Goal: Task Accomplishment & Management: Manage account settings

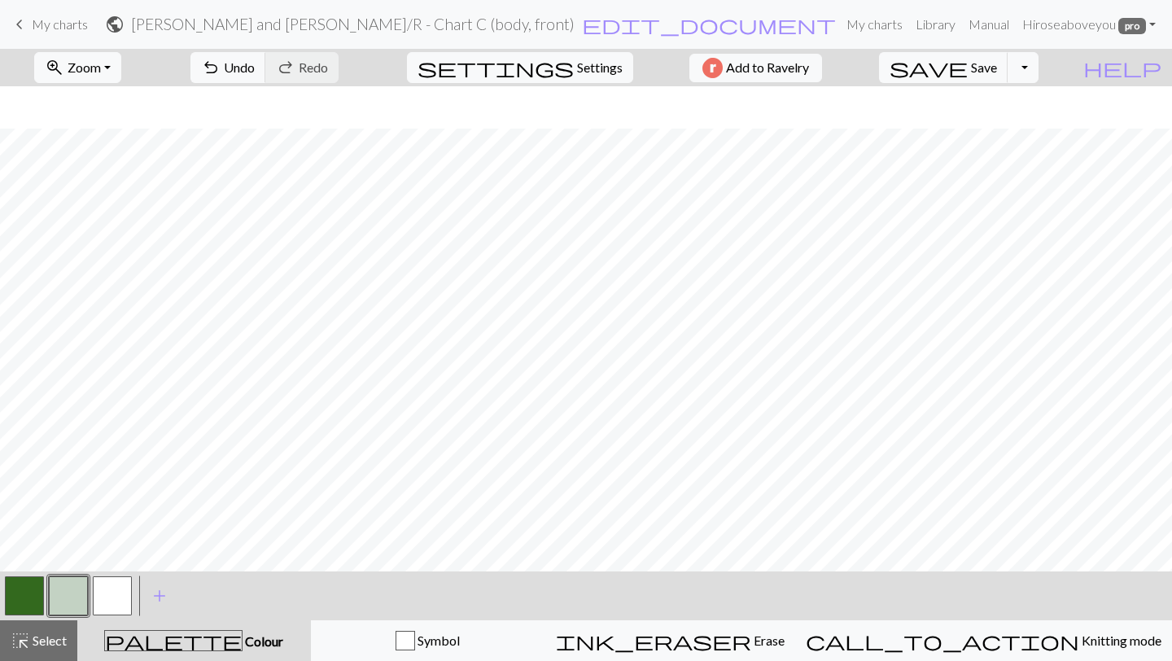
scroll to position [317, 0]
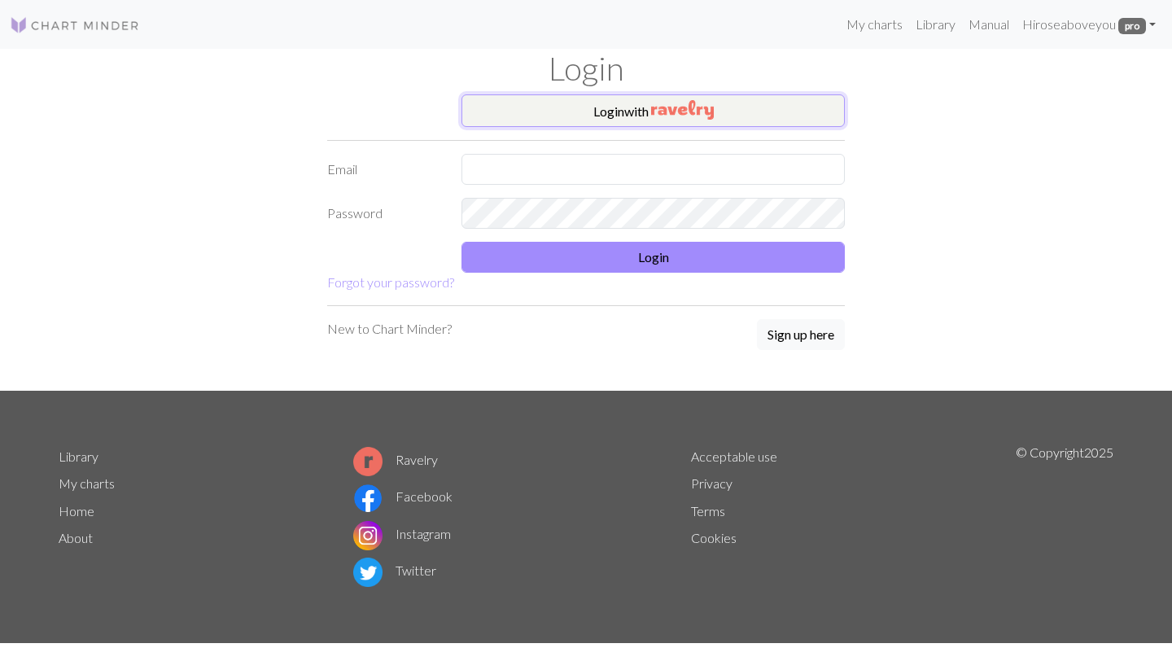
click at [654, 118] on img "button" at bounding box center [682, 110] width 63 height 20
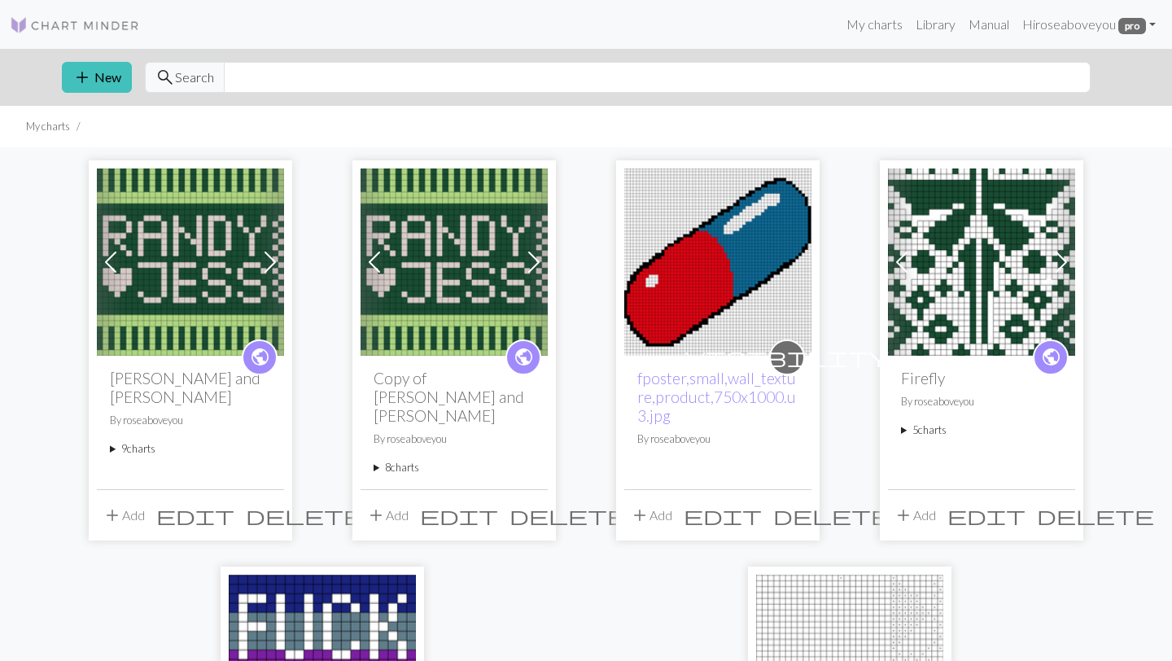
click at [146, 441] on summary "9 charts" at bounding box center [190, 448] width 161 height 15
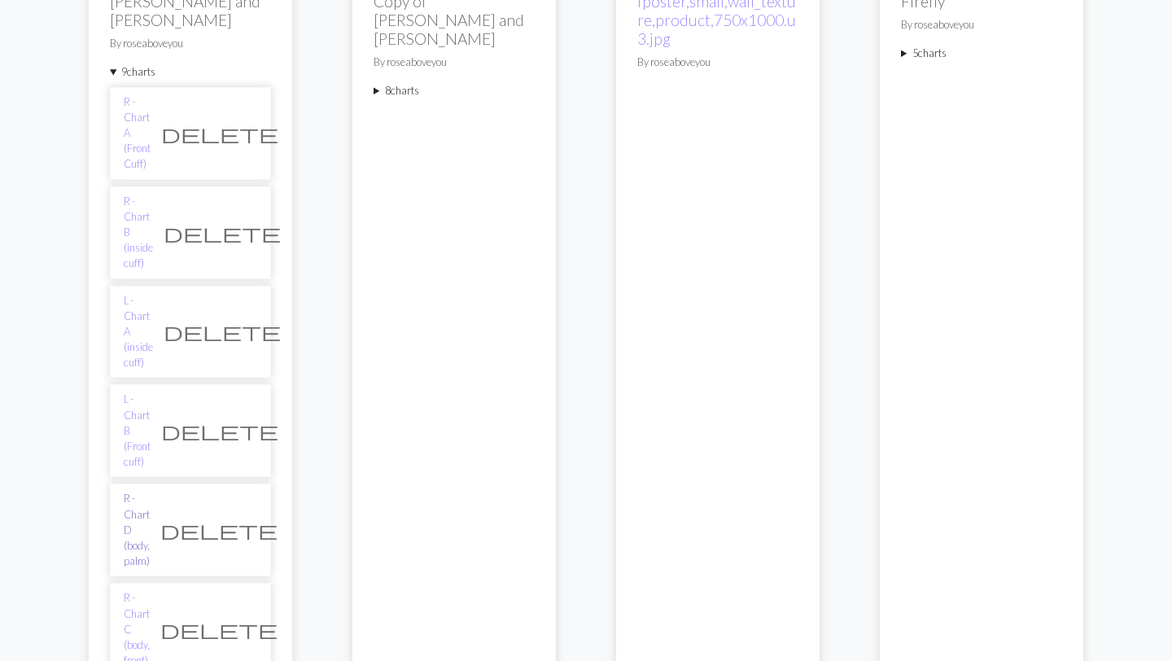
scroll to position [378, 0]
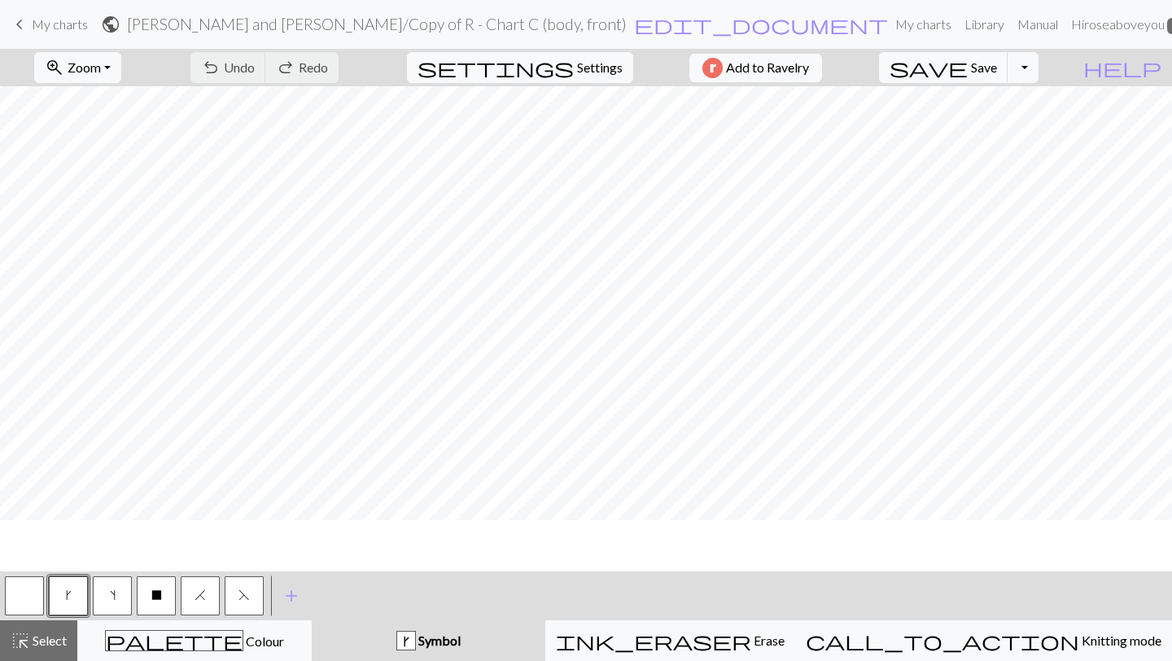
scroll to position [412, 0]
click at [121, 72] on button "zoom_in Zoom Zoom" at bounding box center [77, 67] width 87 height 31
click at [125, 155] on button "Fit height" at bounding box center [99, 155] width 129 height 26
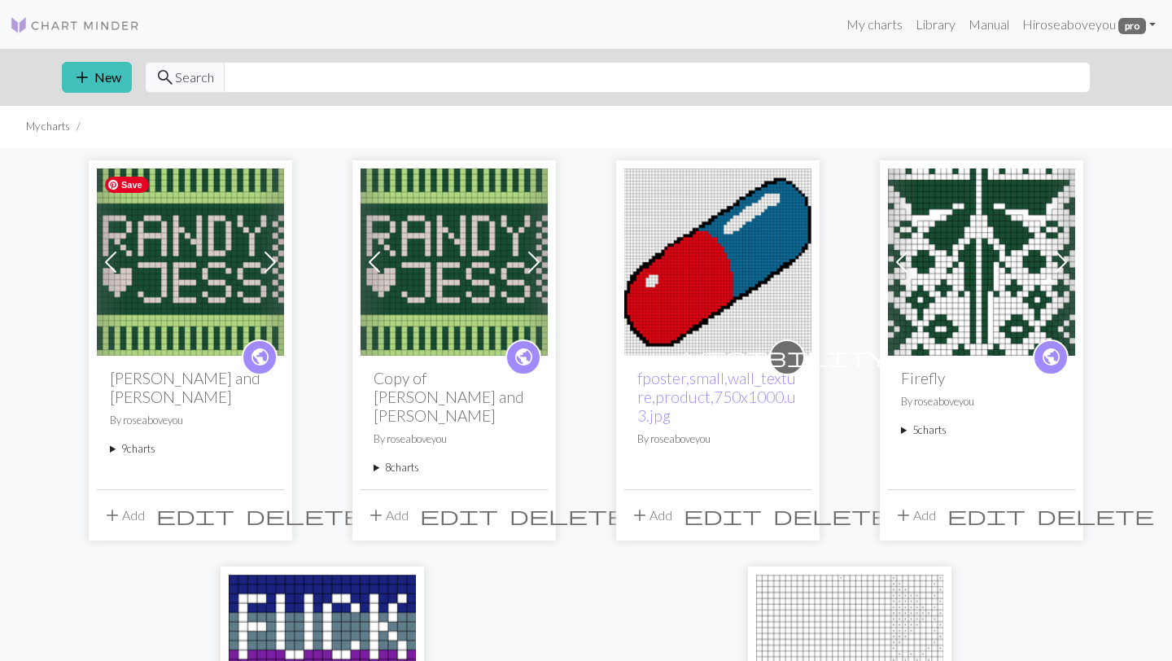
click at [247, 263] on img at bounding box center [190, 262] width 187 height 187
click at [140, 441] on summary "9 charts" at bounding box center [190, 448] width 161 height 15
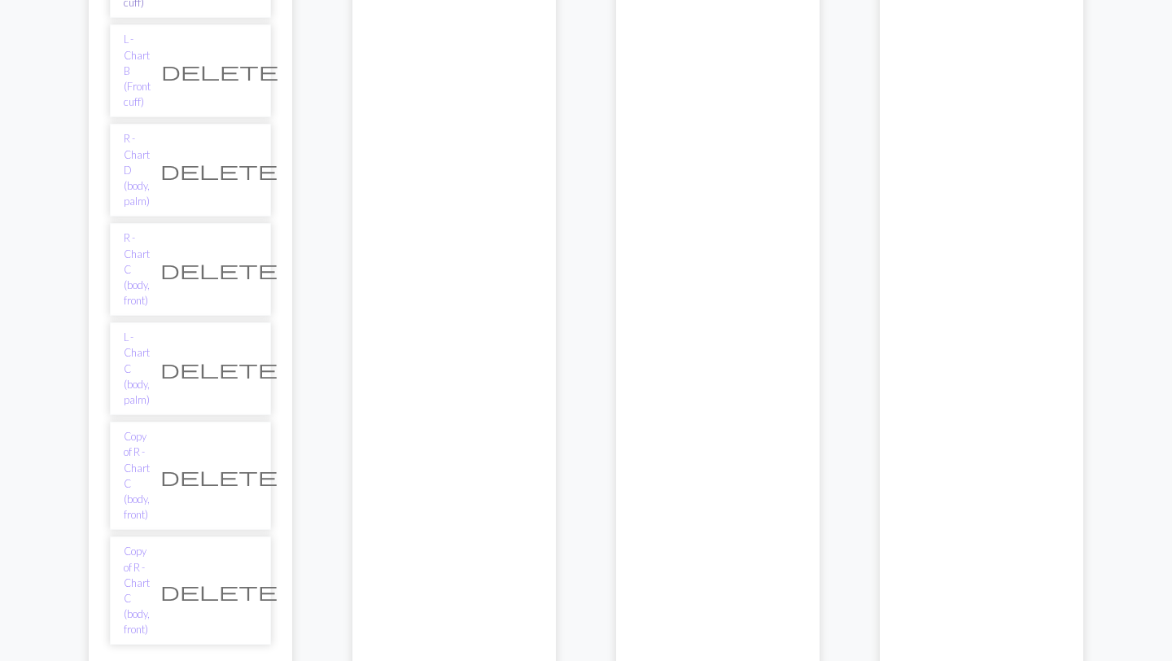
scroll to position [770, 0]
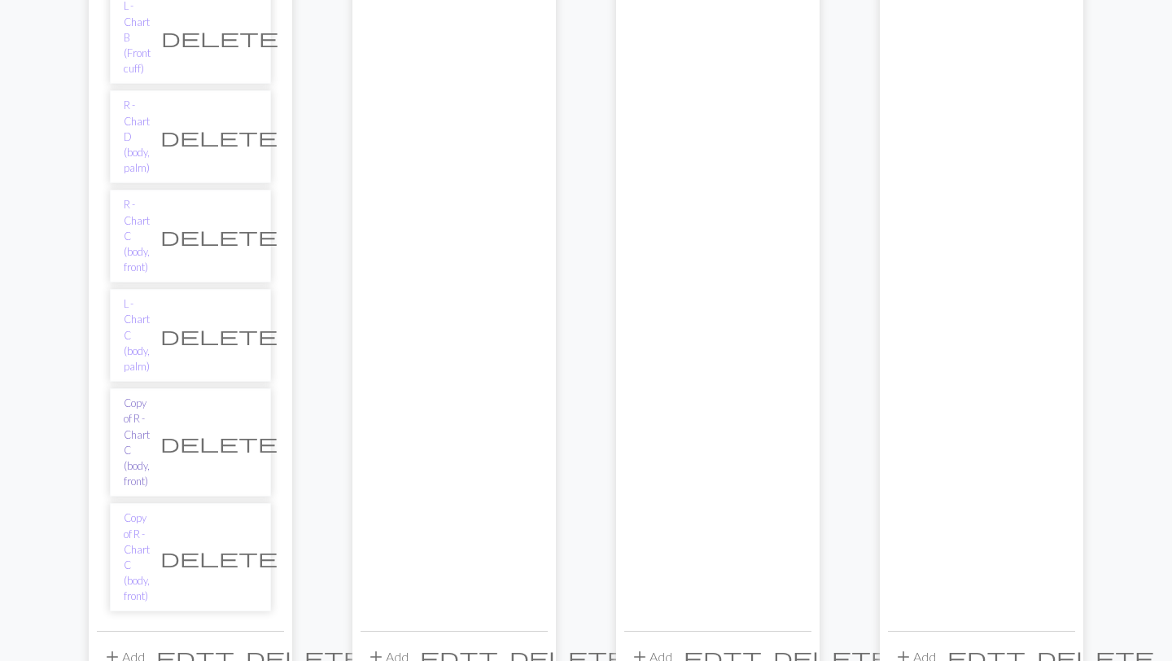
click at [150, 396] on link "Copy of R - Chart C (body, front)" at bounding box center [137, 443] width 26 height 94
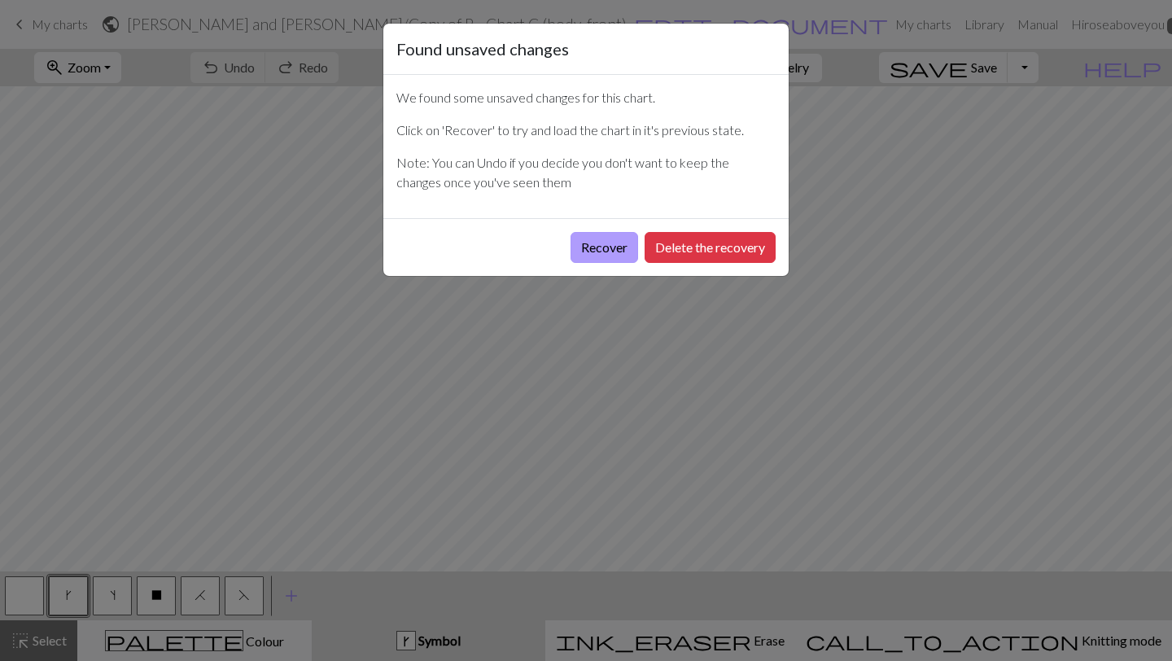
click at [613, 247] on button "Recover" at bounding box center [605, 247] width 68 height 31
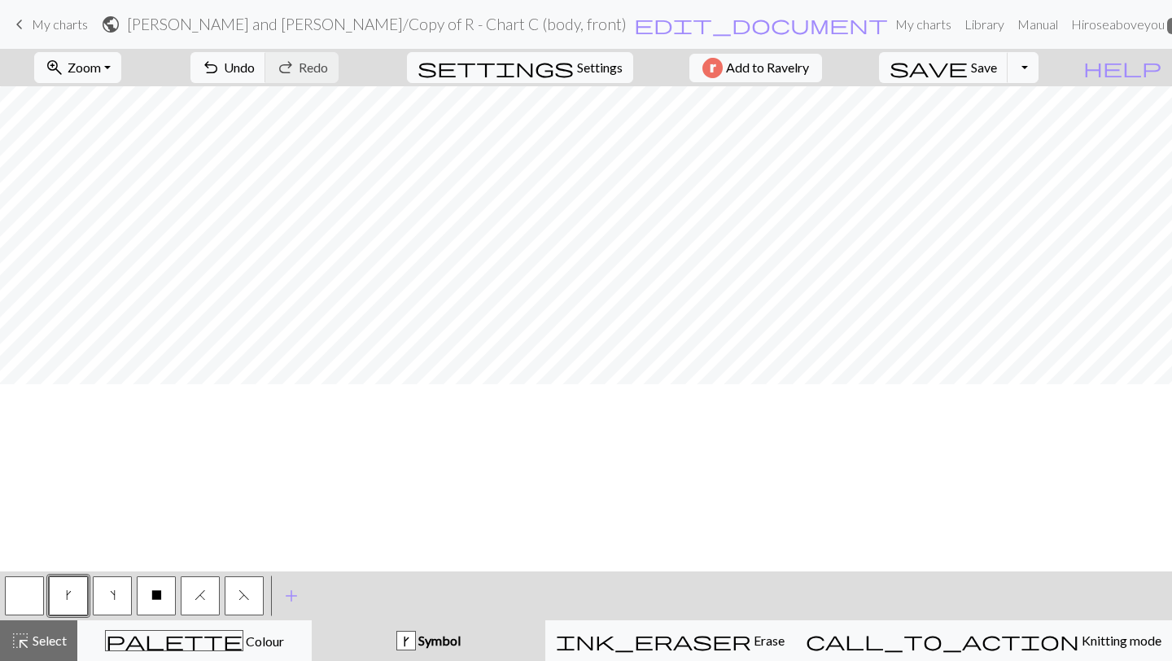
scroll to position [240, 0]
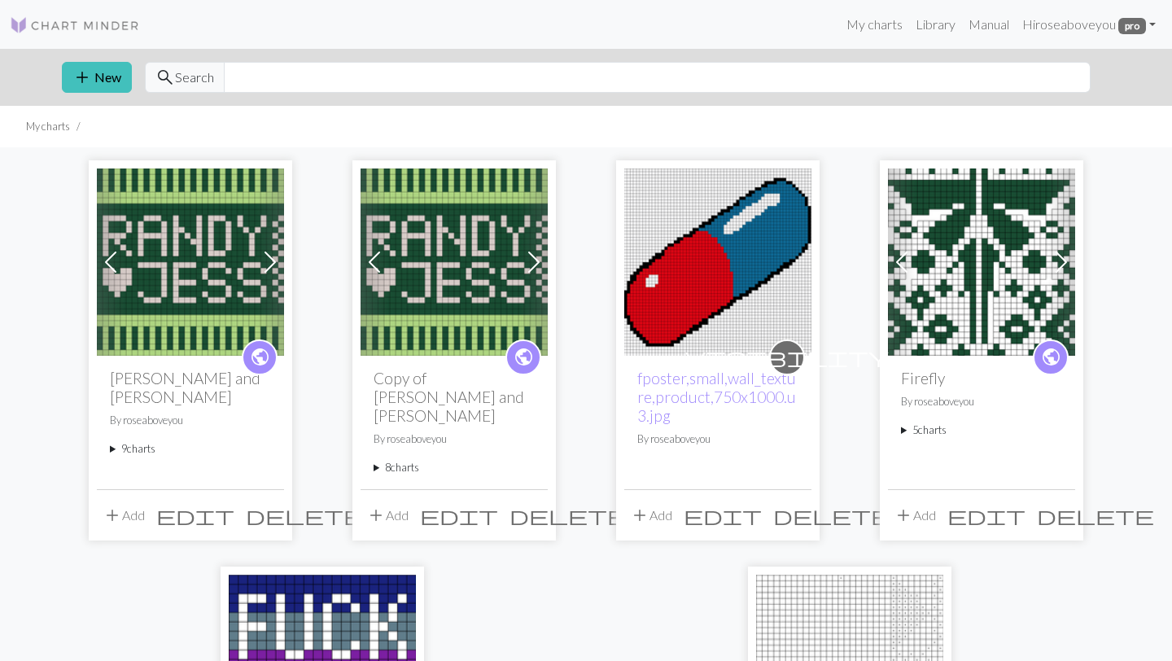
click at [129, 441] on summary "9 charts" at bounding box center [190, 448] width 161 height 15
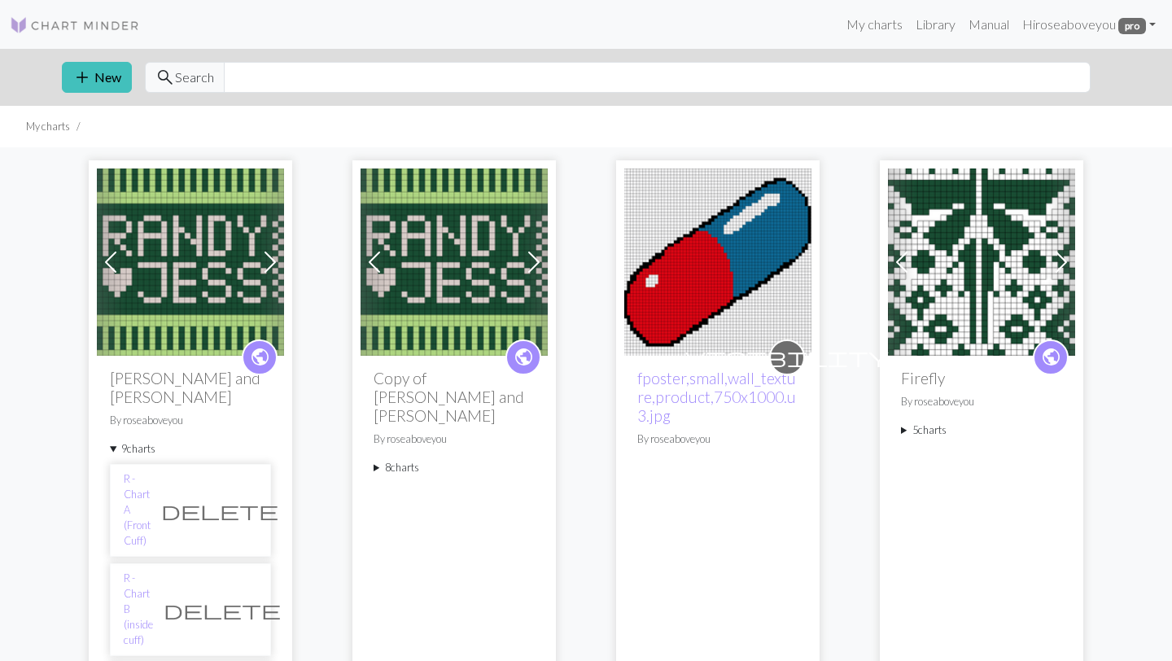
click at [398, 460] on summary "8 charts" at bounding box center [454, 467] width 161 height 15
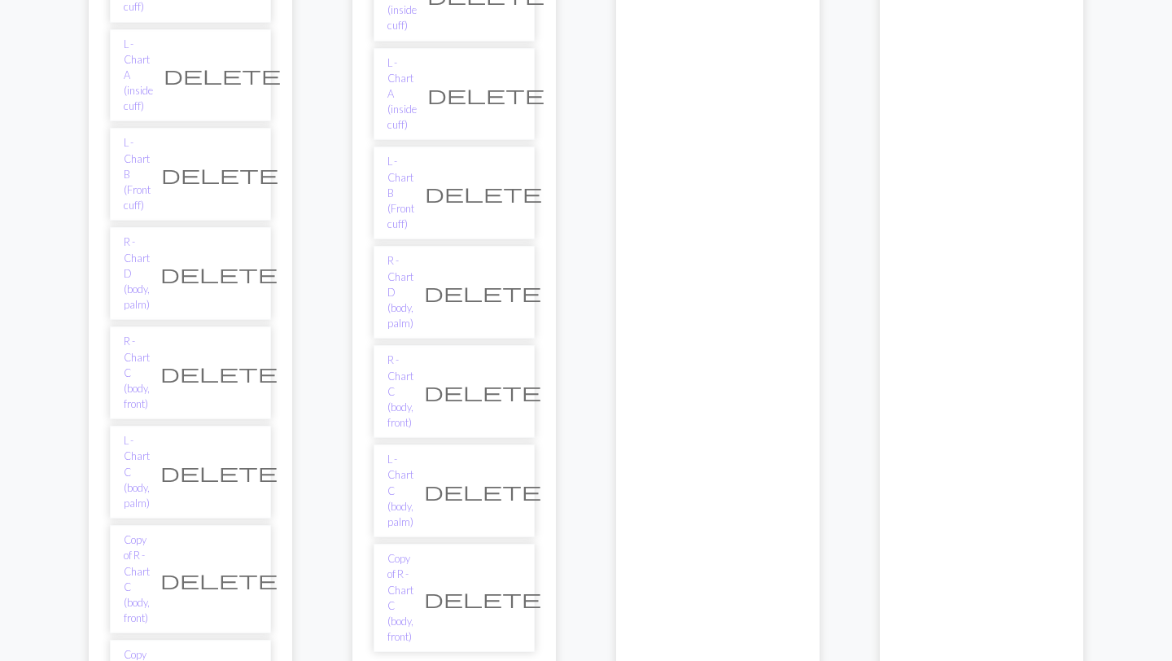
scroll to position [681, 0]
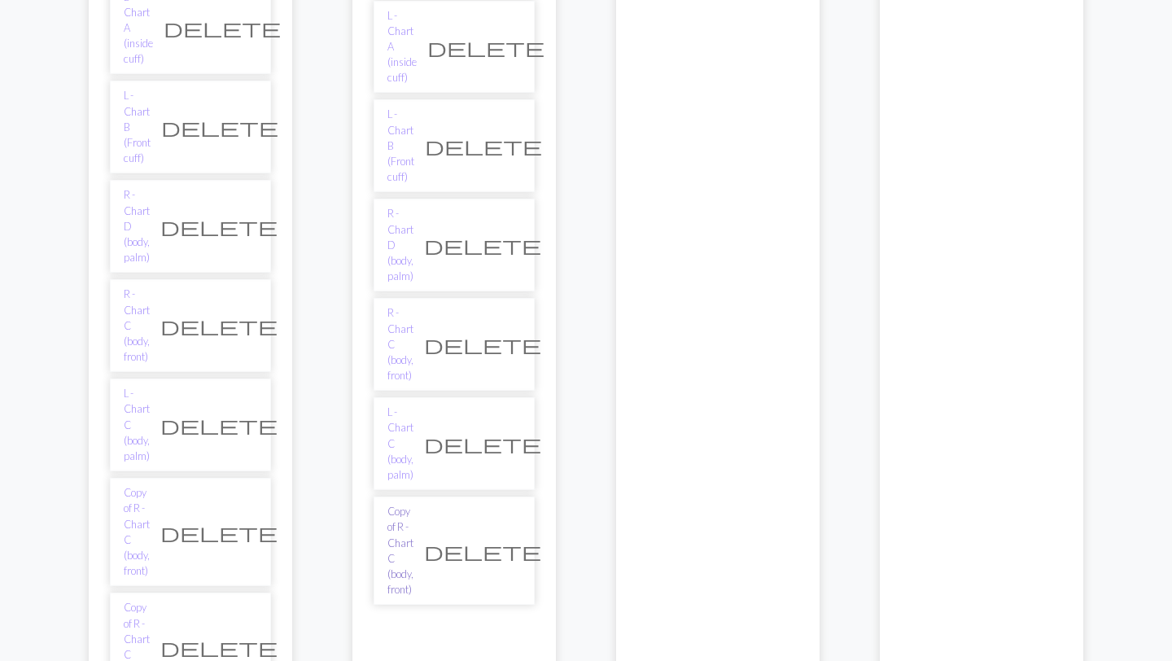
click at [414, 504] on link "Copy of R - Chart C (body, front)" at bounding box center [401, 551] width 26 height 94
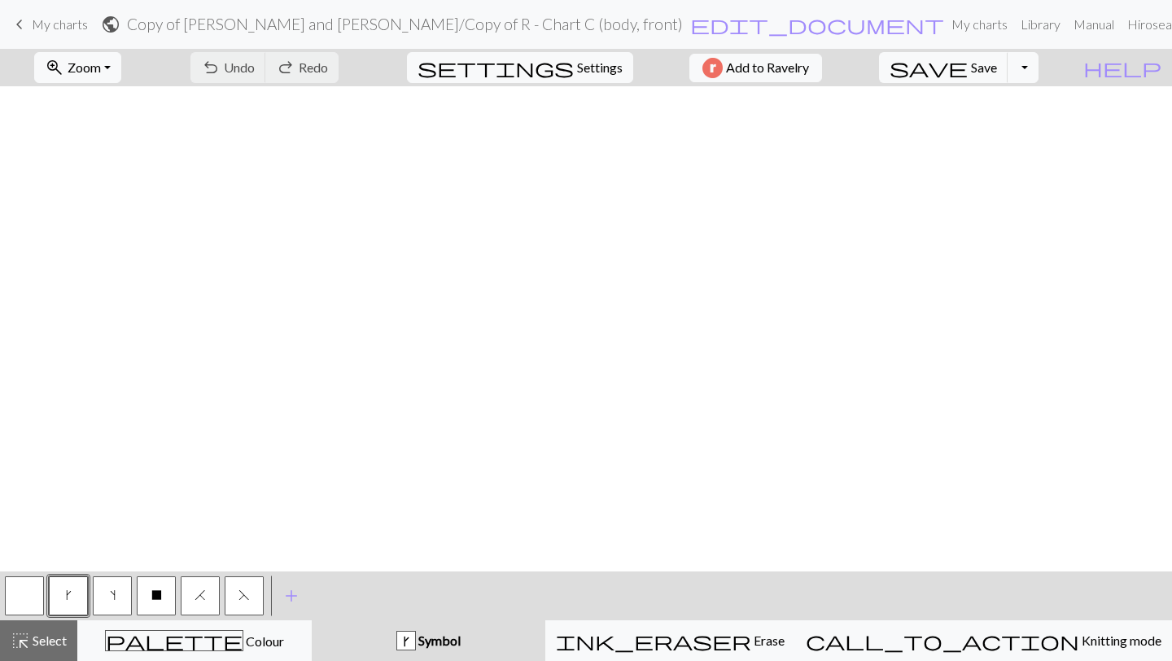
scroll to position [705, 0]
click at [19, 25] on span "keyboard_arrow_left" at bounding box center [20, 24] width 20 height 23
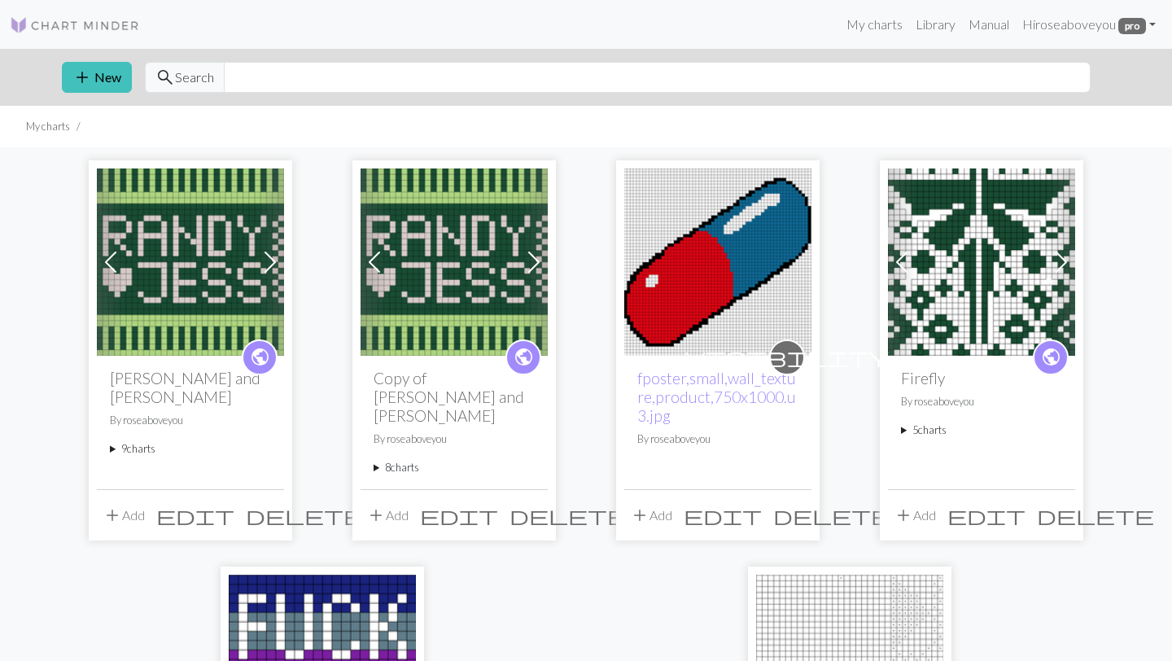
click at [389, 460] on summary "8 charts" at bounding box center [454, 467] width 161 height 15
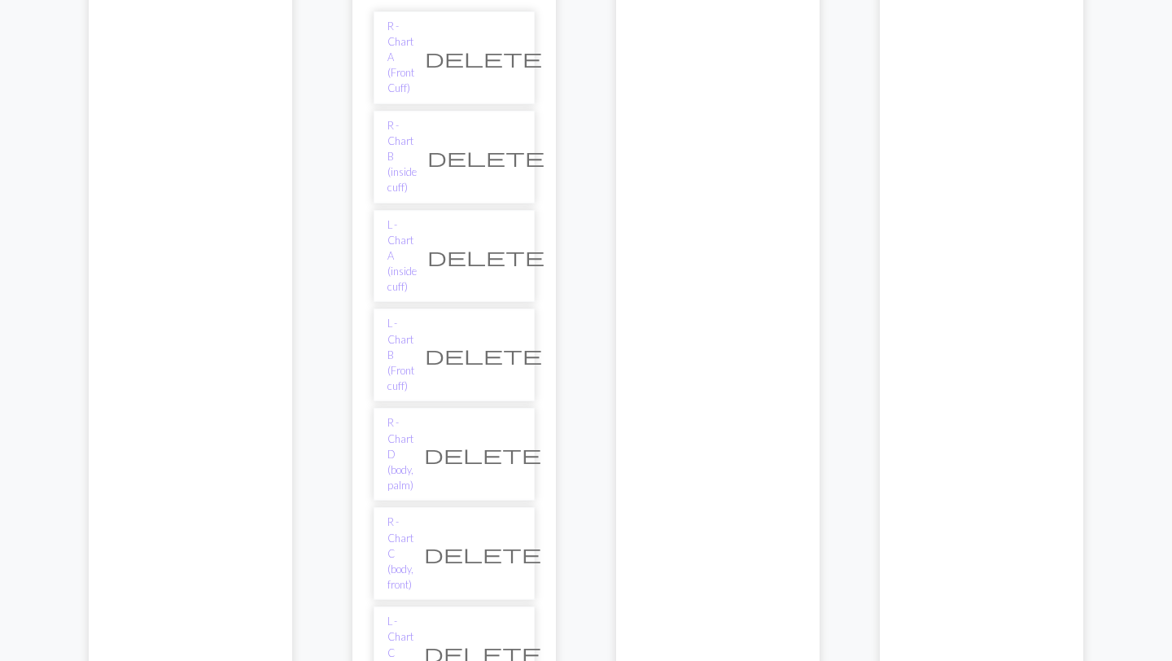
scroll to position [524, 0]
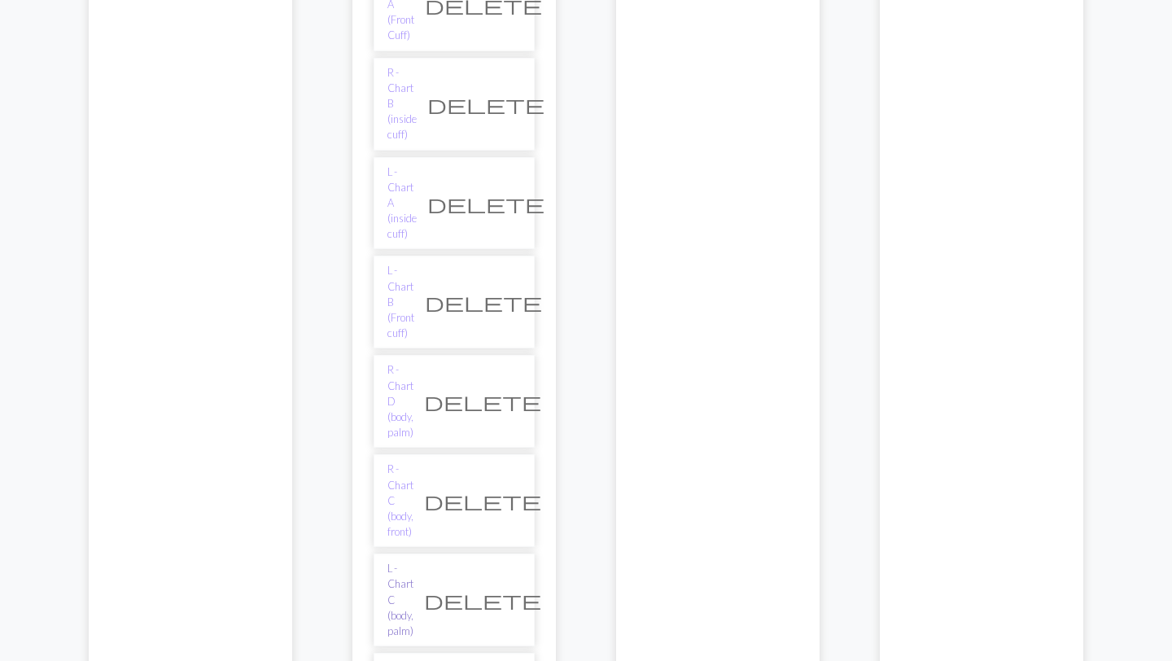
click at [414, 561] on link "L - Chart C (body, palm)" at bounding box center [401, 600] width 26 height 78
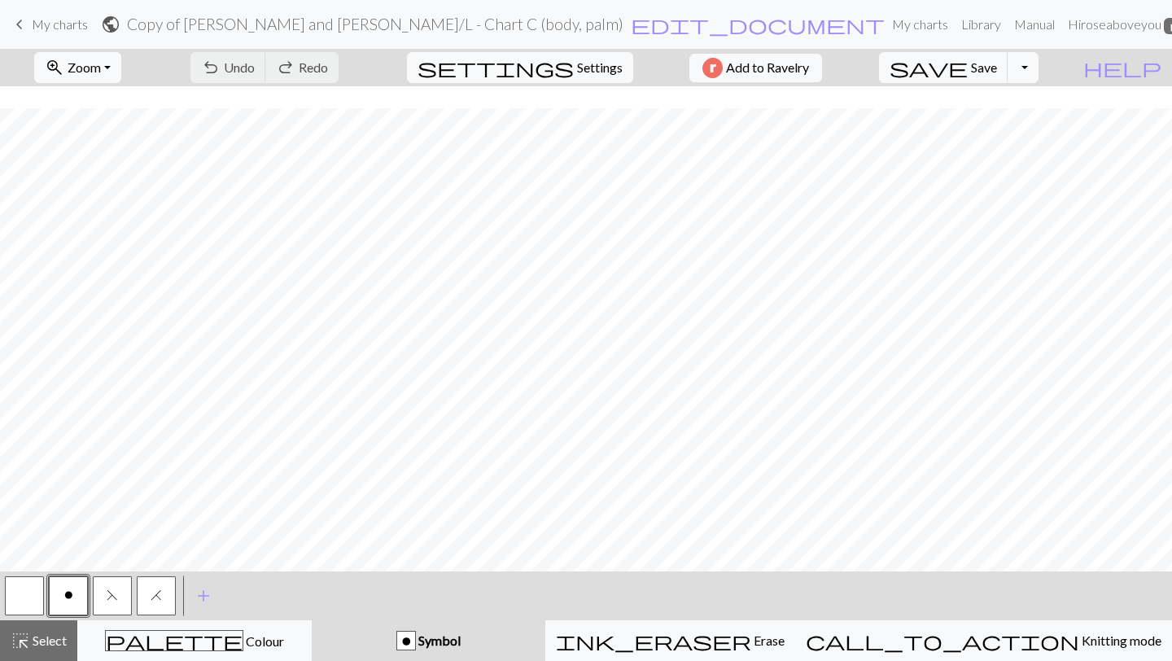
scroll to position [669, 0]
click at [18, 23] on span "keyboard_arrow_left" at bounding box center [20, 24] width 20 height 23
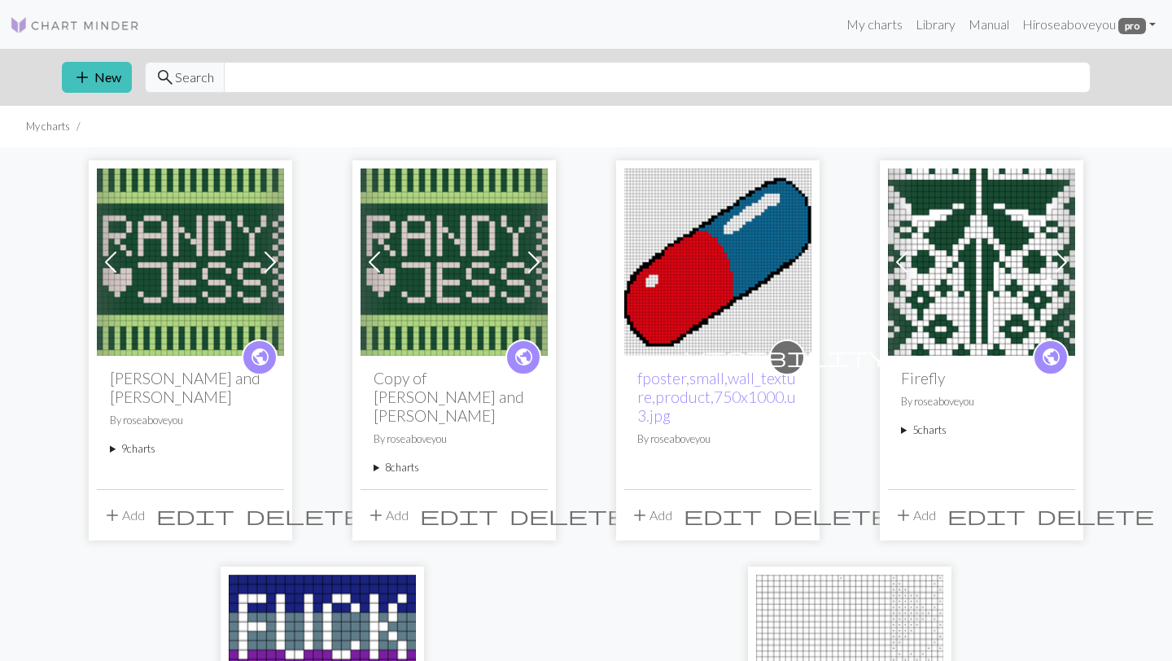
click at [122, 441] on summary "9 charts" at bounding box center [190, 448] width 161 height 15
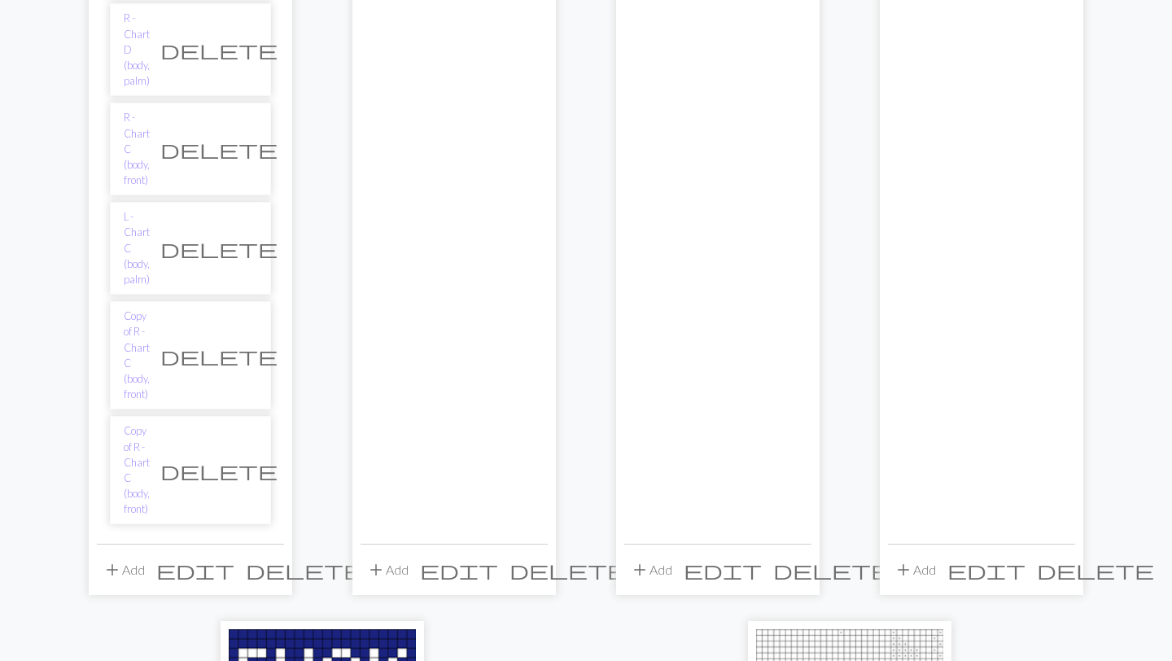
scroll to position [853, 0]
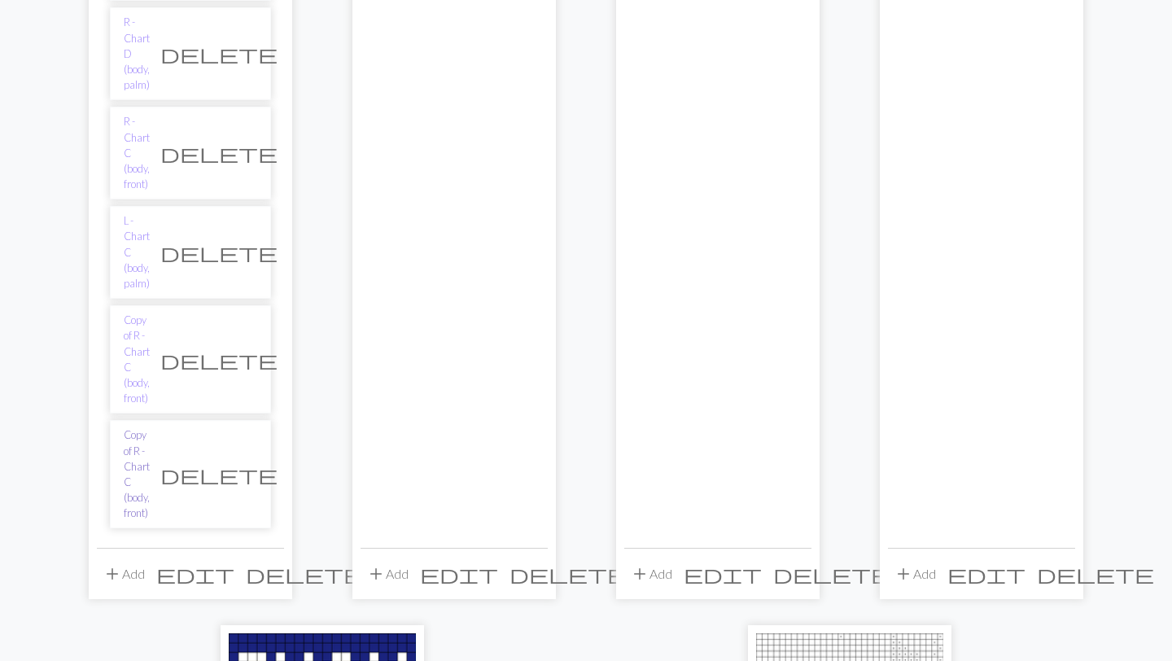
click at [150, 427] on link "Copy of R - Chart C (body, front)" at bounding box center [137, 474] width 26 height 94
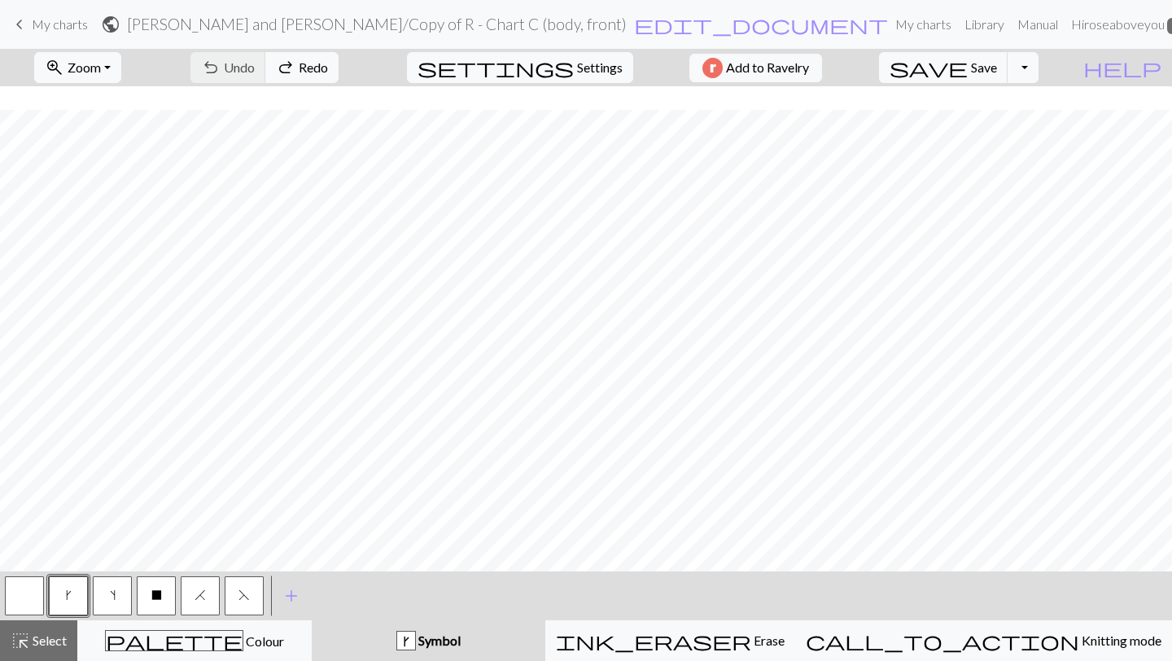
scroll to position [177, 0]
click at [41, 627] on button "highlight_alt Select Select" at bounding box center [38, 640] width 77 height 41
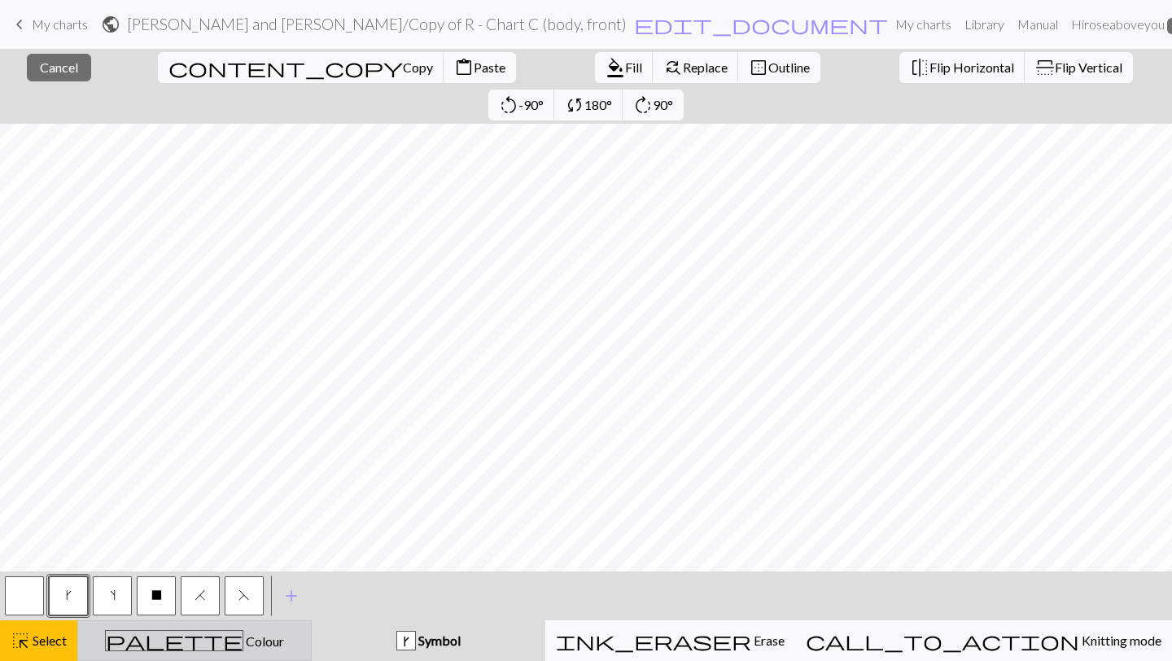
click at [202, 646] on span "palette" at bounding box center [174, 640] width 137 height 23
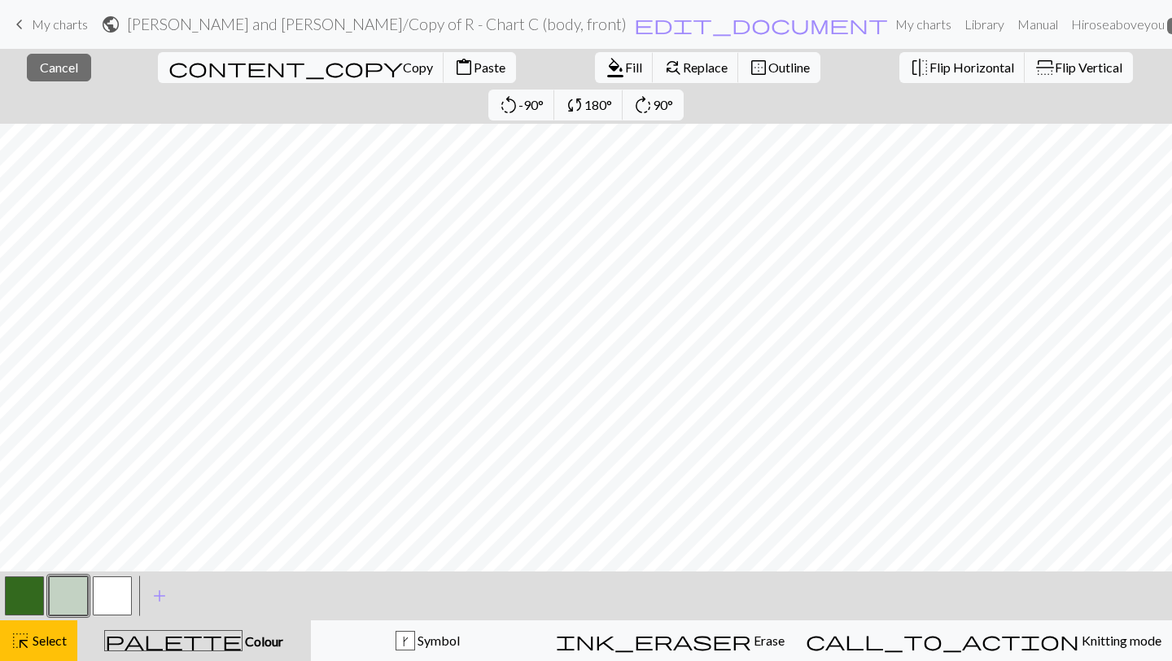
click at [79, 593] on button "button" at bounding box center [68, 595] width 39 height 39
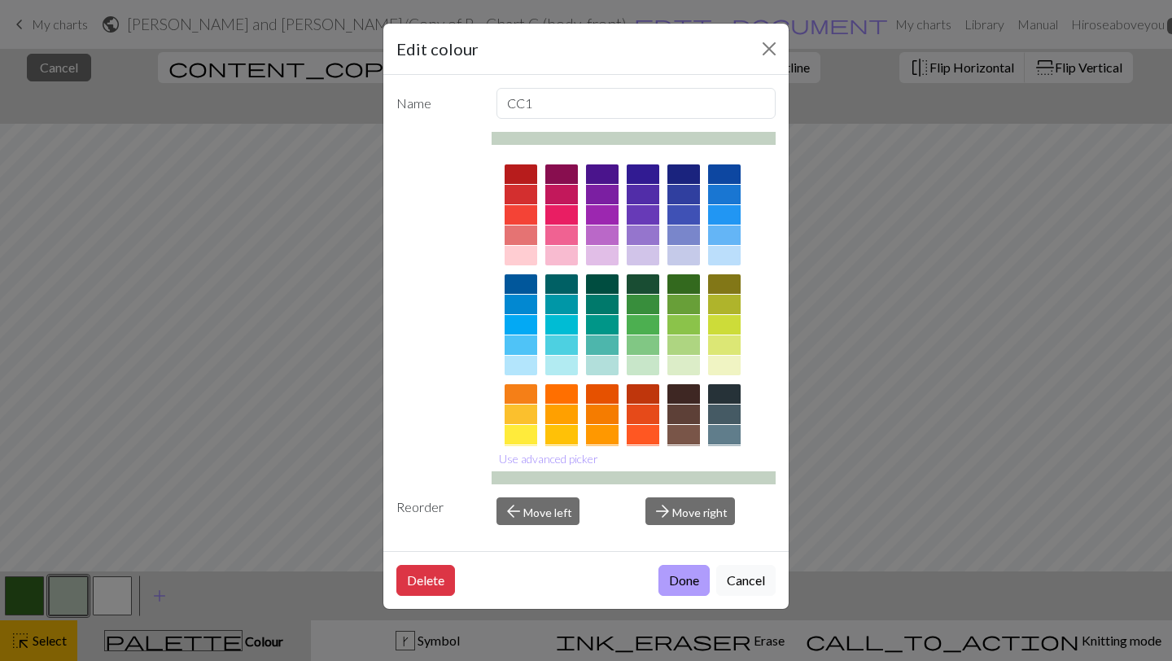
click at [692, 579] on button "Done" at bounding box center [684, 580] width 51 height 31
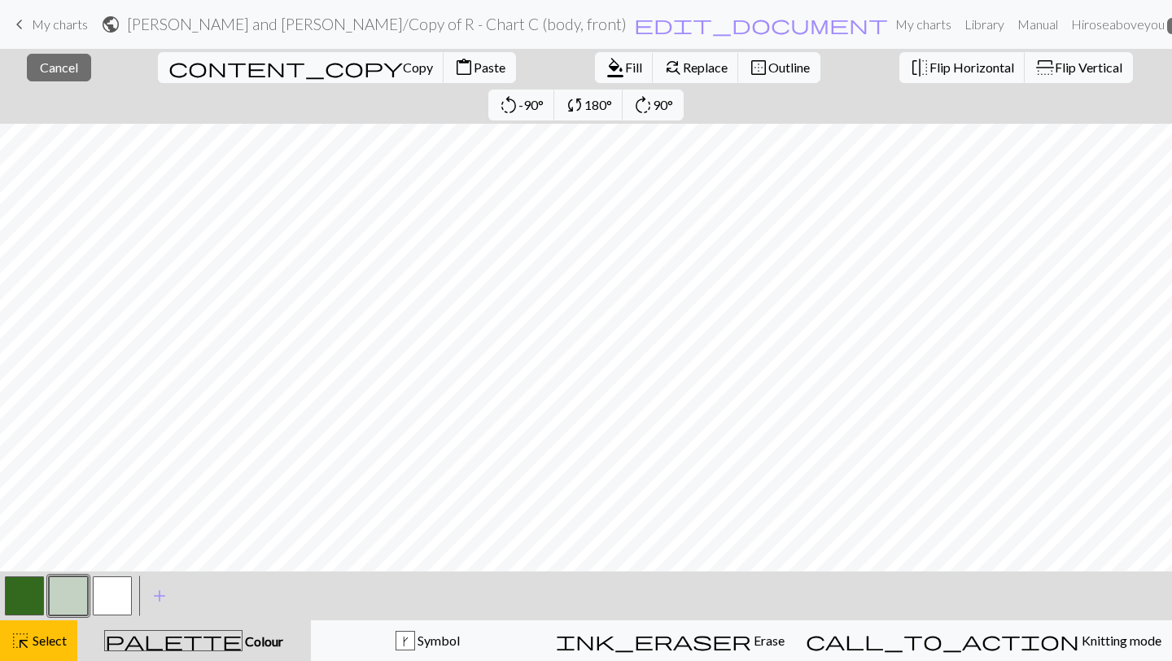
click at [293, 632] on div "palette Colour Colour" at bounding box center [194, 640] width 214 height 21
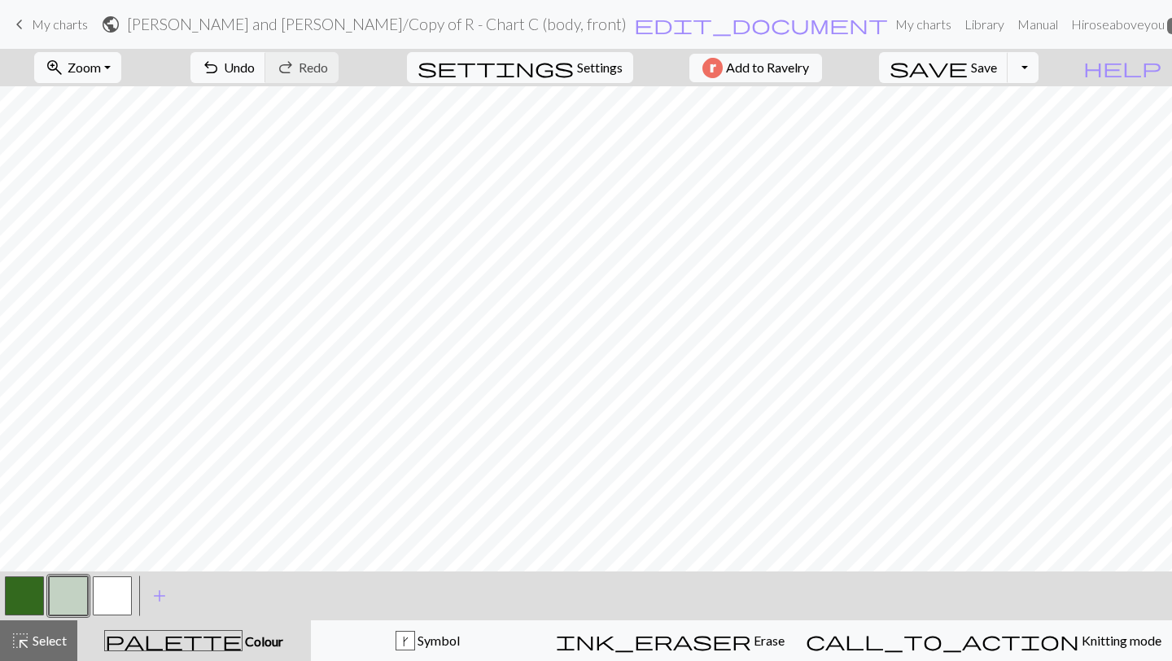
click at [33, 591] on button "button" at bounding box center [24, 595] width 39 height 39
click at [55, 593] on button "button" at bounding box center [68, 595] width 39 height 39
click at [33, 602] on button "button" at bounding box center [24, 595] width 39 height 39
click at [66, 597] on button "button" at bounding box center [68, 595] width 39 height 39
click at [17, 593] on button "button" at bounding box center [24, 595] width 39 height 39
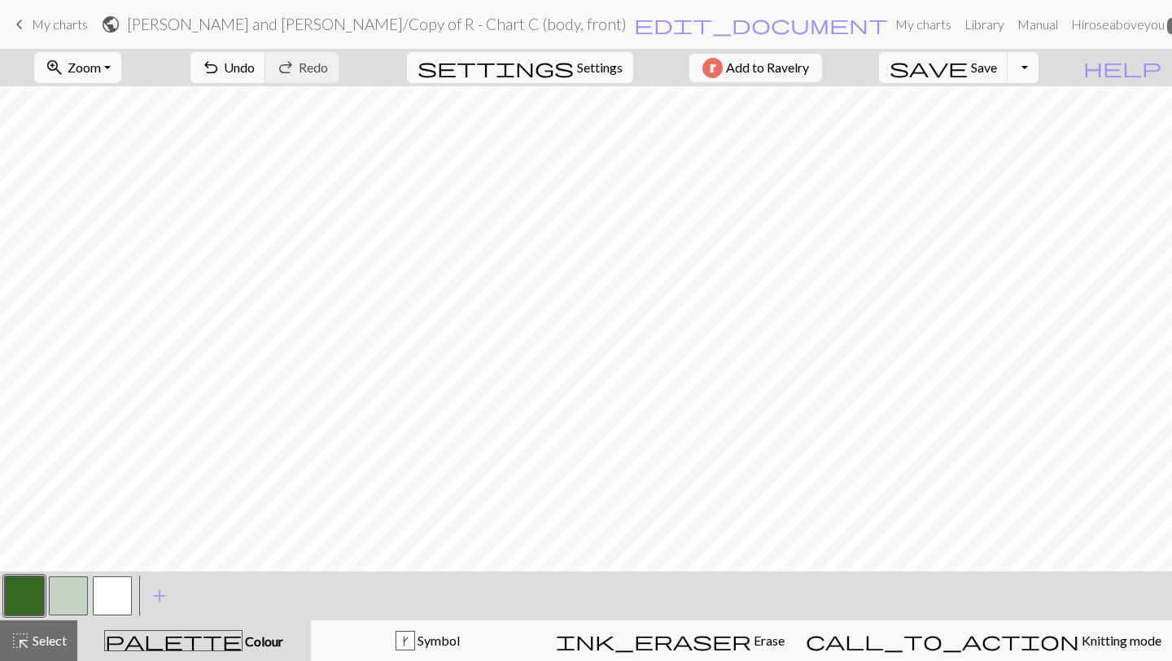
click at [65, 600] on button "button" at bounding box center [68, 595] width 39 height 39
click at [41, 636] on span "Select" at bounding box center [48, 640] width 37 height 15
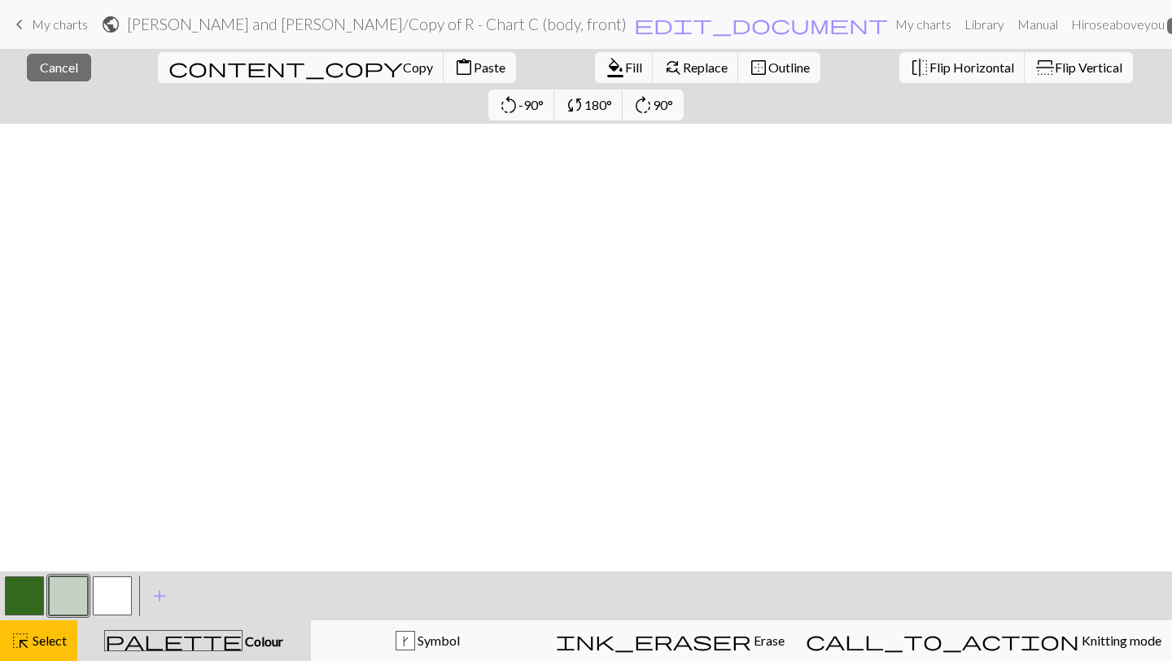
scroll to position [503, 0]
click at [454, 65] on span "content_paste" at bounding box center [464, 67] width 20 height 23
click at [22, 594] on button "button" at bounding box center [24, 595] width 39 height 39
click at [14, 594] on button "button" at bounding box center [24, 595] width 39 height 39
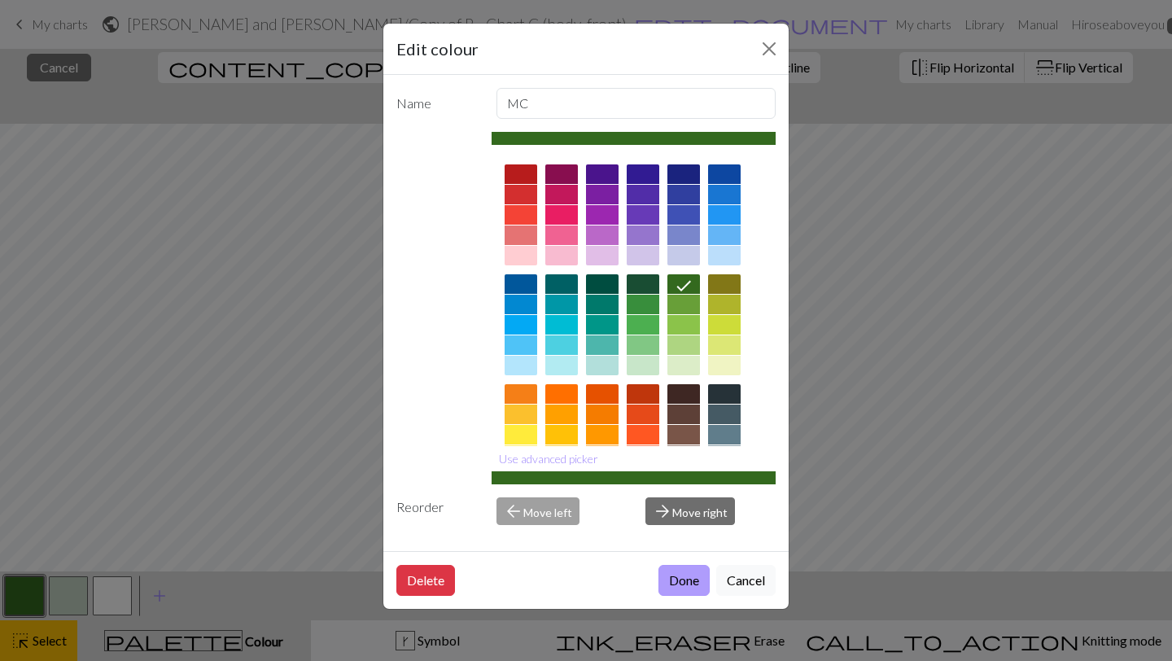
click at [682, 585] on button "Done" at bounding box center [684, 580] width 51 height 31
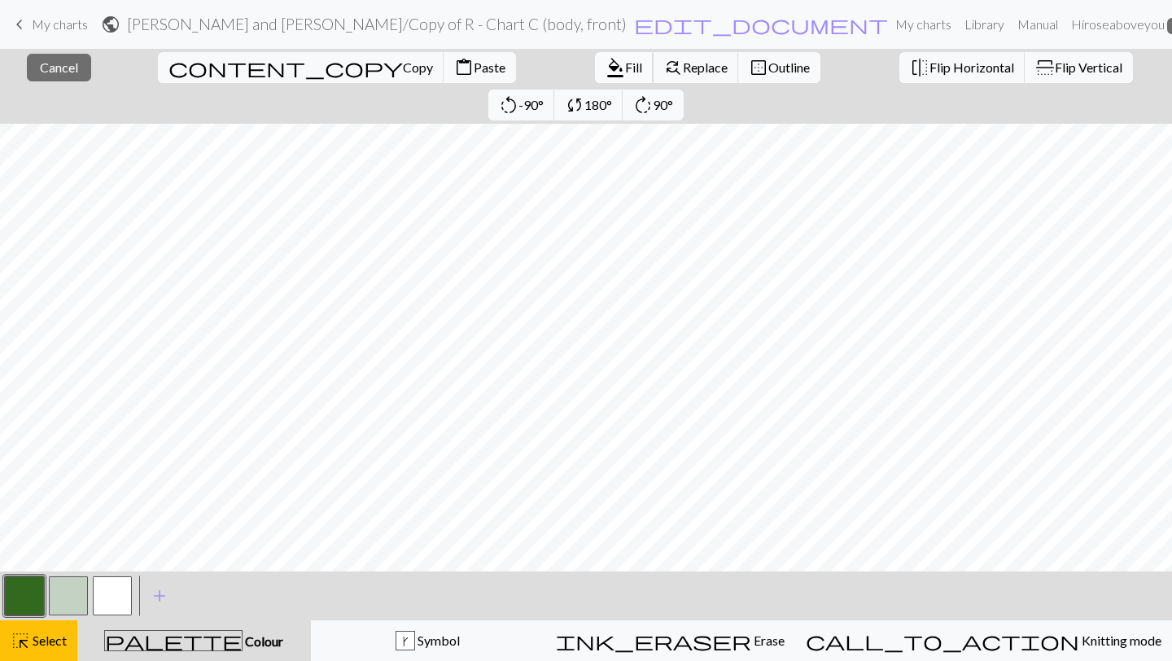
click at [625, 68] on span "Fill" at bounding box center [633, 66] width 17 height 15
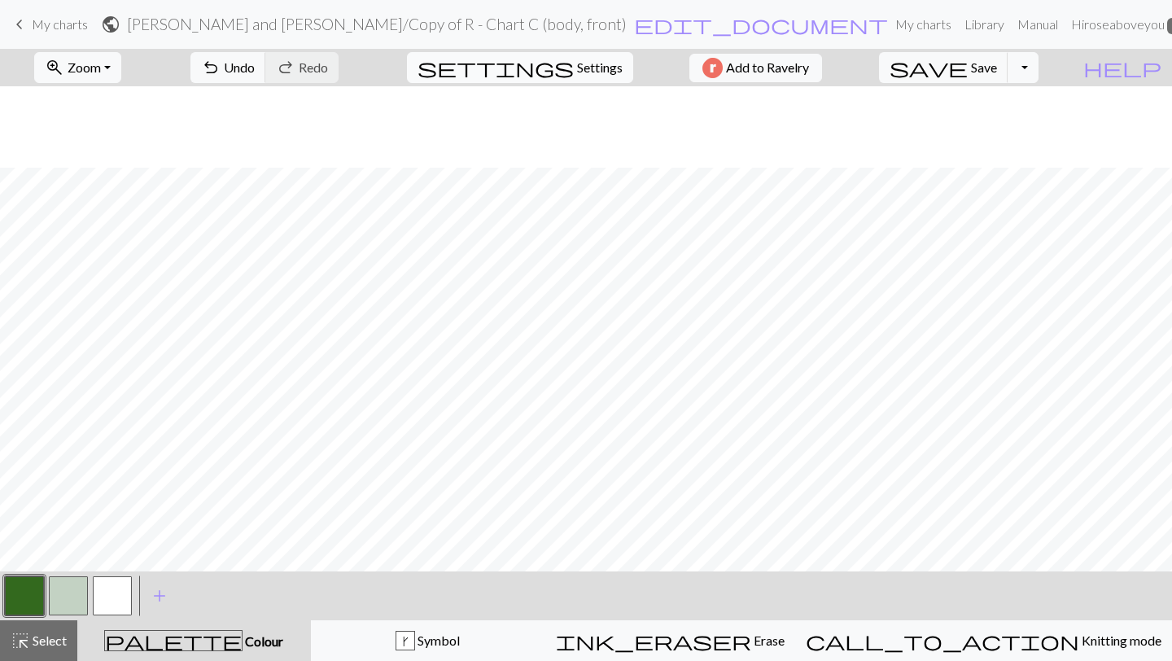
scroll to position [839, 0]
click at [28, 643] on span "highlight_alt" at bounding box center [21, 640] width 20 height 23
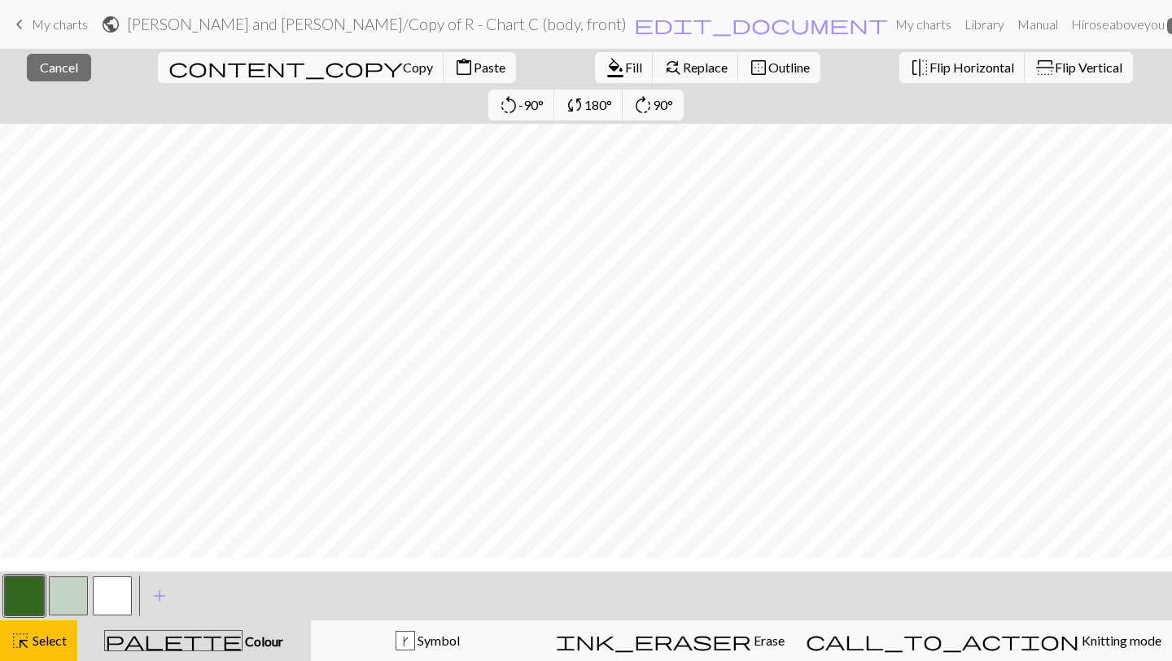
scroll to position [761, 0]
click at [606, 71] on span "format_color_fill" at bounding box center [616, 67] width 20 height 23
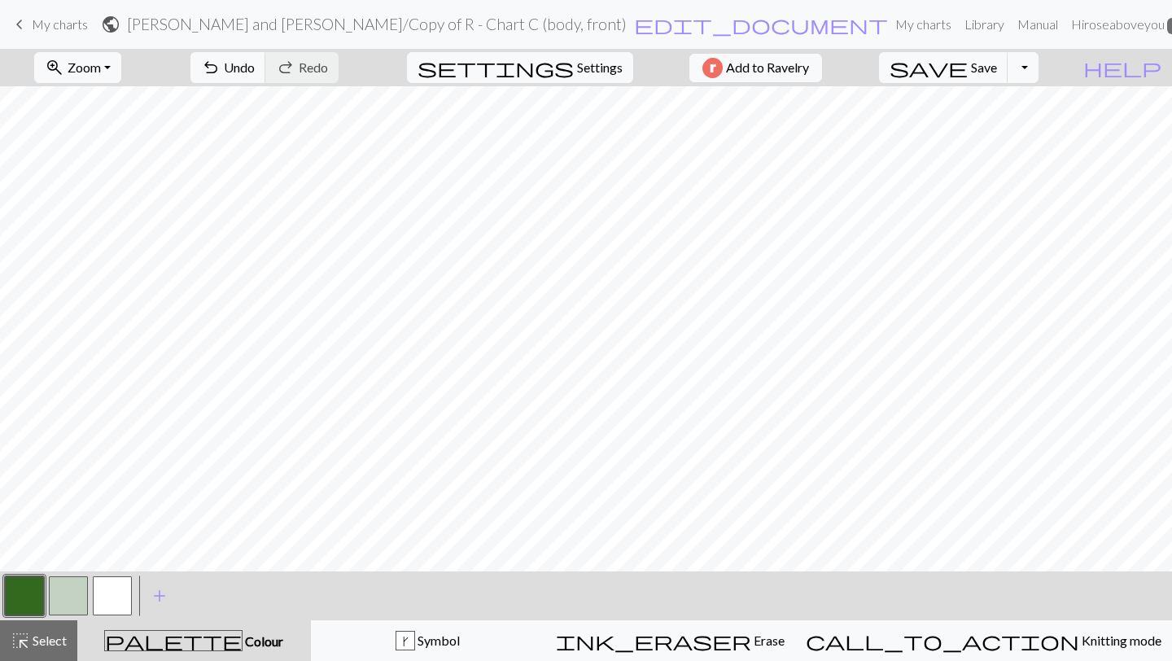
click at [64, 588] on button "button" at bounding box center [68, 595] width 39 height 39
click at [14, 593] on button "button" at bounding box center [24, 595] width 39 height 39
click at [38, 653] on button "highlight_alt Select Select" at bounding box center [38, 640] width 77 height 41
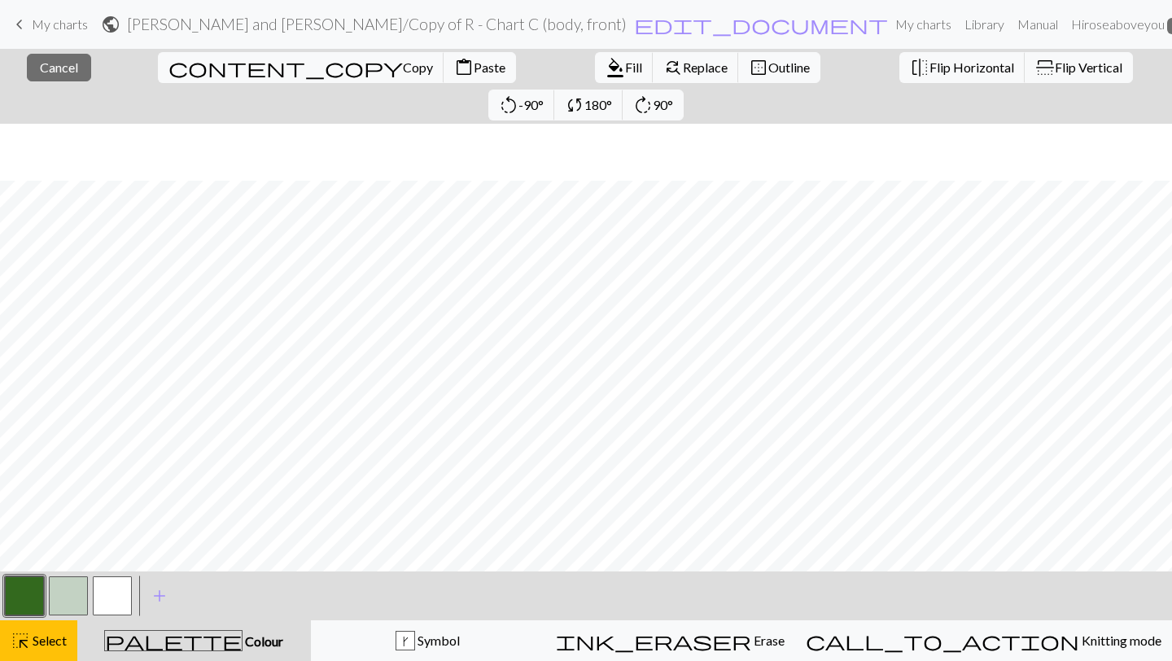
scroll to position [1005, 0]
click at [625, 73] on span "Fill" at bounding box center [633, 66] width 17 height 15
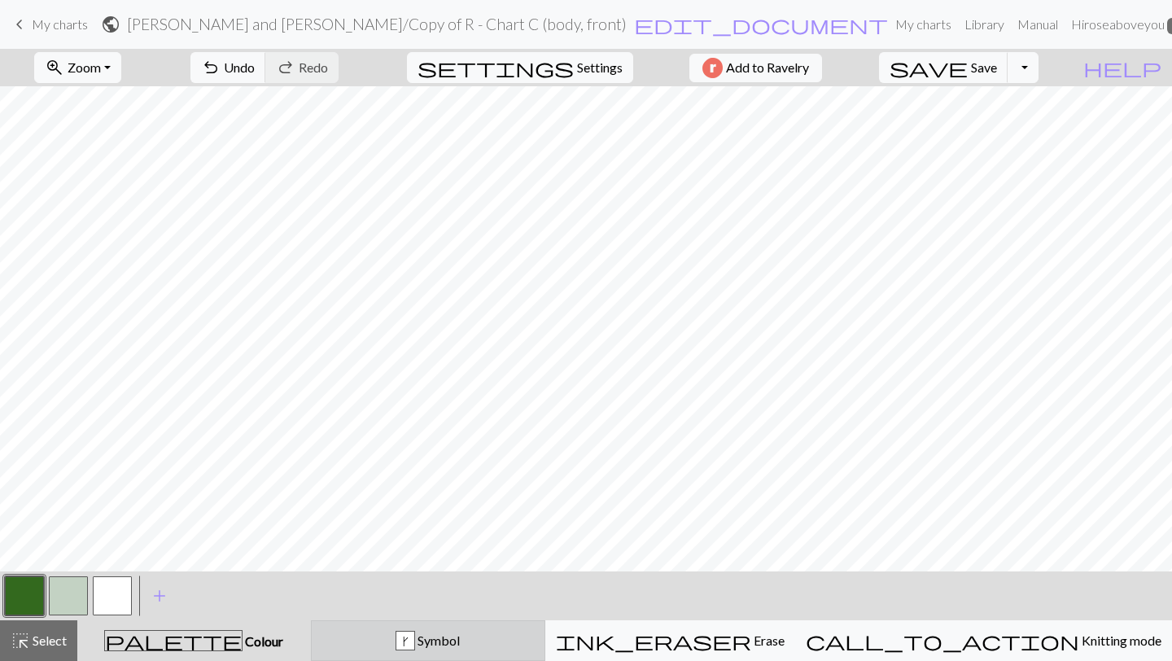
click at [426, 640] on div "k Symbol" at bounding box center [428, 641] width 213 height 20
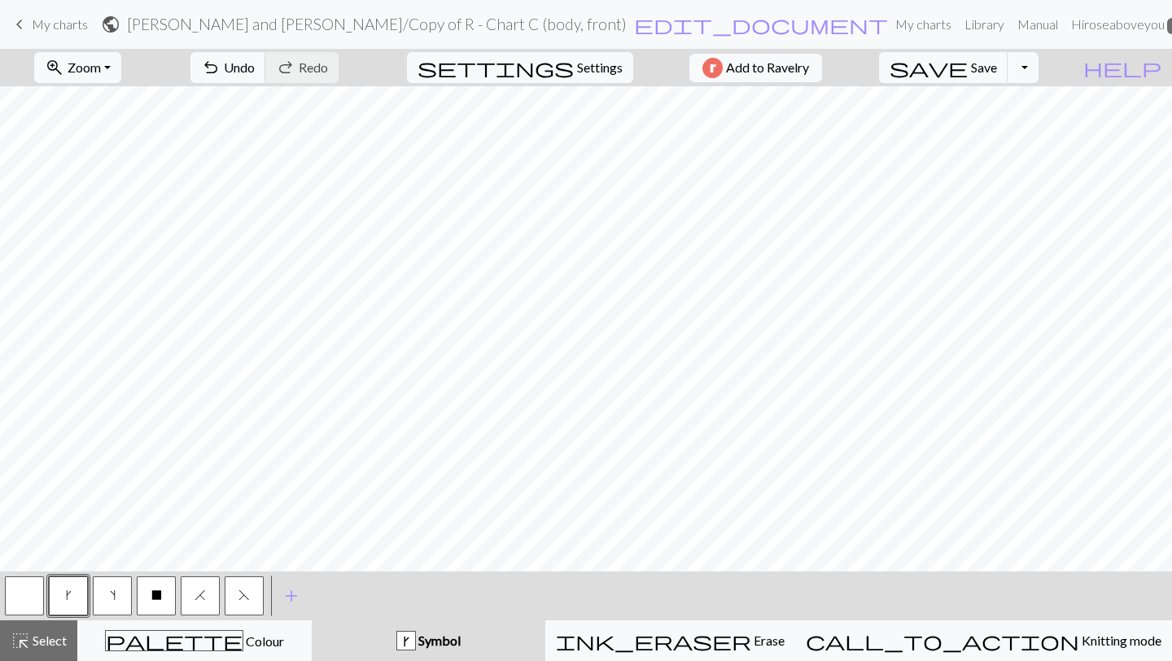
click at [20, 598] on button "button" at bounding box center [24, 595] width 39 height 39
click at [37, 599] on button "button" at bounding box center [24, 595] width 39 height 39
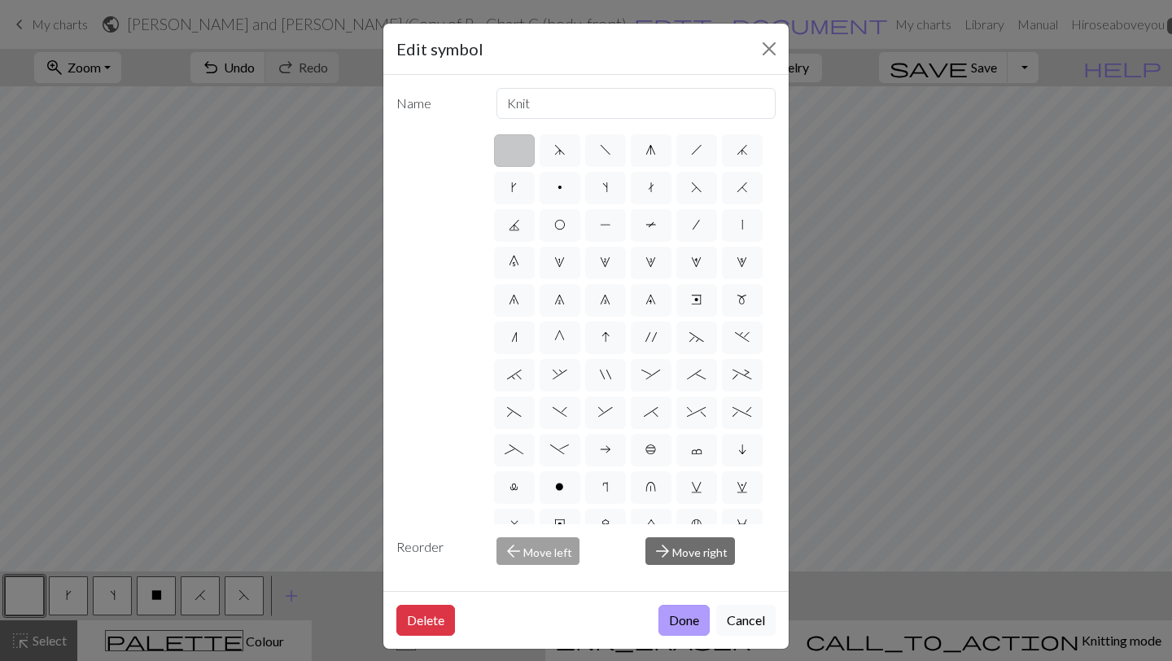
click at [686, 620] on button "Done" at bounding box center [684, 620] width 51 height 31
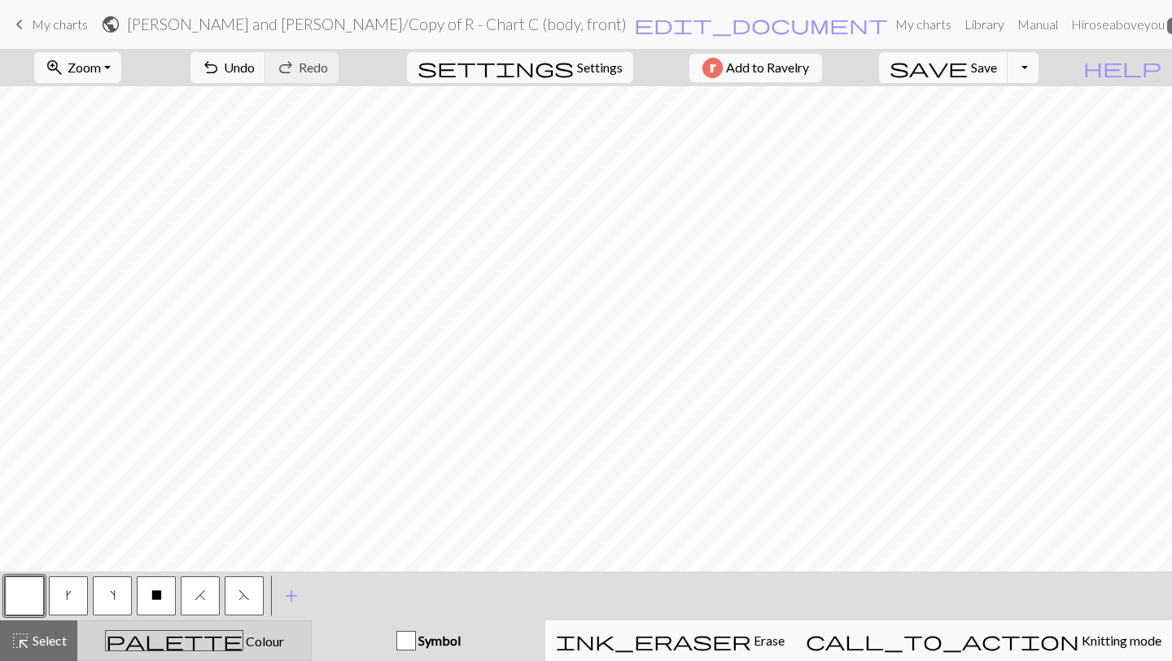
click at [252, 621] on button "palette Colour Colour" at bounding box center [194, 640] width 234 height 41
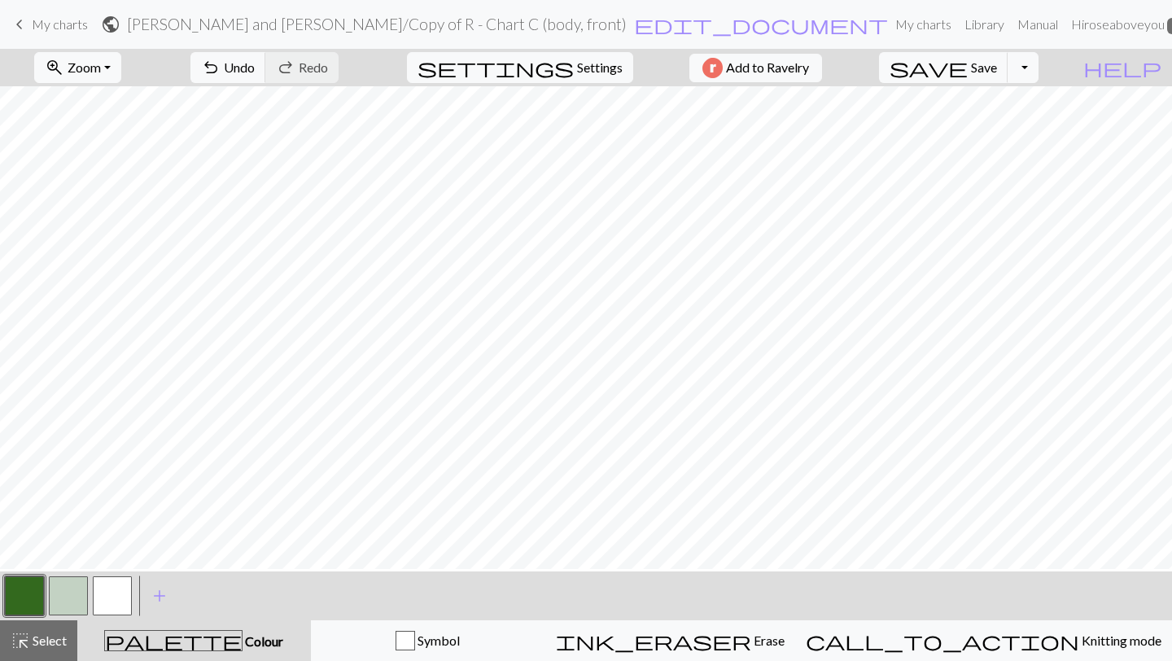
scroll to position [735, 0]
click at [35, 644] on span "Select" at bounding box center [48, 640] width 37 height 15
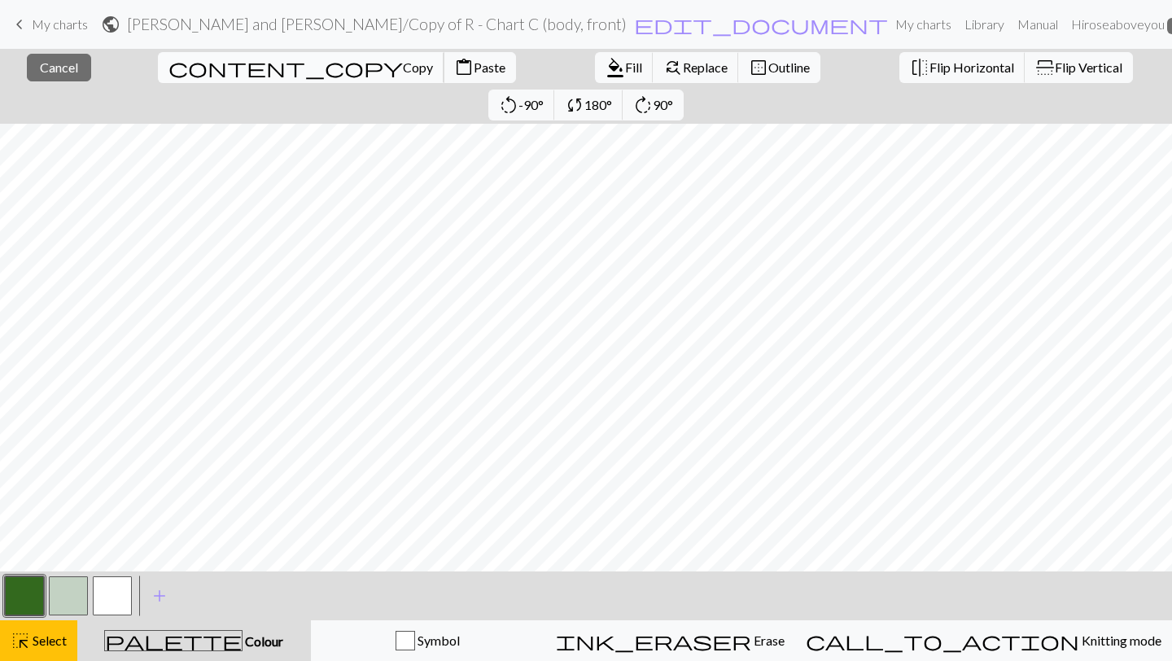
click at [403, 69] on span "Copy" at bounding box center [418, 66] width 30 height 15
click at [474, 72] on span "Paste" at bounding box center [490, 66] width 32 height 15
click at [37, 650] on div "highlight_alt Select Select" at bounding box center [39, 641] width 56 height 20
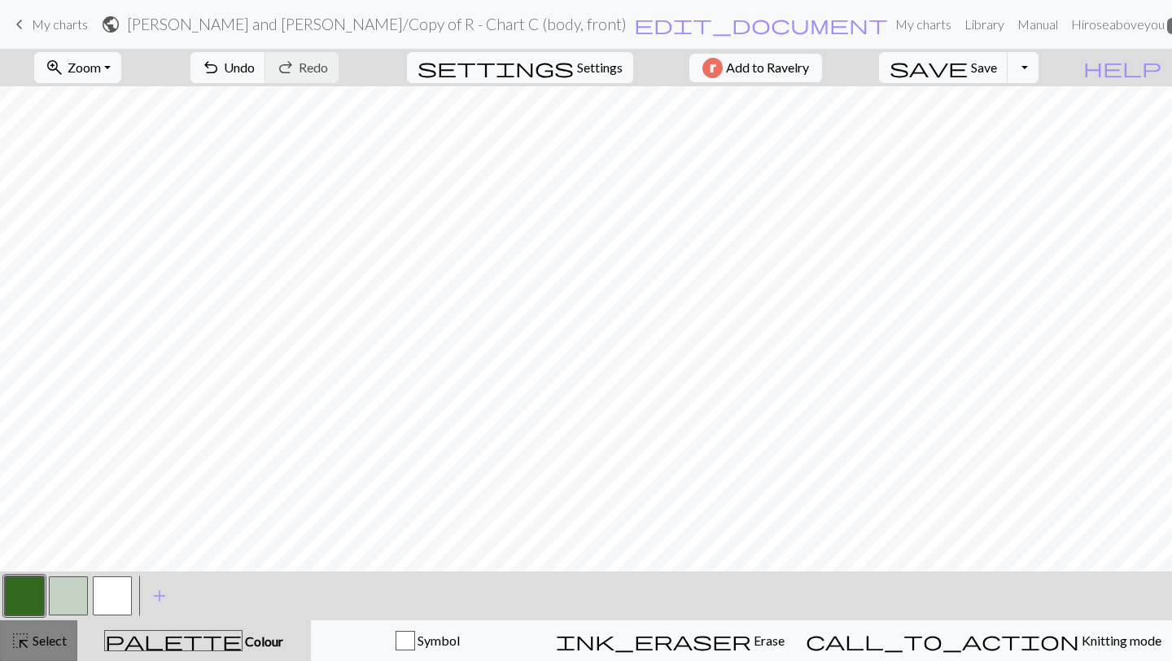
click at [44, 633] on span "Select" at bounding box center [48, 640] width 37 height 15
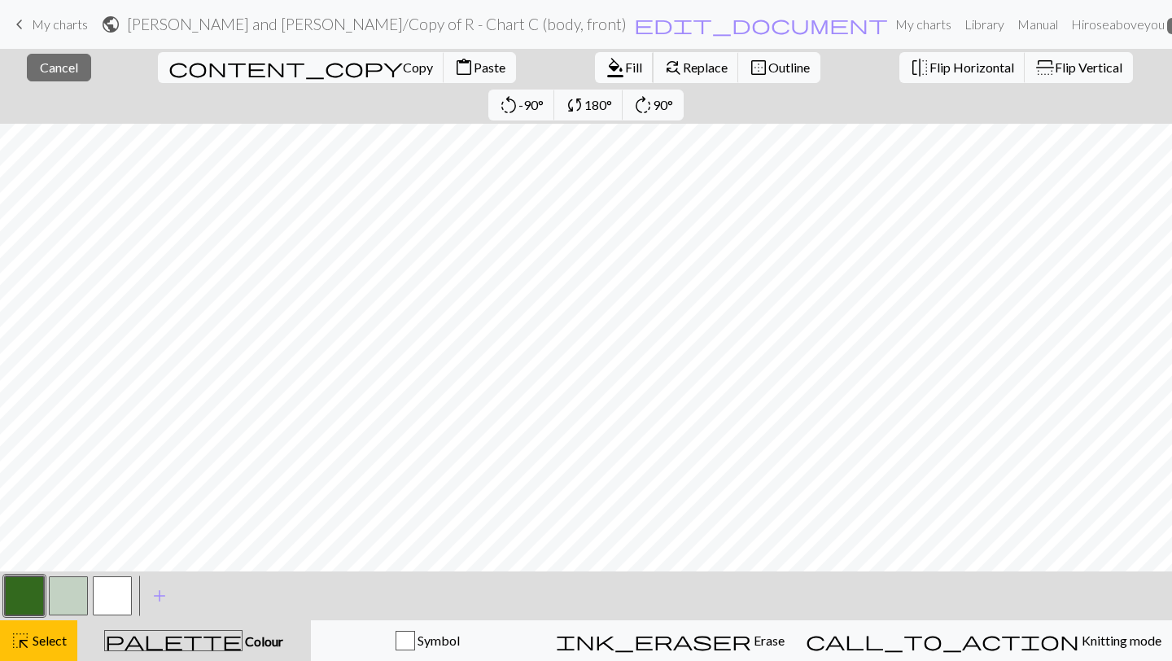
click at [625, 65] on span "Fill" at bounding box center [633, 66] width 17 height 15
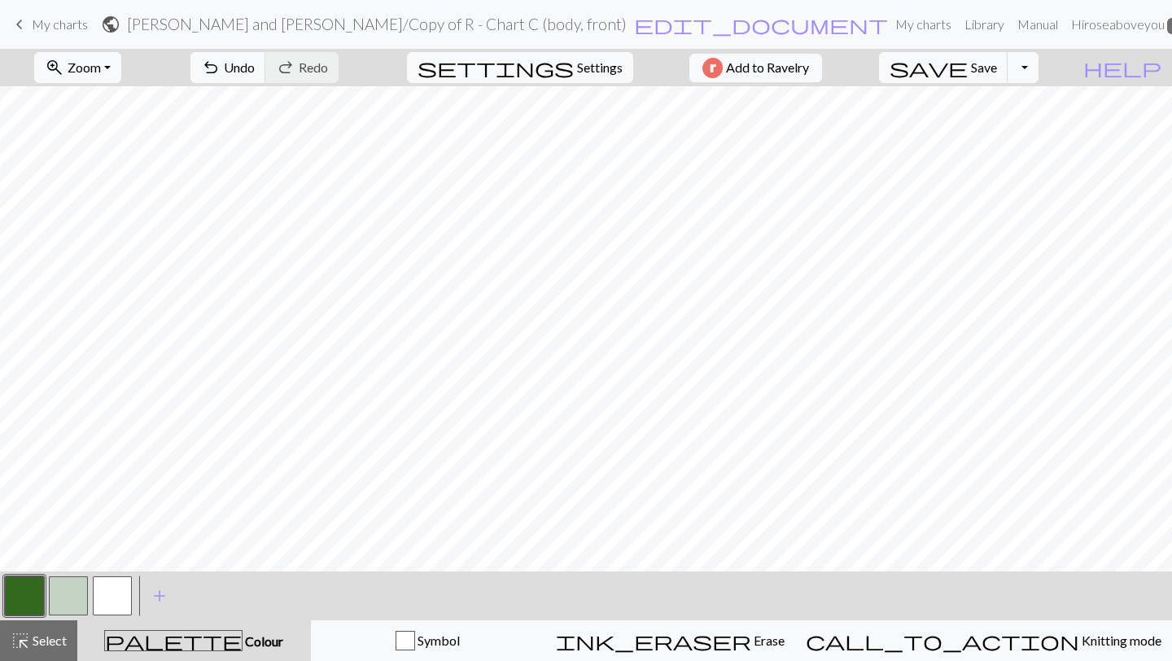
click at [28, 580] on button "button" at bounding box center [24, 595] width 39 height 39
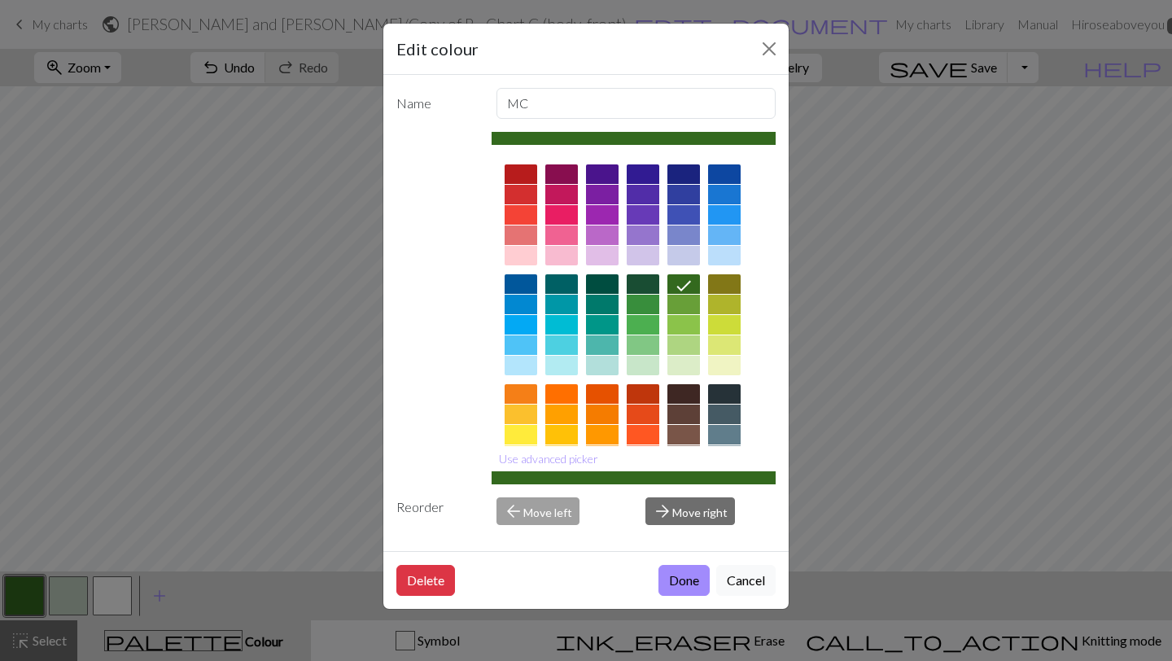
click at [67, 593] on div "Edit colour Name MC Use advanced picker Reorder arrow_back Move left arrow_forw…" at bounding box center [586, 330] width 1172 height 661
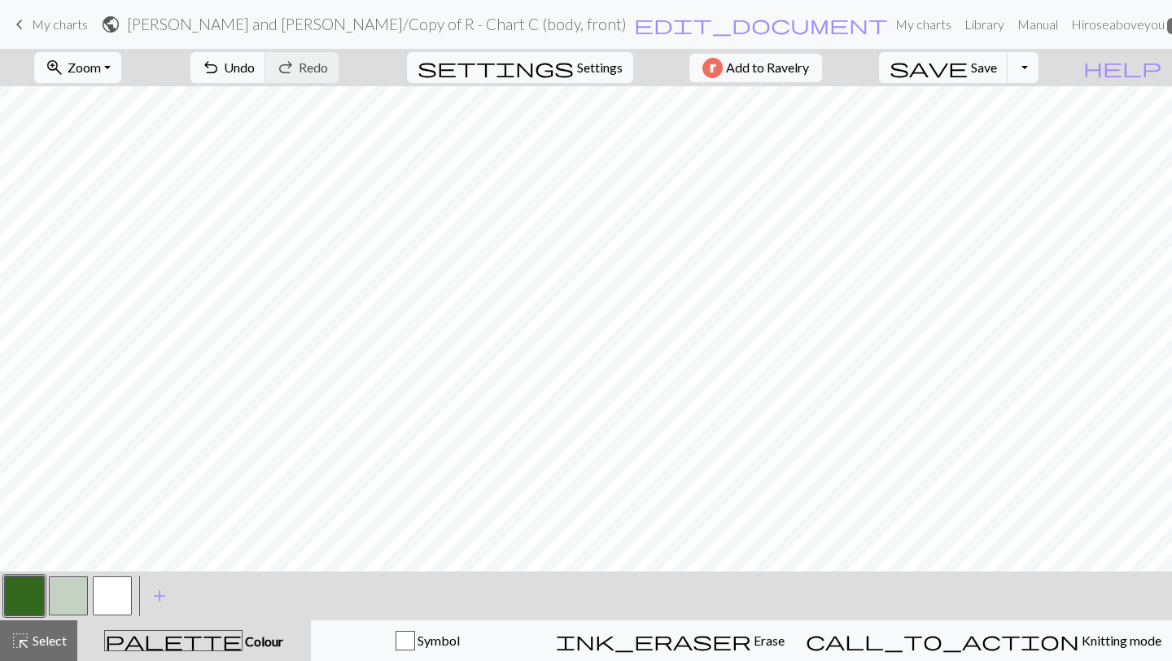
click at [67, 589] on button "button" at bounding box center [68, 595] width 39 height 39
click at [30, 646] on span "Select" at bounding box center [48, 640] width 37 height 15
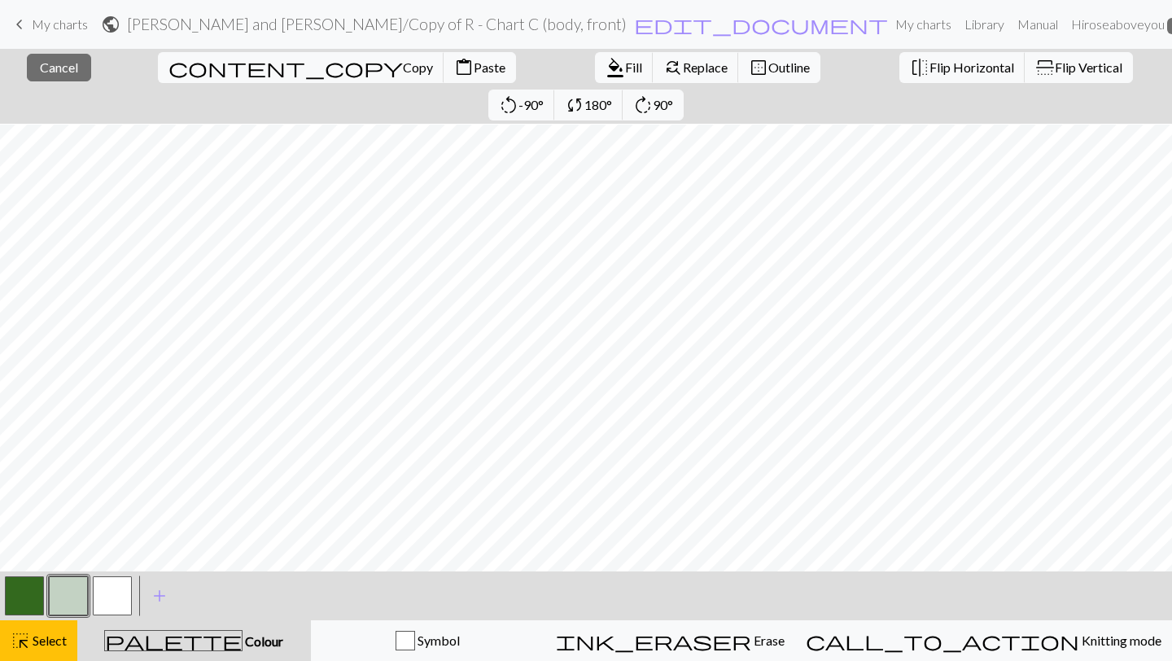
scroll to position [14, 0]
click at [403, 68] on span "Copy" at bounding box center [418, 66] width 30 height 15
click at [474, 66] on span "Paste" at bounding box center [490, 66] width 32 height 15
click at [33, 602] on button "button" at bounding box center [24, 595] width 39 height 39
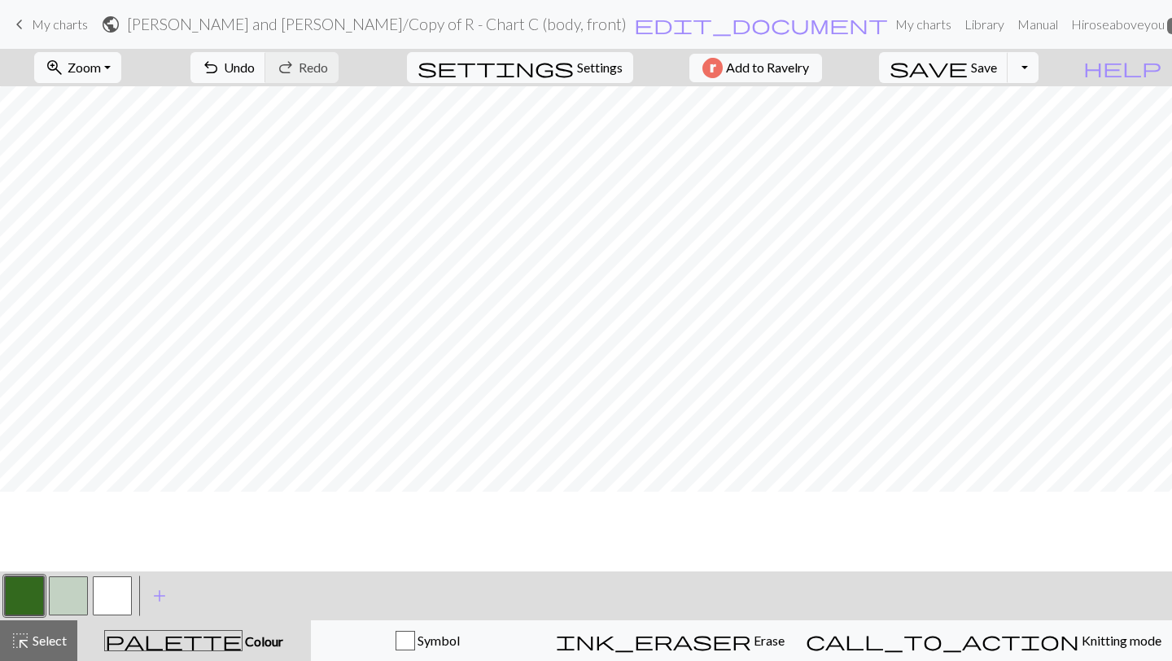
scroll to position [194, 0]
click at [28, 643] on span "highlight_alt" at bounding box center [21, 640] width 20 height 23
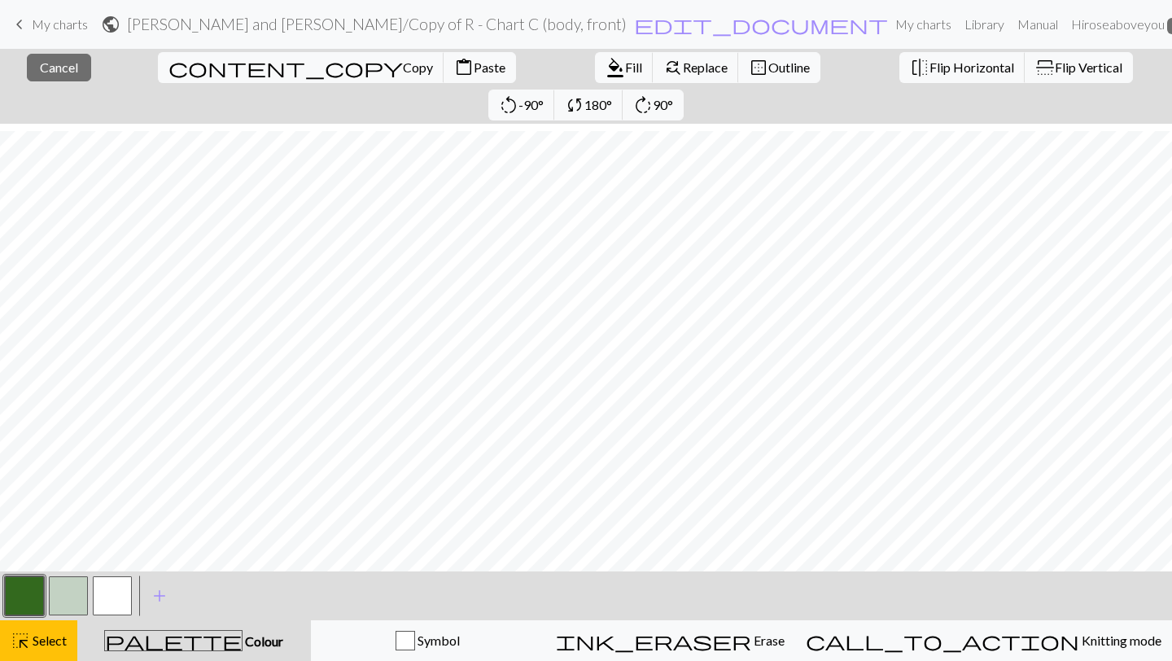
scroll to position [222, 0]
click at [403, 73] on span "Copy" at bounding box center [418, 66] width 30 height 15
click at [454, 65] on span "content_paste" at bounding box center [464, 67] width 20 height 23
click at [30, 593] on button "button" at bounding box center [24, 595] width 39 height 39
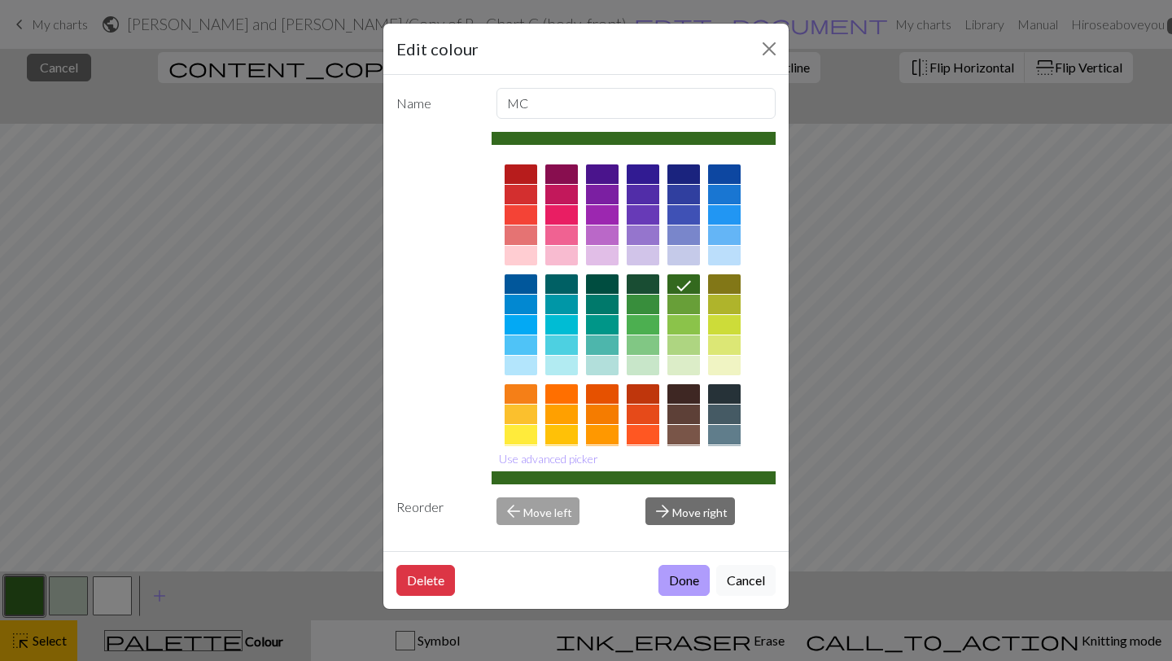
click at [690, 590] on button "Done" at bounding box center [684, 580] width 51 height 31
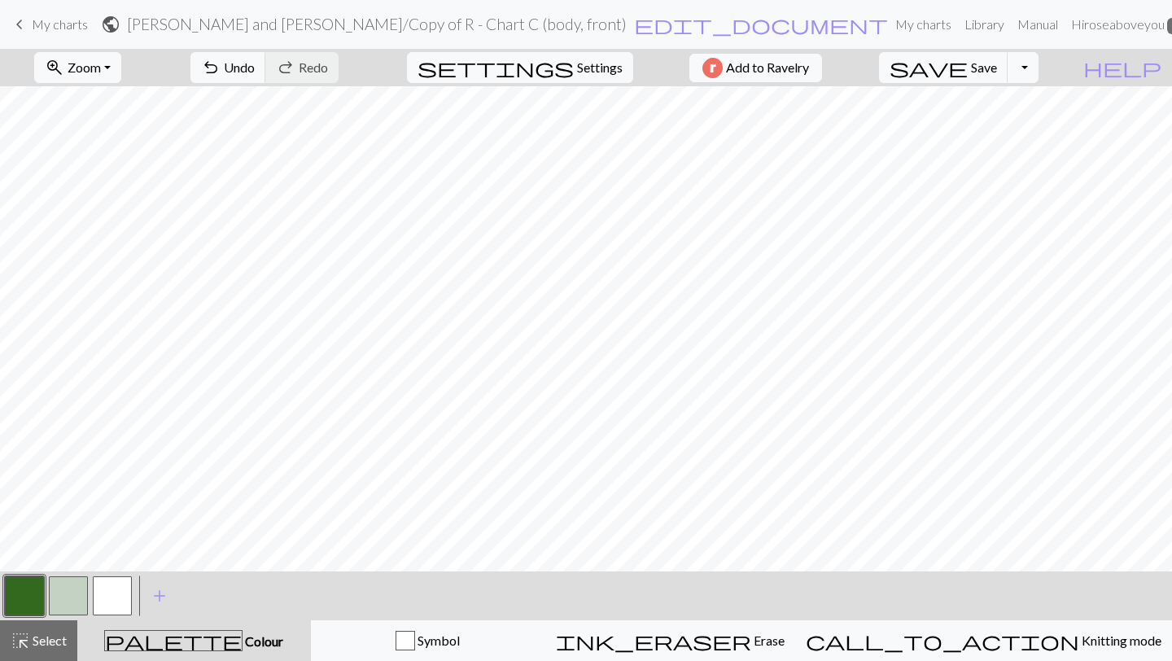
click at [28, 600] on button "button" at bounding box center [24, 595] width 39 height 39
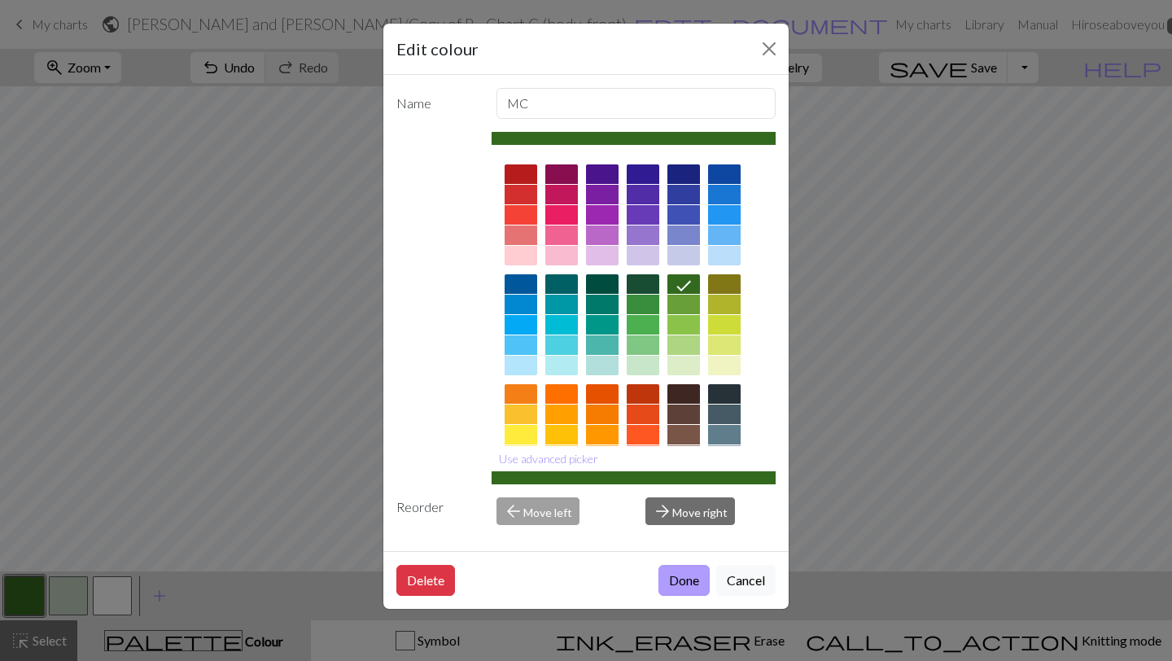
click at [678, 581] on button "Done" at bounding box center [684, 580] width 51 height 31
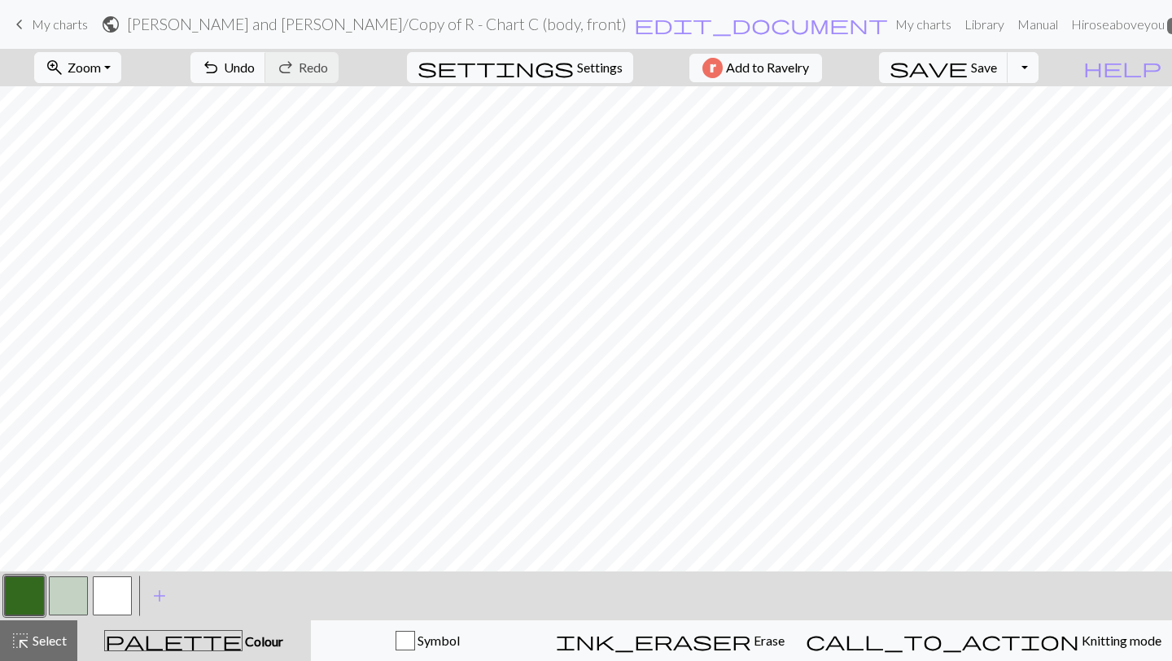
click at [74, 590] on button "button" at bounding box center [68, 595] width 39 height 39
click at [28, 598] on button "button" at bounding box center [24, 595] width 39 height 39
click at [19, 655] on button "highlight_alt Select Select" at bounding box center [38, 640] width 77 height 41
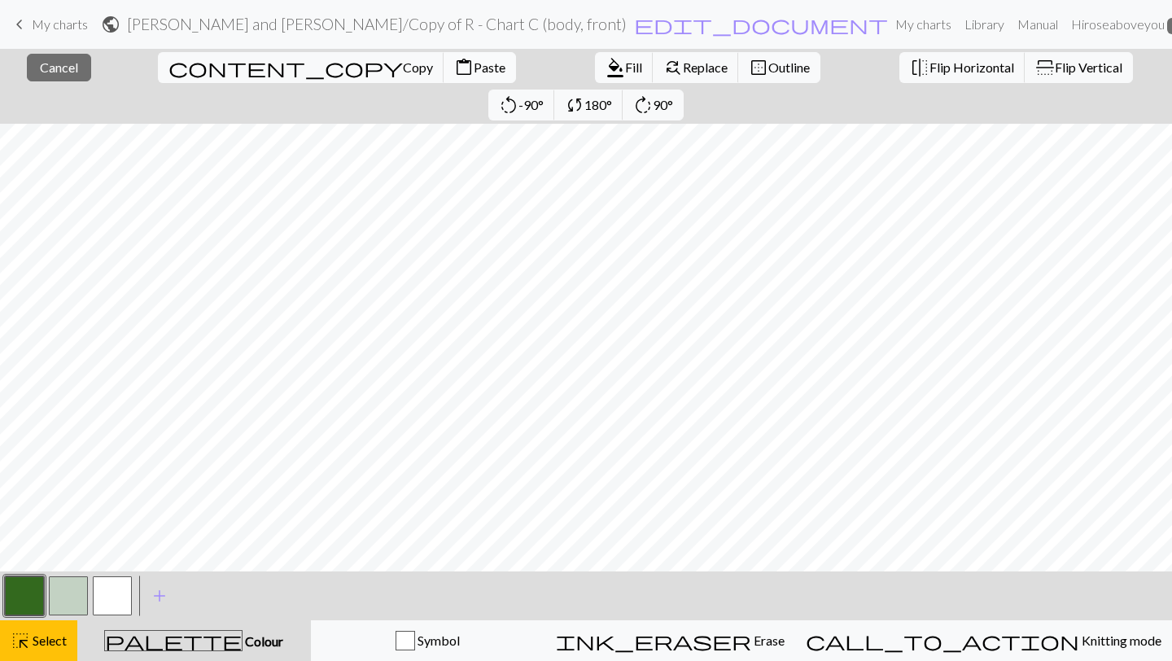
click at [474, 63] on span "Paste" at bounding box center [490, 66] width 32 height 15
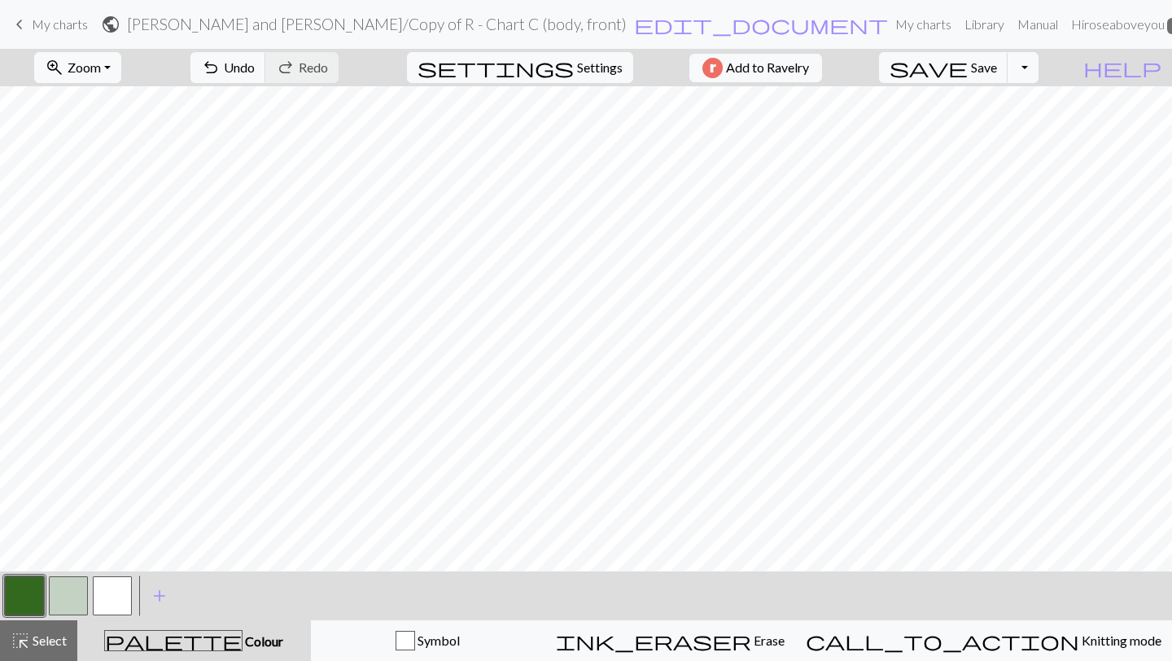
click at [33, 579] on button "button" at bounding box center [24, 595] width 39 height 39
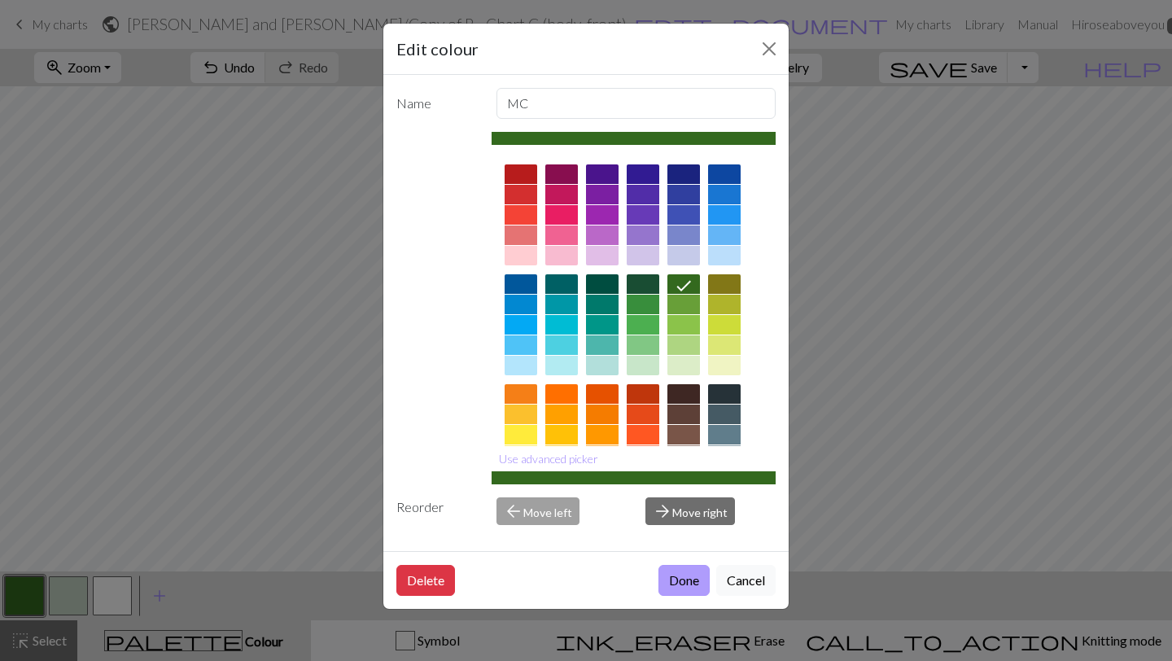
click at [674, 583] on button "Done" at bounding box center [684, 580] width 51 height 31
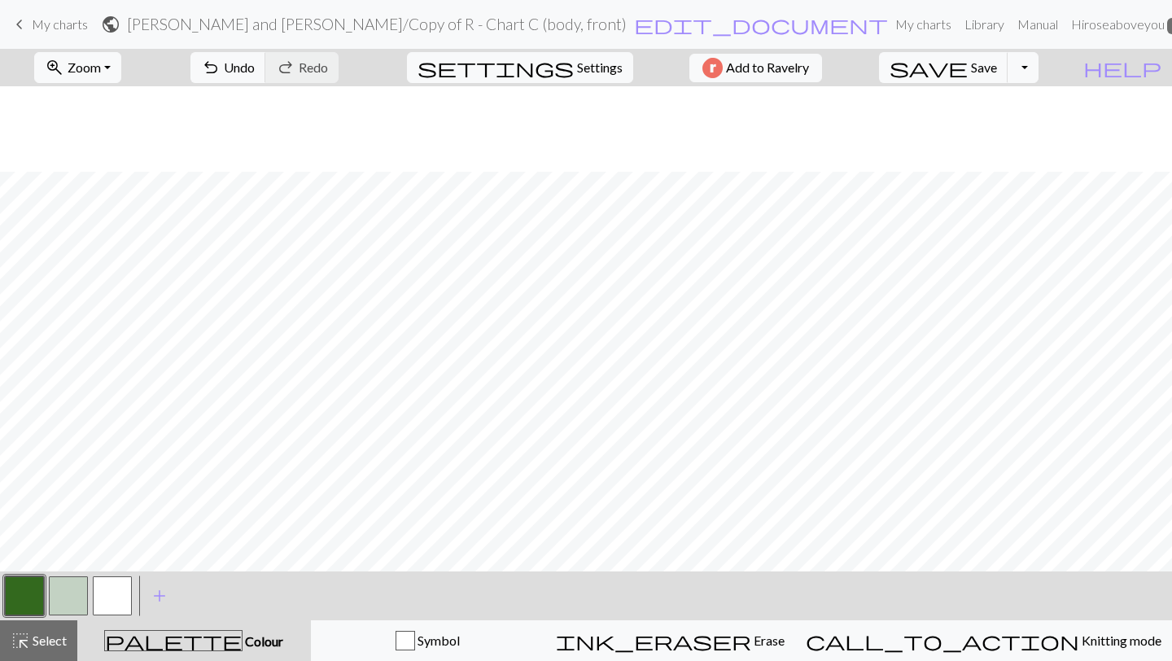
scroll to position [202, 0]
click at [56, 628] on button "highlight_alt Select Select" at bounding box center [38, 640] width 77 height 41
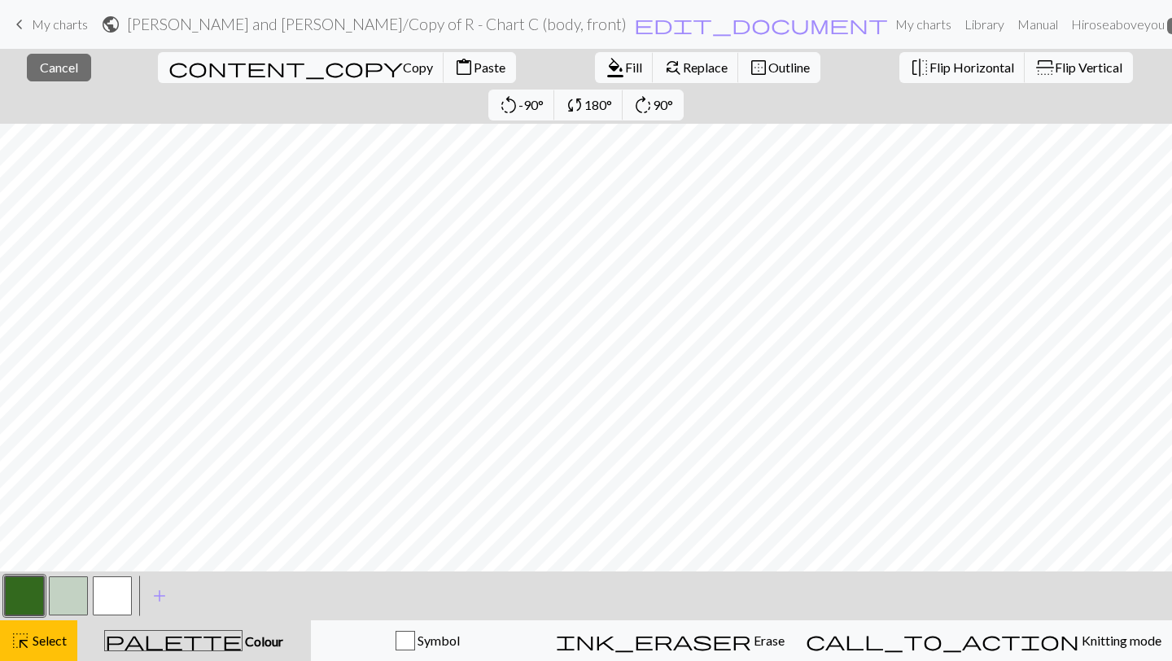
click at [52, 594] on button "button" at bounding box center [68, 595] width 39 height 39
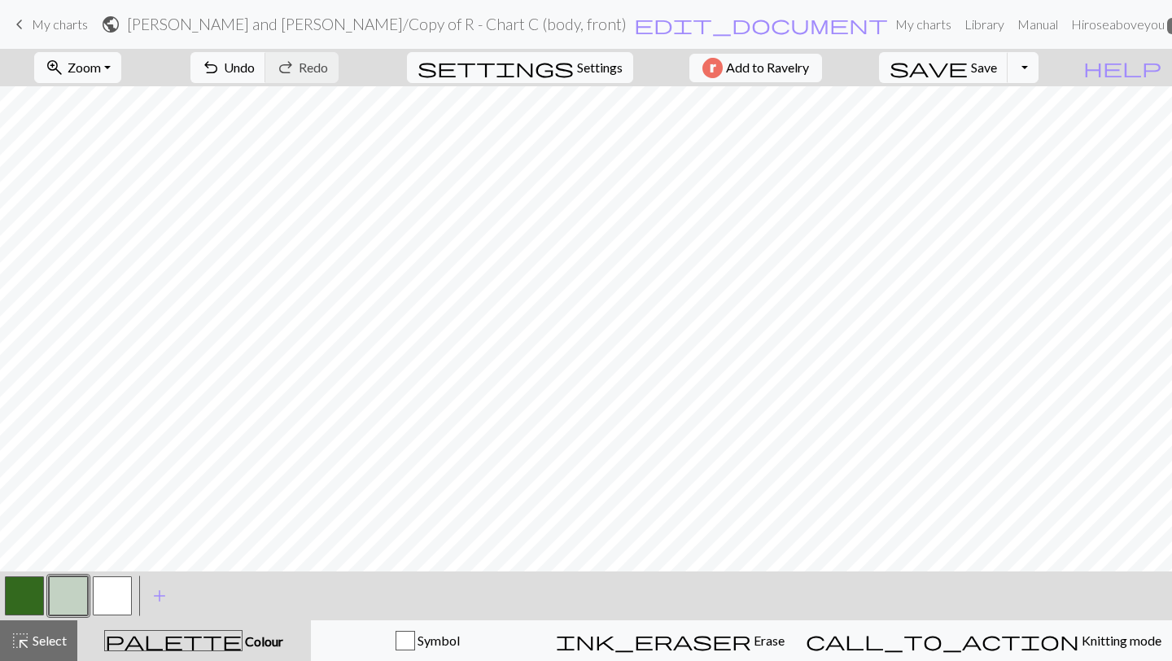
click at [64, 602] on button "button" at bounding box center [68, 595] width 39 height 39
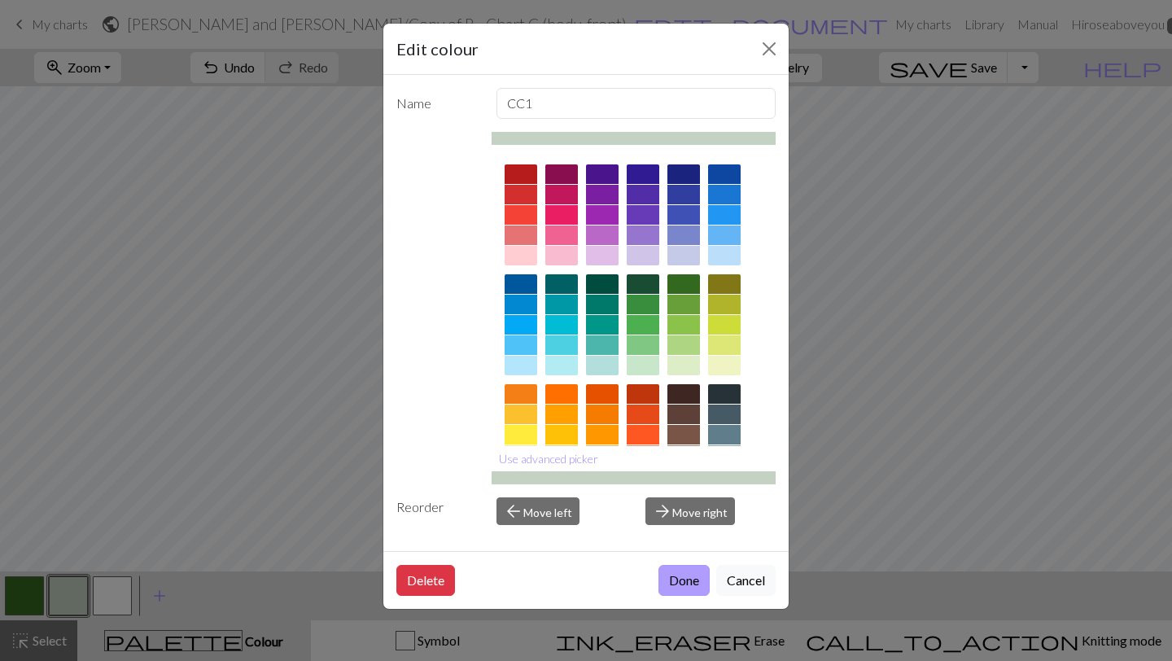
click at [683, 579] on button "Done" at bounding box center [684, 580] width 51 height 31
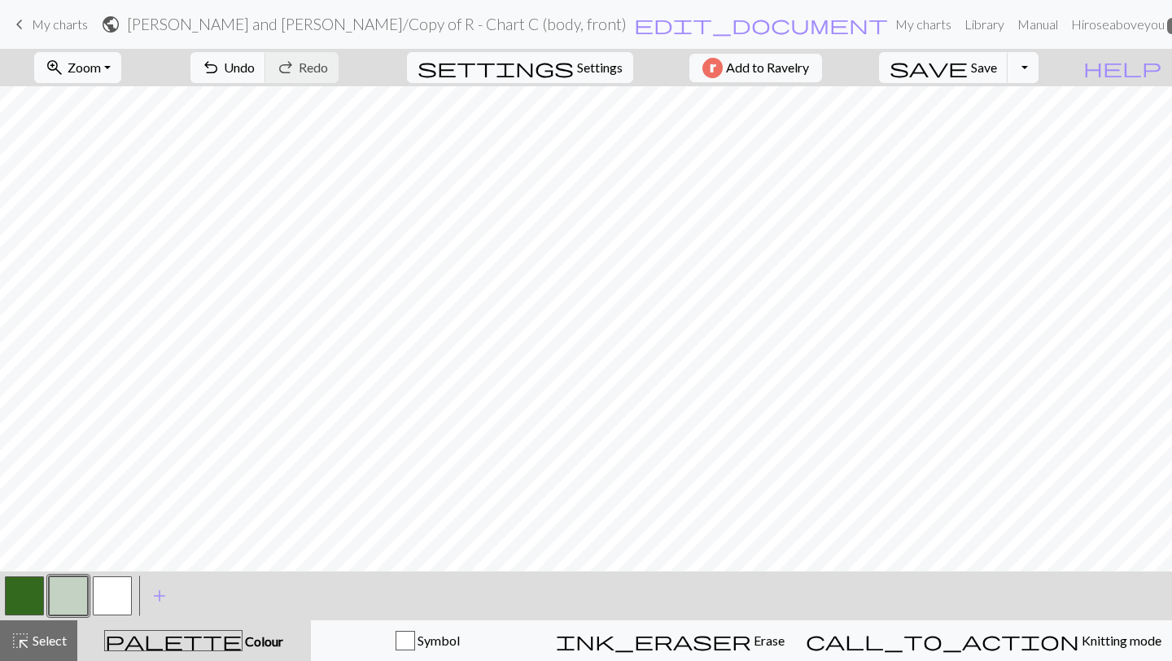
scroll to position [236, 0]
click at [18, 628] on button "highlight_alt Select Select" at bounding box center [38, 640] width 77 height 41
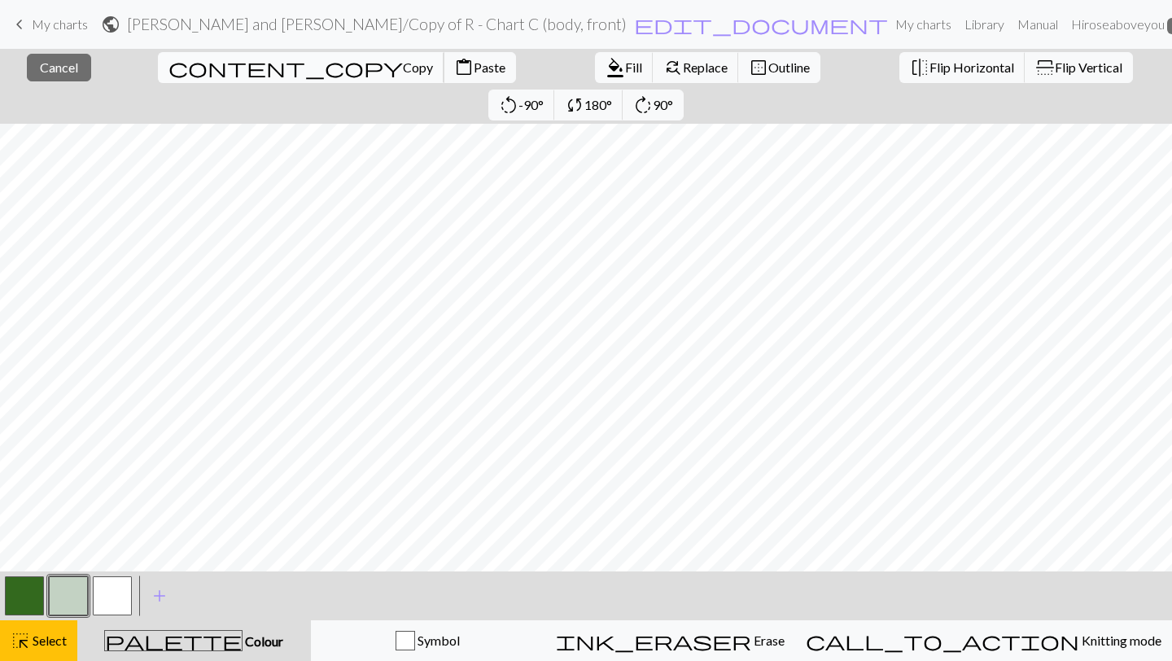
click at [403, 64] on span "Copy" at bounding box center [418, 66] width 30 height 15
click at [178, 646] on div "palette Colour Colour" at bounding box center [194, 640] width 214 height 21
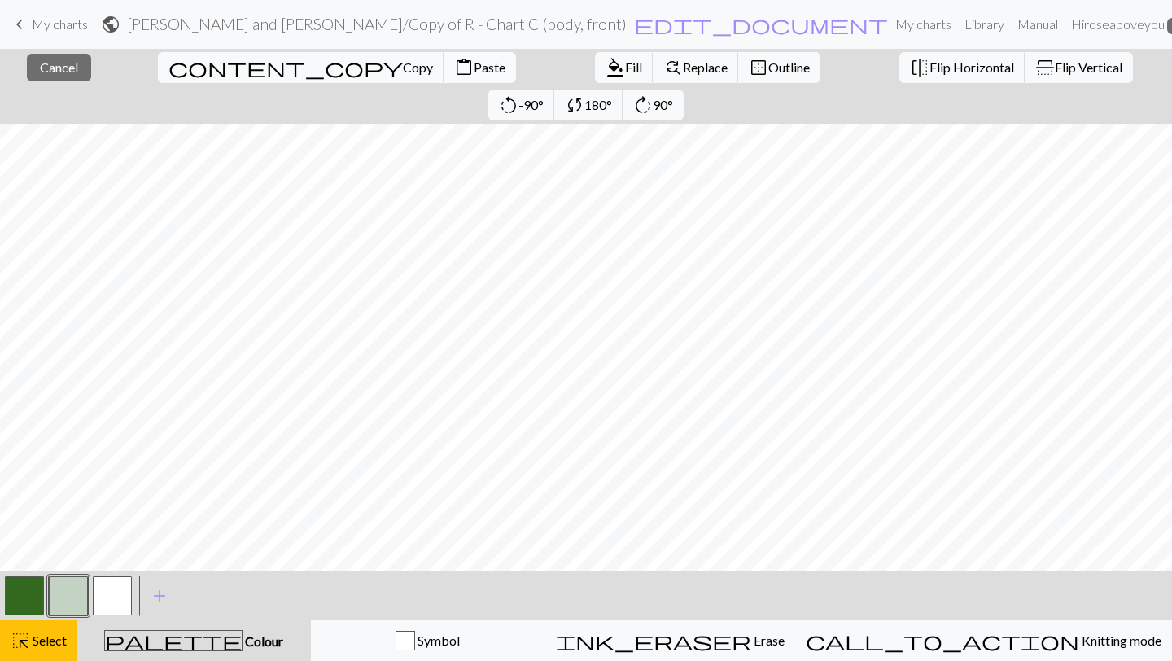
click at [454, 60] on span "content_paste" at bounding box center [464, 67] width 20 height 23
click at [18, 591] on button "button" at bounding box center [24, 595] width 39 height 39
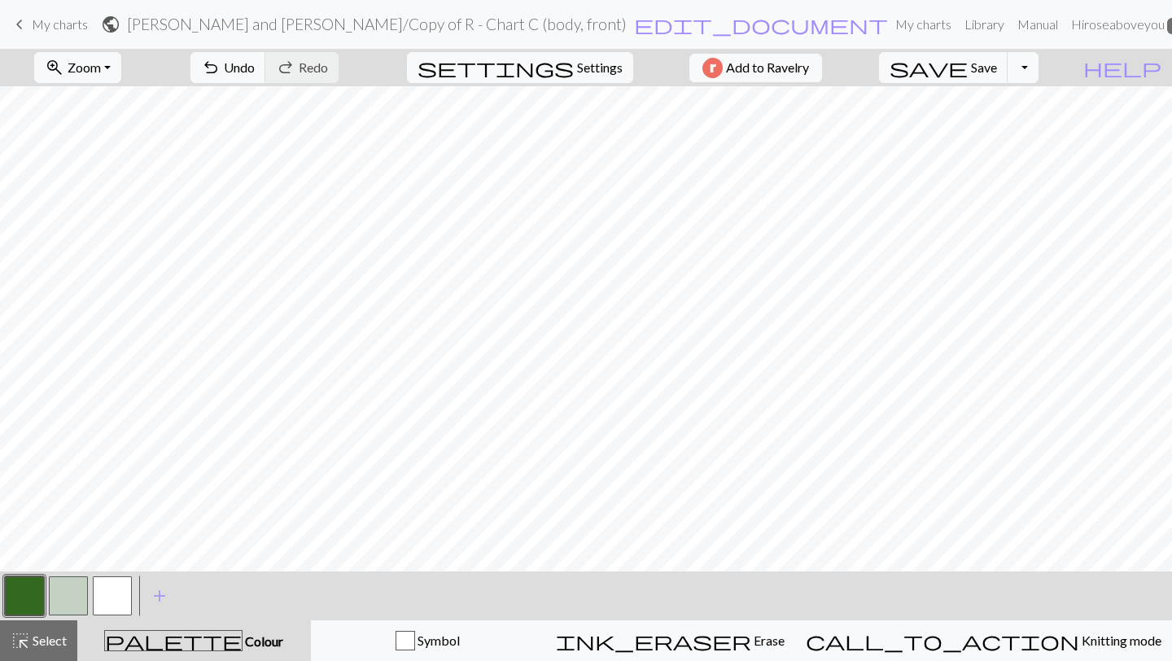
click at [63, 591] on button "button" at bounding box center [68, 595] width 39 height 39
click at [15, 598] on button "button" at bounding box center [24, 595] width 39 height 39
click at [79, 605] on button "button" at bounding box center [68, 595] width 39 height 39
click at [17, 610] on button "button" at bounding box center [24, 595] width 39 height 39
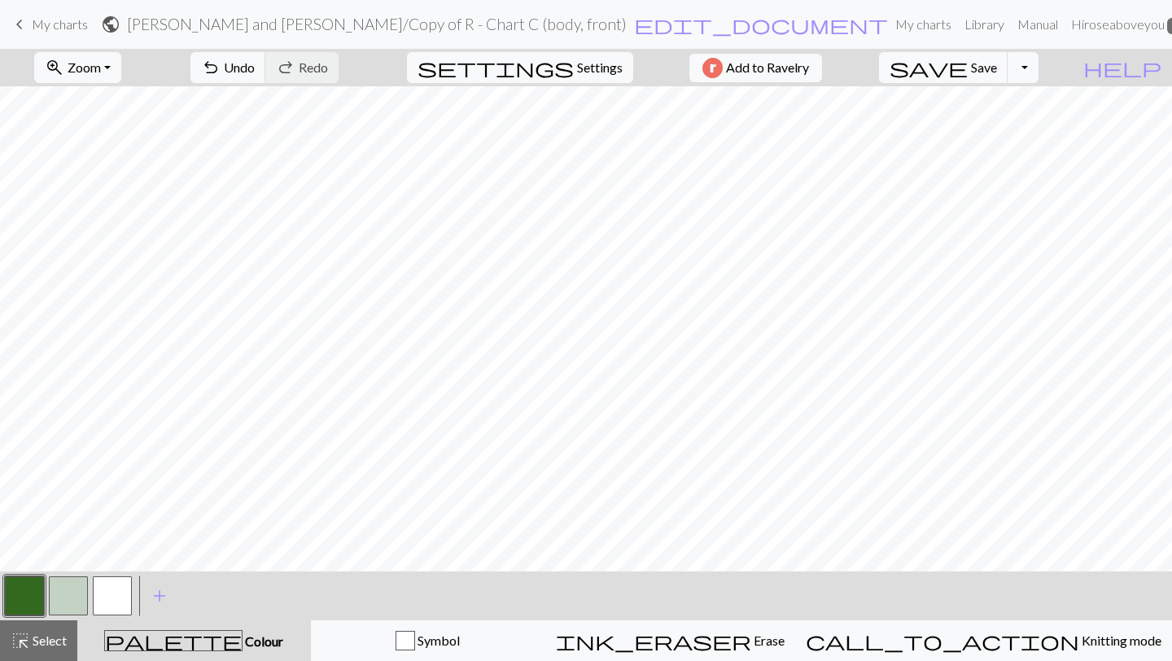
click at [68, 593] on button "button" at bounding box center [68, 595] width 39 height 39
click at [26, 604] on button "button" at bounding box center [24, 595] width 39 height 39
click at [54, 646] on span "Select" at bounding box center [48, 640] width 37 height 15
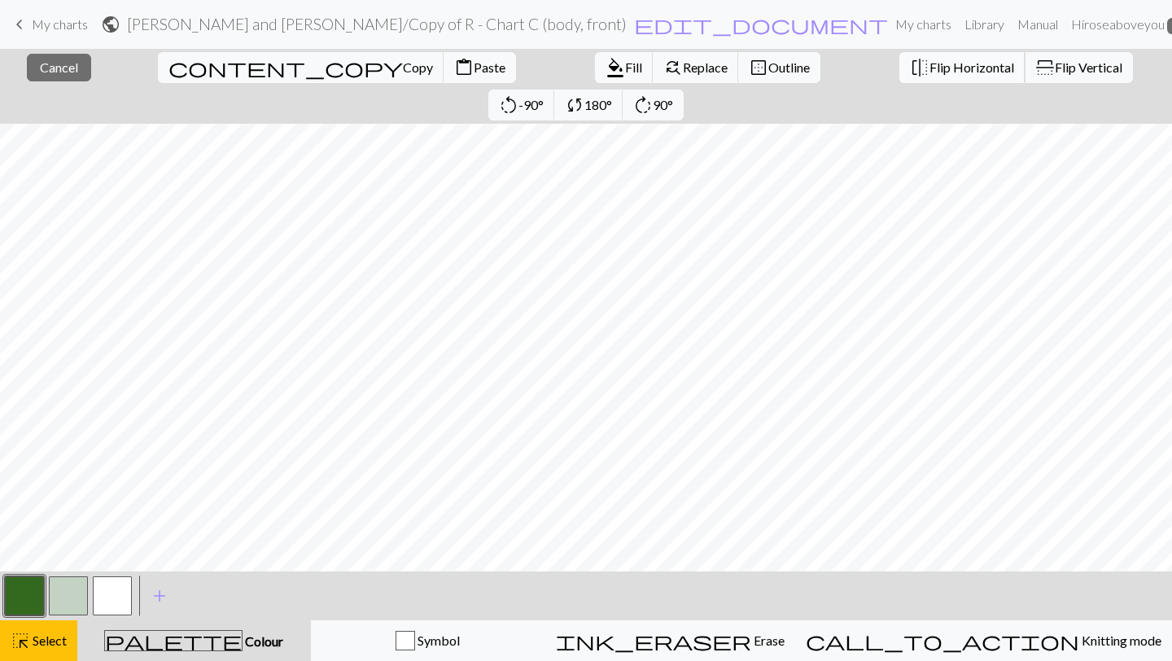
click at [930, 68] on span "Flip Horizontal" at bounding box center [972, 66] width 85 height 15
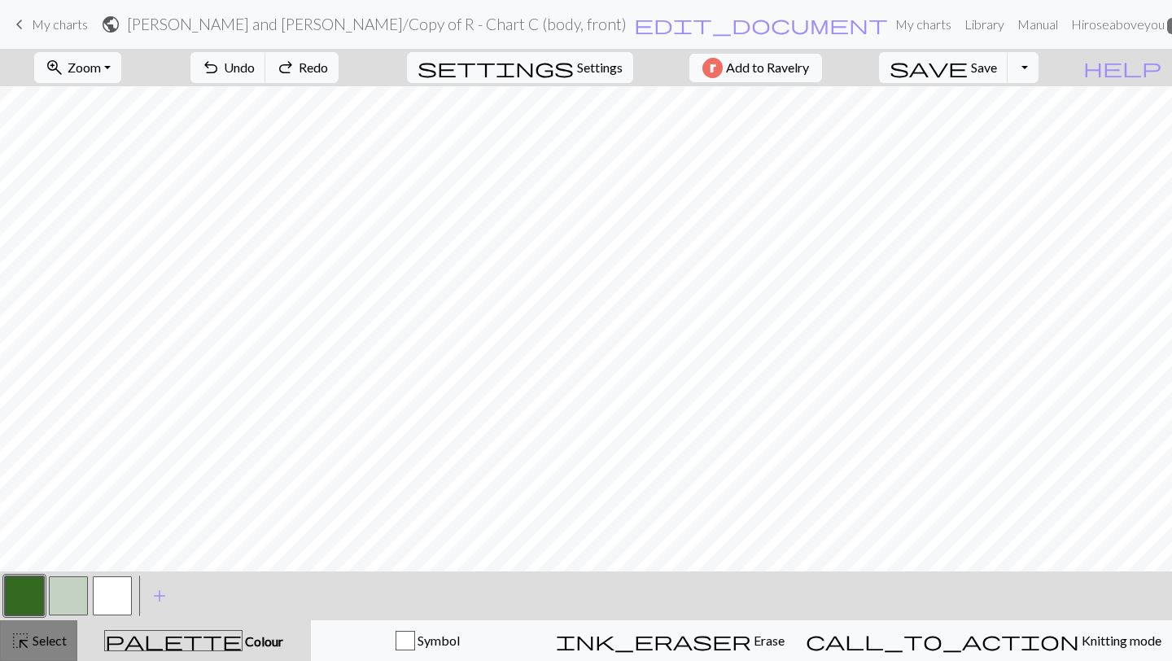
click at [34, 654] on button "highlight_alt Select Select" at bounding box center [38, 640] width 77 height 41
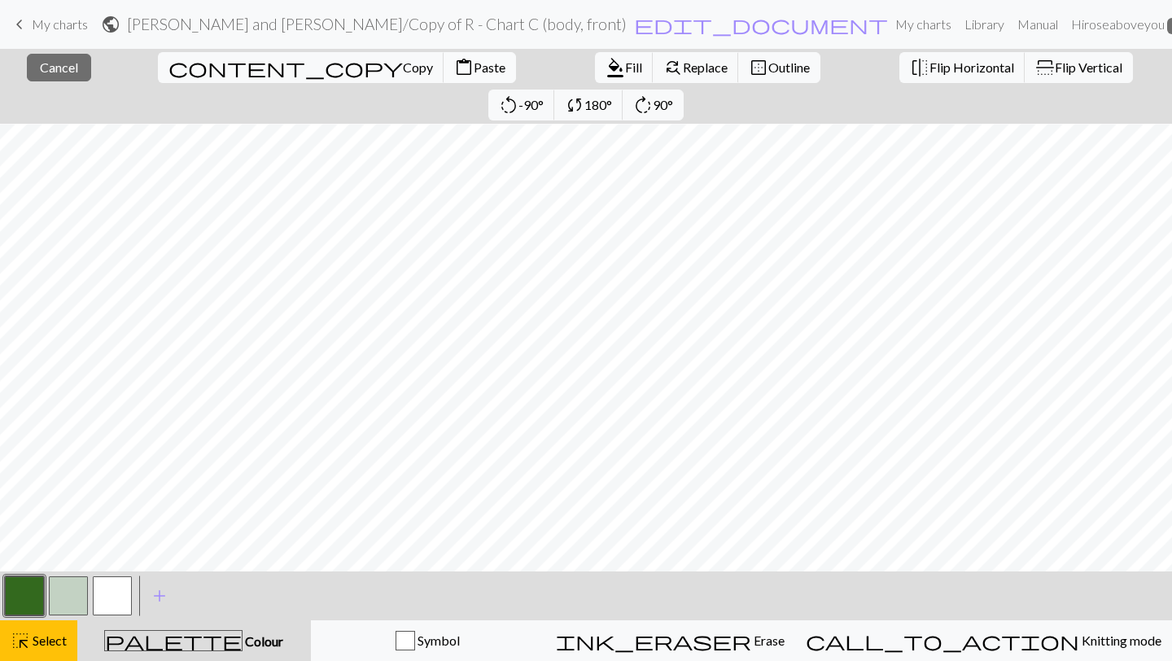
click at [474, 72] on span "Paste" at bounding box center [490, 66] width 32 height 15
click at [39, 597] on button "button" at bounding box center [24, 595] width 39 height 39
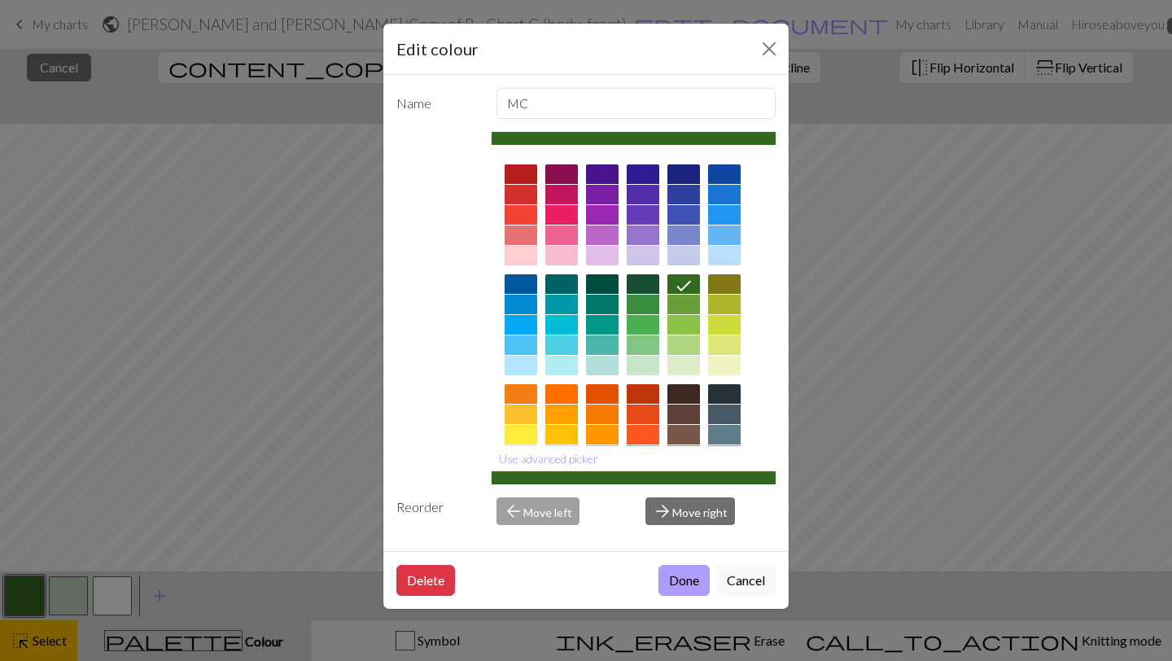
click at [677, 582] on button "Done" at bounding box center [684, 580] width 51 height 31
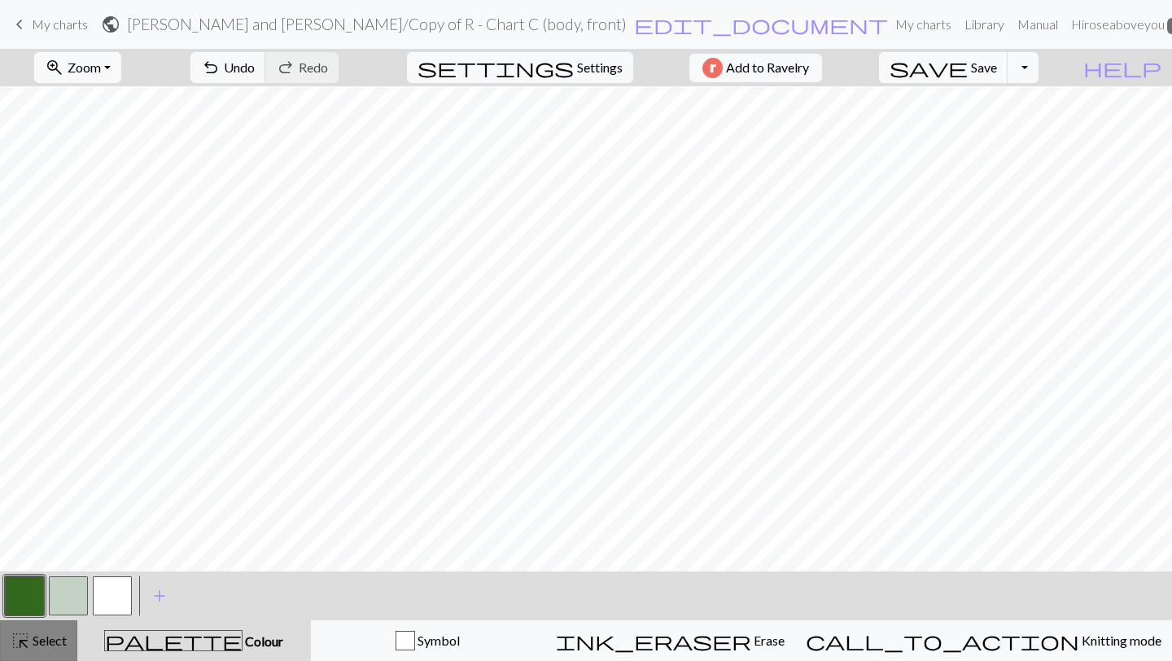
click at [47, 640] on span "Select" at bounding box center [48, 640] width 37 height 15
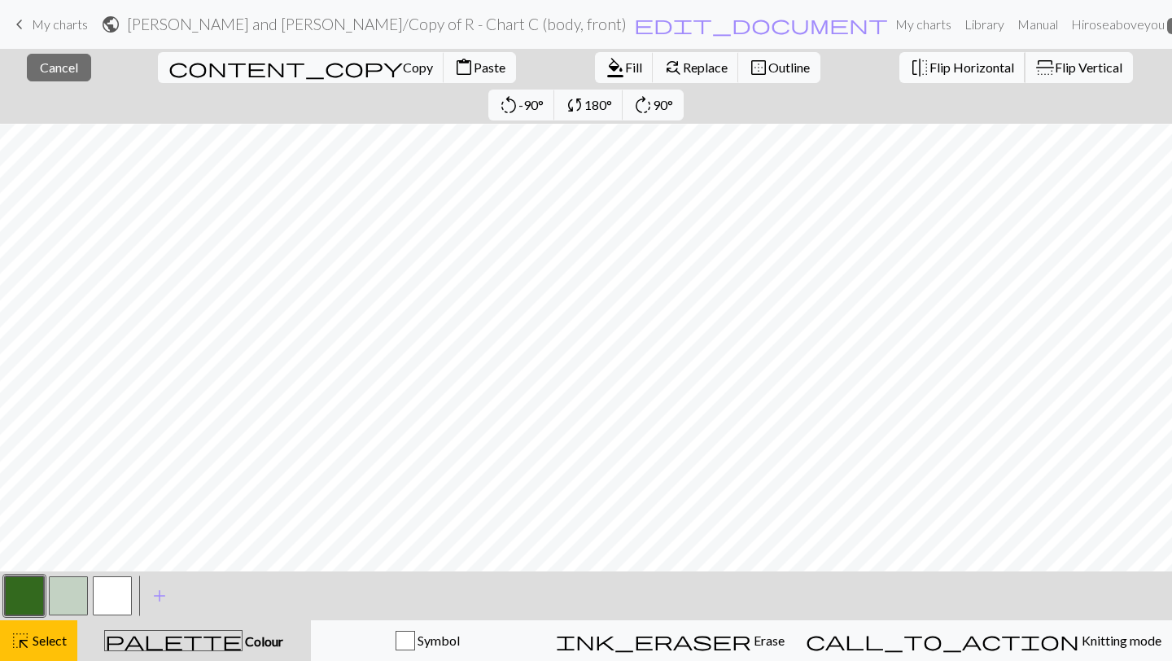
click at [930, 64] on span "Flip Horizontal" at bounding box center [972, 66] width 85 height 15
click at [444, 77] on button "content_paste Paste" at bounding box center [480, 67] width 72 height 31
click at [930, 60] on span "Flip Horizontal" at bounding box center [972, 66] width 85 height 15
click at [930, 66] on span "Flip Horizontal" at bounding box center [972, 66] width 85 height 15
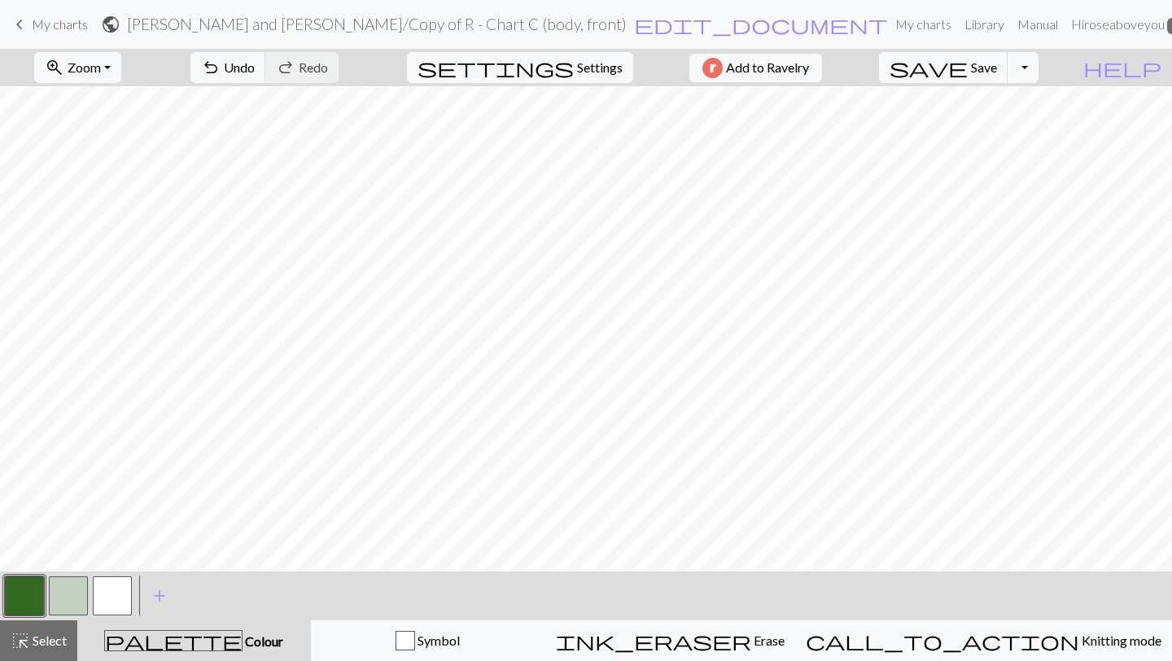
click at [24, 598] on button "button" at bounding box center [24, 595] width 39 height 39
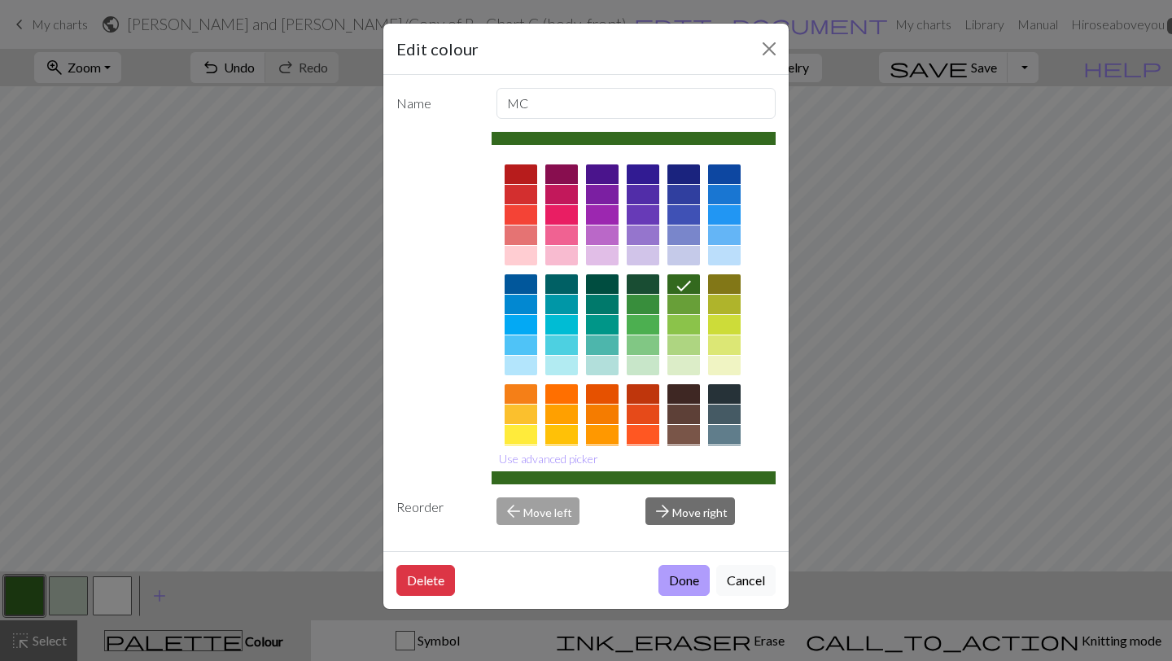
click at [681, 587] on button "Done" at bounding box center [684, 580] width 51 height 31
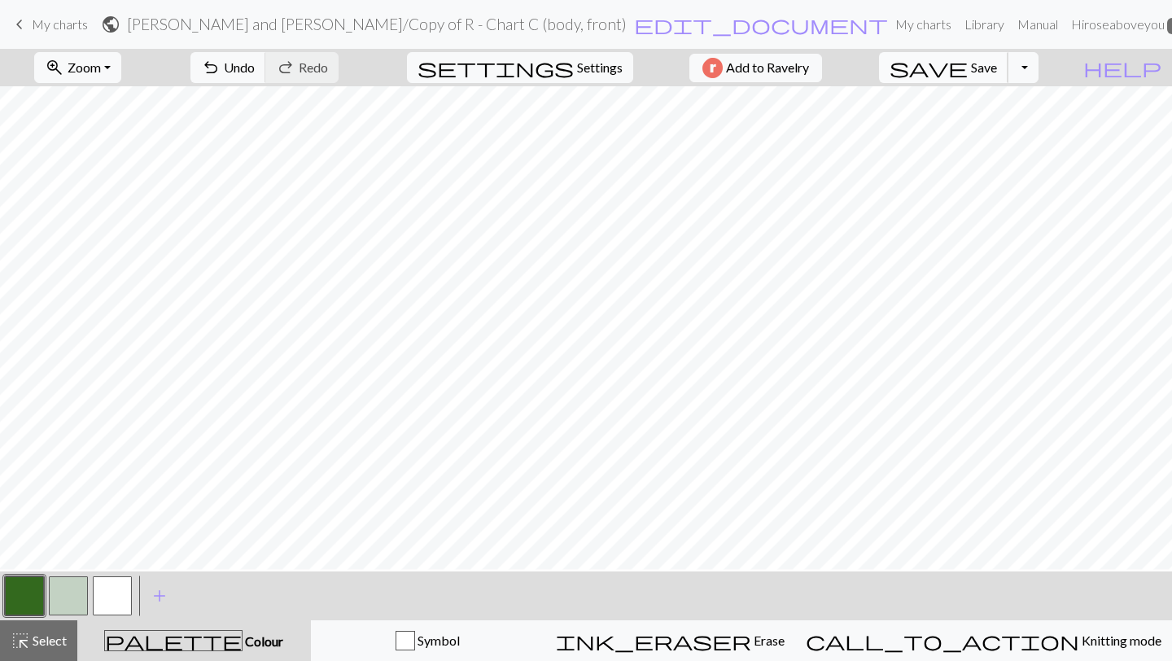
scroll to position [442, 0]
click at [66, 587] on button "button" at bounding box center [68, 595] width 39 height 39
click at [25, 607] on button "button" at bounding box center [24, 595] width 39 height 39
click at [32, 640] on span "Select" at bounding box center [48, 640] width 37 height 15
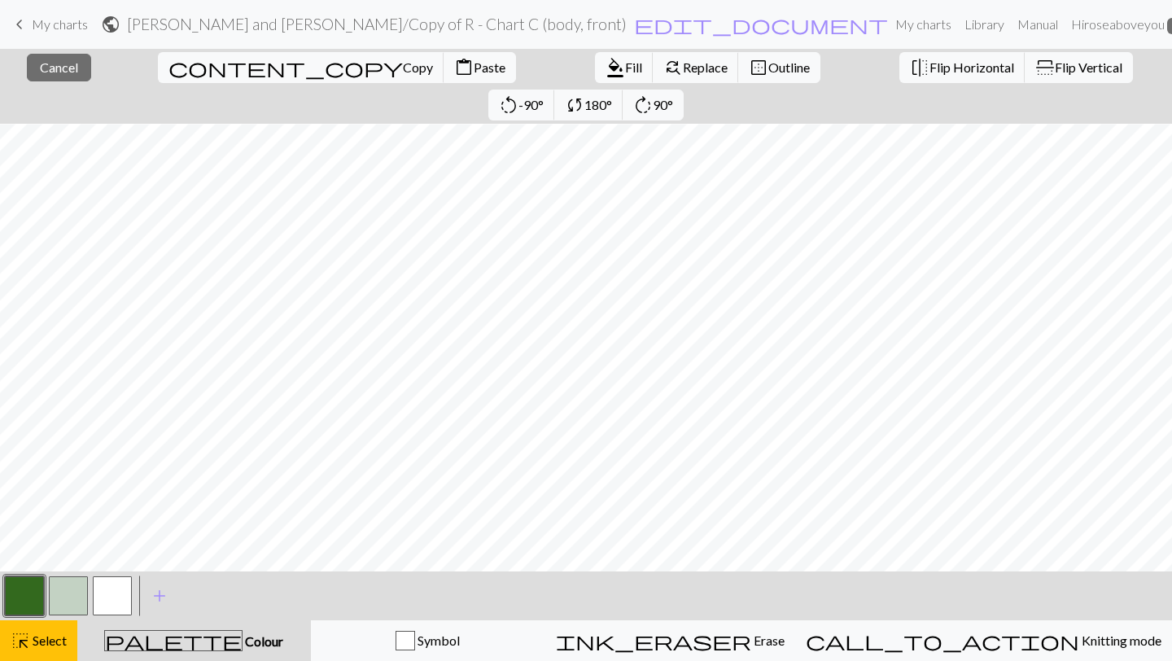
click at [64, 603] on button "button" at bounding box center [68, 595] width 39 height 39
click at [22, 602] on button "button" at bounding box center [24, 595] width 39 height 39
click at [625, 68] on span "Fill" at bounding box center [633, 66] width 17 height 15
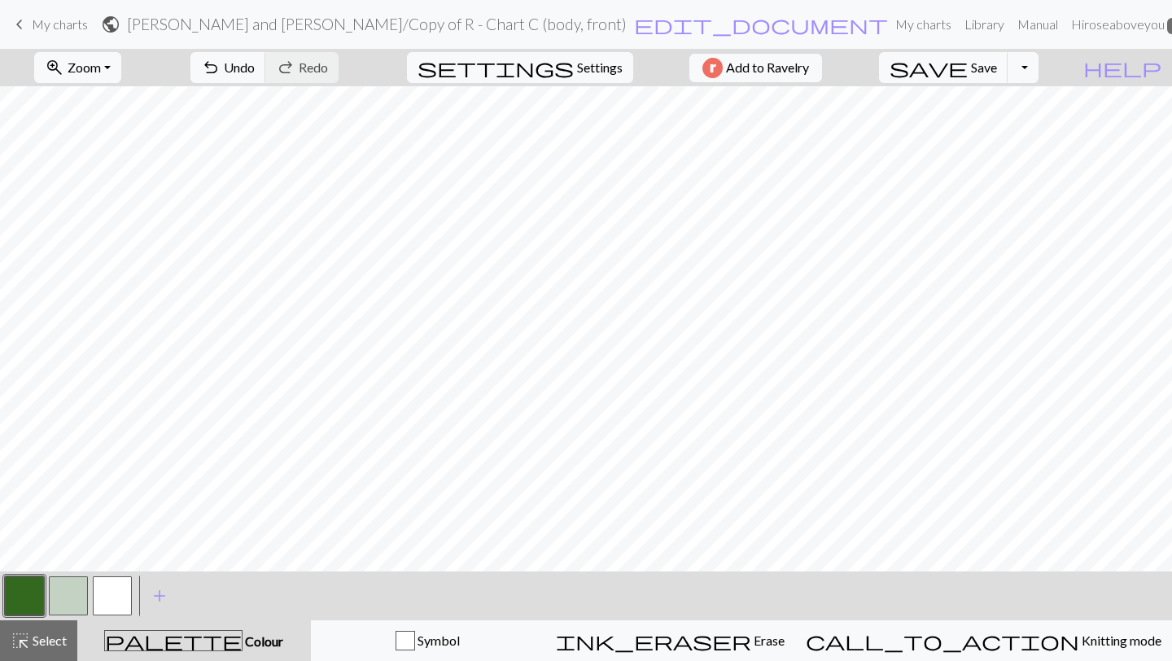
click at [61, 592] on button "button" at bounding box center [68, 595] width 39 height 39
click at [39, 589] on button "button" at bounding box center [24, 595] width 39 height 39
click at [42, 593] on button "button" at bounding box center [24, 595] width 39 height 39
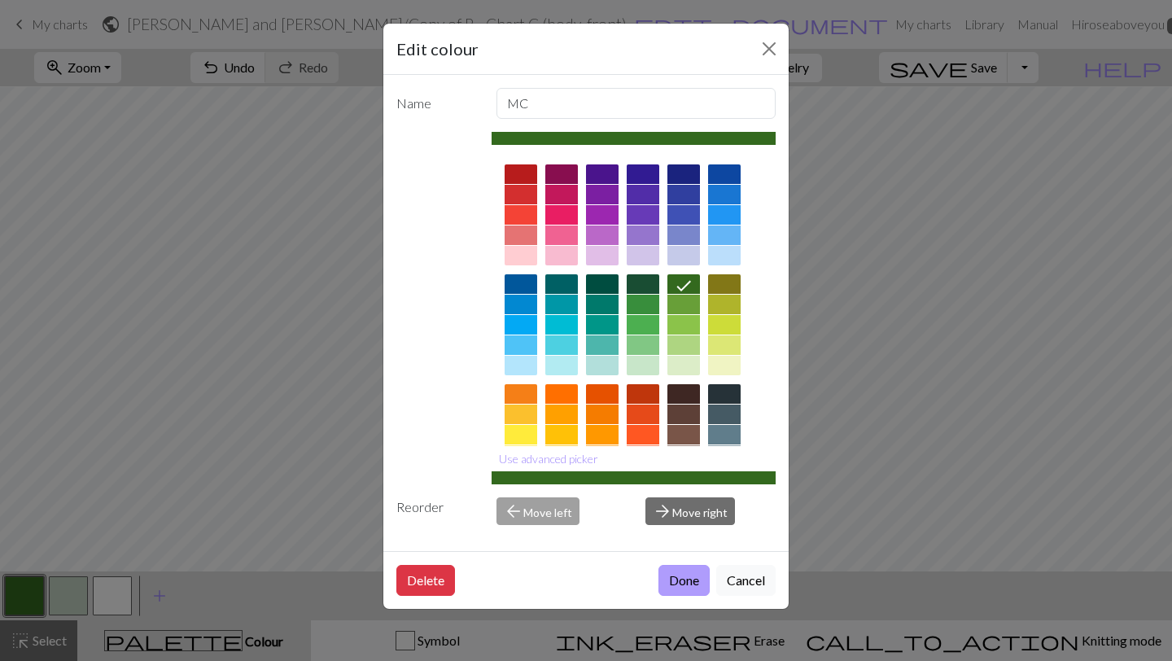
click at [677, 567] on button "Done" at bounding box center [684, 580] width 51 height 31
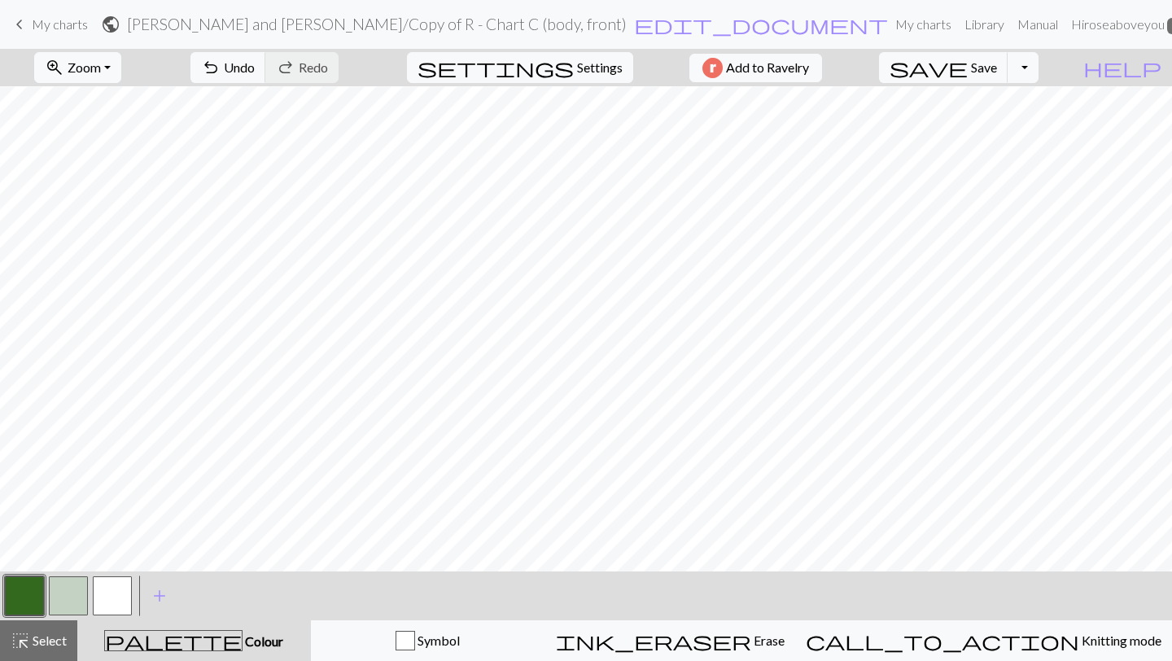
click at [55, 604] on button "button" at bounding box center [68, 595] width 39 height 39
click at [33, 582] on button "button" at bounding box center [24, 595] width 39 height 39
click at [72, 596] on button "button" at bounding box center [68, 595] width 39 height 39
click at [32, 644] on span "Select" at bounding box center [48, 640] width 37 height 15
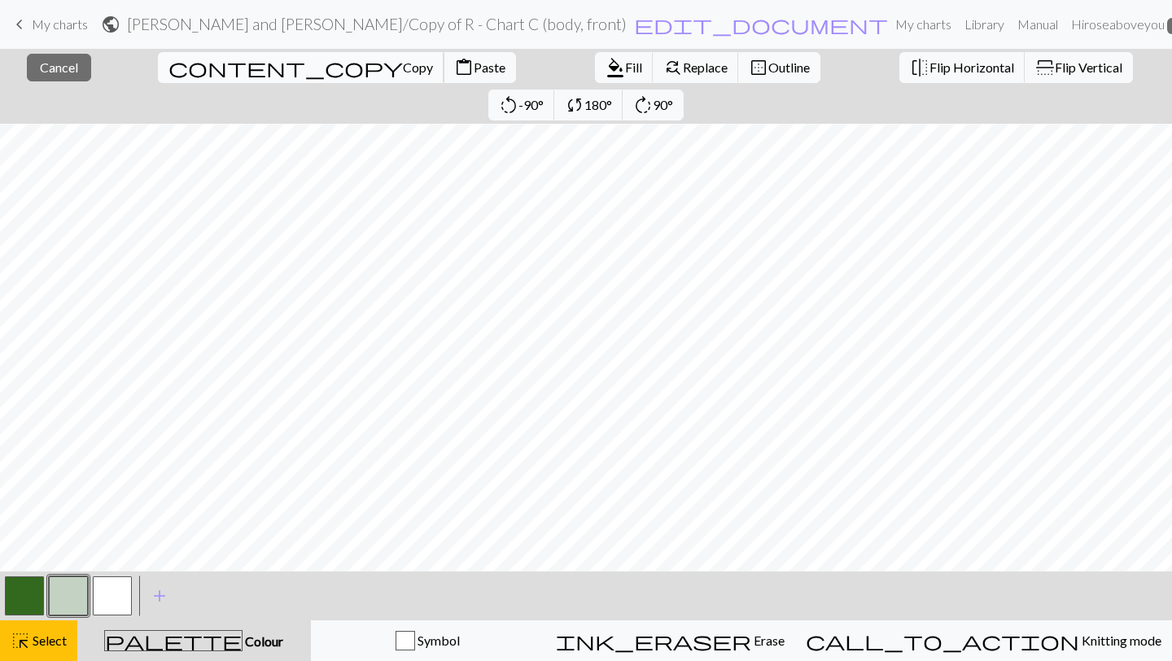
click at [169, 72] on span "content_copy" at bounding box center [286, 67] width 234 height 23
click at [930, 66] on span "Flip Horizontal" at bounding box center [972, 66] width 85 height 15
click at [444, 77] on button "content_paste Paste" at bounding box center [480, 67] width 72 height 31
click at [930, 62] on span "Flip Horizontal" at bounding box center [972, 66] width 85 height 15
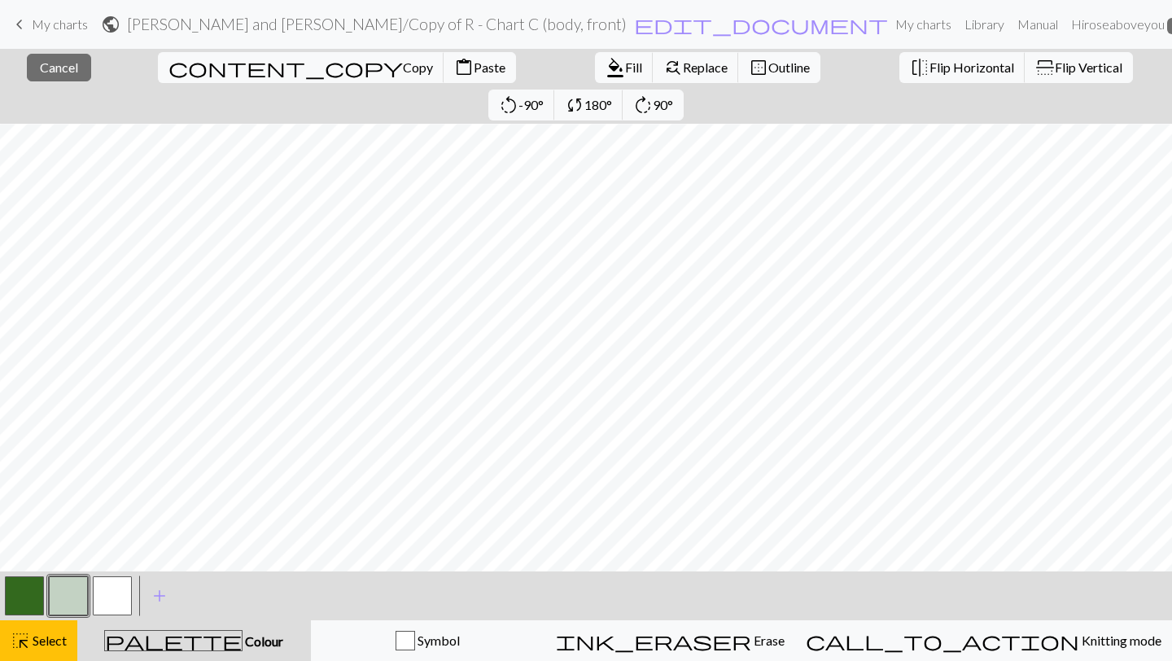
click at [33, 604] on button "button" at bounding box center [24, 595] width 39 height 39
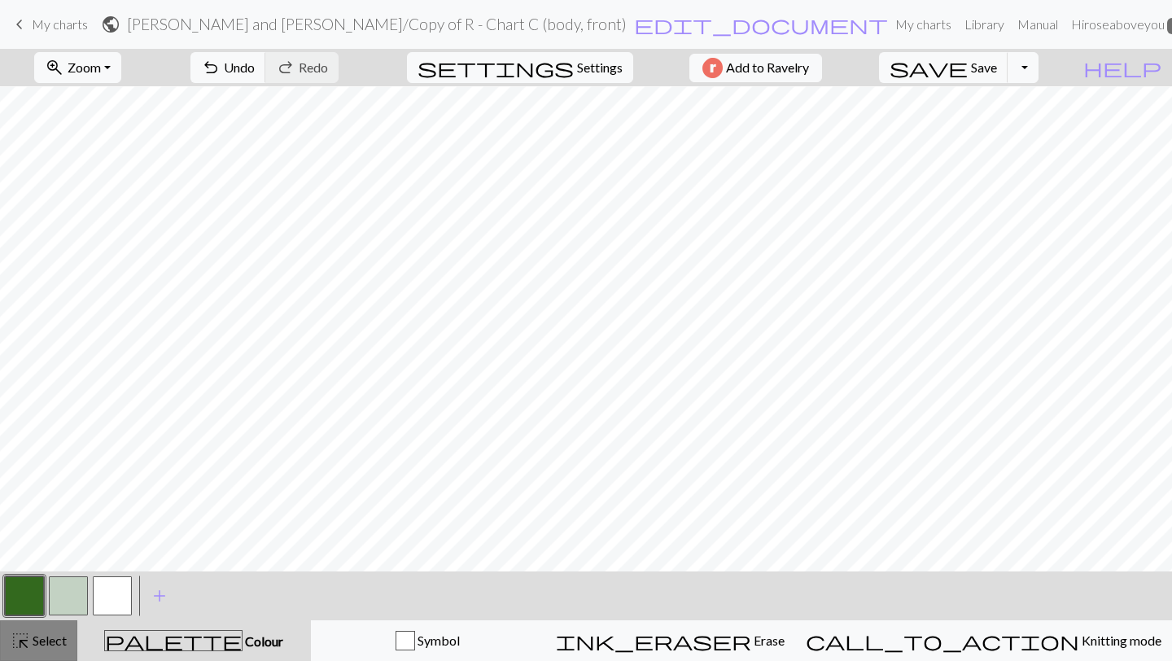
click at [35, 640] on span "Select" at bounding box center [48, 640] width 37 height 15
click at [70, 593] on button "button" at bounding box center [68, 595] width 39 height 39
click at [26, 595] on button "button" at bounding box center [24, 595] width 39 height 39
click at [64, 594] on button "button" at bounding box center [68, 595] width 39 height 39
click at [73, 597] on button "button" at bounding box center [68, 595] width 39 height 39
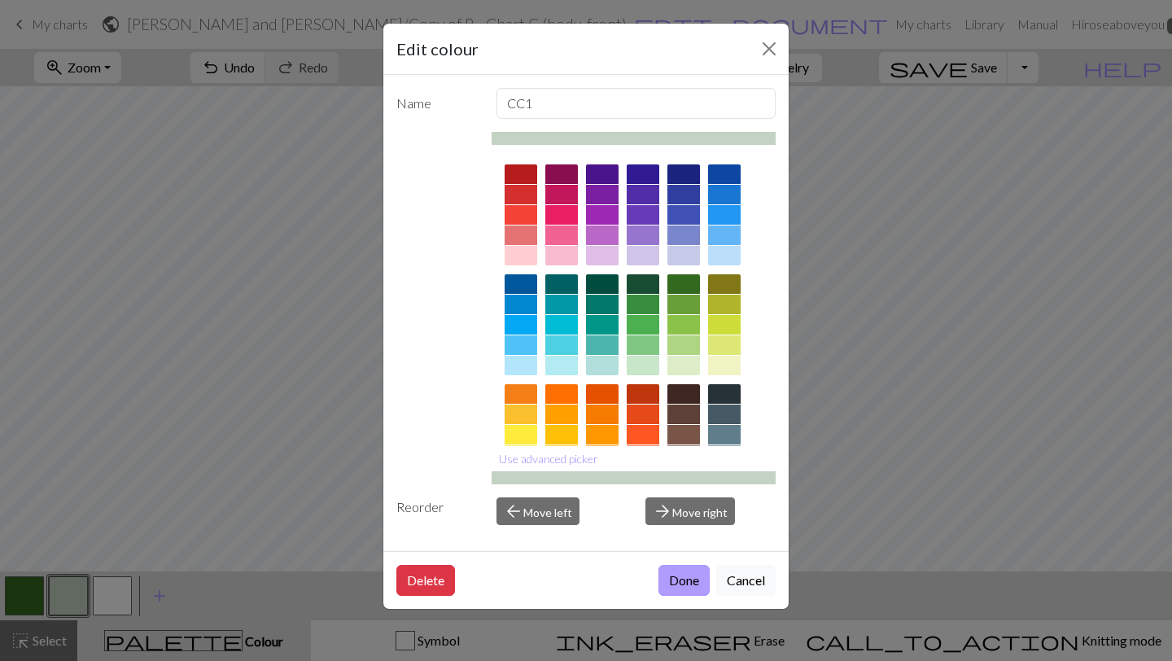
click at [686, 589] on button "Done" at bounding box center [684, 580] width 51 height 31
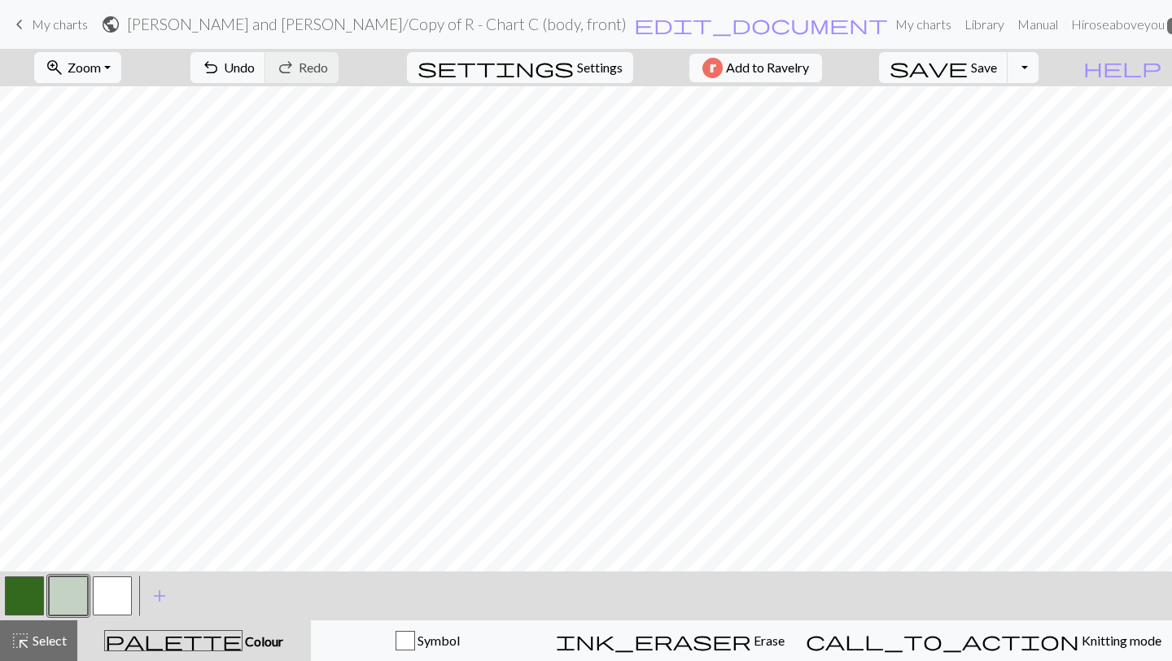
click at [32, 589] on button "button" at bounding box center [24, 595] width 39 height 39
click at [60, 600] on button "button" at bounding box center [68, 595] width 39 height 39
click at [23, 646] on span "highlight_alt" at bounding box center [21, 640] width 20 height 23
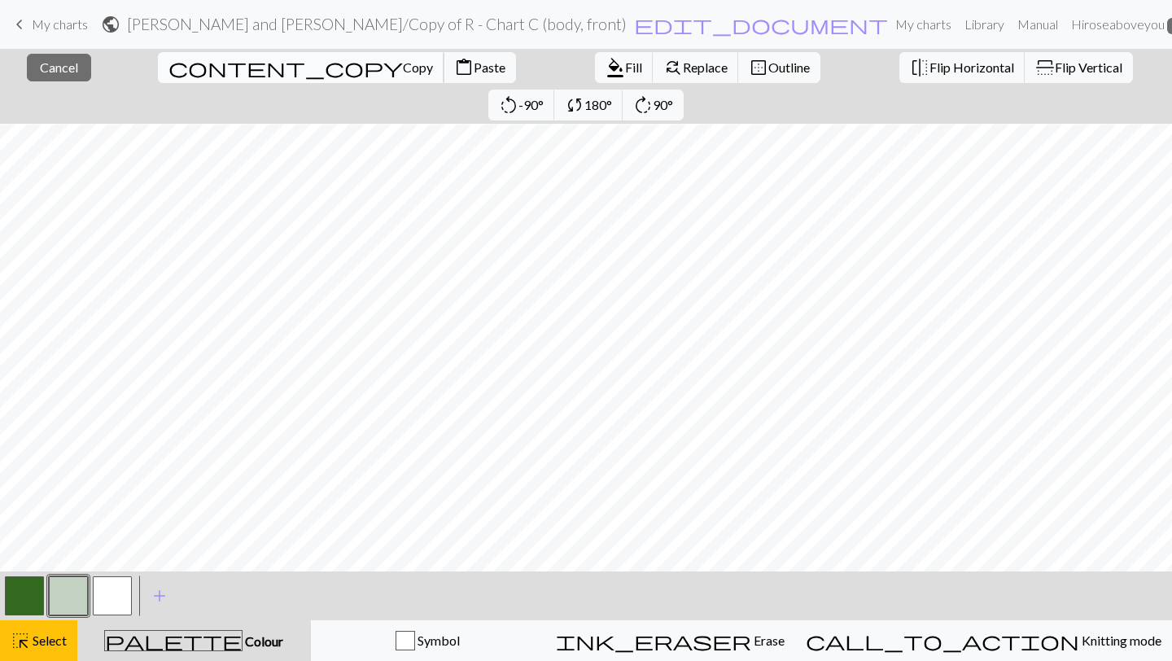
click at [169, 68] on span "content_copy" at bounding box center [286, 67] width 234 height 23
click at [900, 59] on button "flip Flip Horizontal" at bounding box center [963, 67] width 126 height 31
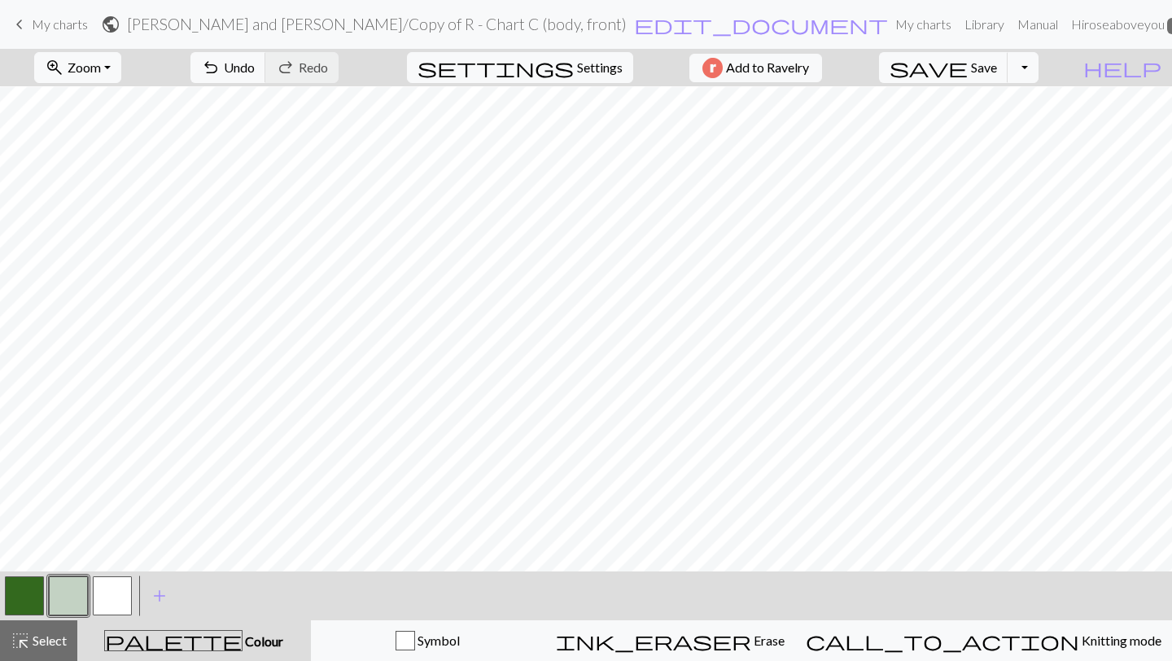
click at [16, 601] on button "button" at bounding box center [24, 595] width 39 height 39
click at [63, 593] on button "button" at bounding box center [68, 595] width 39 height 39
click at [60, 628] on button "highlight_alt Select Select" at bounding box center [38, 640] width 77 height 41
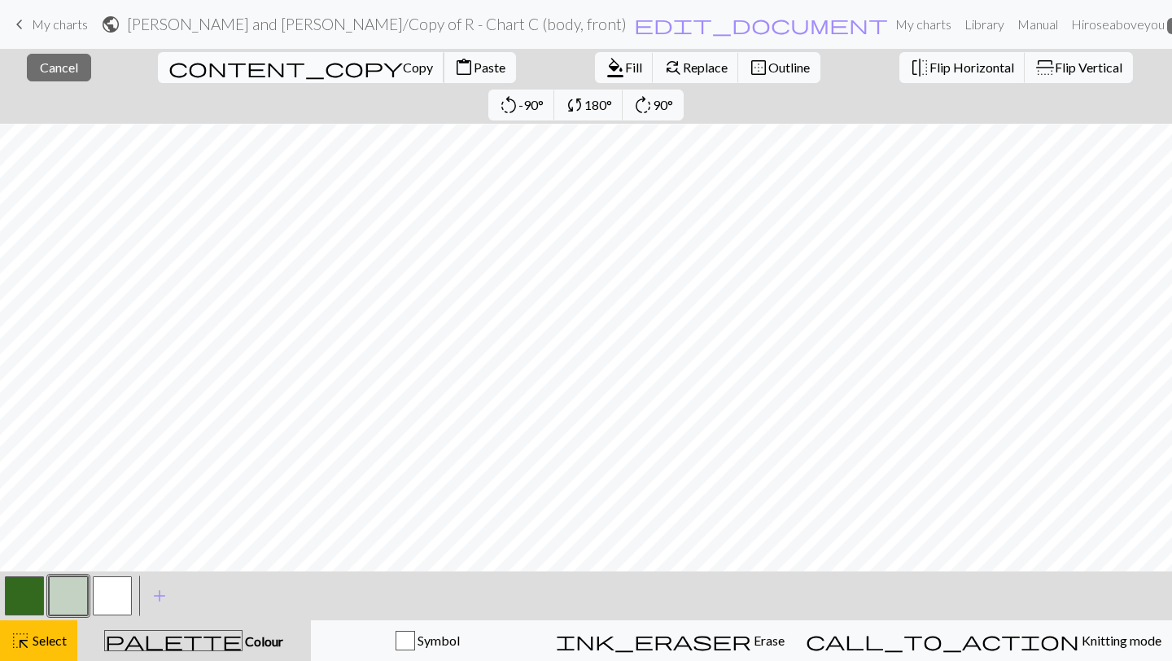
click at [403, 65] on span "Copy" at bounding box center [418, 66] width 30 height 15
click at [625, 68] on span "Fill" at bounding box center [633, 66] width 17 height 15
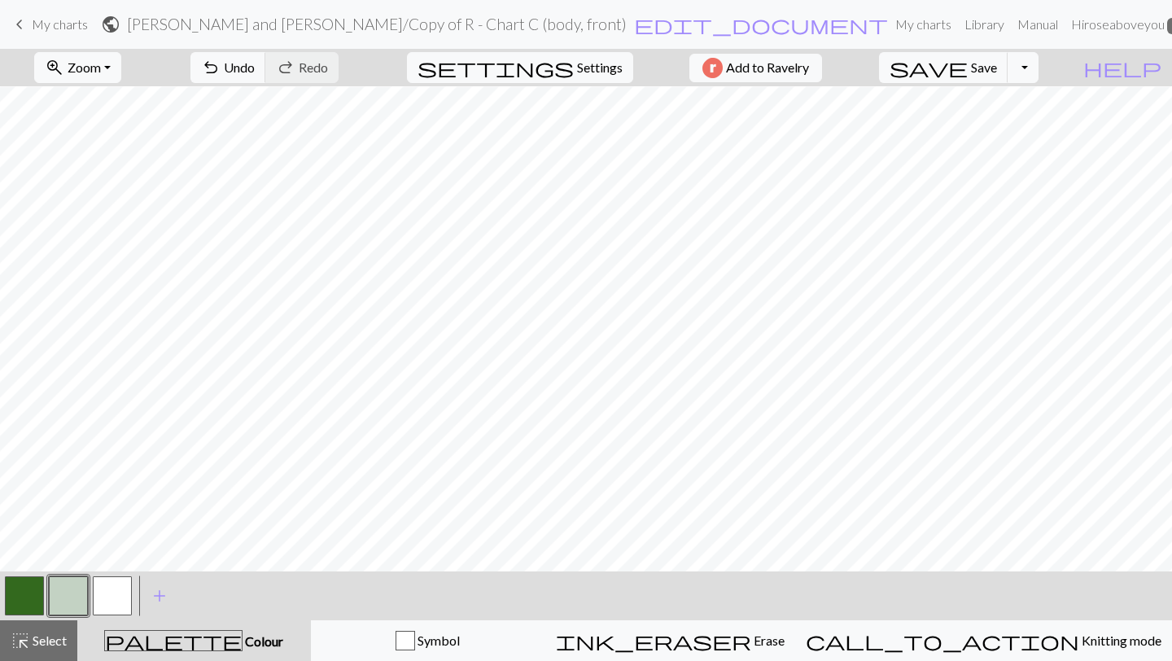
click at [16, 589] on button "button" at bounding box center [24, 595] width 39 height 39
click at [23, 587] on button "button" at bounding box center [24, 595] width 39 height 39
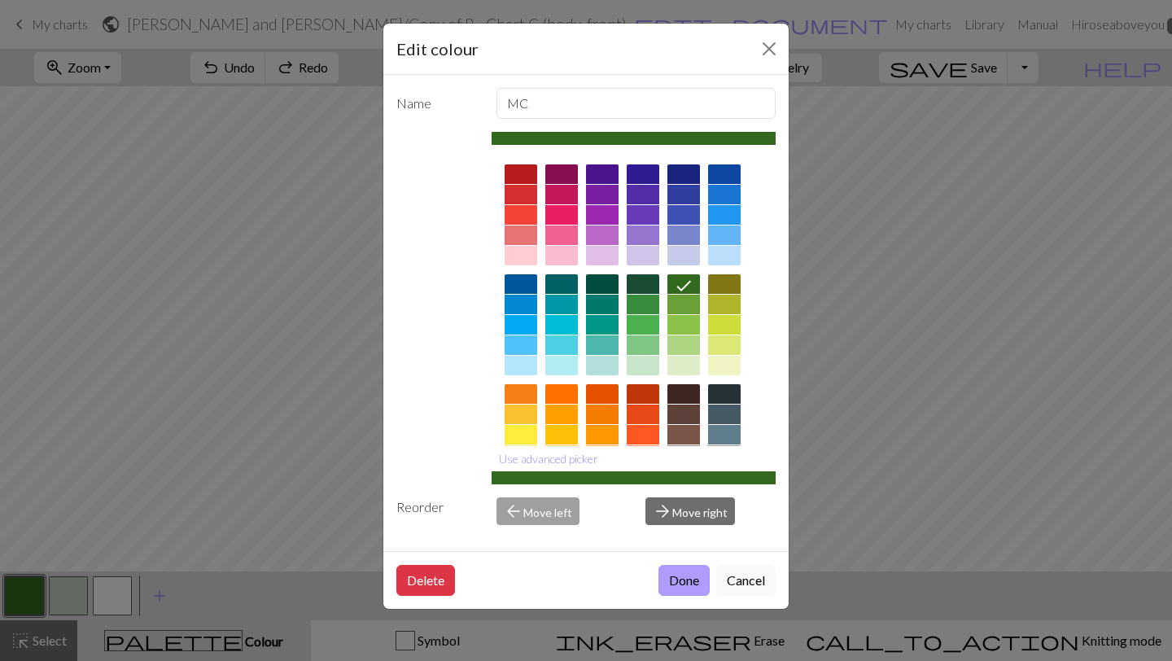
click at [698, 580] on button "Done" at bounding box center [684, 580] width 51 height 31
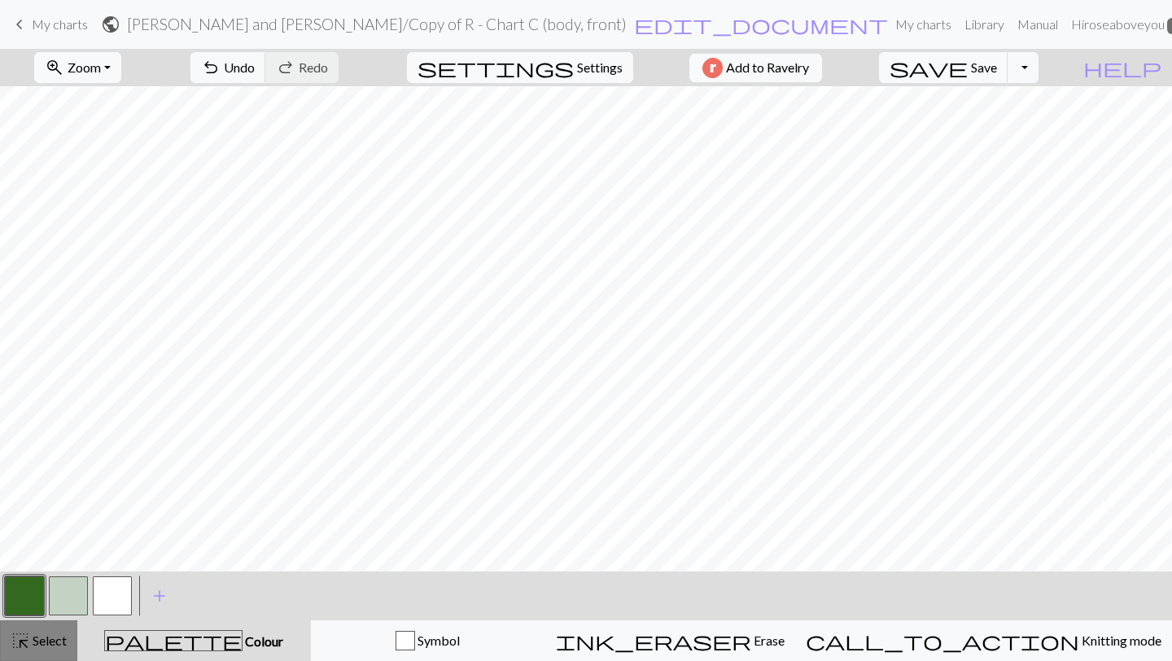
click at [28, 652] on span "highlight_alt" at bounding box center [21, 640] width 20 height 23
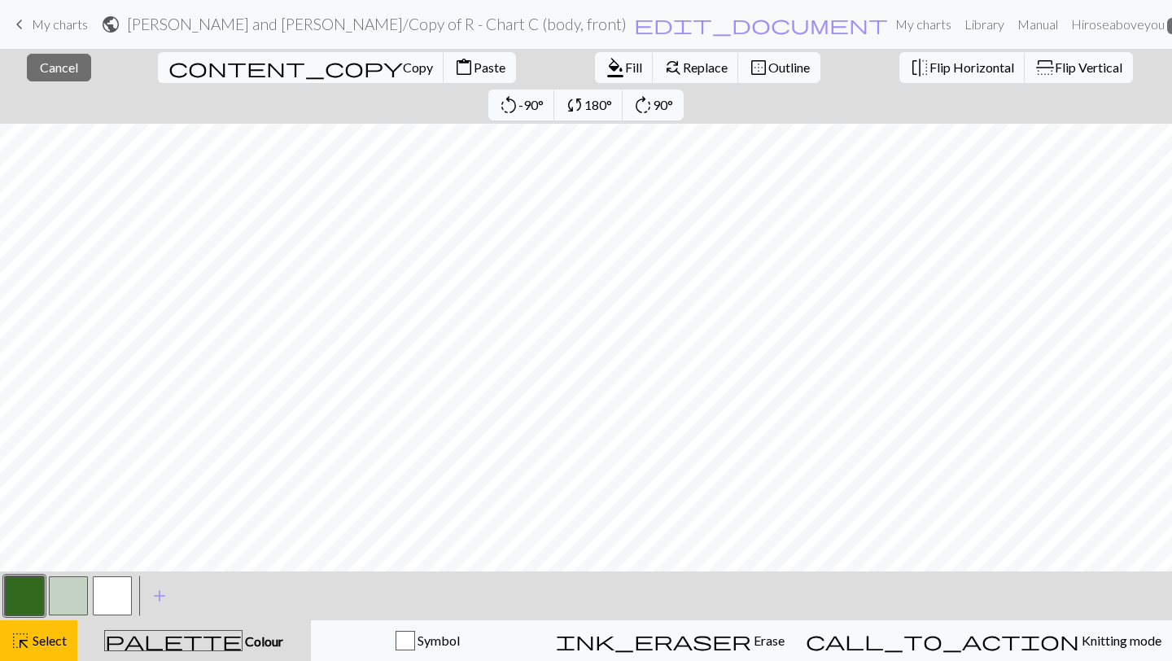
click at [14, 604] on button "button" at bounding box center [24, 595] width 39 height 39
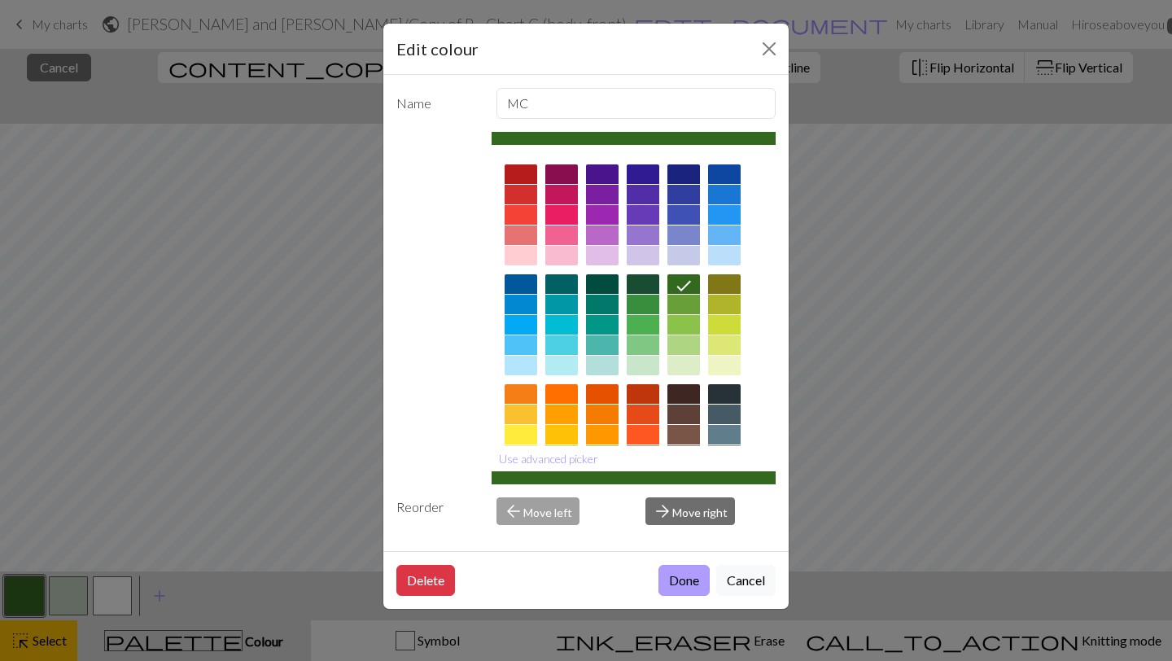
click at [674, 578] on button "Done" at bounding box center [684, 580] width 51 height 31
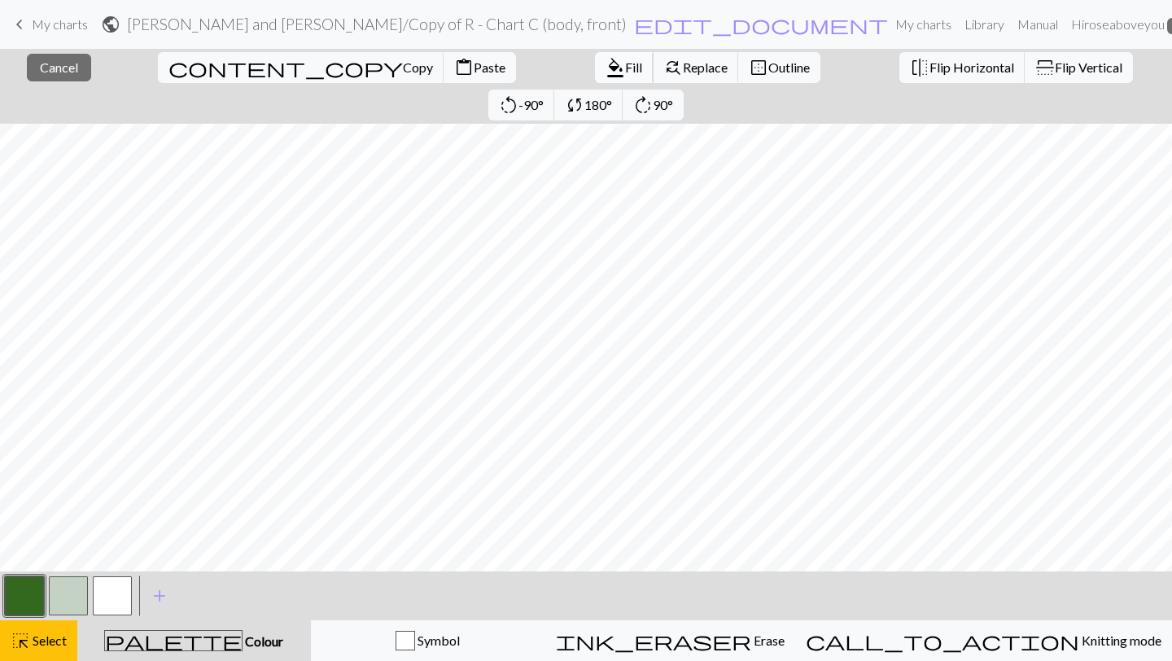
click at [625, 72] on span "Fill" at bounding box center [633, 66] width 17 height 15
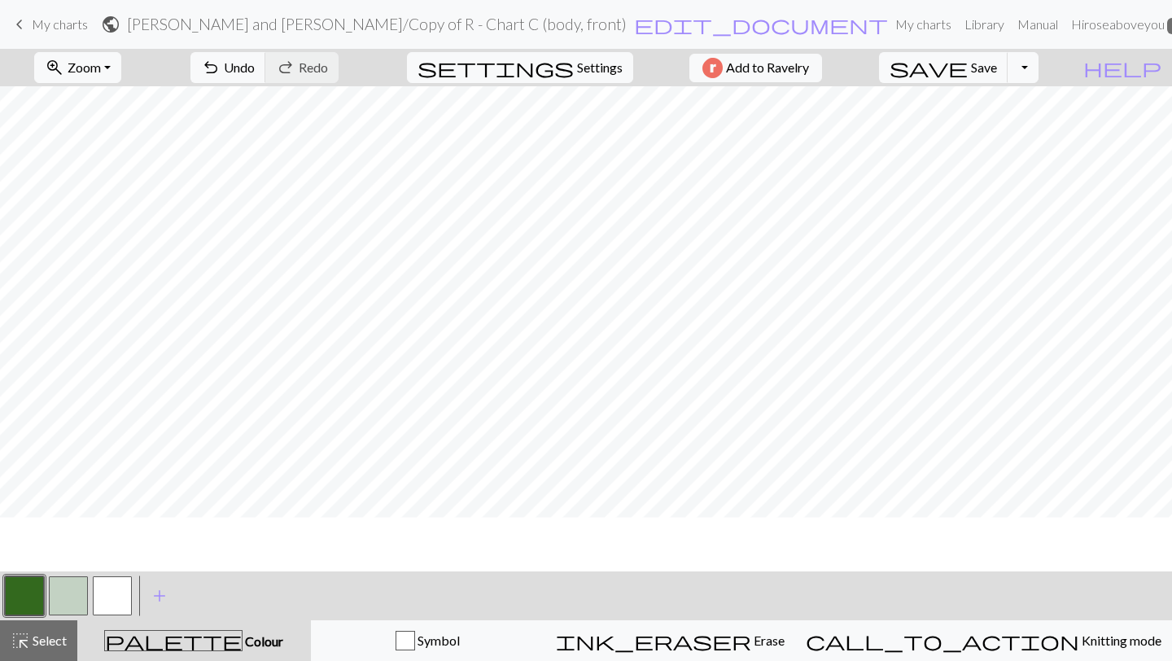
scroll to position [419, 0]
click at [45, 641] on span "Select" at bounding box center [48, 640] width 37 height 15
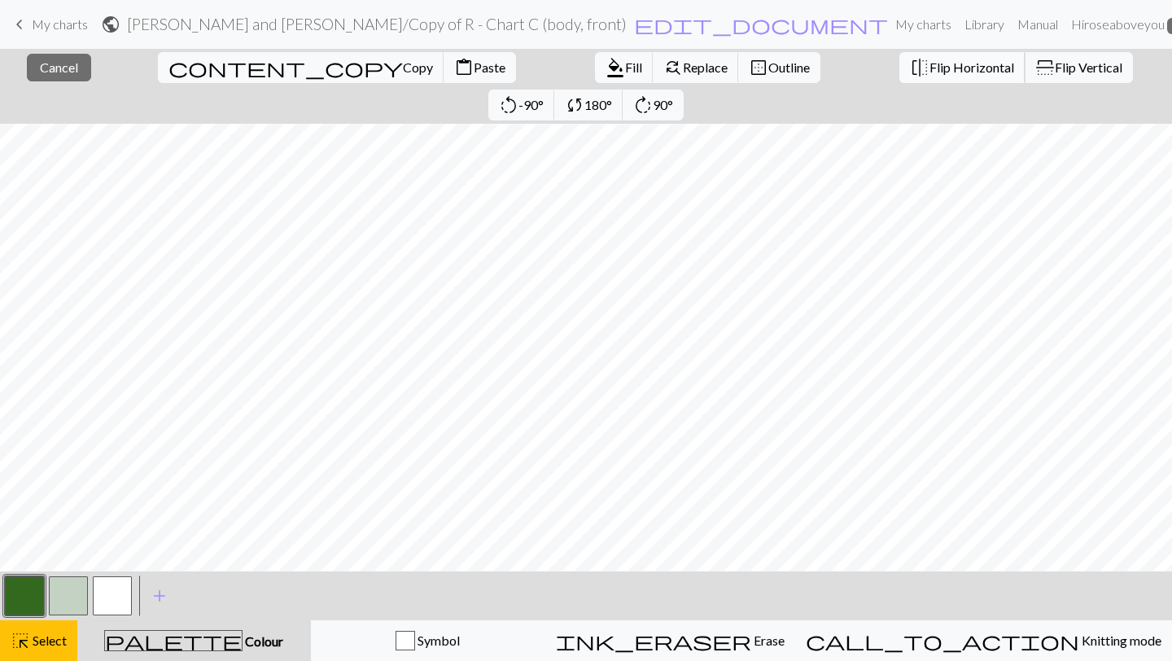
click at [930, 64] on span "Flip Horizontal" at bounding box center [972, 66] width 85 height 15
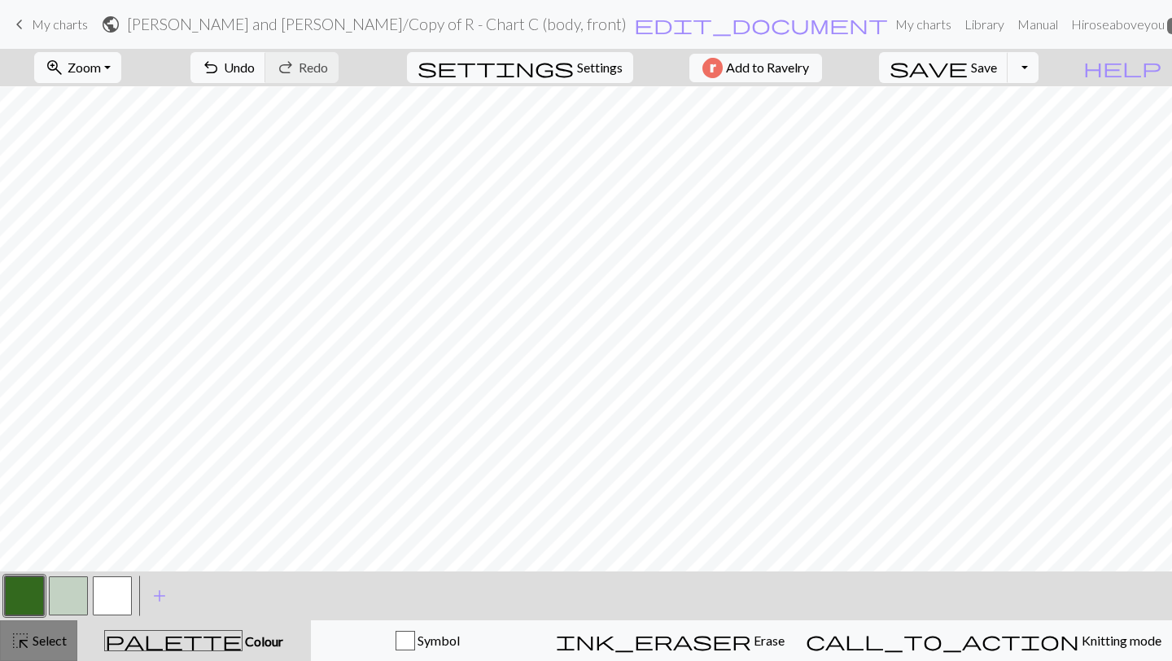
click at [27, 644] on span "highlight_alt" at bounding box center [21, 640] width 20 height 23
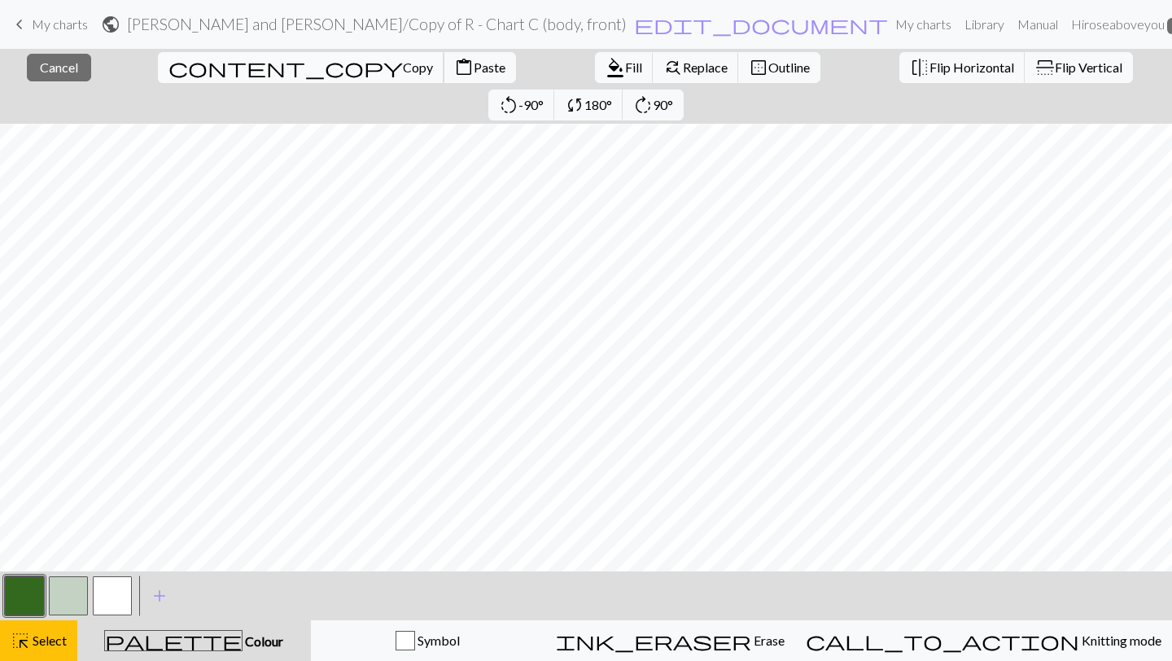
click at [403, 63] on span "Copy" at bounding box center [418, 66] width 30 height 15
click at [930, 67] on span "Flip Horizontal" at bounding box center [972, 66] width 85 height 15
click at [930, 64] on span "Flip Horizontal" at bounding box center [972, 66] width 85 height 15
click at [606, 68] on span "format_color_fill" at bounding box center [616, 67] width 20 height 23
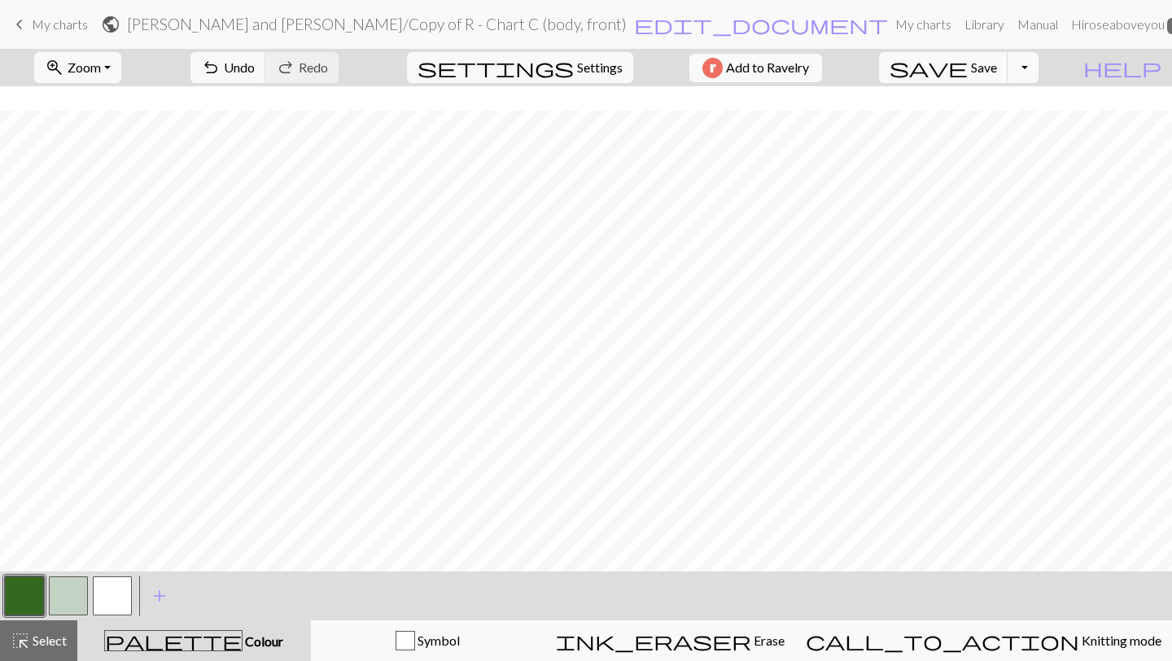
scroll to position [961, 0]
click at [31, 644] on span "Select" at bounding box center [48, 640] width 37 height 15
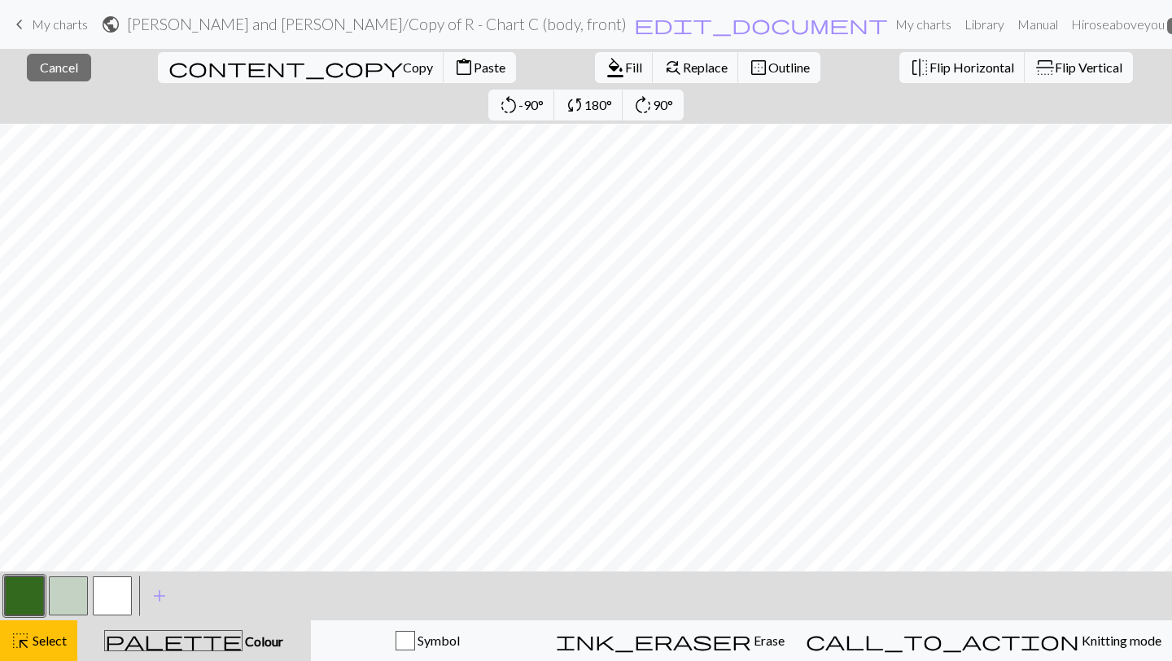
click at [169, 68] on span "content_copy" at bounding box center [286, 67] width 234 height 23
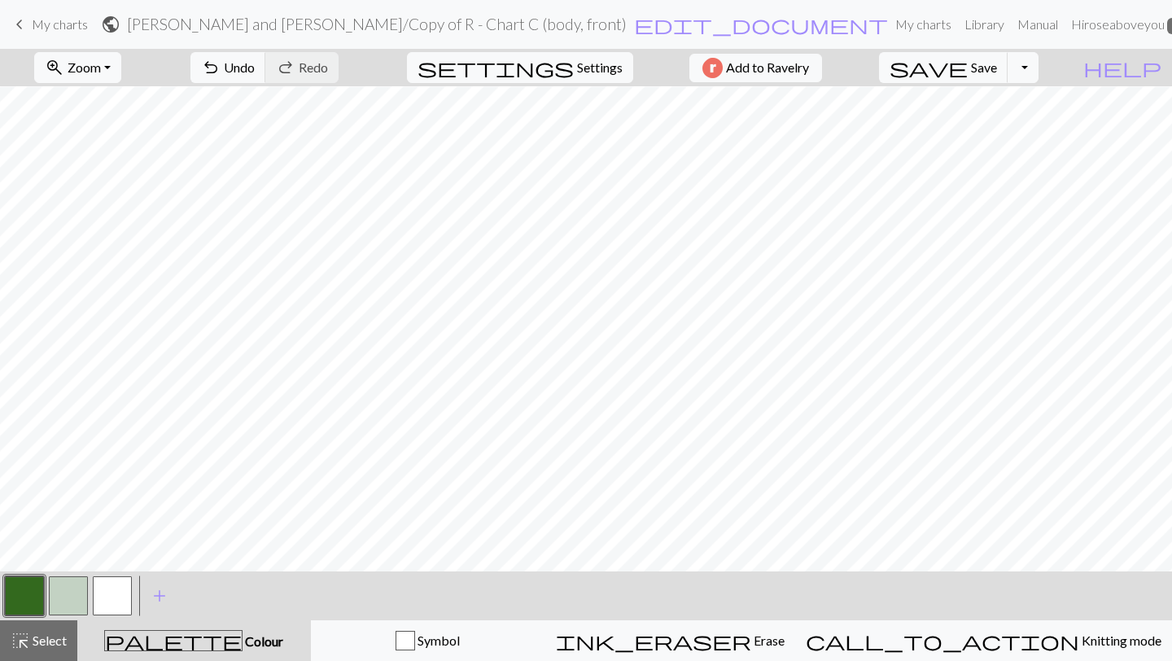
click at [26, 597] on button "button" at bounding box center [24, 595] width 39 height 39
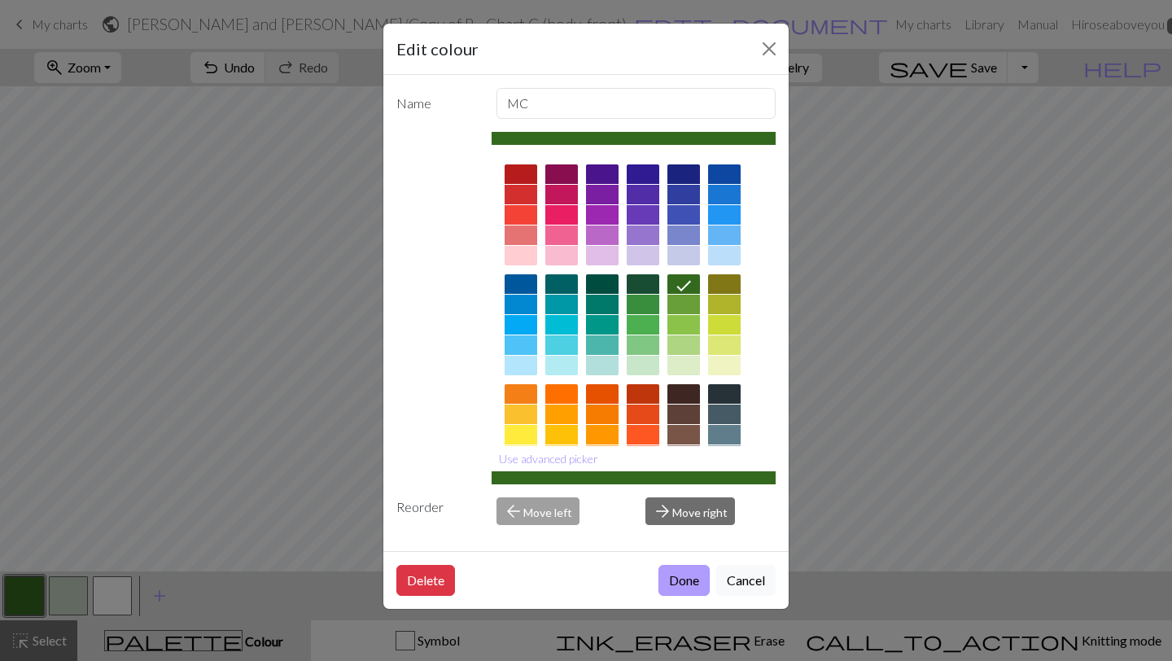
click at [680, 573] on button "Done" at bounding box center [684, 580] width 51 height 31
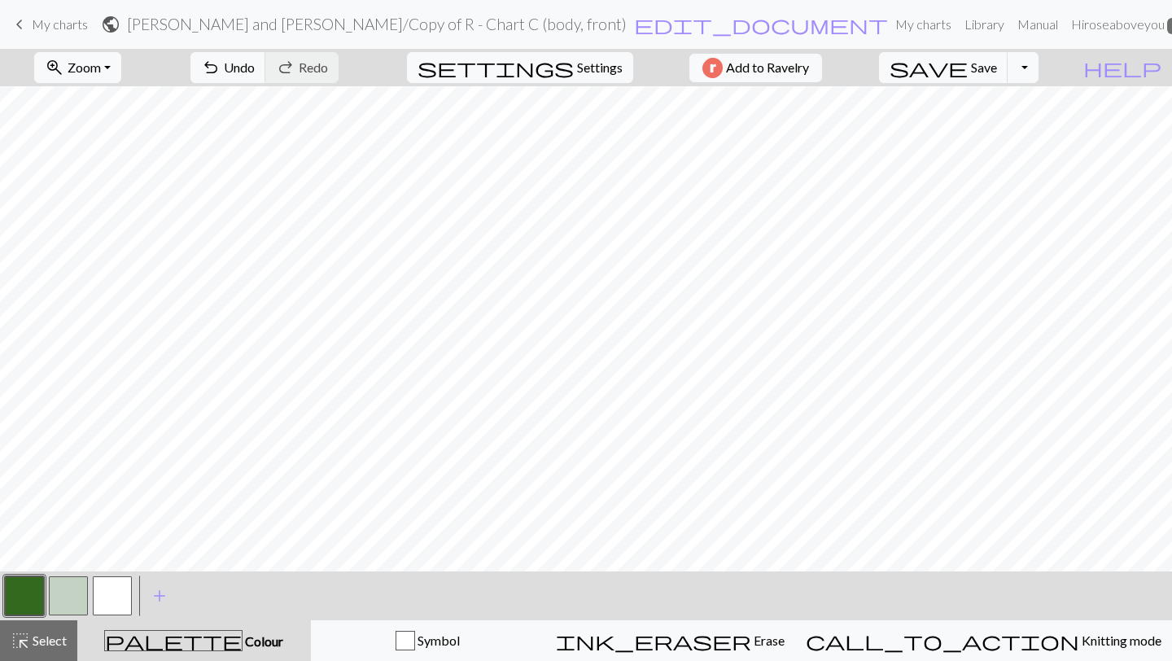
click at [59, 588] on button "button" at bounding box center [68, 595] width 39 height 39
click at [34, 660] on button "highlight_alt Select Select" at bounding box center [38, 640] width 77 height 41
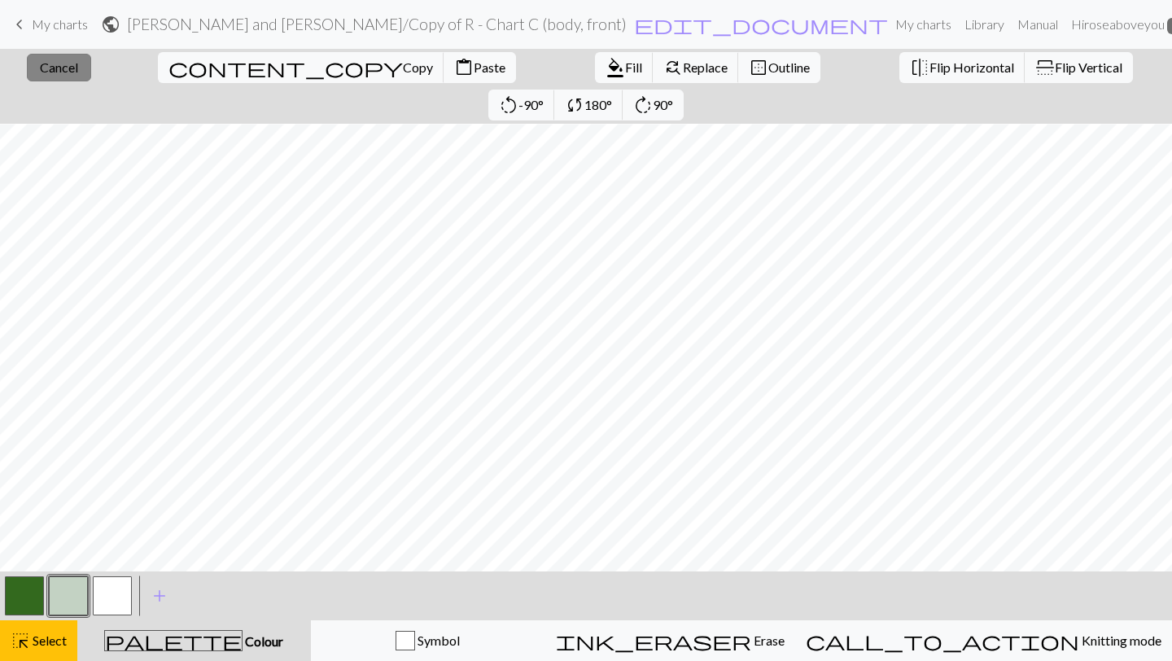
click at [69, 58] on button "close Cancel" at bounding box center [59, 68] width 64 height 28
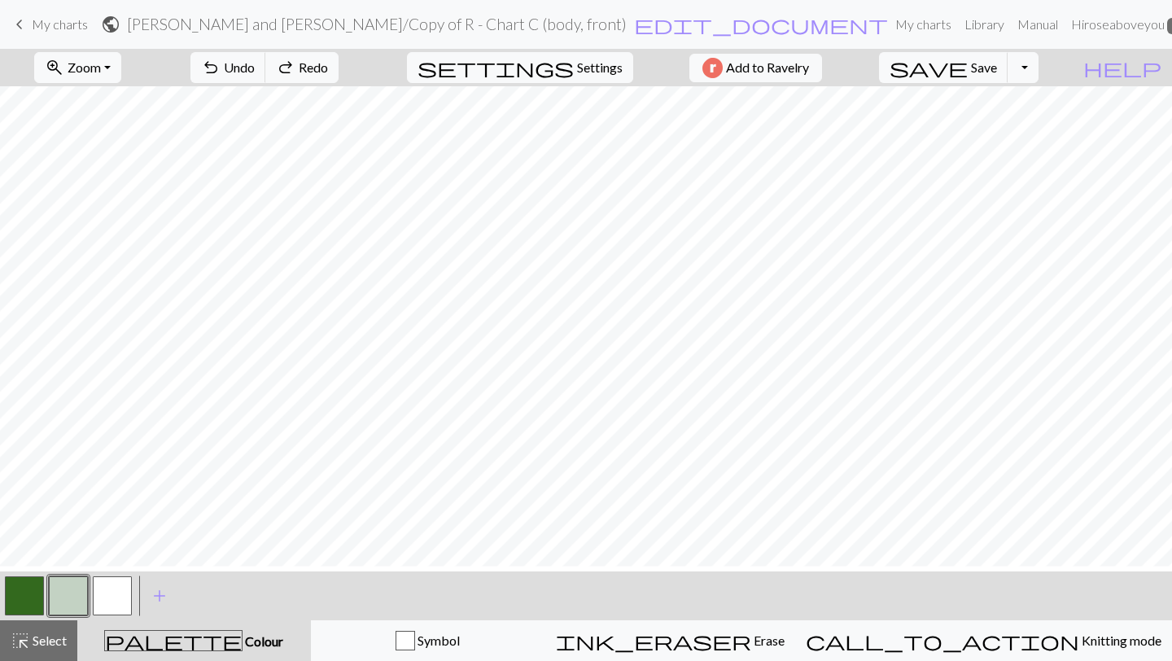
scroll to position [513, 0]
click at [39, 597] on button "button" at bounding box center [24, 595] width 39 height 39
click at [65, 591] on button "button" at bounding box center [68, 595] width 39 height 39
click at [55, 627] on button "highlight_alt Select Select" at bounding box center [38, 640] width 77 height 41
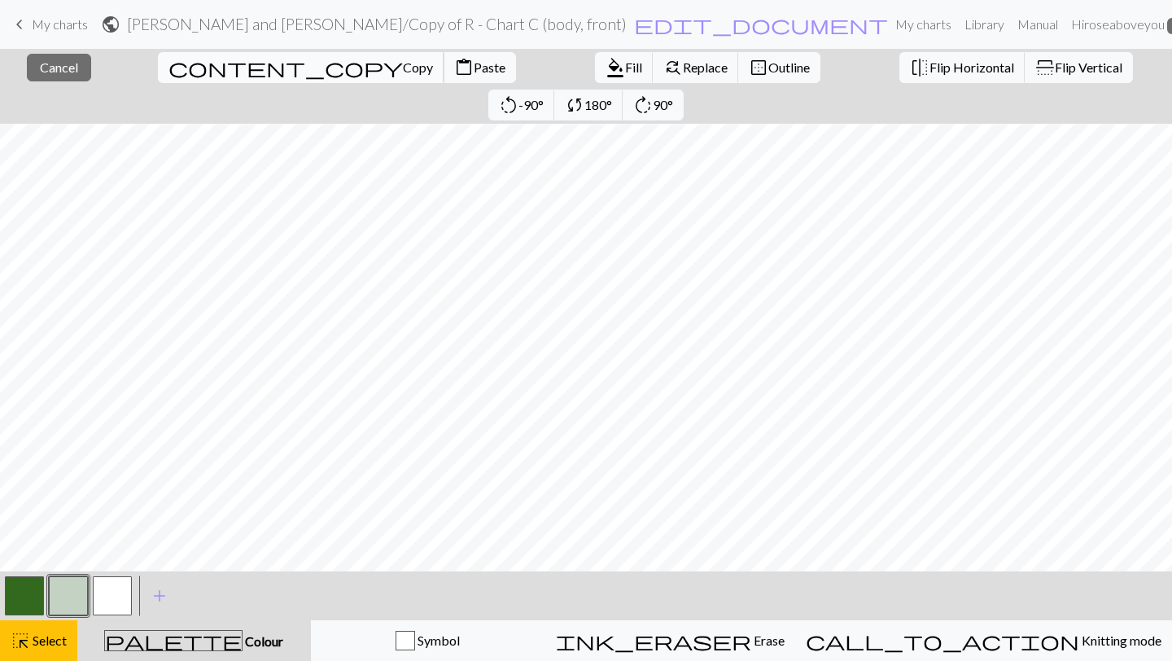
click at [403, 66] on span "Copy" at bounding box center [418, 66] width 30 height 15
click at [606, 68] on span "format_color_fill" at bounding box center [616, 67] width 20 height 23
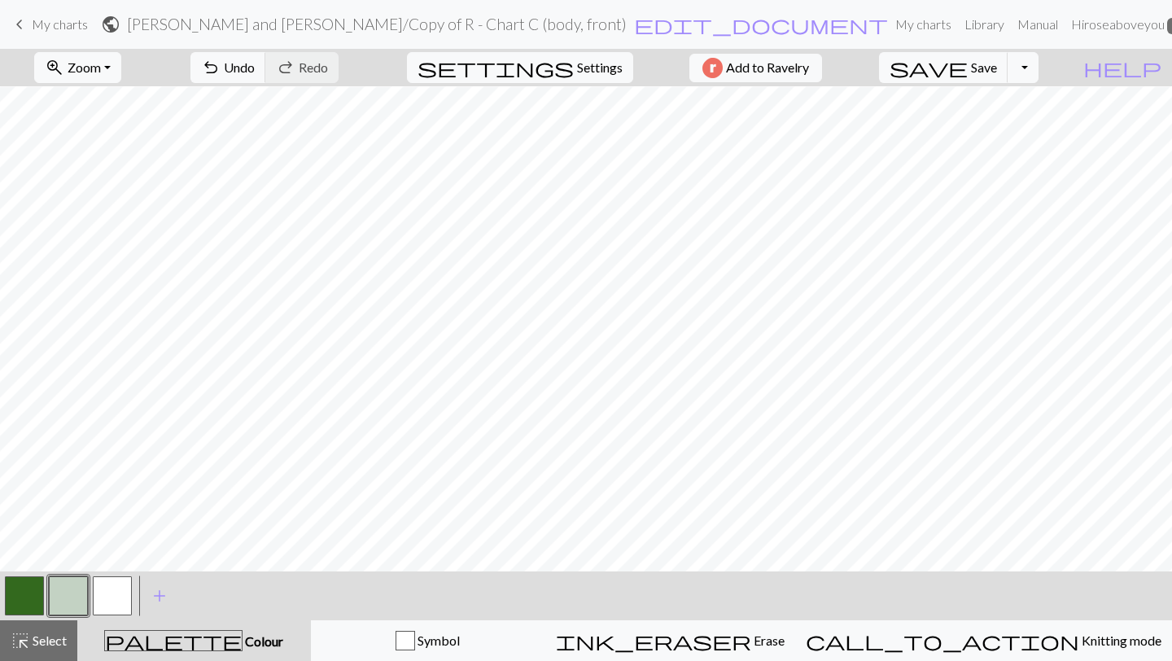
click at [11, 600] on button "button" at bounding box center [24, 595] width 39 height 39
drag, startPoint x: 37, startPoint y: 638, endPoint x: 51, endPoint y: 620, distance: 22.6
click at [37, 638] on span "Select" at bounding box center [48, 640] width 37 height 15
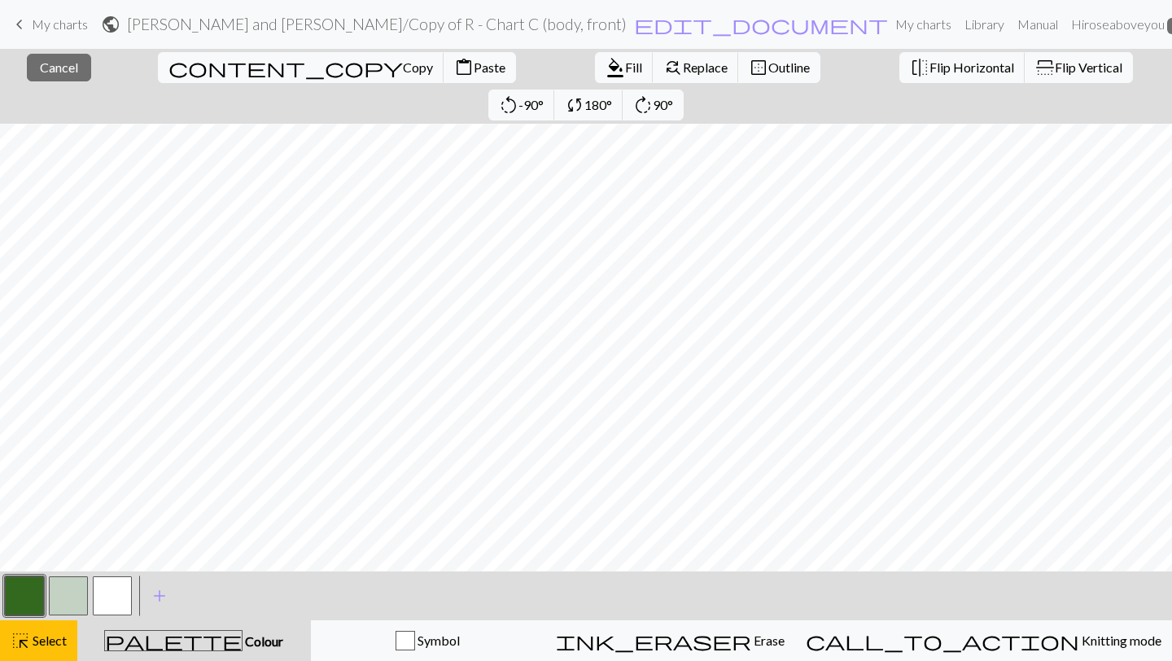
click at [29, 584] on button "button" at bounding box center [24, 595] width 39 height 39
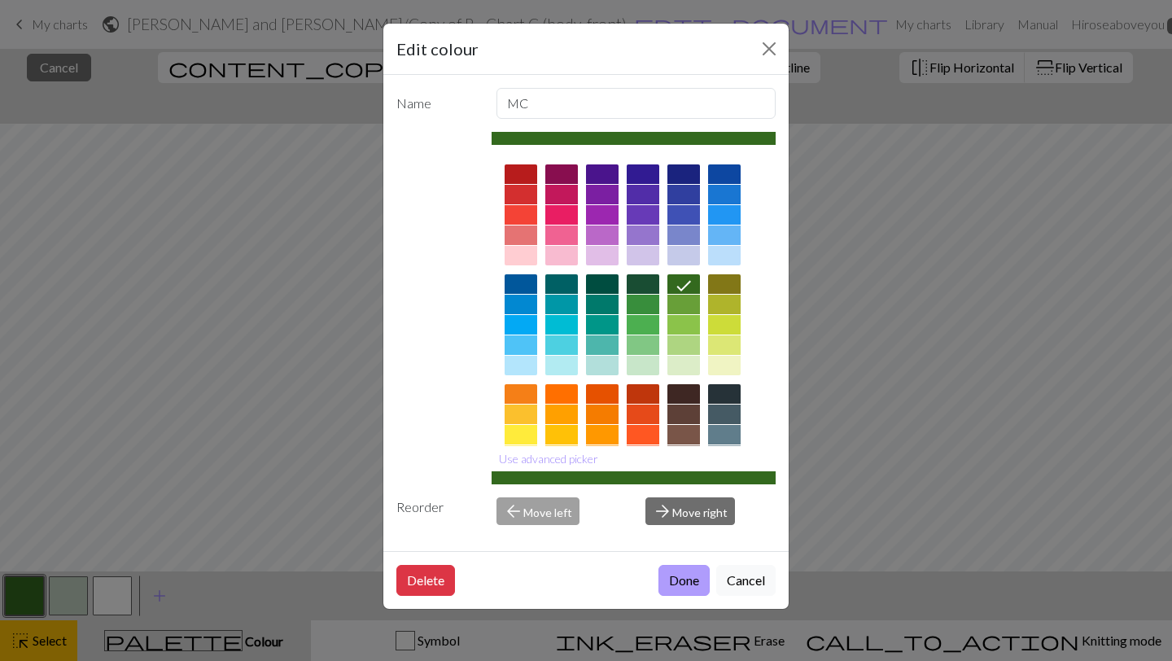
click at [679, 580] on button "Done" at bounding box center [684, 580] width 51 height 31
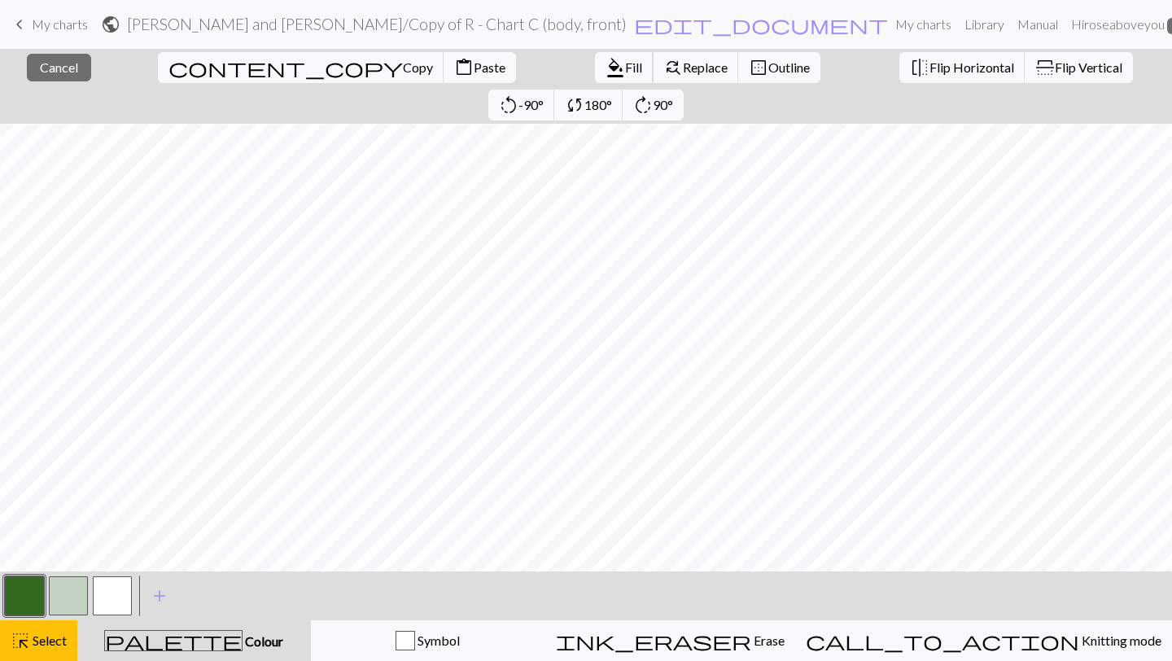
click at [625, 64] on span "Fill" at bounding box center [633, 66] width 17 height 15
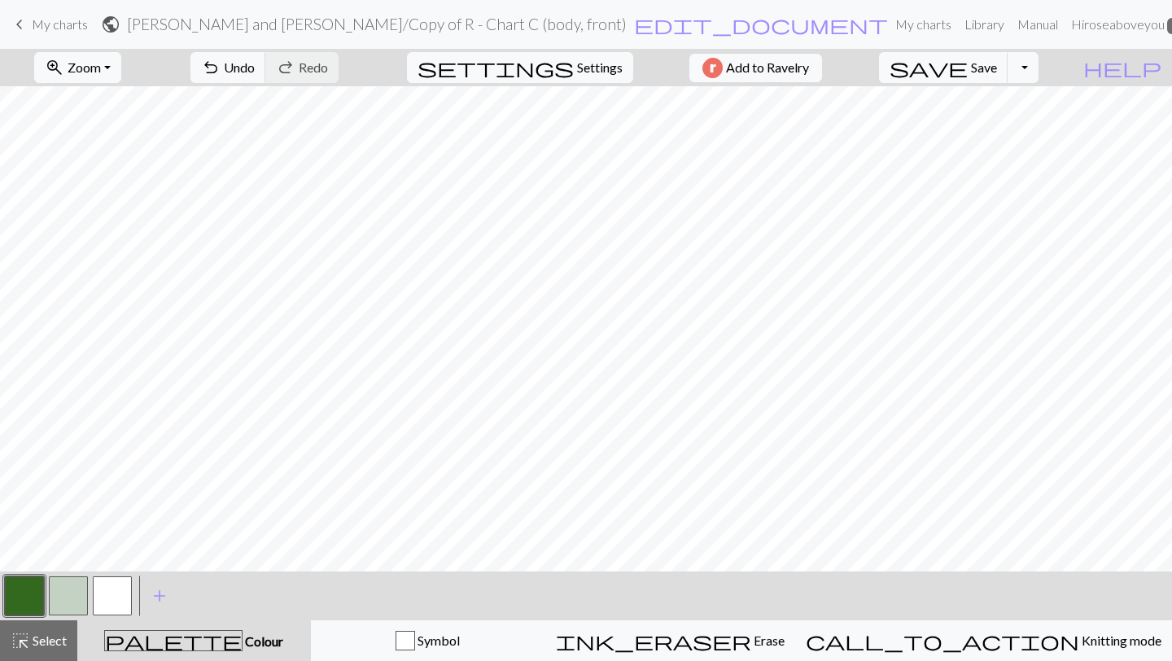
scroll to position [961, 0]
click at [67, 589] on button "button" at bounding box center [68, 595] width 39 height 39
click at [26, 654] on button "highlight_alt Select Select" at bounding box center [38, 640] width 77 height 41
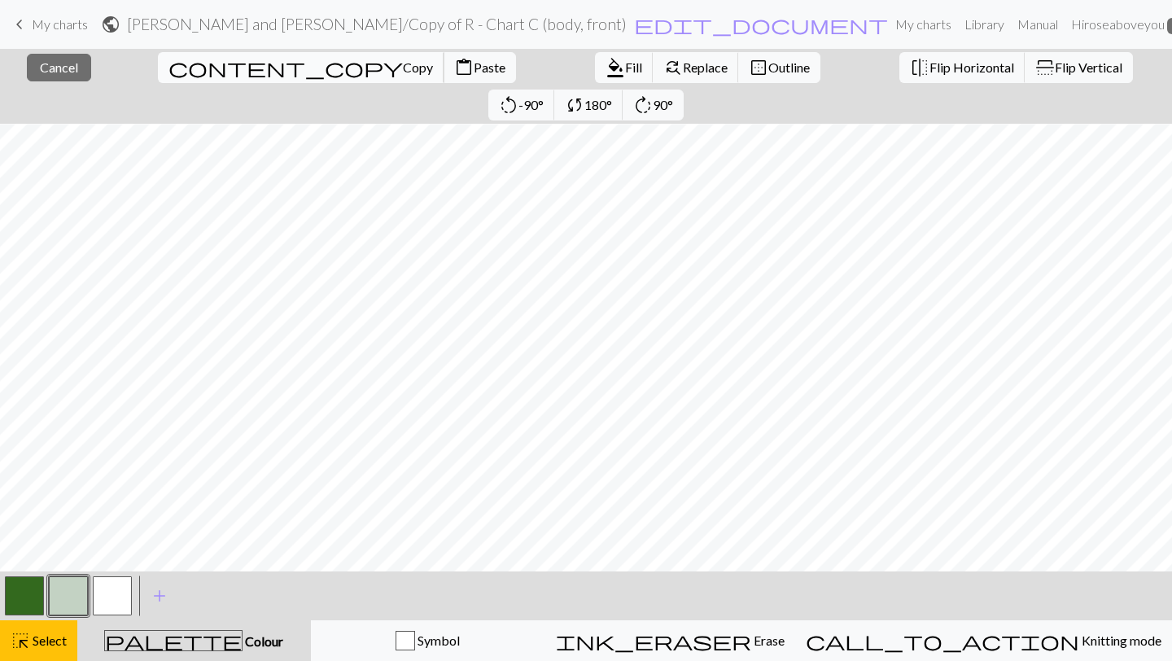
click at [403, 67] on span "Copy" at bounding box center [418, 66] width 30 height 15
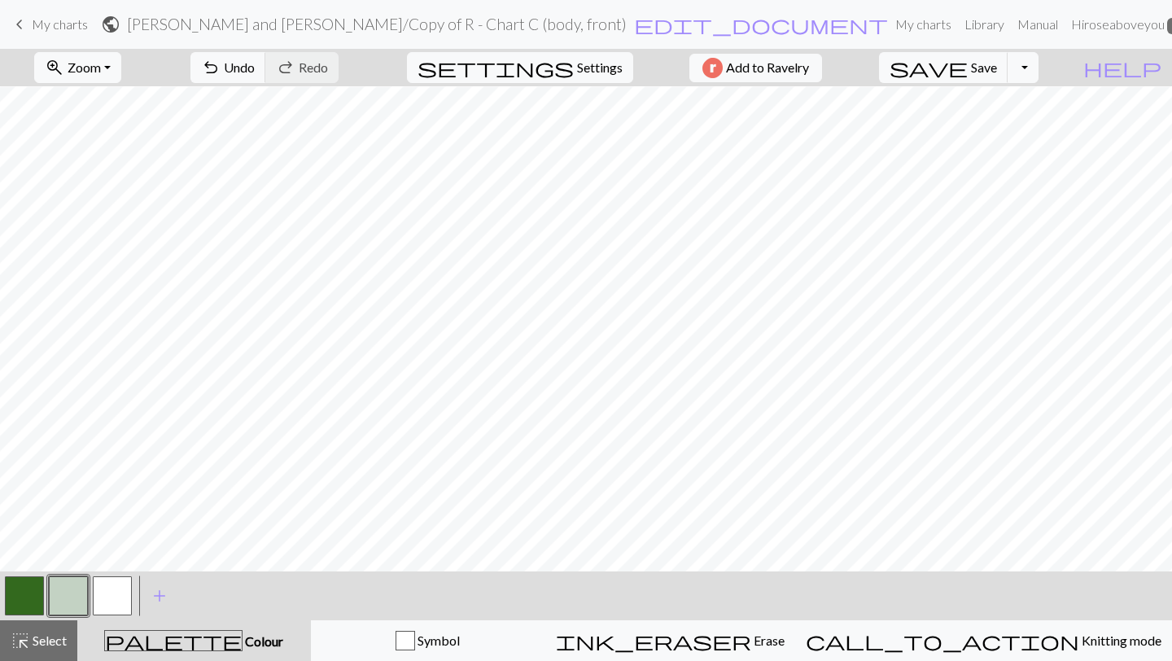
click at [72, 588] on button "button" at bounding box center [68, 595] width 39 height 39
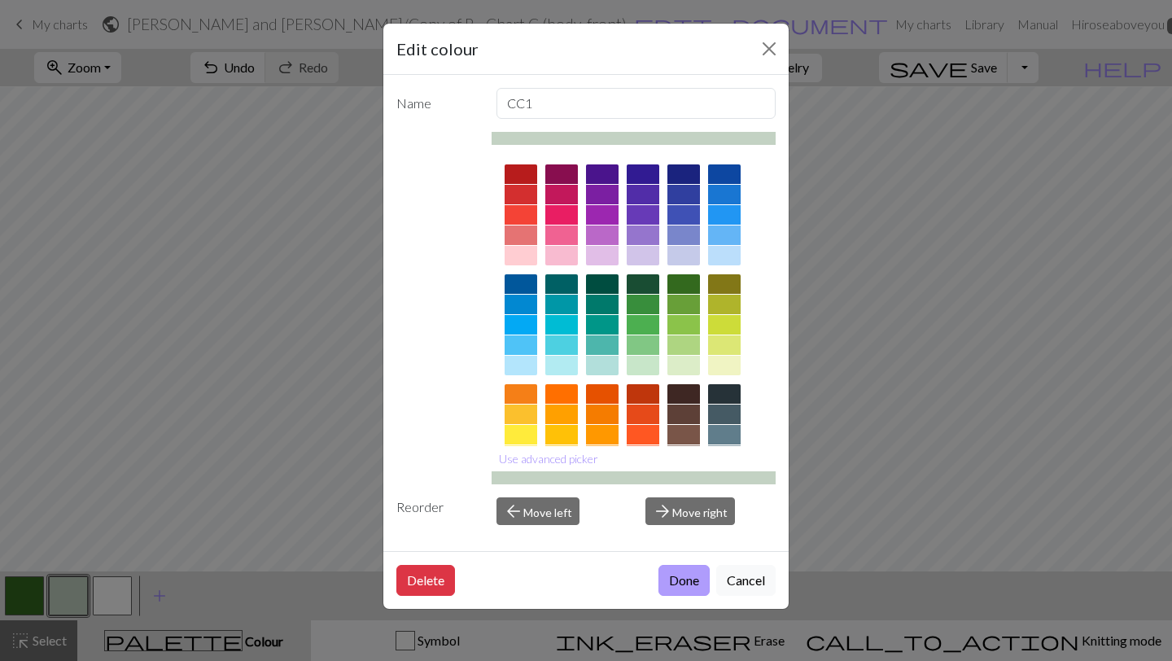
click at [690, 572] on button "Done" at bounding box center [684, 580] width 51 height 31
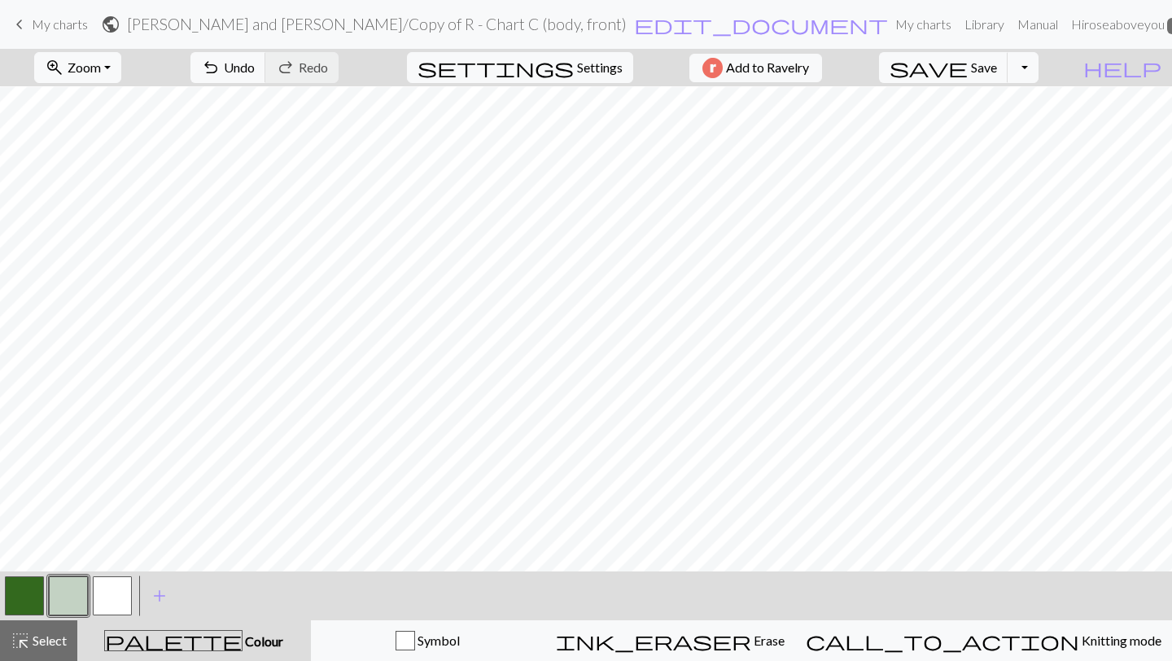
click at [17, 602] on button "button" at bounding box center [24, 595] width 39 height 39
click at [15, 642] on span "highlight_alt" at bounding box center [21, 640] width 20 height 23
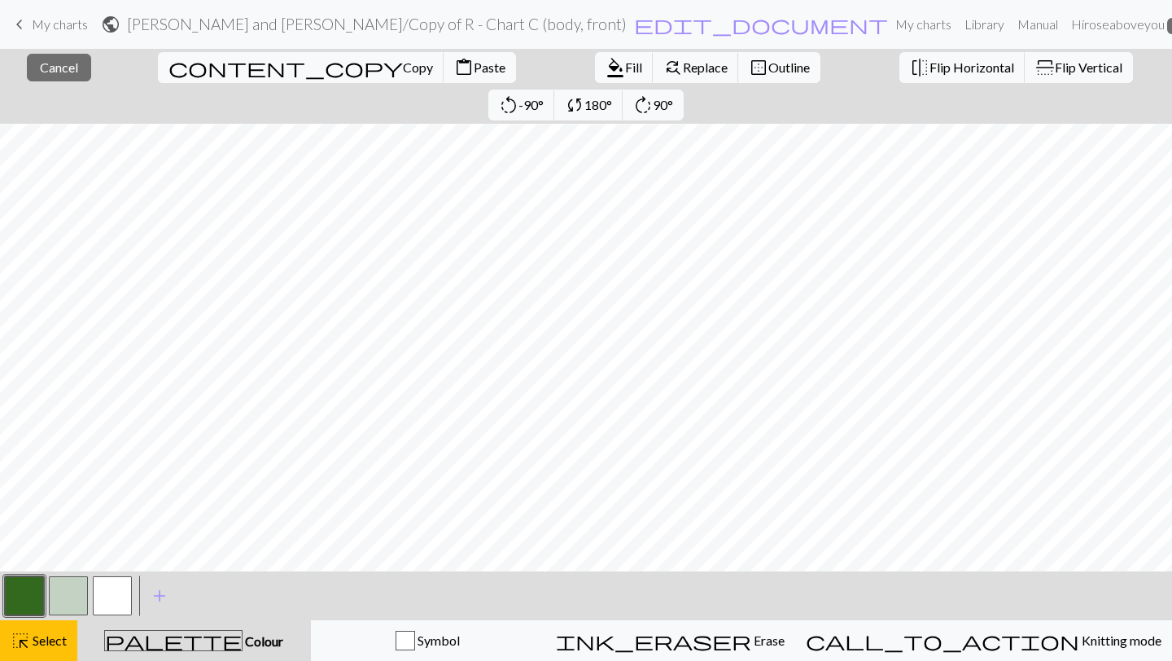
click at [28, 592] on button "button" at bounding box center [24, 595] width 39 height 39
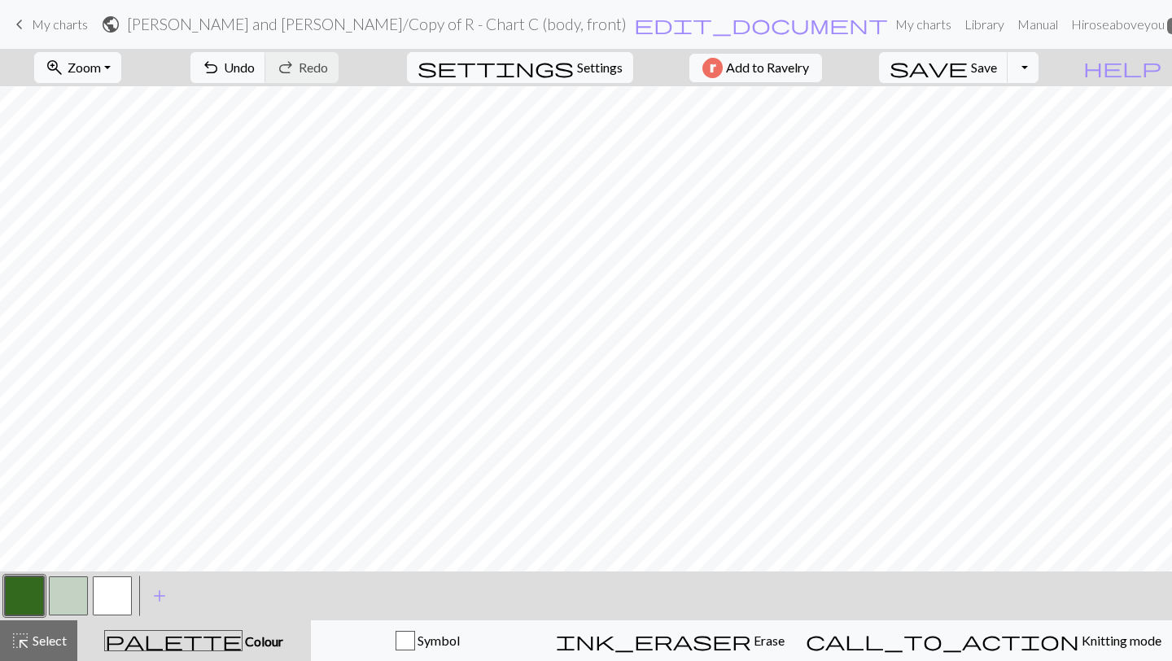
click at [28, 592] on button "button" at bounding box center [24, 595] width 39 height 39
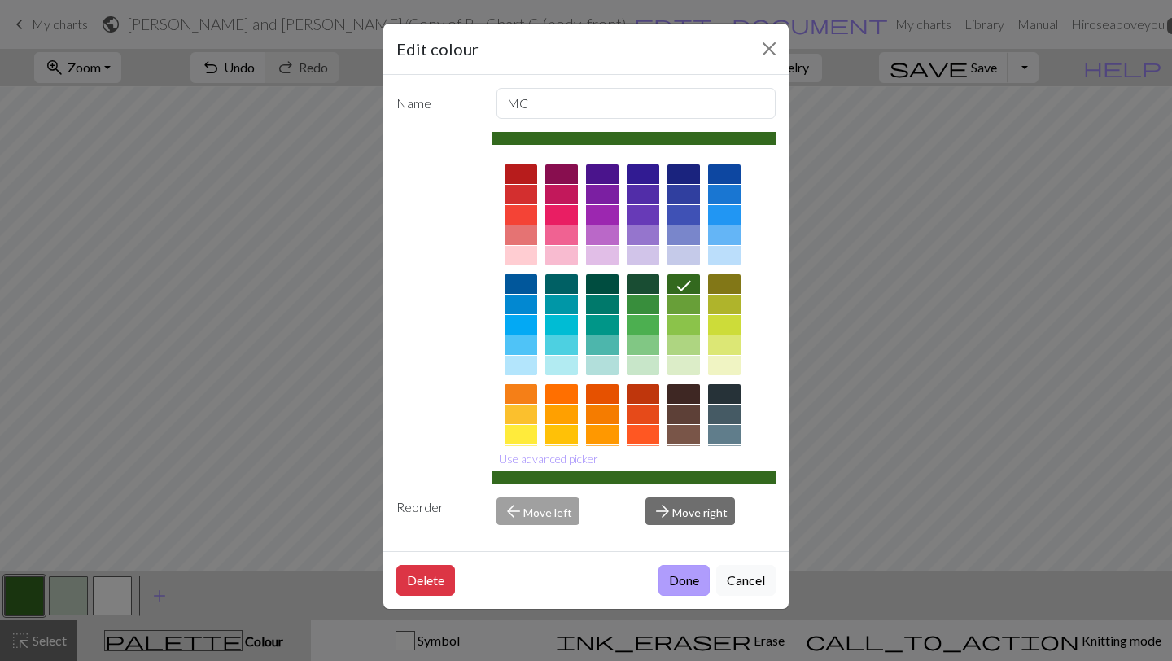
click at [674, 578] on button "Done" at bounding box center [684, 580] width 51 height 31
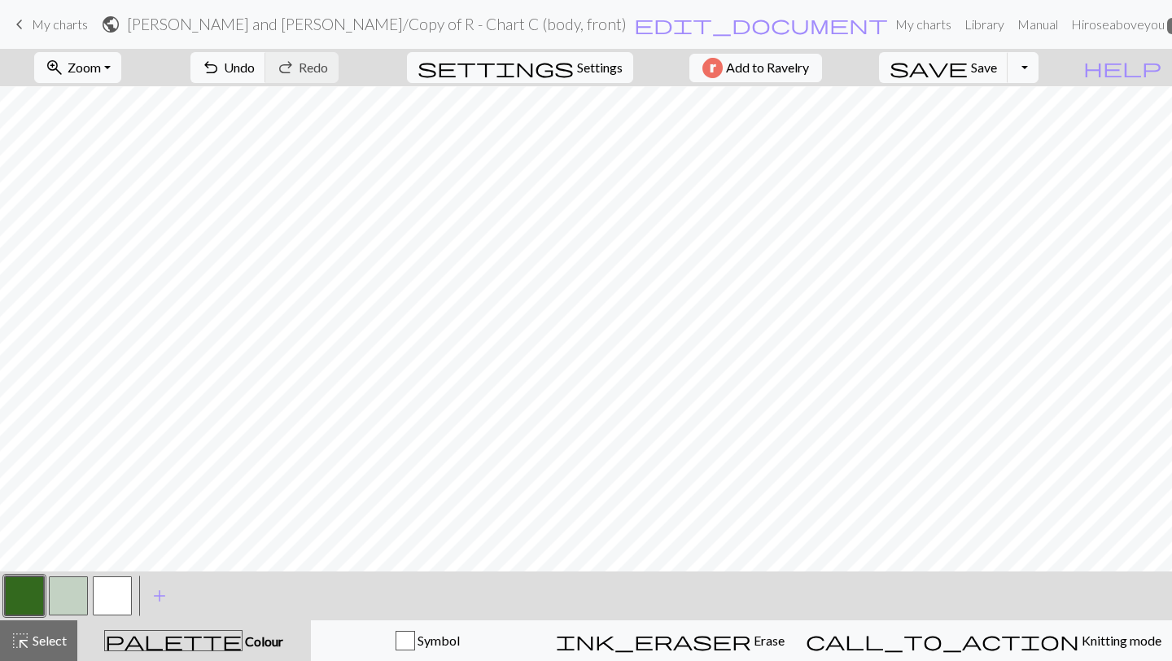
click at [61, 602] on button "button" at bounding box center [68, 595] width 39 height 39
click at [24, 589] on button "button" at bounding box center [24, 595] width 39 height 39
click at [59, 590] on button "button" at bounding box center [68, 595] width 39 height 39
click at [12, 595] on button "button" at bounding box center [24, 595] width 39 height 39
click at [24, 636] on span "highlight_alt" at bounding box center [21, 640] width 20 height 23
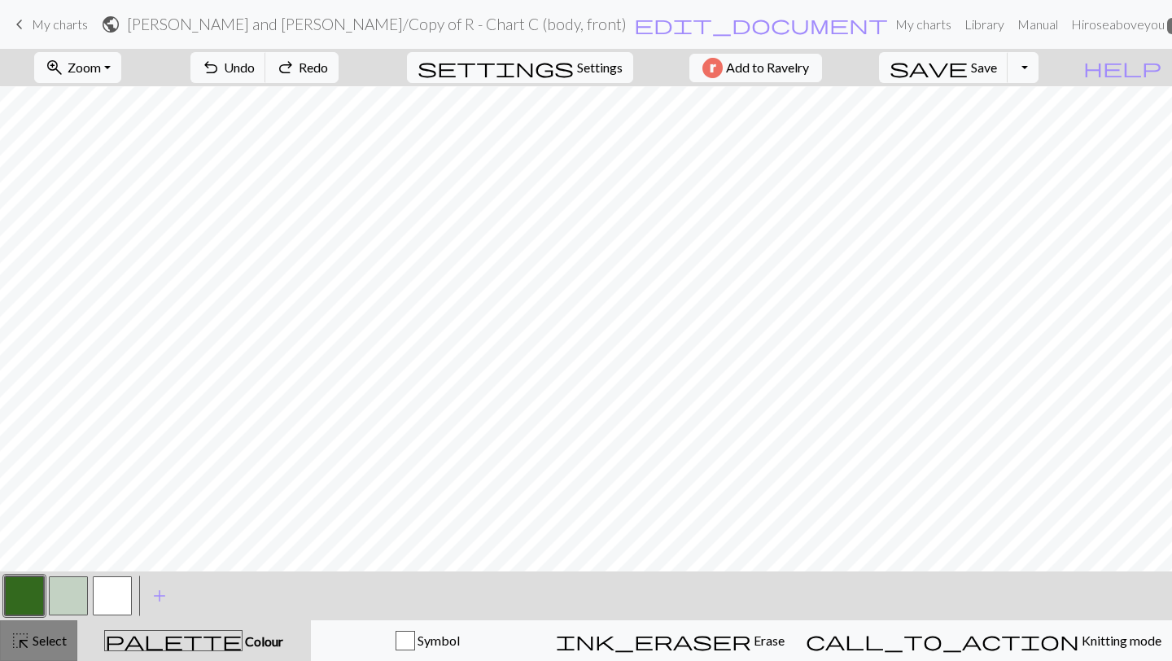
click at [38, 621] on button "highlight_alt Select Select" at bounding box center [38, 640] width 77 height 41
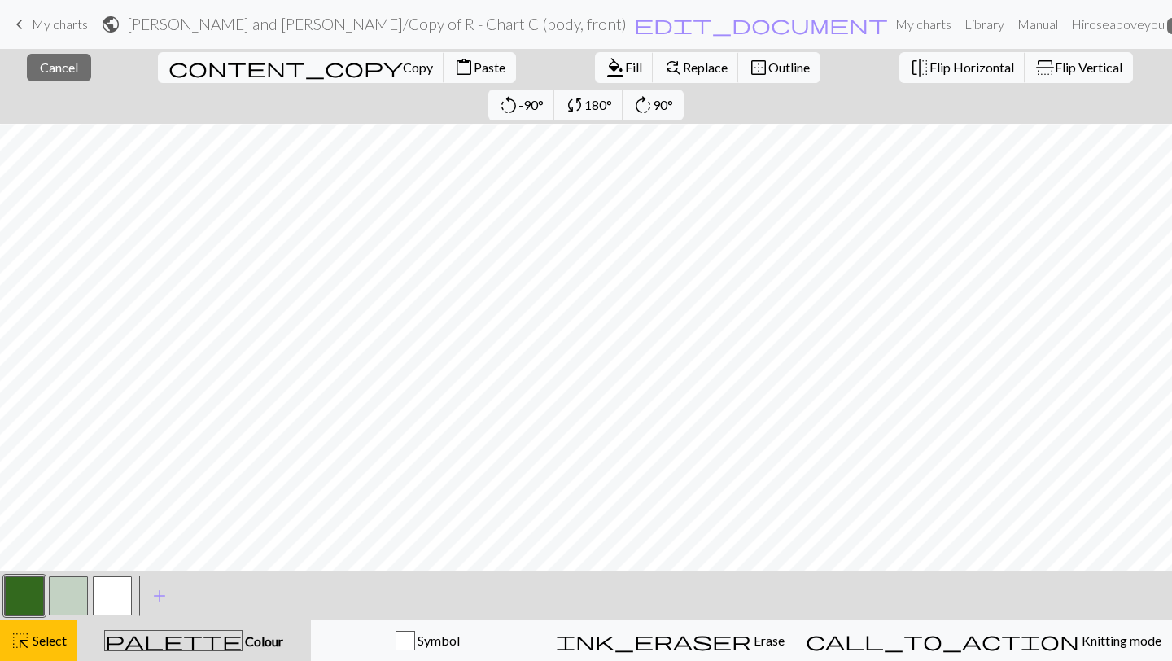
click at [23, 596] on button "button" at bounding box center [24, 595] width 39 height 39
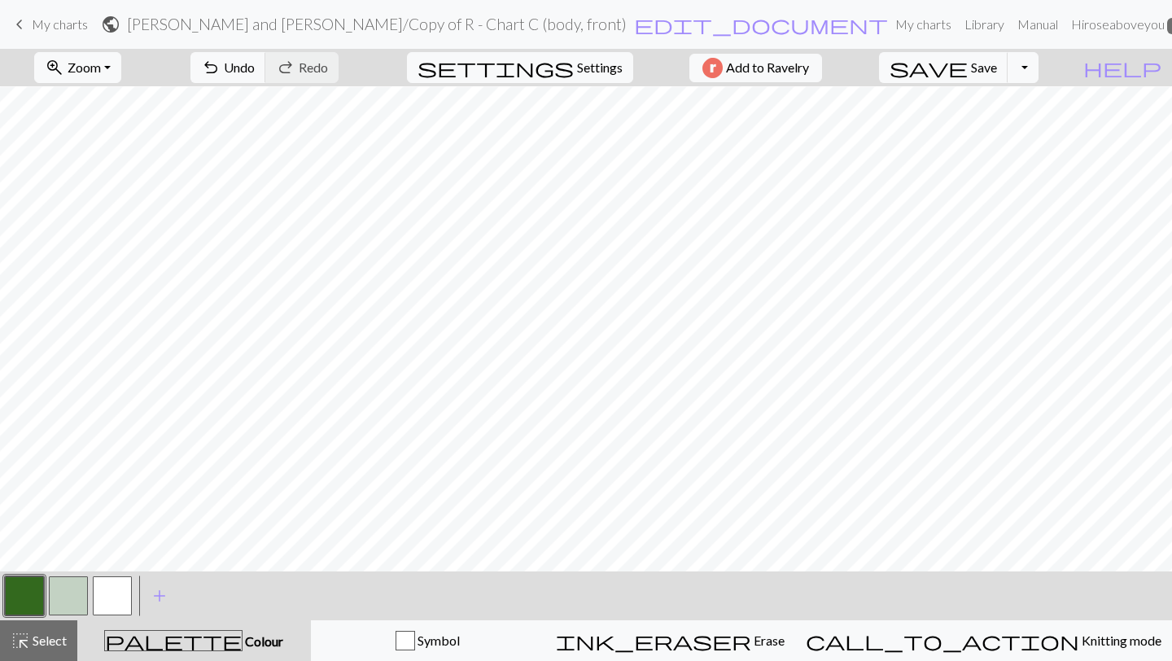
click at [64, 592] on button "button" at bounding box center [68, 595] width 39 height 39
click at [24, 594] on button "button" at bounding box center [24, 595] width 39 height 39
click at [51, 592] on button "button" at bounding box center [68, 595] width 39 height 39
click at [15, 634] on span "highlight_alt" at bounding box center [21, 640] width 20 height 23
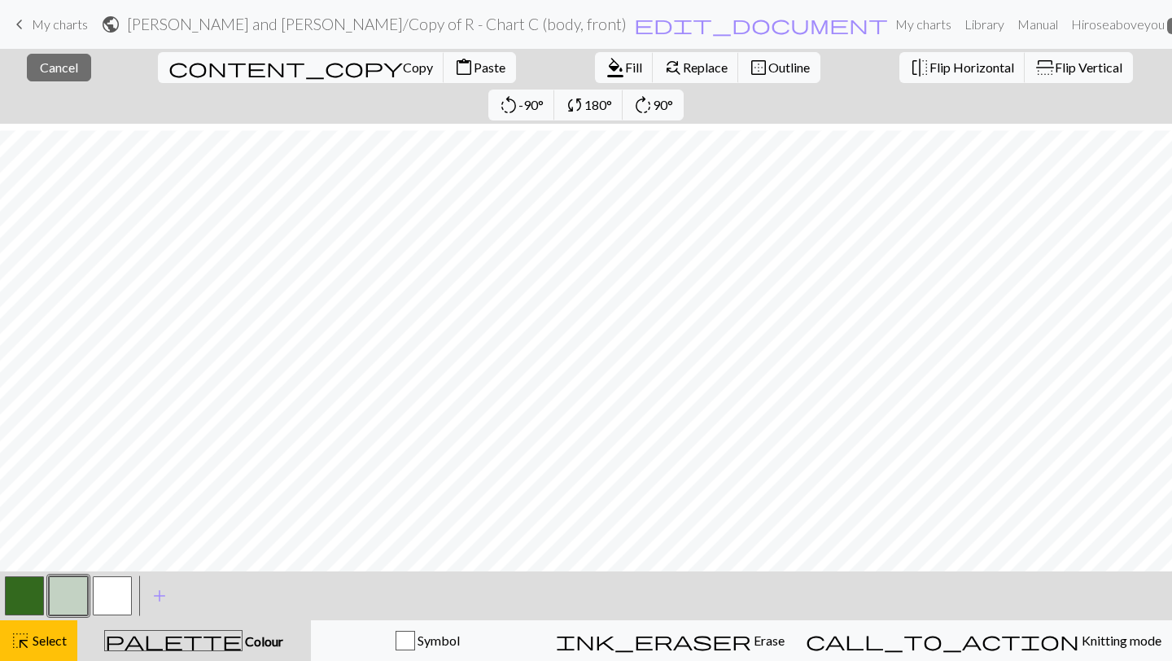
scroll to position [379, 0]
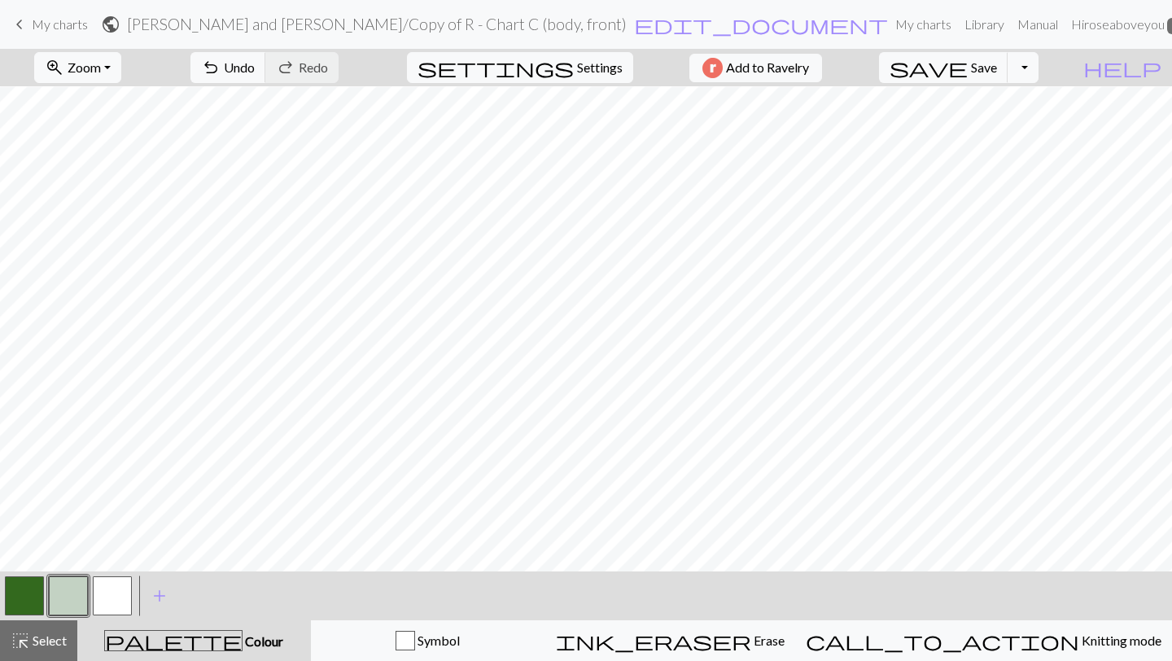
click at [18, 592] on button "button" at bounding box center [24, 595] width 39 height 39
click at [67, 594] on button "button" at bounding box center [68, 595] width 39 height 39
click at [19, 590] on button "button" at bounding box center [24, 595] width 39 height 39
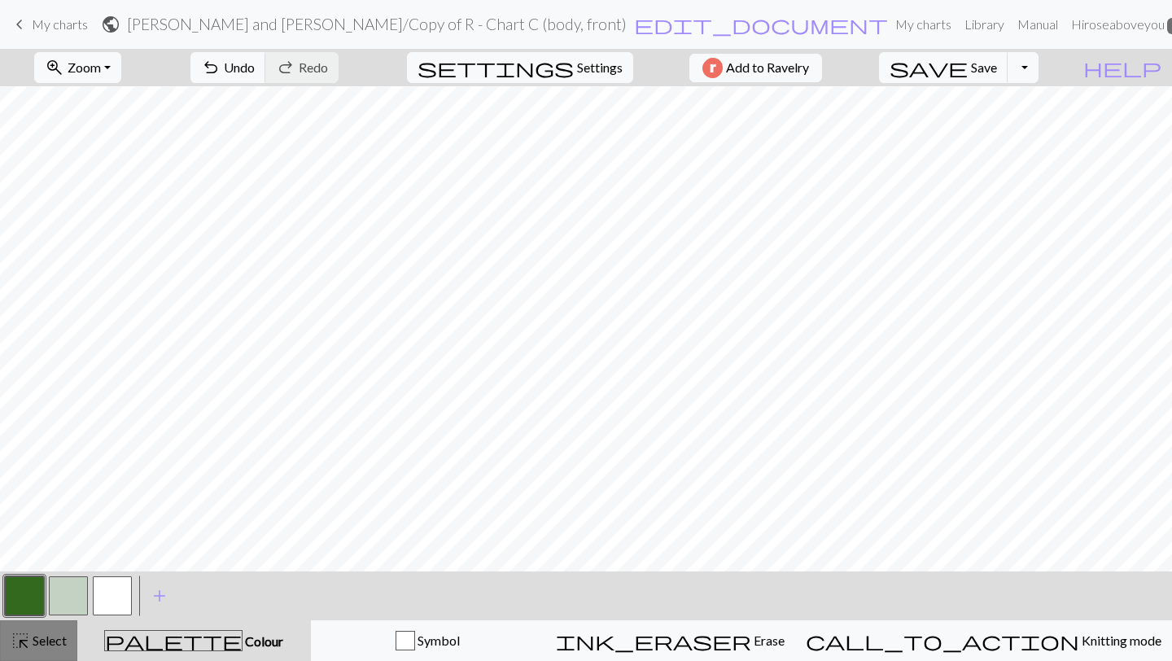
click at [28, 649] on span "highlight_alt" at bounding box center [21, 640] width 20 height 23
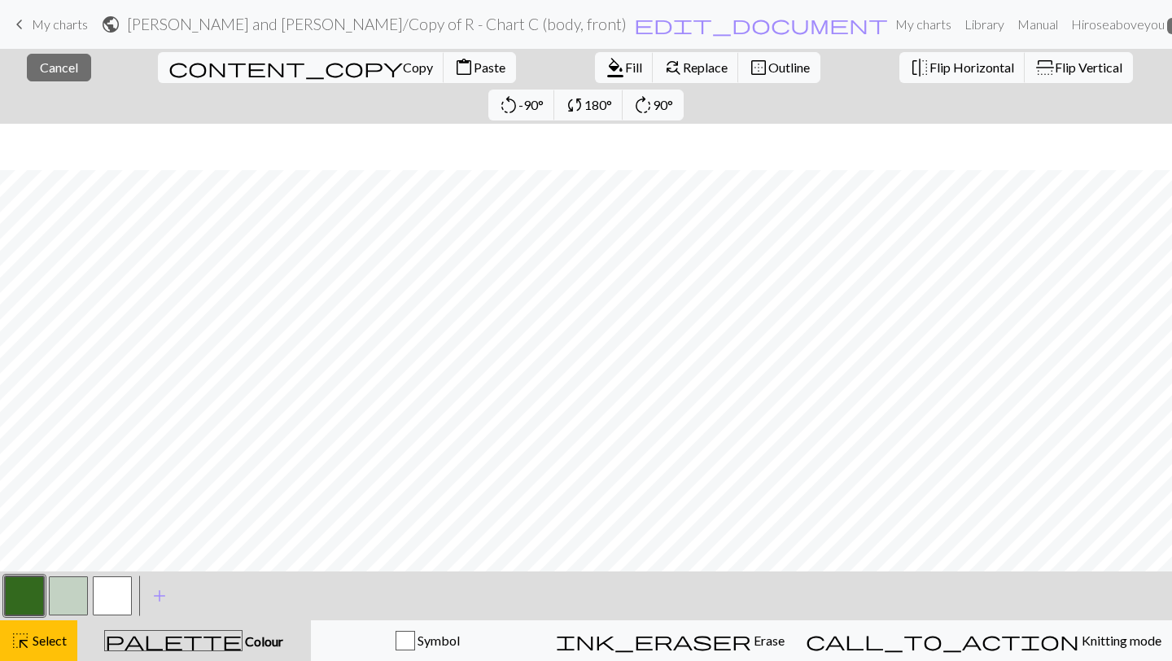
scroll to position [467, 0]
click at [930, 72] on span "Flip Horizontal" at bounding box center [972, 66] width 85 height 15
click at [28, 590] on button "button" at bounding box center [24, 595] width 39 height 39
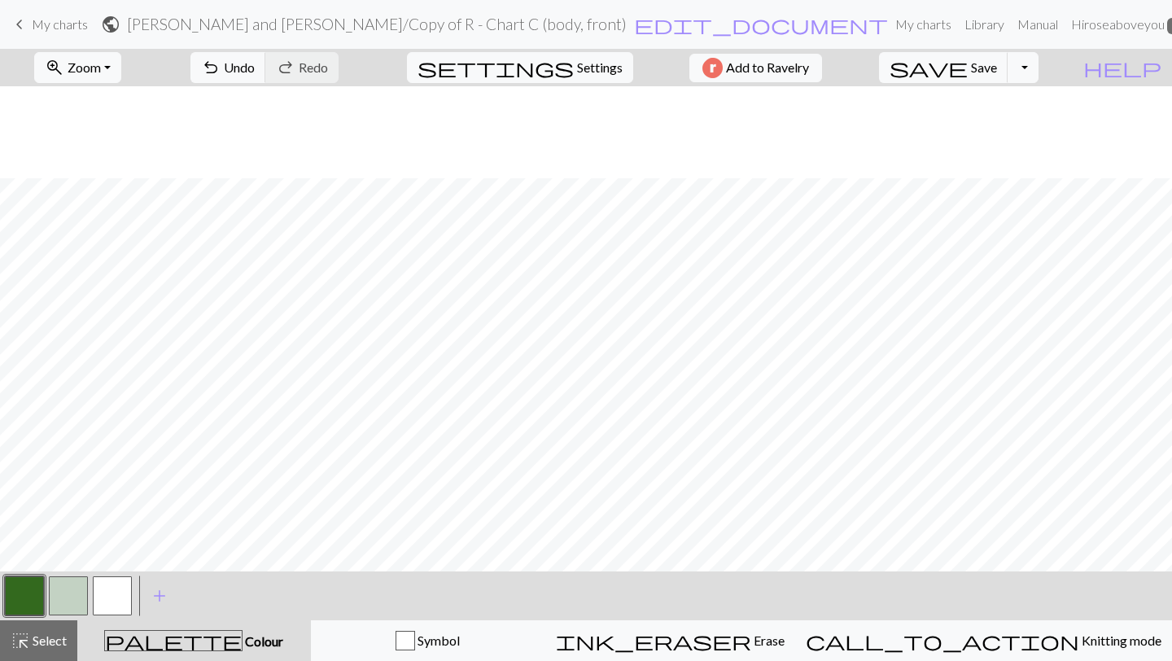
scroll to position [961, 0]
click at [54, 634] on span "Select" at bounding box center [48, 640] width 37 height 15
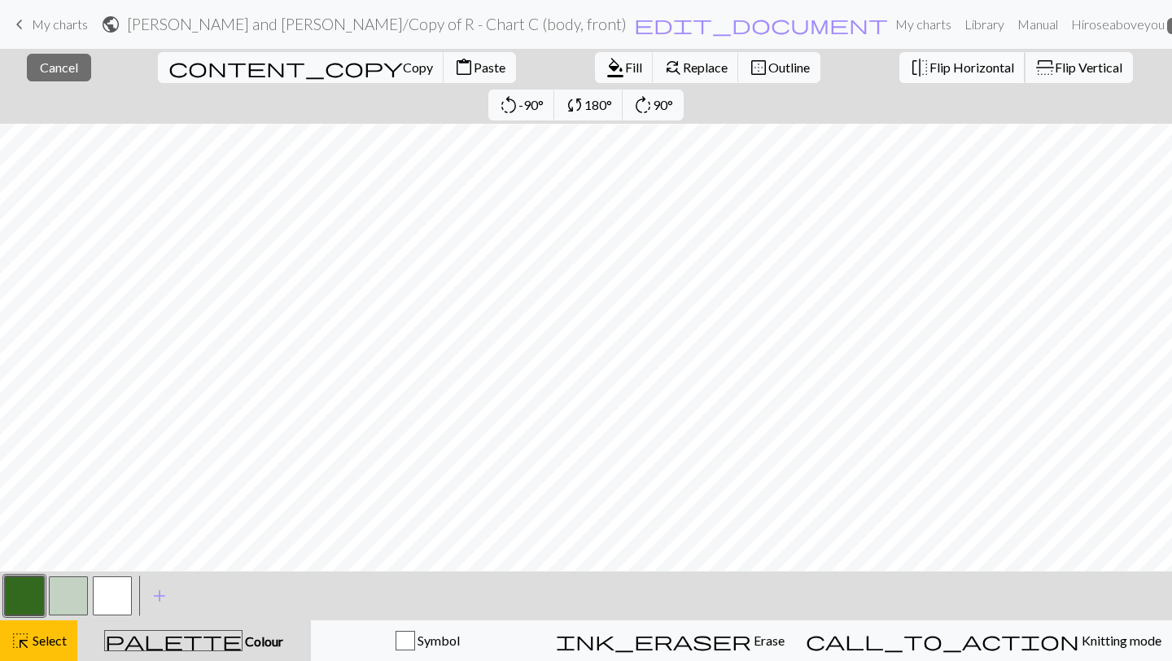
click at [930, 63] on span "Flip Horizontal" at bounding box center [972, 66] width 85 height 15
click at [54, 587] on button "button" at bounding box center [68, 595] width 39 height 39
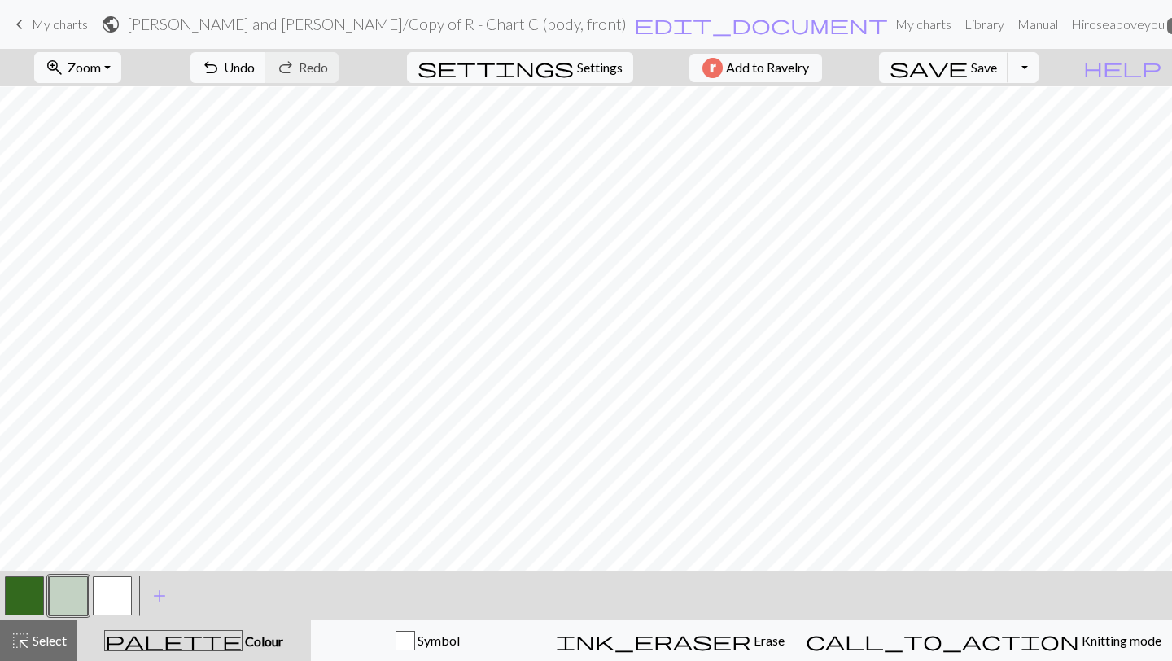
click at [7, 593] on button "button" at bounding box center [24, 595] width 39 height 39
click at [32, 598] on button "button" at bounding box center [24, 595] width 39 height 39
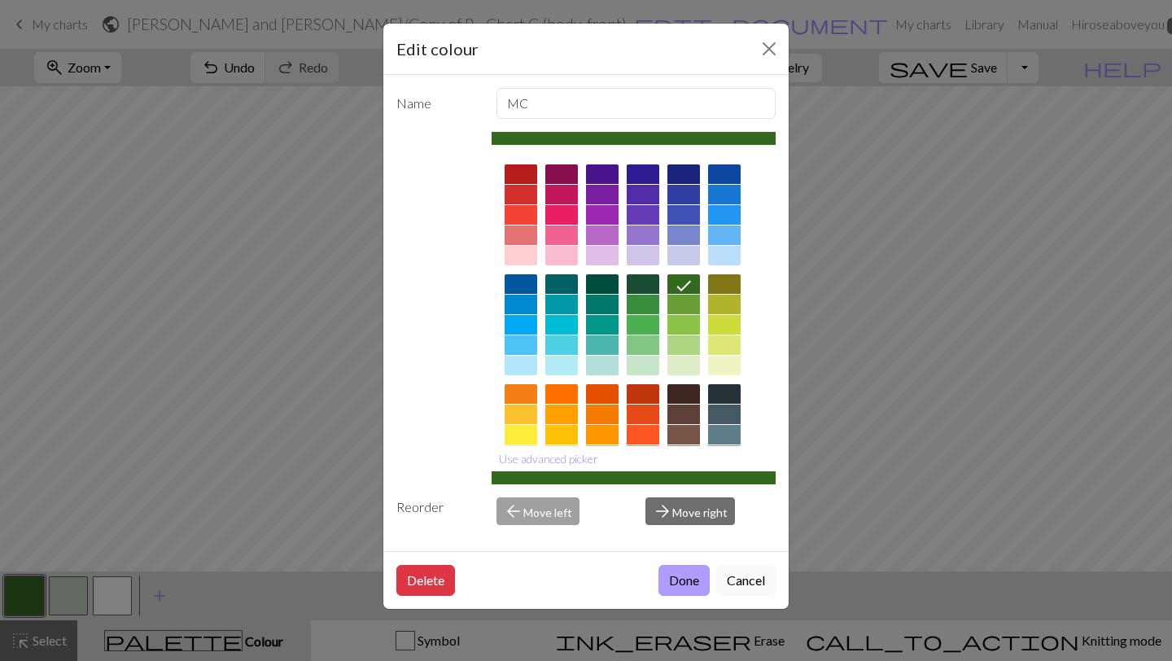
click at [665, 572] on button "Done" at bounding box center [684, 580] width 51 height 31
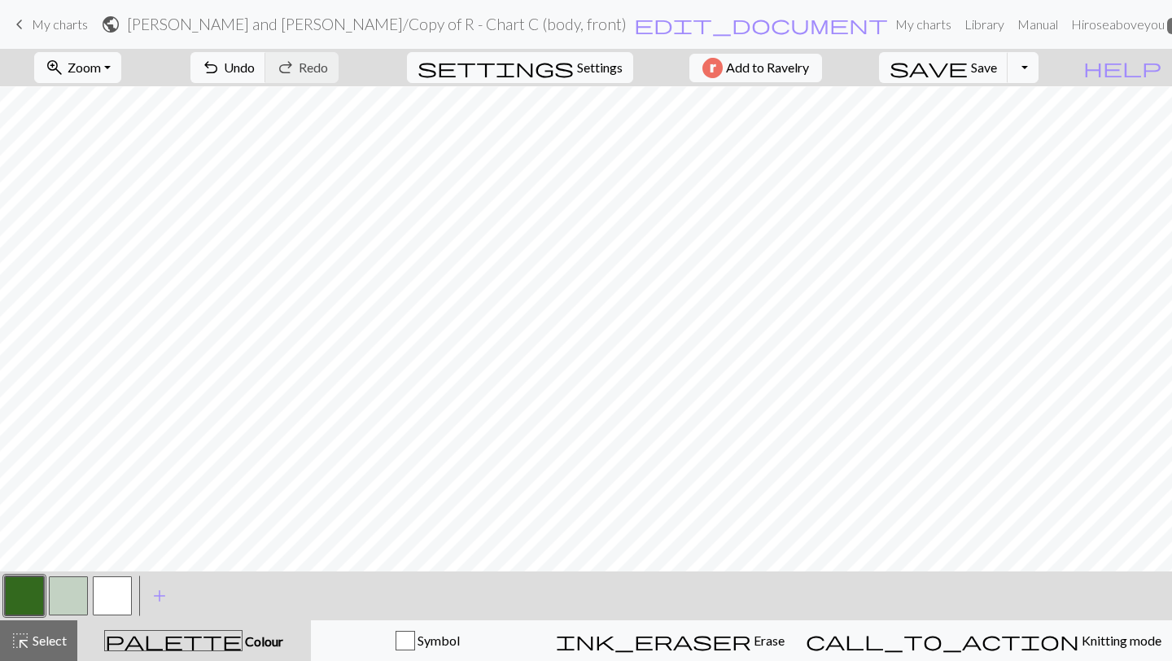
click at [72, 607] on button "button" at bounding box center [68, 595] width 39 height 39
click at [27, 600] on button "button" at bounding box center [24, 595] width 39 height 39
click at [69, 592] on button "button" at bounding box center [68, 595] width 39 height 39
click at [0, 659] on button "highlight_alt Select Select" at bounding box center [38, 640] width 77 height 41
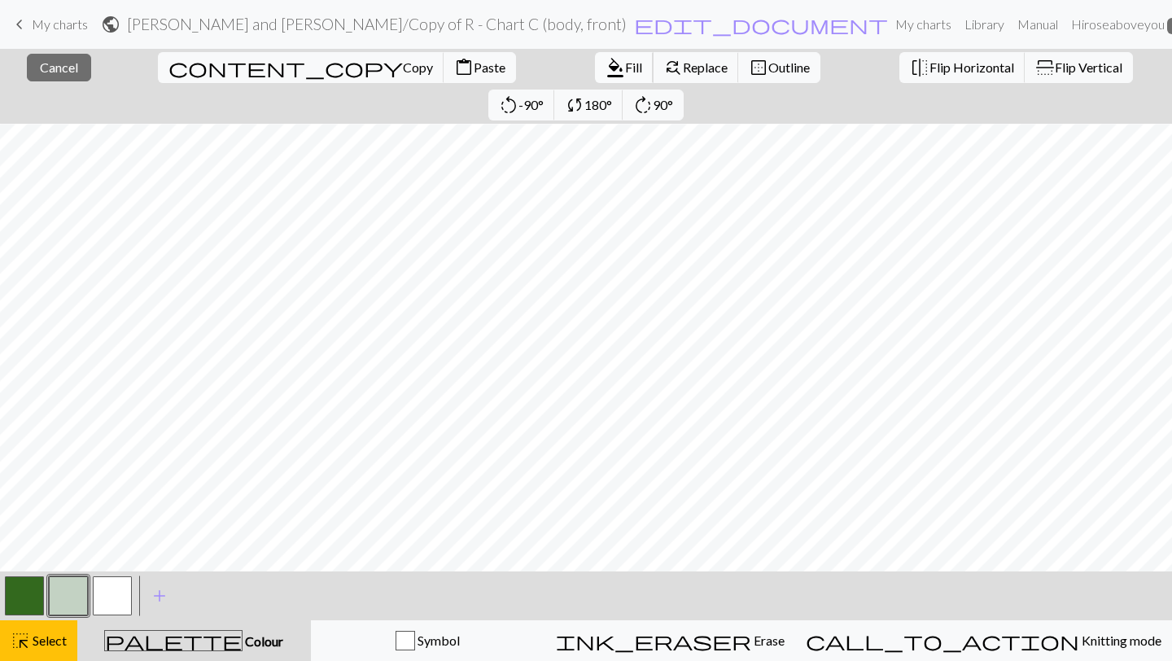
click at [606, 77] on span "format_color_fill" at bounding box center [616, 67] width 20 height 23
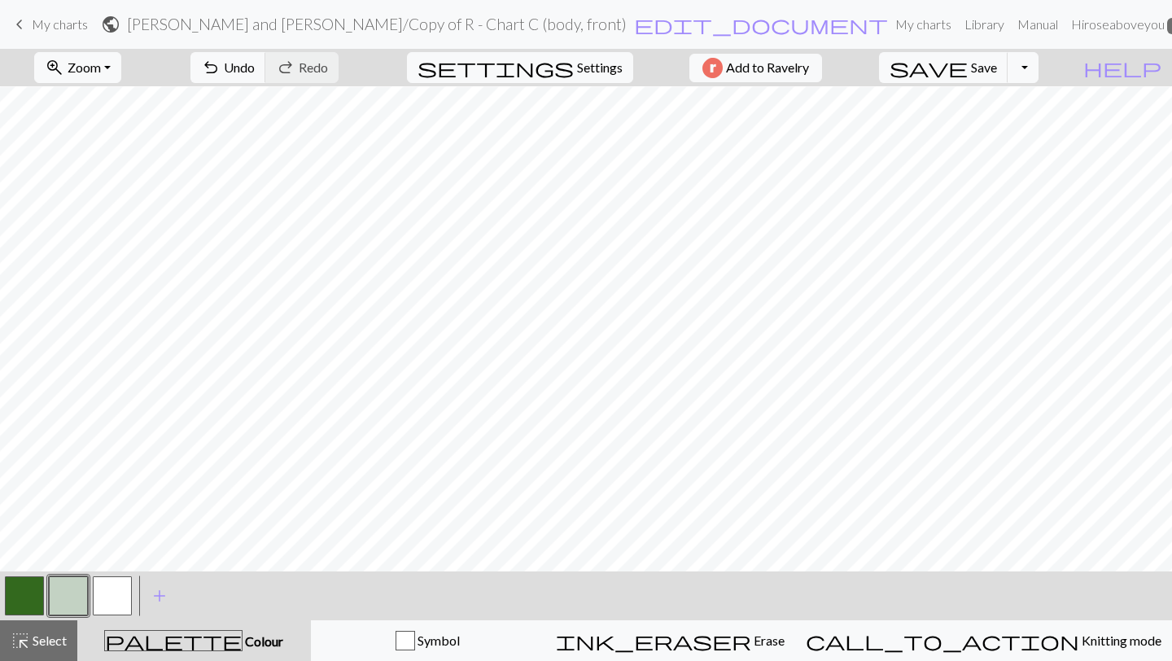
click at [20, 602] on button "button" at bounding box center [24, 595] width 39 height 39
click at [11, 660] on button "highlight_alt Select Select" at bounding box center [38, 640] width 77 height 41
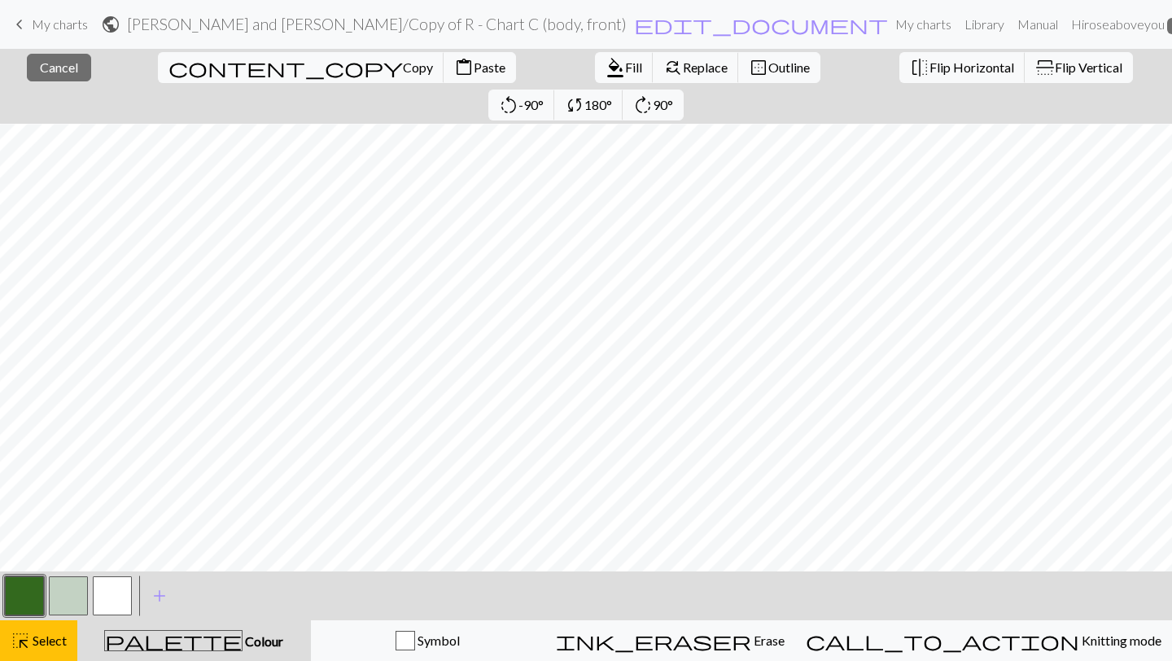
click at [8, 599] on button "button" at bounding box center [24, 595] width 39 height 39
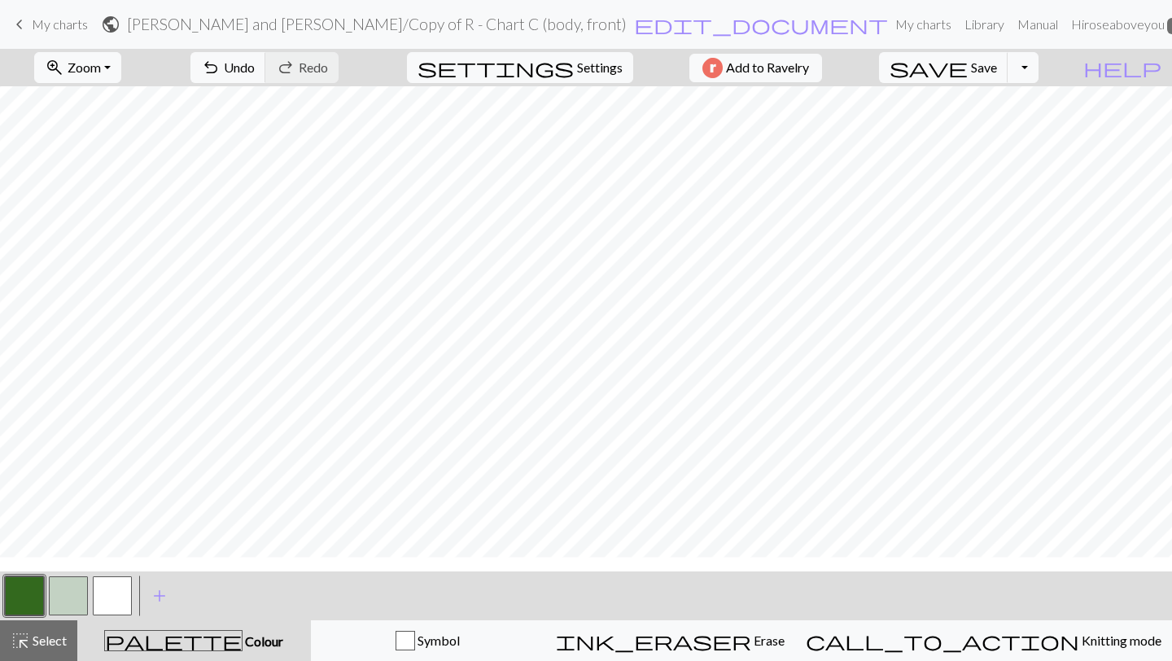
scroll to position [532, 0]
click at [23, 598] on button "button" at bounding box center [24, 595] width 39 height 39
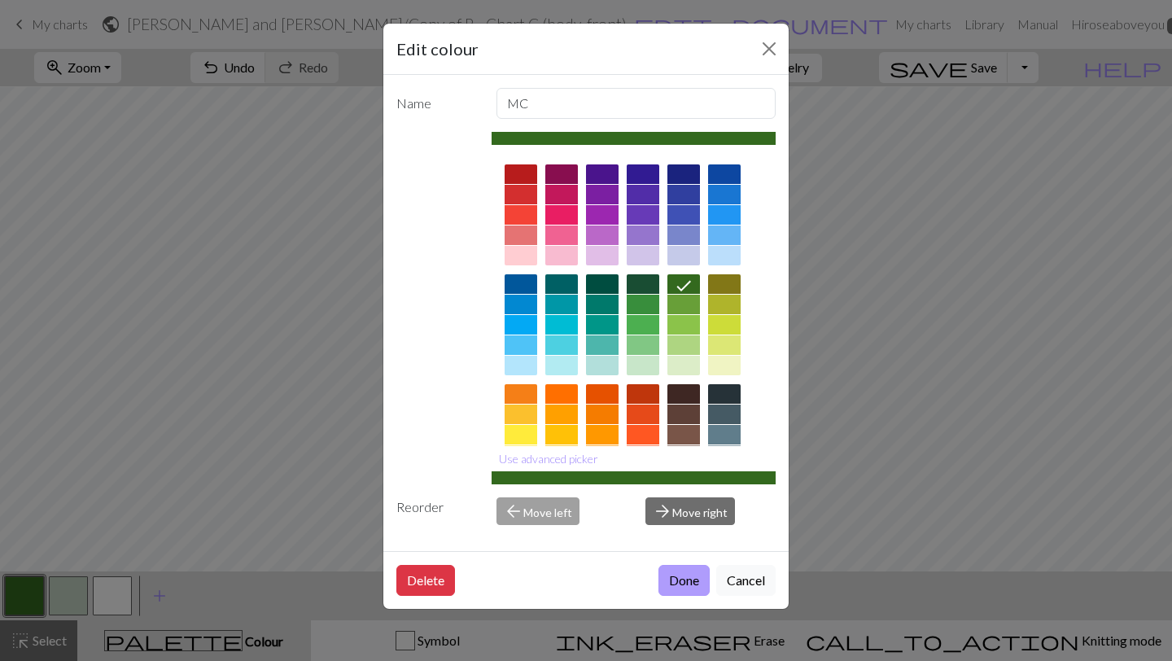
click at [679, 572] on button "Done" at bounding box center [684, 580] width 51 height 31
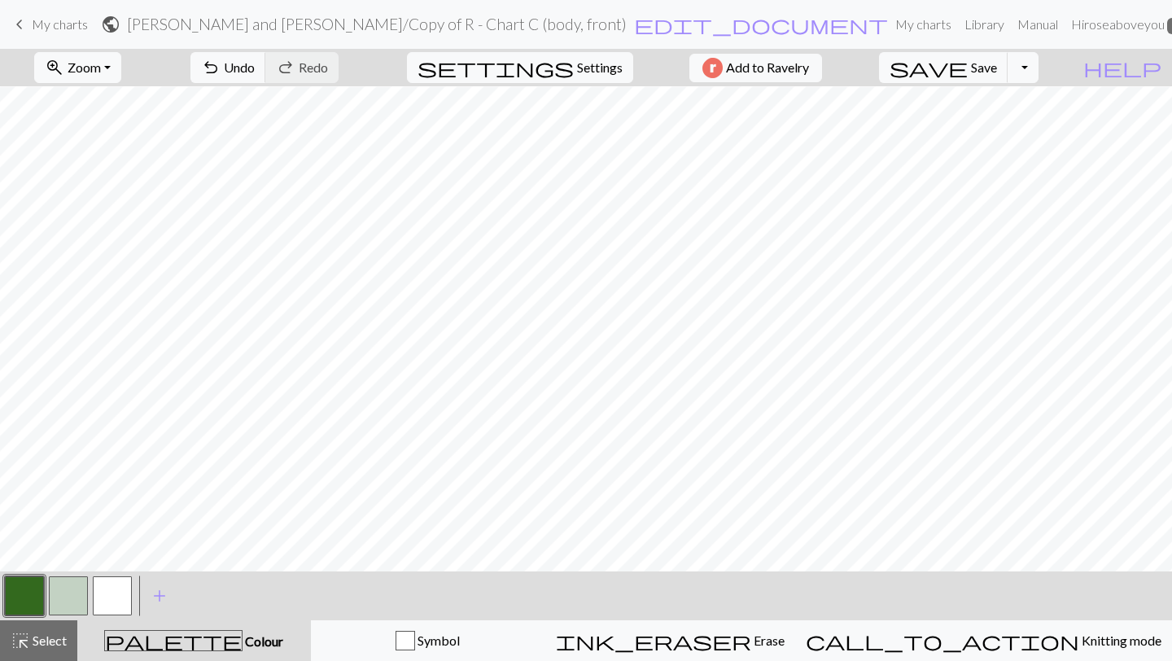
click at [27, 580] on button "button" at bounding box center [24, 595] width 39 height 39
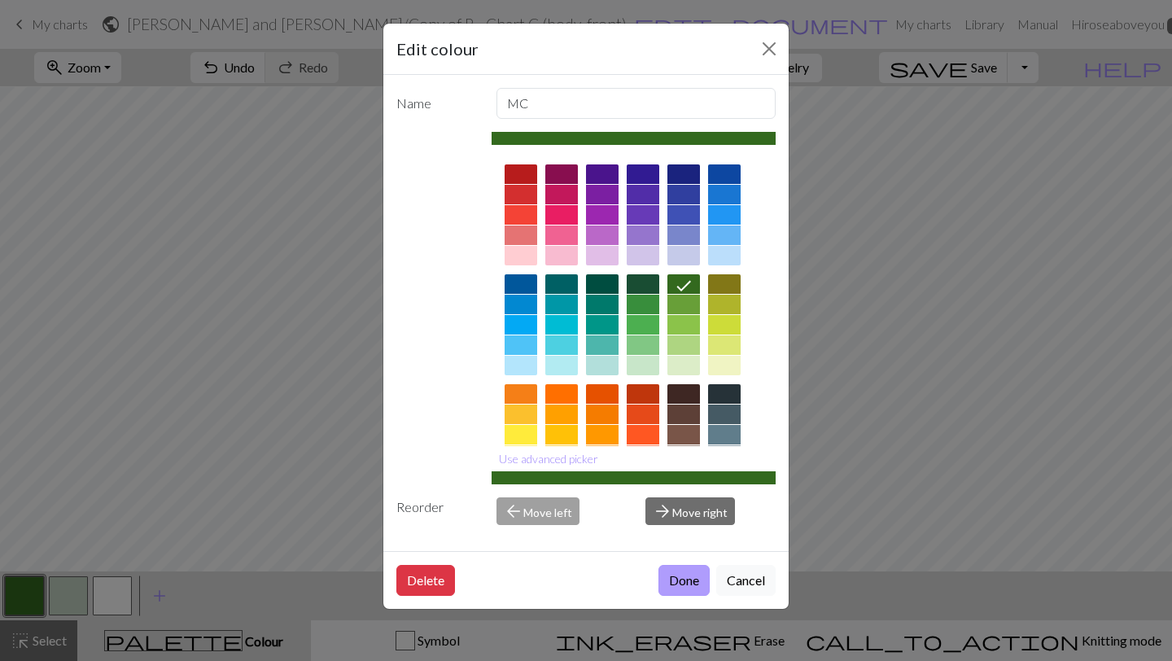
click at [683, 579] on button "Done" at bounding box center [684, 580] width 51 height 31
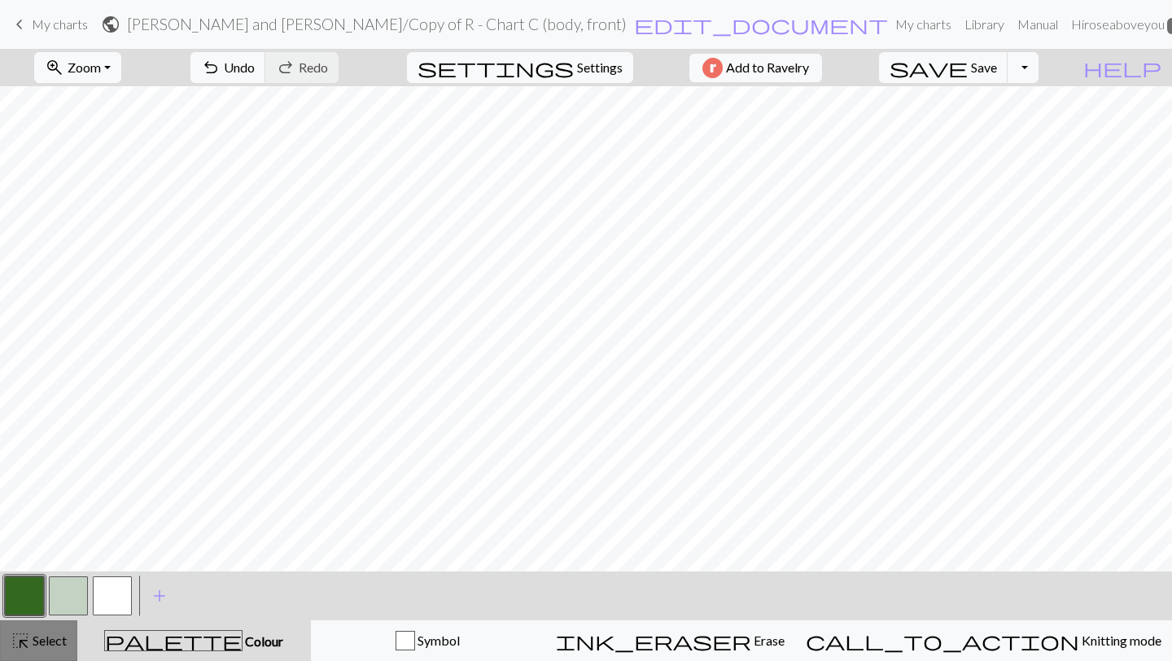
click at [24, 636] on span "highlight_alt" at bounding box center [21, 640] width 20 height 23
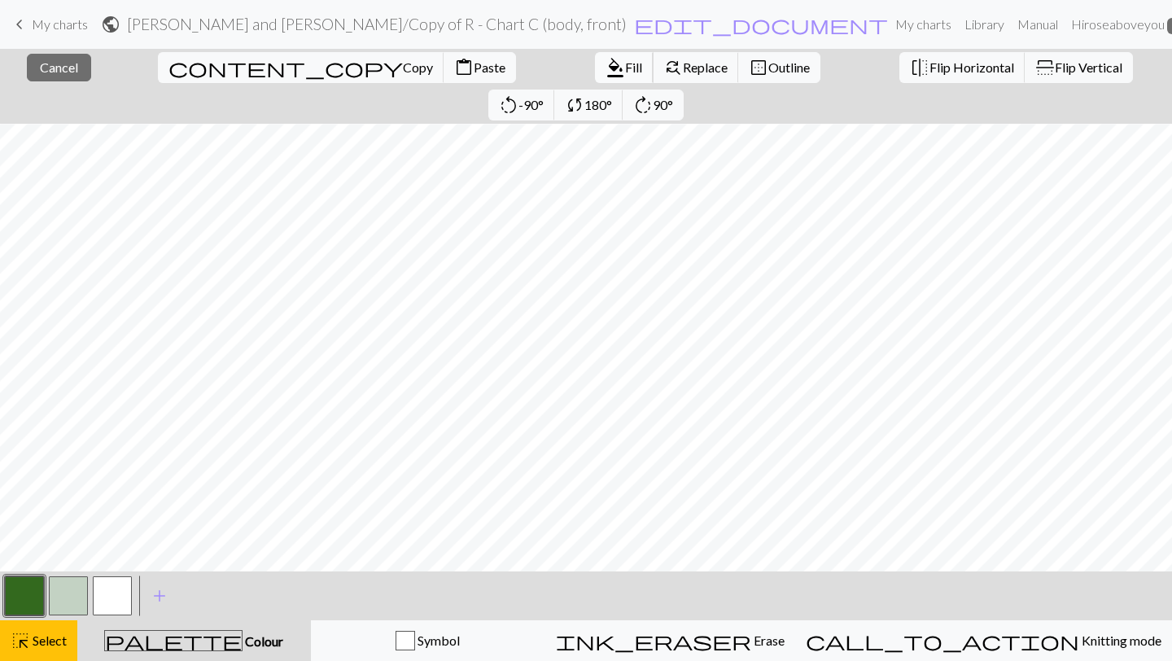
click at [625, 59] on span "Fill" at bounding box center [633, 66] width 17 height 15
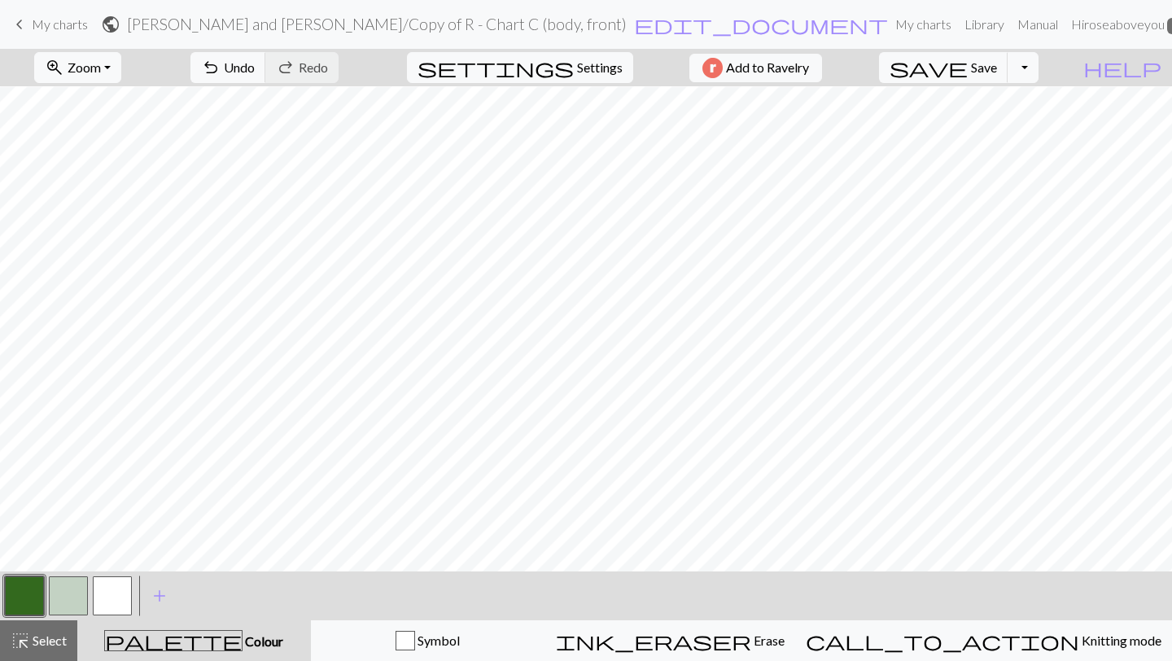
click at [72, 595] on button "button" at bounding box center [68, 595] width 39 height 39
click at [7, 611] on button "button" at bounding box center [24, 595] width 39 height 39
click at [65, 589] on button "button" at bounding box center [68, 595] width 39 height 39
click at [117, 660] on button "palette Colour Colour" at bounding box center [194, 640] width 234 height 41
click at [70, 598] on button "button" at bounding box center [68, 595] width 39 height 39
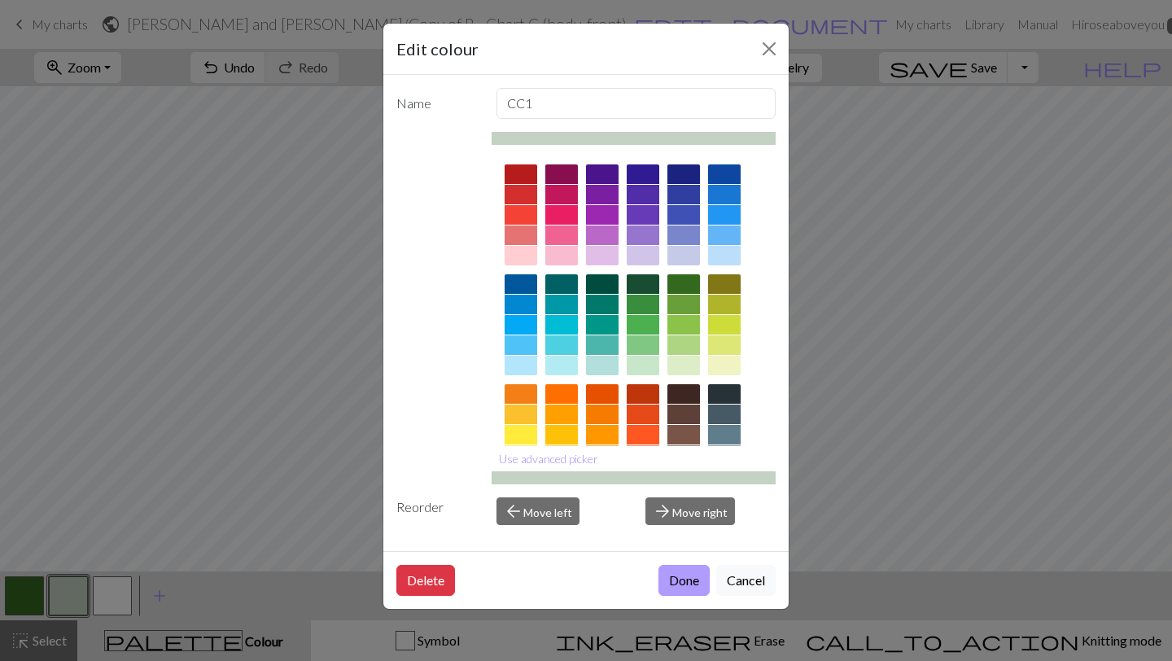
click at [683, 589] on button "Done" at bounding box center [684, 580] width 51 height 31
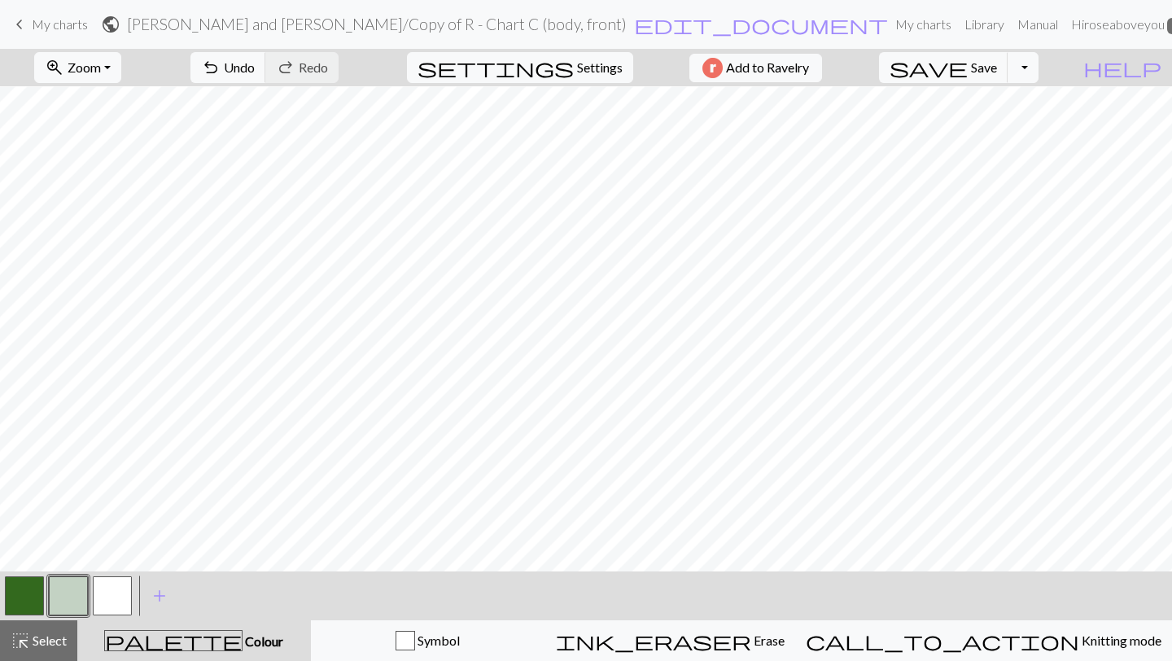
click at [18, 596] on button "button" at bounding box center [24, 595] width 39 height 39
click at [2, 648] on button "highlight_alt Select Select" at bounding box center [38, 640] width 77 height 41
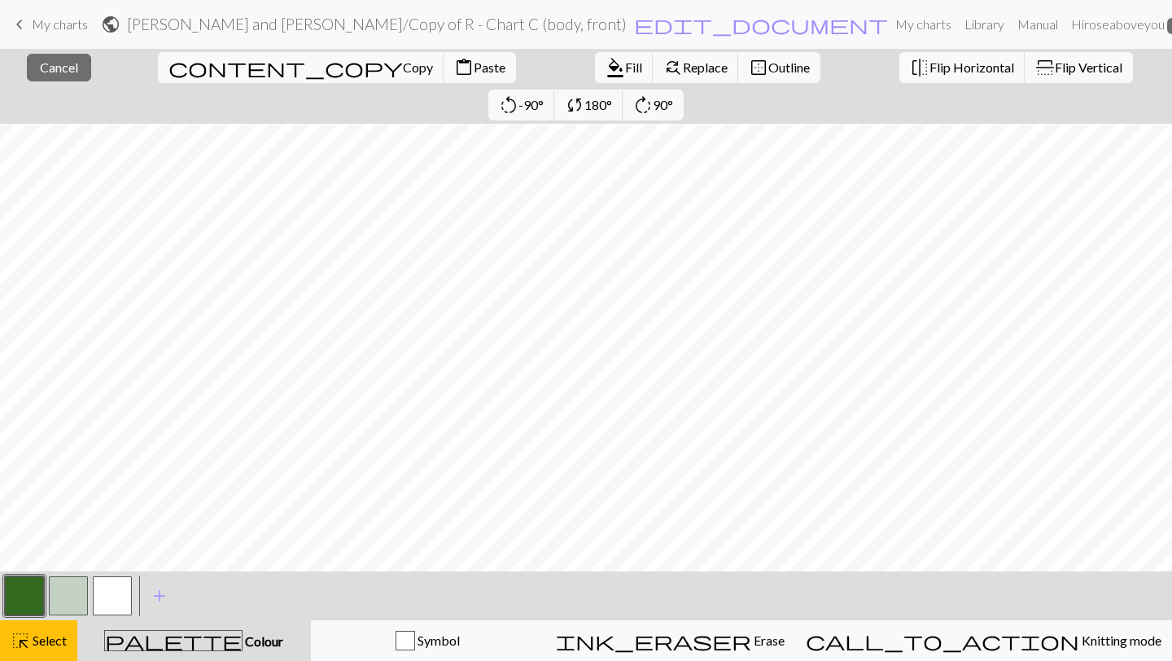
click at [15, 592] on button "button" at bounding box center [24, 595] width 39 height 39
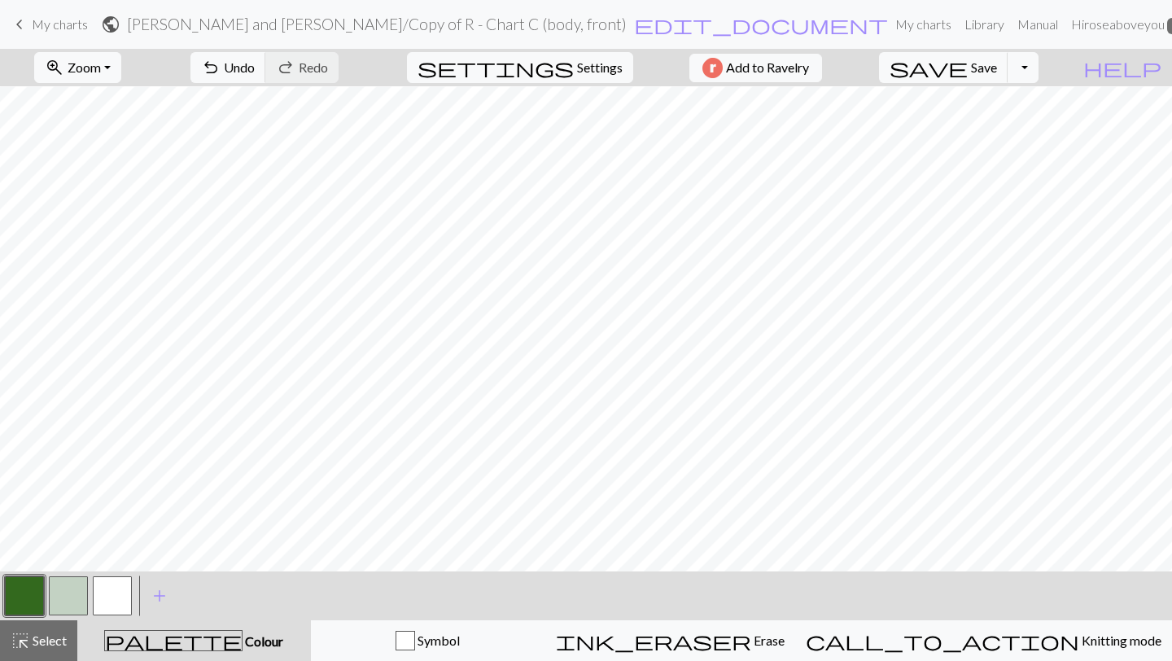
click at [57, 595] on button "button" at bounding box center [68, 595] width 39 height 39
click at [20, 638] on span "highlight_alt" at bounding box center [21, 640] width 20 height 23
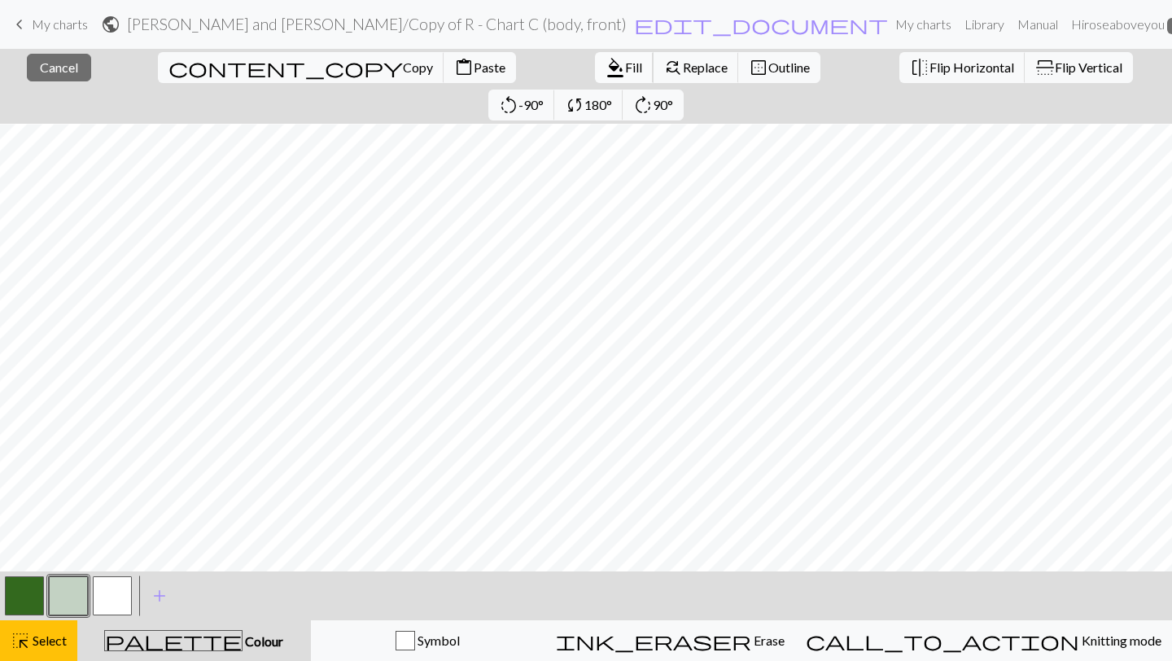
click at [625, 71] on span "Fill" at bounding box center [633, 66] width 17 height 15
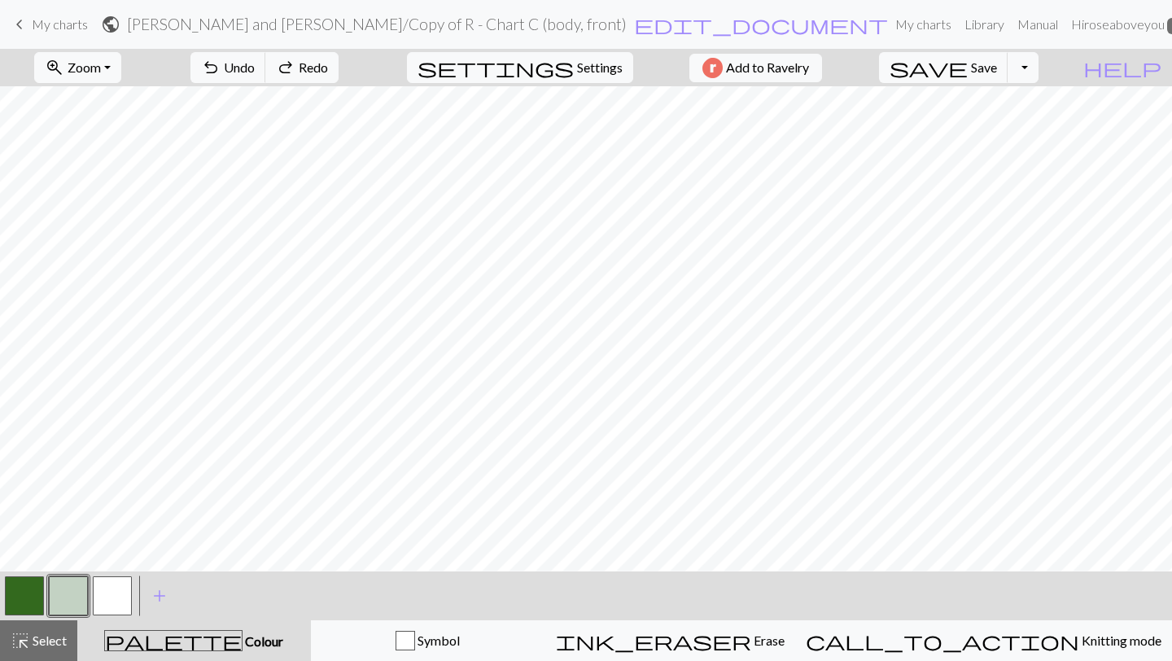
scroll to position [379, 0]
click at [27, 639] on span "highlight_alt" at bounding box center [21, 640] width 20 height 23
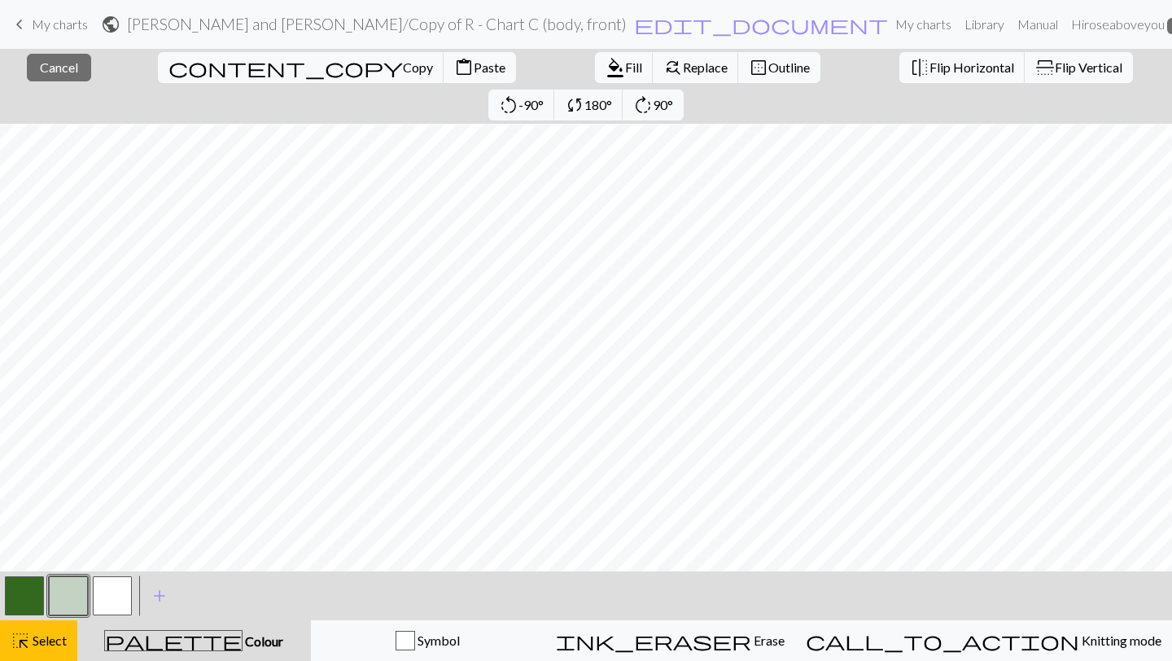
click at [21, 593] on button "button" at bounding box center [24, 595] width 39 height 39
click at [606, 72] on span "format_color_fill" at bounding box center [616, 67] width 20 height 23
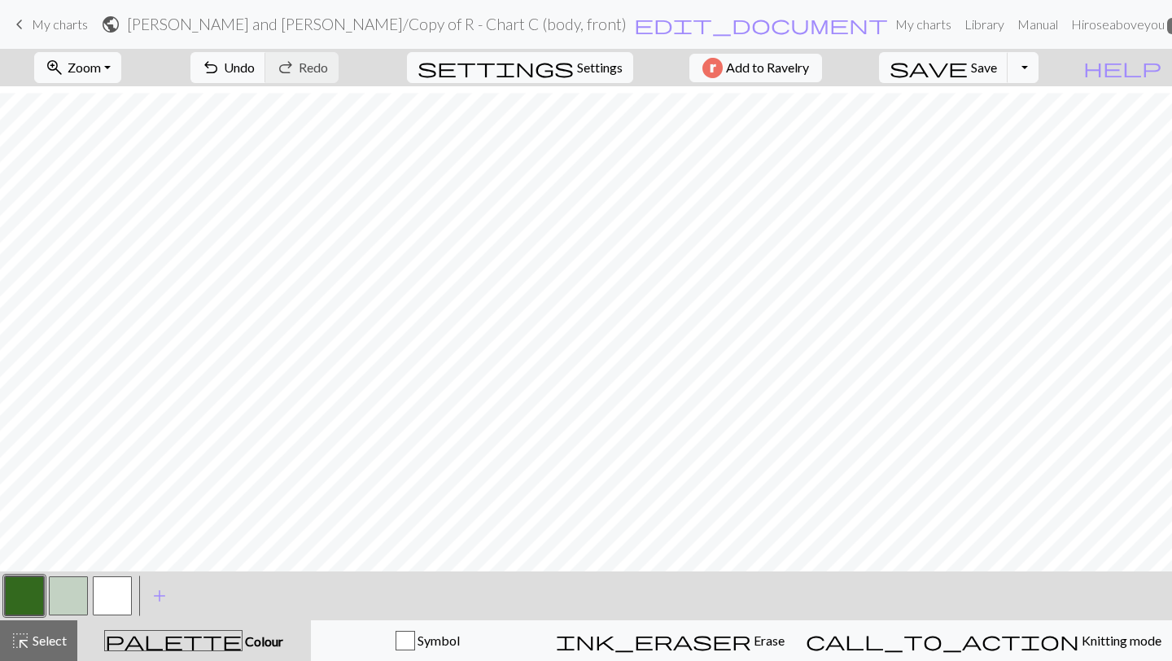
scroll to position [464, 0]
click at [21, 655] on button "highlight_alt Select Select" at bounding box center [38, 640] width 77 height 41
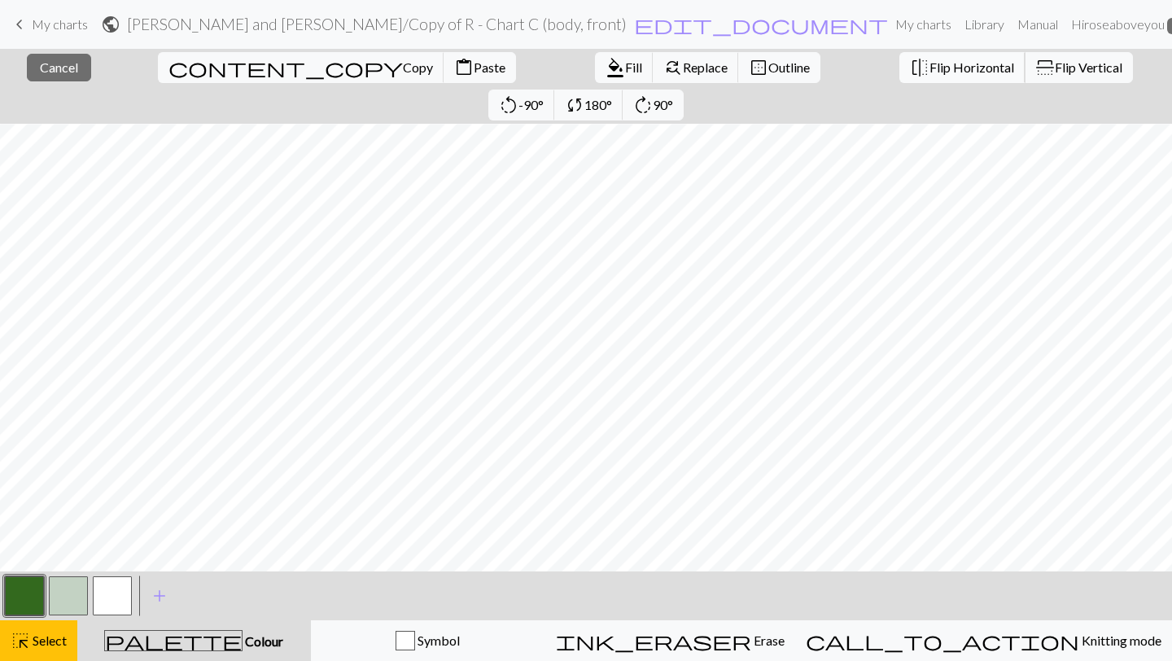
click at [930, 64] on span "Flip Horizontal" at bounding box center [972, 66] width 85 height 15
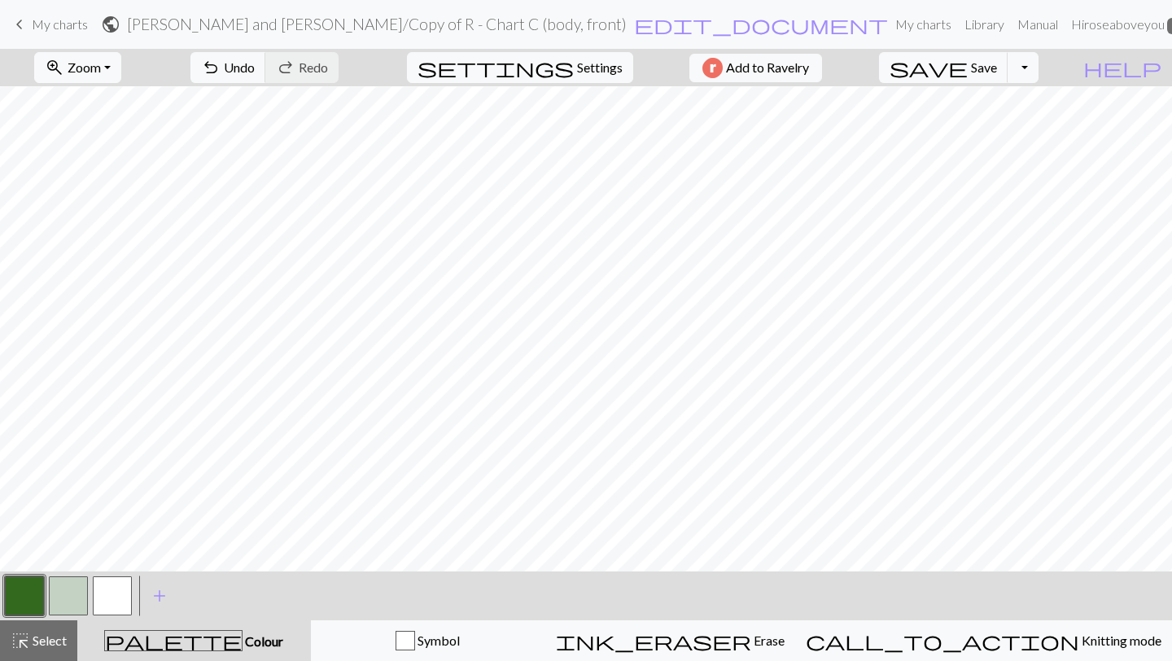
click at [78, 591] on button "button" at bounding box center [68, 595] width 39 height 39
click at [24, 653] on button "highlight_alt Select Select" at bounding box center [38, 640] width 77 height 41
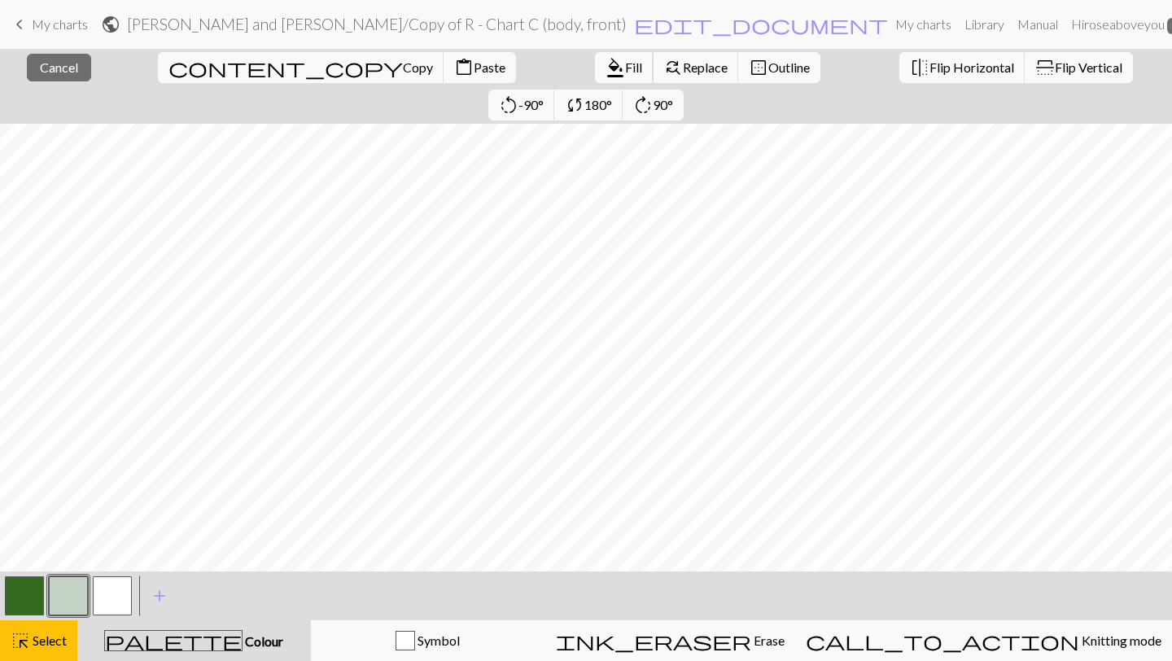
click at [606, 61] on span "format_color_fill" at bounding box center [616, 67] width 20 height 23
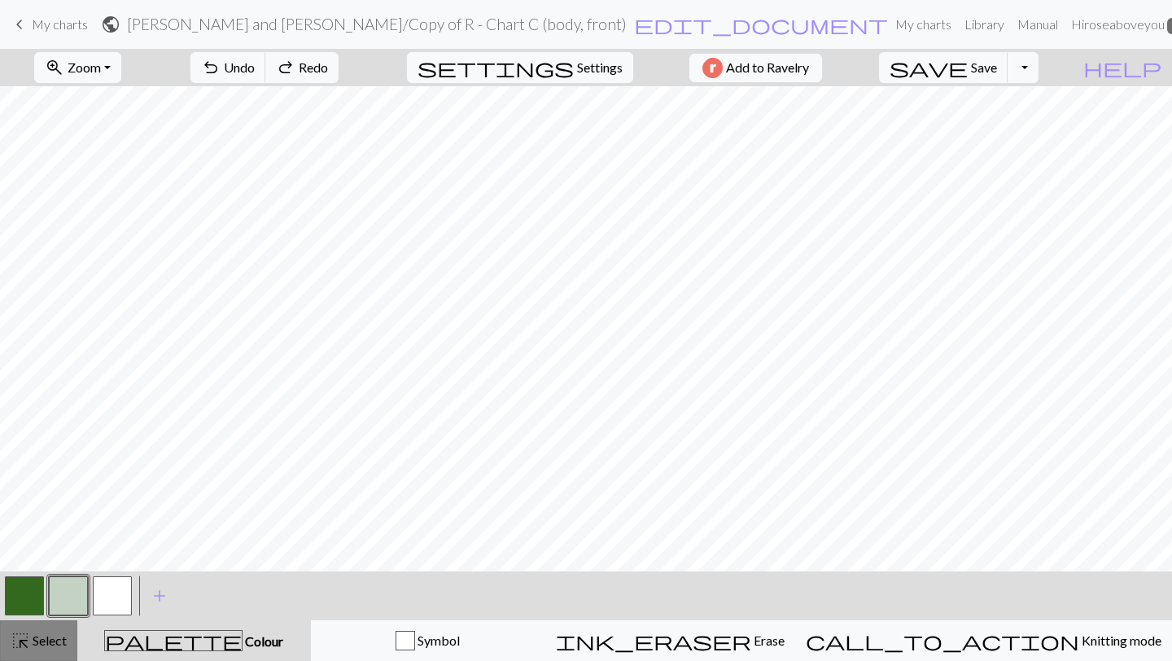
click at [20, 659] on button "highlight_alt Select Select" at bounding box center [38, 640] width 77 height 41
click at [29, 585] on button "button" at bounding box center [24, 595] width 39 height 39
click at [17, 637] on span "highlight_alt" at bounding box center [21, 640] width 20 height 23
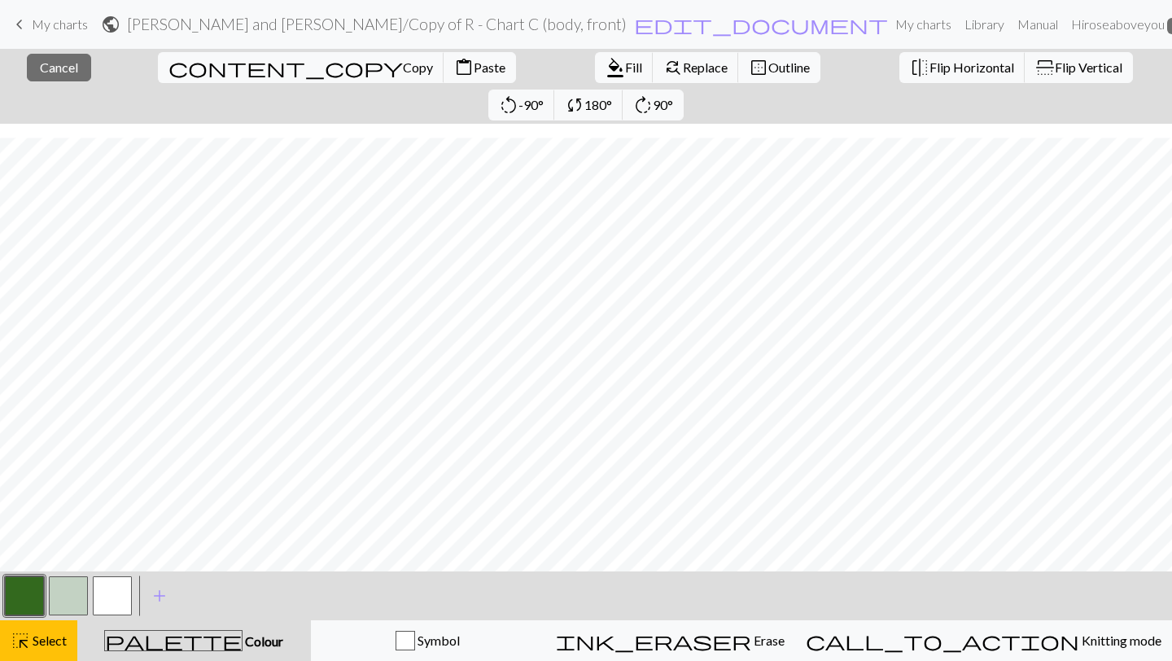
scroll to position [736, 0]
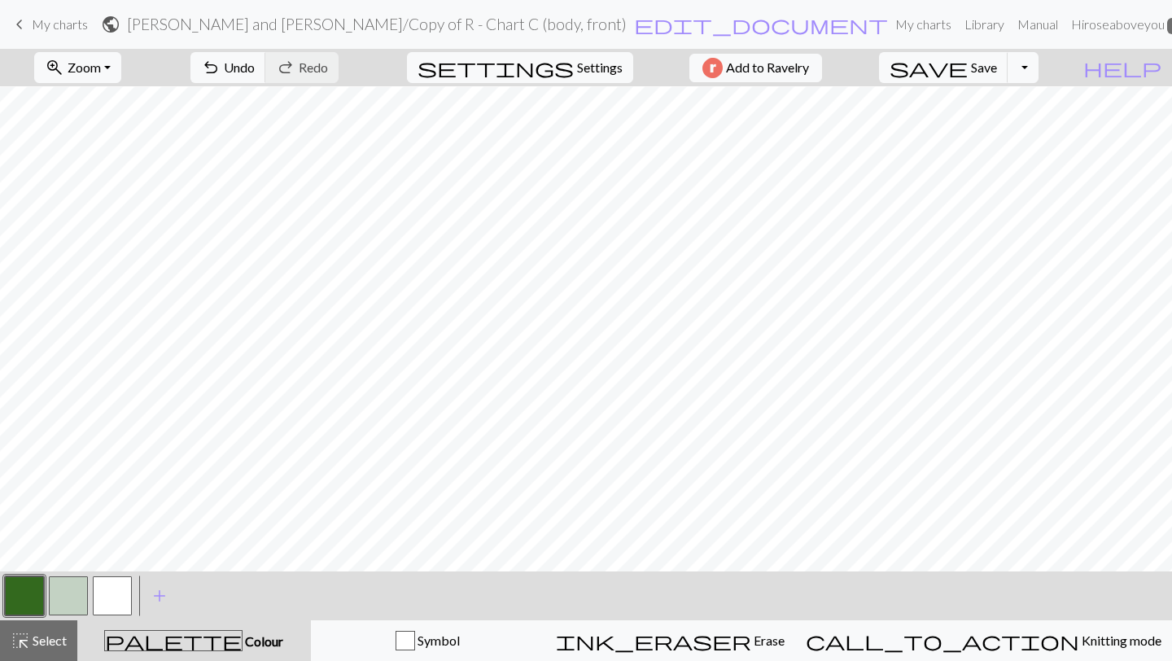
click at [38, 604] on button "button" at bounding box center [24, 595] width 39 height 39
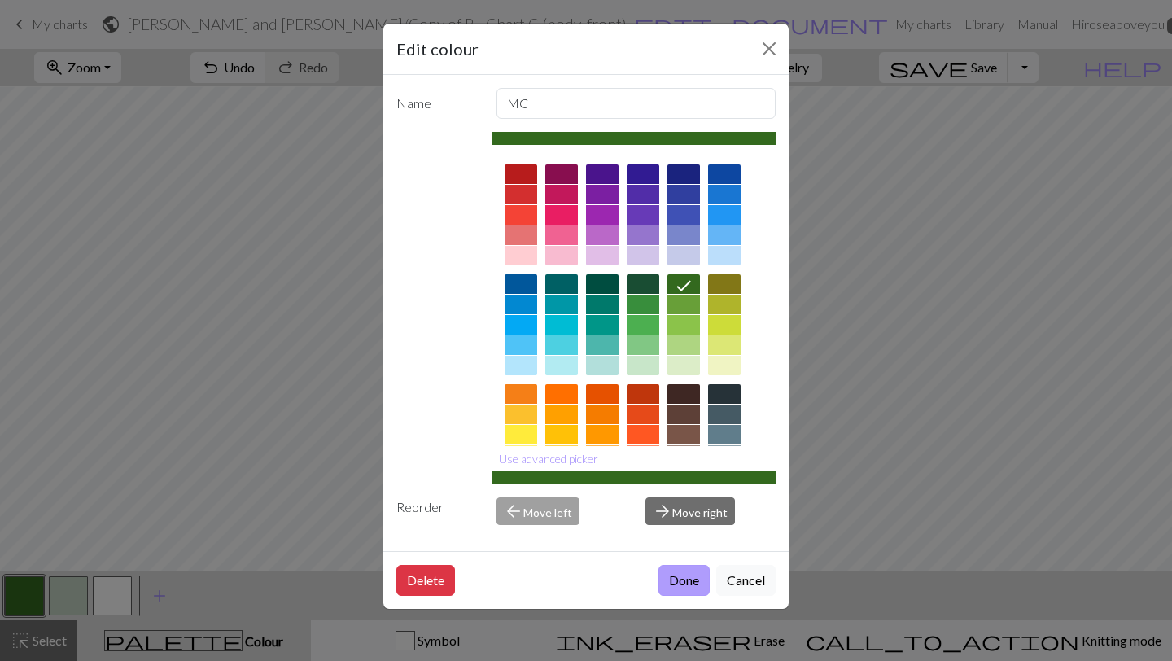
click at [672, 572] on button "Done" at bounding box center [684, 580] width 51 height 31
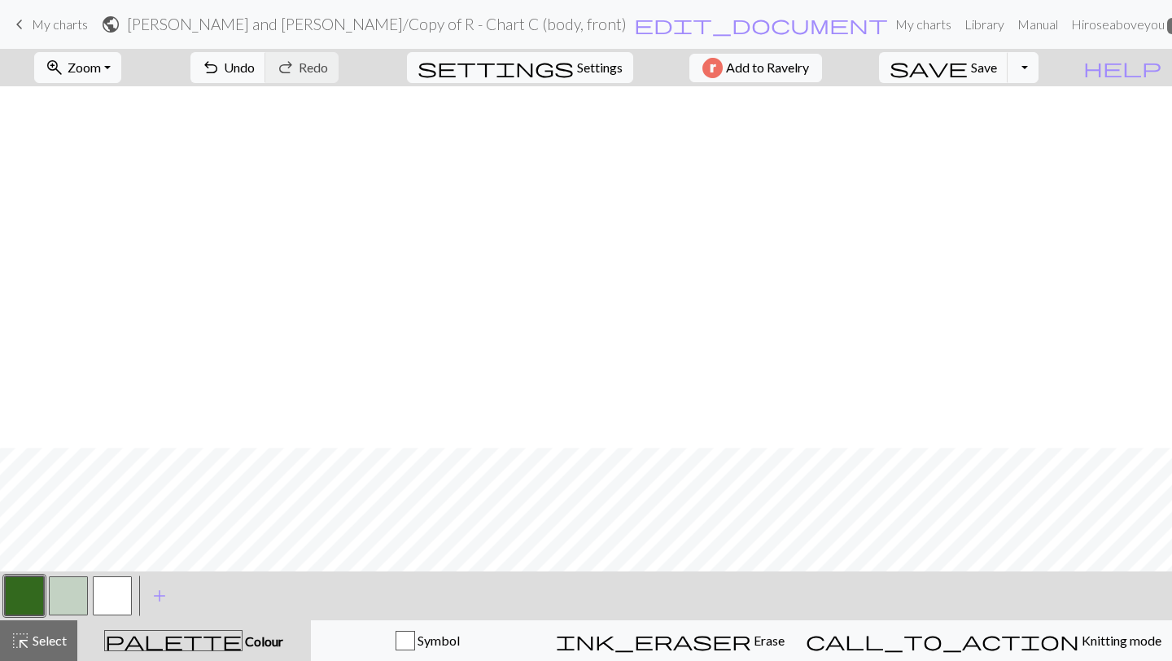
scroll to position [961, 0]
click at [28, 639] on span "highlight_alt" at bounding box center [21, 640] width 20 height 23
click at [24, 593] on button "button" at bounding box center [24, 595] width 39 height 39
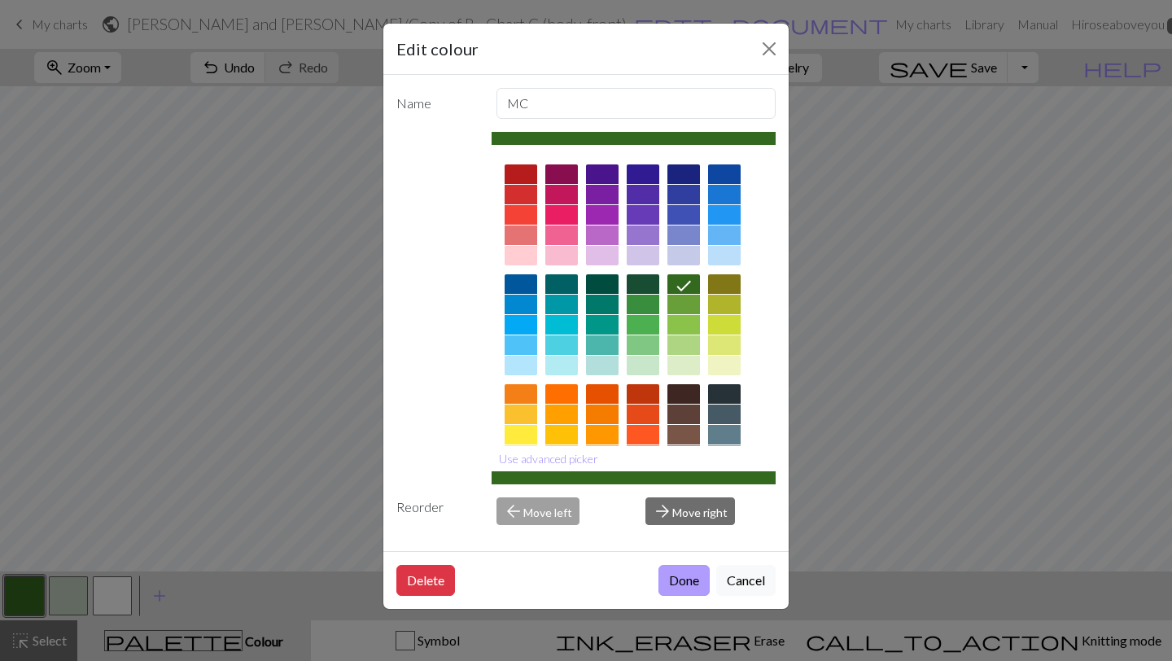
click at [676, 576] on button "Done" at bounding box center [684, 580] width 51 height 31
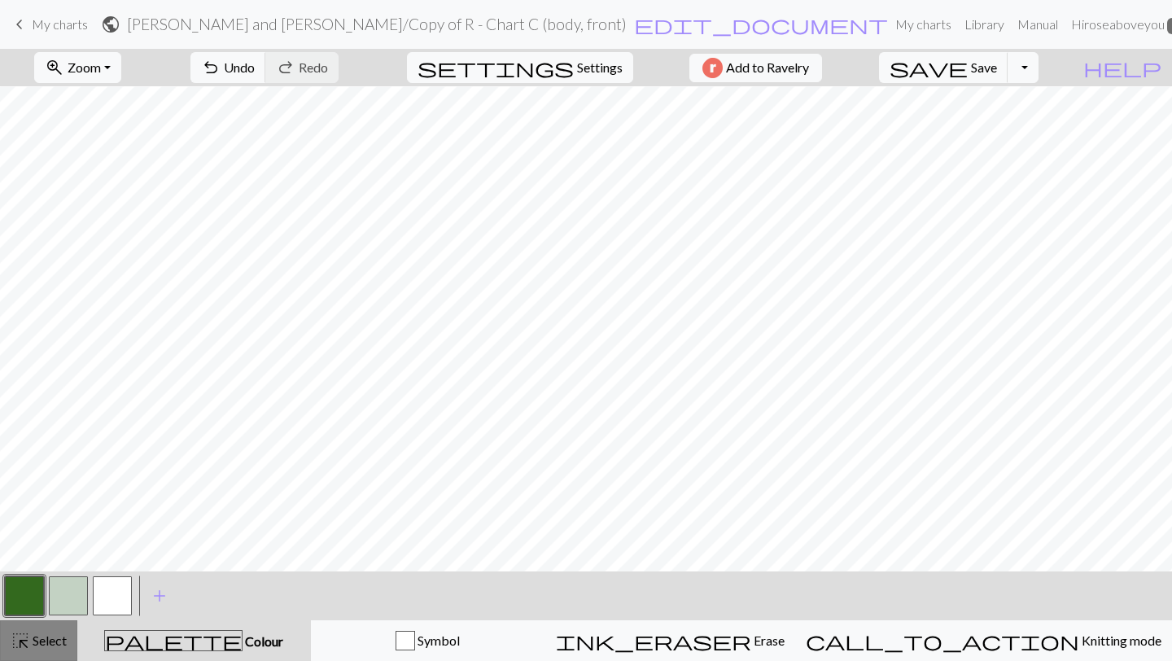
click at [40, 629] on button "highlight_alt Select Select" at bounding box center [38, 640] width 77 height 41
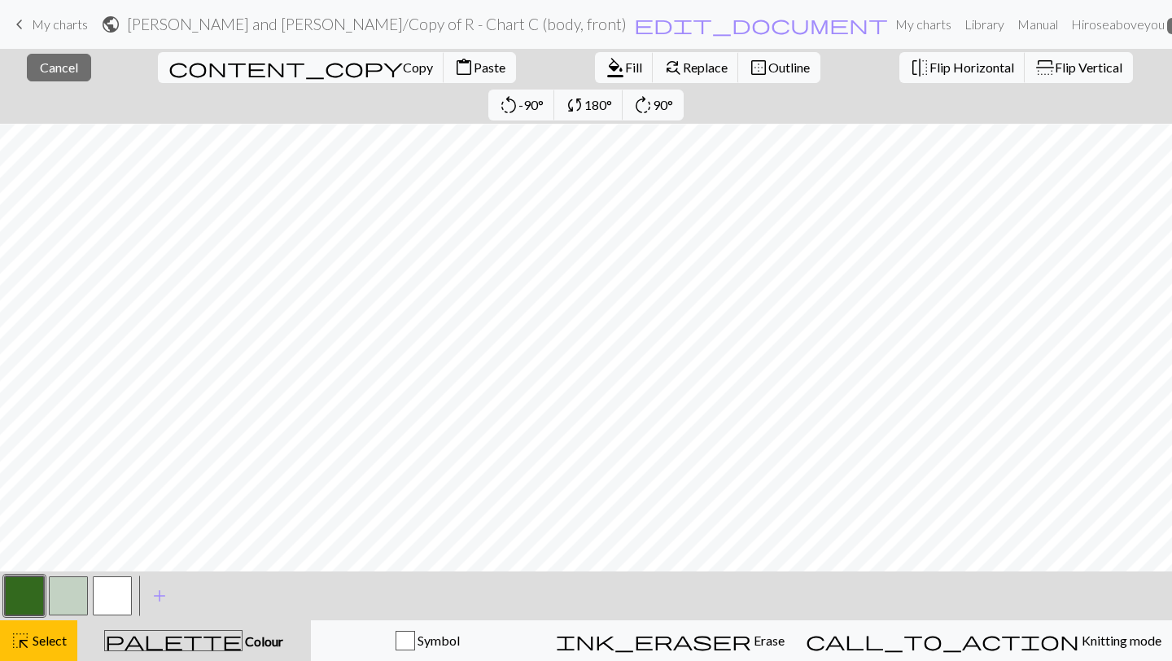
click at [18, 594] on button "button" at bounding box center [24, 595] width 39 height 39
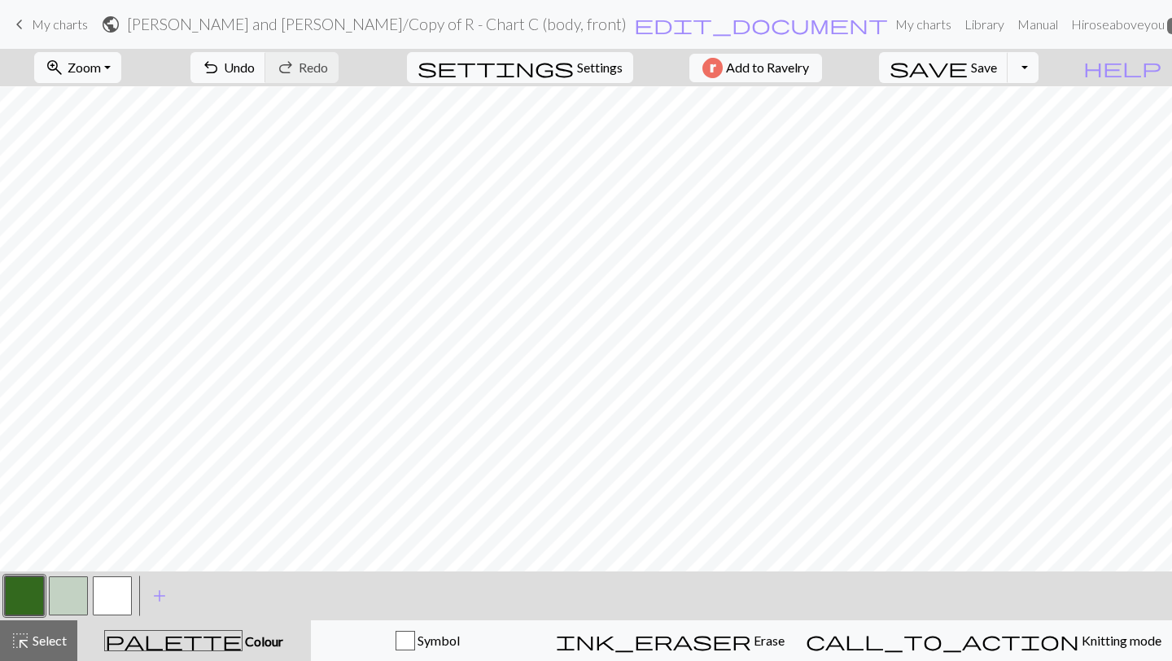
click at [57, 591] on button "button" at bounding box center [68, 595] width 39 height 39
click at [31, 603] on button "button" at bounding box center [24, 595] width 39 height 39
click at [25, 610] on button "button" at bounding box center [24, 595] width 39 height 39
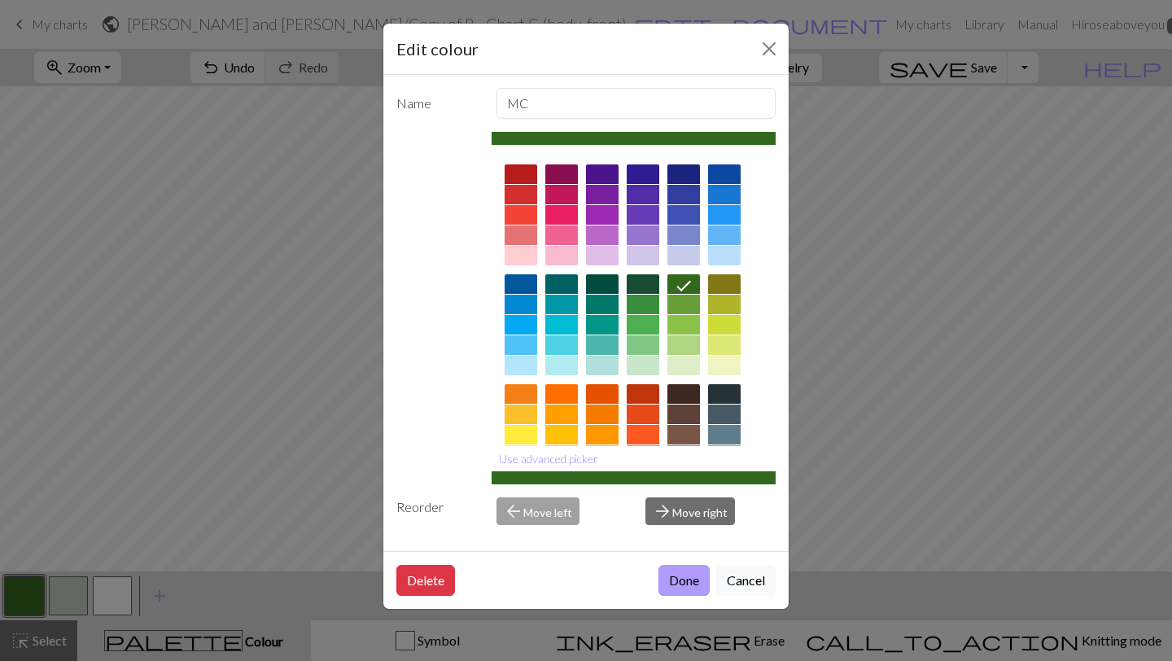
click at [662, 585] on button "Done" at bounding box center [684, 580] width 51 height 31
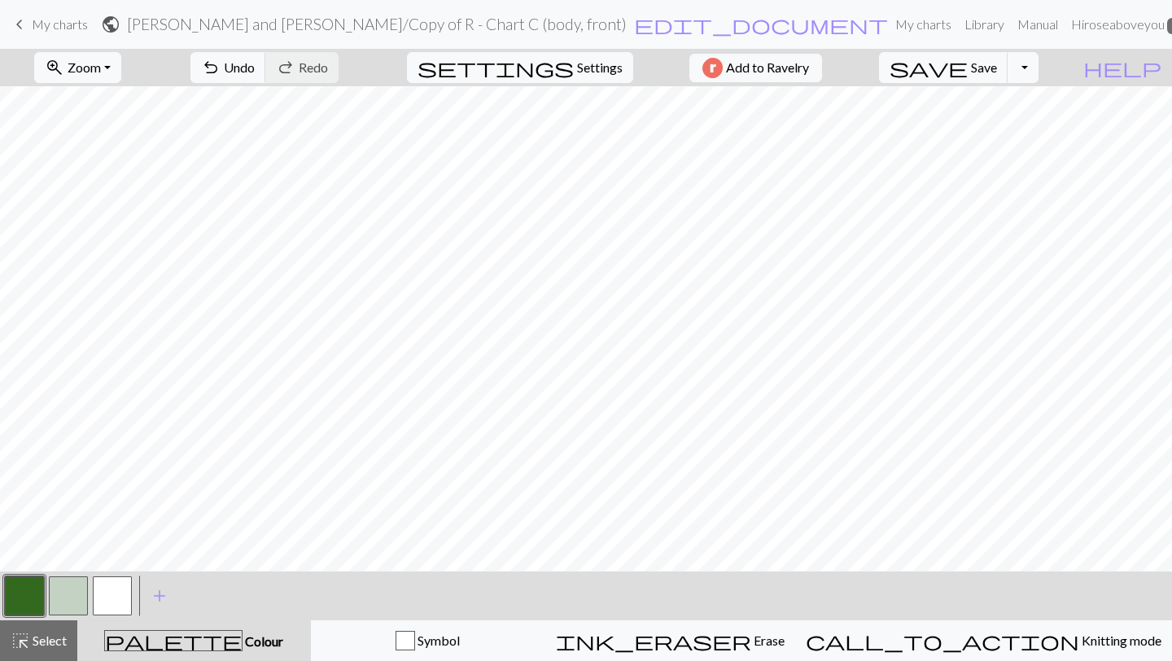
click at [63, 587] on button "button" at bounding box center [68, 595] width 39 height 39
click at [39, 647] on span "Select" at bounding box center [48, 640] width 37 height 15
click at [42, 647] on span "Select" at bounding box center [48, 640] width 37 height 15
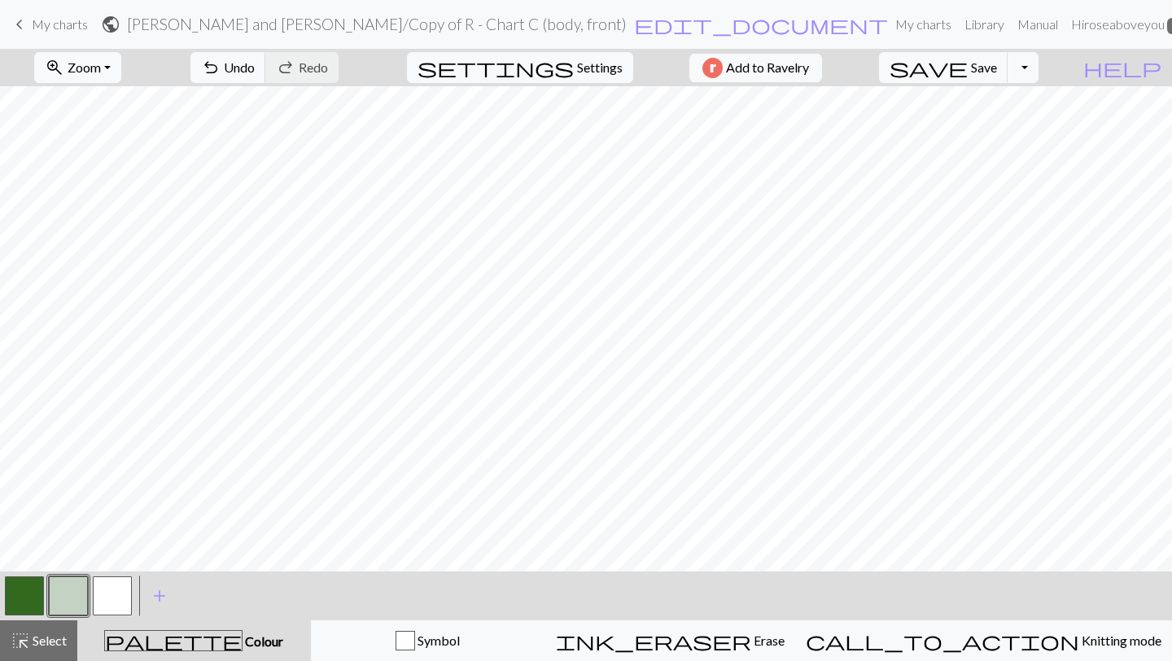
click at [33, 595] on button "button" at bounding box center [24, 595] width 39 height 39
click at [60, 597] on button "button" at bounding box center [68, 595] width 39 height 39
click at [26, 591] on button "button" at bounding box center [24, 595] width 39 height 39
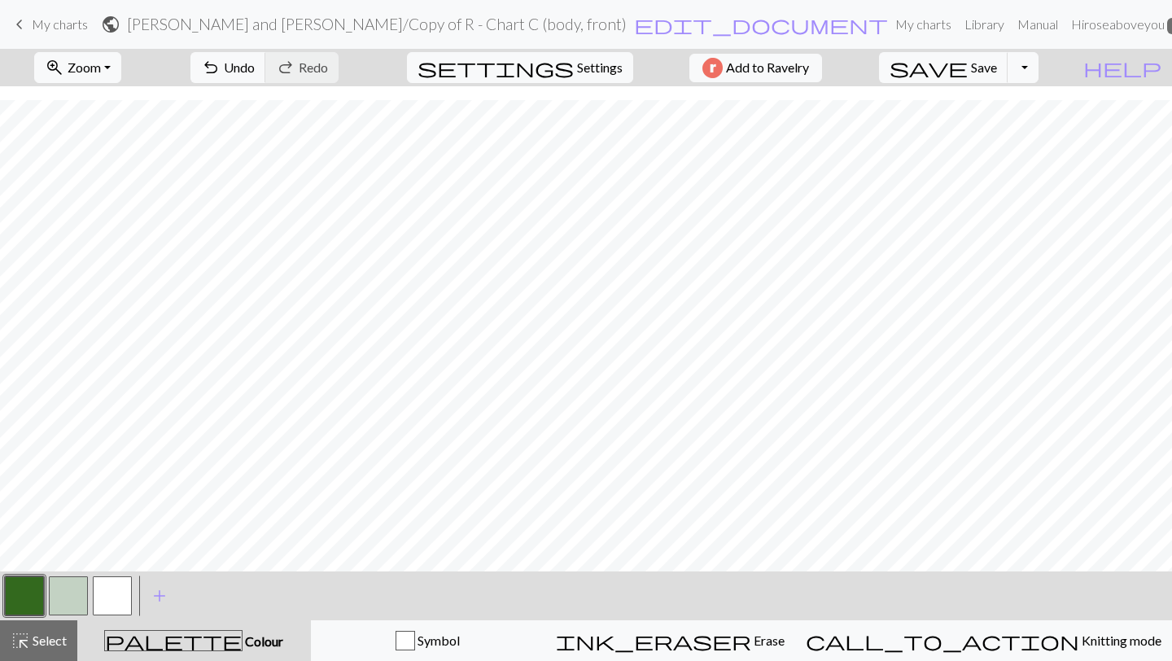
scroll to position [436, 0]
click at [30, 638] on span "Select" at bounding box center [48, 640] width 37 height 15
click at [63, 598] on button "button" at bounding box center [68, 595] width 39 height 39
click at [22, 604] on button "button" at bounding box center [24, 595] width 39 height 39
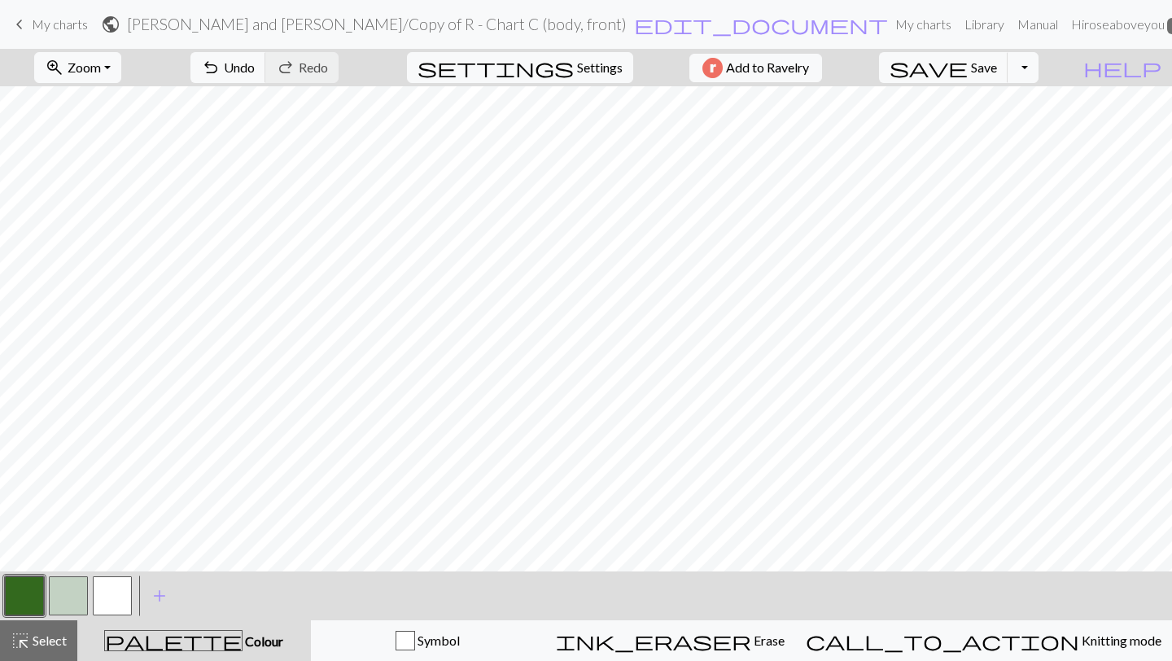
click at [62, 585] on button "button" at bounding box center [68, 595] width 39 height 39
click at [48, 626] on button "highlight_alt Select Select" at bounding box center [38, 640] width 77 height 41
click at [33, 598] on button "button" at bounding box center [24, 595] width 39 height 39
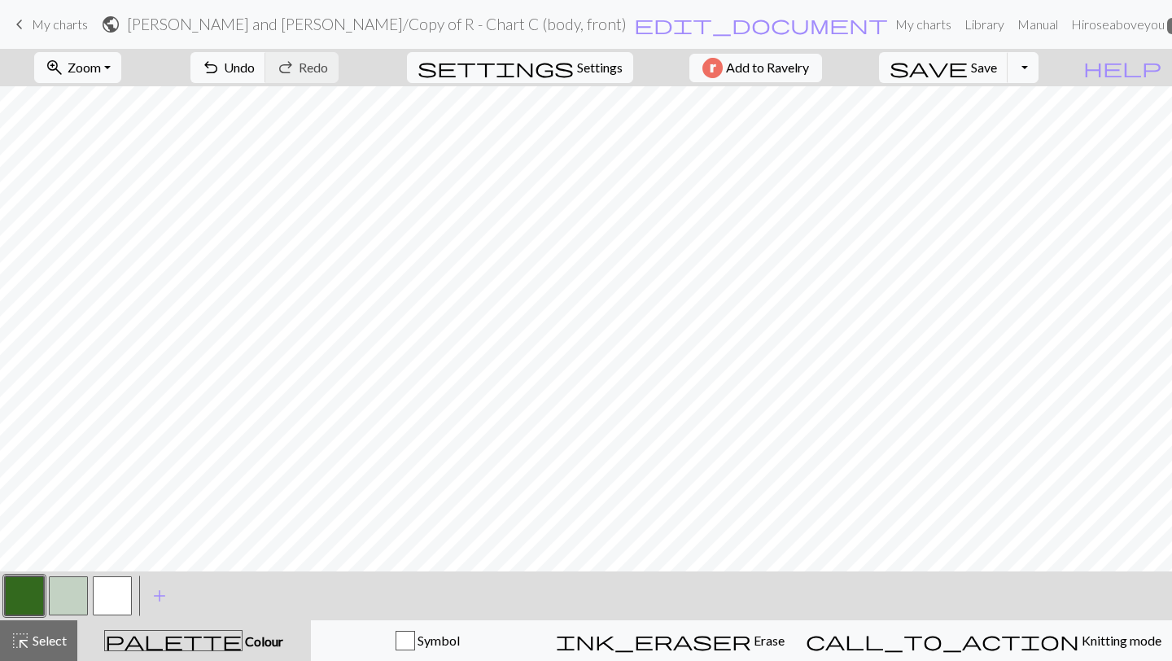
click at [55, 597] on button "button" at bounding box center [68, 595] width 39 height 39
click at [37, 633] on span "Select" at bounding box center [48, 640] width 37 height 15
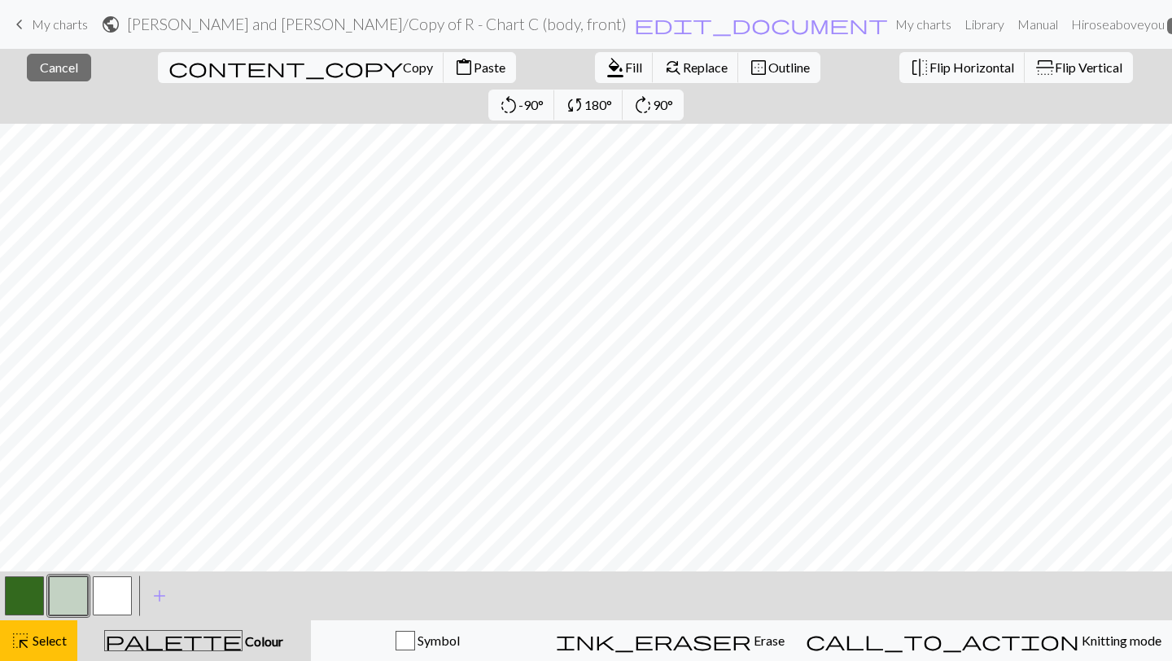
click at [12, 586] on button "button" at bounding box center [24, 595] width 39 height 39
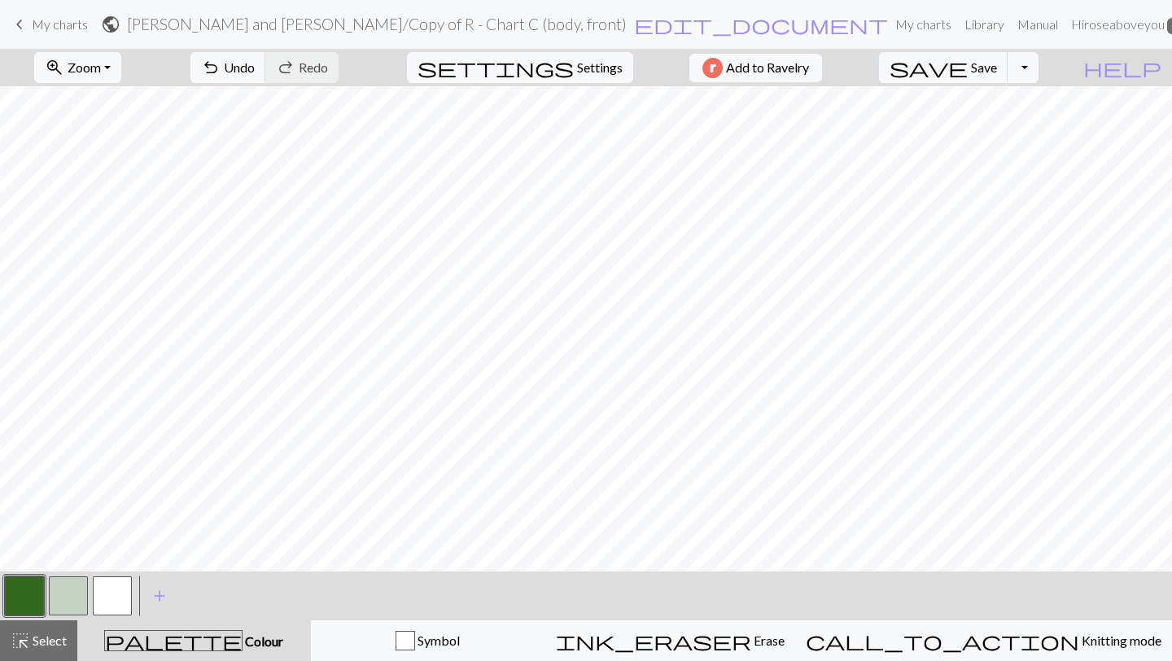
click at [26, 589] on button "button" at bounding box center [24, 595] width 39 height 39
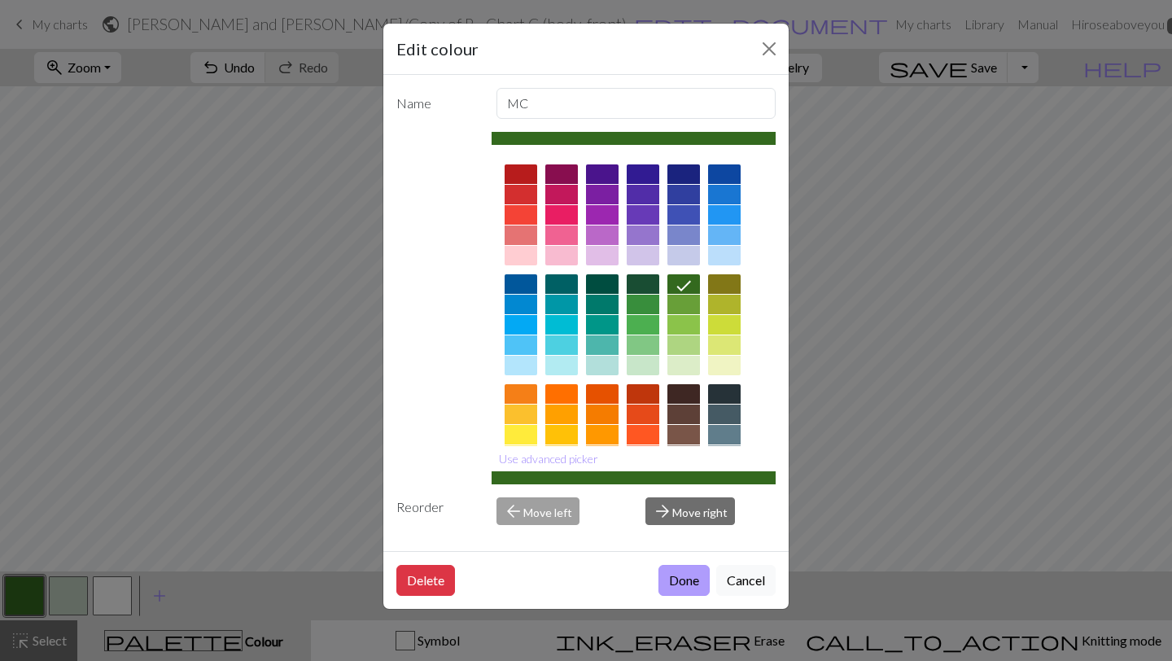
click at [681, 585] on button "Done" at bounding box center [684, 580] width 51 height 31
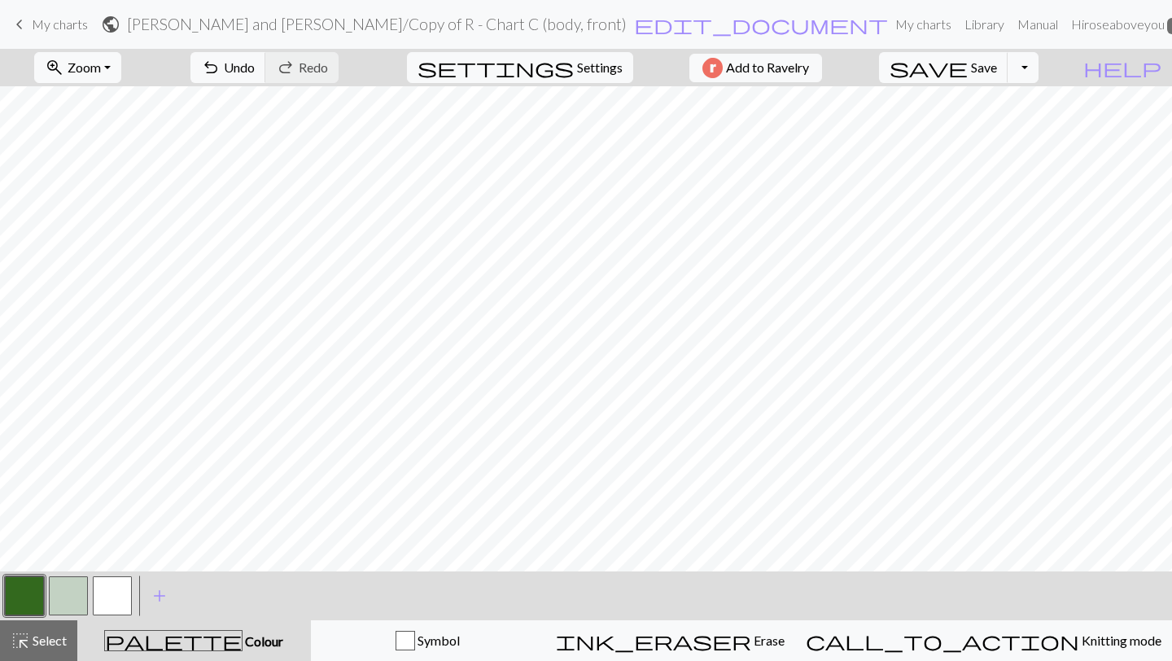
click at [72, 592] on button "button" at bounding box center [68, 595] width 39 height 39
click at [28, 589] on button "button" at bounding box center [24, 595] width 39 height 39
click at [55, 595] on button "button" at bounding box center [68, 595] width 39 height 39
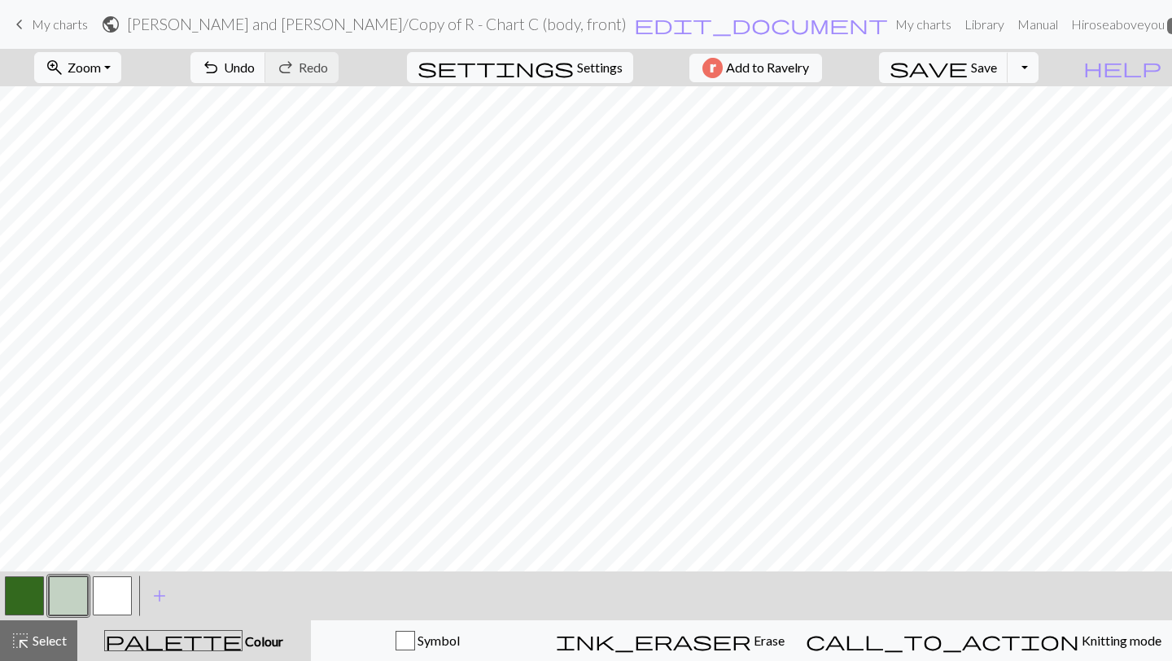
click at [129, 594] on button "button" at bounding box center [112, 595] width 39 height 39
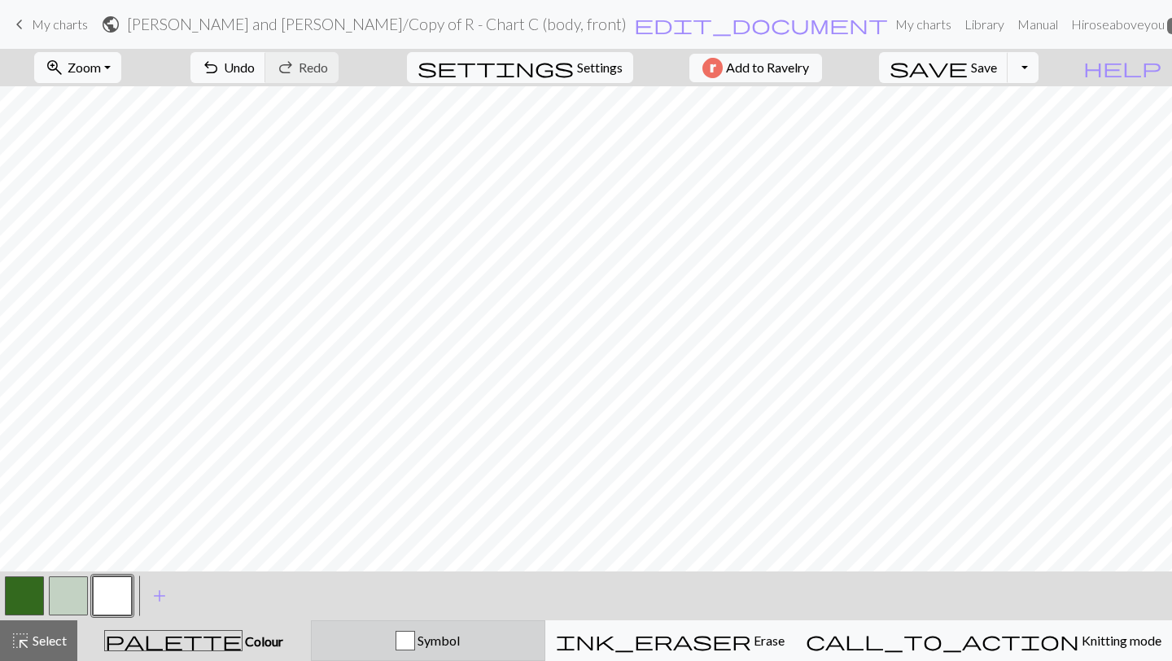
click at [419, 646] on div "Symbol" at bounding box center [428, 641] width 213 height 20
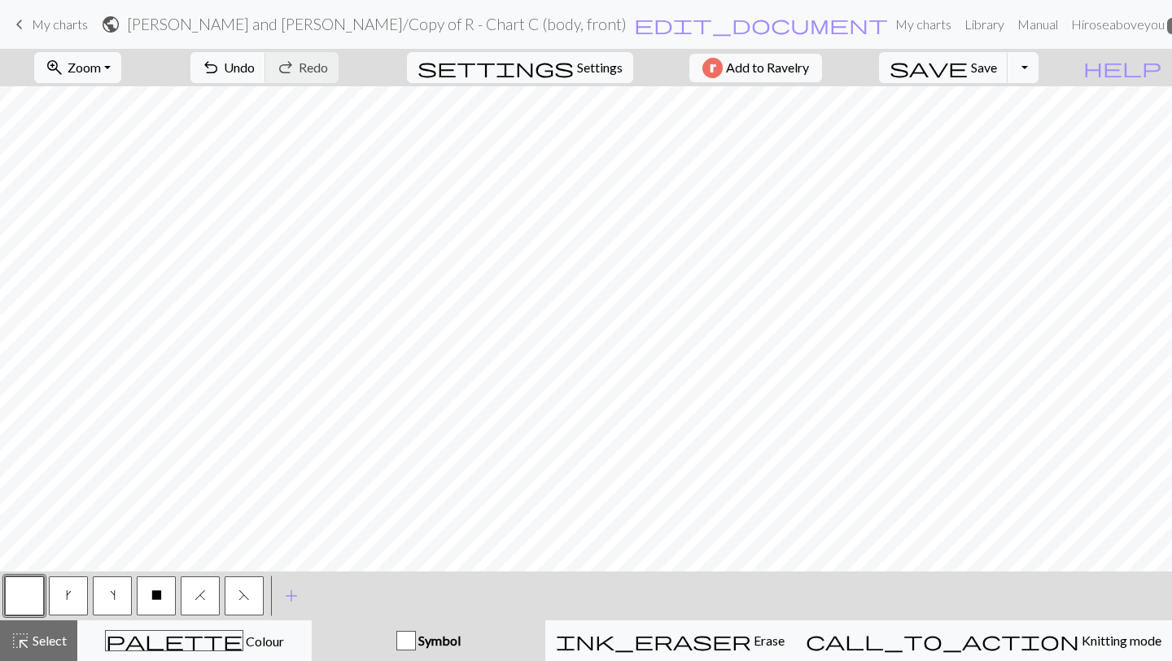
click at [204, 594] on span "H" at bounding box center [200, 595] width 11 height 13
click at [243, 584] on button "F" at bounding box center [244, 595] width 39 height 39
click at [20, 585] on button "button" at bounding box center [24, 595] width 39 height 39
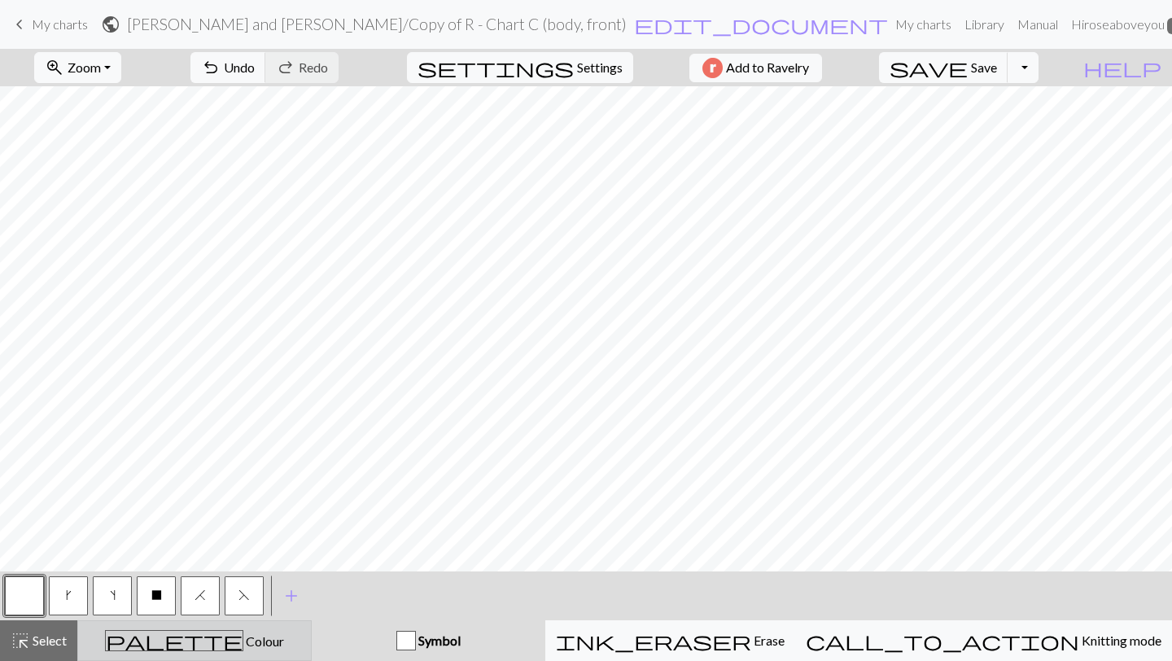
click at [182, 628] on button "palette Colour Colour" at bounding box center [194, 640] width 234 height 41
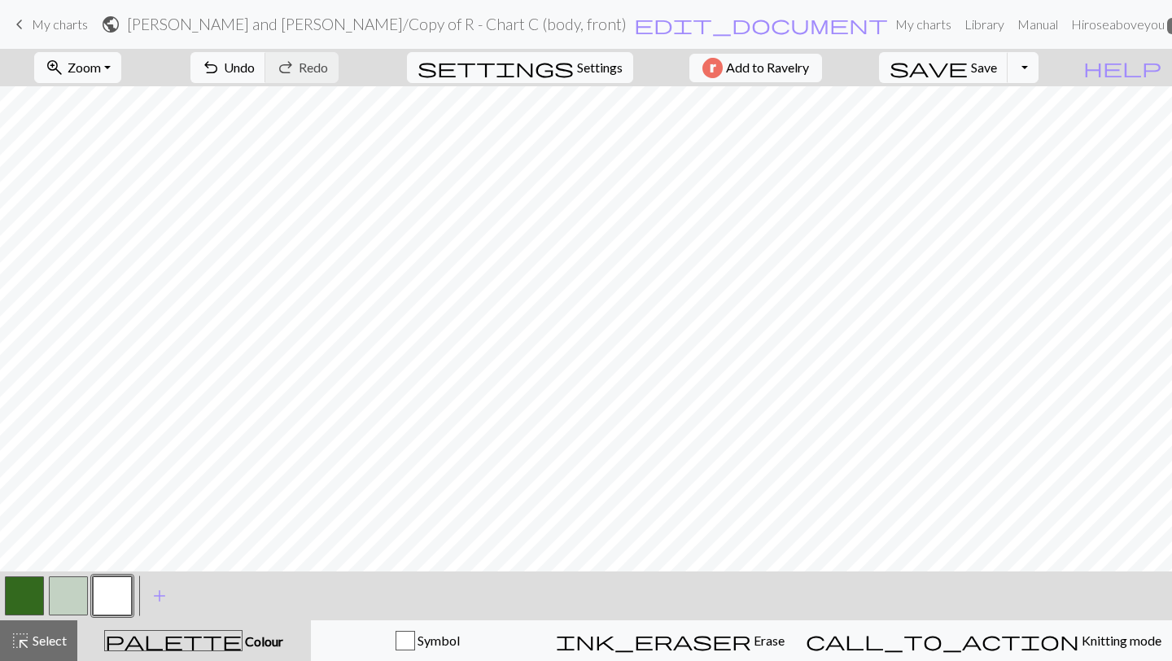
click at [30, 580] on button "button" at bounding box center [24, 595] width 39 height 39
click at [21, 652] on span "highlight_alt" at bounding box center [21, 640] width 20 height 23
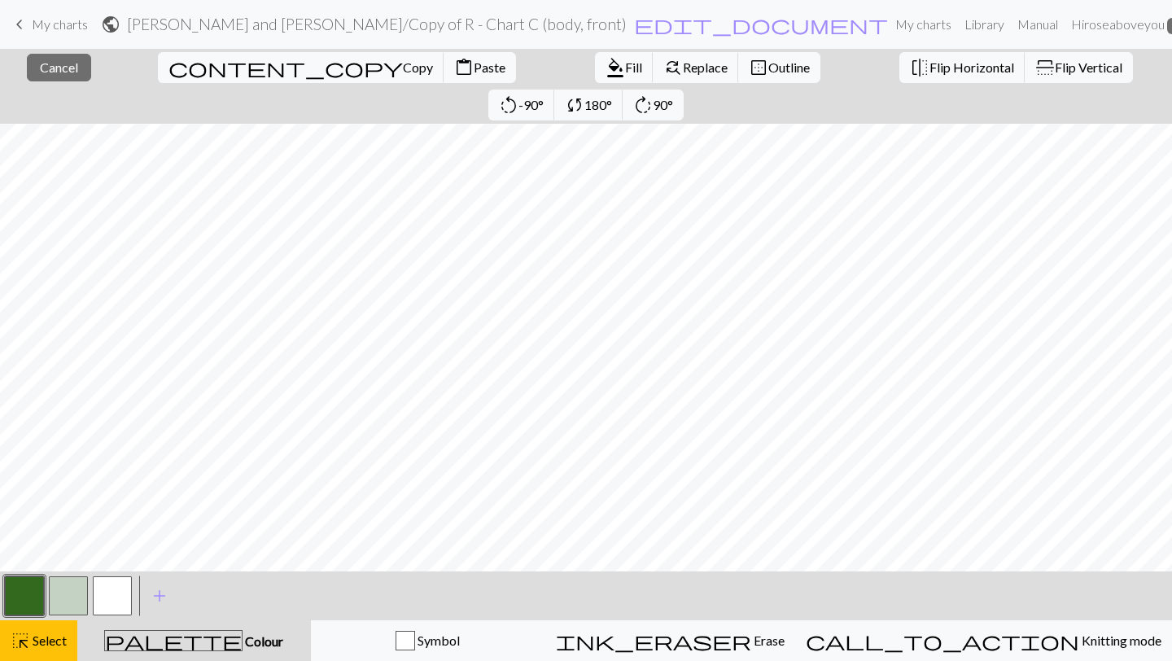
click at [14, 595] on button "button" at bounding box center [24, 595] width 39 height 39
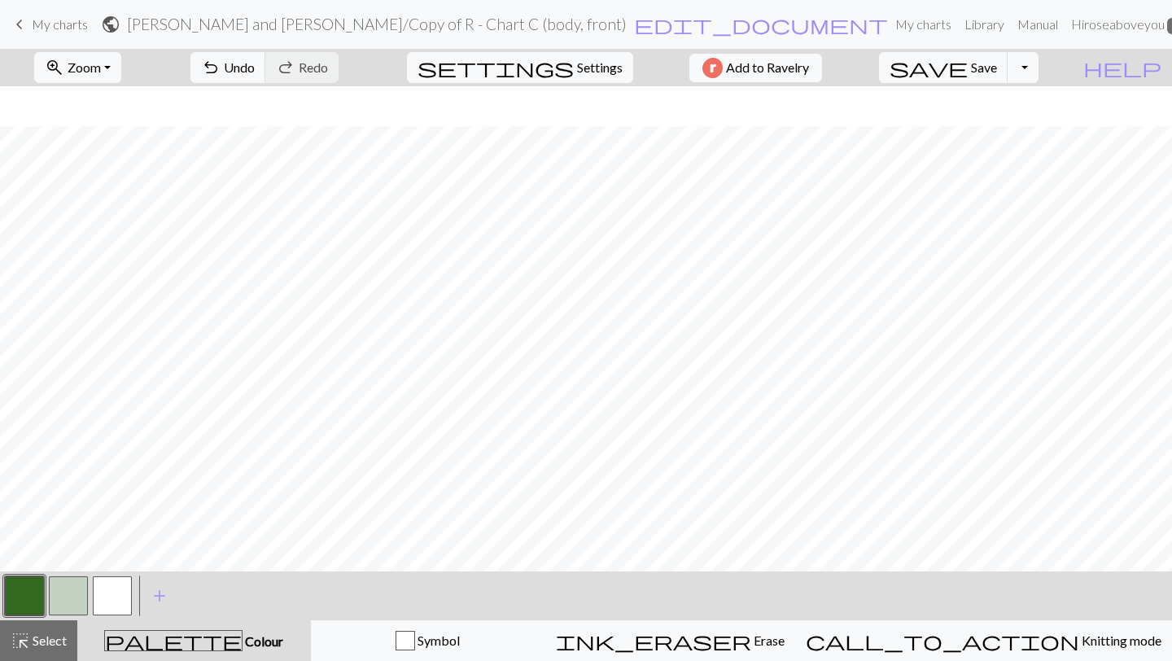
scroll to position [620, 0]
click at [64, 606] on button "button" at bounding box center [68, 595] width 39 height 39
click at [37, 582] on button "button" at bounding box center [24, 595] width 39 height 39
click at [60, 593] on button "button" at bounding box center [68, 595] width 39 height 39
click at [34, 596] on button "button" at bounding box center [24, 595] width 39 height 39
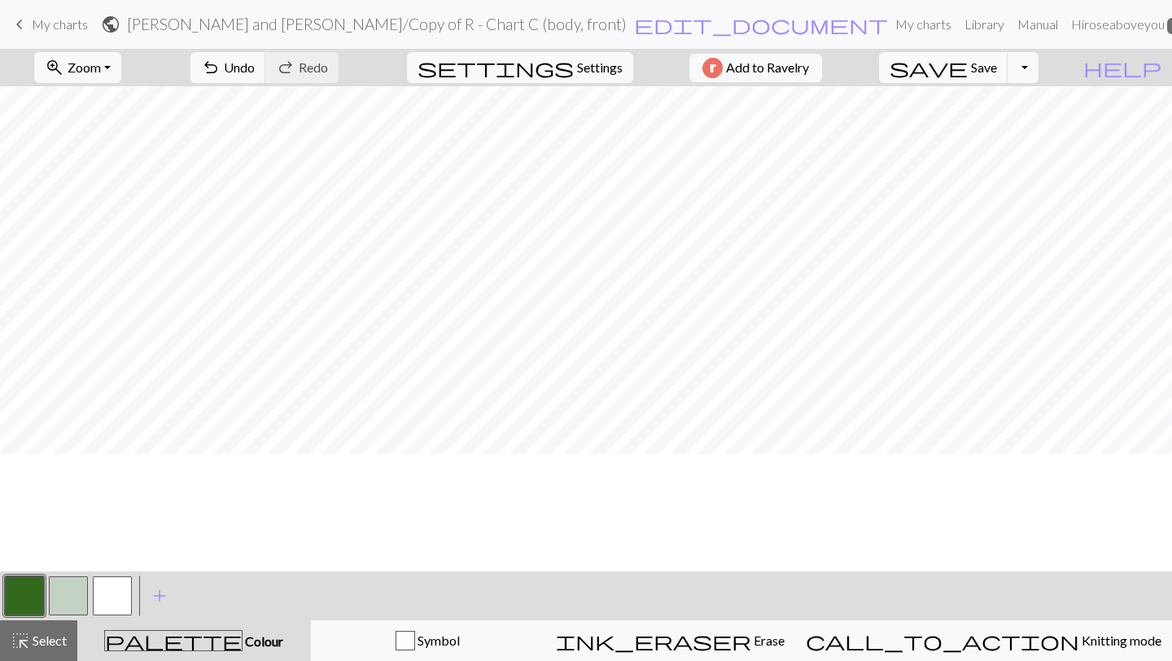
scroll to position [501, 0]
click at [20, 637] on span "highlight_alt" at bounding box center [21, 640] width 20 height 23
click at [28, 609] on button "button" at bounding box center [24, 595] width 39 height 39
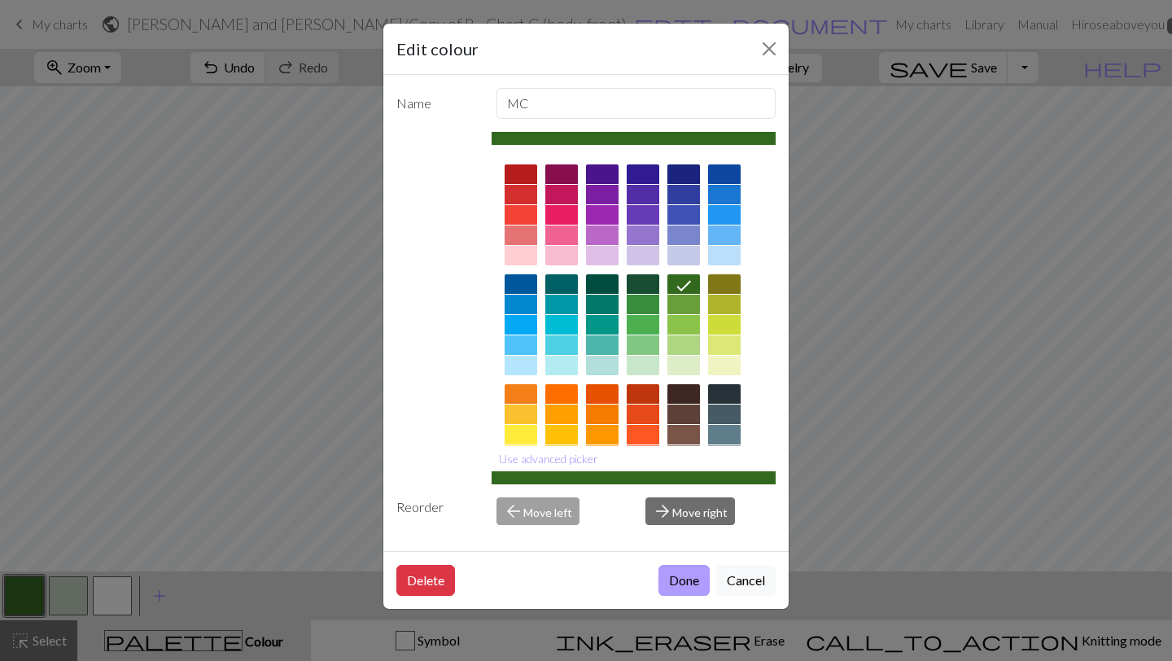
click at [687, 570] on button "Done" at bounding box center [684, 580] width 51 height 31
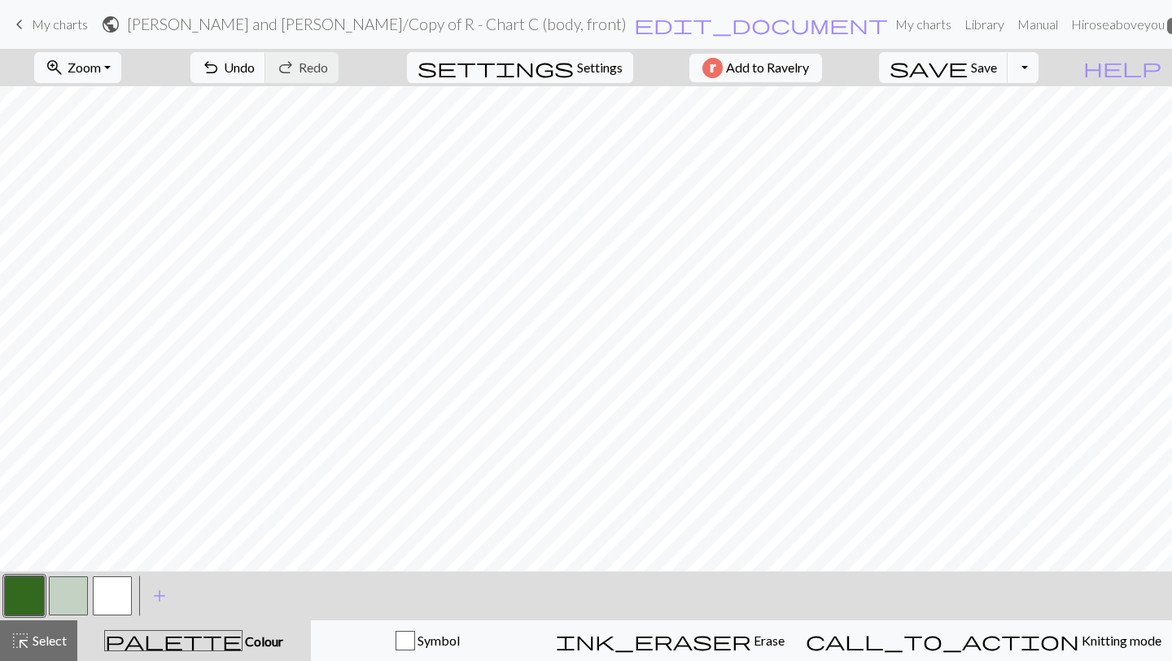
click at [68, 593] on button "button" at bounding box center [68, 595] width 39 height 39
click at [5, 635] on button "highlight_alt Select Select" at bounding box center [38, 640] width 77 height 41
click at [40, 638] on span "Select" at bounding box center [48, 640] width 37 height 15
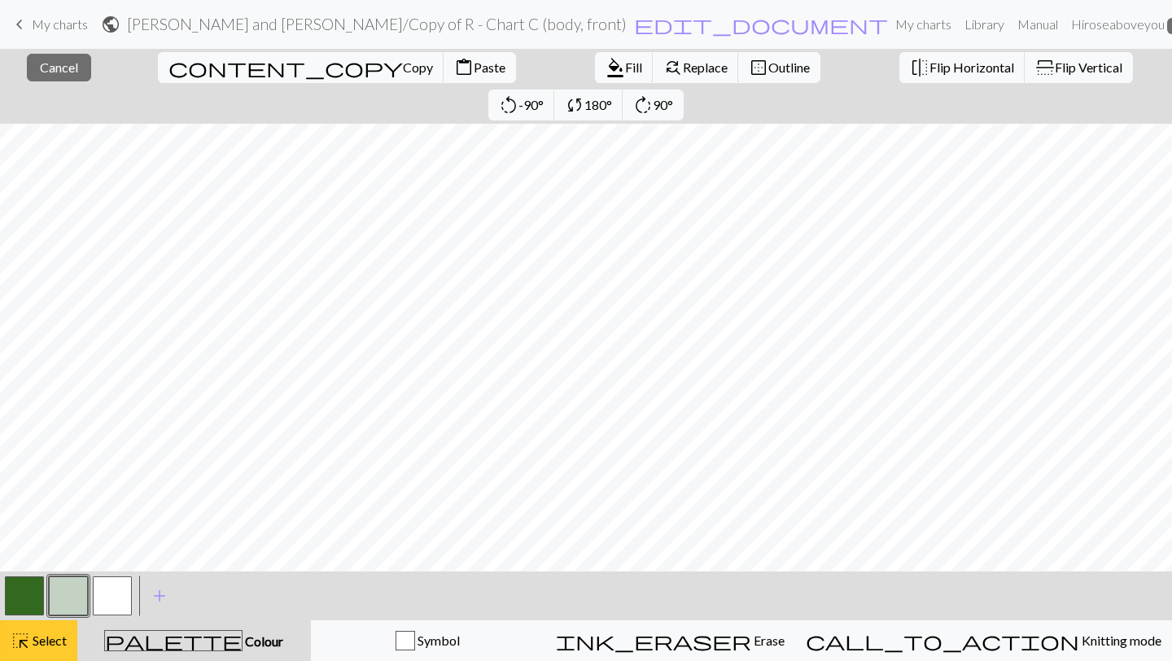
click at [46, 648] on span "Select" at bounding box center [48, 640] width 37 height 15
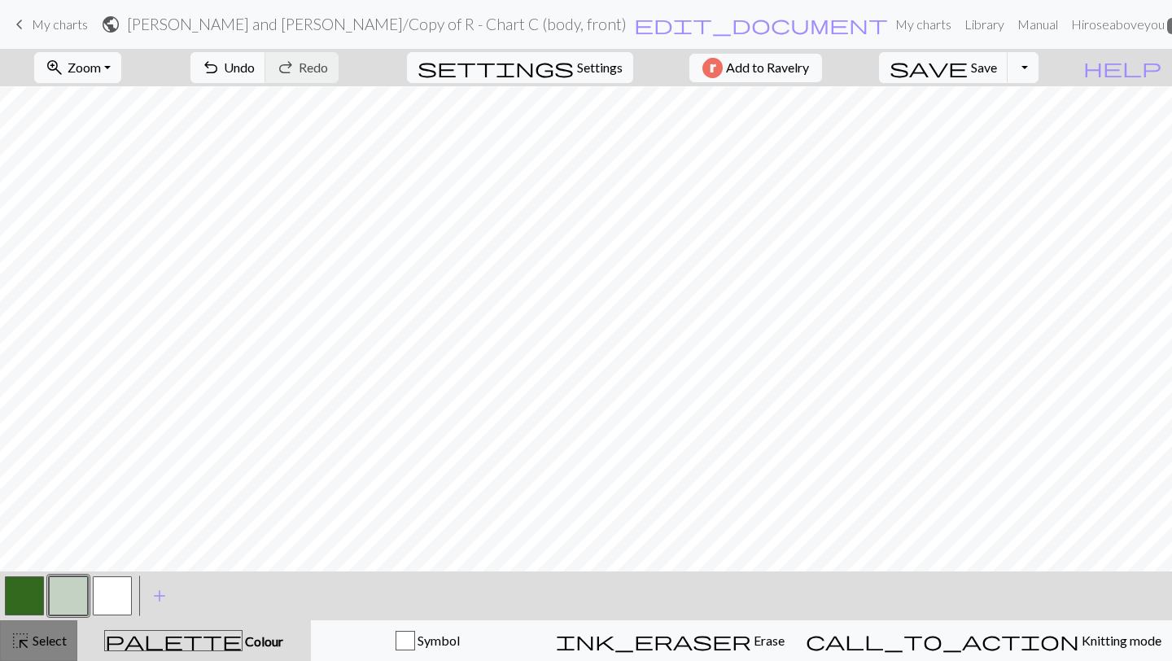
click at [40, 643] on span "Select" at bounding box center [48, 640] width 37 height 15
click at [24, 595] on button "button" at bounding box center [24, 595] width 39 height 39
click at [42, 647] on span "Select" at bounding box center [48, 640] width 37 height 15
click at [20, 598] on button "button" at bounding box center [24, 595] width 39 height 39
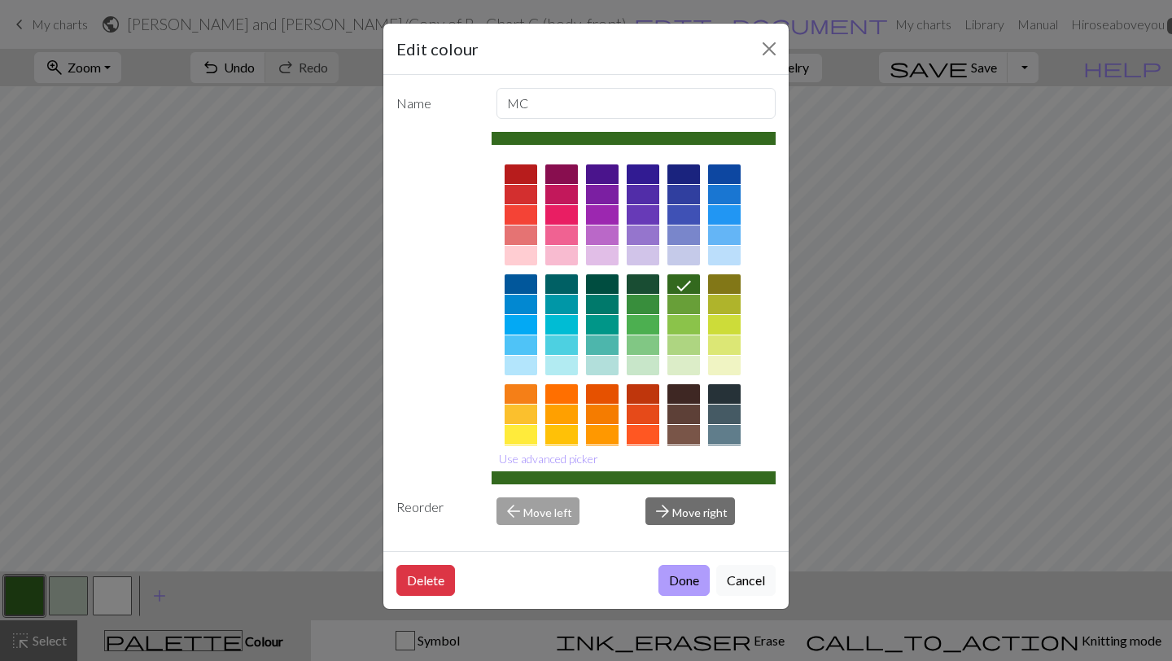
click at [680, 568] on button "Done" at bounding box center [684, 580] width 51 height 31
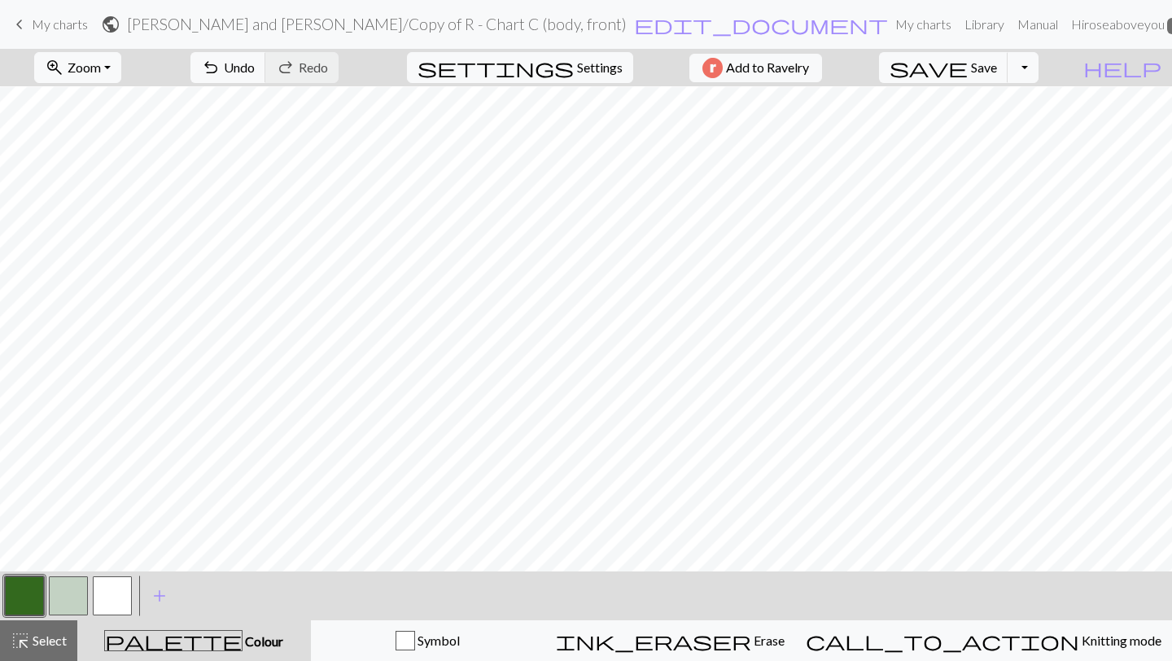
click at [83, 598] on button "button" at bounding box center [68, 595] width 39 height 39
click at [25, 598] on button "button" at bounding box center [24, 595] width 39 height 39
click at [23, 595] on button "button" at bounding box center [24, 595] width 39 height 39
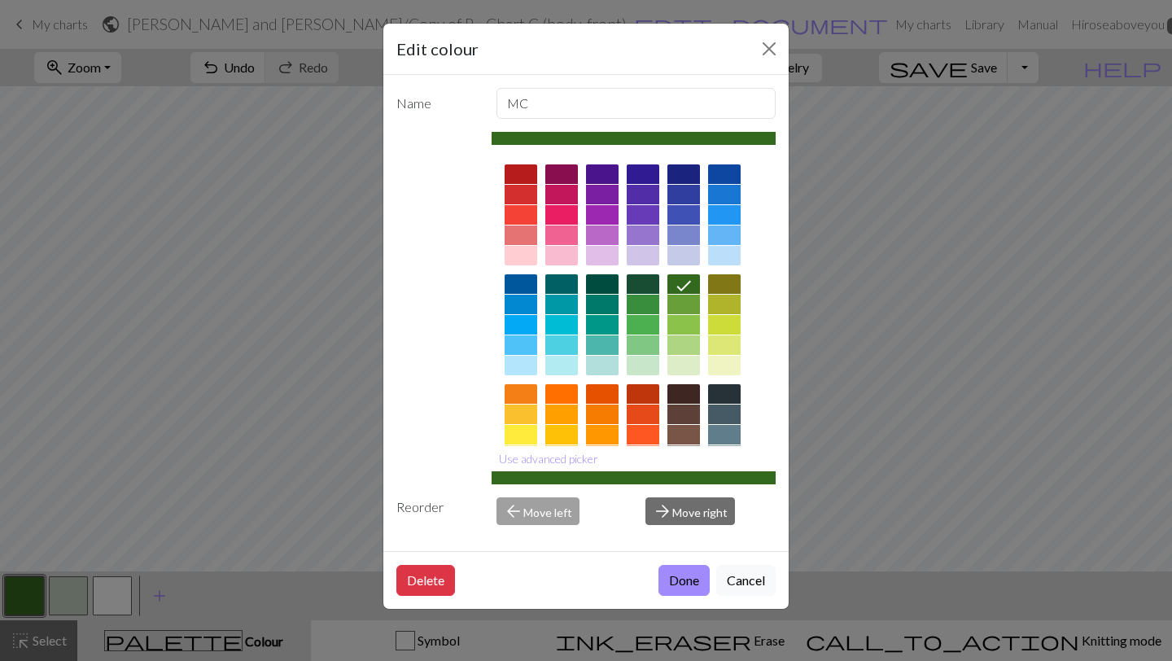
click at [65, 582] on div "Edit colour Name MC Use advanced picker Reorder arrow_back Move left arrow_forw…" at bounding box center [586, 330] width 1172 height 661
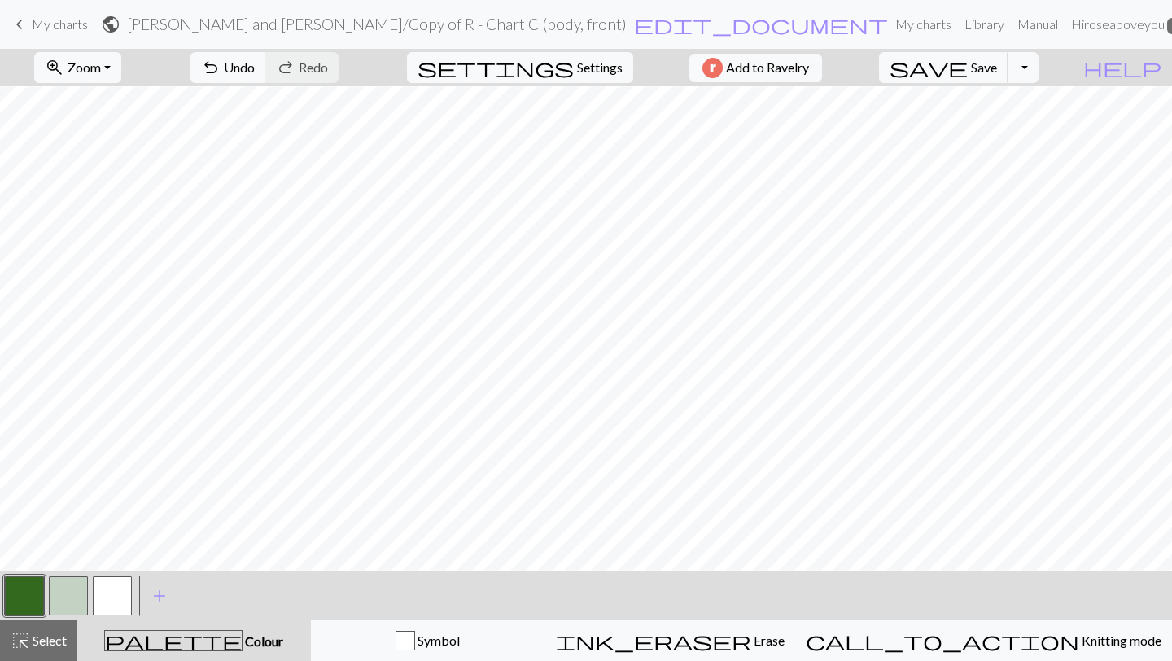
click at [65, 582] on button "button" at bounding box center [68, 595] width 39 height 39
click at [72, 595] on button "button" at bounding box center [68, 595] width 39 height 39
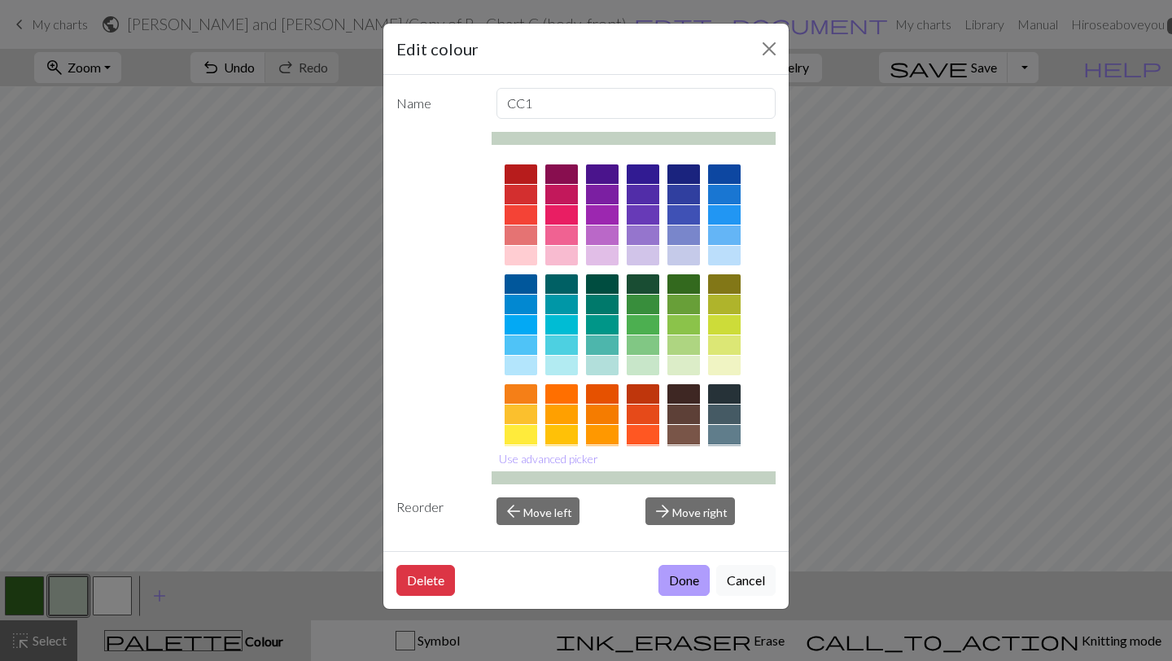
click at [694, 576] on button "Done" at bounding box center [684, 580] width 51 height 31
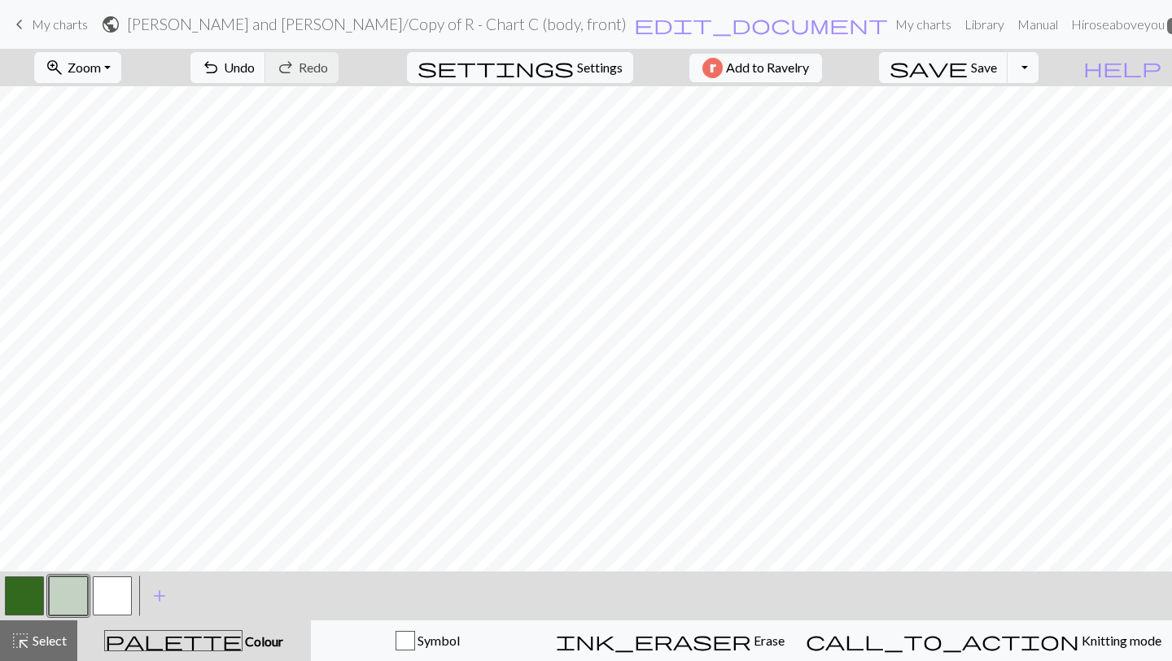
click at [33, 599] on button "button" at bounding box center [24, 595] width 39 height 39
click at [61, 590] on button "button" at bounding box center [68, 595] width 39 height 39
click at [24, 612] on button "button" at bounding box center [24, 595] width 39 height 39
click at [66, 597] on button "button" at bounding box center [68, 595] width 39 height 39
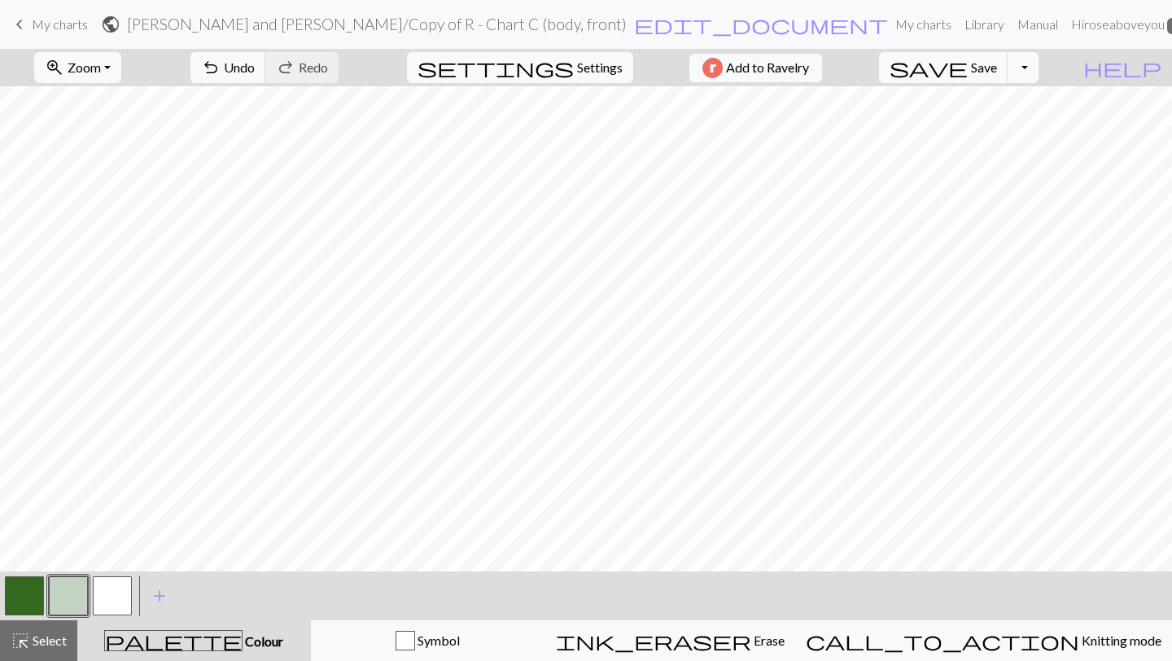
click at [11, 597] on button "button" at bounding box center [24, 595] width 39 height 39
click at [60, 593] on button "button" at bounding box center [68, 595] width 39 height 39
click at [15, 599] on button "button" at bounding box center [24, 595] width 39 height 39
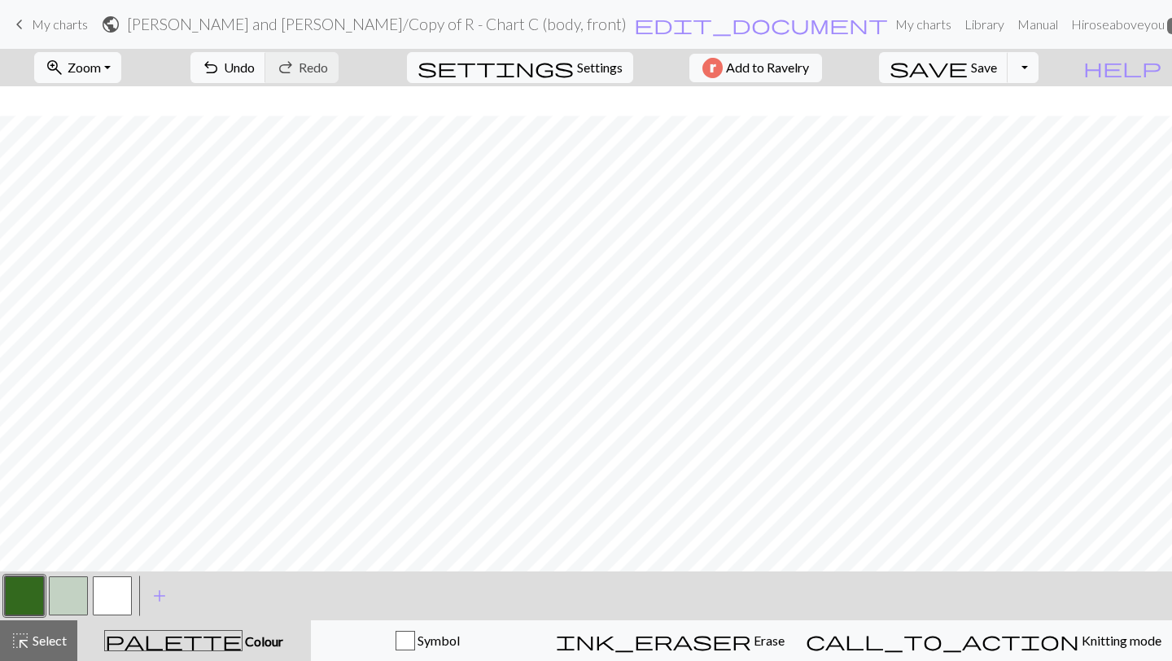
scroll to position [238, 0]
click at [24, 637] on span "highlight_alt" at bounding box center [21, 640] width 20 height 23
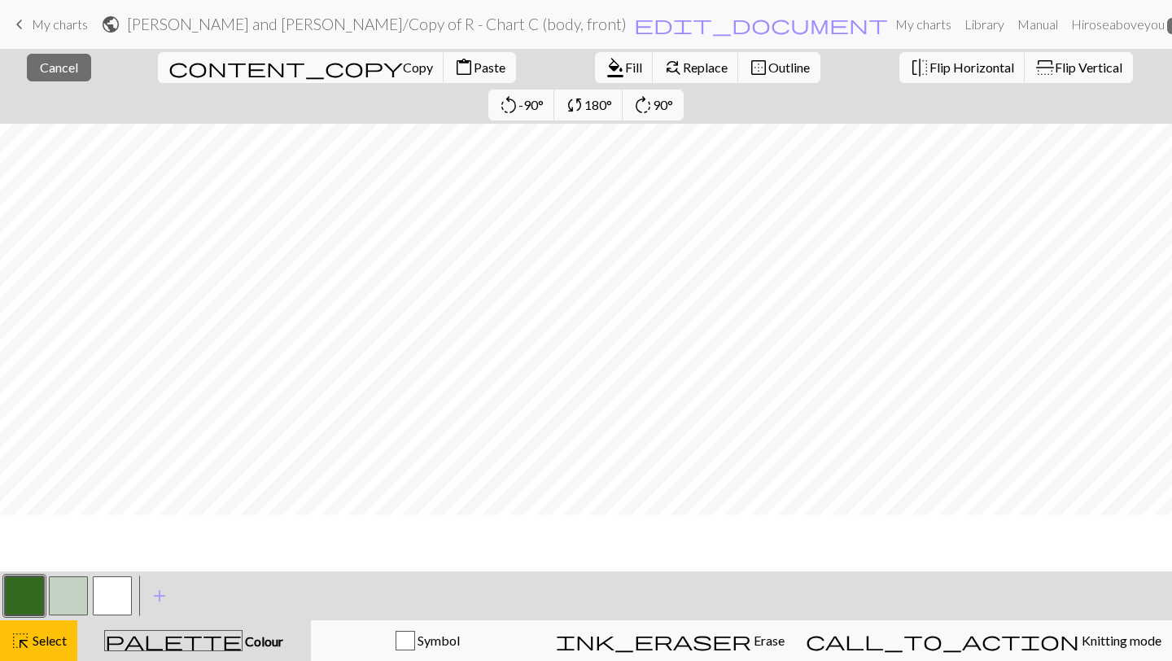
scroll to position [143, 0]
click at [73, 595] on button "button" at bounding box center [68, 595] width 39 height 39
click at [13, 596] on button "button" at bounding box center [24, 595] width 39 height 39
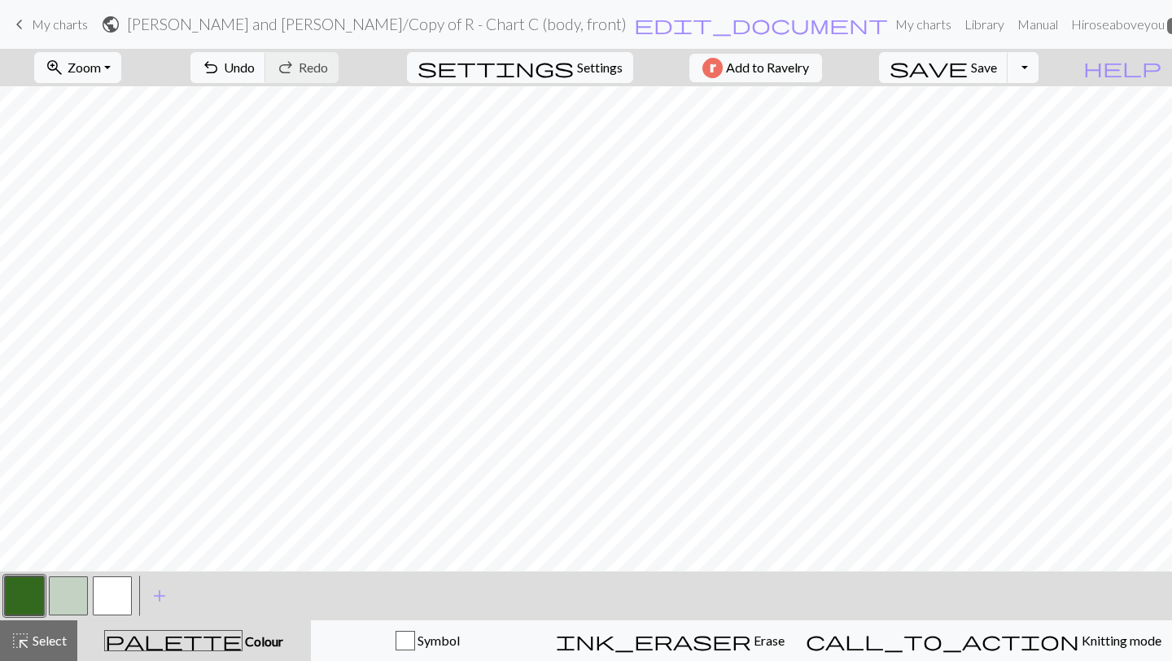
click at [62, 598] on button "button" at bounding box center [68, 595] width 39 height 39
click at [35, 639] on span "Select" at bounding box center [48, 640] width 37 height 15
click at [59, 603] on button "button" at bounding box center [68, 595] width 39 height 39
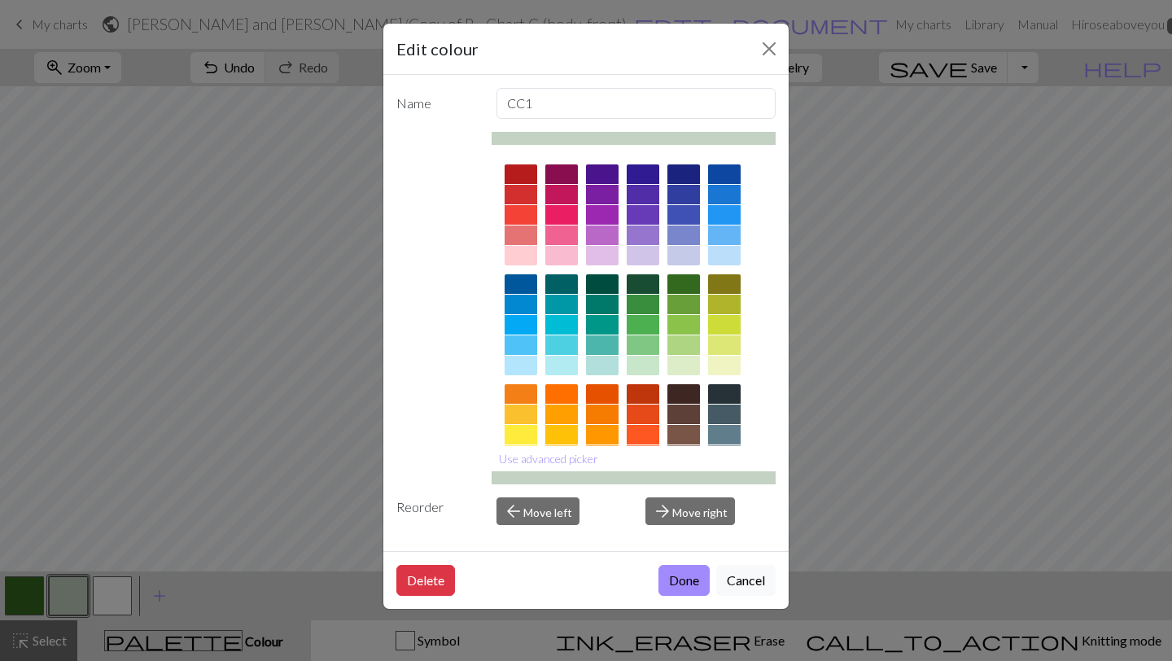
click at [33, 591] on div "Edit colour Name CC1 Use advanced picker Reorder arrow_back Move left arrow_for…" at bounding box center [586, 330] width 1172 height 661
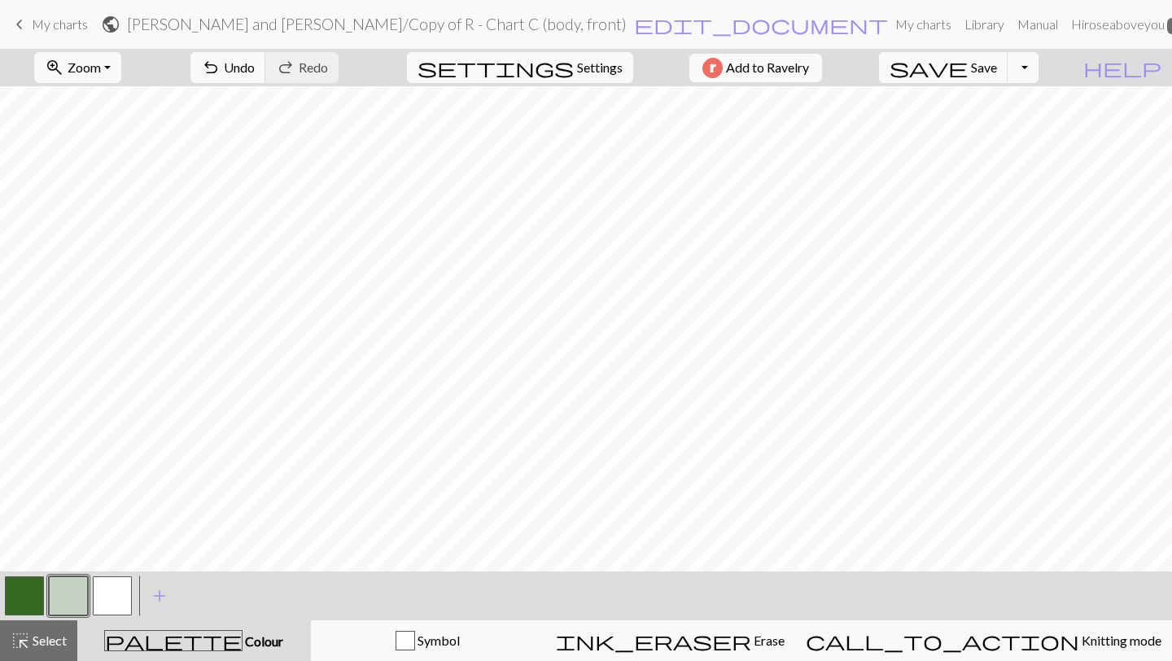
click at [33, 591] on button "button" at bounding box center [24, 595] width 39 height 39
click at [65, 596] on button "button" at bounding box center [68, 595] width 39 height 39
click at [31, 646] on span "Select" at bounding box center [48, 640] width 37 height 15
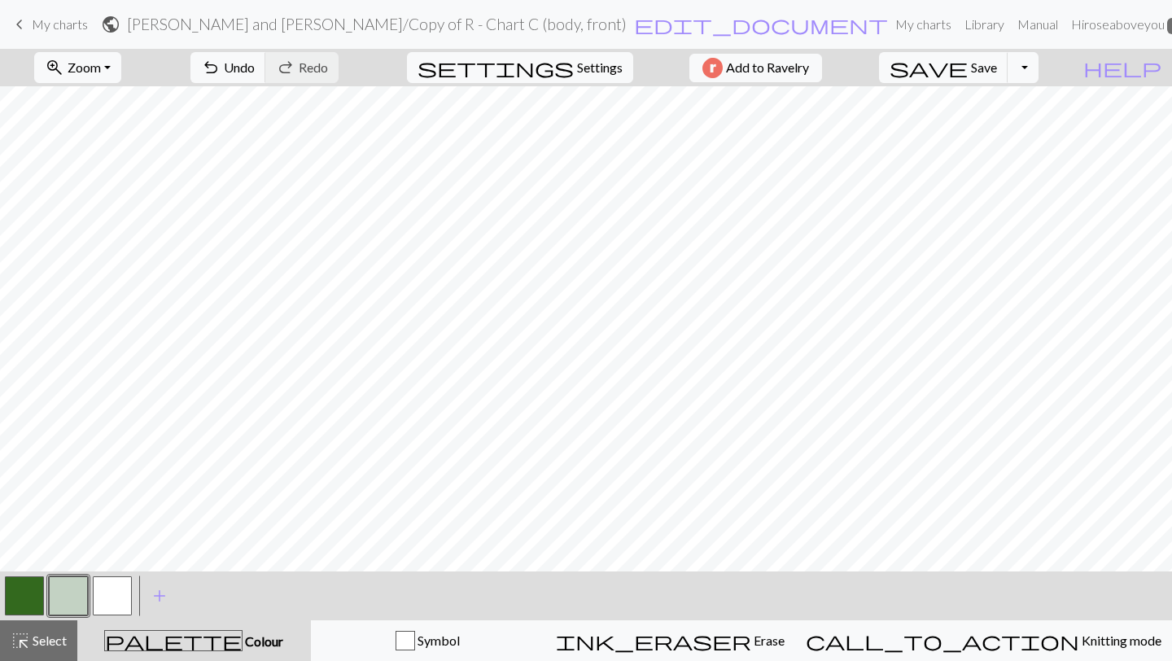
click at [59, 588] on button "button" at bounding box center [68, 595] width 39 height 39
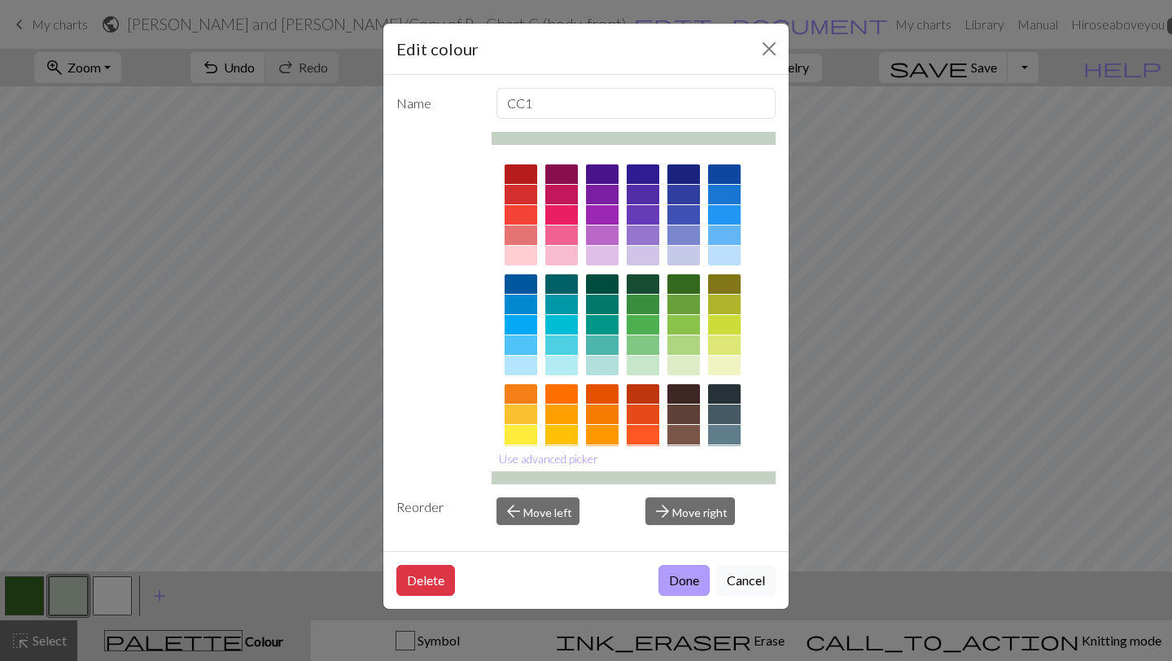
click at [668, 579] on button "Done" at bounding box center [684, 580] width 51 height 31
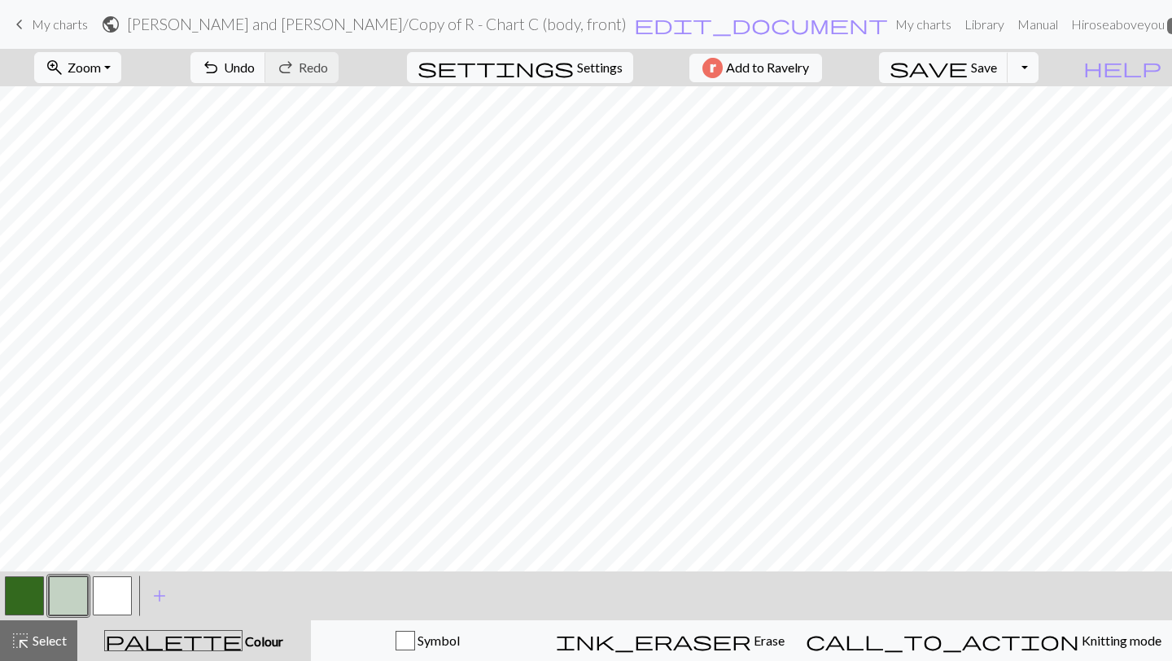
click at [25, 585] on button "button" at bounding box center [24, 595] width 39 height 39
click at [60, 608] on button "button" at bounding box center [68, 595] width 39 height 39
click at [8, 605] on button "button" at bounding box center [24, 595] width 39 height 39
click at [72, 595] on button "button" at bounding box center [68, 595] width 39 height 39
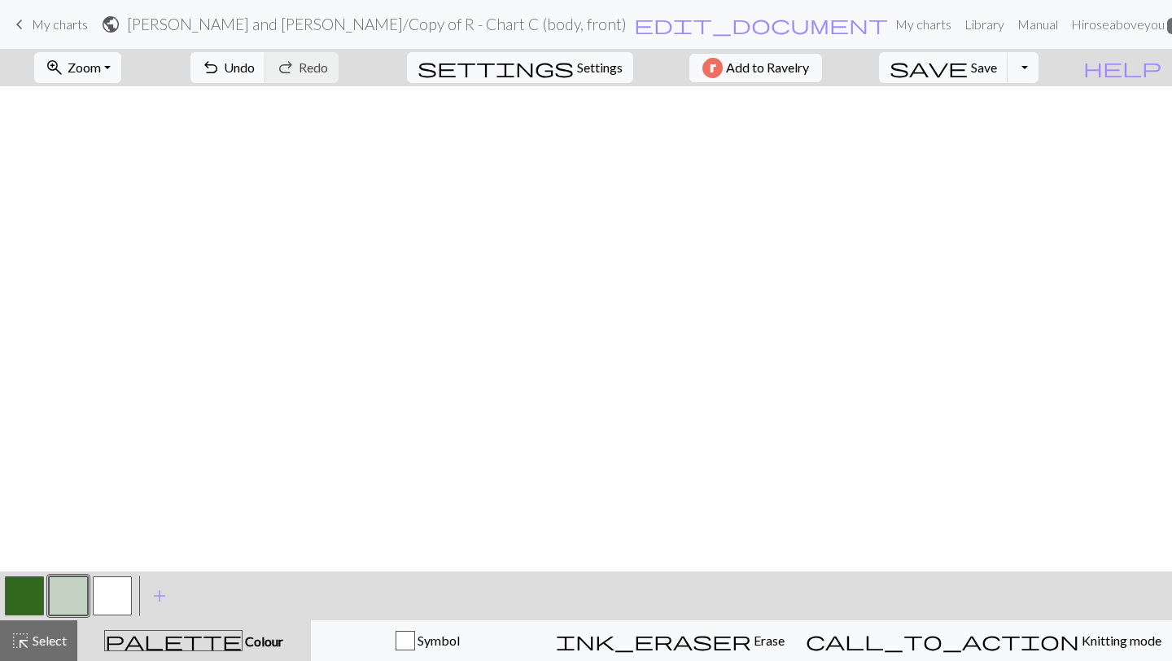
scroll to position [527, 0]
click at [25, 595] on button "button" at bounding box center [24, 595] width 39 height 39
click at [65, 595] on button "button" at bounding box center [68, 595] width 39 height 39
click at [25, 585] on button "button" at bounding box center [24, 595] width 39 height 39
click at [64, 600] on button "button" at bounding box center [68, 595] width 39 height 39
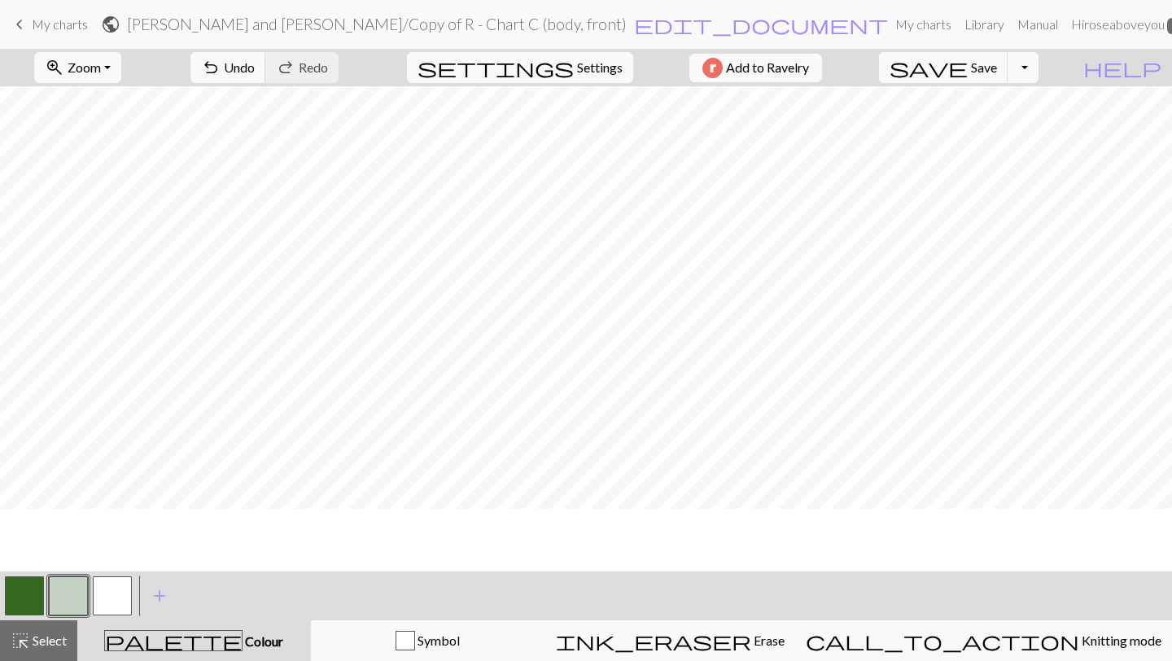
scroll to position [614, 0]
click at [68, 590] on button "button" at bounding box center [68, 595] width 39 height 39
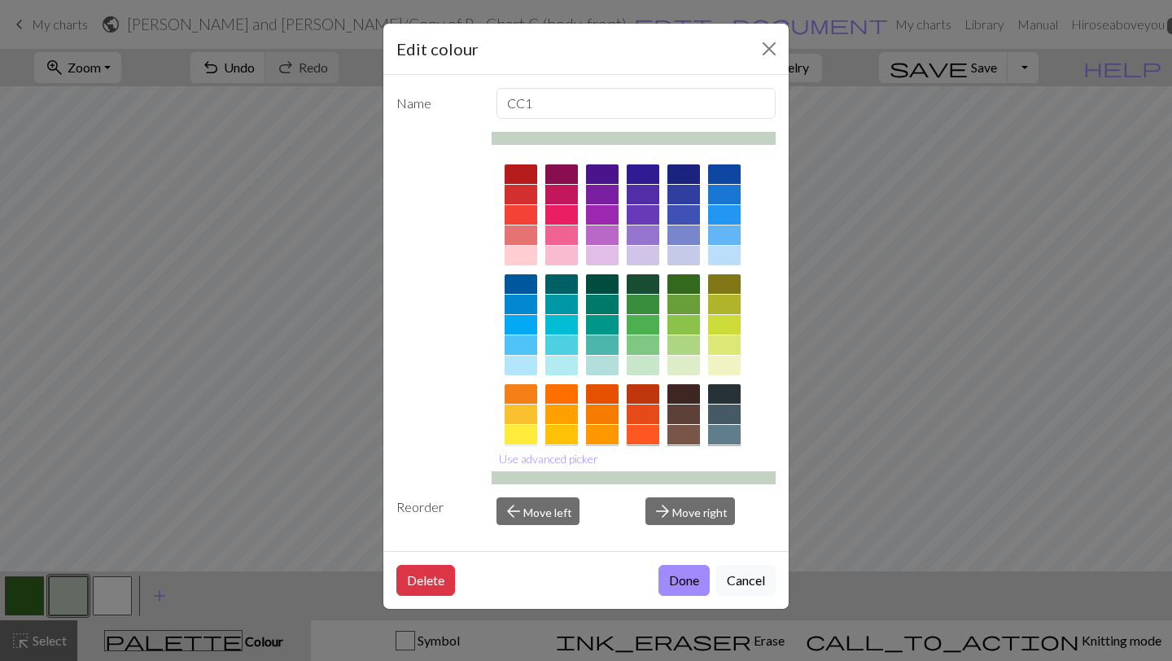
click at [27, 597] on div "Edit colour Name CC1 Use advanced picker Reorder arrow_back Move left arrow_for…" at bounding box center [586, 330] width 1172 height 661
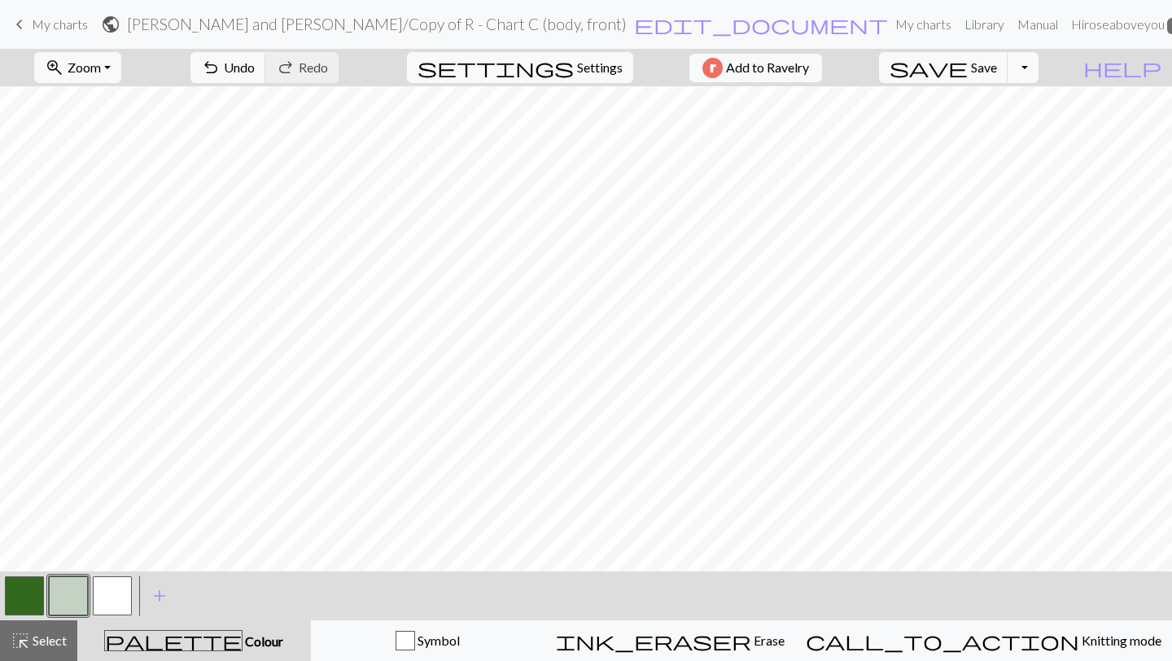
click at [27, 597] on button "button" at bounding box center [24, 595] width 39 height 39
click at [66, 577] on button "button" at bounding box center [68, 595] width 39 height 39
click at [31, 589] on button "button" at bounding box center [24, 595] width 39 height 39
click at [81, 588] on button "button" at bounding box center [68, 595] width 39 height 39
click at [8, 598] on button "button" at bounding box center [24, 595] width 39 height 39
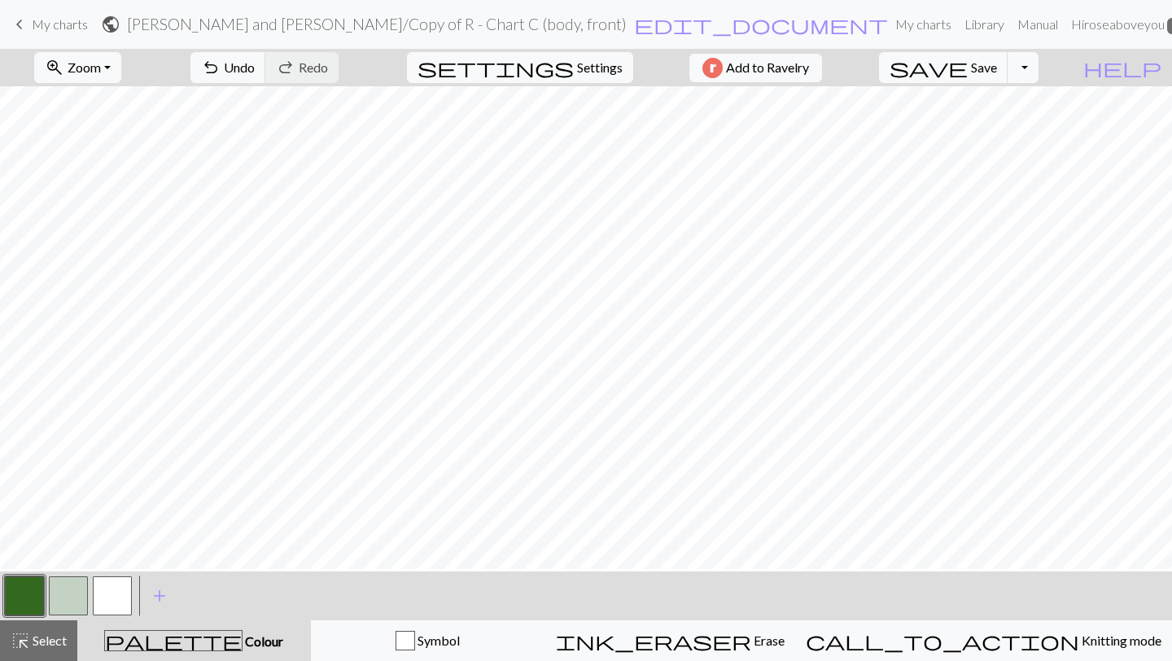
scroll to position [611, 0]
click at [106, 584] on button "button" at bounding box center [112, 595] width 39 height 39
click at [68, 598] on button "button" at bounding box center [68, 595] width 39 height 39
click at [33, 589] on button "button" at bounding box center [24, 595] width 39 height 39
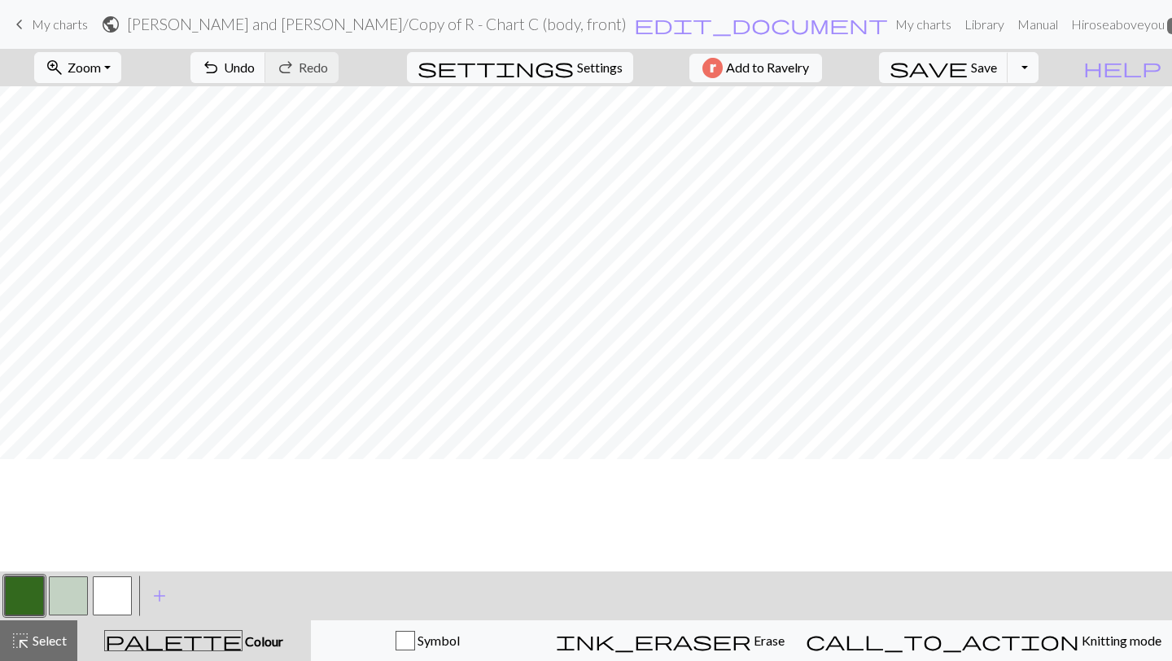
scroll to position [336, 0]
click at [64, 589] on button "button" at bounding box center [68, 595] width 39 height 39
click at [42, 636] on span "Select" at bounding box center [48, 640] width 37 height 15
click at [24, 593] on button "button" at bounding box center [24, 595] width 39 height 39
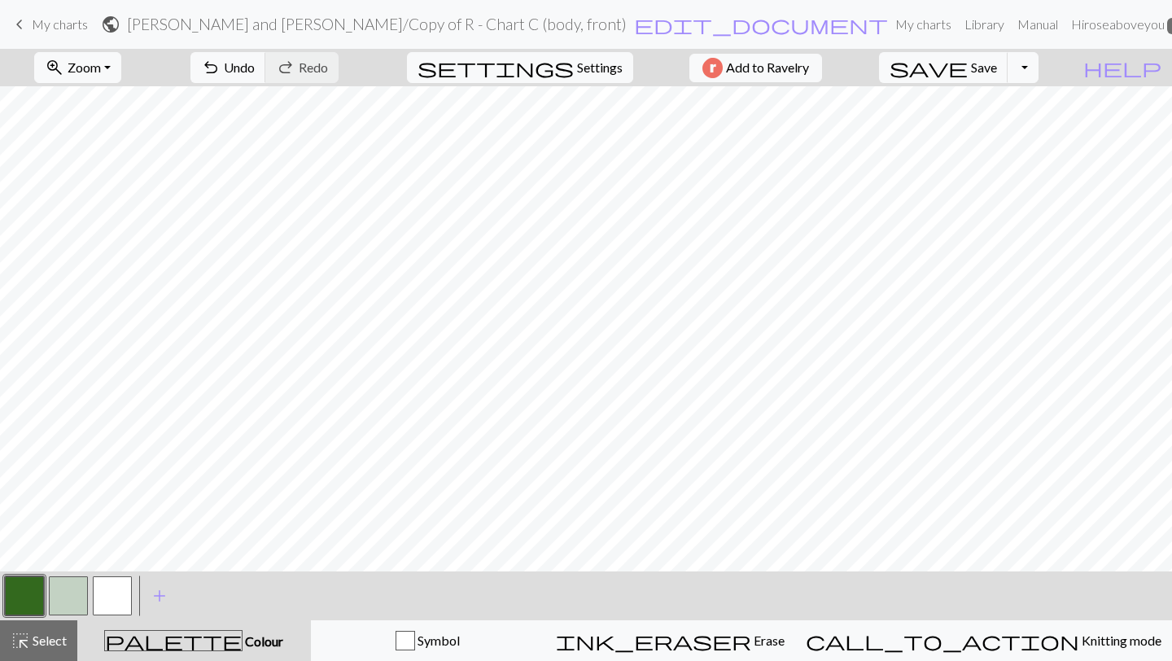
click at [57, 607] on button "button" at bounding box center [68, 595] width 39 height 39
click at [22, 642] on span "highlight_alt" at bounding box center [21, 640] width 20 height 23
click at [30, 608] on button "button" at bounding box center [24, 595] width 39 height 39
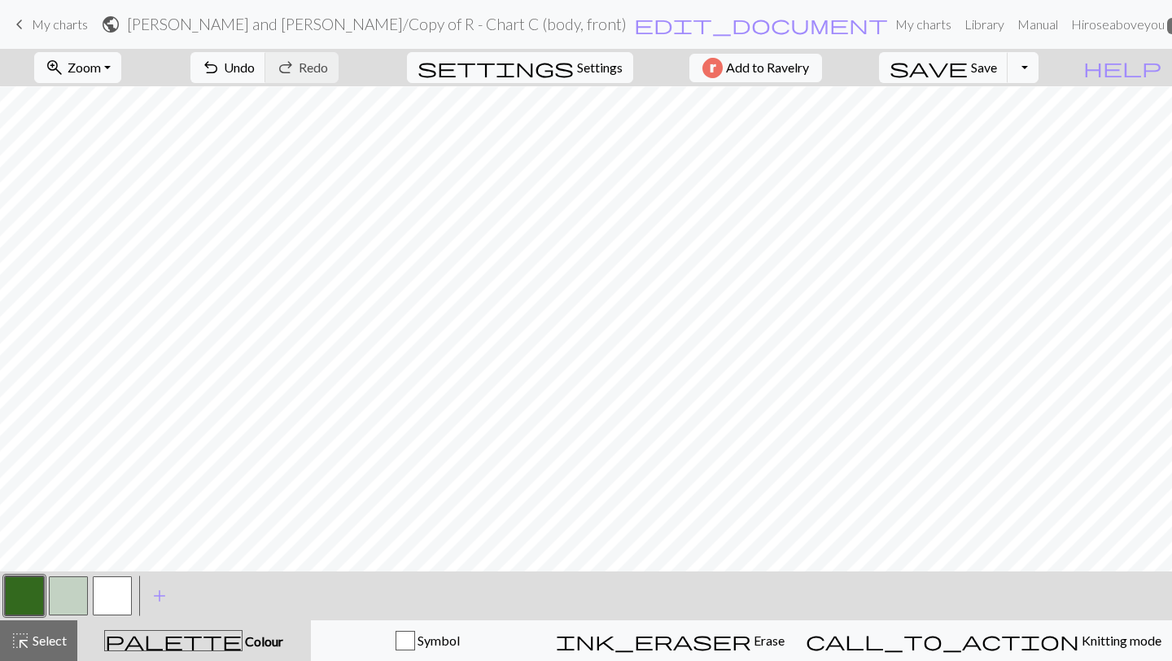
click at [75, 597] on button "button" at bounding box center [68, 595] width 39 height 39
click at [10, 598] on button "button" at bounding box center [24, 595] width 39 height 39
click at [68, 594] on button "button" at bounding box center [68, 595] width 39 height 39
click at [45, 642] on span "Select" at bounding box center [48, 640] width 37 height 15
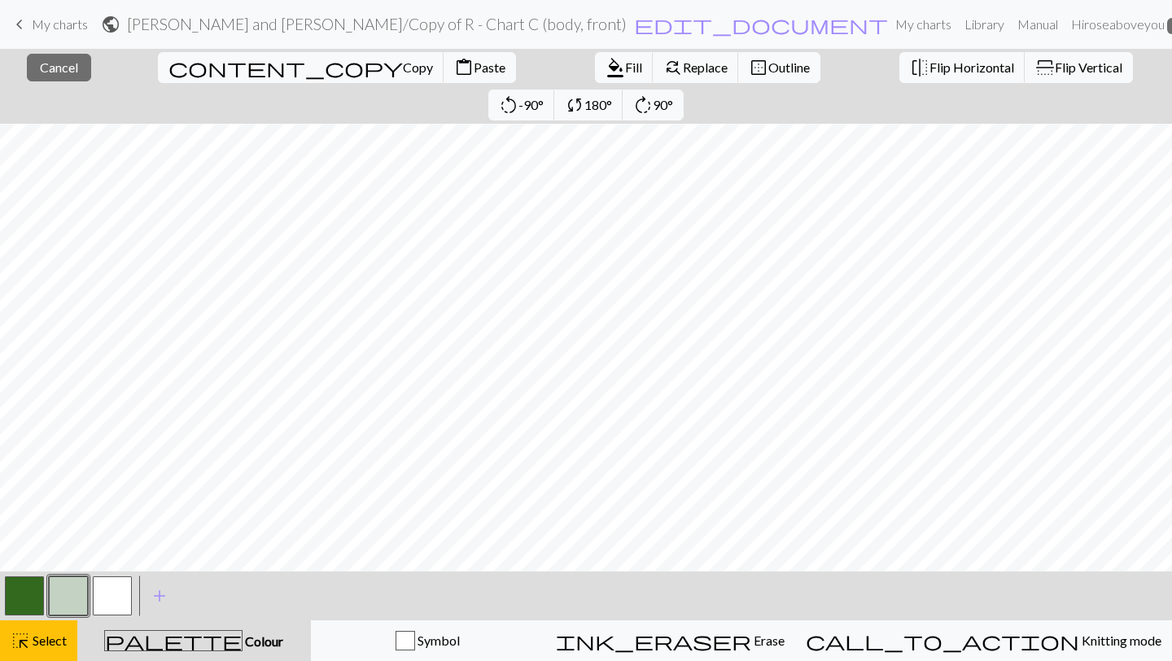
click at [22, 582] on button "button" at bounding box center [24, 595] width 39 height 39
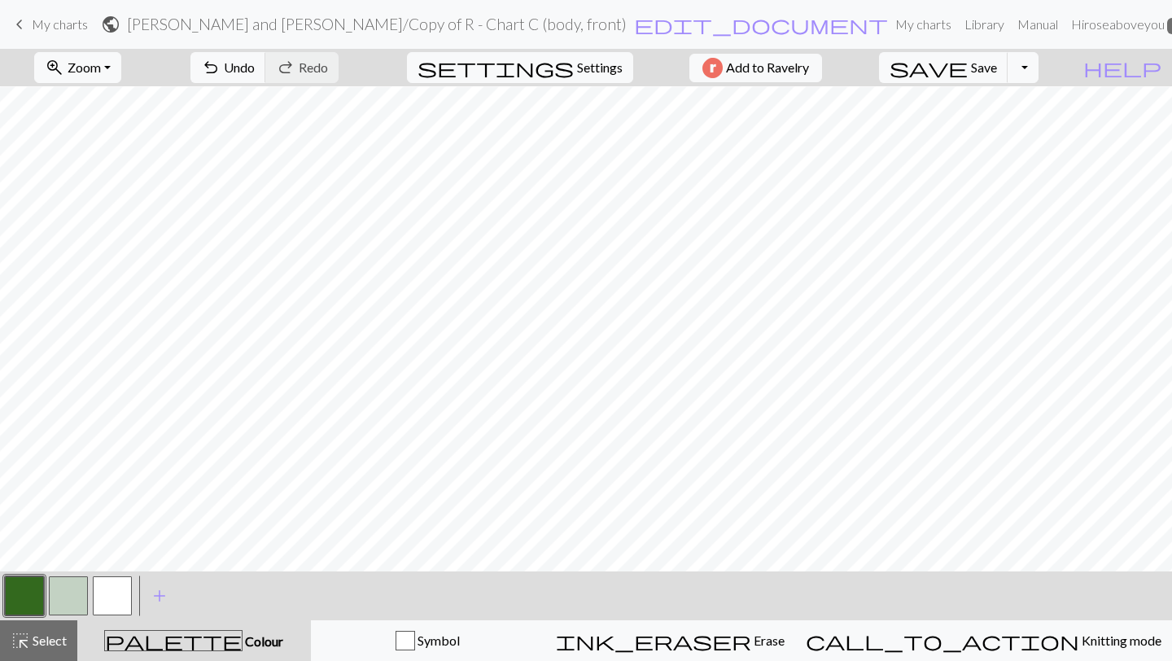
click at [56, 595] on button "button" at bounding box center [68, 595] width 39 height 39
click at [9, 597] on button "button" at bounding box center [24, 595] width 39 height 39
click at [61, 601] on button "button" at bounding box center [68, 595] width 39 height 39
click at [33, 594] on button "button" at bounding box center [24, 595] width 39 height 39
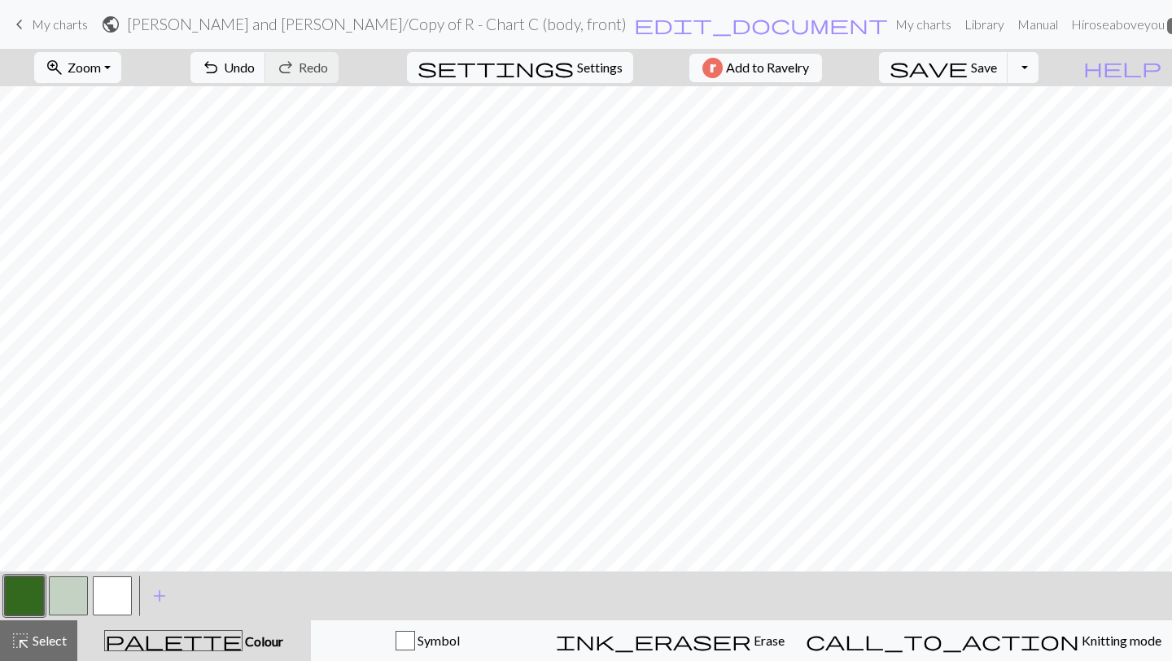
click at [59, 599] on button "button" at bounding box center [68, 595] width 39 height 39
click at [21, 603] on button "button" at bounding box center [24, 595] width 39 height 39
click at [77, 590] on button "button" at bounding box center [68, 595] width 39 height 39
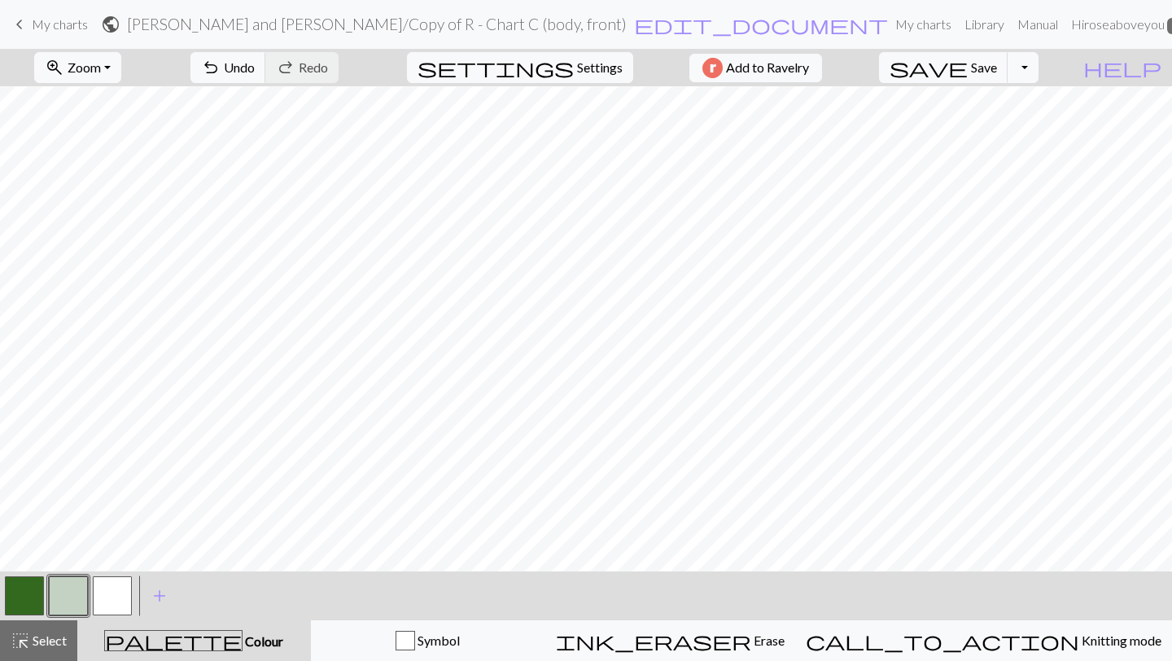
click at [21, 602] on button "button" at bounding box center [24, 595] width 39 height 39
click at [48, 637] on span "Select" at bounding box center [48, 640] width 37 height 15
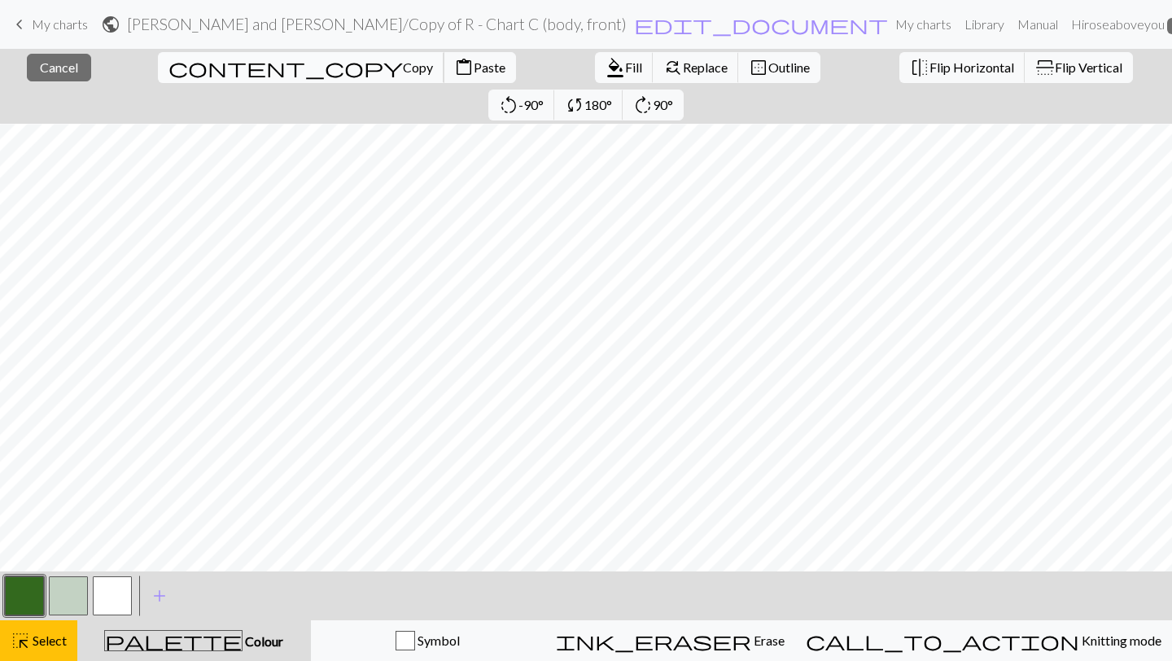
click at [403, 72] on span "Copy" at bounding box center [418, 66] width 30 height 15
click at [177, 55] on div "Copied" at bounding box center [586, 32] width 1172 height 64
click at [403, 62] on span "Copy" at bounding box center [418, 66] width 30 height 15
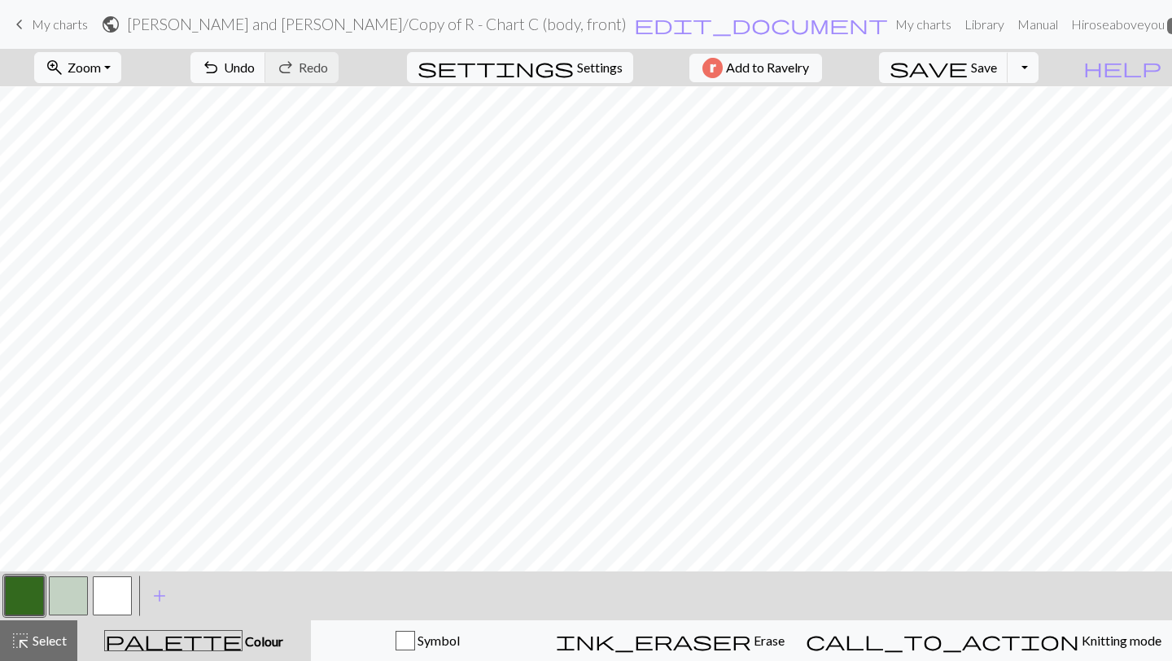
drag, startPoint x: 0, startPoint y: 602, endPoint x: 15, endPoint y: 602, distance: 14.7
click at [11, 602] on div "< > add Add a colour" at bounding box center [586, 596] width 1172 height 49
click at [64, 597] on button "button" at bounding box center [68, 595] width 39 height 39
click at [24, 645] on span "highlight_alt" at bounding box center [21, 640] width 20 height 23
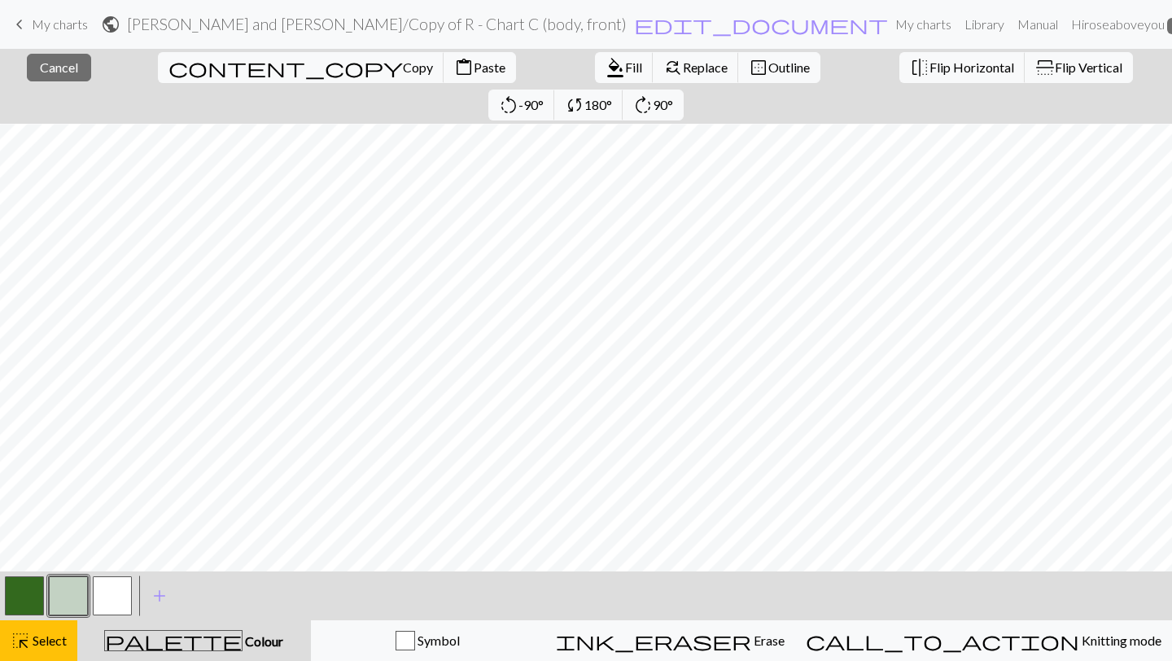
click at [24, 589] on button "button" at bounding box center [24, 595] width 39 height 39
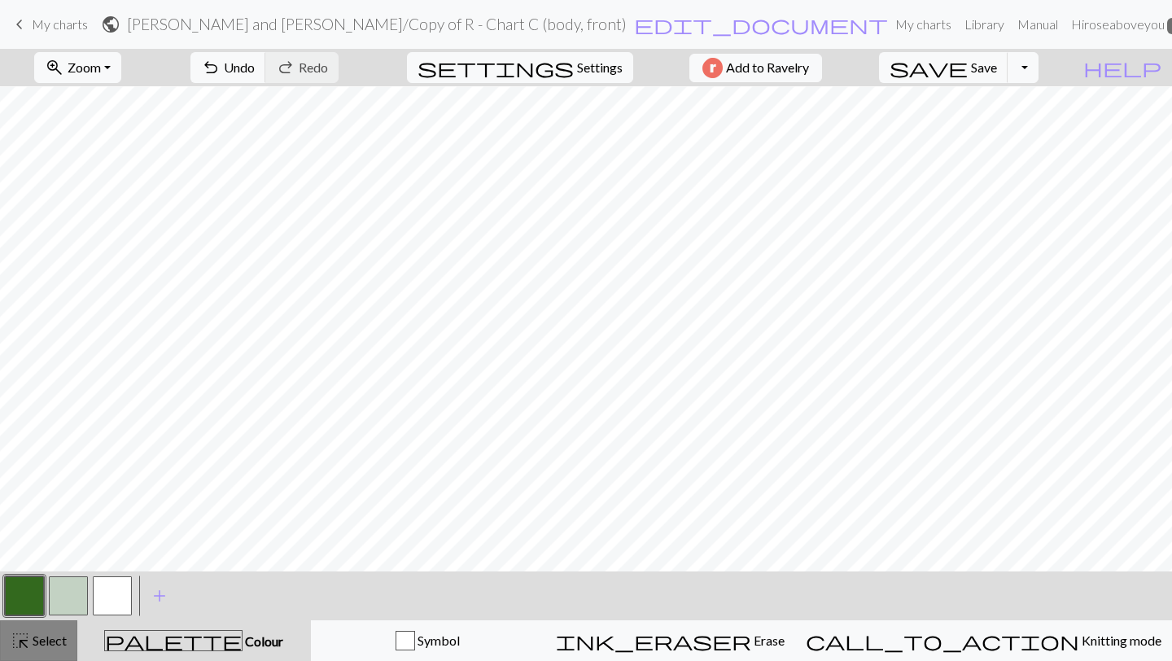
click at [36, 633] on span "Select" at bounding box center [48, 640] width 37 height 15
click at [19, 618] on div "< >" at bounding box center [68, 596] width 132 height 49
click at [23, 593] on button "button" at bounding box center [24, 595] width 39 height 39
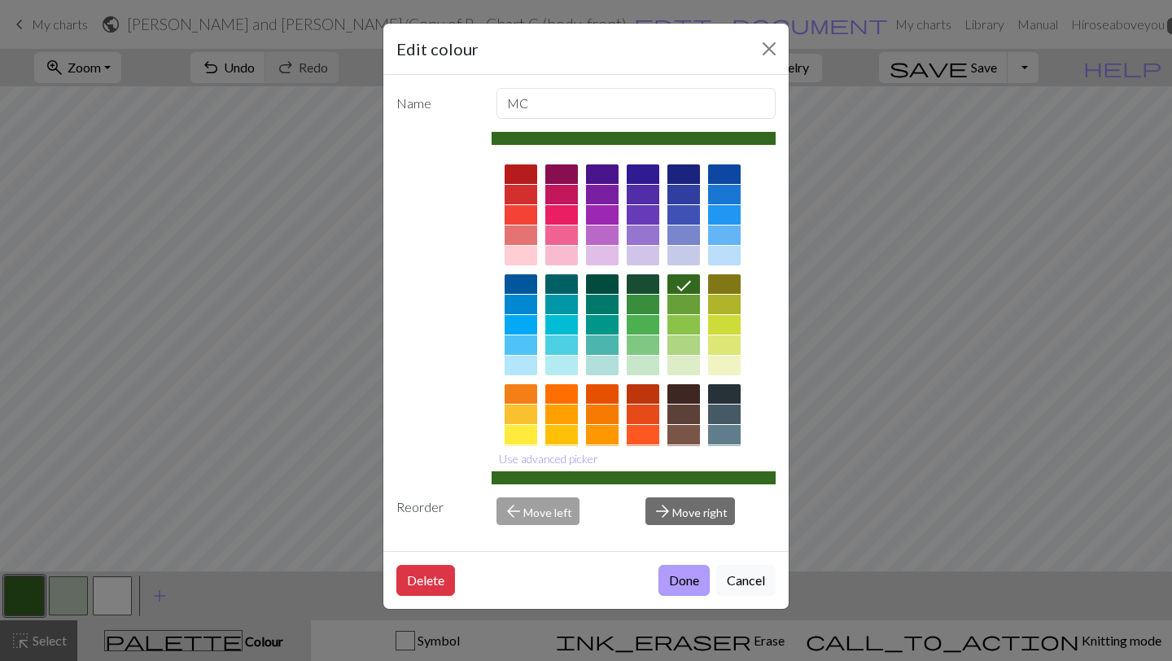
click at [683, 576] on button "Done" at bounding box center [684, 580] width 51 height 31
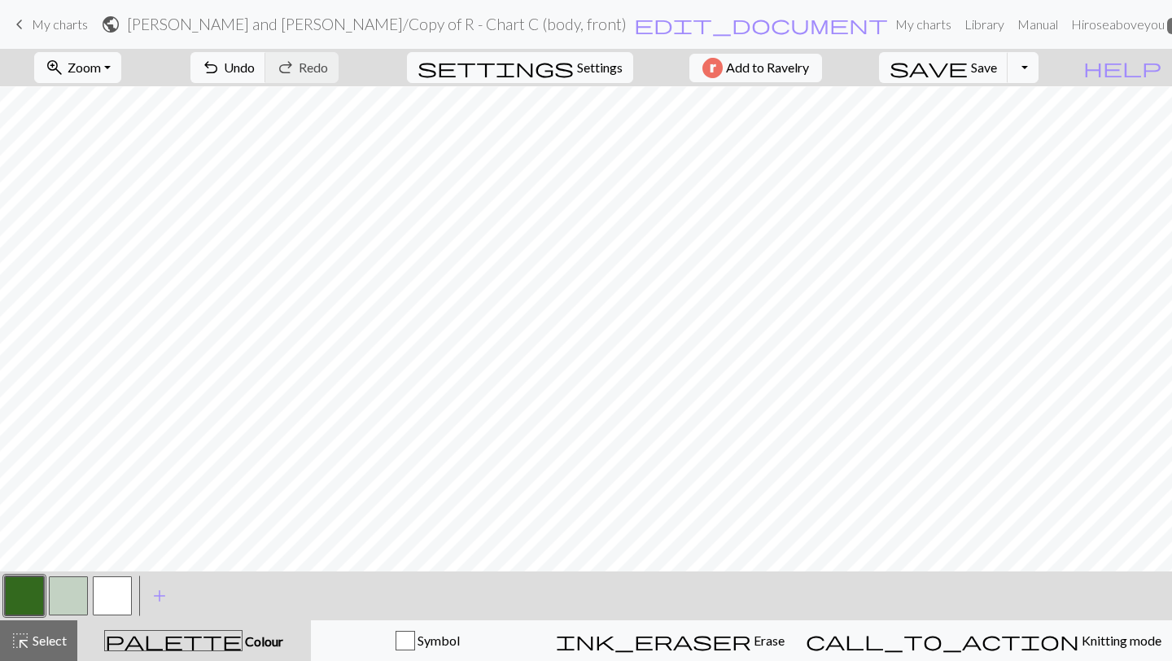
click at [65, 598] on button "button" at bounding box center [68, 595] width 39 height 39
click at [59, 591] on button "button" at bounding box center [68, 595] width 39 height 39
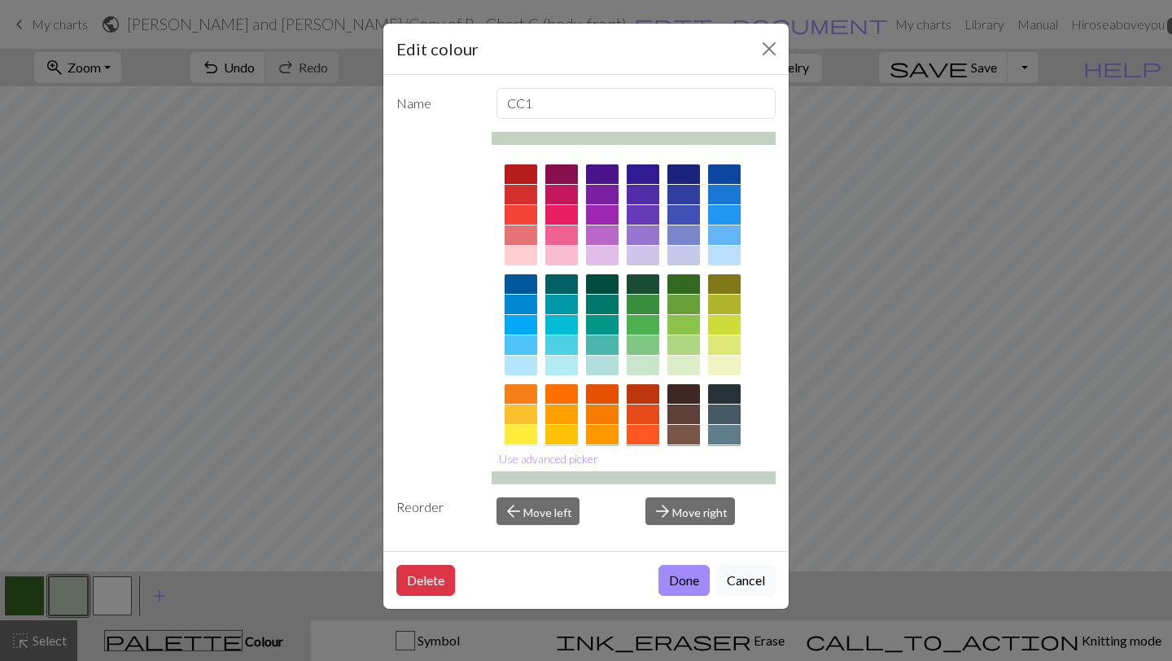
click at [24, 590] on div "Edit colour Name CC1 Use advanced picker Reorder arrow_back Move left arrow_for…" at bounding box center [586, 330] width 1172 height 661
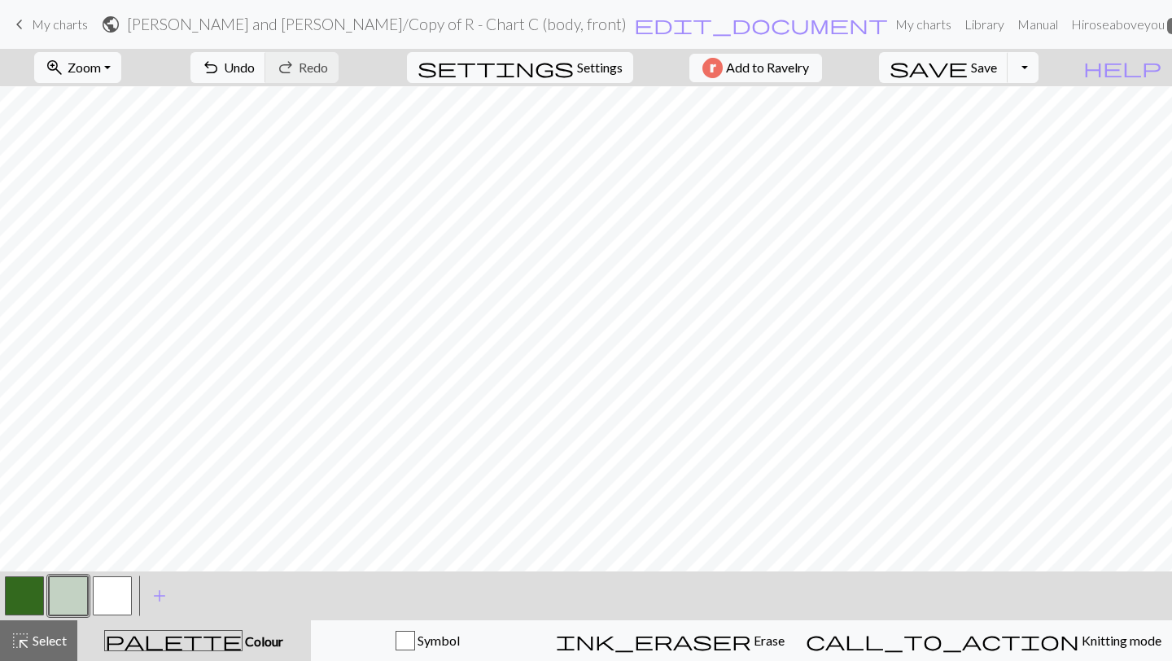
click at [18, 601] on button "button" at bounding box center [24, 595] width 39 height 39
click at [62, 588] on button "button" at bounding box center [68, 595] width 39 height 39
click at [81, 596] on button "button" at bounding box center [68, 595] width 39 height 39
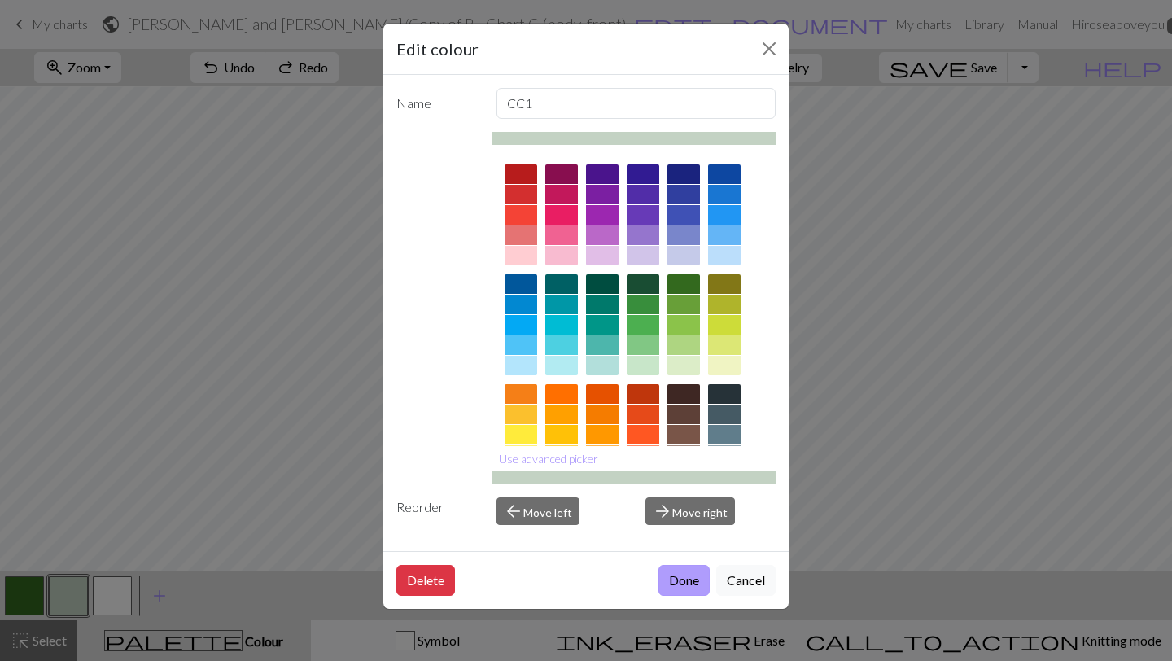
click at [682, 575] on button "Done" at bounding box center [684, 580] width 51 height 31
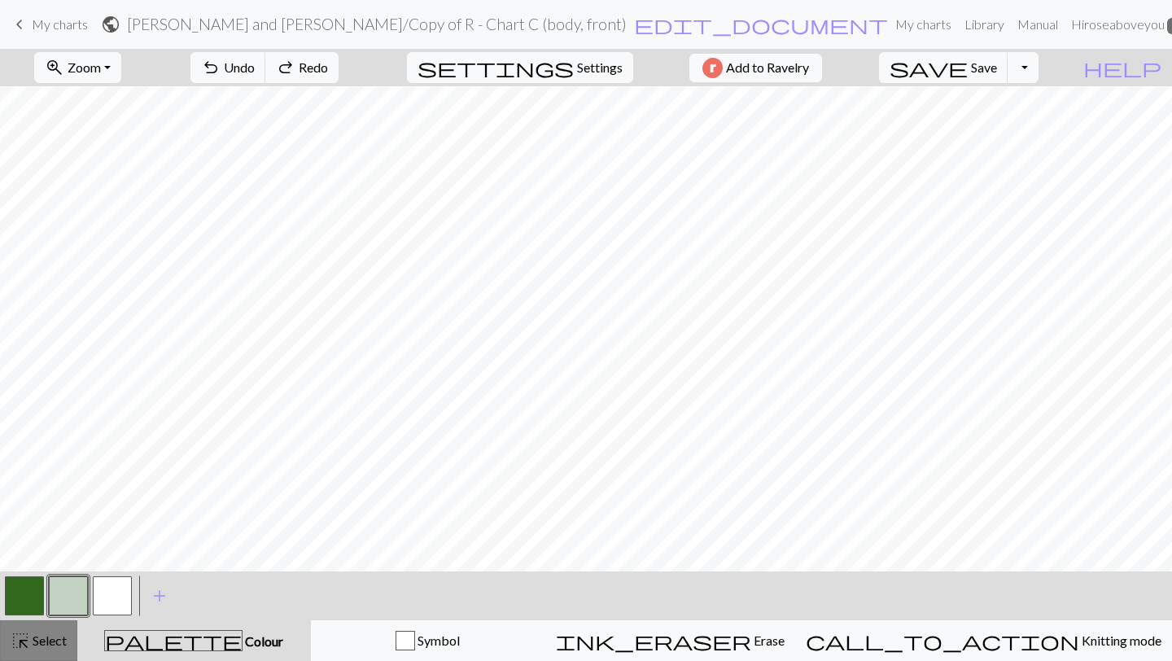
click at [27, 644] on span "highlight_alt" at bounding box center [21, 640] width 20 height 23
click at [18, 603] on button "button" at bounding box center [24, 595] width 39 height 39
click at [68, 597] on button "button" at bounding box center [68, 595] width 39 height 39
click at [59, 593] on button "button" at bounding box center [68, 595] width 39 height 39
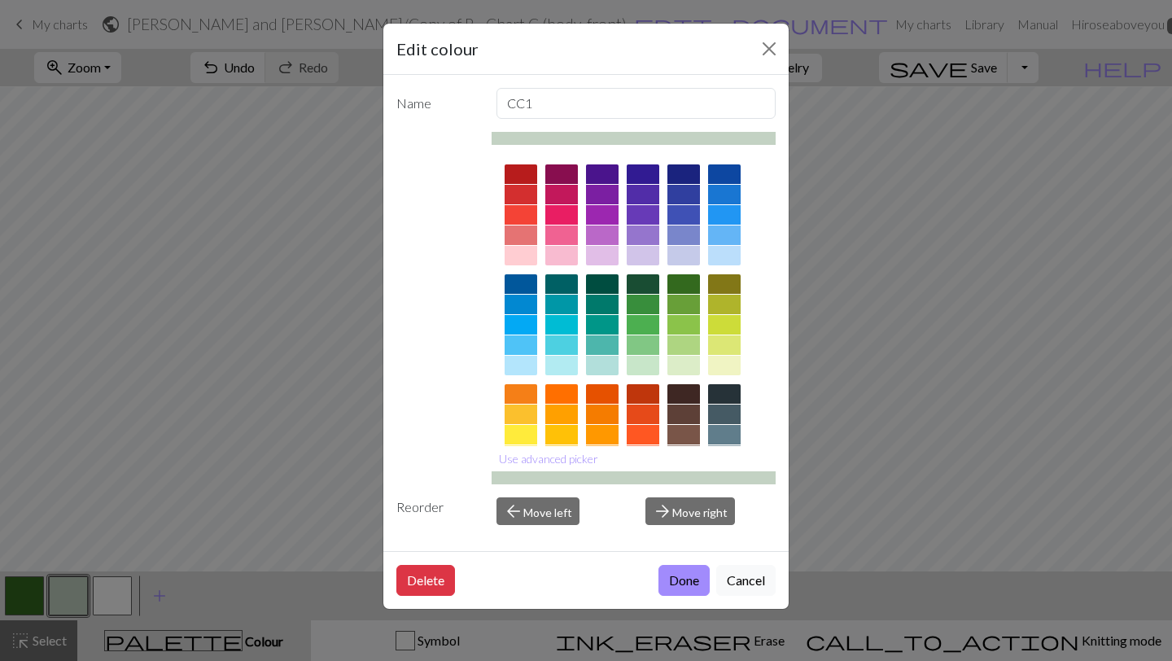
click at [29, 646] on div "Edit colour Name CC1 Use advanced picker Reorder arrow_back Move left arrow_for…" at bounding box center [586, 330] width 1172 height 661
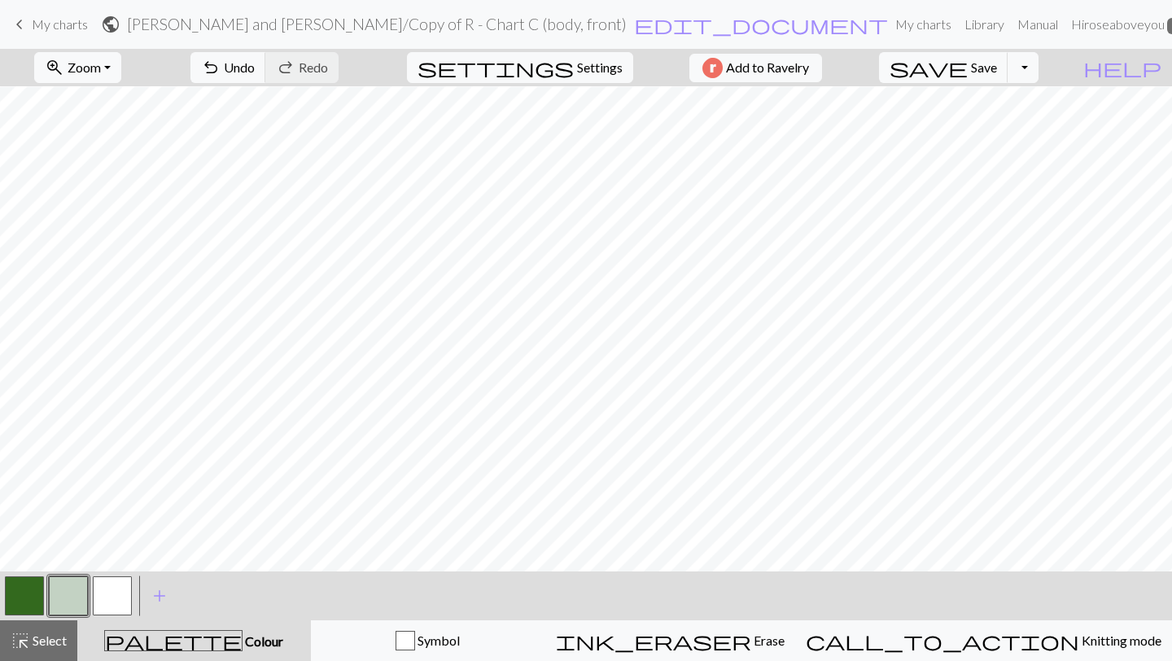
click at [29, 646] on span "highlight_alt" at bounding box center [21, 640] width 20 height 23
click at [26, 598] on button "button" at bounding box center [24, 595] width 39 height 39
click at [25, 651] on span "highlight_alt" at bounding box center [21, 640] width 20 height 23
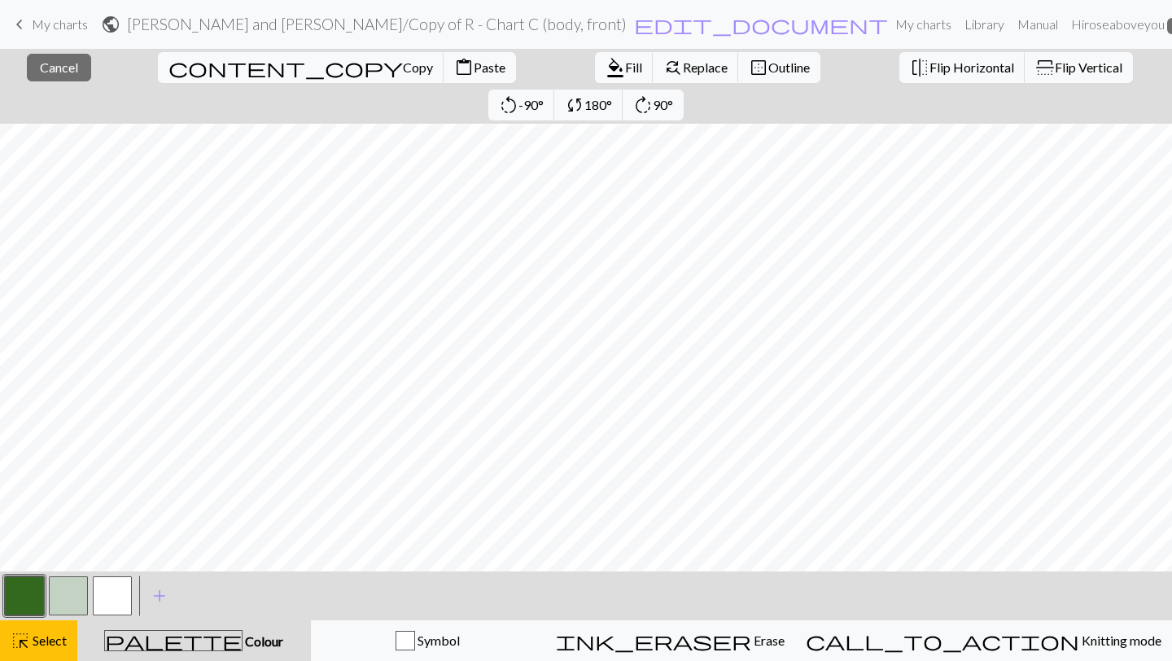
click at [21, 597] on button "button" at bounding box center [24, 595] width 39 height 39
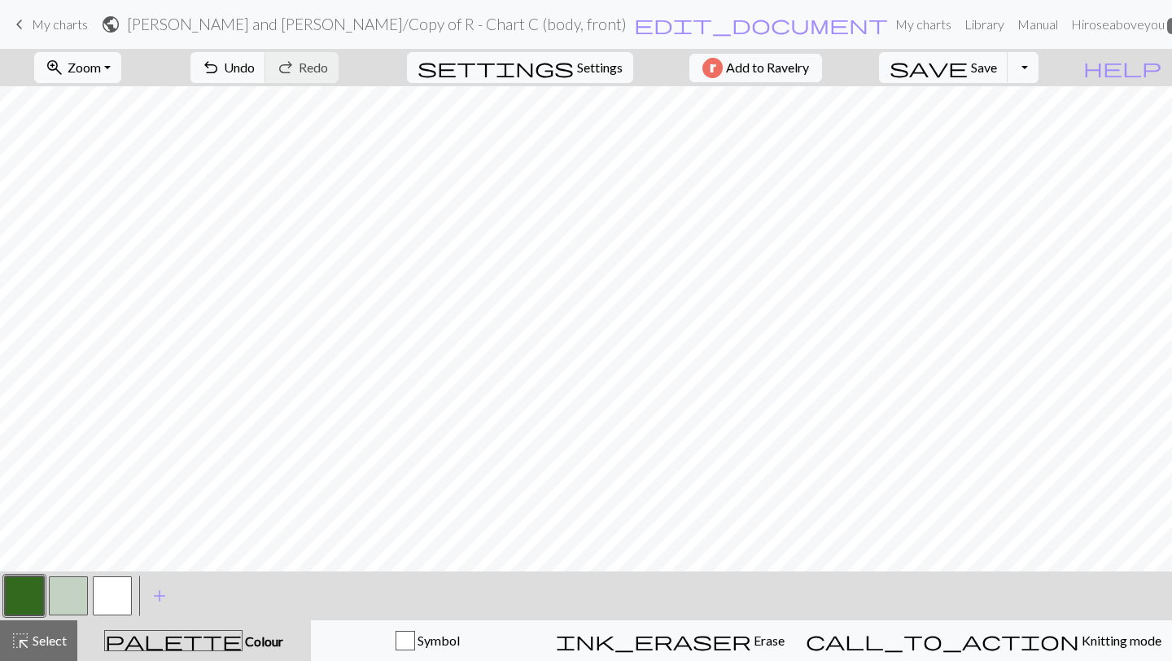
click at [24, 598] on button "button" at bounding box center [24, 595] width 39 height 39
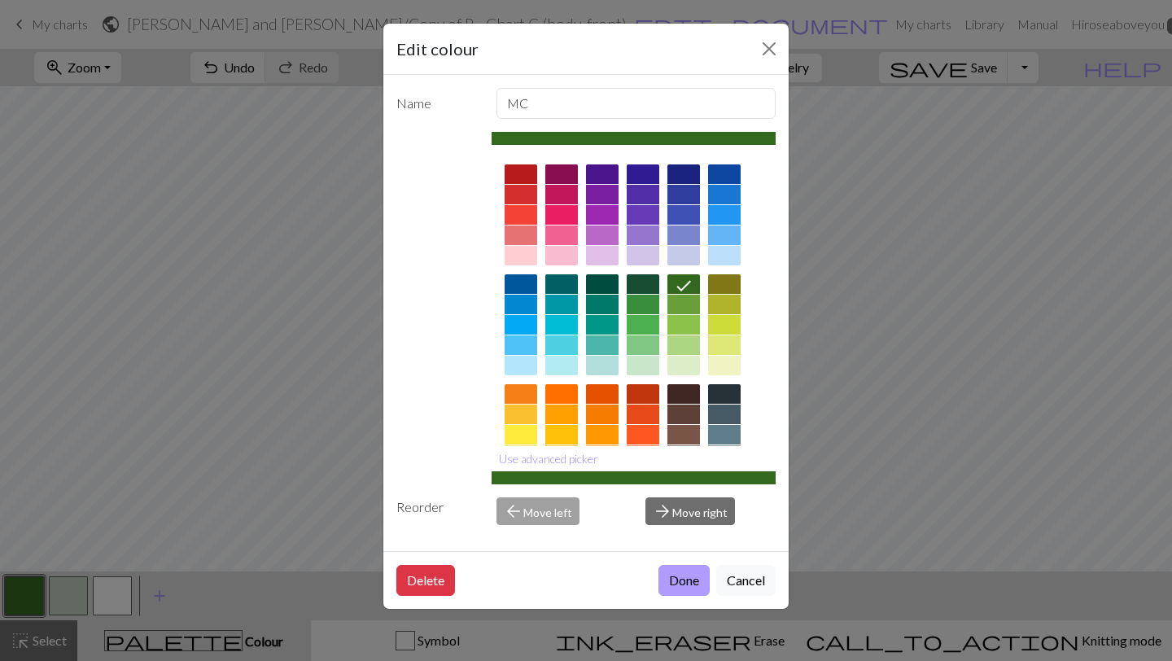
click at [685, 573] on button "Done" at bounding box center [684, 580] width 51 height 31
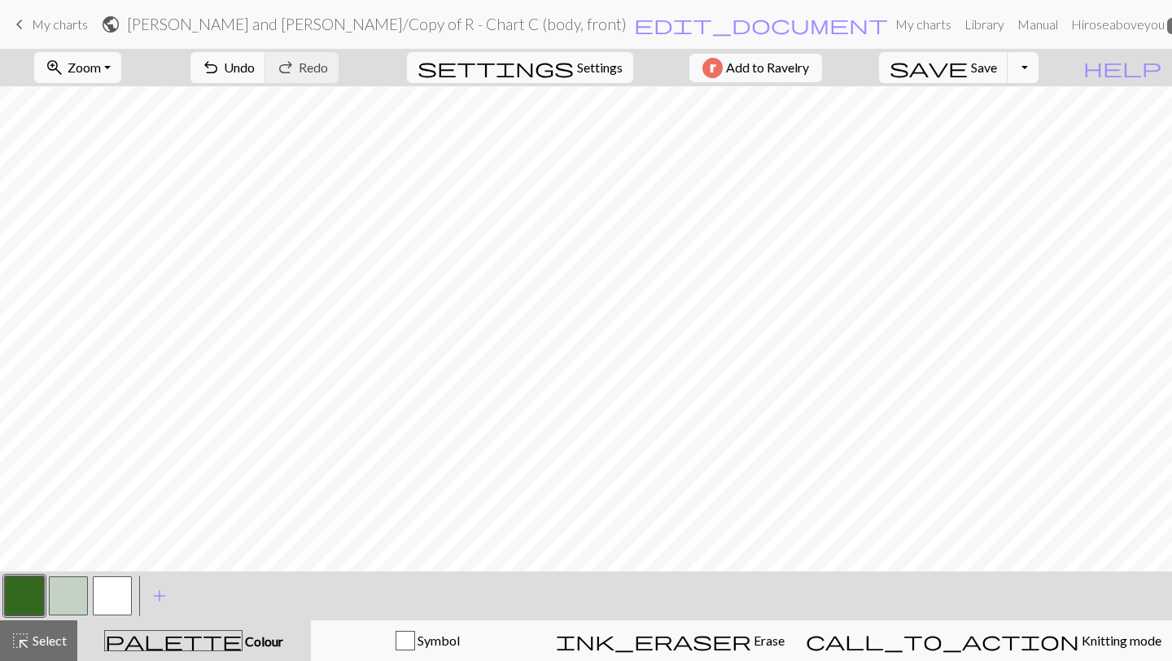
click at [76, 592] on button "button" at bounding box center [68, 595] width 39 height 39
click at [24, 594] on button "button" at bounding box center [24, 595] width 39 height 39
click at [68, 589] on button "button" at bounding box center [68, 595] width 39 height 39
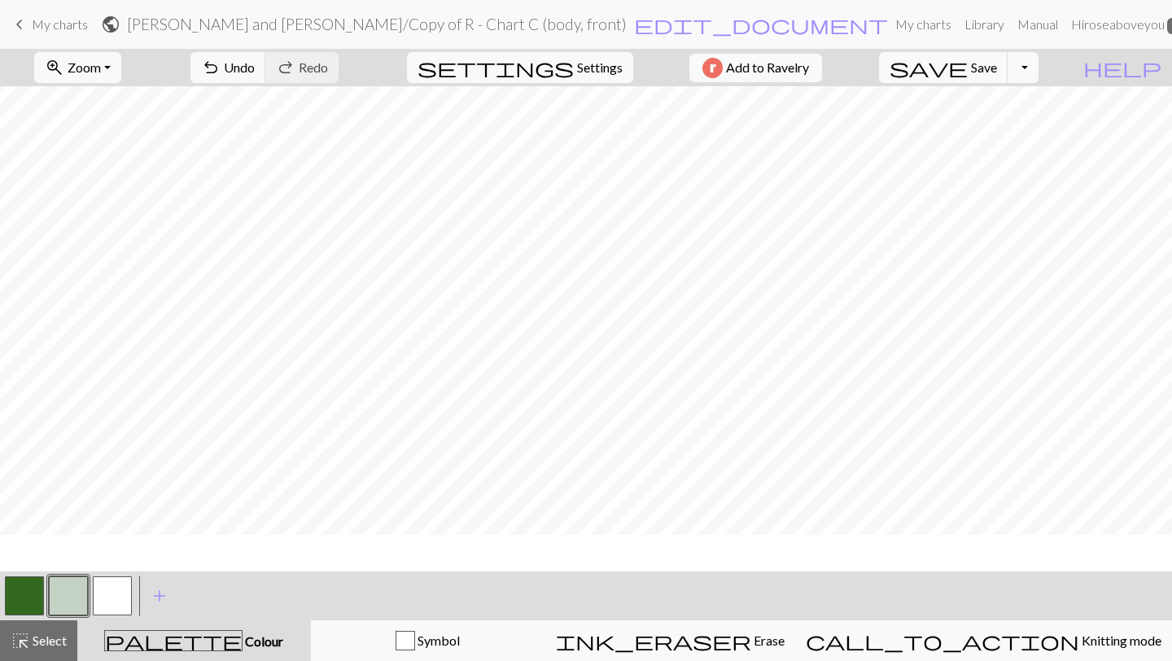
scroll to position [0, 0]
click at [968, 65] on span "save" at bounding box center [929, 67] width 78 height 23
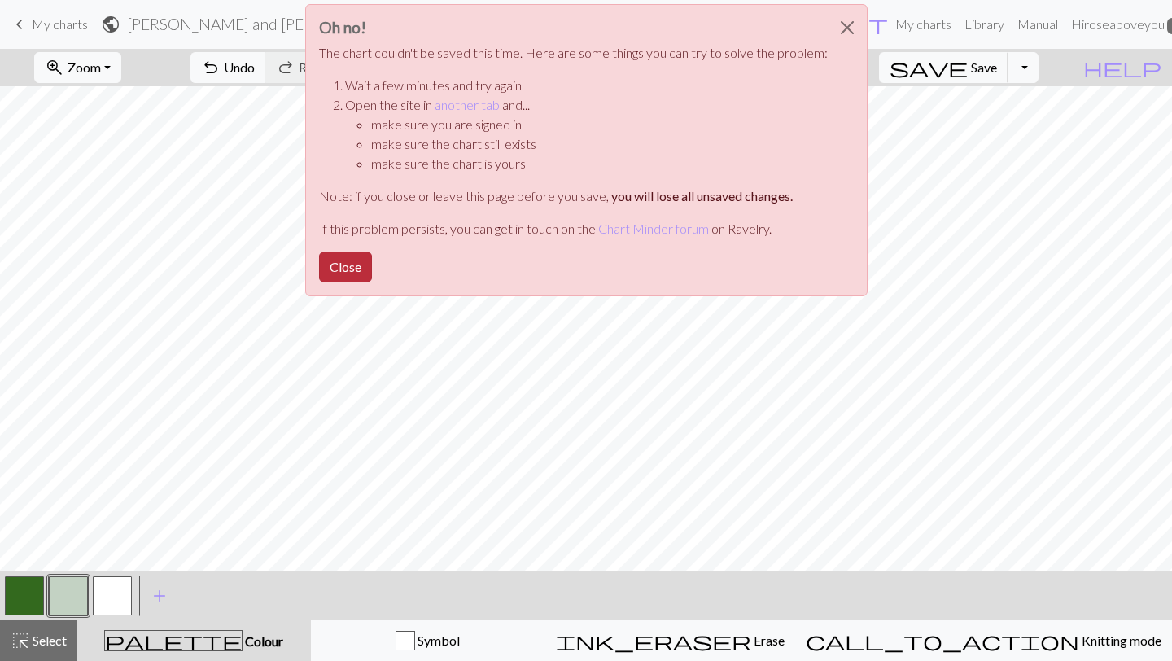
click at [353, 277] on button "Close" at bounding box center [345, 267] width 53 height 31
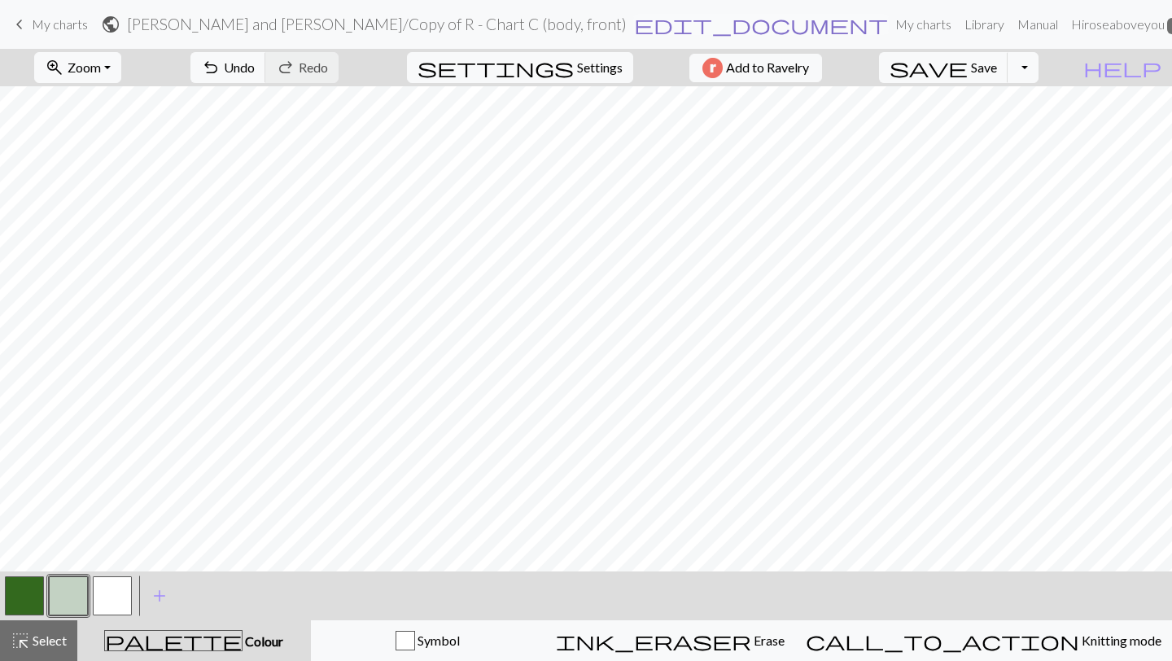
click at [650, 20] on span "edit_document" at bounding box center [761, 24] width 254 height 23
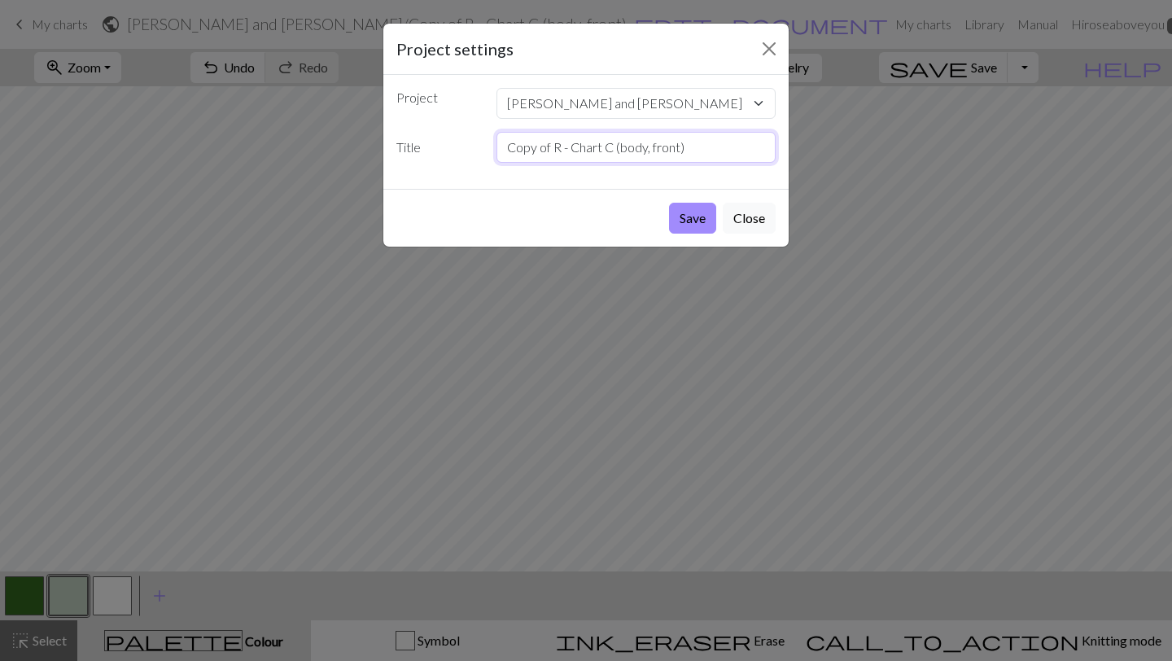
drag, startPoint x: 702, startPoint y: 150, endPoint x: 494, endPoint y: 146, distance: 207.6
click at [495, 146] on div "Copy of R - Chart C (body, front)" at bounding box center [637, 147] width 300 height 31
type input "B"
type input "Body - right hand"
click at [691, 224] on button "Save" at bounding box center [692, 218] width 47 height 31
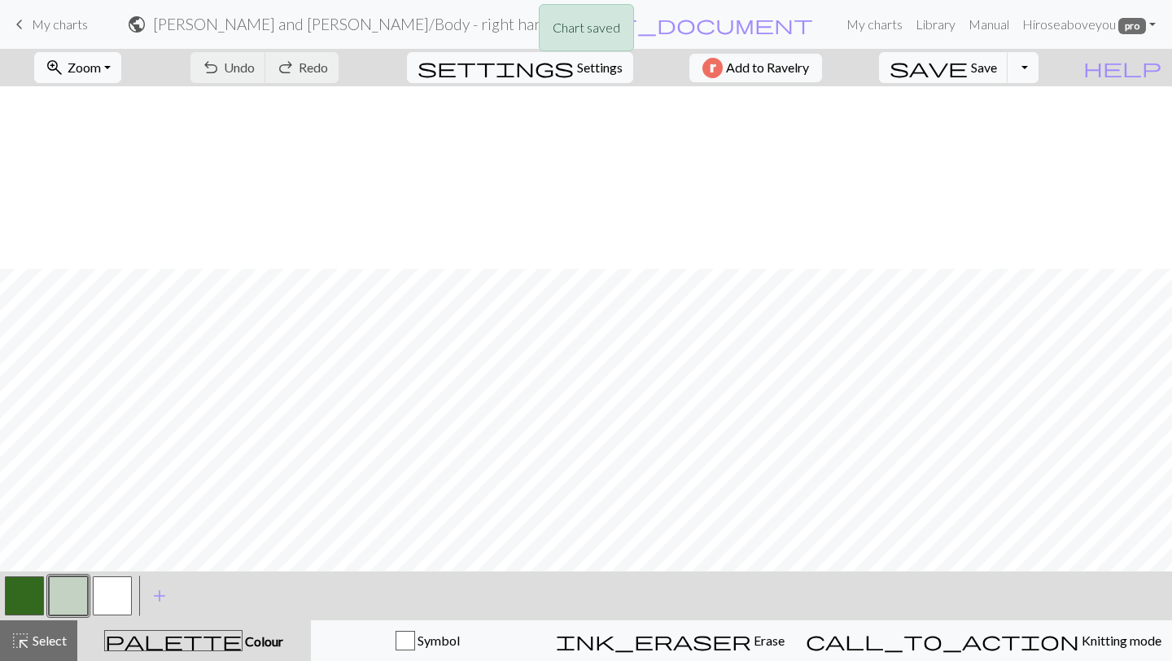
scroll to position [961, 0]
click at [99, 65] on span "Zoom" at bounding box center [84, 66] width 33 height 15
click at [104, 151] on button "Fit height" at bounding box center [99, 155] width 129 height 26
click at [33, 633] on span "Select" at bounding box center [48, 640] width 37 height 15
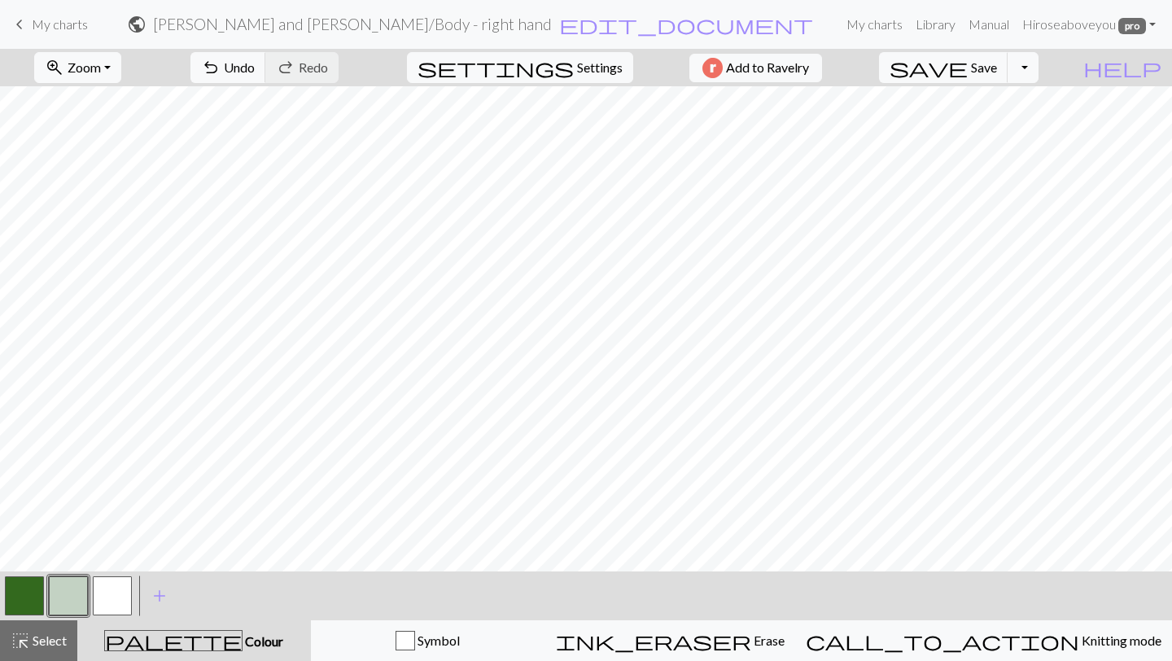
click at [36, 604] on button "button" at bounding box center [24, 595] width 39 height 39
drag, startPoint x: 81, startPoint y: 589, endPoint x: 81, endPoint y: 600, distance: 11.4
click at [81, 593] on button "button" at bounding box center [68, 595] width 39 height 39
click at [33, 637] on span "Select" at bounding box center [48, 640] width 37 height 15
click at [11, 589] on button "button" at bounding box center [24, 595] width 39 height 39
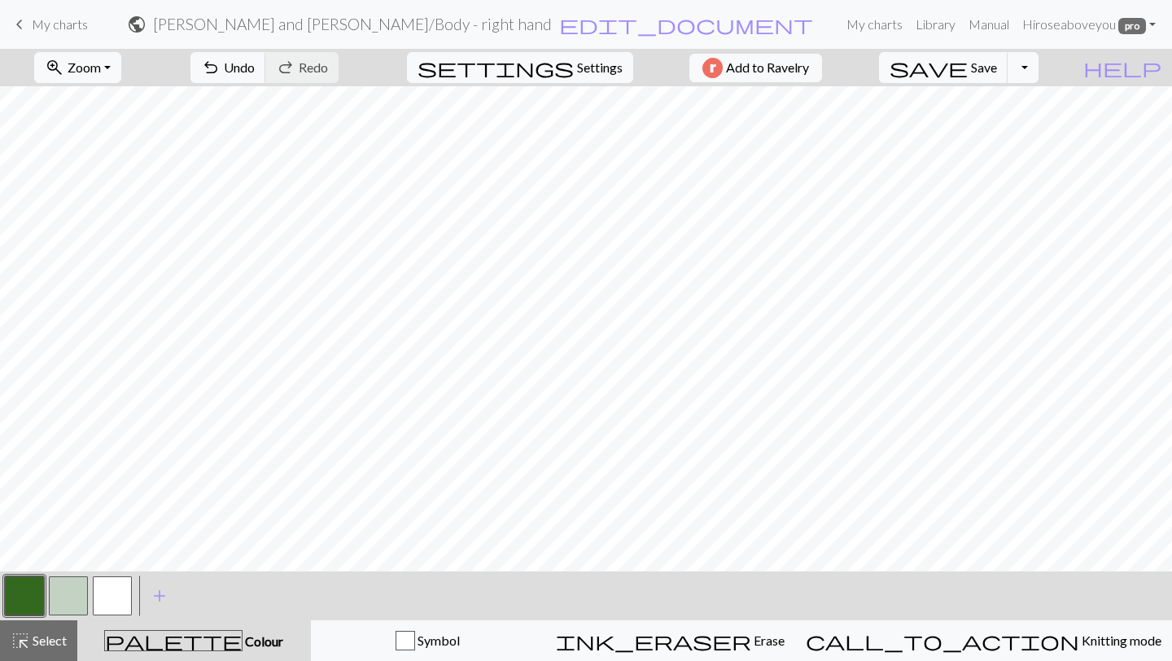
click at [83, 602] on button "button" at bounding box center [68, 595] width 39 height 39
click at [28, 588] on button "button" at bounding box center [24, 595] width 39 height 39
click at [70, 591] on button "button" at bounding box center [68, 595] width 39 height 39
click at [27, 640] on span "highlight_alt" at bounding box center [21, 640] width 20 height 23
click at [68, 591] on button "button" at bounding box center [68, 595] width 39 height 39
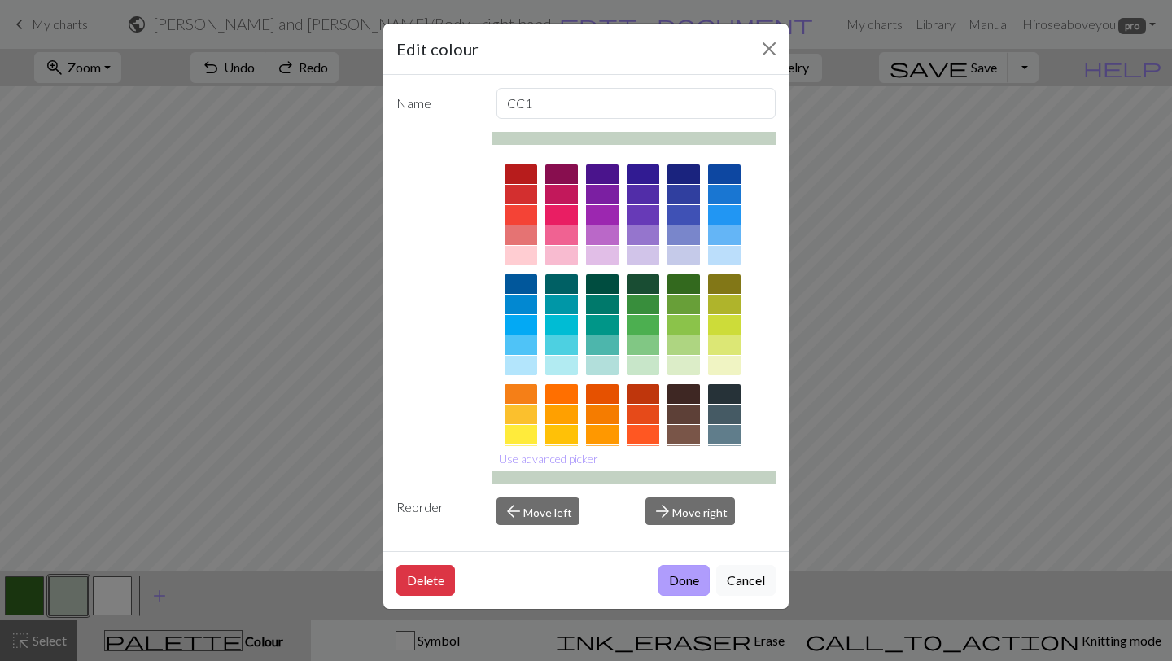
click at [661, 580] on button "Done" at bounding box center [684, 580] width 51 height 31
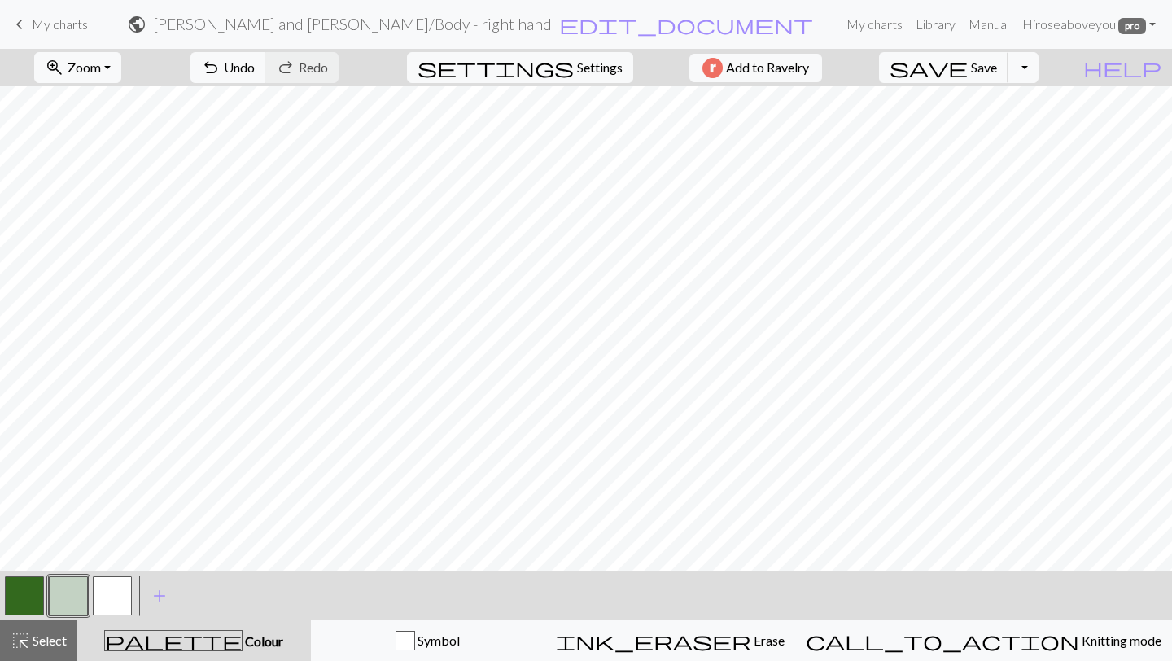
click at [37, 589] on button "button" at bounding box center [24, 595] width 39 height 39
click at [72, 593] on button "button" at bounding box center [68, 595] width 39 height 39
click at [15, 607] on button "button" at bounding box center [24, 595] width 39 height 39
click at [66, 600] on button "button" at bounding box center [68, 595] width 39 height 39
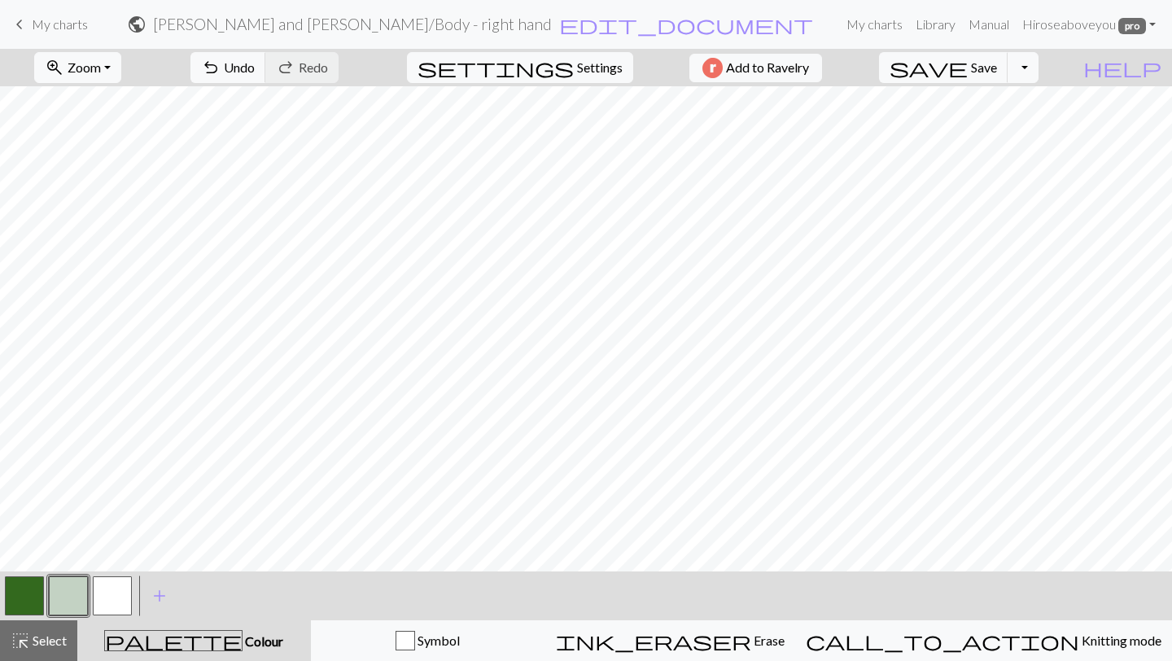
click at [23, 602] on button "button" at bounding box center [24, 595] width 39 height 39
click at [74, 603] on button "button" at bounding box center [68, 595] width 39 height 39
click at [35, 607] on button "button" at bounding box center [24, 595] width 39 height 39
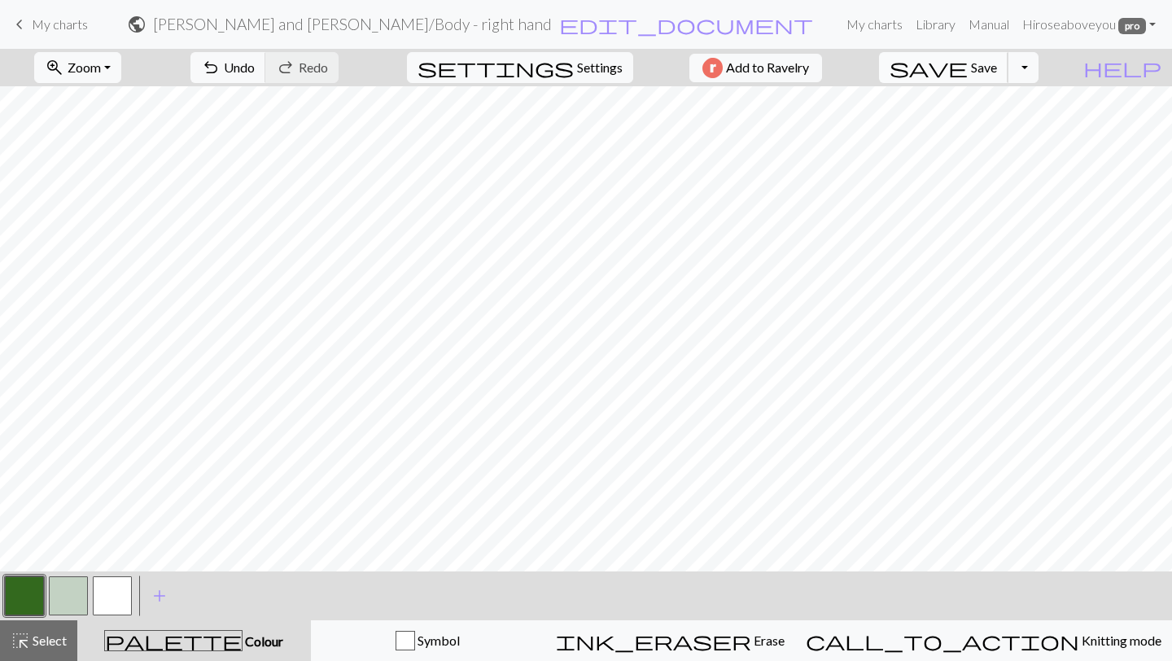
click at [968, 63] on span "save" at bounding box center [929, 67] width 78 height 23
click at [544, 33] on h2 "Randy and Jess / Body - right hand" at bounding box center [352, 24] width 399 height 19
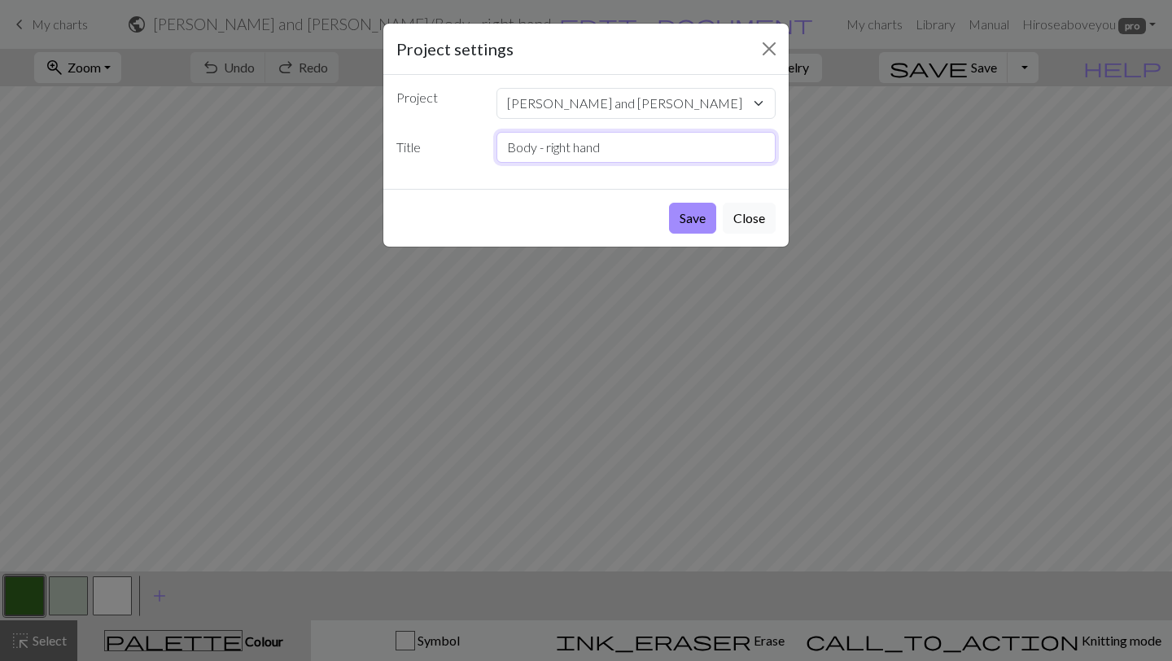
drag, startPoint x: 602, startPoint y: 138, endPoint x: 635, endPoint y: 148, distance: 34.8
click at [635, 149] on input "Body - right hand" at bounding box center [637, 147] width 280 height 31
type input "Body - right hand (Complete"
click at [699, 207] on button "Save" at bounding box center [692, 218] width 47 height 31
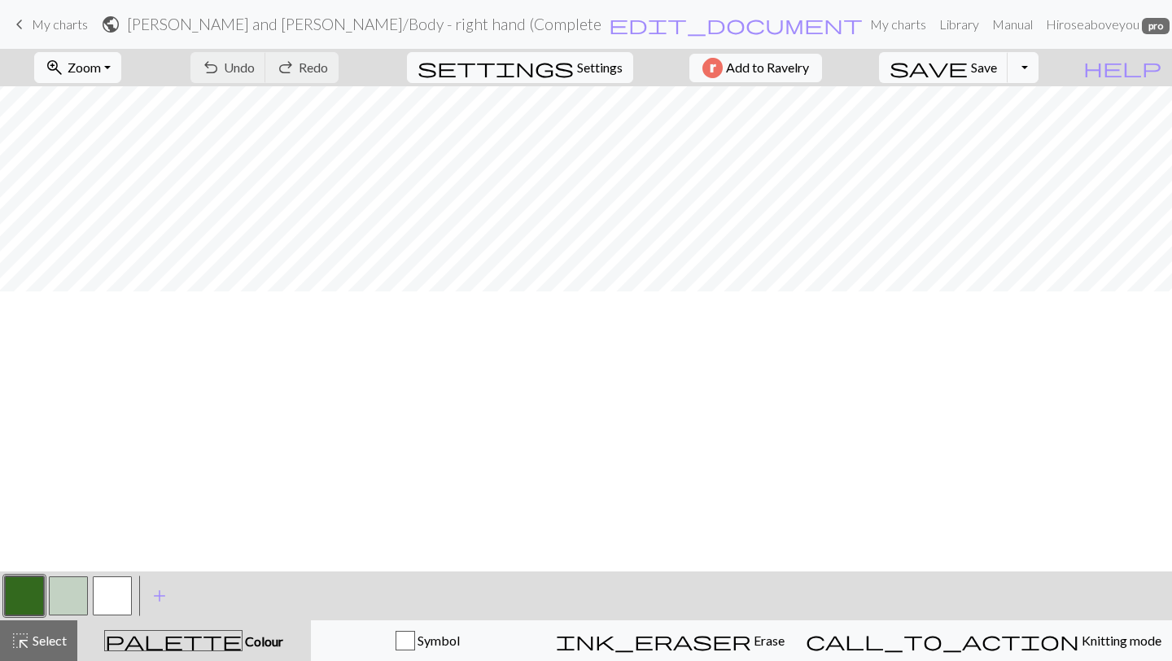
scroll to position [0, 0]
click at [449, 27] on h2 "Randy and Jess / Body - right hand (Complete" at bounding box center [364, 24] width 475 height 19
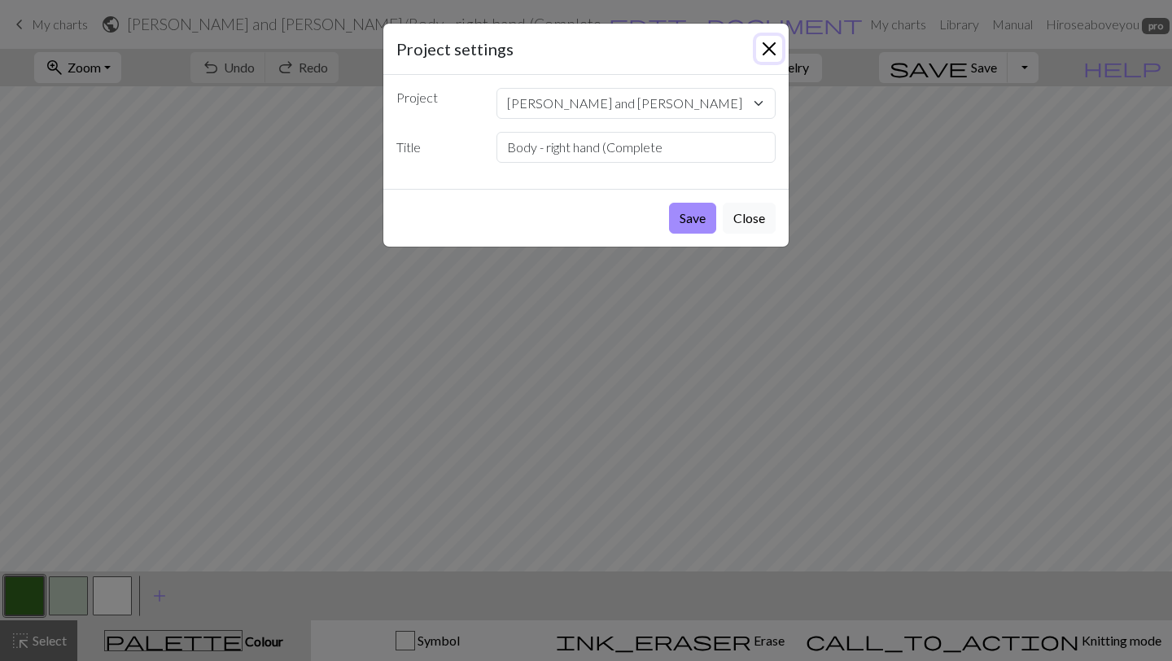
click at [762, 46] on button "Close" at bounding box center [769, 49] width 26 height 26
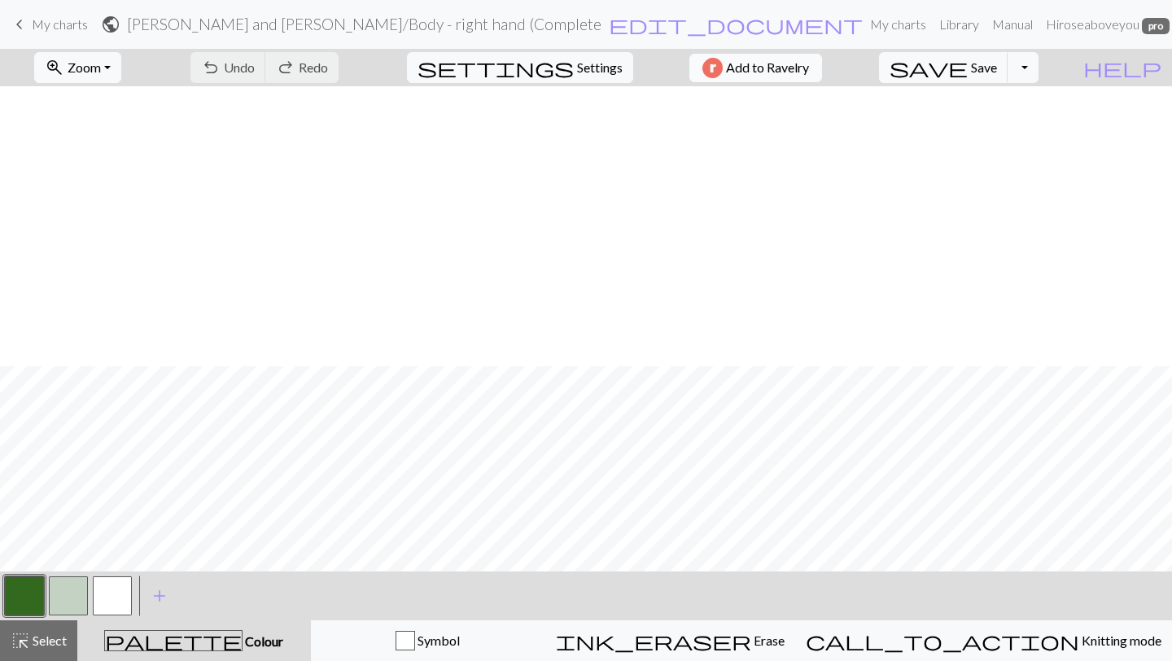
scroll to position [280, 0]
click at [1039, 78] on button "Toggle Dropdown" at bounding box center [1023, 67] width 31 height 31
click at [1010, 101] on button "file_copy Save a copy" at bounding box center [903, 103] width 269 height 26
click at [513, 25] on h2 "Randy and Jess / Copy of Body - right hand (Complete" at bounding box center [392, 24] width 531 height 19
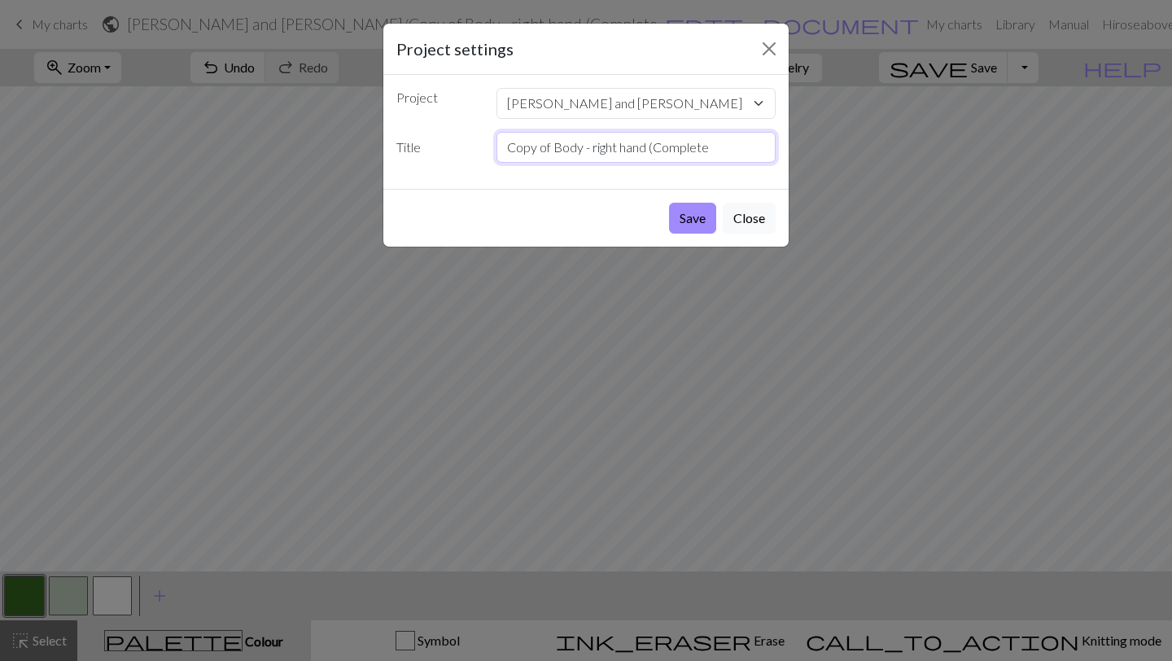
drag, startPoint x: 553, startPoint y: 151, endPoint x: 465, endPoint y: 128, distance: 91.0
click at [465, 128] on div "Project Randy and Jess fposter,small,wall_texture,product,750x1000.u3.jpg Firef…" at bounding box center [585, 132] width 405 height 114
drag, startPoint x: 572, startPoint y: 153, endPoint x: 545, endPoint y: 147, distance: 26.9
click at [545, 147] on input "Body - right hand (Complete" at bounding box center [637, 147] width 280 height 31
type input "Body - left hand (Complete"
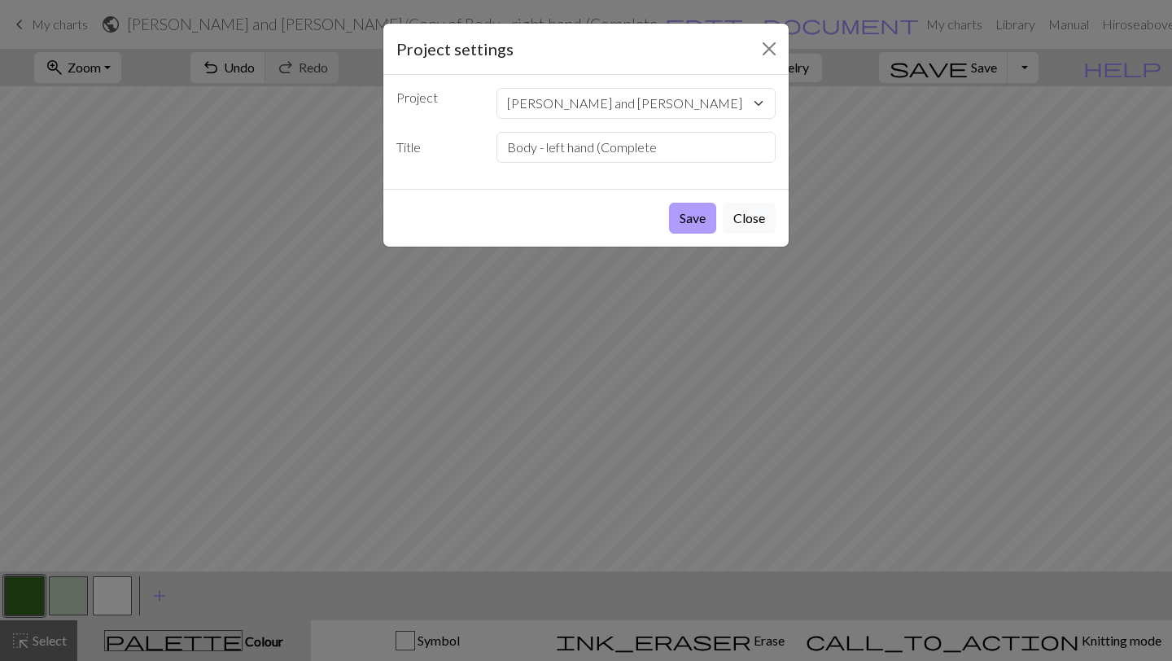
click at [696, 215] on button "Save" at bounding box center [692, 218] width 47 height 31
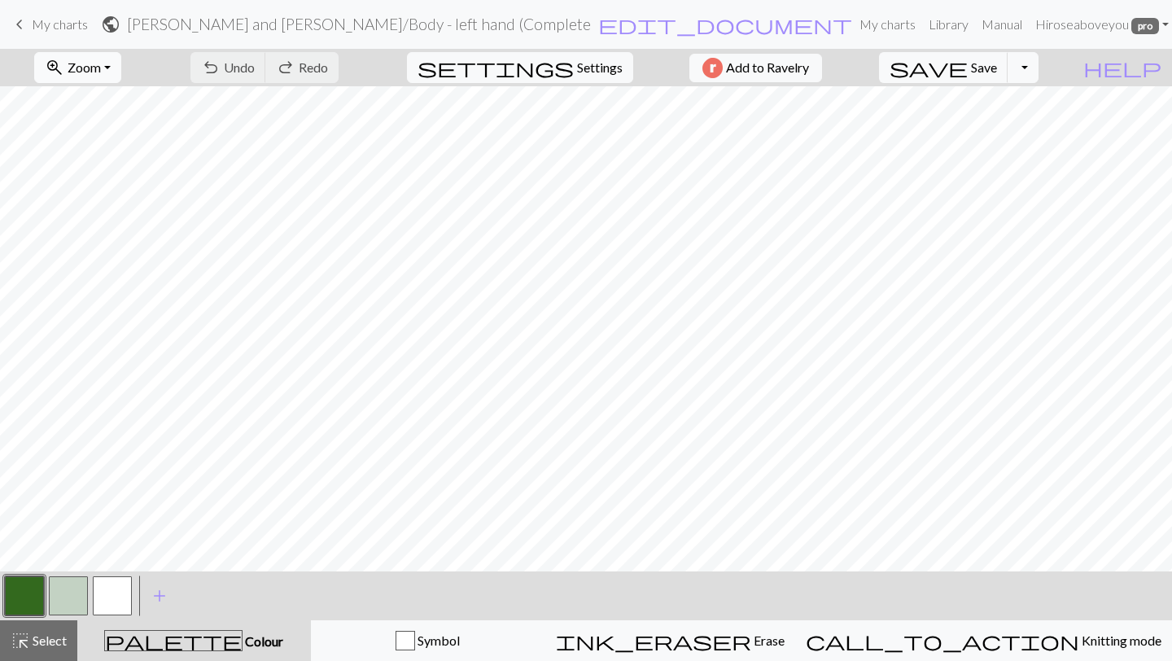
click at [101, 64] on span "Zoom" at bounding box center [84, 66] width 33 height 15
click at [103, 99] on button "Fit all" at bounding box center [99, 103] width 129 height 26
click at [101, 68] on span "Zoom" at bounding box center [84, 66] width 33 height 15
click at [100, 227] on button "100%" at bounding box center [99, 221] width 129 height 26
click at [15, 641] on span "highlight_alt" at bounding box center [21, 640] width 20 height 23
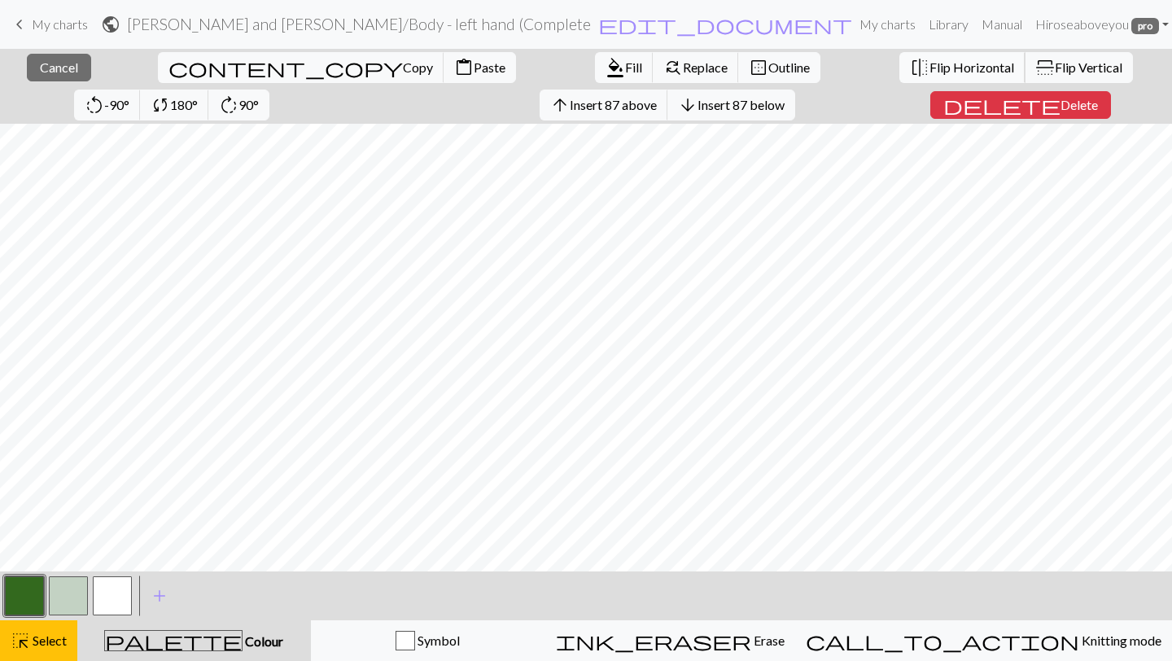
click at [930, 69] on span "Flip Horizontal" at bounding box center [972, 66] width 85 height 15
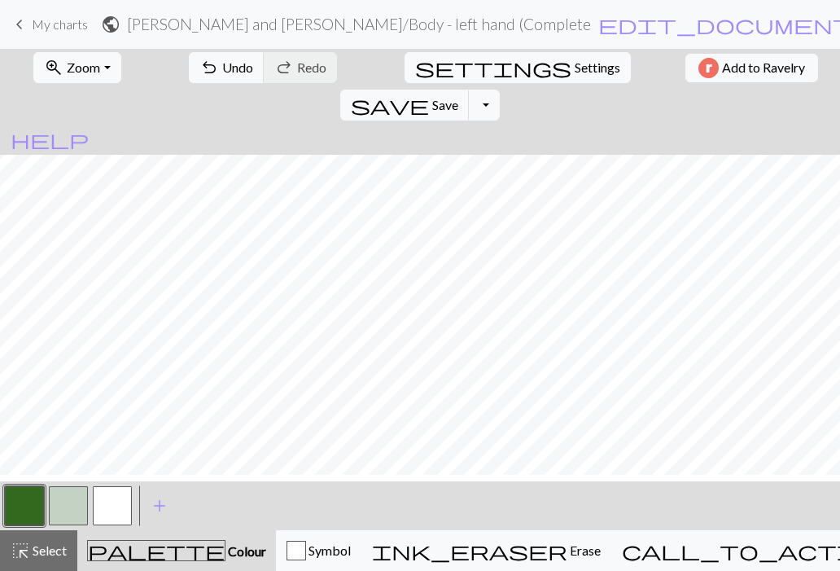
scroll to position [1095, 0]
click at [38, 545] on span "Select" at bounding box center [48, 549] width 37 height 15
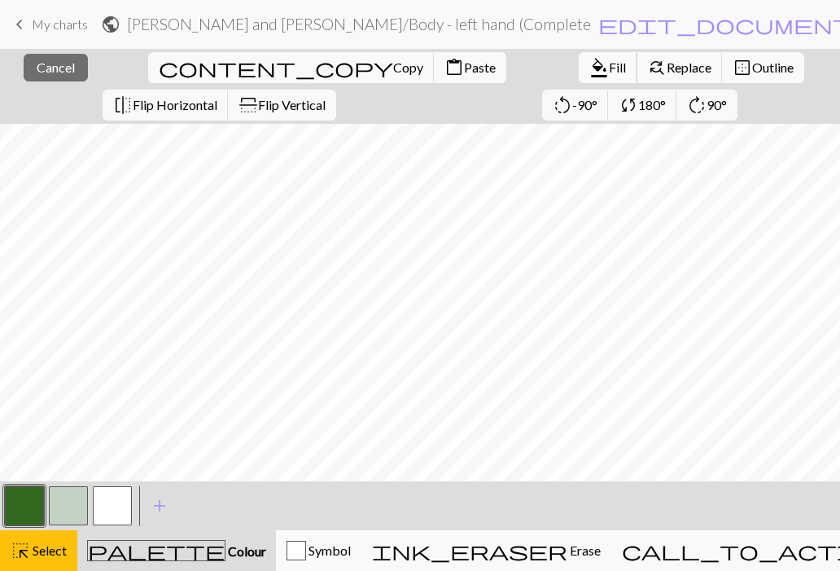
click at [579, 75] on button "format_color_fill Fill" at bounding box center [608, 67] width 59 height 31
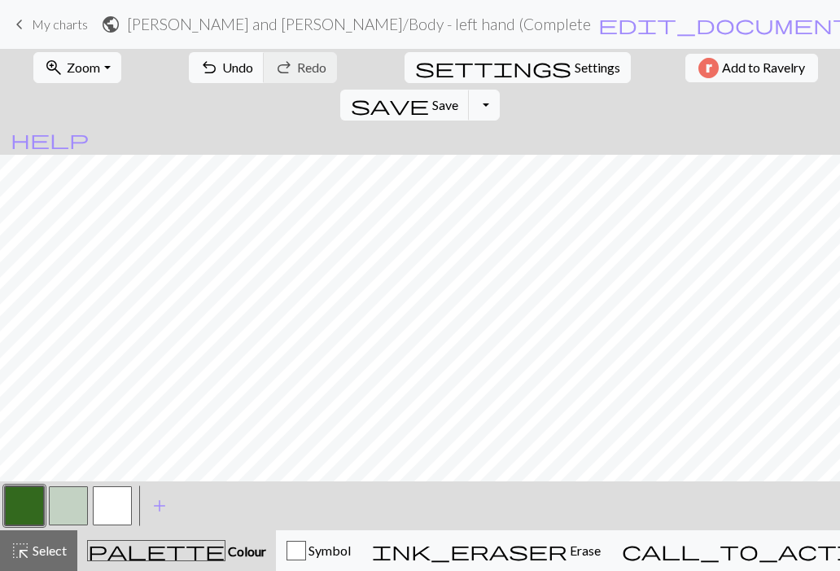
click at [58, 505] on button "button" at bounding box center [68, 505] width 39 height 39
click at [37, 516] on button "button" at bounding box center [24, 505] width 39 height 39
click at [42, 557] on span "Select" at bounding box center [48, 549] width 37 height 15
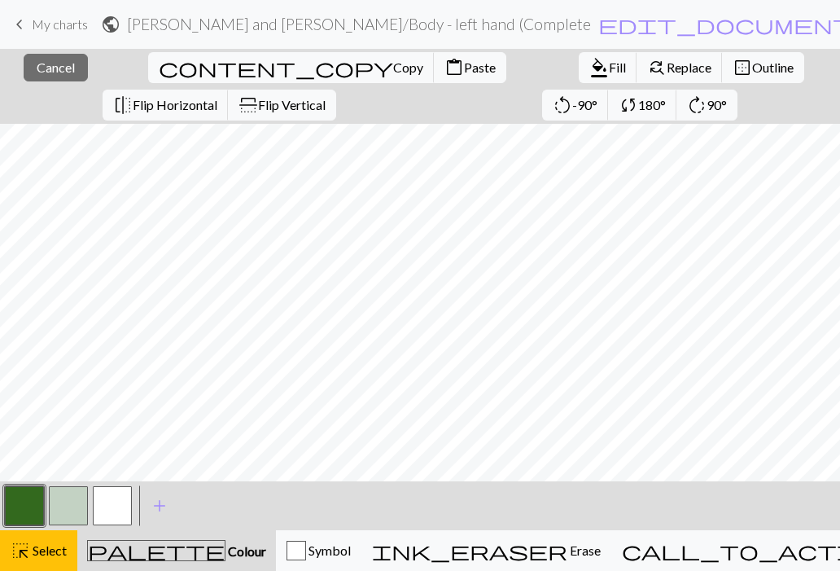
click at [15, 511] on button "button" at bounding box center [24, 505] width 39 height 39
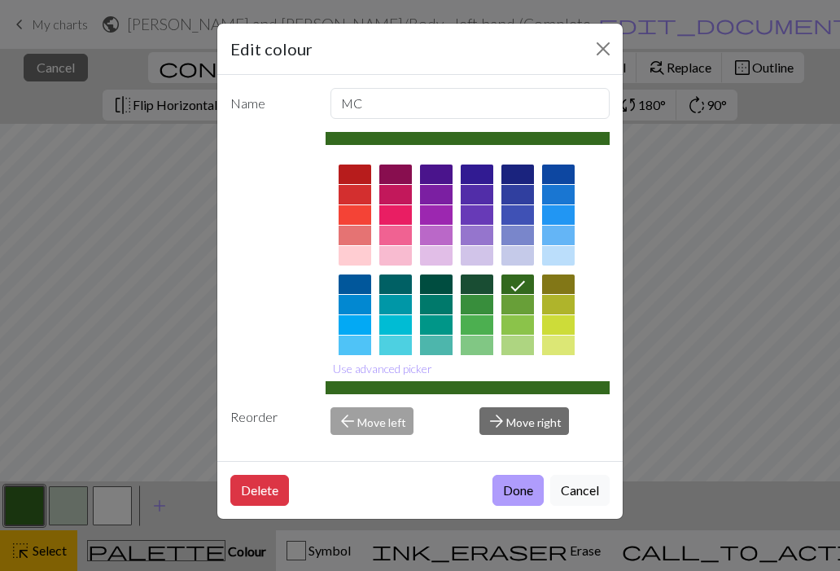
click at [506, 492] on button "Done" at bounding box center [518, 490] width 51 height 31
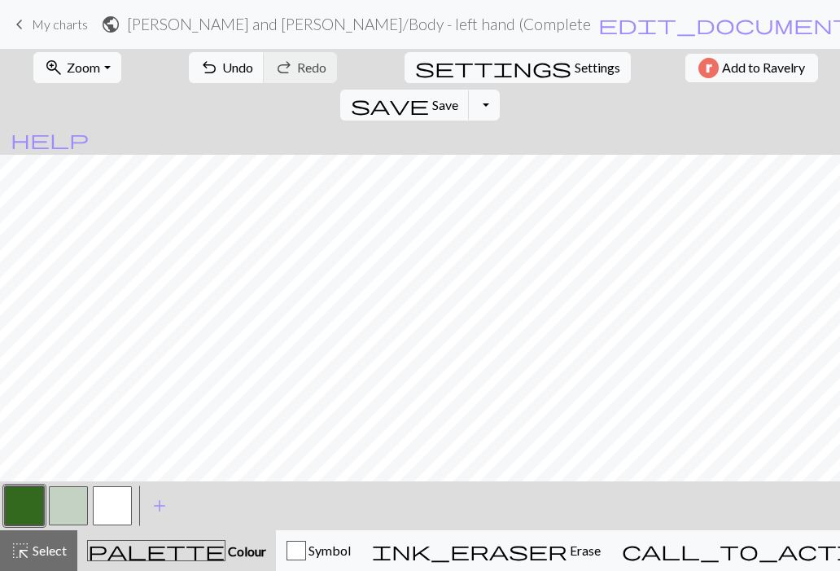
click at [67, 519] on button "button" at bounding box center [68, 505] width 39 height 39
click at [55, 501] on button "button" at bounding box center [68, 505] width 39 height 39
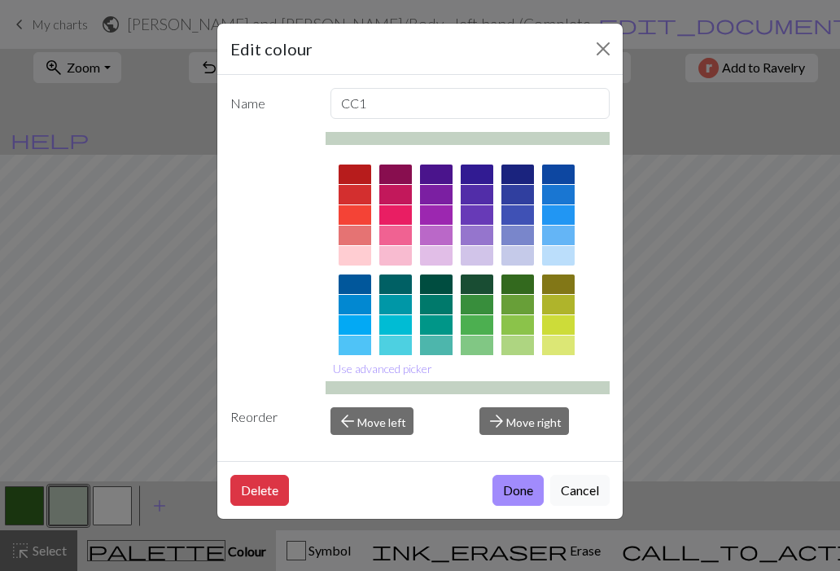
click at [13, 504] on div "Edit colour Name CC1 Use advanced picker Reorder arrow_back Move left arrow_for…" at bounding box center [420, 285] width 840 height 571
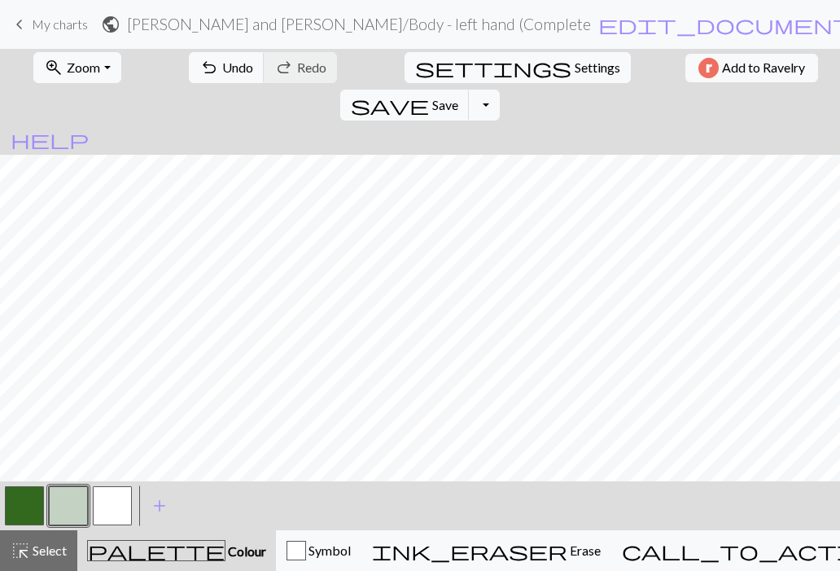
click at [20, 508] on button "button" at bounding box center [24, 505] width 39 height 39
click at [62, 510] on button "button" at bounding box center [68, 505] width 39 height 39
click at [28, 504] on button "button" at bounding box center [24, 505] width 39 height 39
click at [37, 563] on button "highlight_alt Select Select" at bounding box center [38, 550] width 77 height 41
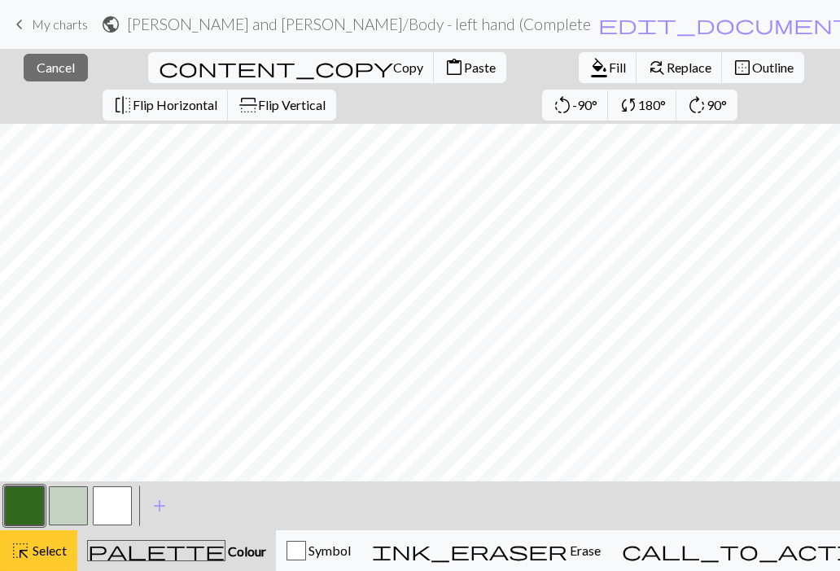
scroll to position [1132, 0]
click at [393, 67] on span "Copy" at bounding box center [408, 66] width 30 height 15
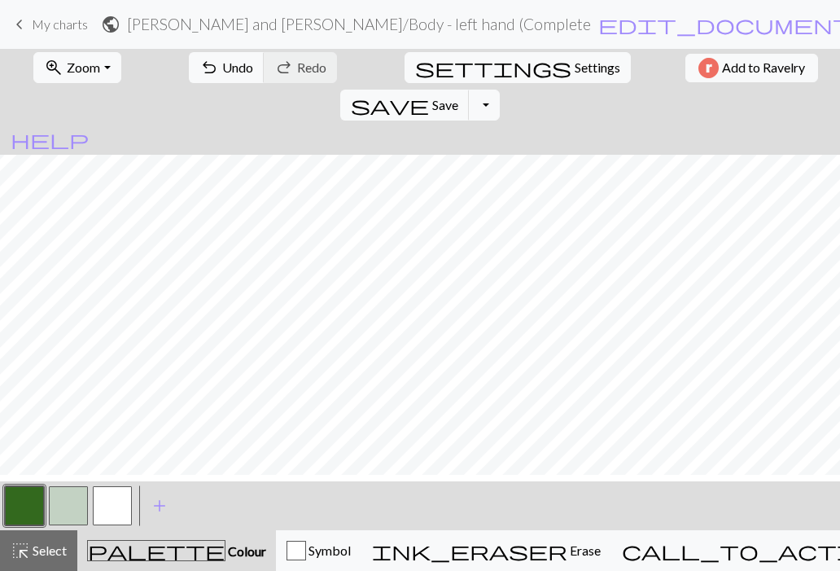
scroll to position [1095, 0]
click at [59, 507] on button "button" at bounding box center [68, 505] width 39 height 39
click at [55, 506] on button "button" at bounding box center [68, 505] width 39 height 39
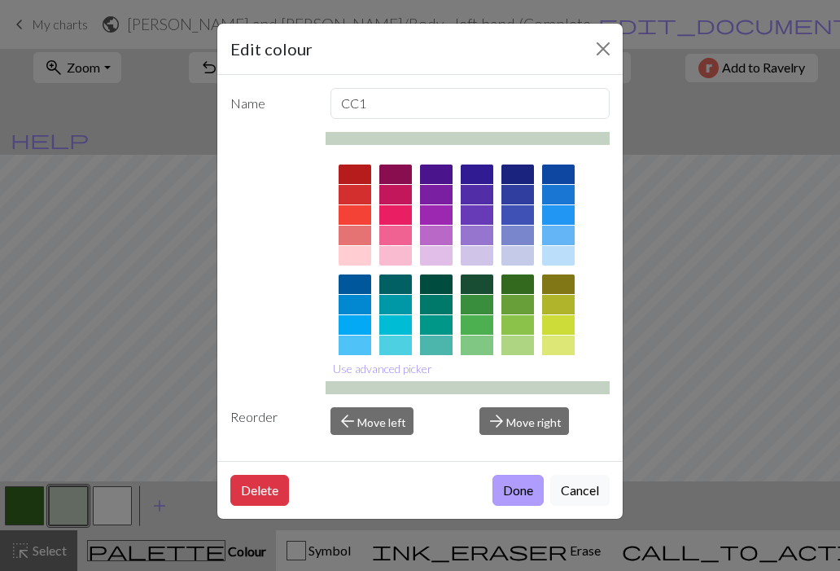
click at [497, 488] on button "Done" at bounding box center [518, 490] width 51 height 31
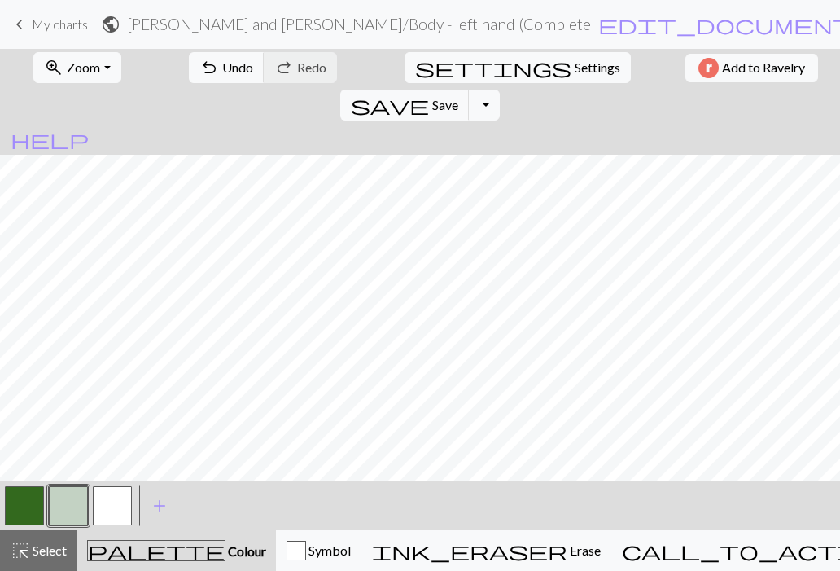
click at [15, 508] on button "button" at bounding box center [24, 505] width 39 height 39
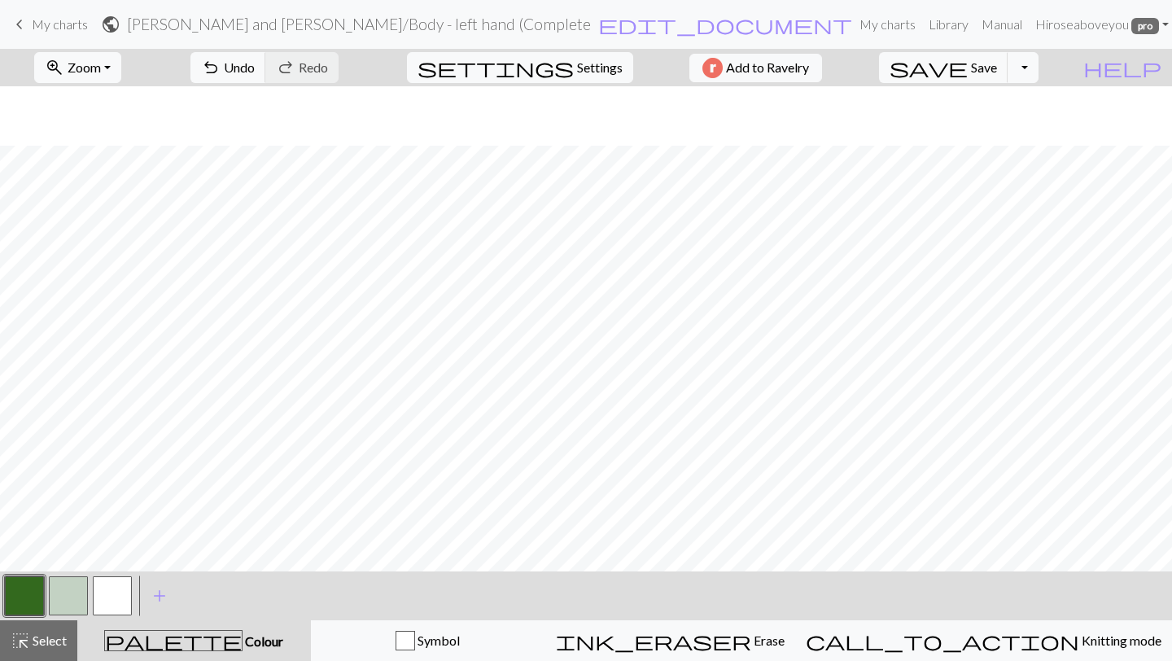
scroll to position [1005, 0]
click at [45, 633] on span "Select" at bounding box center [48, 640] width 37 height 15
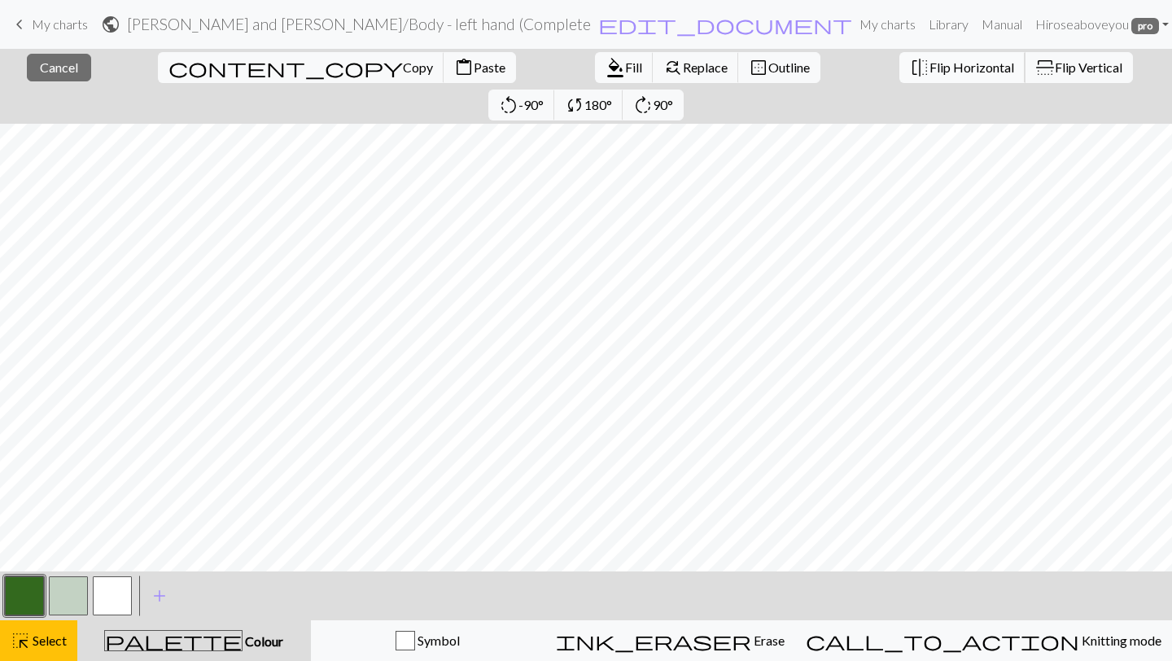
click at [930, 70] on span "Flip Horizontal" at bounding box center [972, 66] width 85 height 15
click at [456, 572] on div "< > add Add a colour" at bounding box center [586, 596] width 1172 height 49
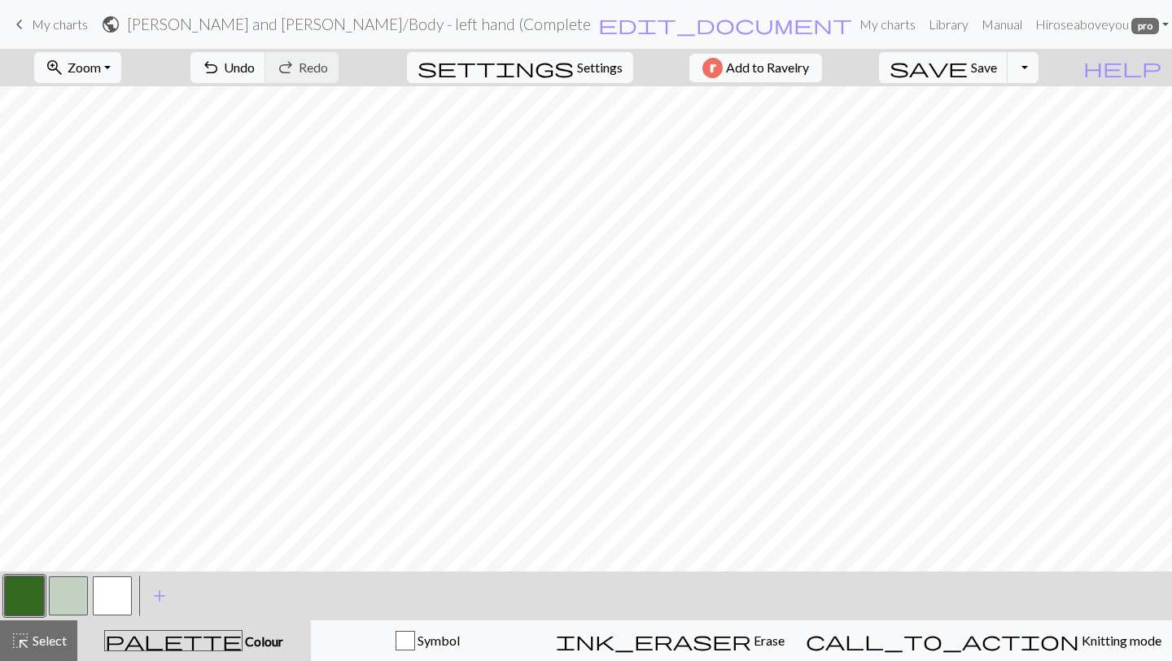
click at [33, 597] on button "button" at bounding box center [24, 595] width 39 height 39
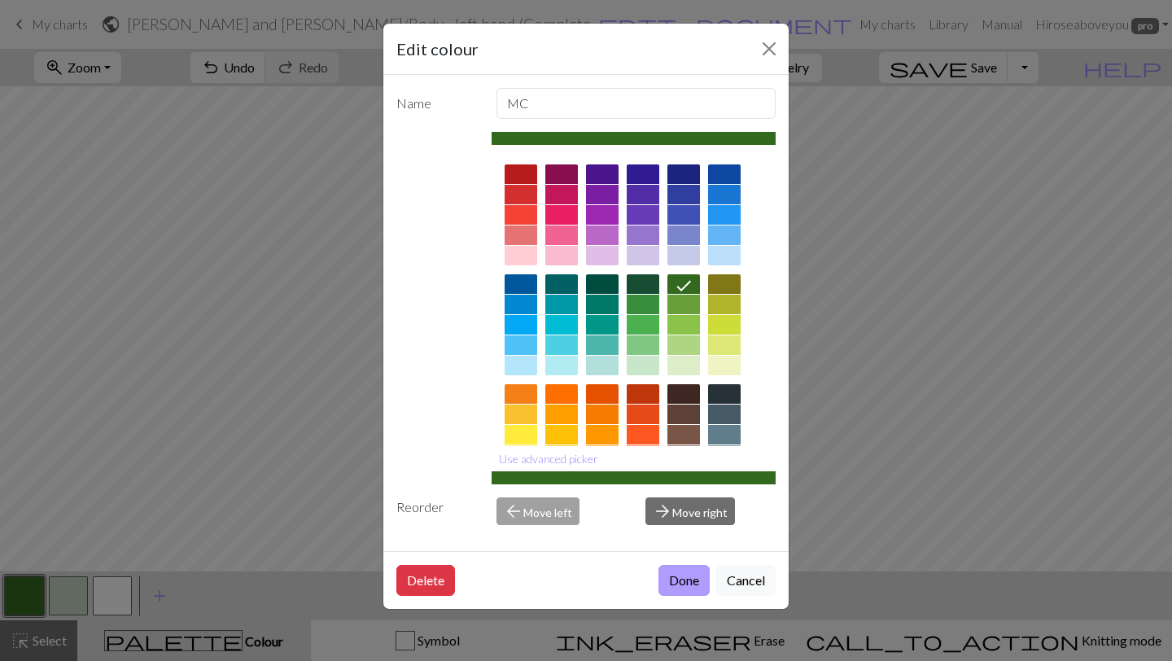
click at [677, 570] on button "Done" at bounding box center [684, 580] width 51 height 31
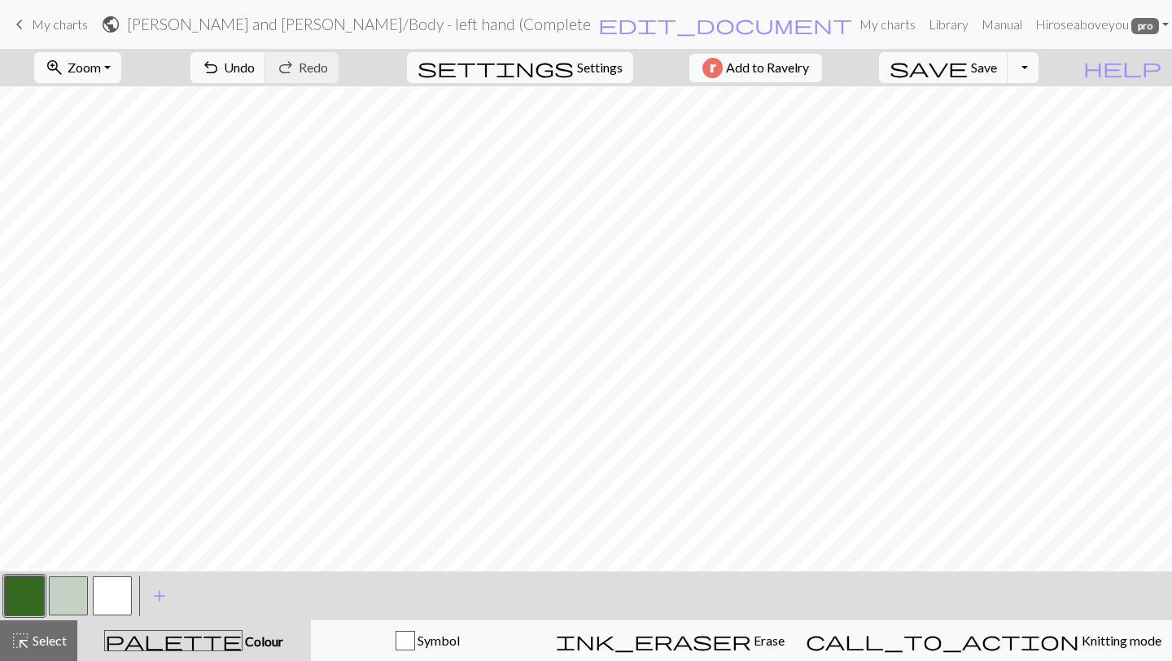
click at [55, 599] on button "button" at bounding box center [68, 595] width 39 height 39
click at [68, 593] on button "button" at bounding box center [68, 595] width 39 height 39
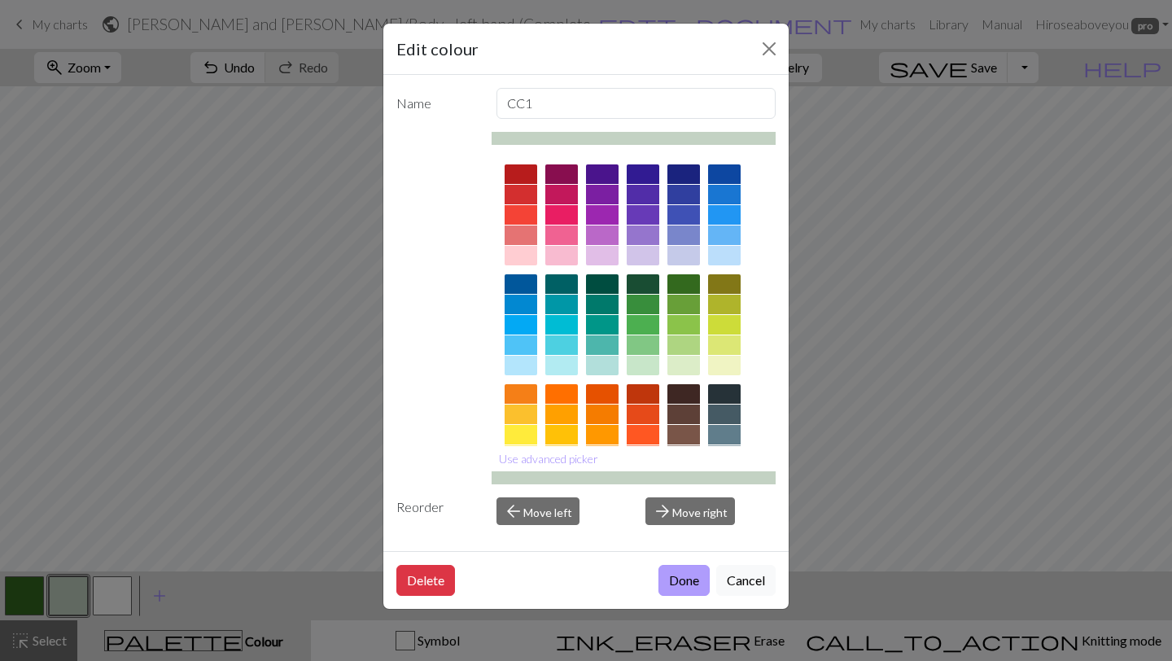
click at [680, 589] on button "Done" at bounding box center [684, 580] width 51 height 31
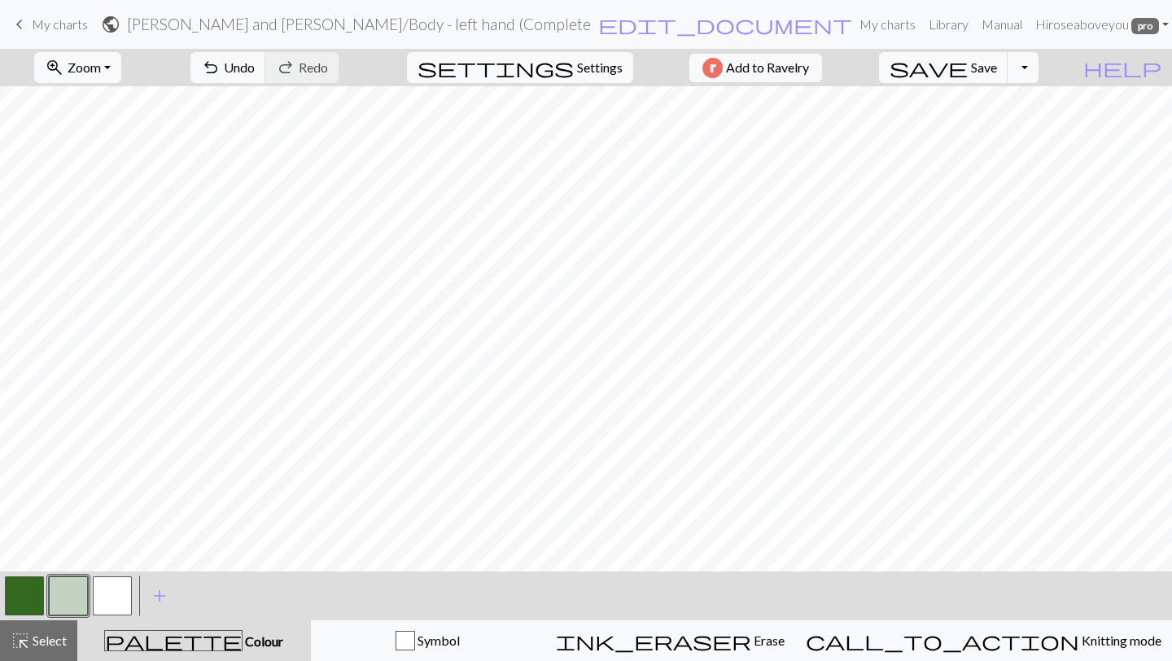
click at [21, 585] on button "button" at bounding box center [24, 595] width 39 height 39
click at [68, 592] on button "button" at bounding box center [68, 595] width 39 height 39
click at [68, 598] on button "button" at bounding box center [68, 595] width 39 height 39
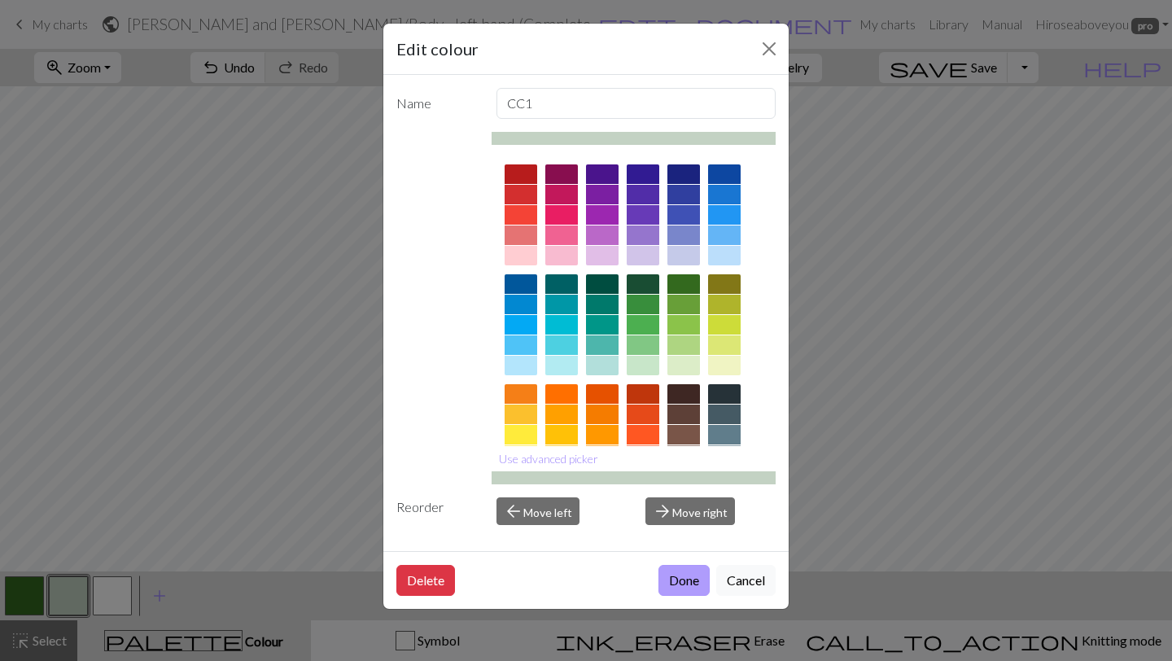
click at [688, 574] on button "Done" at bounding box center [684, 580] width 51 height 31
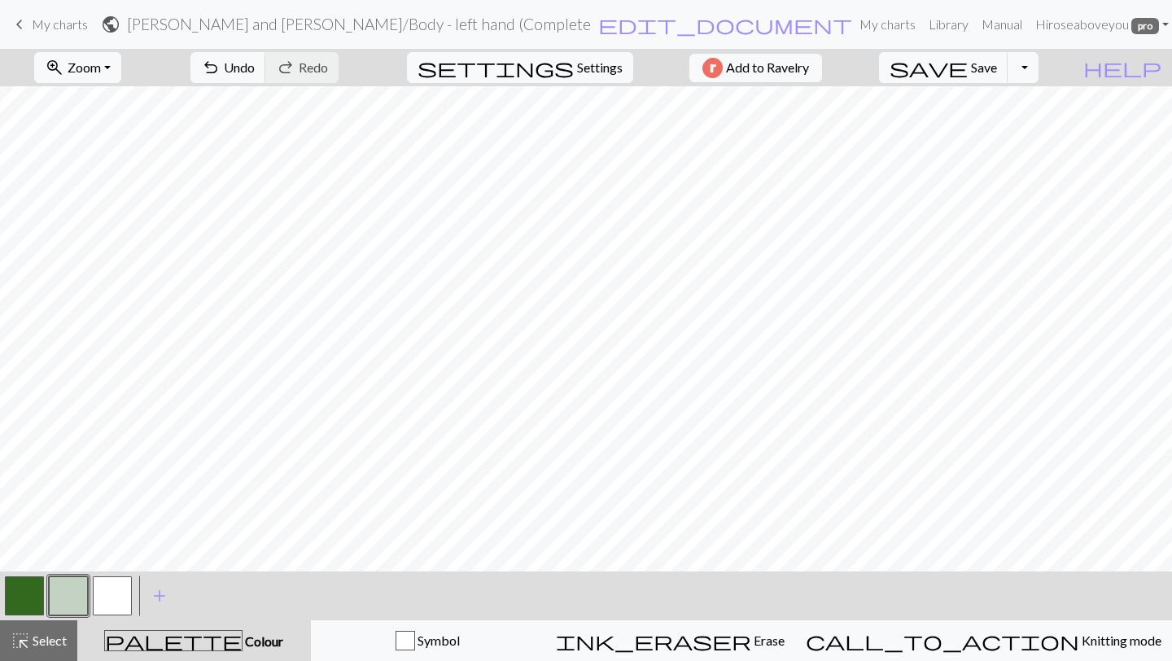
click at [116, 586] on button "button" at bounding box center [112, 595] width 39 height 39
click at [46, 606] on div at bounding box center [68, 596] width 44 height 44
click at [12, 602] on button "button" at bounding box center [24, 595] width 39 height 39
click at [64, 588] on button "button" at bounding box center [68, 595] width 39 height 39
click at [34, 633] on span "Select" at bounding box center [48, 640] width 37 height 15
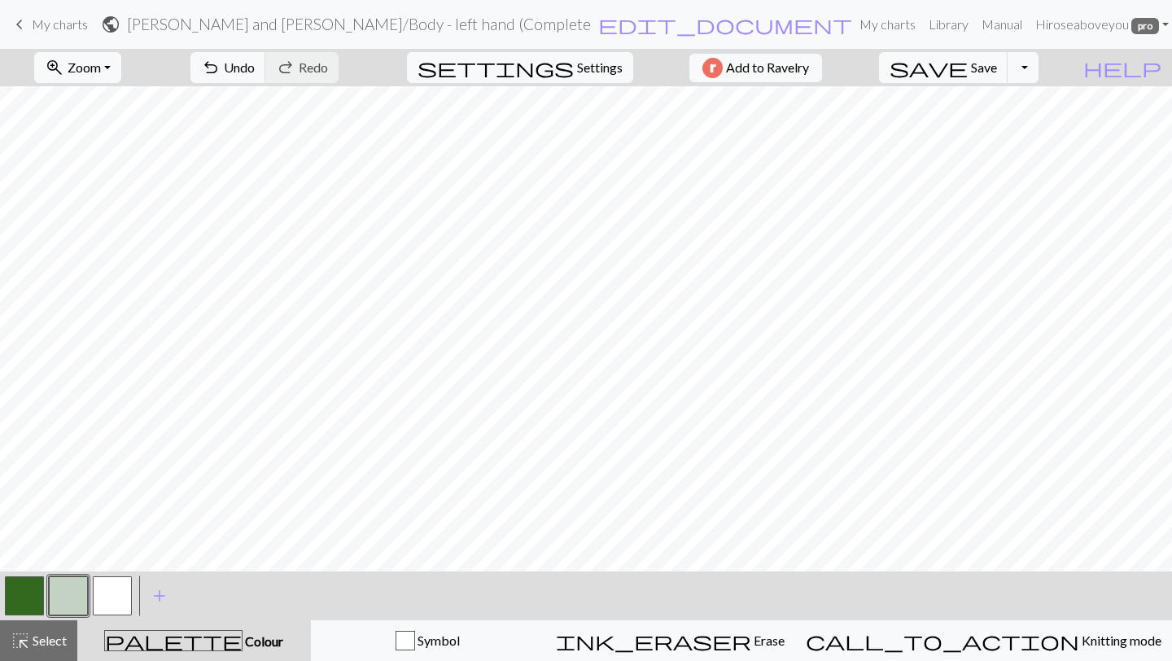
click at [32, 593] on button "button" at bounding box center [24, 595] width 39 height 39
click at [72, 593] on button "button" at bounding box center [68, 595] width 39 height 39
click at [24, 593] on button "button" at bounding box center [24, 595] width 39 height 39
click at [61, 593] on button "button" at bounding box center [68, 595] width 39 height 39
click at [24, 606] on button "button" at bounding box center [24, 595] width 39 height 39
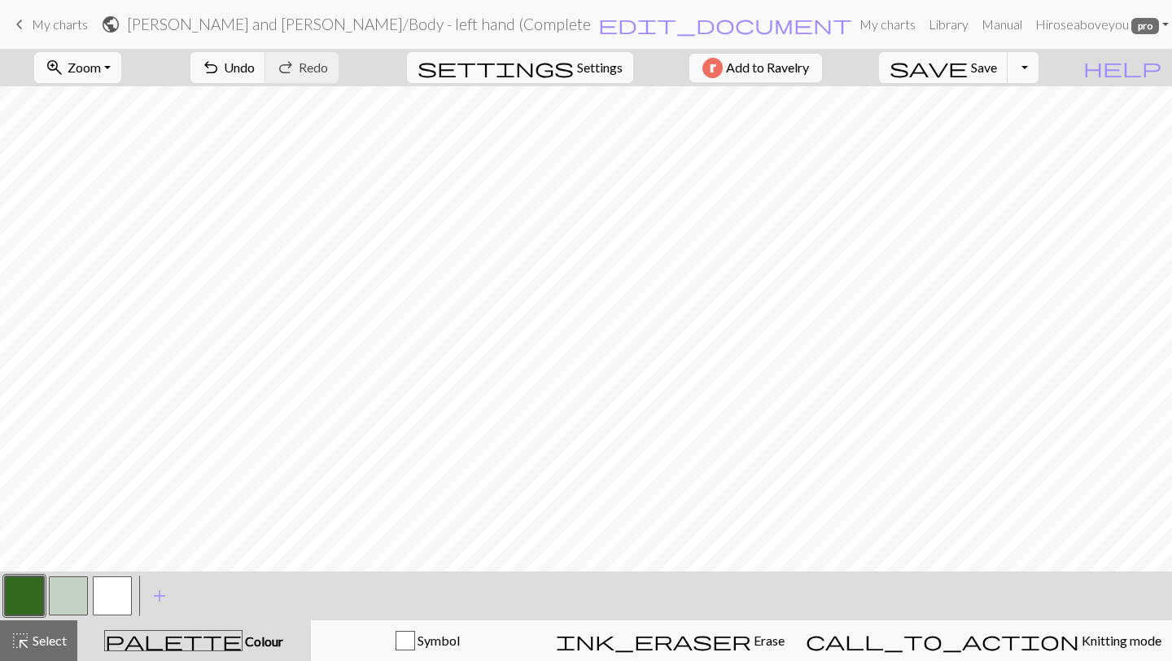
click at [64, 599] on button "button" at bounding box center [68, 595] width 39 height 39
click at [66, 591] on button "button" at bounding box center [68, 595] width 39 height 39
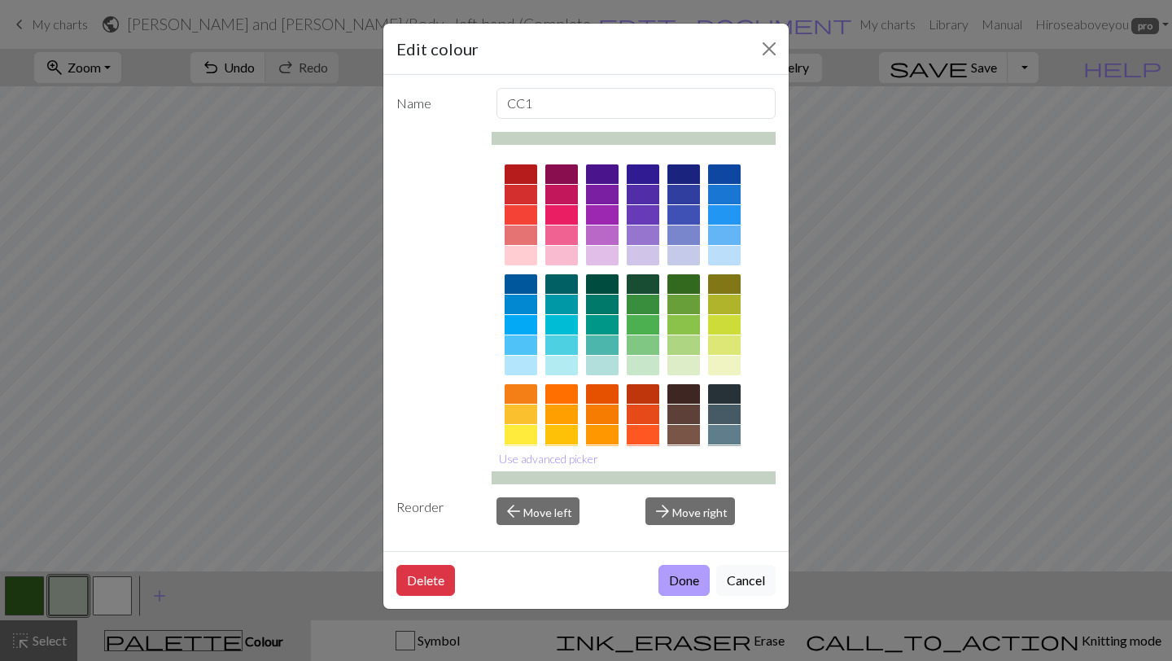
click at [672, 572] on button "Done" at bounding box center [684, 580] width 51 height 31
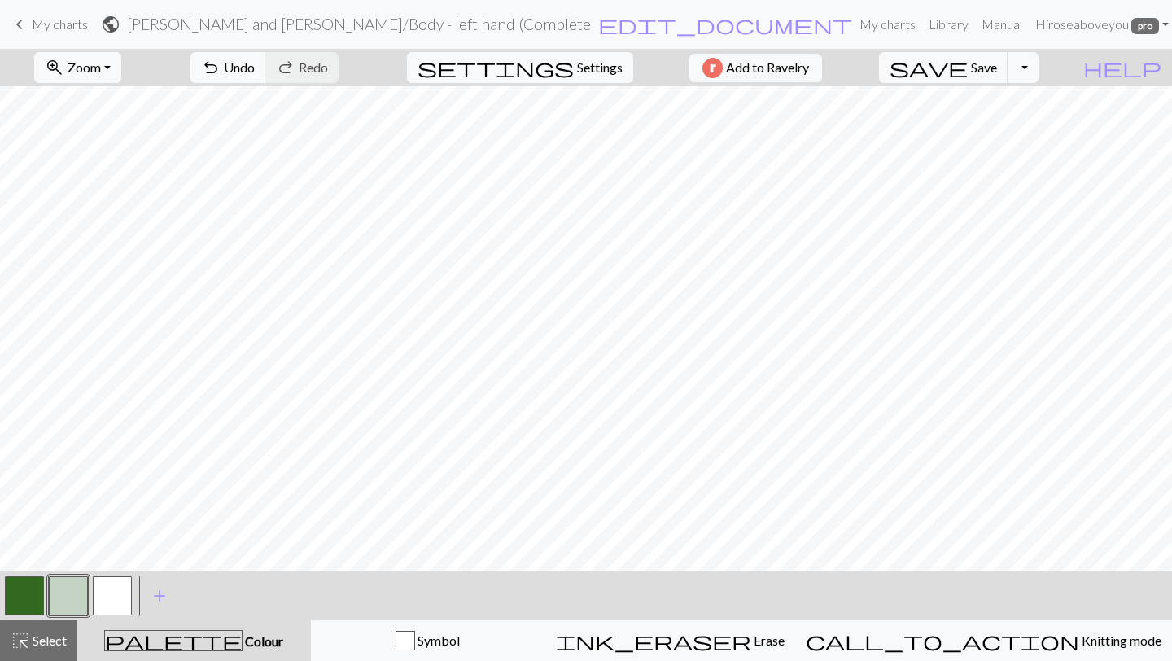
click at [14, 586] on button "button" at bounding box center [24, 595] width 39 height 39
click at [68, 597] on button "button" at bounding box center [68, 595] width 39 height 39
click at [20, 600] on button "button" at bounding box center [24, 595] width 39 height 39
click at [64, 589] on button "button" at bounding box center [68, 595] width 39 height 39
click at [20, 594] on button "button" at bounding box center [24, 595] width 39 height 39
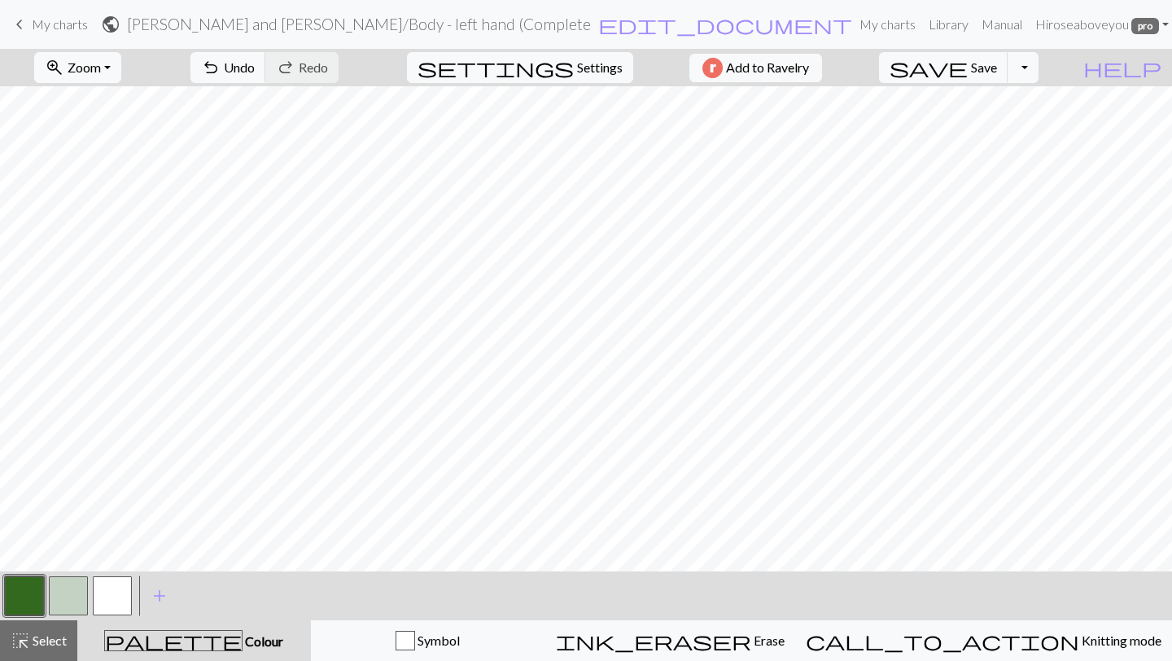
click at [55, 584] on button "button" at bounding box center [68, 595] width 39 height 39
click at [28, 593] on button "button" at bounding box center [24, 595] width 39 height 39
click at [94, 76] on button "zoom_in Zoom Zoom" at bounding box center [77, 67] width 87 height 31
click at [108, 96] on button "Fit all" at bounding box center [99, 103] width 129 height 26
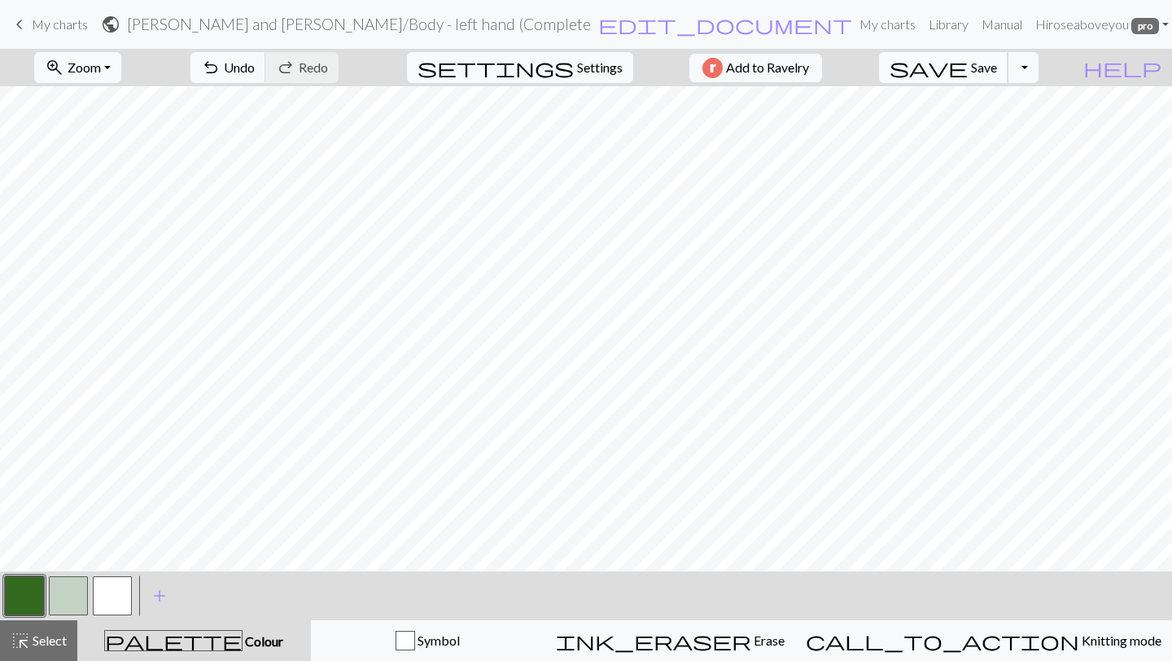
click at [997, 65] on span "Save" at bounding box center [984, 66] width 26 height 15
click at [466, 19] on h2 "Randy and Jess / Body - left hand (Complete" at bounding box center [359, 24] width 464 height 19
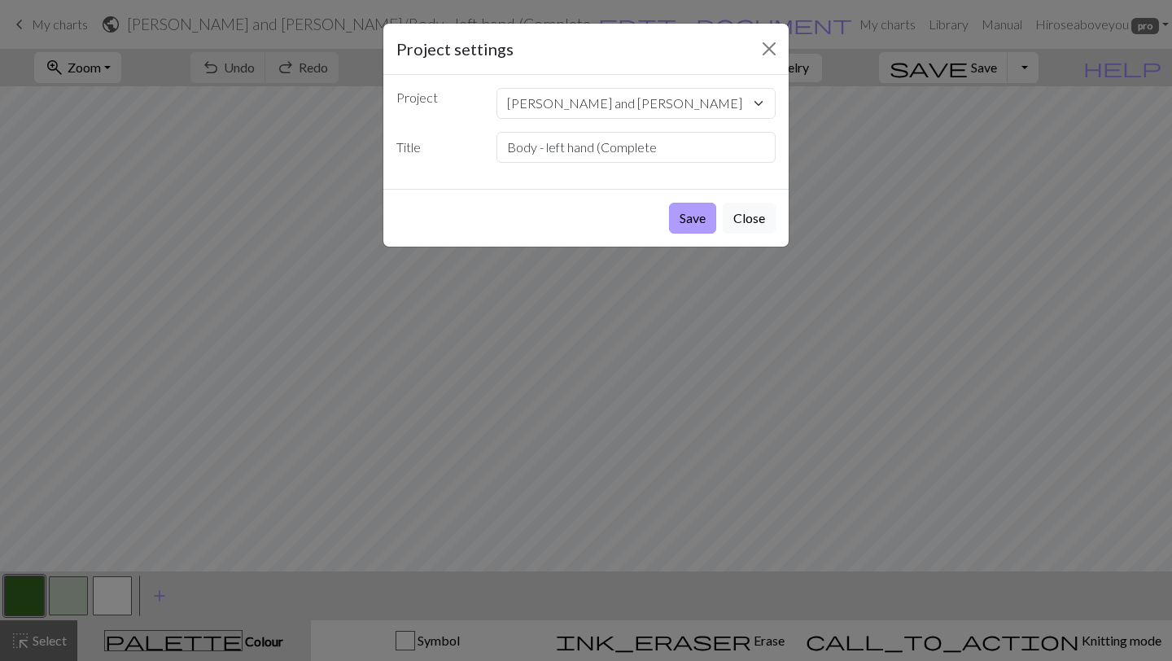
click at [699, 216] on button "Save" at bounding box center [692, 218] width 47 height 31
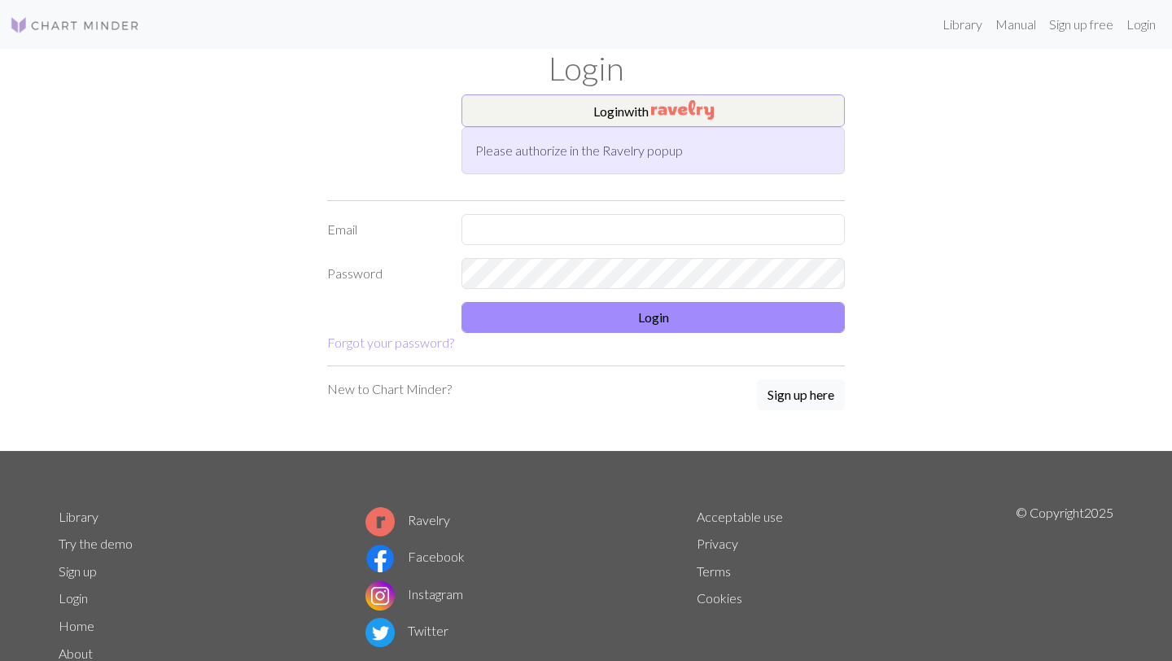
click at [577, 103] on button "Login with" at bounding box center [653, 110] width 383 height 33
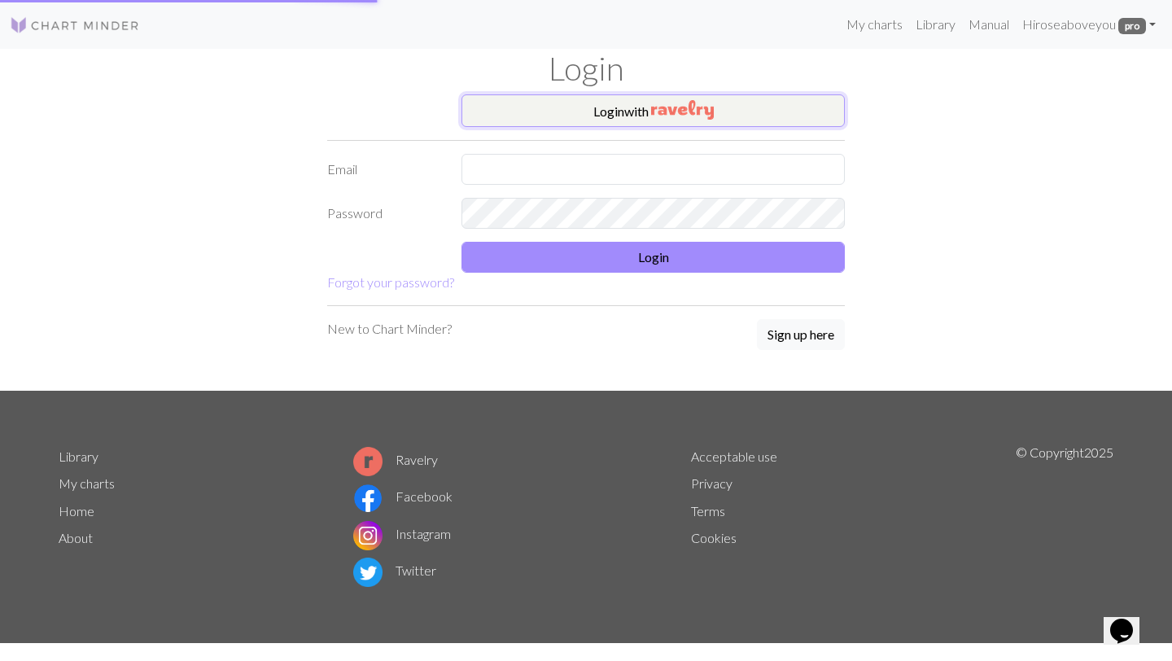
click at [668, 107] on img "button" at bounding box center [682, 110] width 63 height 20
click at [706, 106] on img "button" at bounding box center [682, 110] width 63 height 20
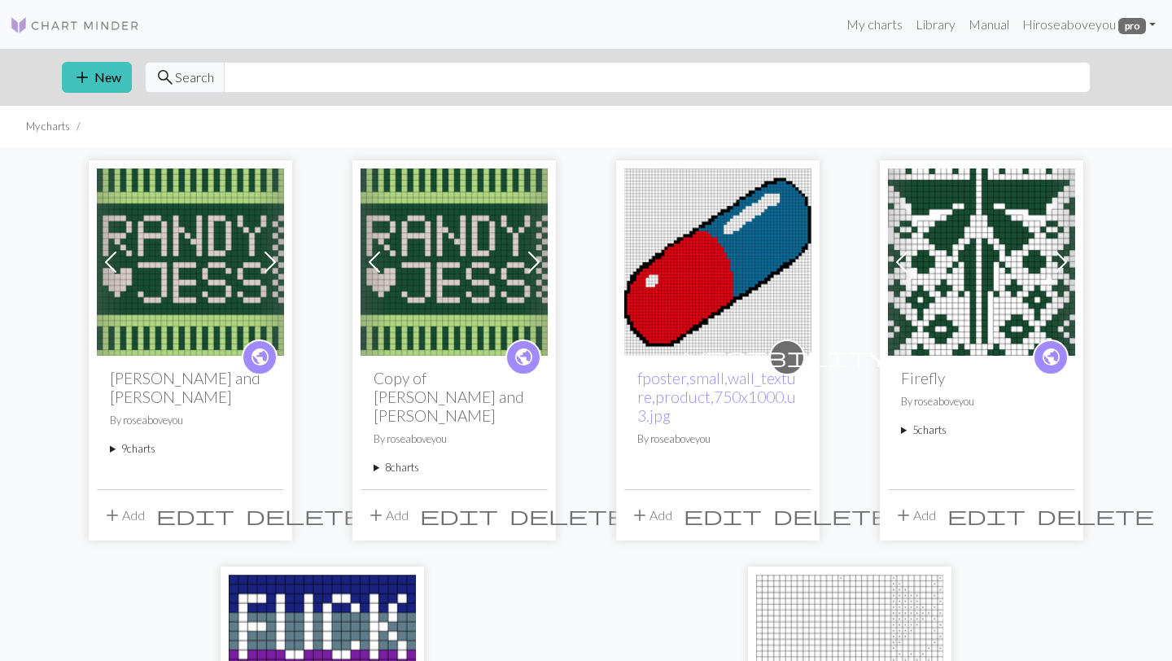
click at [203, 441] on summary "9 charts" at bounding box center [190, 448] width 161 height 15
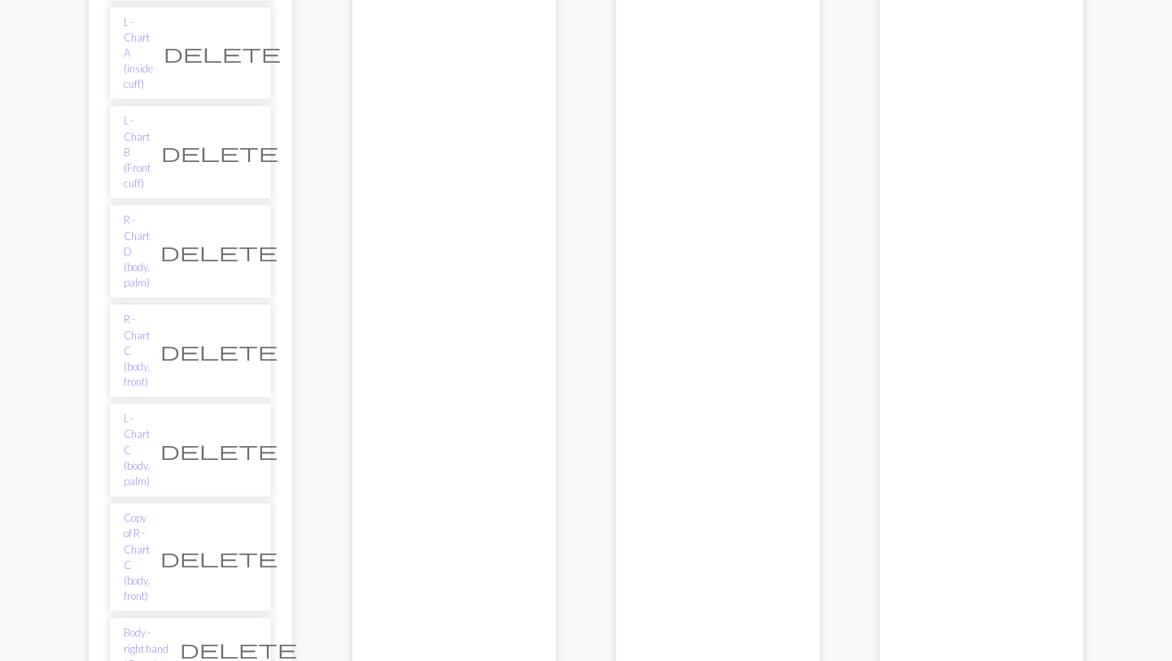
scroll to position [762, 0]
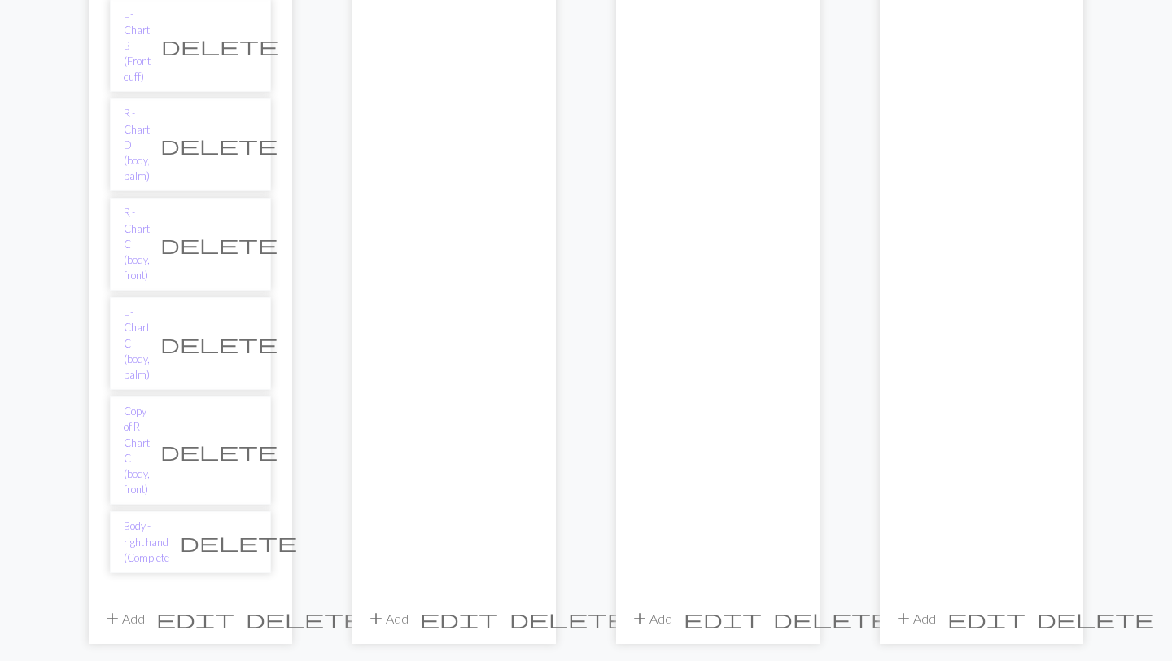
click at [545, 603] on button "delete" at bounding box center [568, 618] width 129 height 31
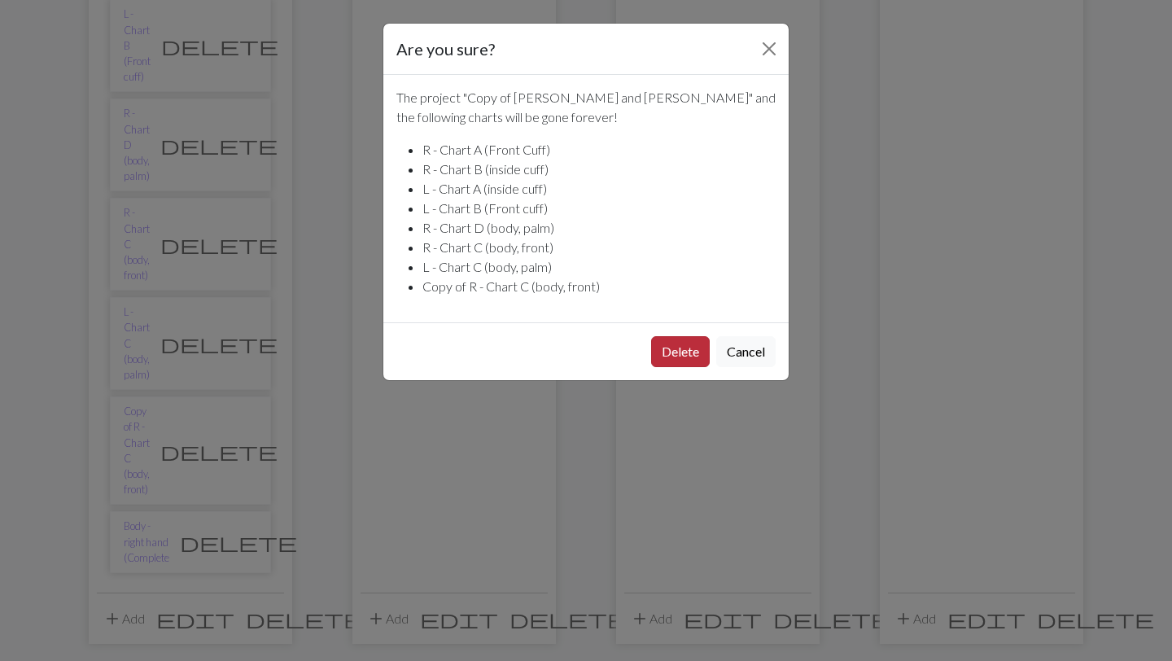
click at [690, 354] on button "Delete" at bounding box center [680, 351] width 59 height 31
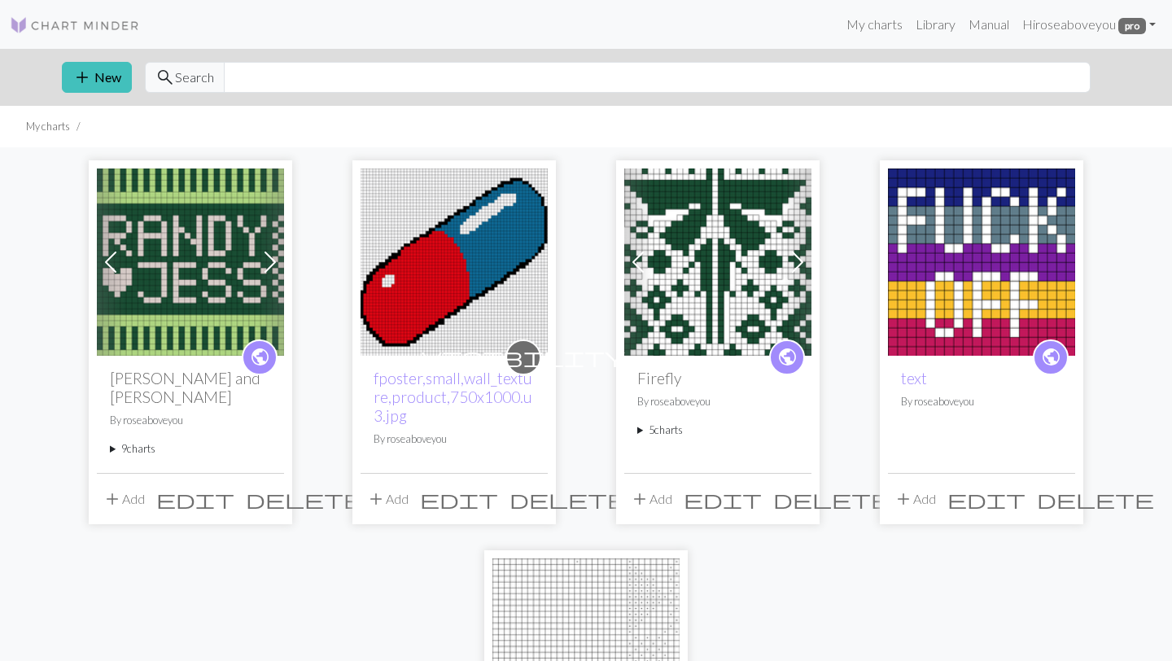
click at [132, 441] on summary "9 charts" at bounding box center [190, 448] width 161 height 15
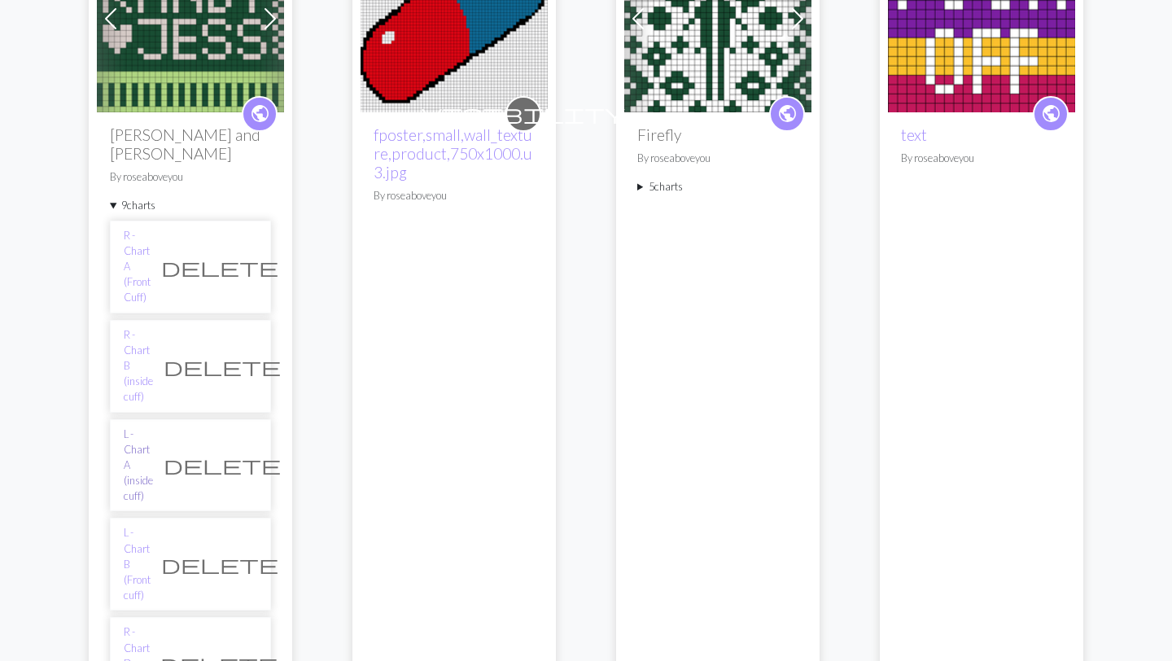
scroll to position [252, 0]
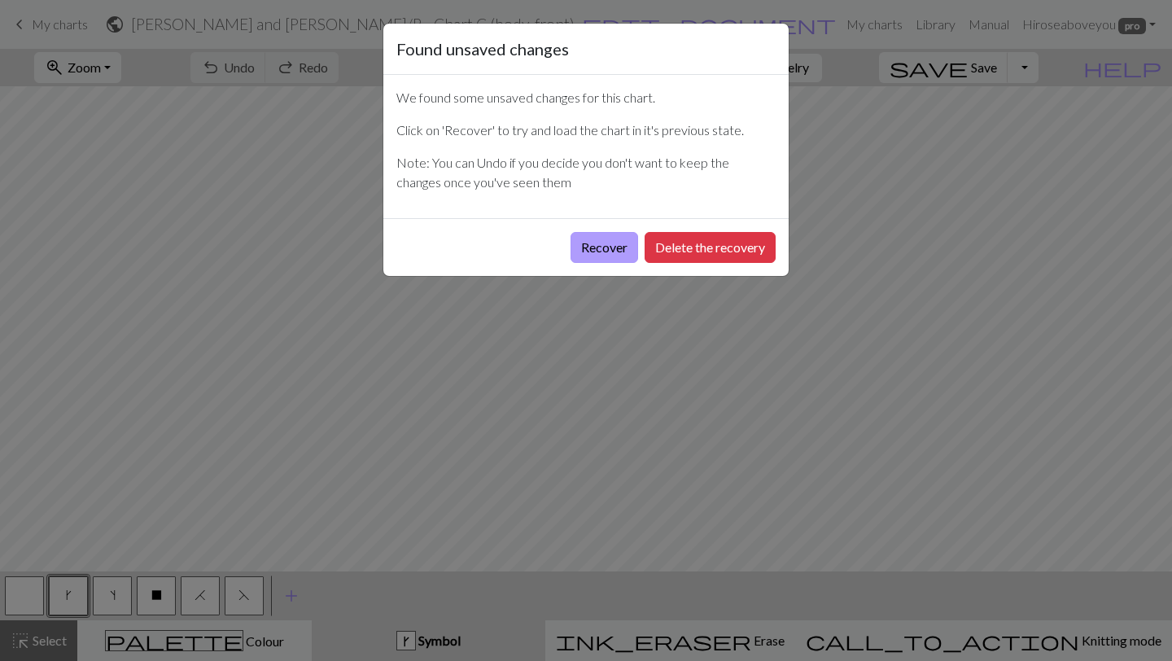
click at [592, 245] on button "Recover" at bounding box center [605, 247] width 68 height 31
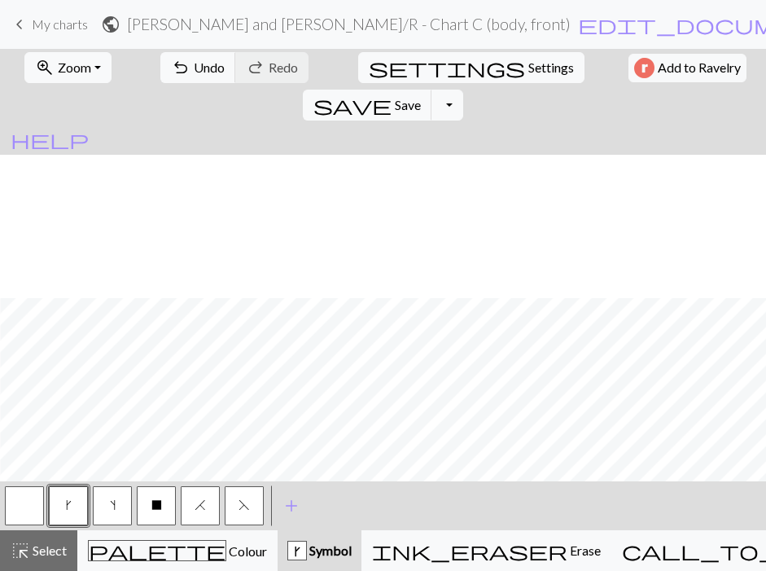
scroll to position [660, 99]
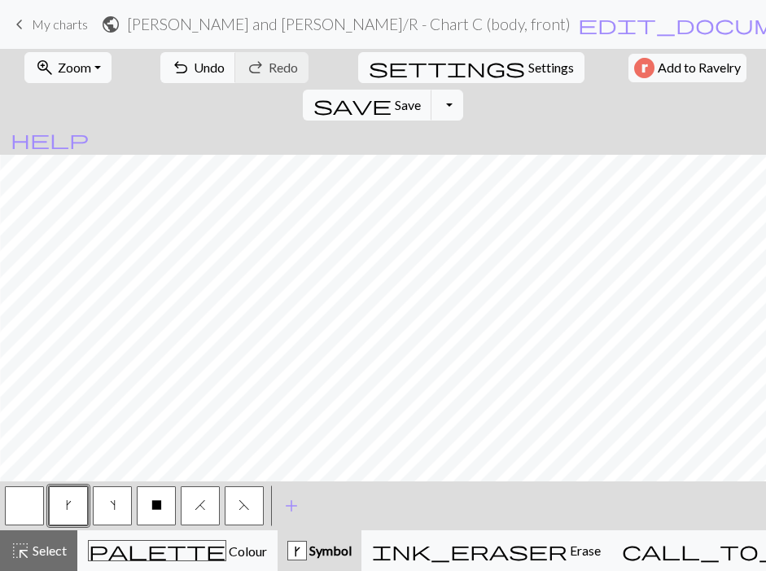
click at [469, 501] on div "< k s X H F > add Add a symbol" at bounding box center [383, 505] width 766 height 49
click at [42, 545] on span "Select" at bounding box center [48, 549] width 37 height 15
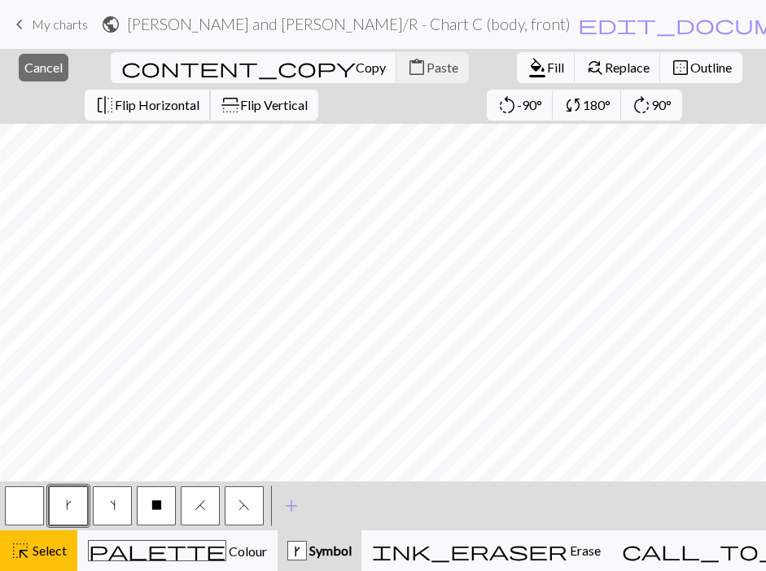
click at [199, 97] on span "Flip Horizontal" at bounding box center [157, 104] width 85 height 15
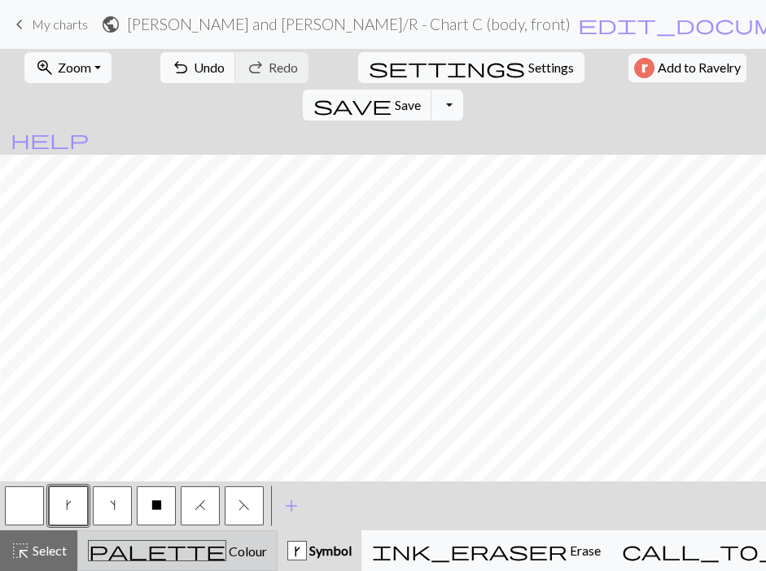
click at [120, 537] on button "palette Colour Colour" at bounding box center [177, 550] width 200 height 41
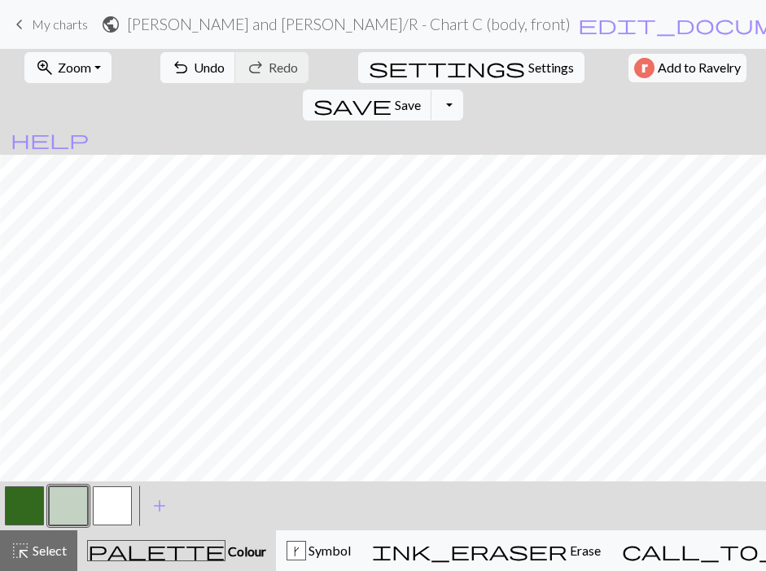
click at [22, 505] on button "button" at bounding box center [24, 505] width 39 height 39
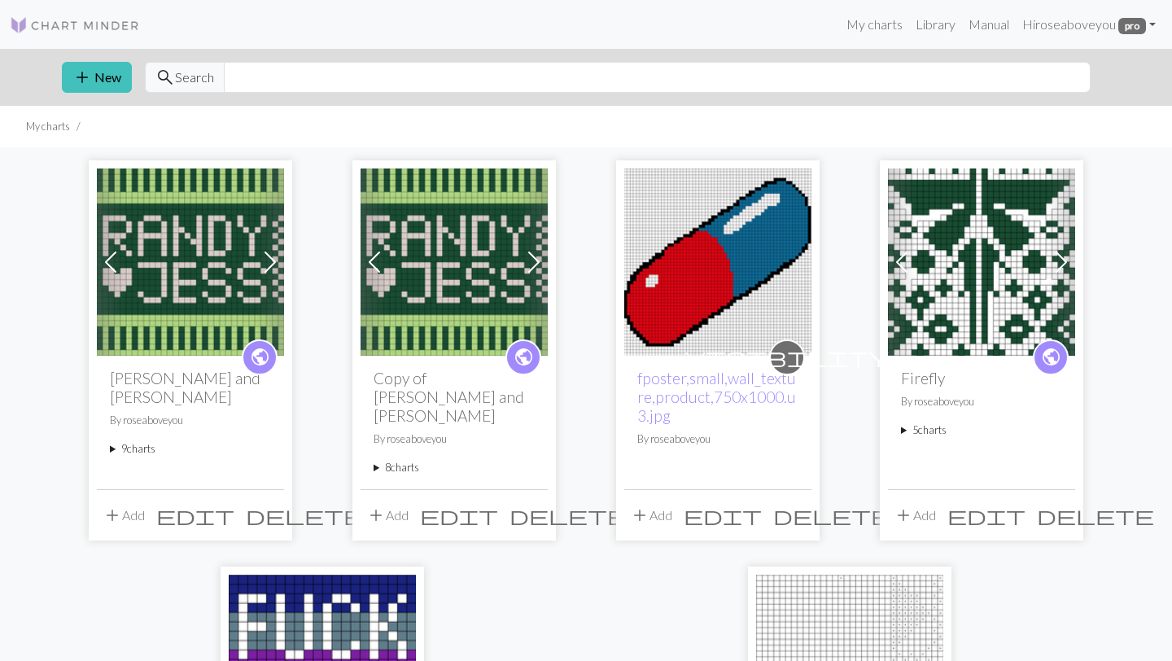
click at [130, 441] on summary "9 charts" at bounding box center [190, 448] width 161 height 15
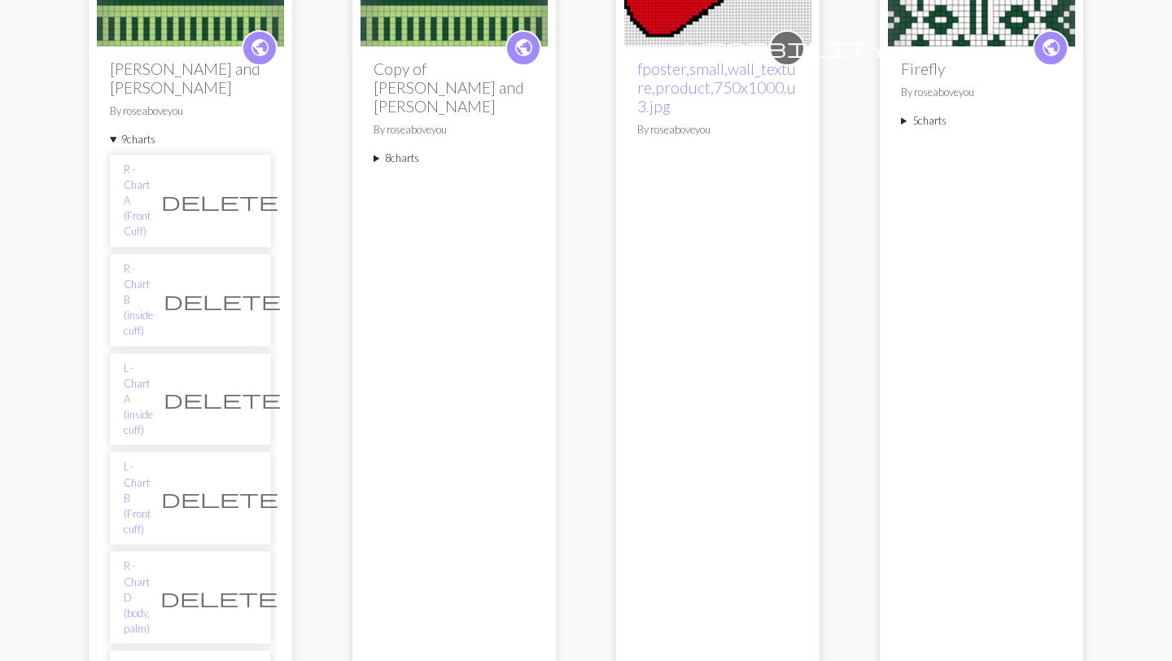
scroll to position [427, 0]
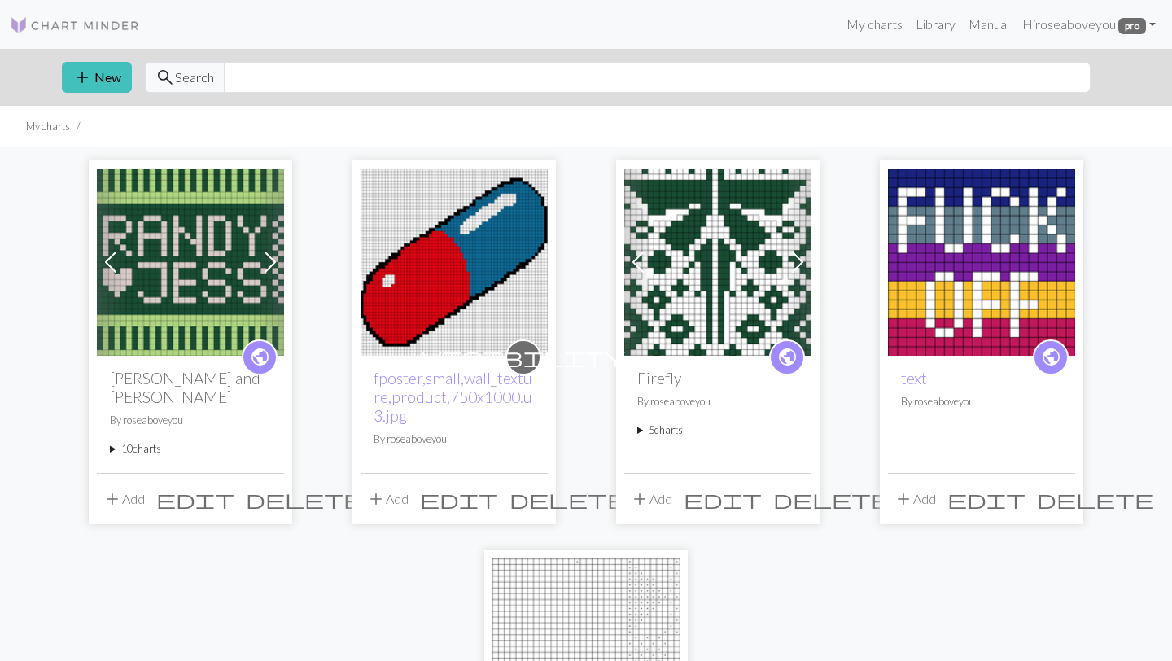
click at [144, 441] on summary "10 charts" at bounding box center [190, 448] width 161 height 15
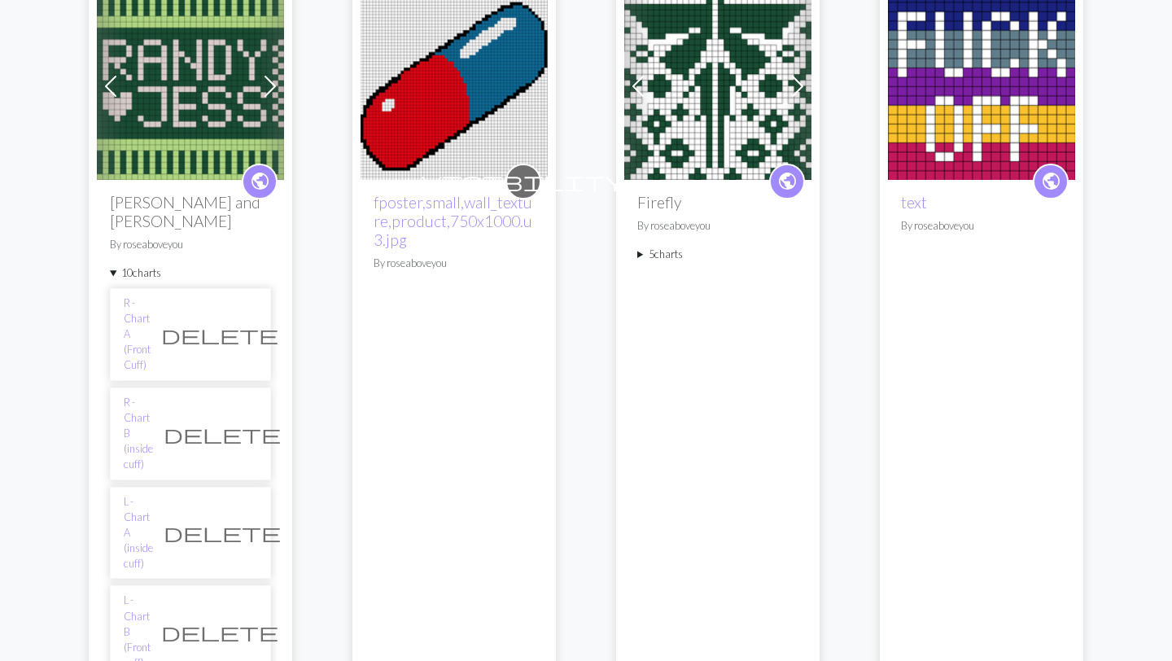
scroll to position [178, 0]
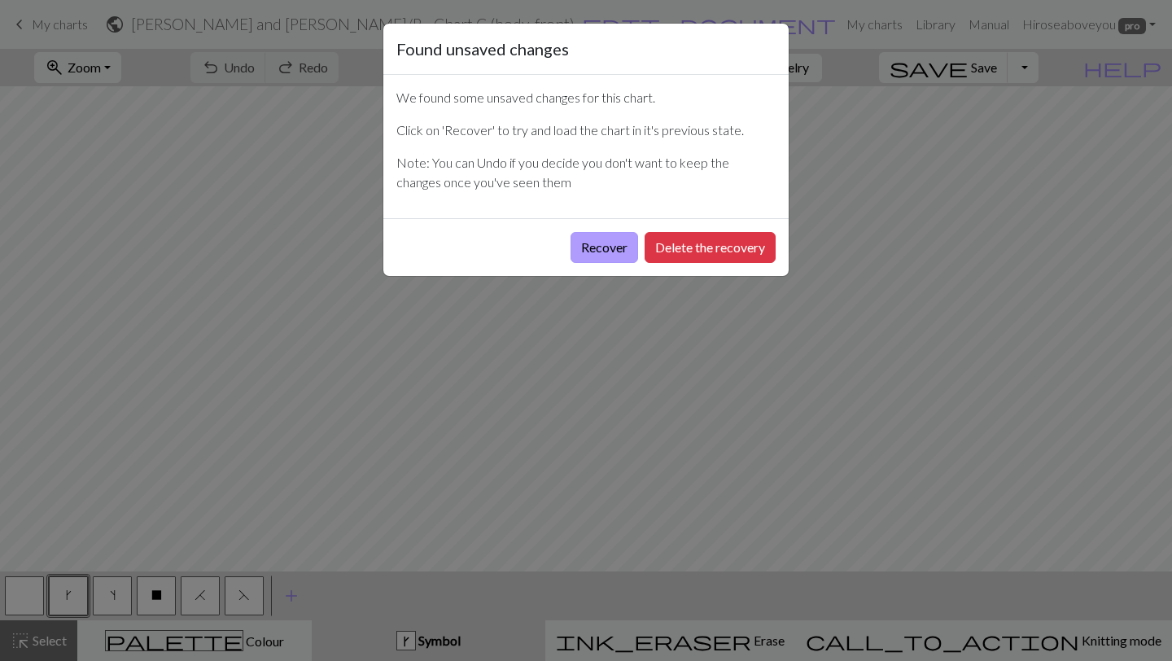
click at [602, 236] on button "Recover" at bounding box center [605, 247] width 68 height 31
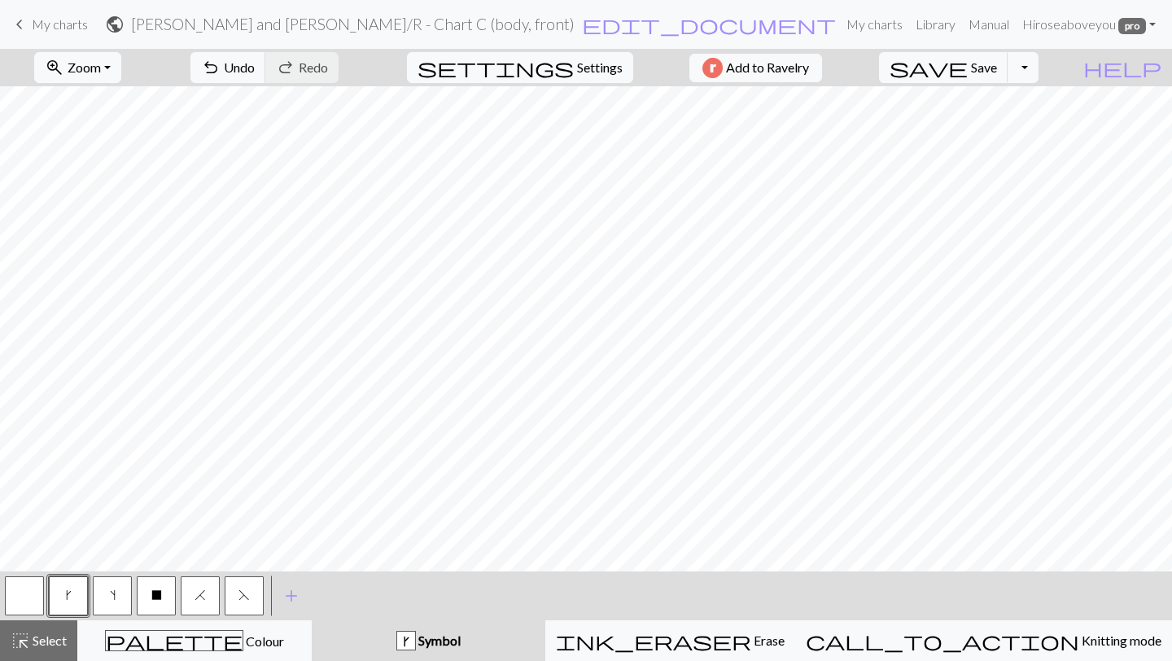
click at [59, 28] on span "My charts" at bounding box center [60, 23] width 56 height 15
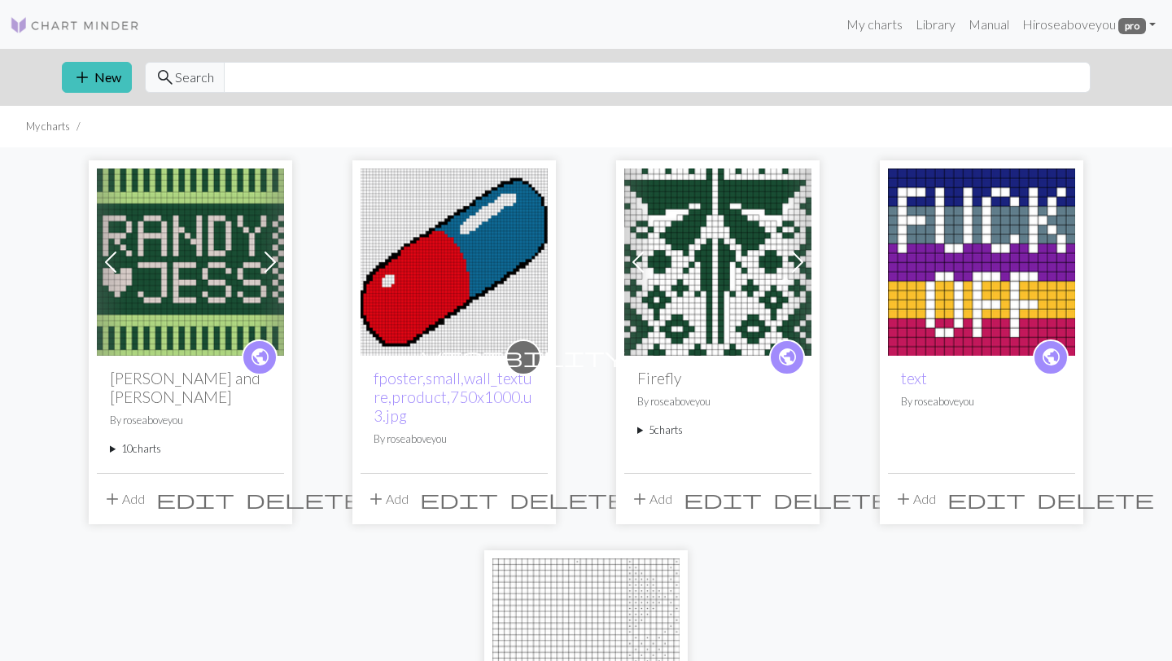
click at [146, 441] on summary "10 charts" at bounding box center [190, 448] width 161 height 15
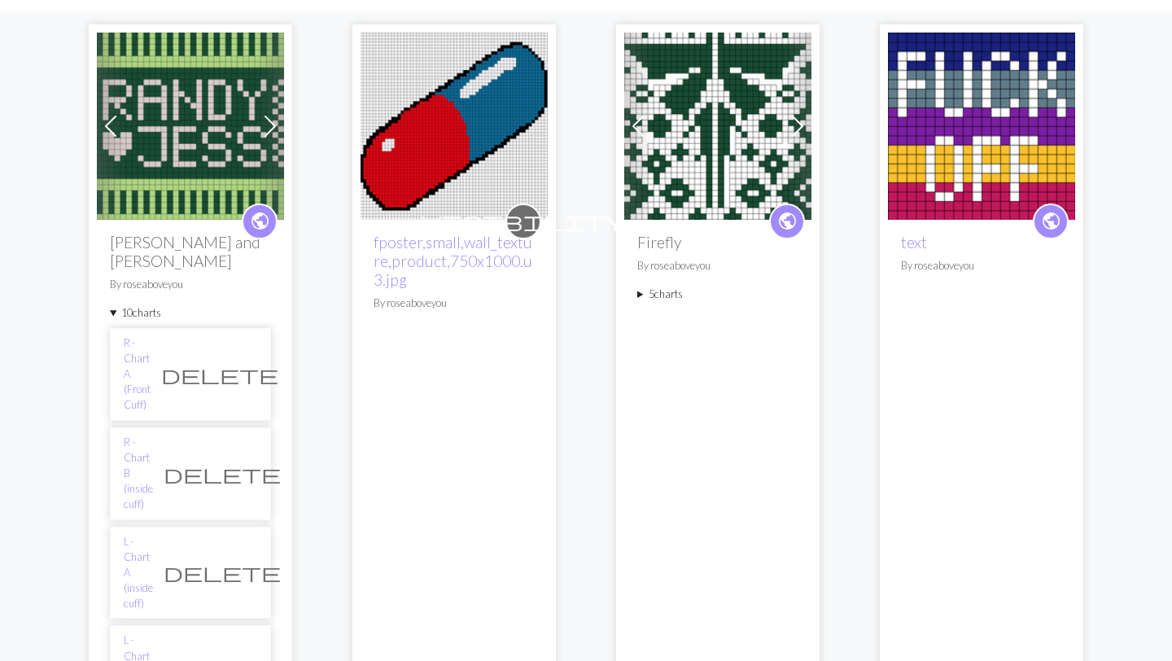
scroll to position [143, 0]
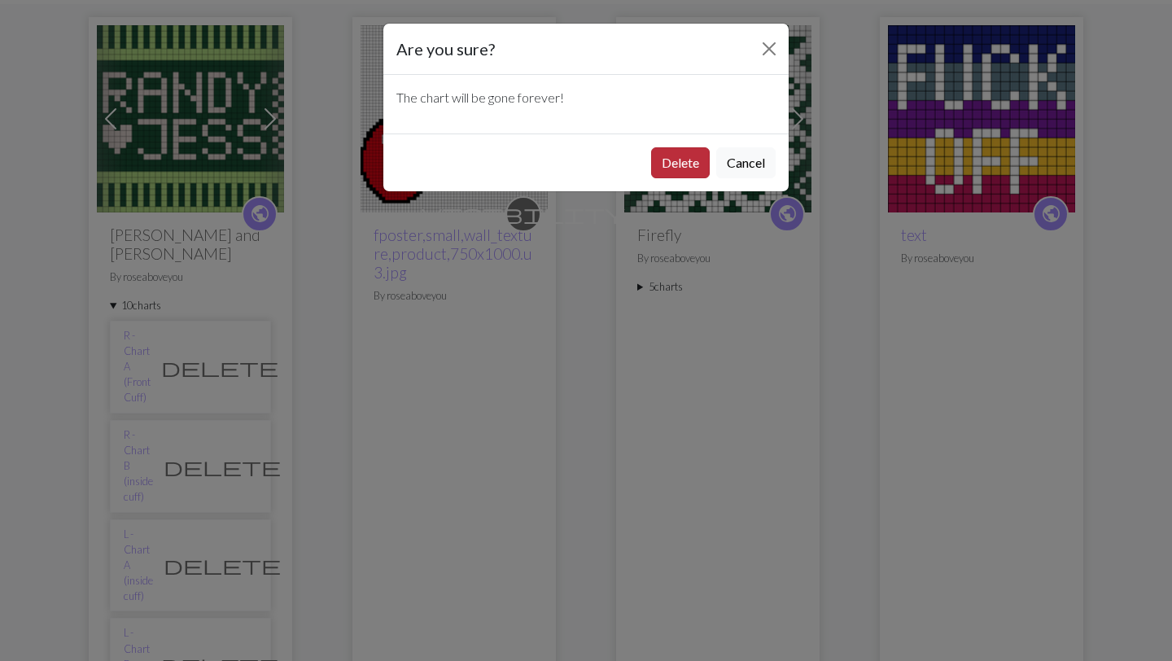
click at [681, 163] on button "Delete" at bounding box center [680, 162] width 59 height 31
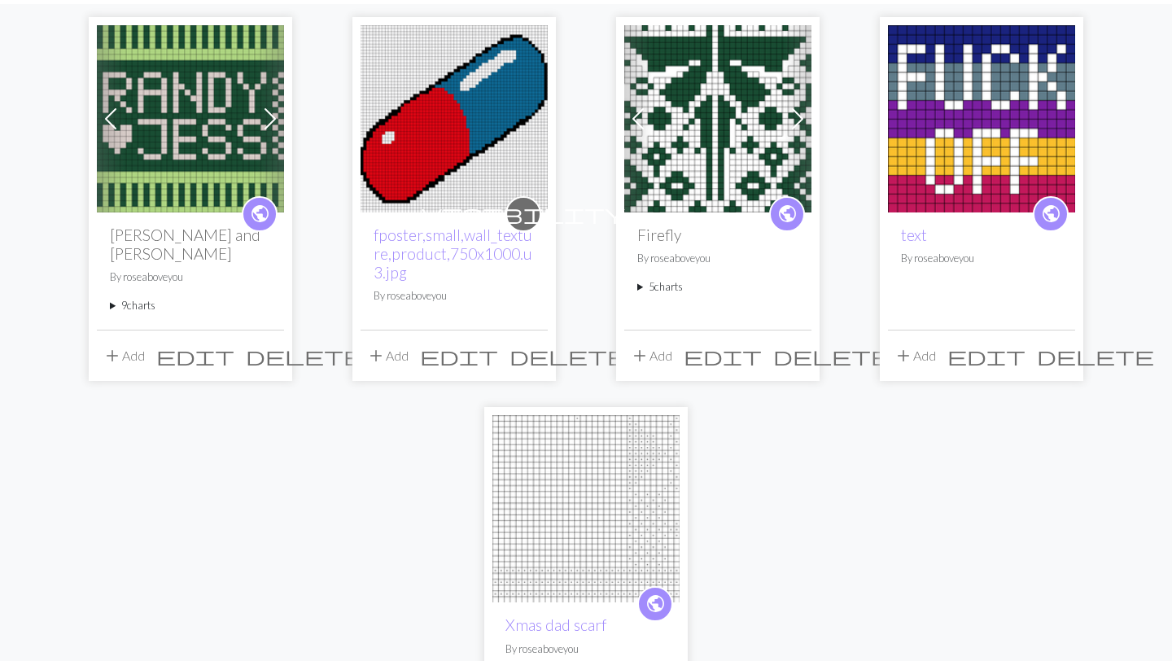
scroll to position [143, 0]
click at [144, 298] on summary "9 charts" at bounding box center [190, 305] width 161 height 15
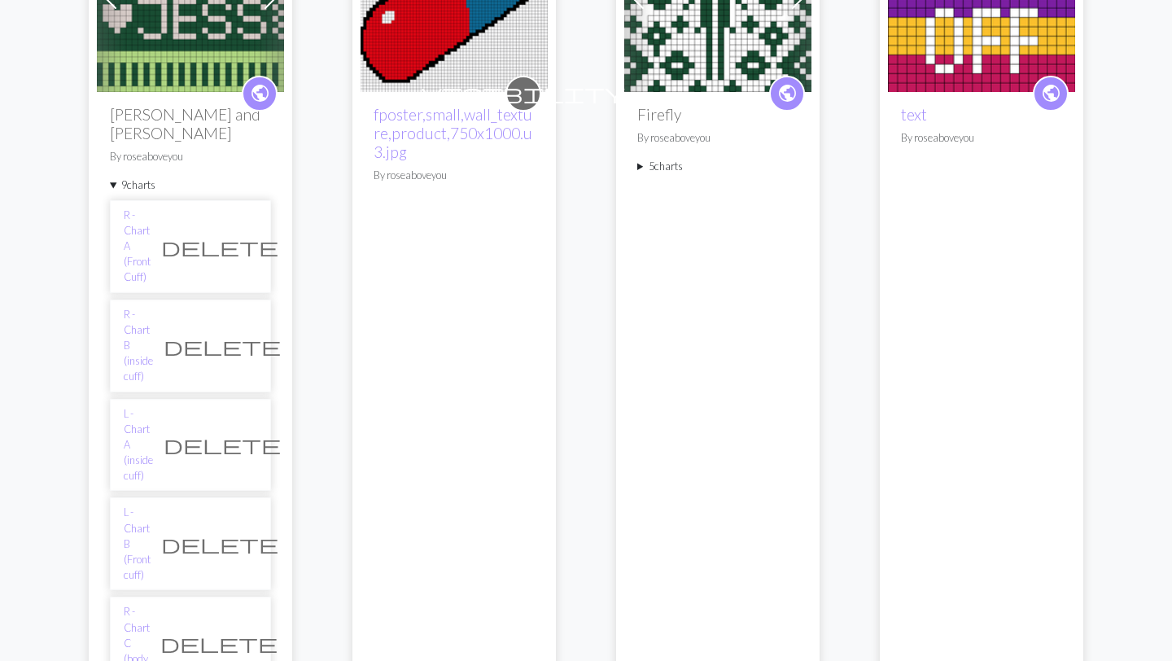
scroll to position [262, 0]
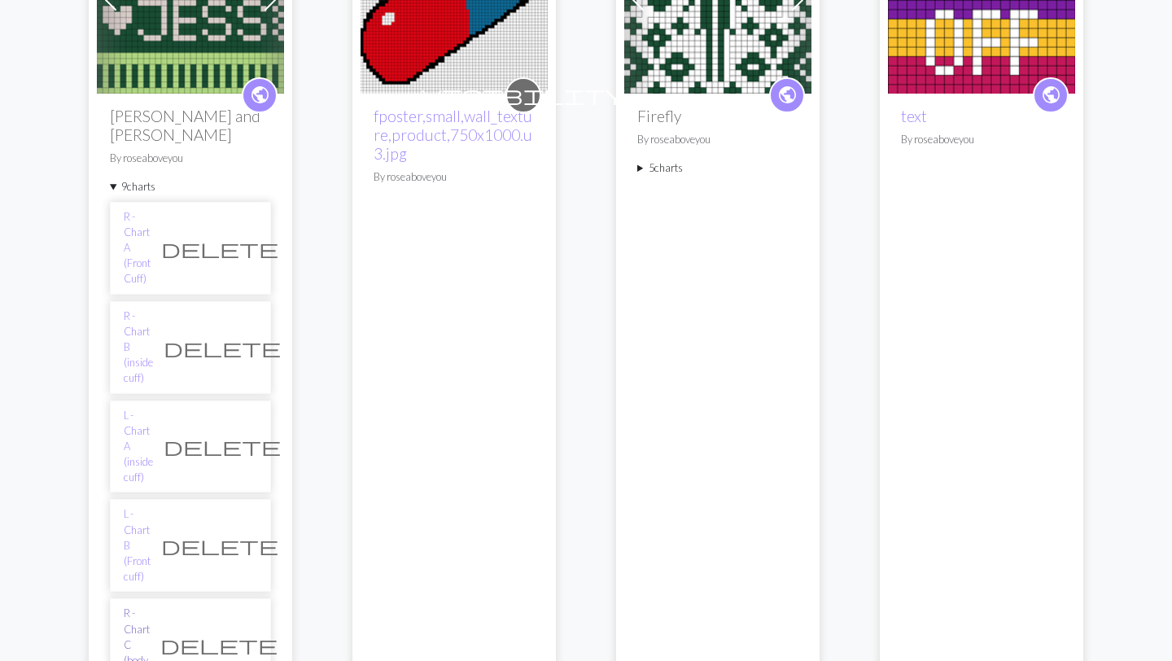
click at [150, 606] on link "R - Chart C (body, front)" at bounding box center [137, 645] width 26 height 78
click at [248, 633] on span "delete" at bounding box center [218, 644] width 117 height 23
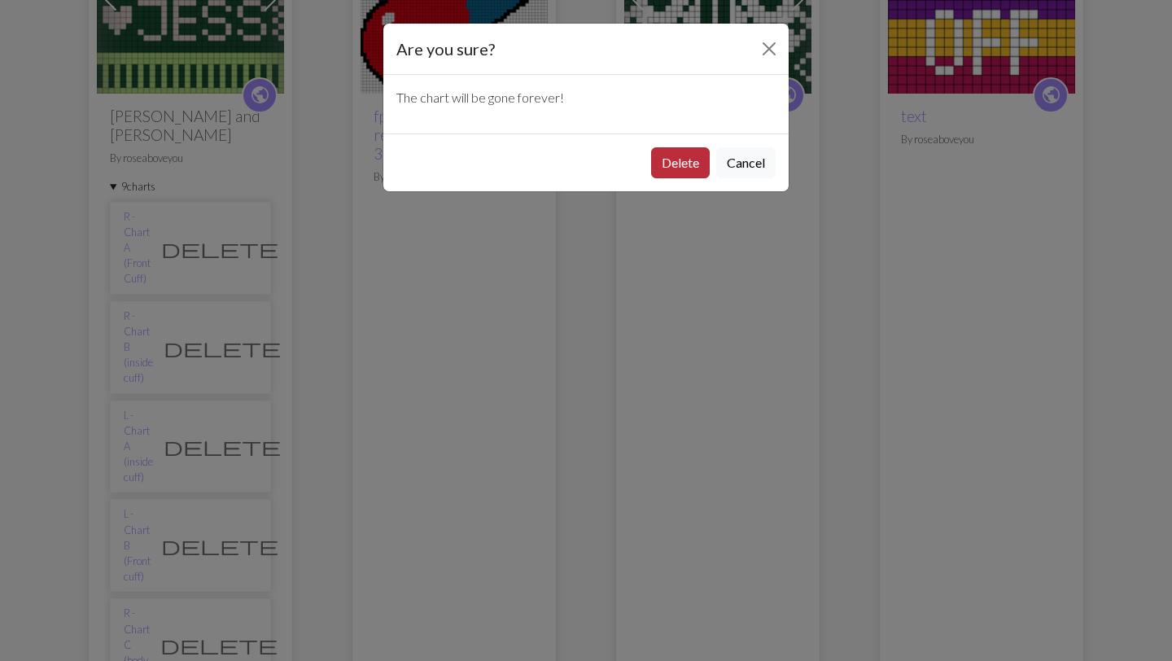
click at [675, 162] on button "Delete" at bounding box center [680, 162] width 59 height 31
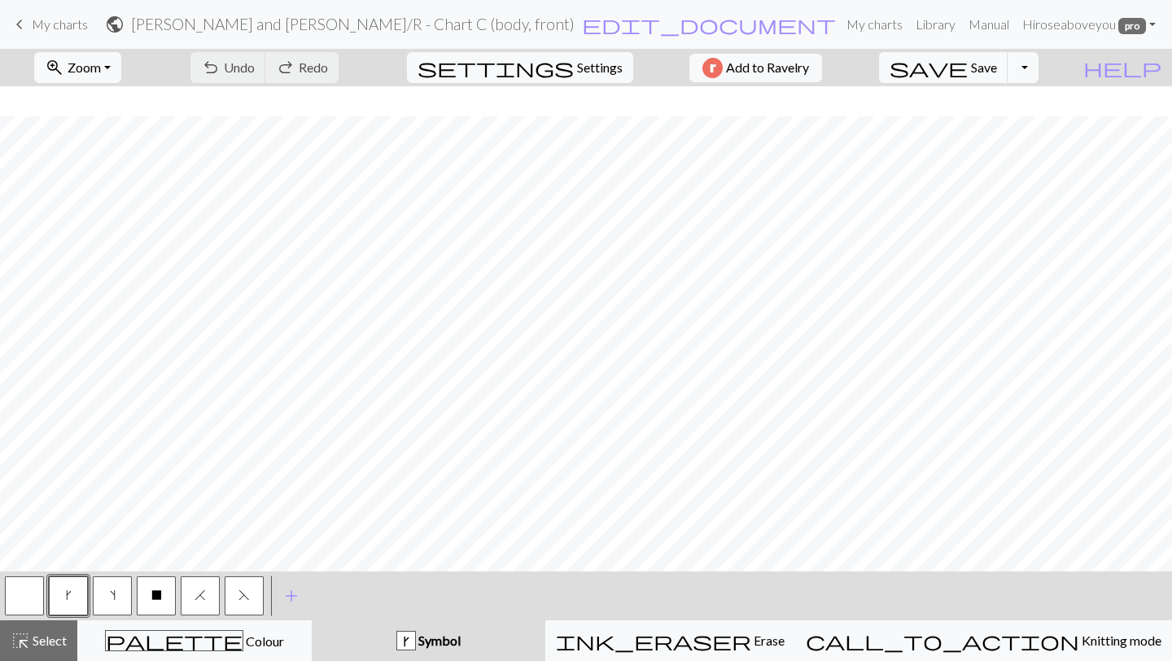
scroll to position [1001, 0]
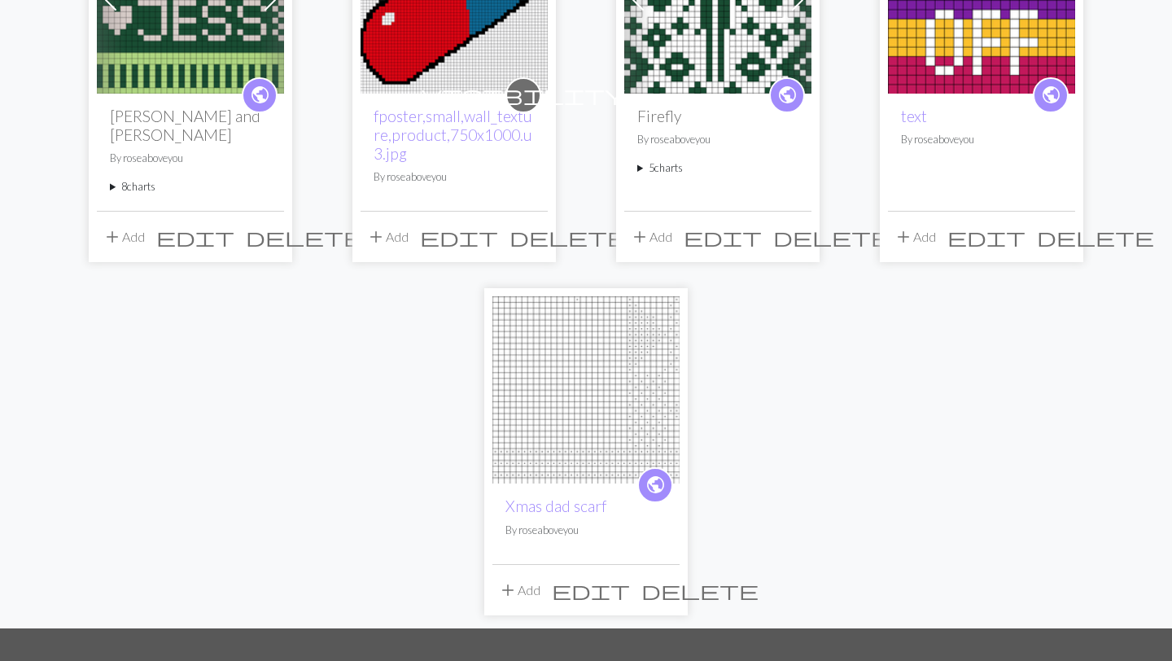
scroll to position [262, 0]
click at [128, 179] on summary "8 charts" at bounding box center [190, 186] width 161 height 15
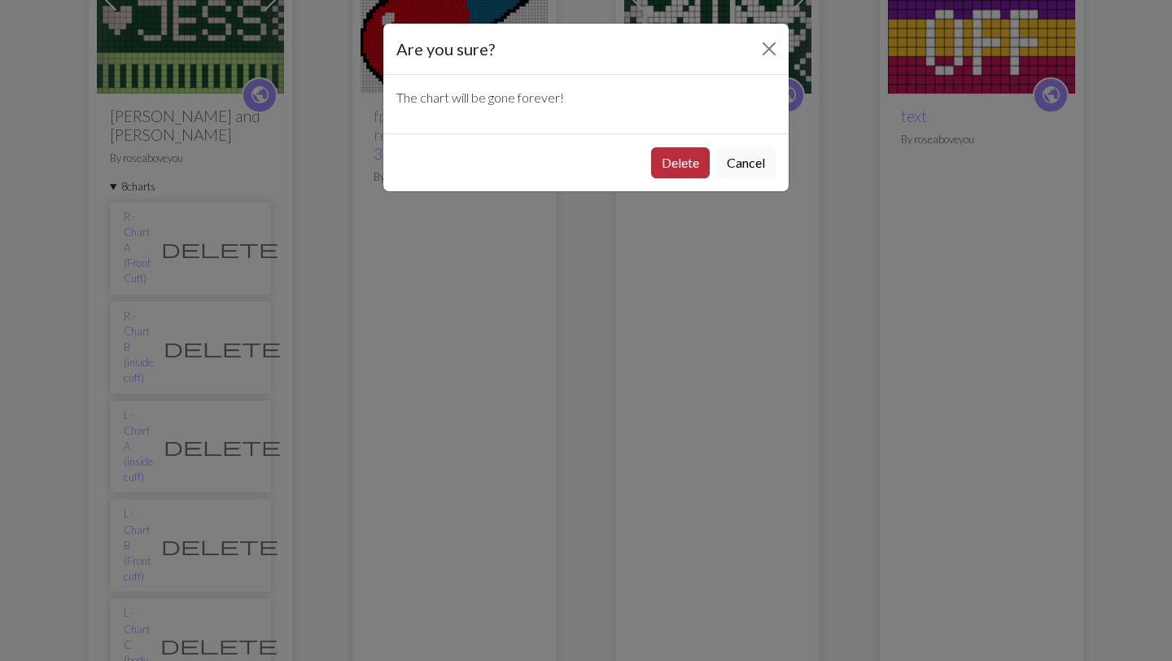
click at [685, 158] on button "Delete" at bounding box center [680, 162] width 59 height 31
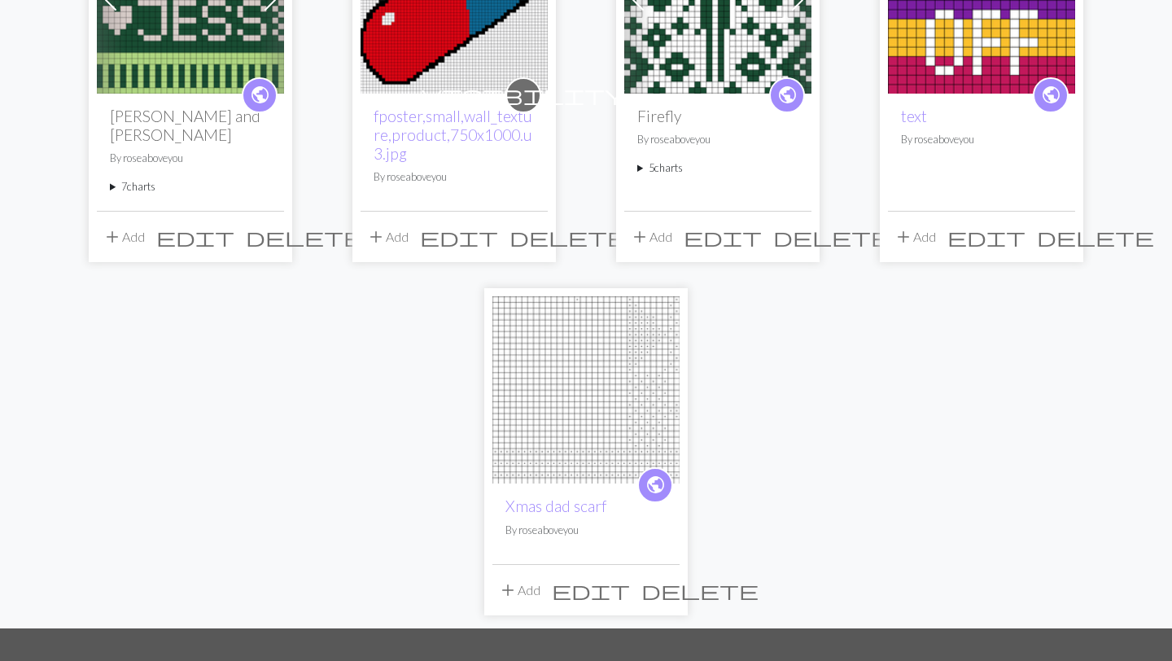
scroll to position [262, 0]
click at [134, 179] on summary "7 charts" at bounding box center [190, 186] width 161 height 15
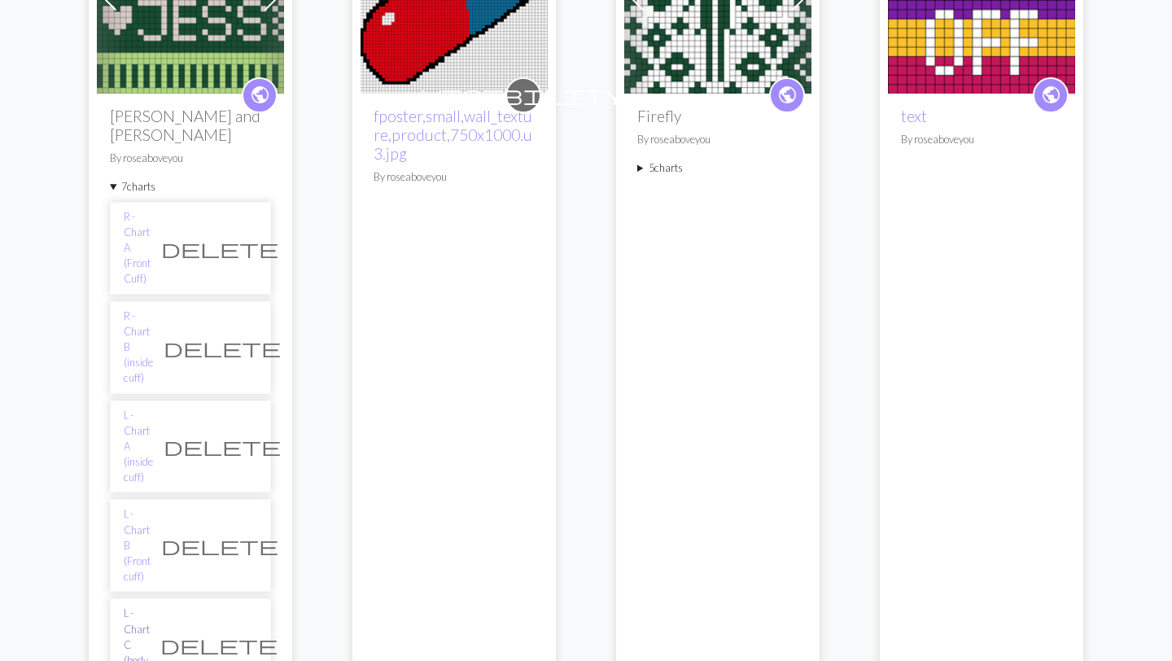
click at [150, 606] on link "L - Chart C (body, palm)" at bounding box center [137, 645] width 26 height 78
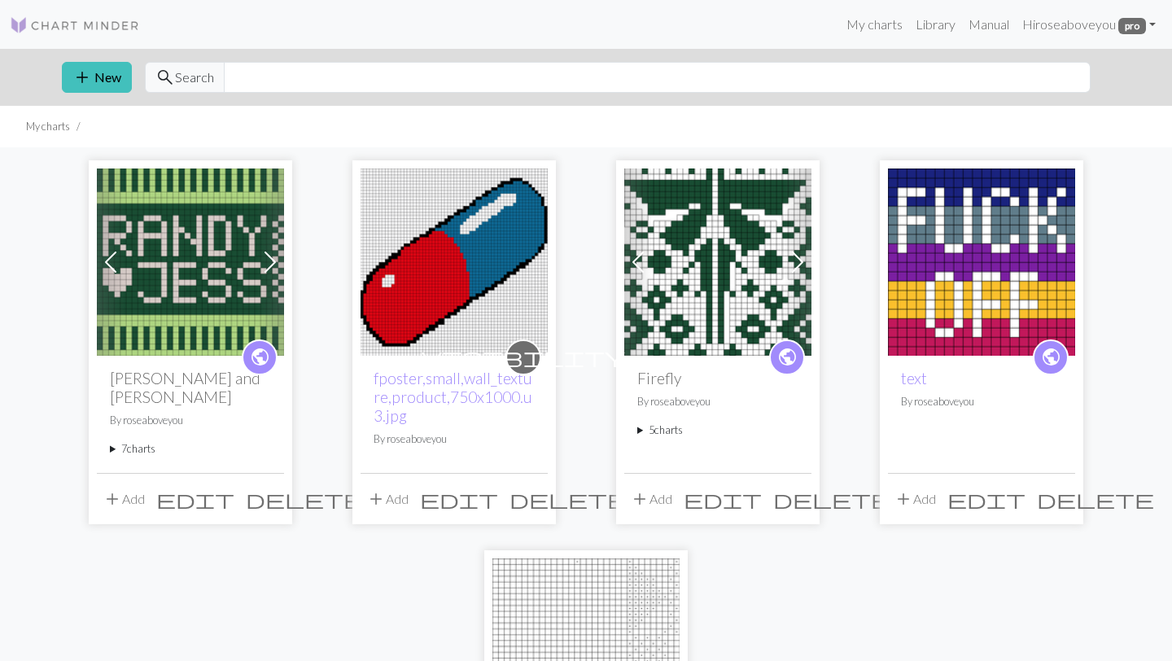
click at [147, 441] on summary "7 charts" at bounding box center [190, 448] width 161 height 15
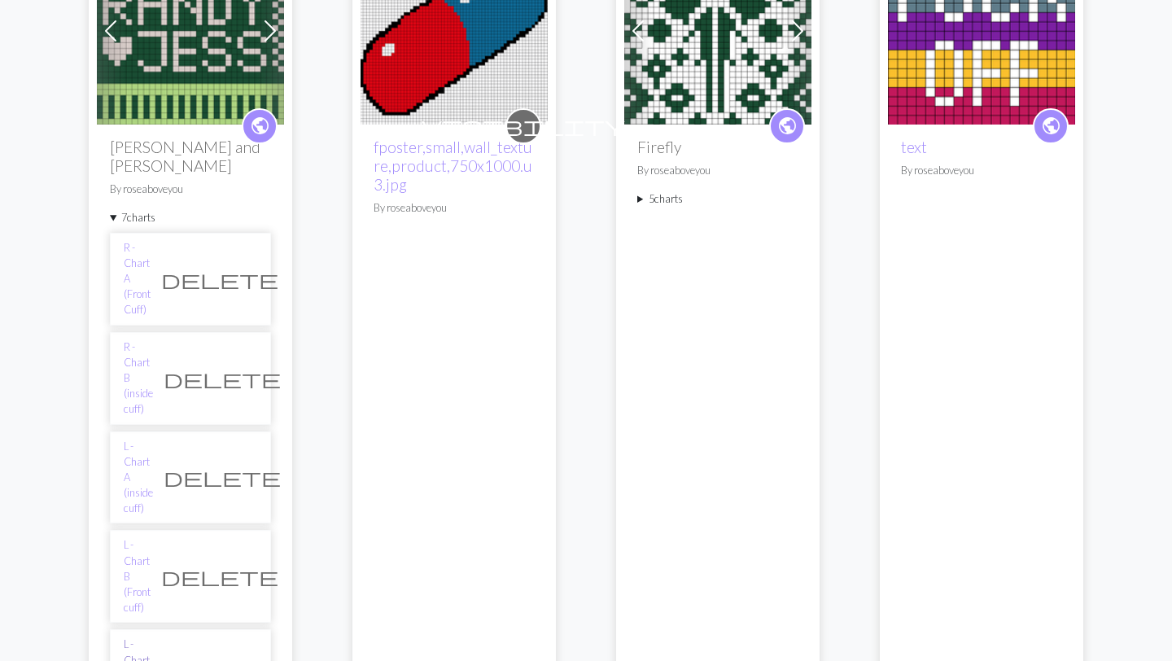
scroll to position [234, 0]
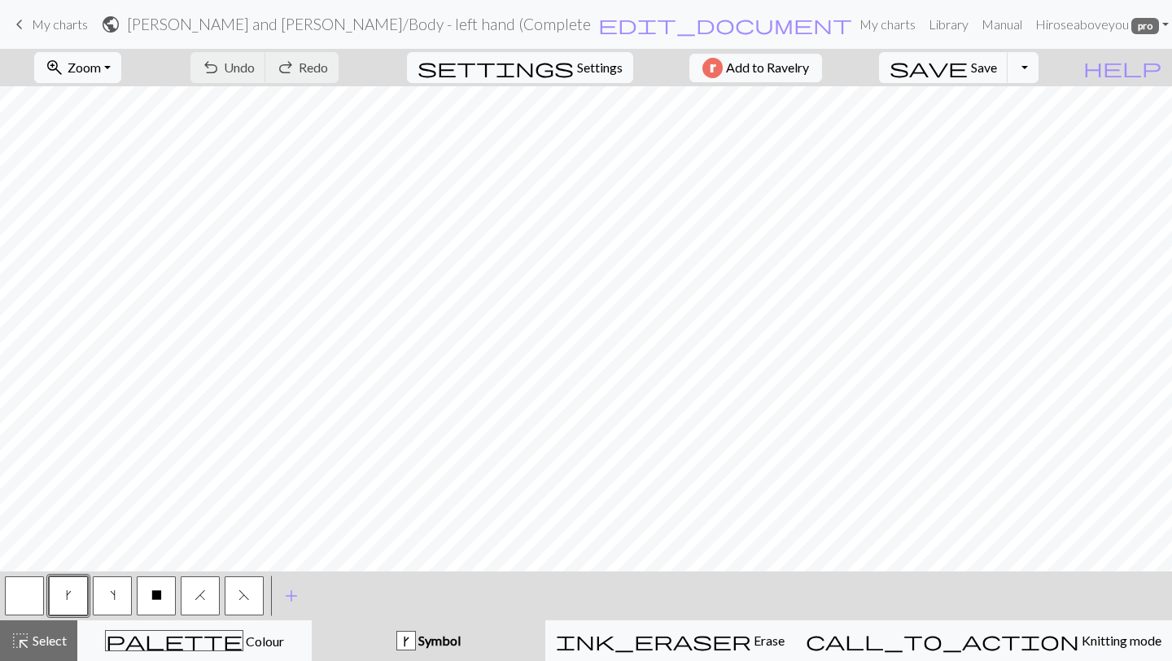
click at [436, 23] on h2 "[PERSON_NAME] and [PERSON_NAME] / Body - left hand (Complete" at bounding box center [359, 24] width 464 height 19
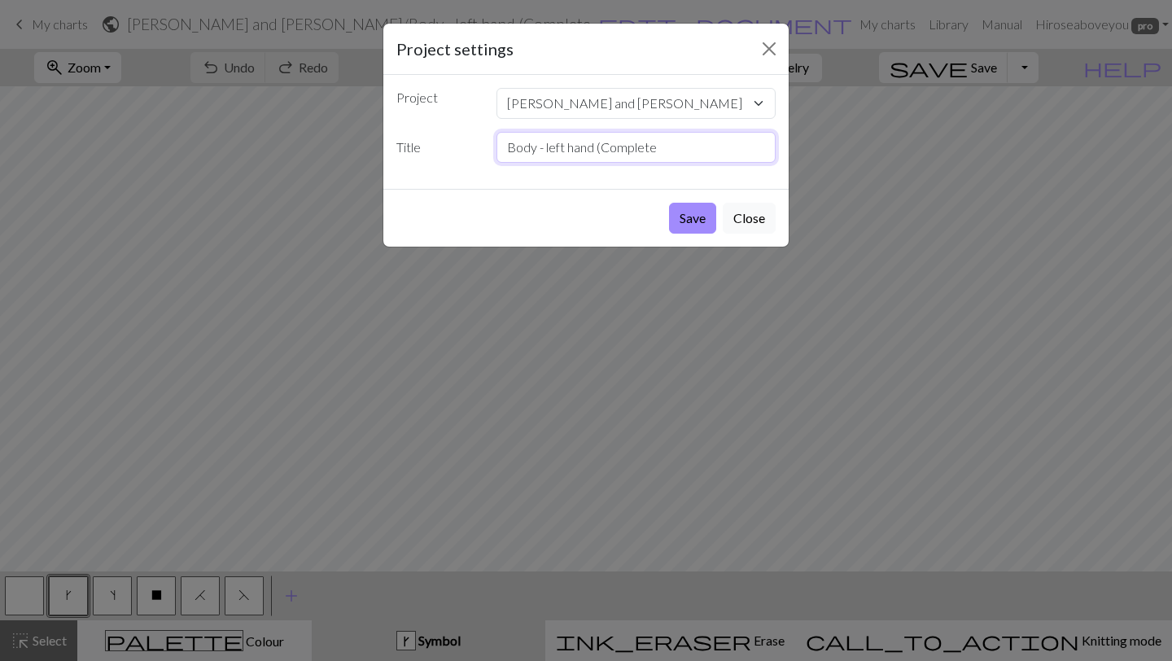
drag, startPoint x: 672, startPoint y: 145, endPoint x: 475, endPoint y: 154, distance: 198.0
click at [475, 154] on div "Title Body - left hand (Complete" at bounding box center [586, 147] width 399 height 31
click at [603, 149] on input "L - Chart C (body , front)" at bounding box center [637, 147] width 280 height 31
type input "L - Chart C (body, front)"
click at [694, 221] on button "Save" at bounding box center [692, 218] width 47 height 31
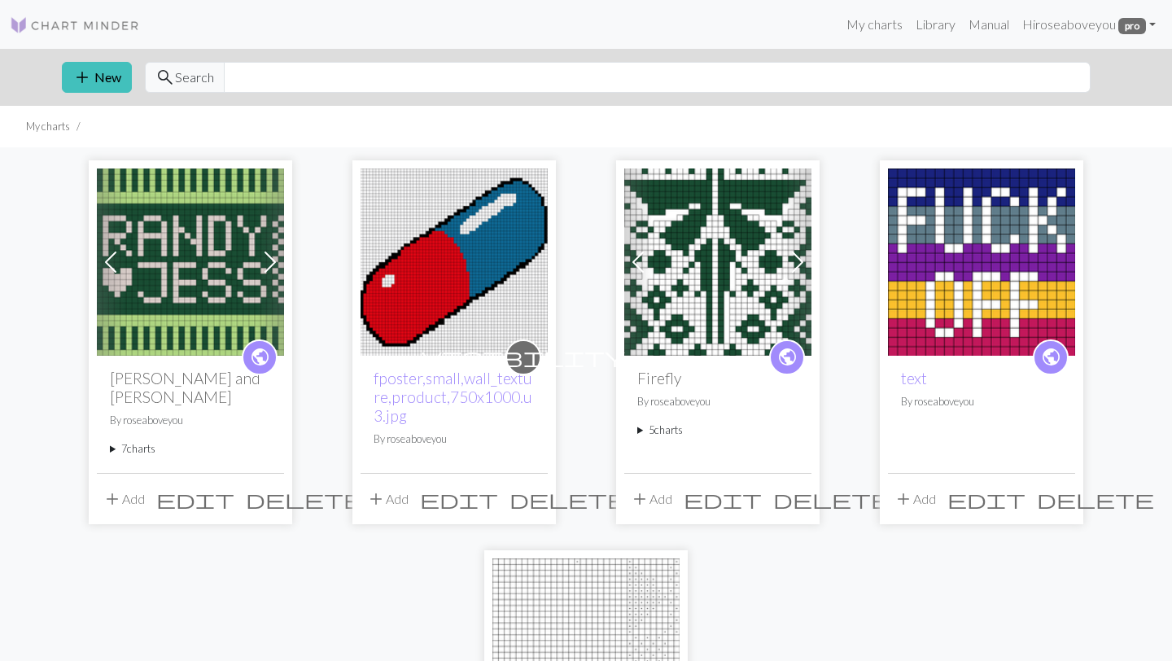
click at [134, 441] on summary "7 charts" at bounding box center [190, 448] width 161 height 15
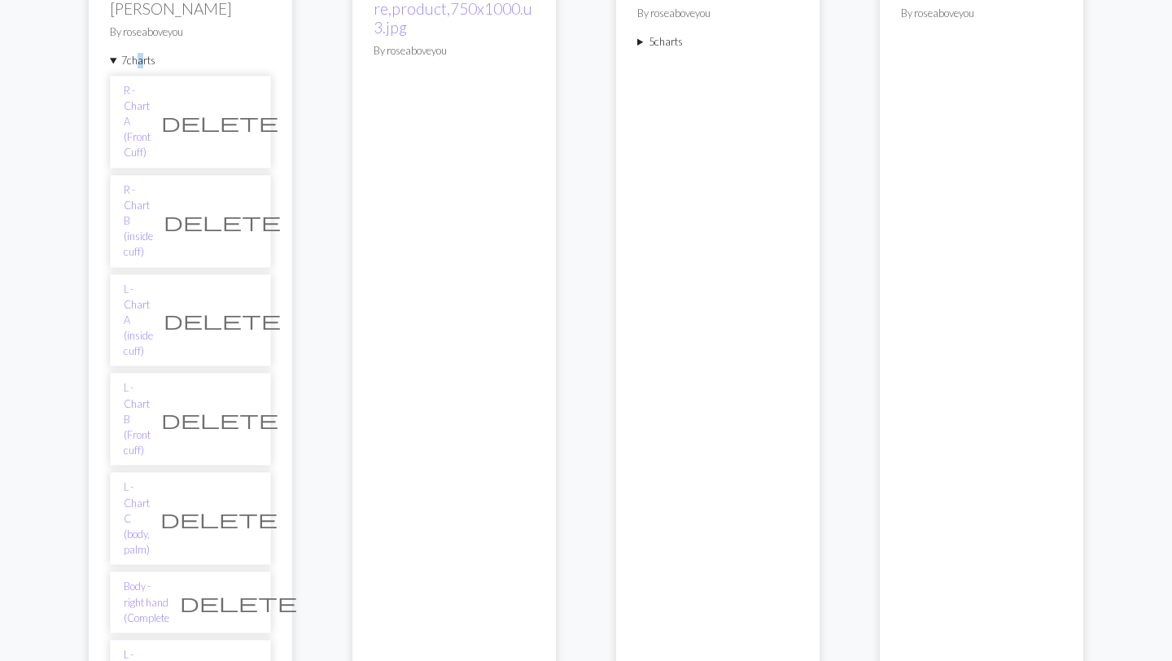
scroll to position [396, 0]
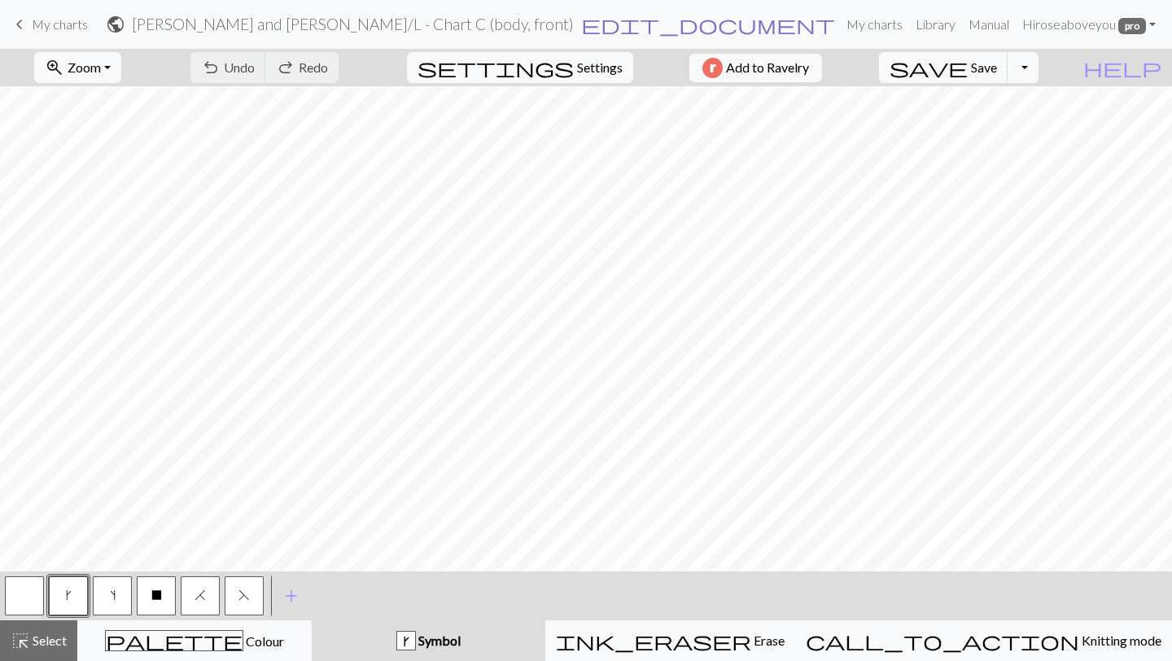
click at [618, 26] on span "edit_document" at bounding box center [708, 24] width 254 height 23
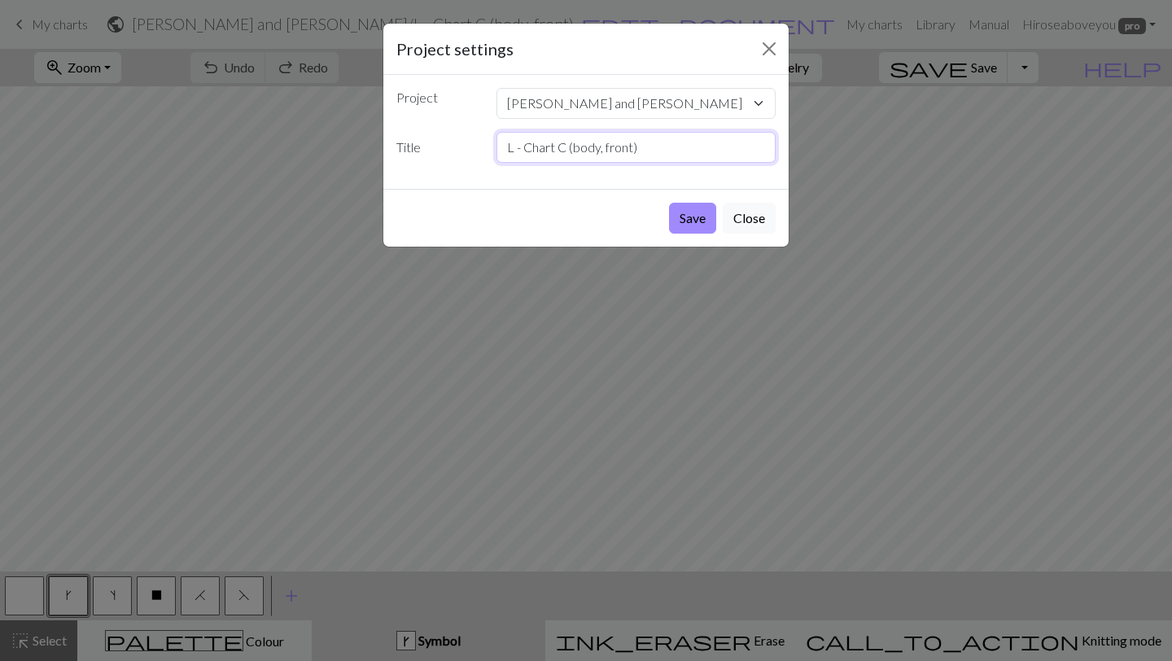
click at [642, 152] on input "L - Chart C (body, front)" at bounding box center [637, 147] width 280 height 31
type input "L - Chart C (body, front), complete"
click at [688, 214] on button "Save" at bounding box center [692, 218] width 47 height 31
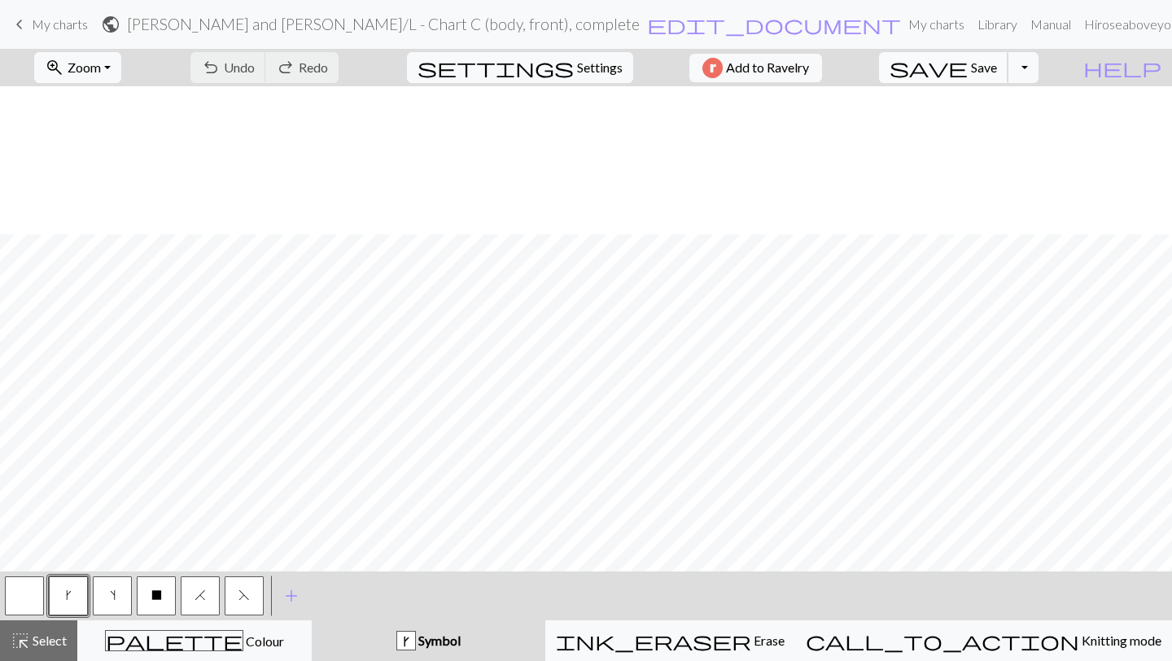
scroll to position [1005, 0]
click at [968, 69] on span "save" at bounding box center [929, 67] width 78 height 23
click at [71, 18] on span "My charts" at bounding box center [60, 23] width 56 height 15
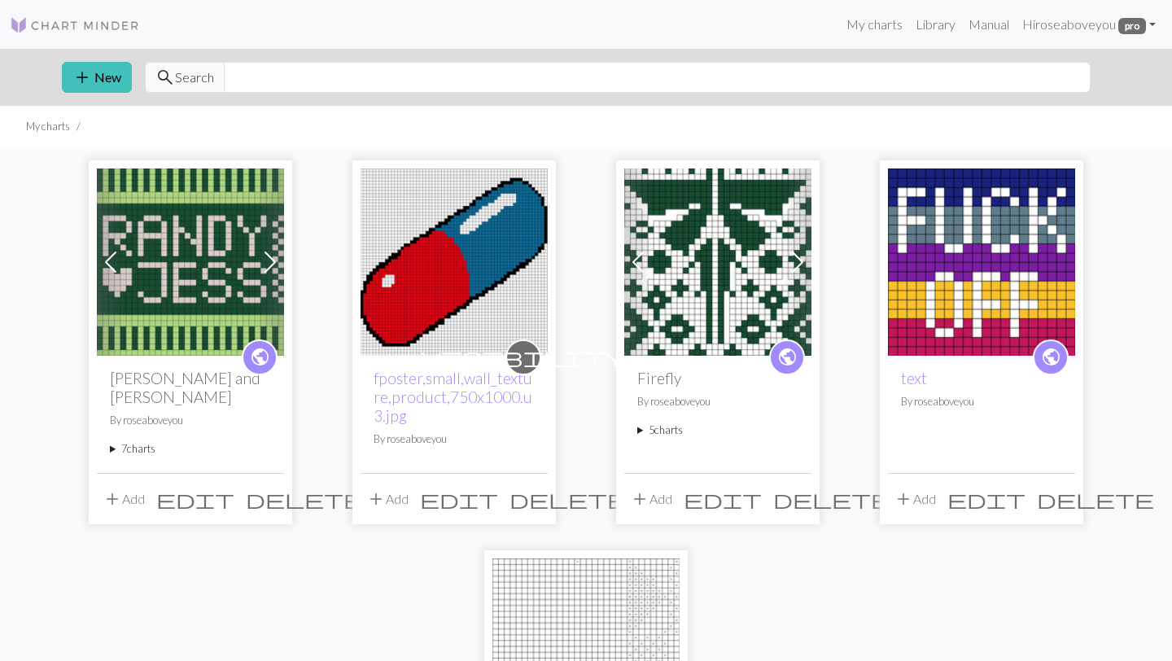
click at [131, 441] on summary "7 charts" at bounding box center [190, 448] width 161 height 15
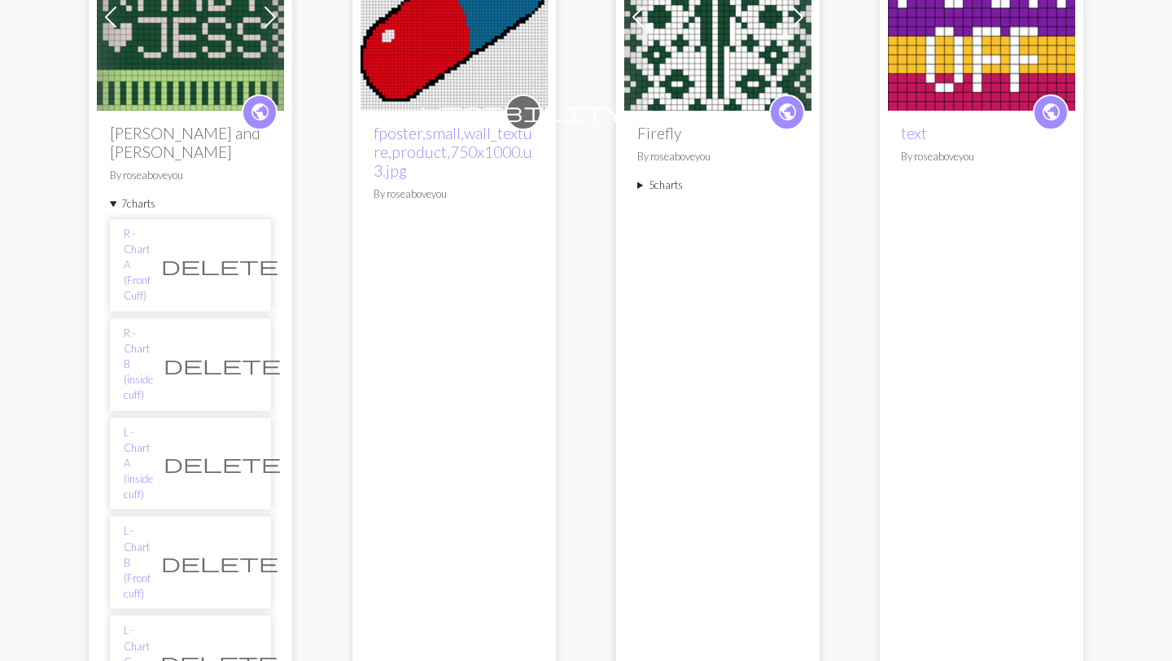
scroll to position [247, 0]
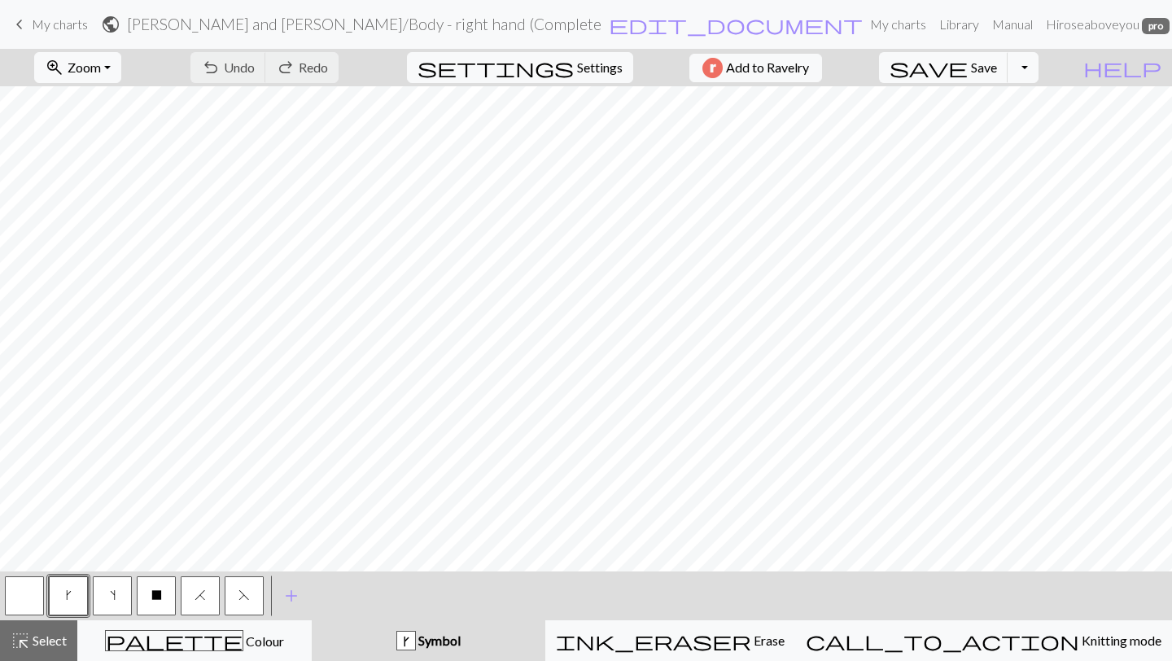
click at [541, 15] on h2 "[PERSON_NAME] and [PERSON_NAME] / Body - right hand (Complete" at bounding box center [364, 24] width 475 height 19
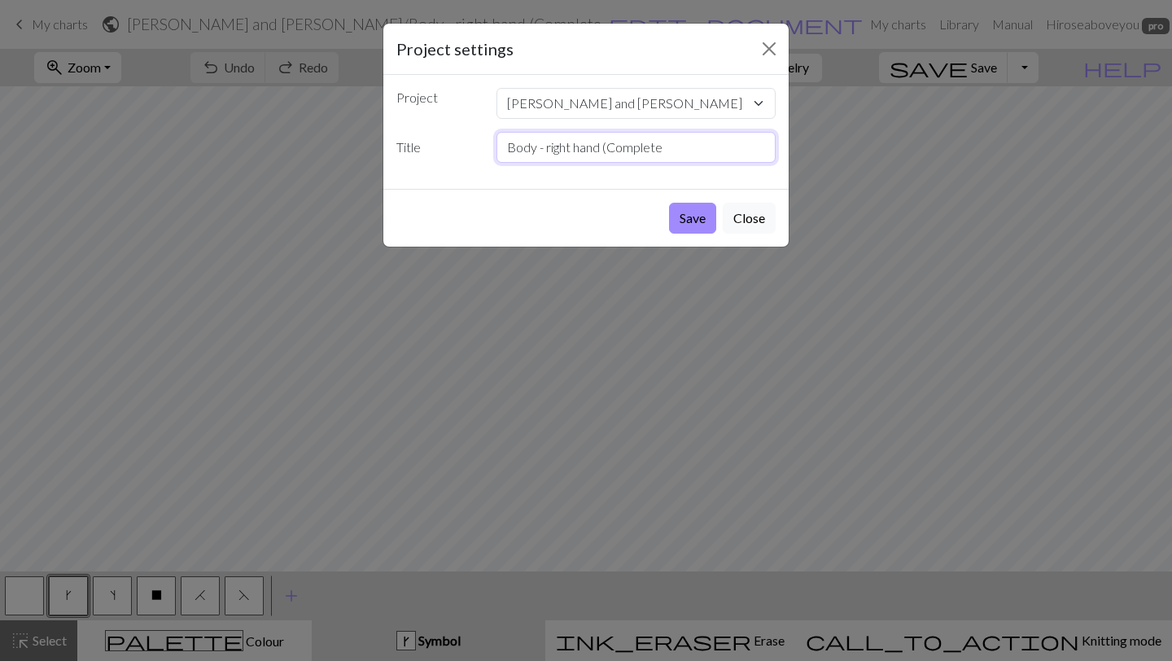
drag, startPoint x: 655, startPoint y: 145, endPoint x: 484, endPoint y: 146, distance: 171.0
click at [484, 146] on div "Title Body - right hand (Complete" at bounding box center [586, 147] width 399 height 31
type input "R - Chart C (body, front, complete)"
click at [693, 241] on div "Save Close" at bounding box center [585, 218] width 405 height 58
click at [688, 229] on button "Save" at bounding box center [692, 218] width 47 height 31
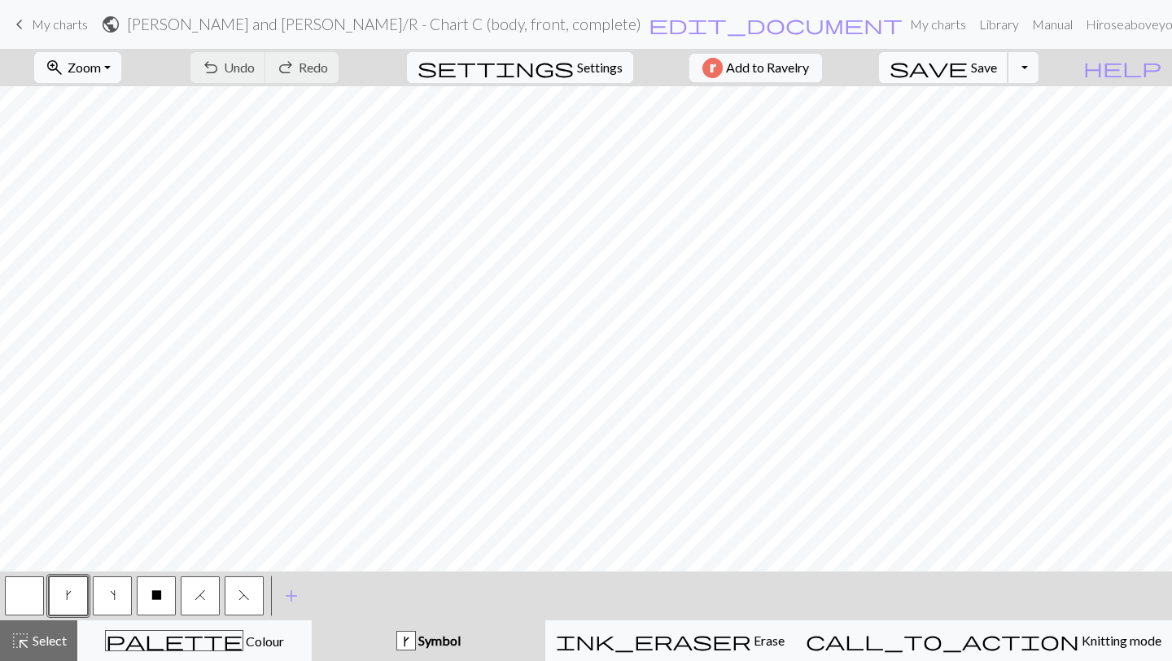
click at [1002, 65] on button "save Save Save" at bounding box center [943, 67] width 129 height 31
click at [982, 68] on div "Chart saved Chart saved" at bounding box center [586, 64] width 1172 height 129
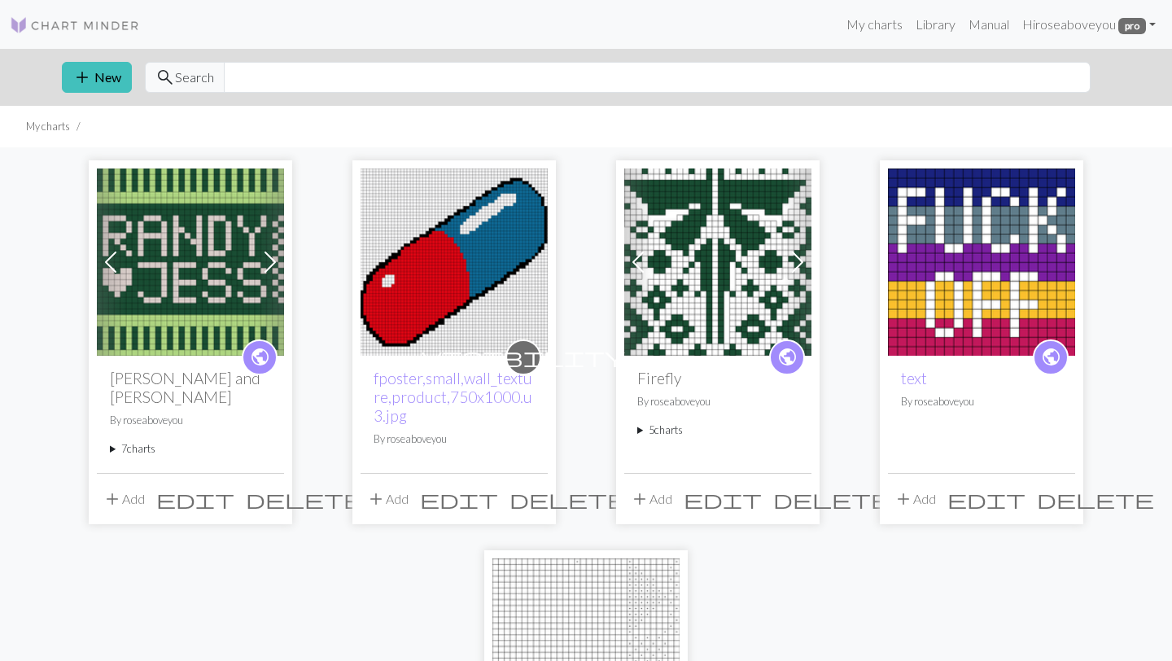
click at [142, 441] on summary "7 charts" at bounding box center [190, 448] width 161 height 15
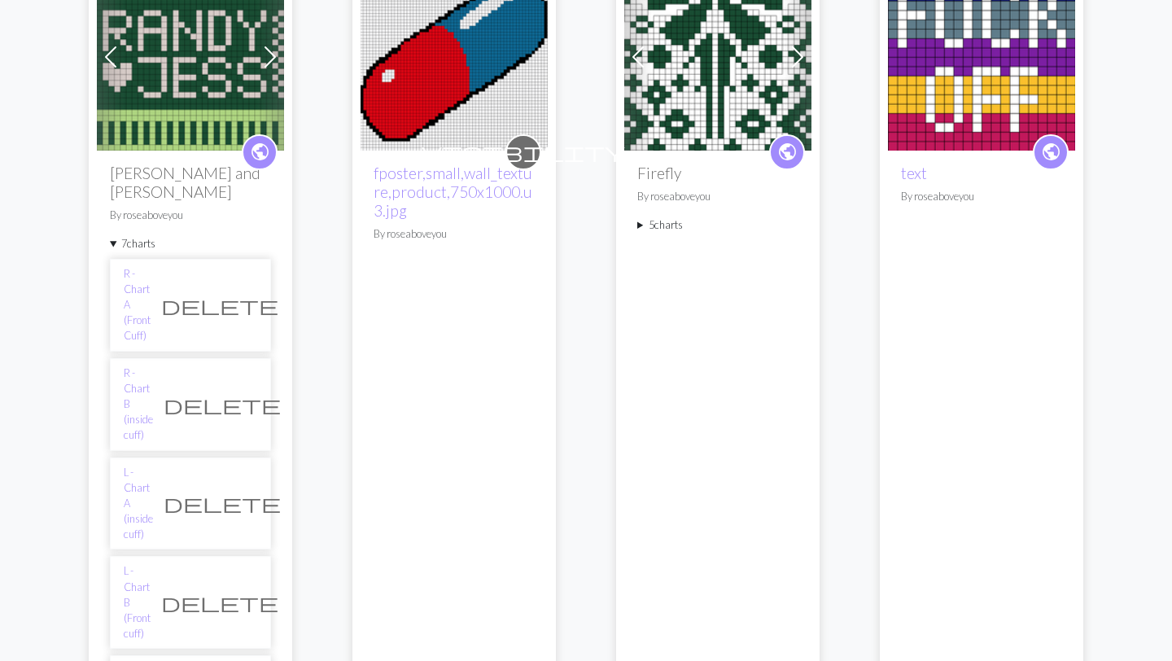
scroll to position [231, 0]
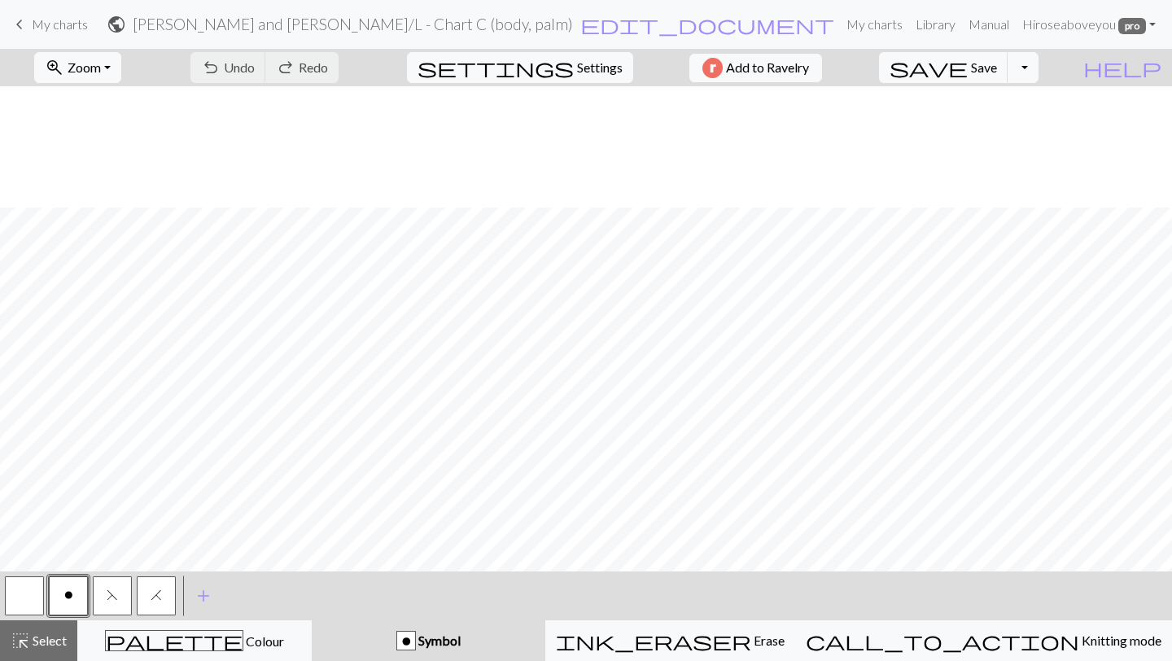
scroll to position [1005, 0]
click at [997, 68] on span "Save" at bounding box center [984, 66] width 26 height 15
click at [1039, 66] on button "Toggle Dropdown" at bounding box center [1023, 67] width 31 height 31
click at [991, 107] on button "file_copy Save a copy" at bounding box center [903, 103] width 269 height 26
click at [467, 28] on h2 "[PERSON_NAME] and [PERSON_NAME] / Copy of L - Chart C (body, palm)" at bounding box center [375, 24] width 497 height 19
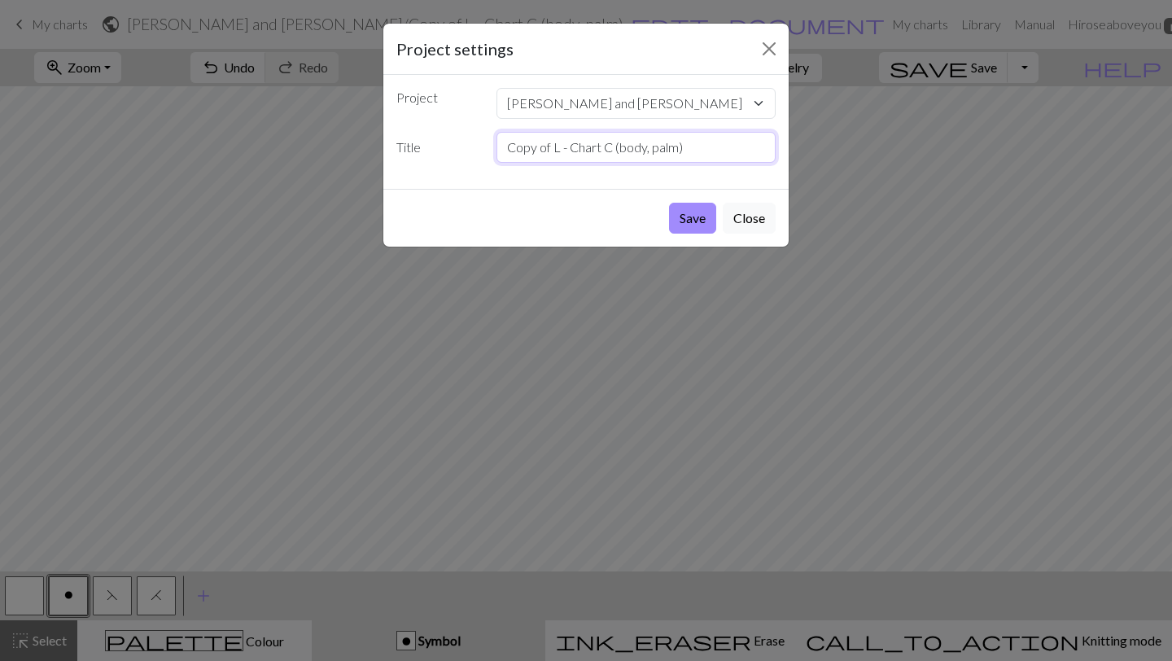
drag, startPoint x: 561, startPoint y: 152, endPoint x: 531, endPoint y: 151, distance: 30.2
click at [531, 151] on input "Copy of L - Chart C (body, palm)" at bounding box center [637, 147] width 280 height 31
drag, startPoint x: 617, startPoint y: 144, endPoint x: 528, endPoint y: 137, distance: 89.9
click at [528, 137] on input "Copy of L - Chart C (body, palm)" at bounding box center [637, 147] width 280 height 31
type input "L - Chart D body, palm)"
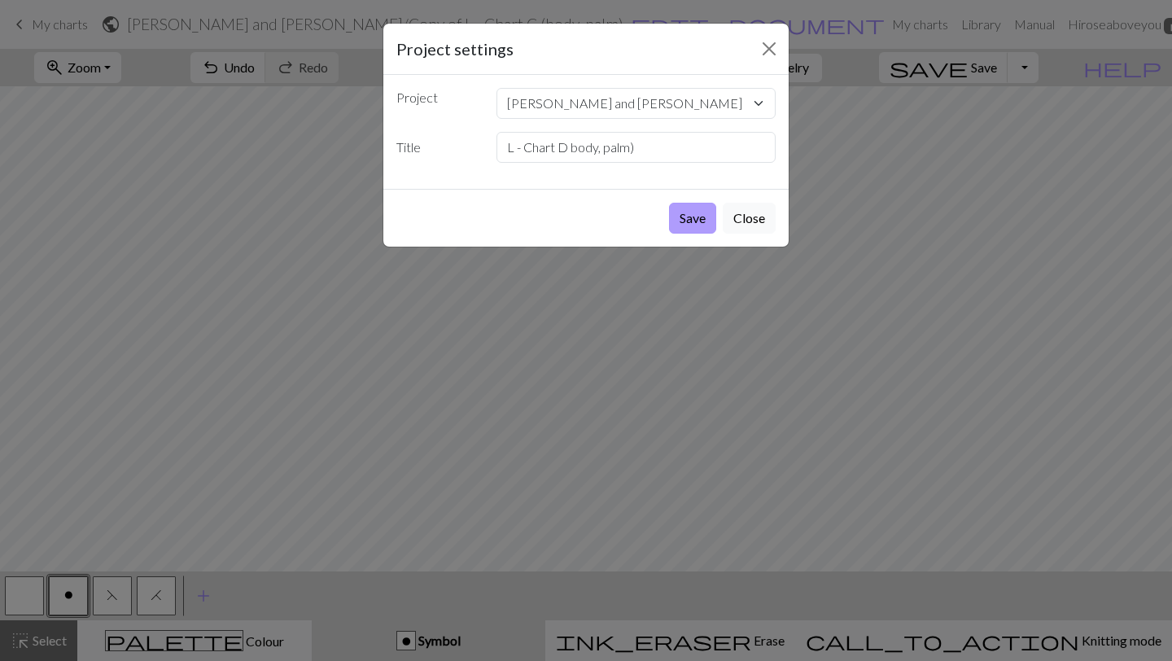
click at [701, 215] on button "Save" at bounding box center [692, 218] width 47 height 31
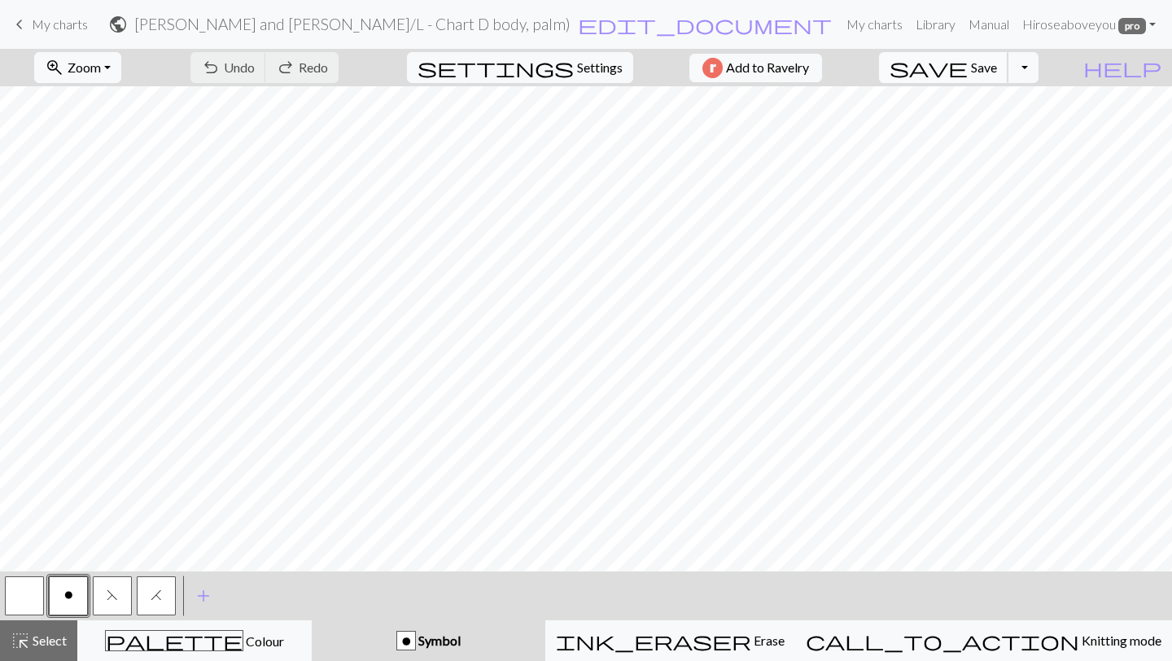
click at [1001, 59] on button "save Save Save" at bounding box center [943, 67] width 129 height 31
click at [28, 28] on div "Chart saved" at bounding box center [586, 32] width 1172 height 64
click at [19, 23] on span "keyboard_arrow_left" at bounding box center [20, 24] width 20 height 23
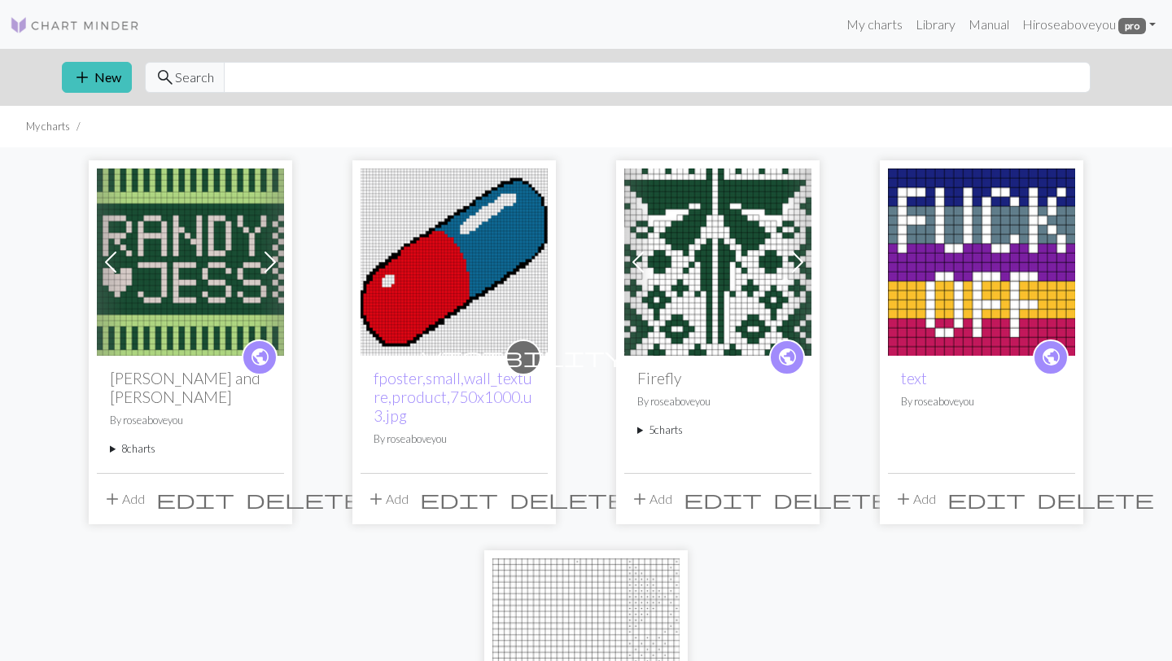
click at [137, 441] on summary "8 charts" at bounding box center [190, 448] width 161 height 15
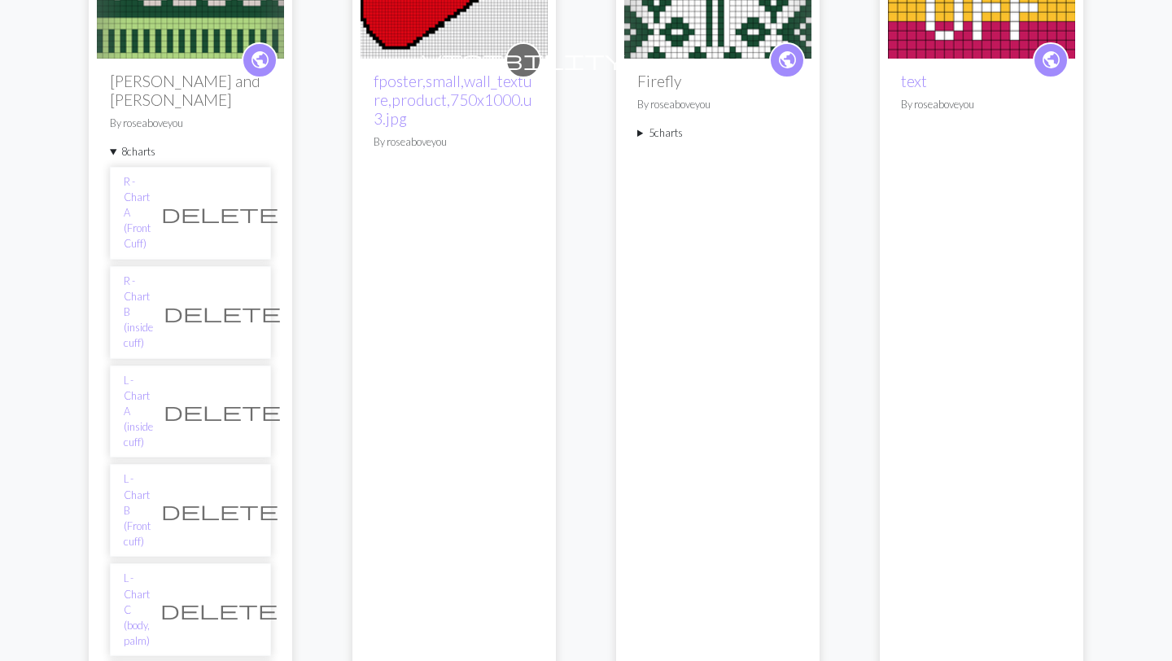
scroll to position [302, 0]
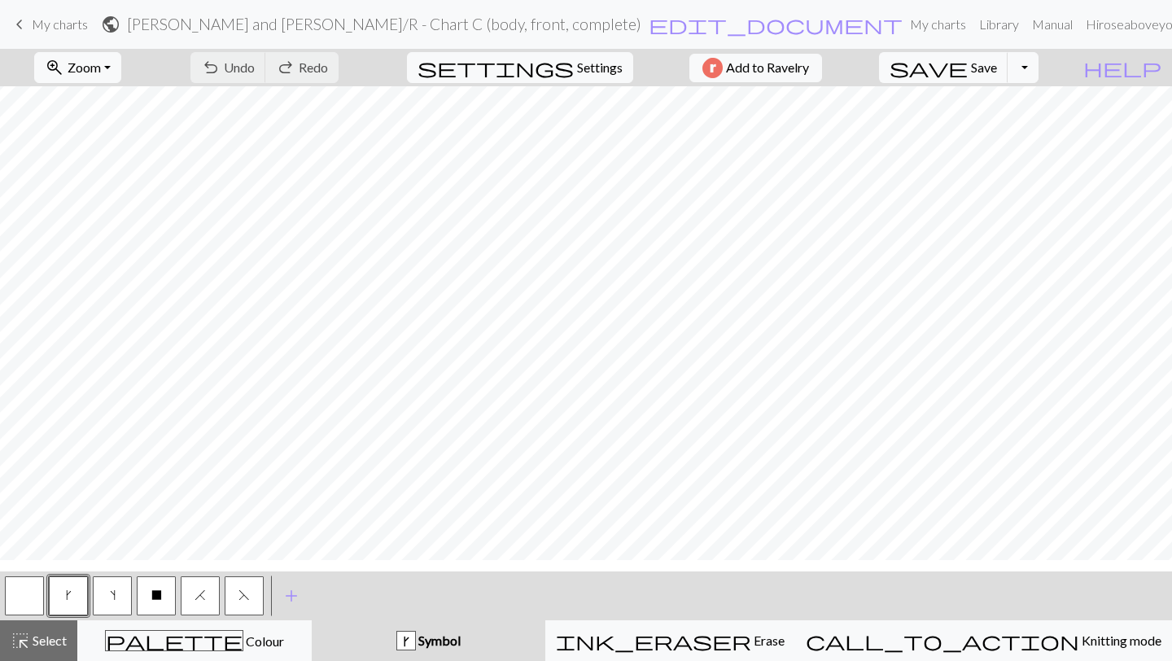
scroll to position [495, 0]
click at [68, 24] on span "My charts" at bounding box center [60, 23] width 56 height 15
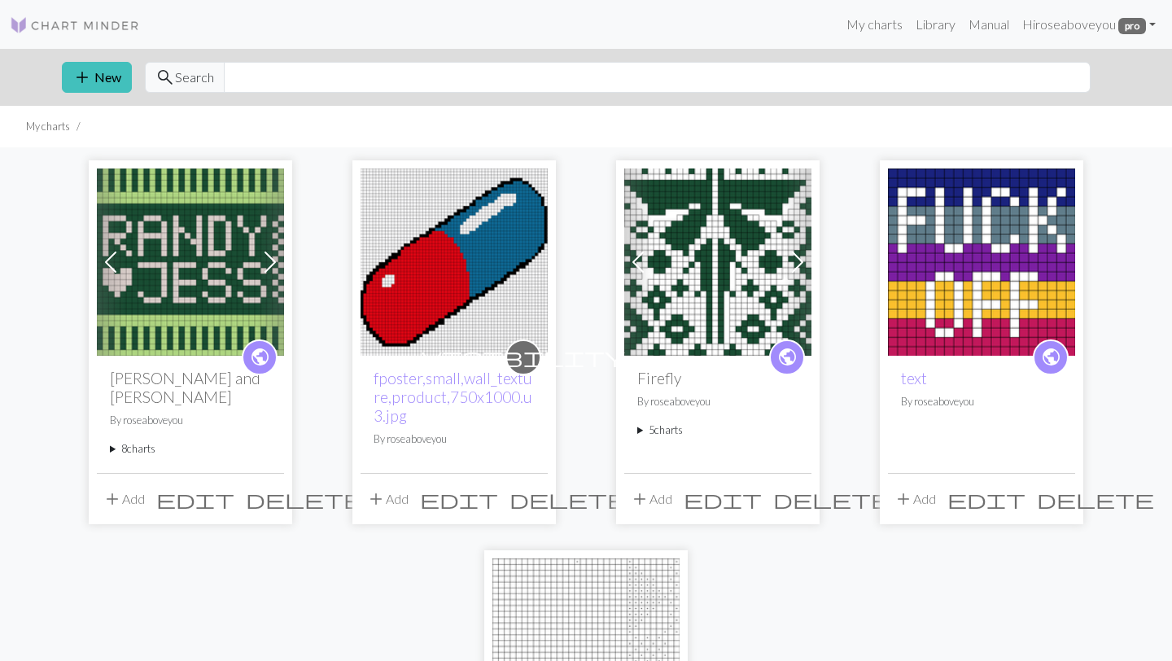
click at [138, 452] on div "public [PERSON_NAME] and [PERSON_NAME] By roseaboveyou 8 charts R - Chart A (Fr…" at bounding box center [190, 414] width 187 height 117
click at [139, 441] on summary "8 charts" at bounding box center [190, 448] width 161 height 15
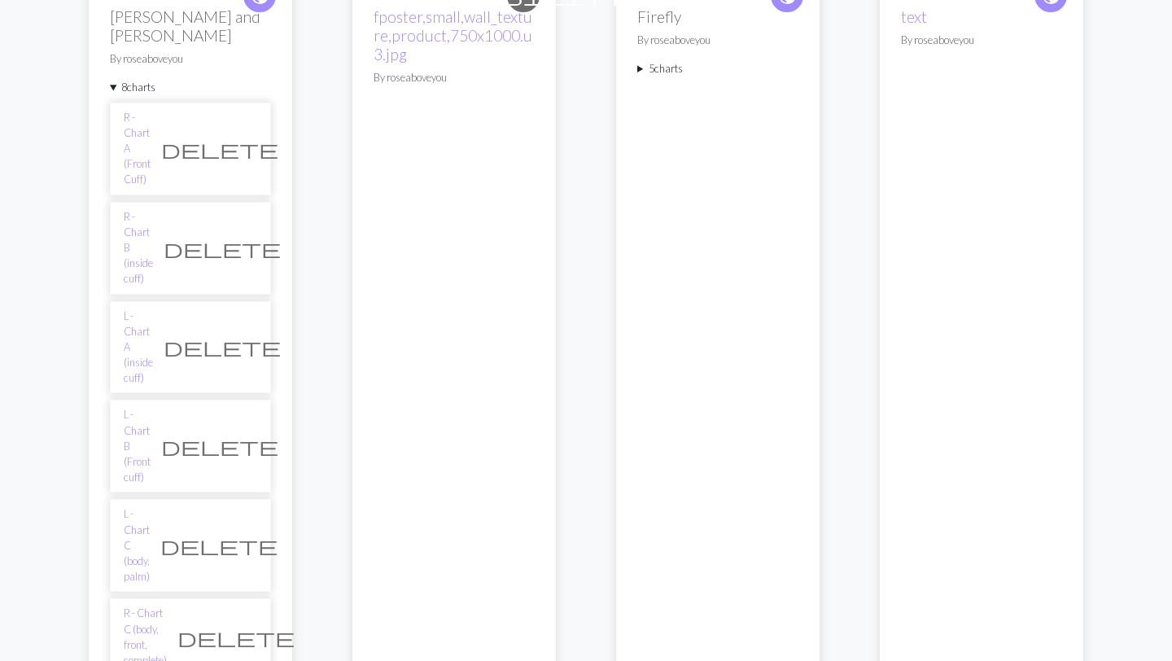
scroll to position [445, 0]
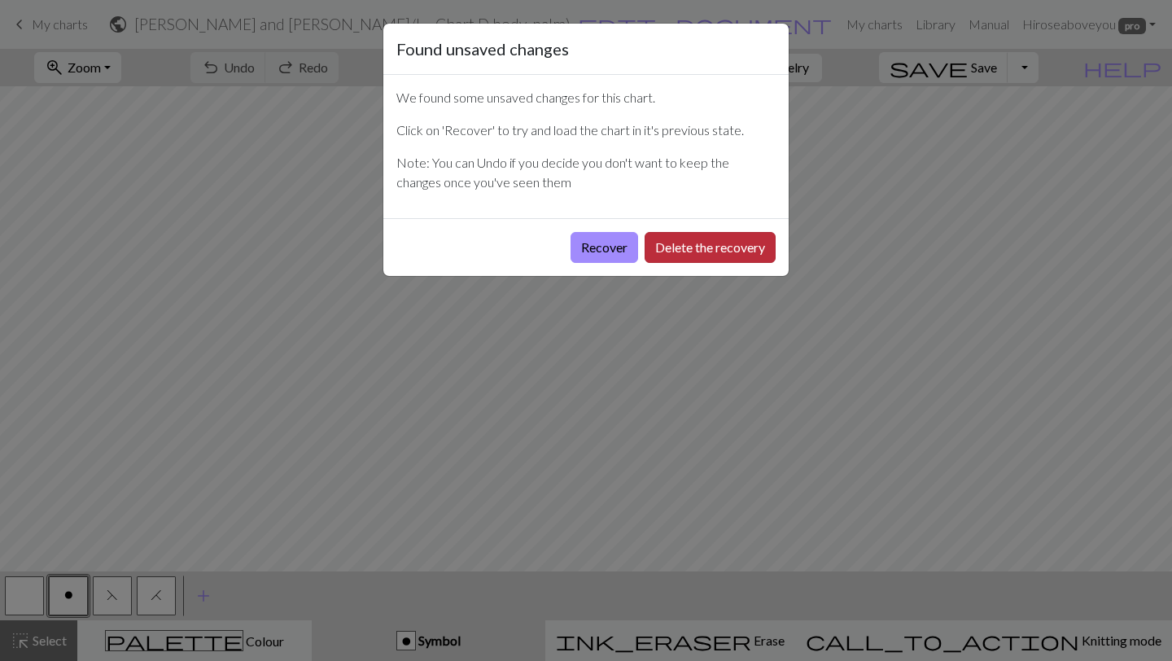
click at [678, 249] on button "Delete the recovery" at bounding box center [710, 247] width 131 height 31
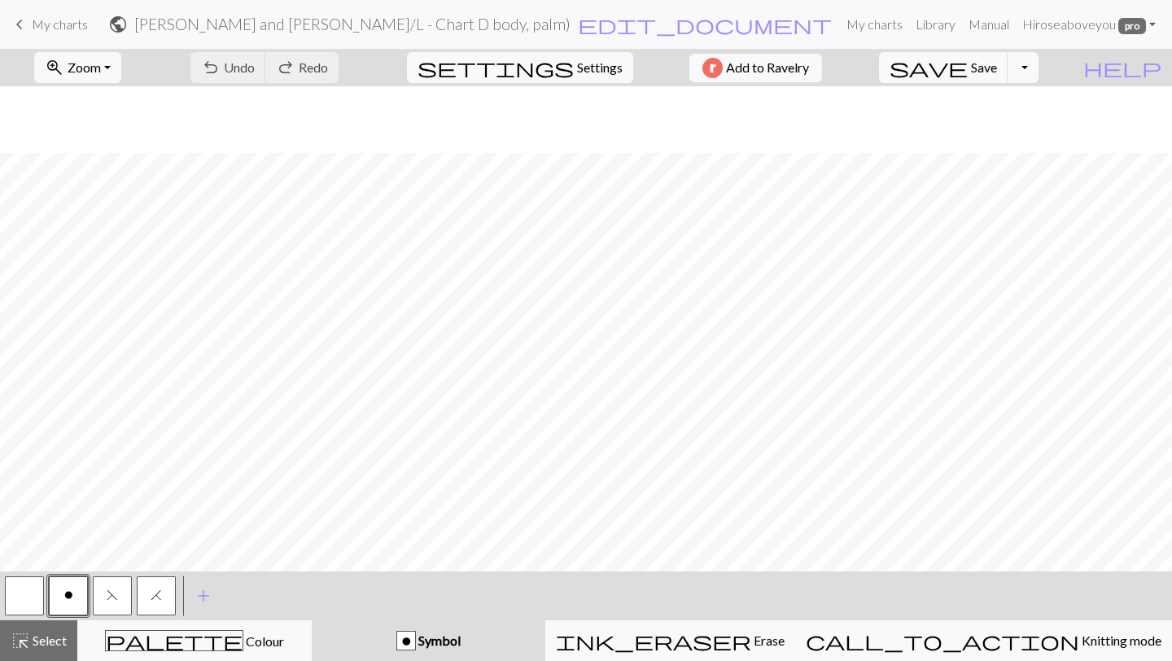
scroll to position [1005, 0]
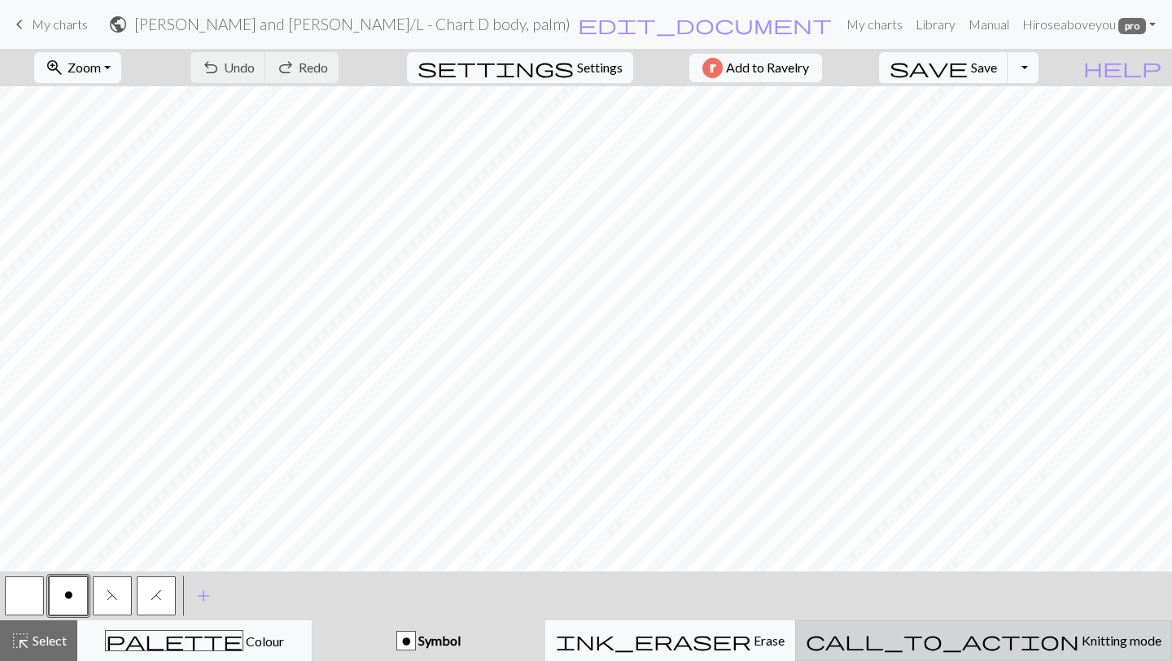
click at [1002, 635] on span "call_to_action" at bounding box center [943, 640] width 274 height 23
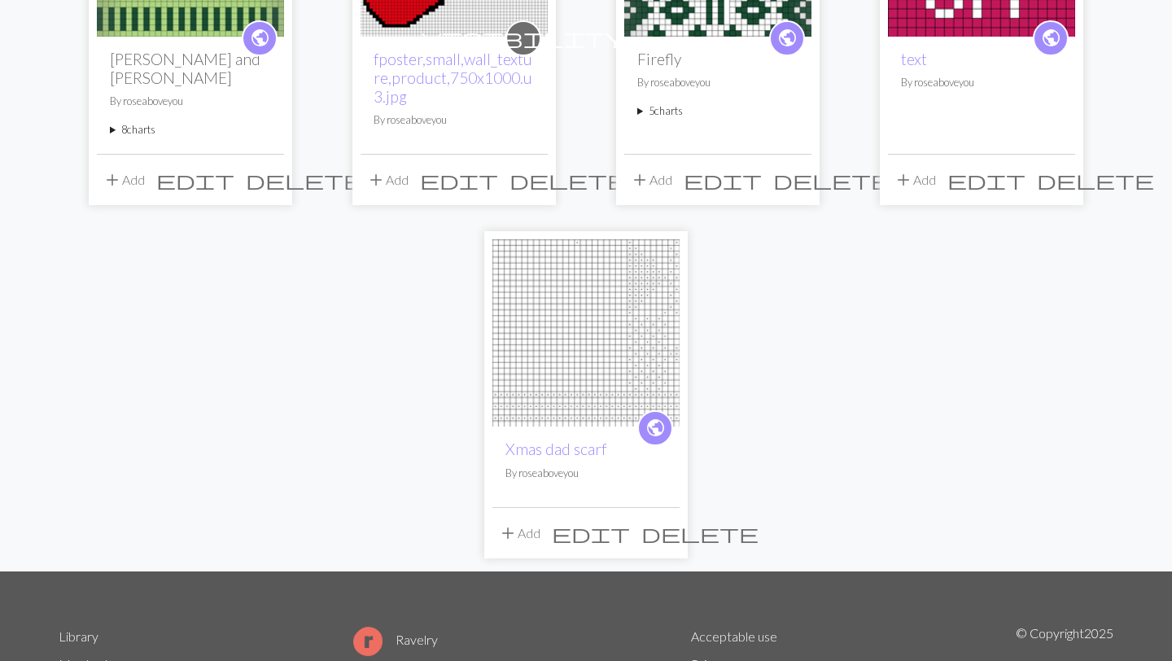
scroll to position [278, 0]
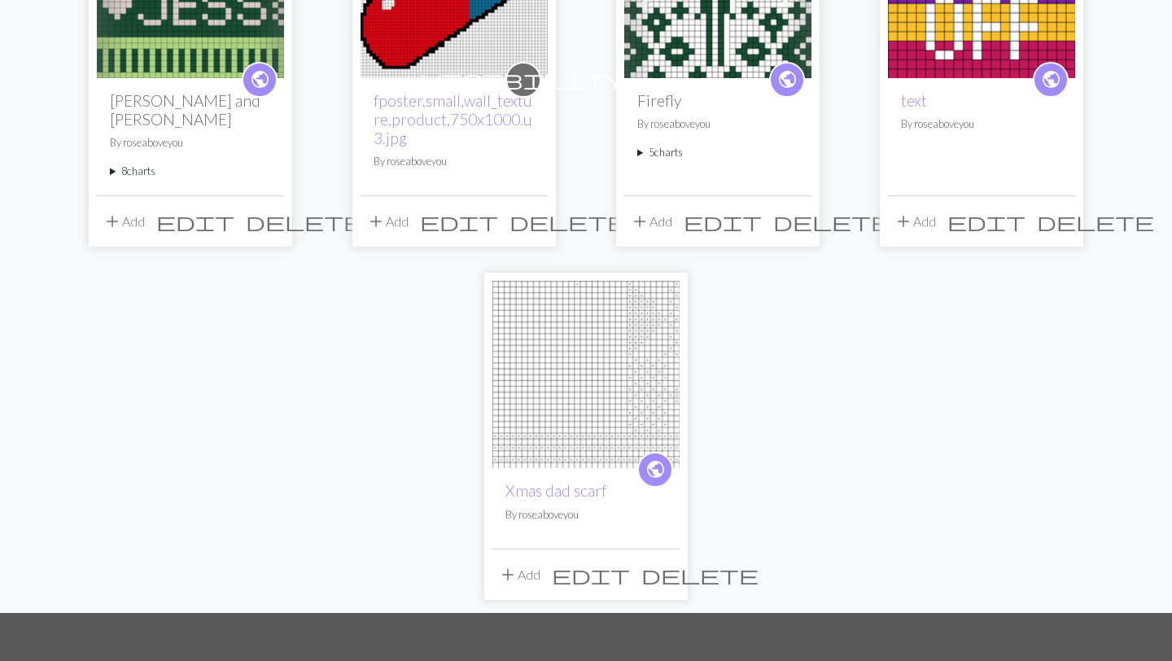
click at [133, 164] on summary "8 charts" at bounding box center [190, 171] width 161 height 15
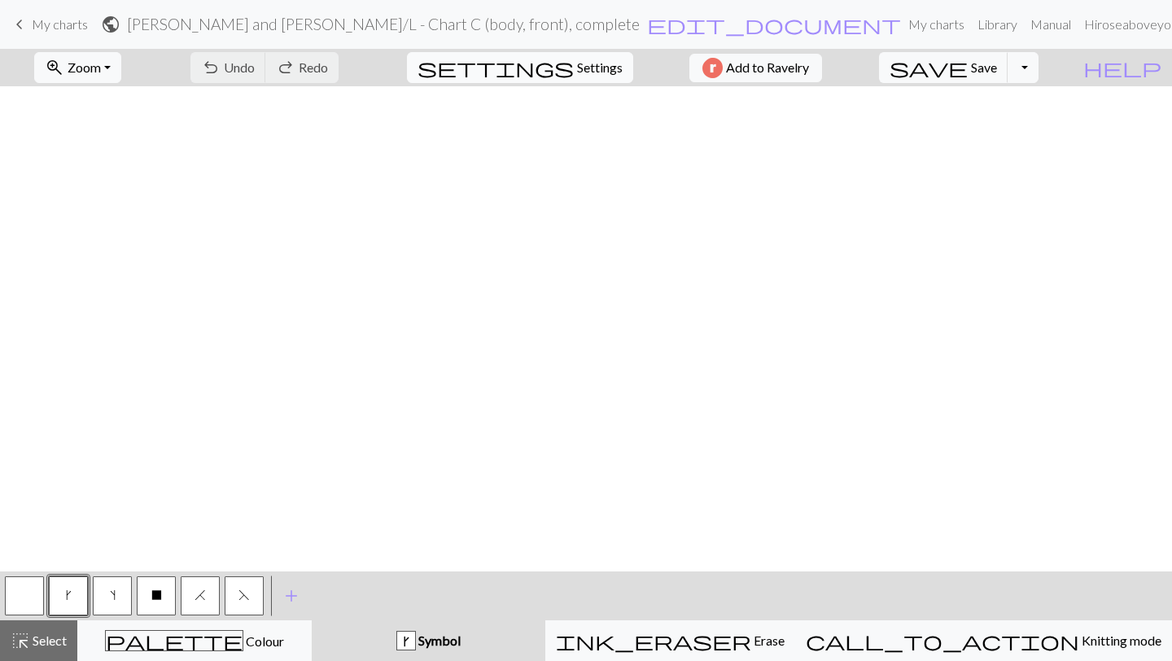
scroll to position [1005, 0]
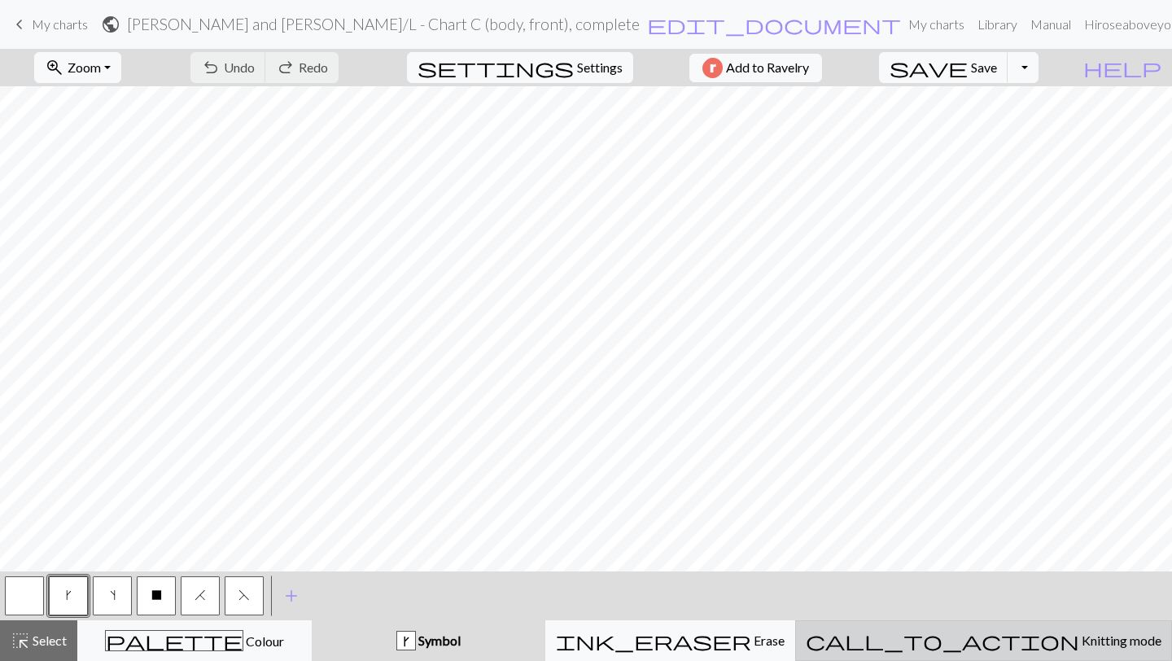
click at [1018, 650] on div "call_to_action Knitting mode Knitting mode" at bounding box center [984, 641] width 356 height 20
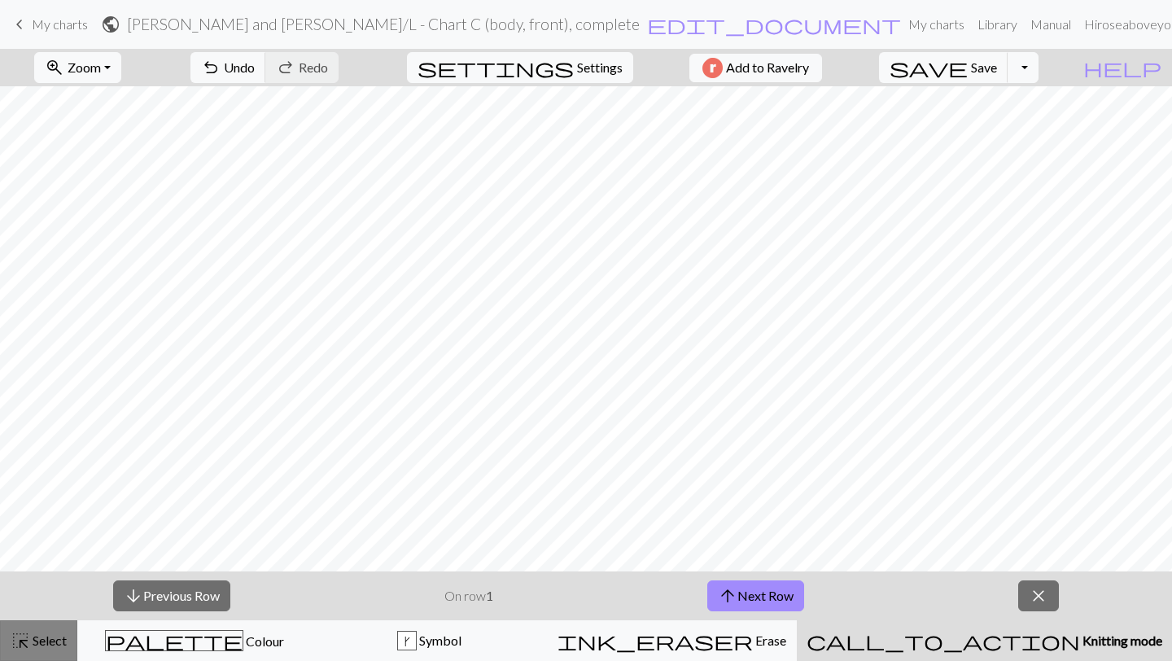
click at [36, 643] on span "Select" at bounding box center [48, 640] width 37 height 15
click at [1041, 593] on span "close" at bounding box center [1039, 596] width 20 height 23
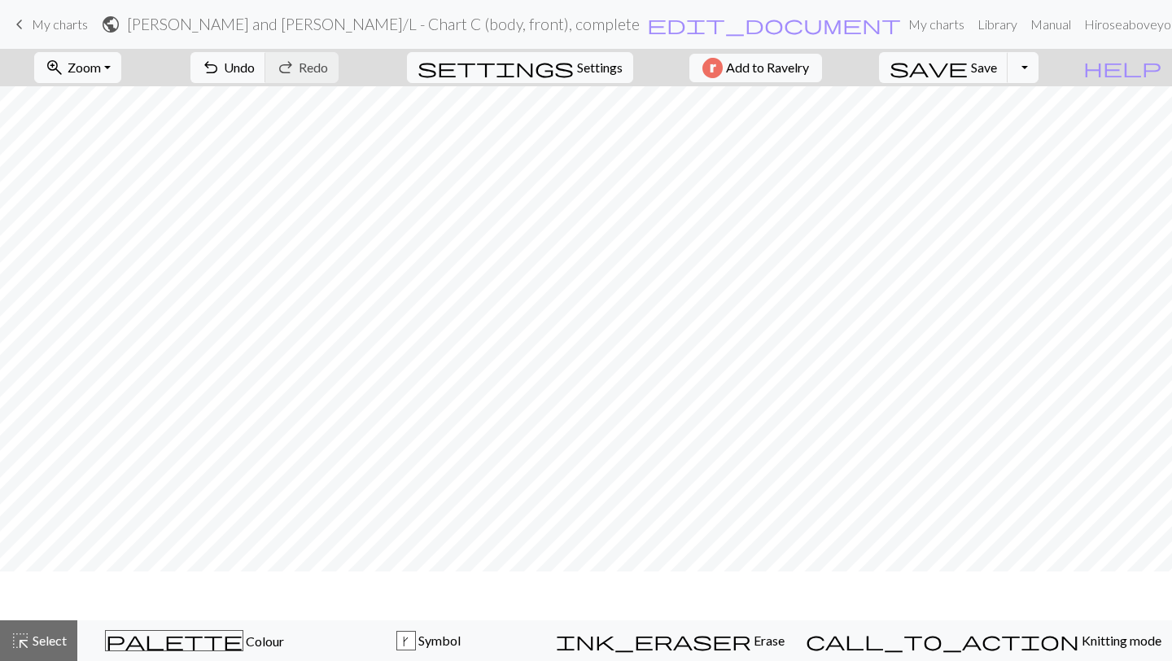
scroll to position [956, 0]
click at [37, 646] on span "Select" at bounding box center [48, 640] width 37 height 15
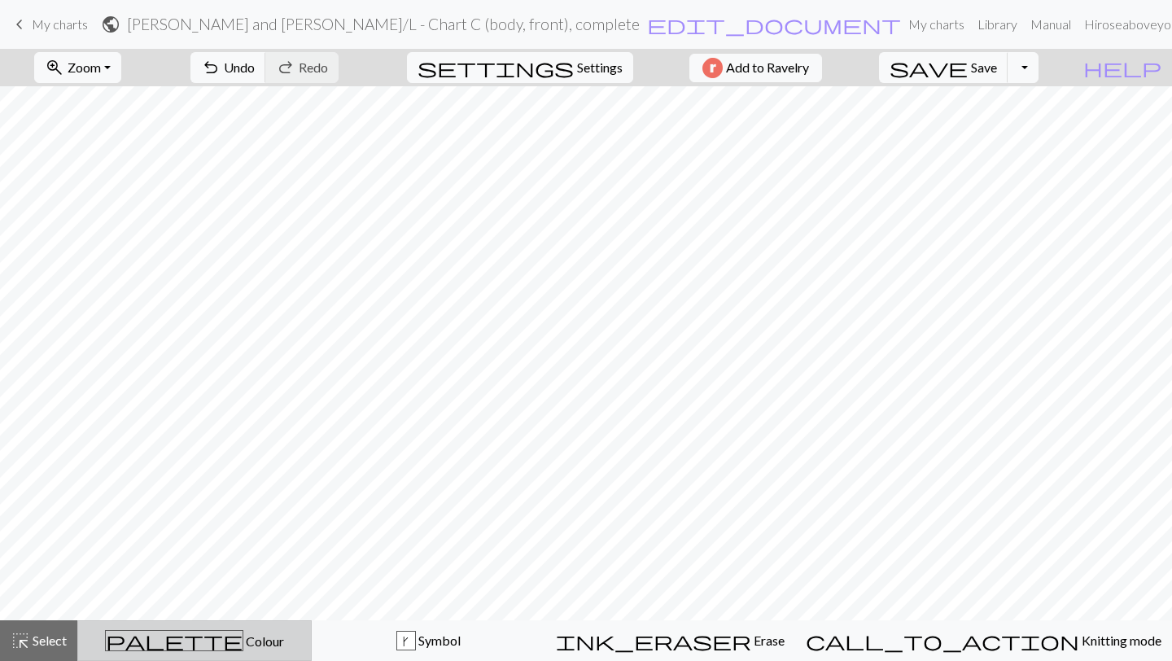
click at [260, 631] on div "palette Colour Colour" at bounding box center [194, 640] width 213 height 21
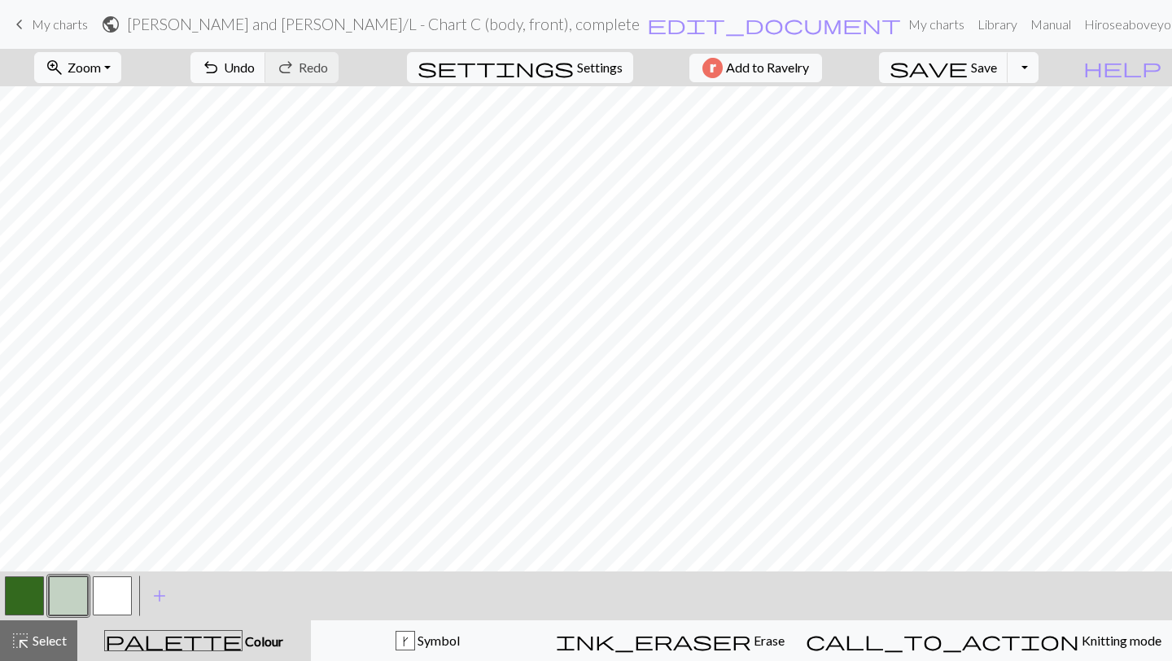
click at [21, 589] on button "button" at bounding box center [24, 595] width 39 height 39
click at [199, 649] on span "palette" at bounding box center [173, 640] width 137 height 23
click at [155, 641] on div "palette Colour Colour" at bounding box center [194, 640] width 214 height 21
click at [997, 65] on span "Save" at bounding box center [984, 66] width 26 height 15
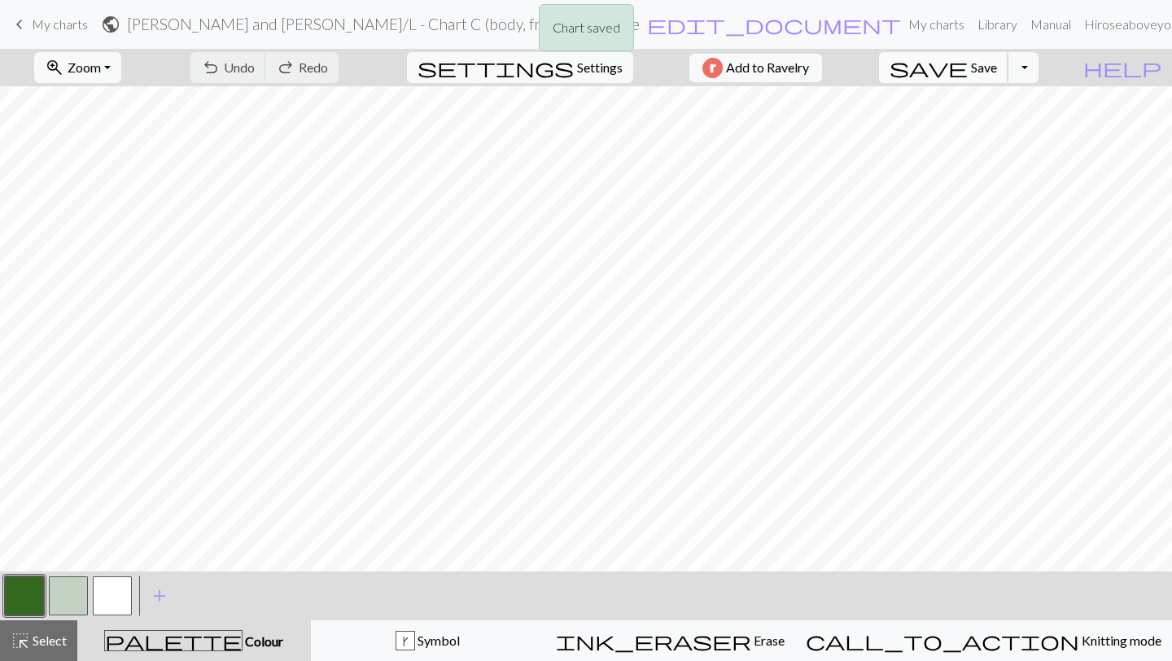
click at [997, 65] on span "Save" at bounding box center [984, 66] width 26 height 15
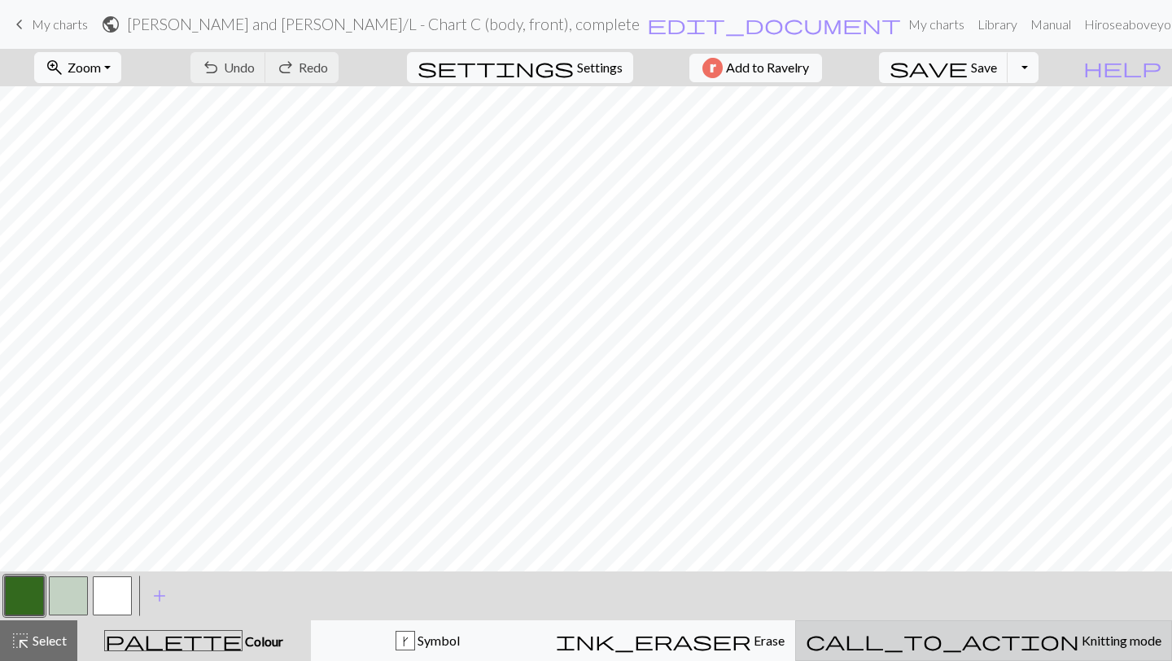
click at [1024, 655] on button "call_to_action Knitting mode Knitting mode" at bounding box center [983, 640] width 377 height 41
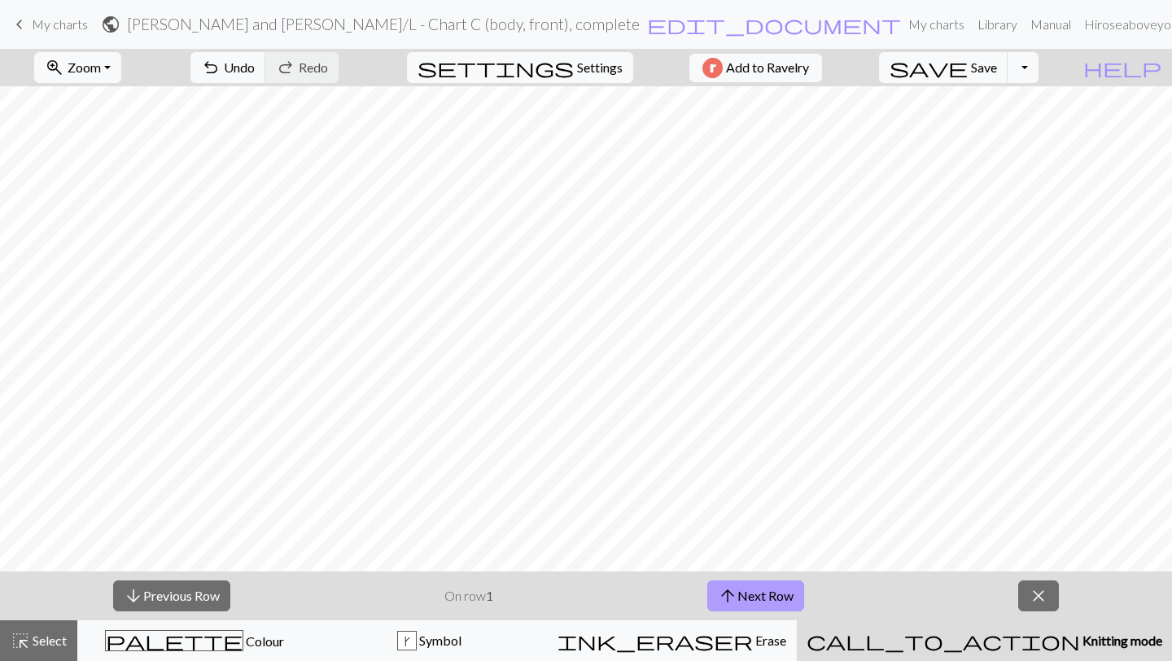
click at [762, 581] on button "arrow_upward Next Row" at bounding box center [755, 595] width 97 height 31
click at [729, 593] on span "arrow_upward" at bounding box center [728, 596] width 20 height 23
click at [1042, 602] on span "close" at bounding box center [1039, 596] width 20 height 23
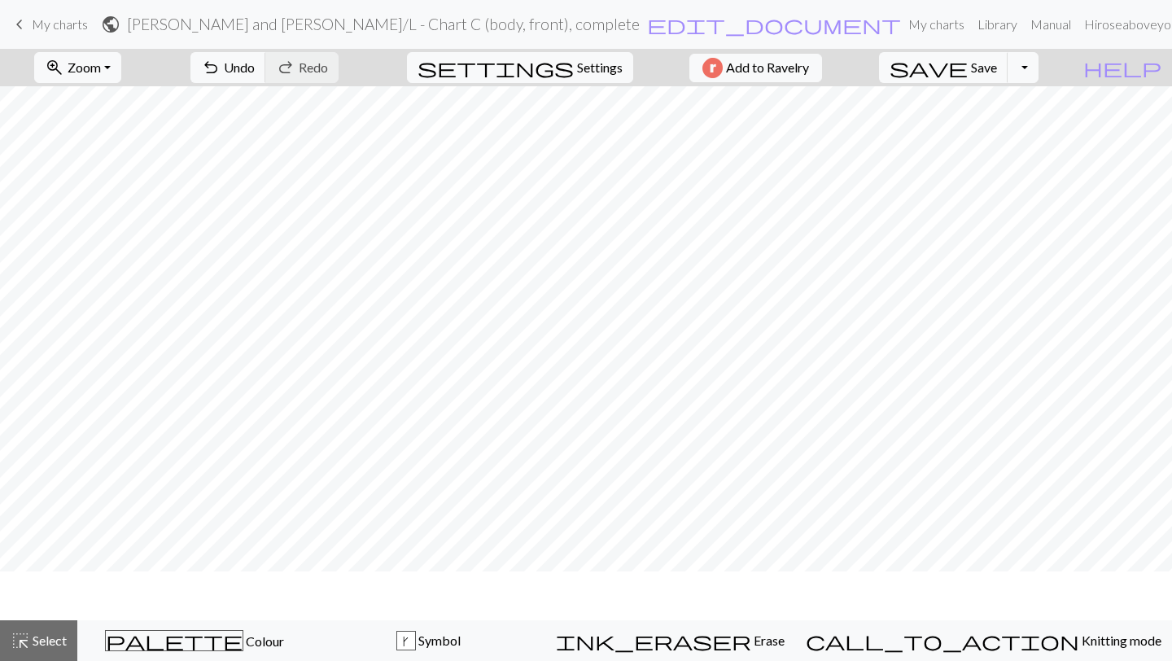
scroll to position [956, 0]
click at [45, 648] on div "highlight_alt Select Select" at bounding box center [39, 641] width 56 height 20
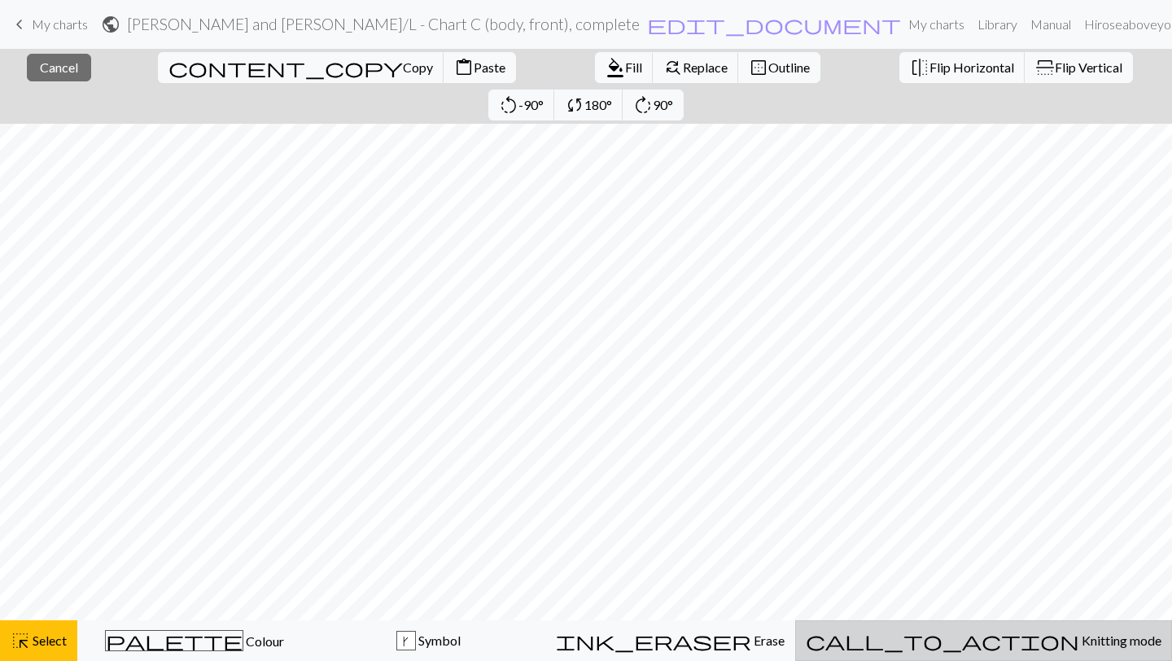
click at [1080, 636] on span "Knitting mode" at bounding box center [1121, 640] width 82 height 15
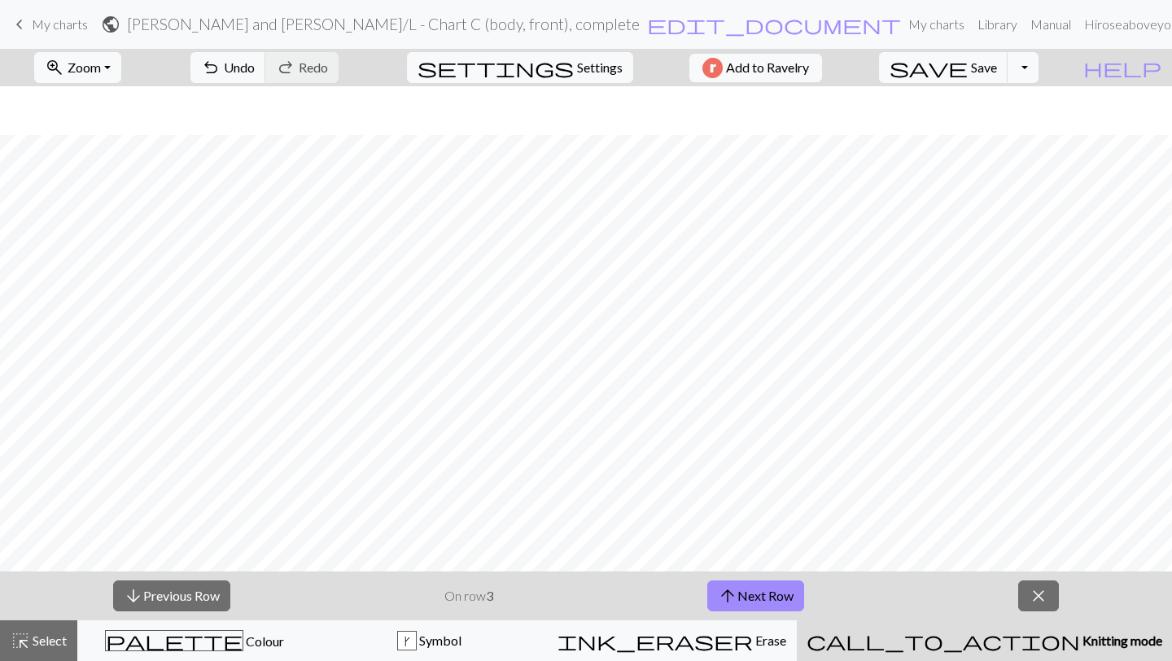
scroll to position [1005, 0]
click at [190, 596] on button "arrow_downward Previous Row" at bounding box center [171, 595] width 117 height 31
click at [768, 602] on button "arrow_upward Next Row" at bounding box center [755, 595] width 97 height 31
click at [760, 594] on button "arrow_upward Next Row" at bounding box center [755, 595] width 97 height 31
click at [780, 586] on button "arrow_upward Next Row" at bounding box center [755, 595] width 97 height 31
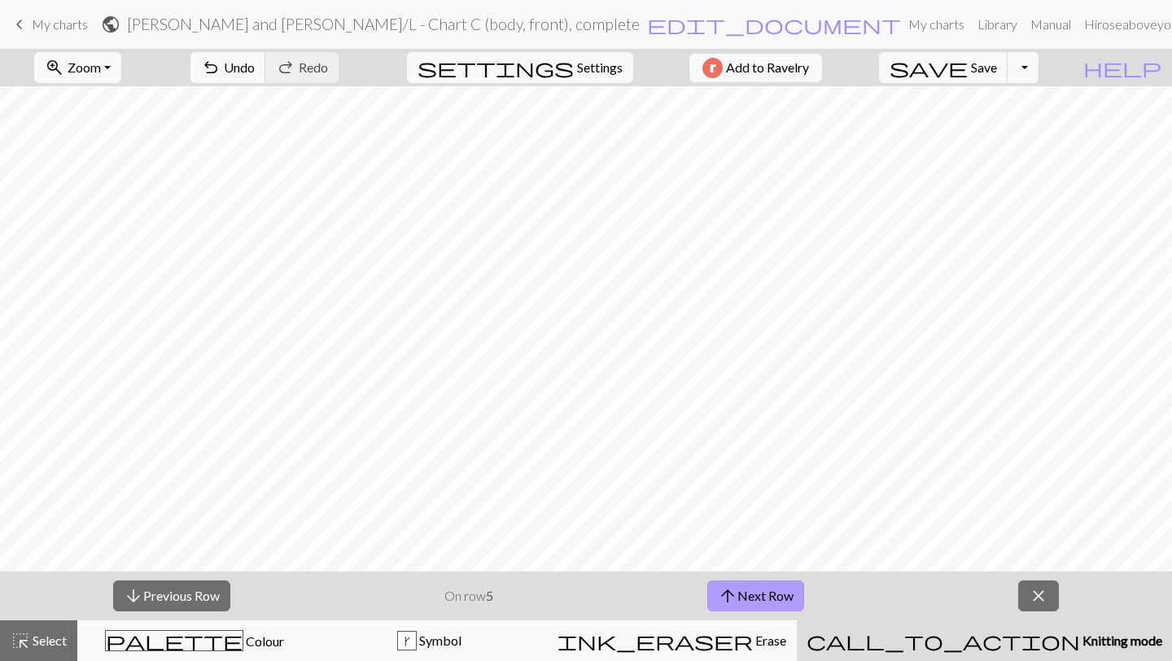
click at [750, 590] on button "arrow_upward Next Row" at bounding box center [755, 595] width 97 height 31
click at [743, 587] on button "arrow_upward Next Row" at bounding box center [755, 595] width 97 height 31
click at [1038, 592] on span "close" at bounding box center [1039, 596] width 20 height 23
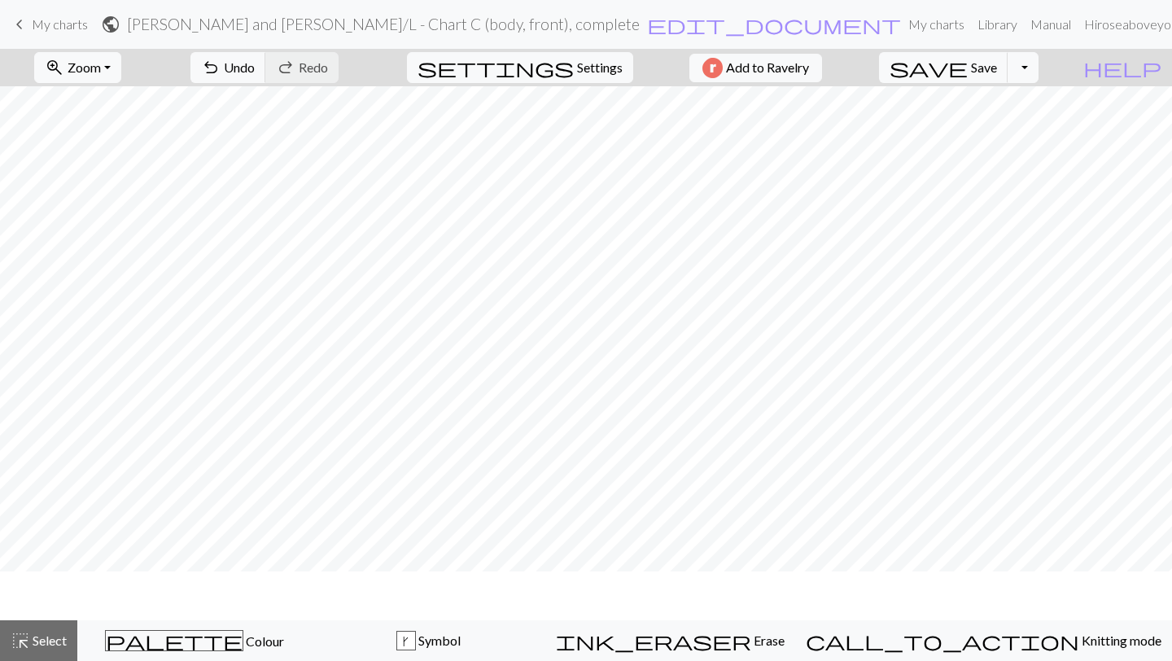
scroll to position [956, 0]
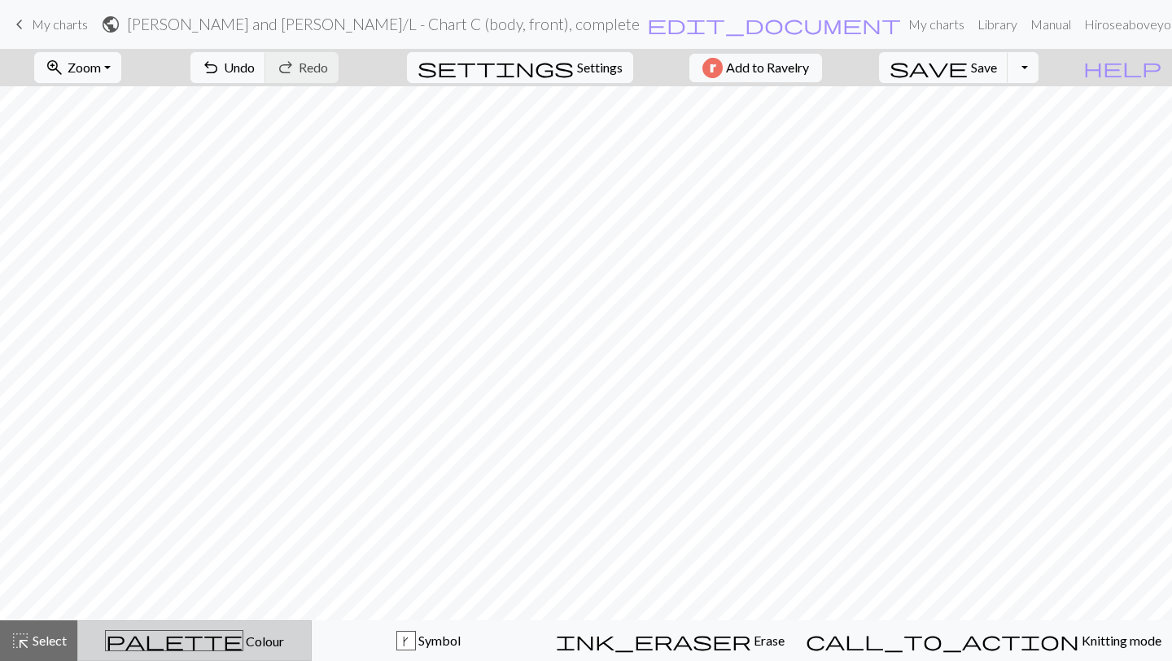
click at [243, 639] on span "Colour" at bounding box center [263, 640] width 41 height 15
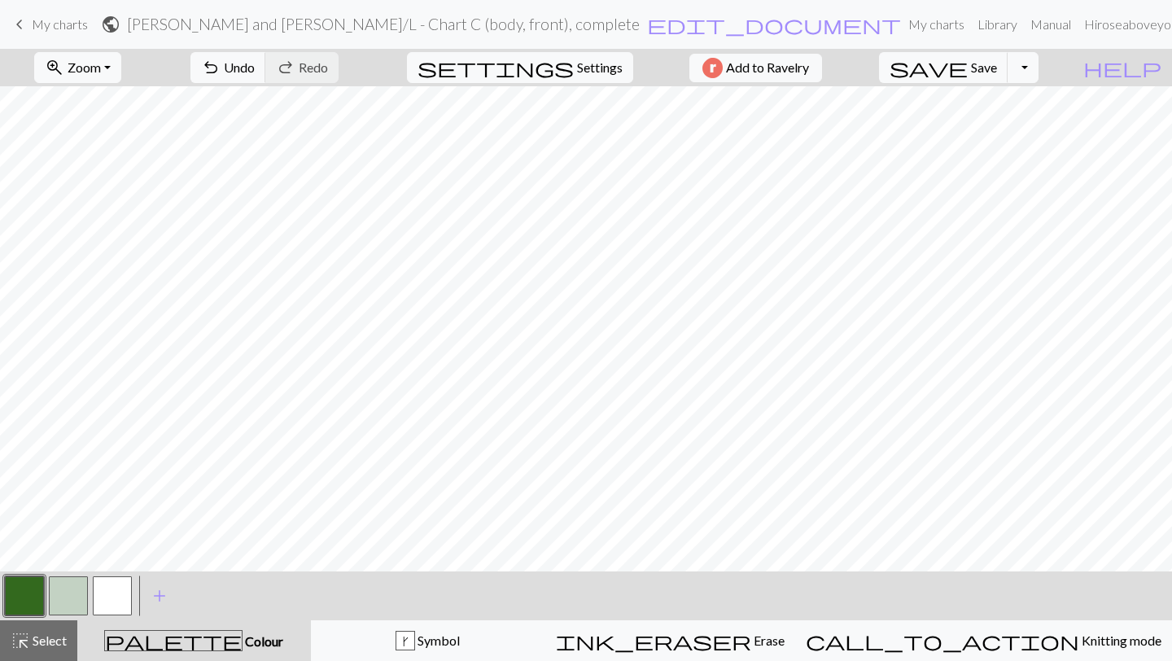
click at [70, 602] on button "button" at bounding box center [68, 595] width 39 height 39
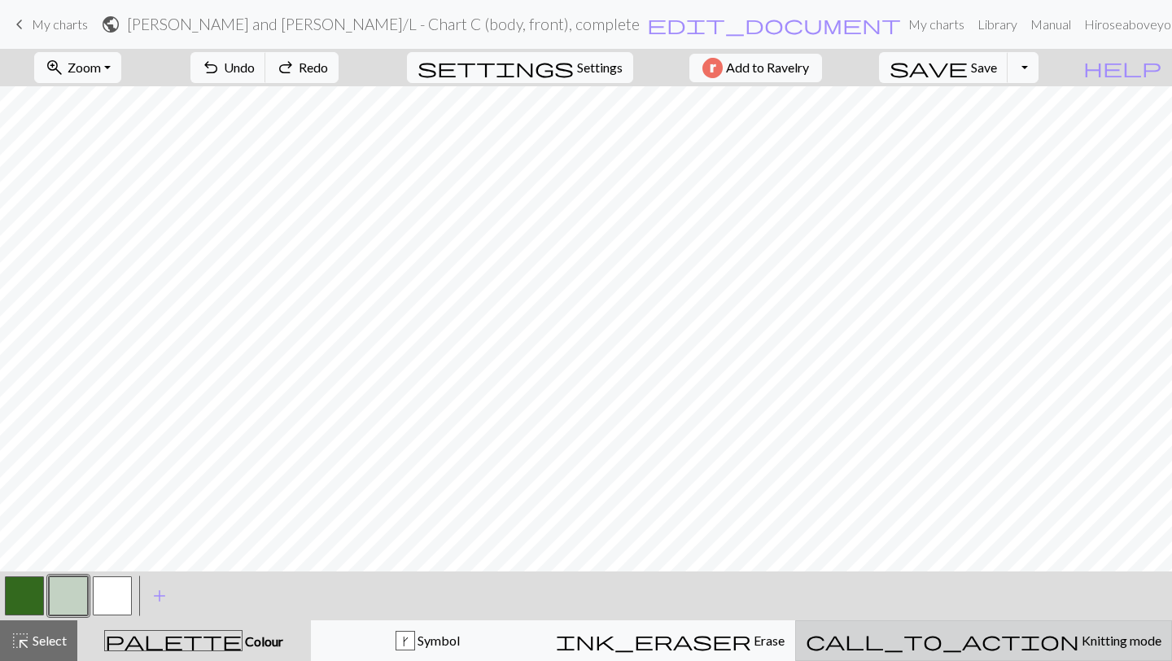
click at [1080, 641] on span "Knitting mode" at bounding box center [1121, 640] width 82 height 15
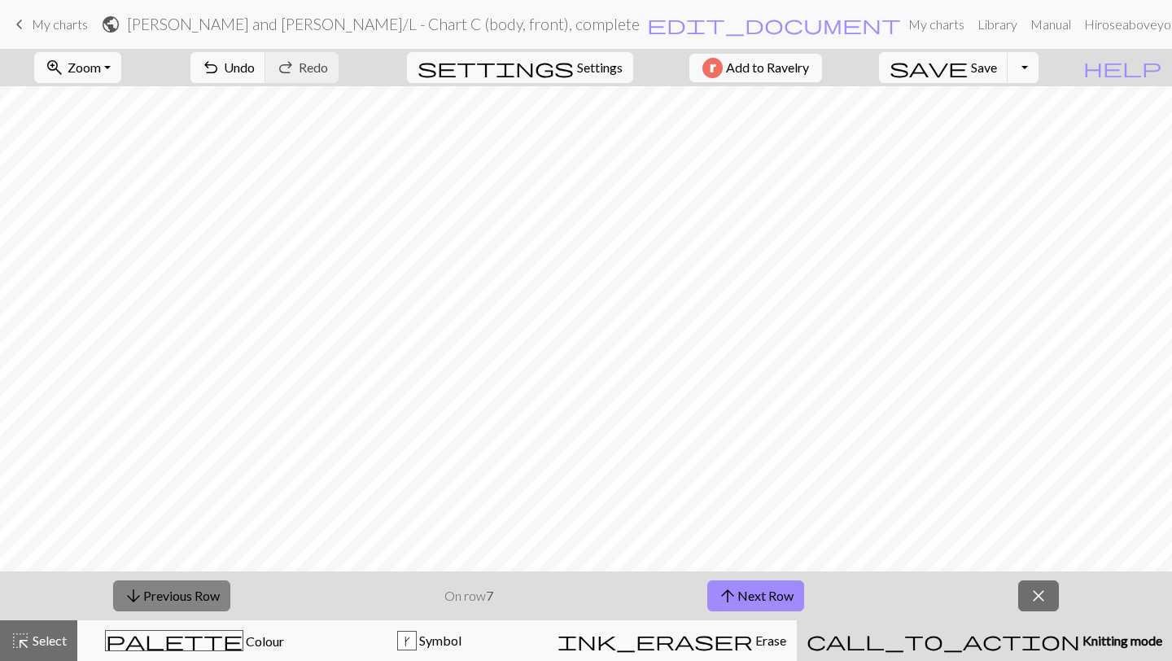
click at [178, 607] on button "arrow_downward Previous Row" at bounding box center [171, 595] width 117 height 31
click at [749, 602] on button "arrow_upward Next Row" at bounding box center [755, 595] width 97 height 31
click at [770, 593] on button "arrow_upward Next Row" at bounding box center [755, 595] width 97 height 31
click at [757, 594] on button "arrow_upward Next Row" at bounding box center [755, 595] width 97 height 31
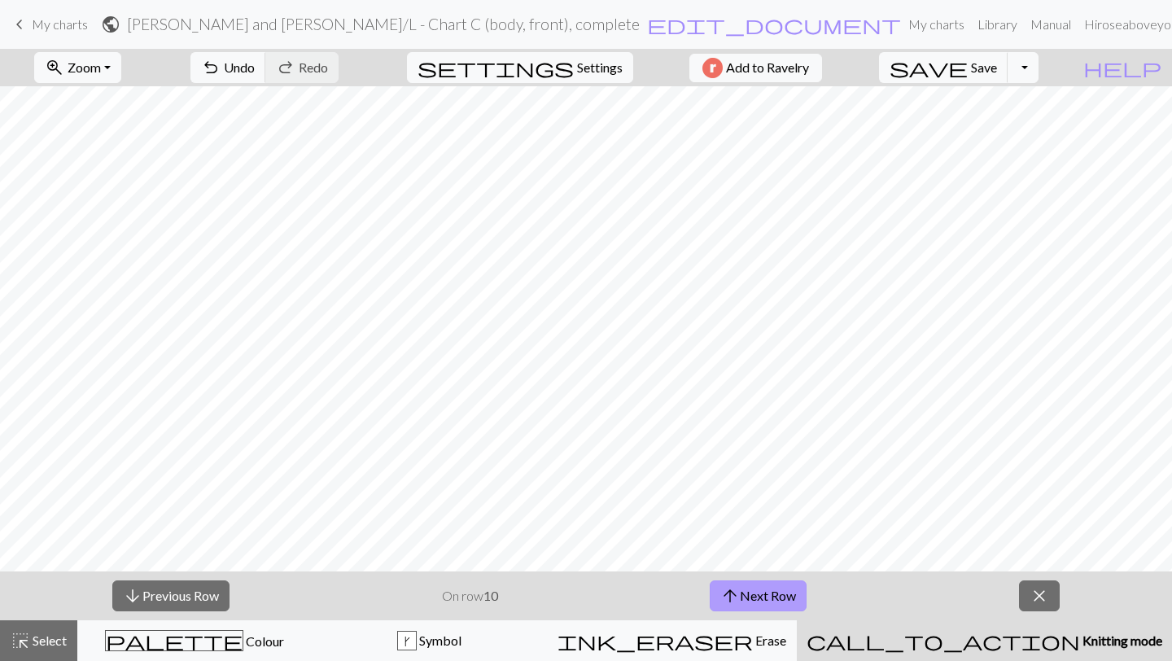
click at [755, 586] on button "arrow_upward Next Row" at bounding box center [758, 595] width 97 height 31
click at [761, 589] on button "arrow_upward Next Row" at bounding box center [758, 595] width 97 height 31
click at [744, 607] on button "arrow_upward Next Row" at bounding box center [758, 595] width 97 height 31
click at [760, 593] on button "arrow_upward Next Row" at bounding box center [758, 595] width 97 height 31
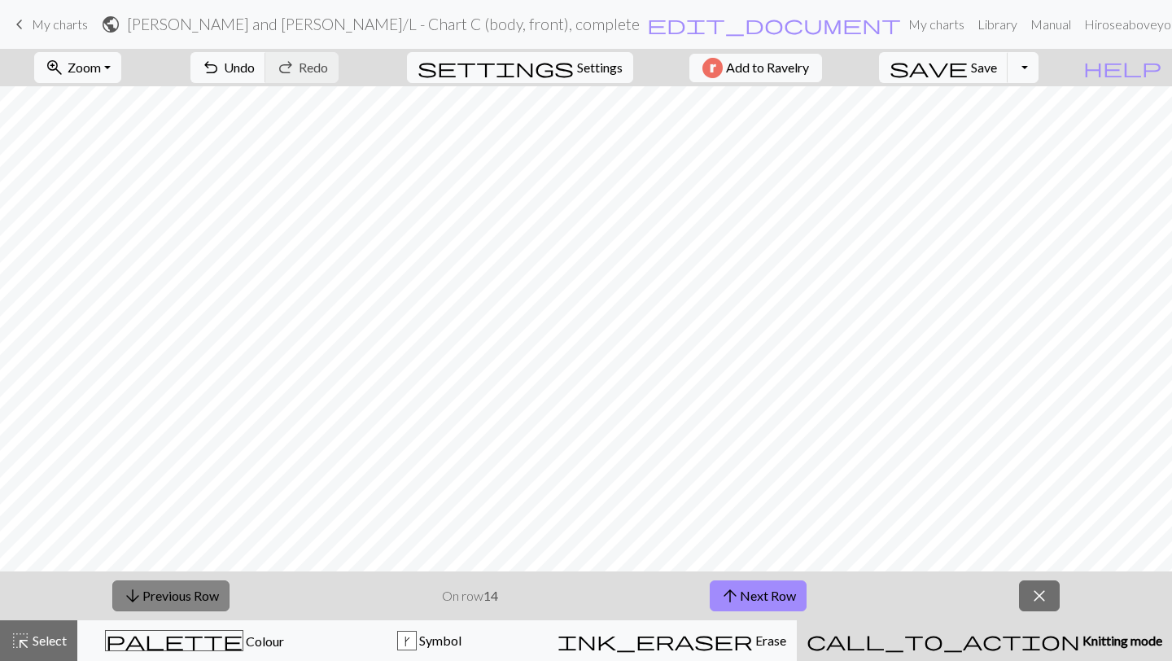
click at [215, 599] on button "arrow_downward Previous Row" at bounding box center [170, 595] width 117 height 31
click at [739, 595] on span "arrow_upward" at bounding box center [730, 596] width 20 height 23
click at [744, 589] on button "arrow_upward Next Row" at bounding box center [758, 595] width 97 height 31
click at [771, 593] on button "arrow_upward Next Row" at bounding box center [758, 595] width 97 height 31
click at [1051, 599] on button "close" at bounding box center [1039, 595] width 41 height 31
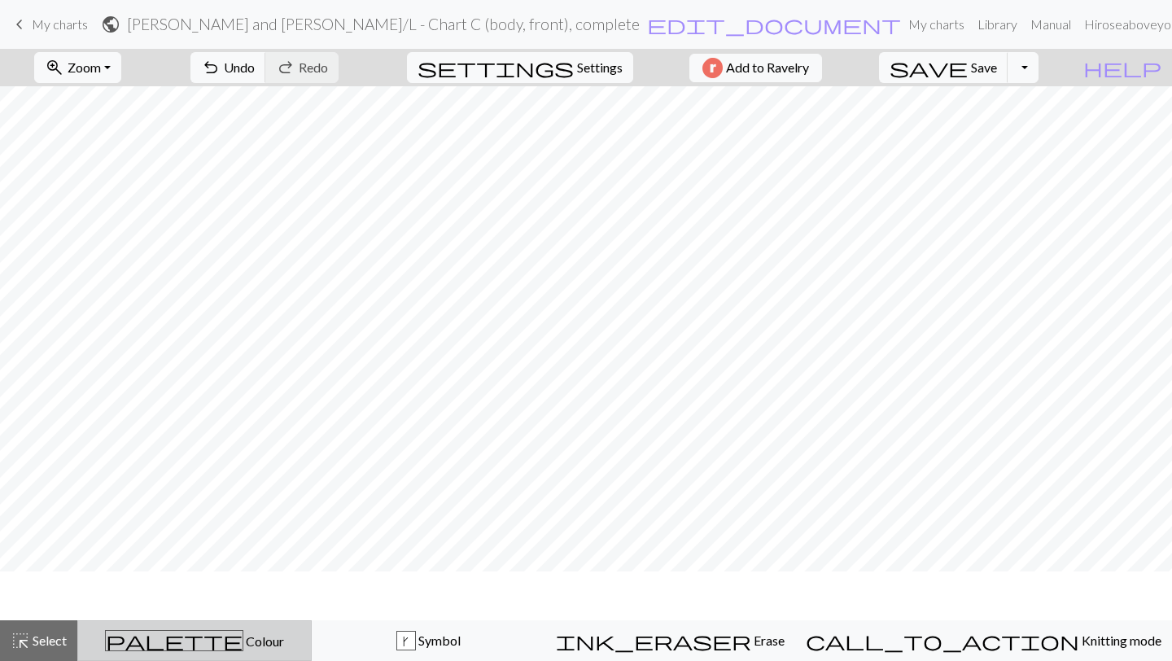
scroll to position [956, 0]
click at [160, 637] on div "palette Colour Colour" at bounding box center [194, 640] width 213 height 21
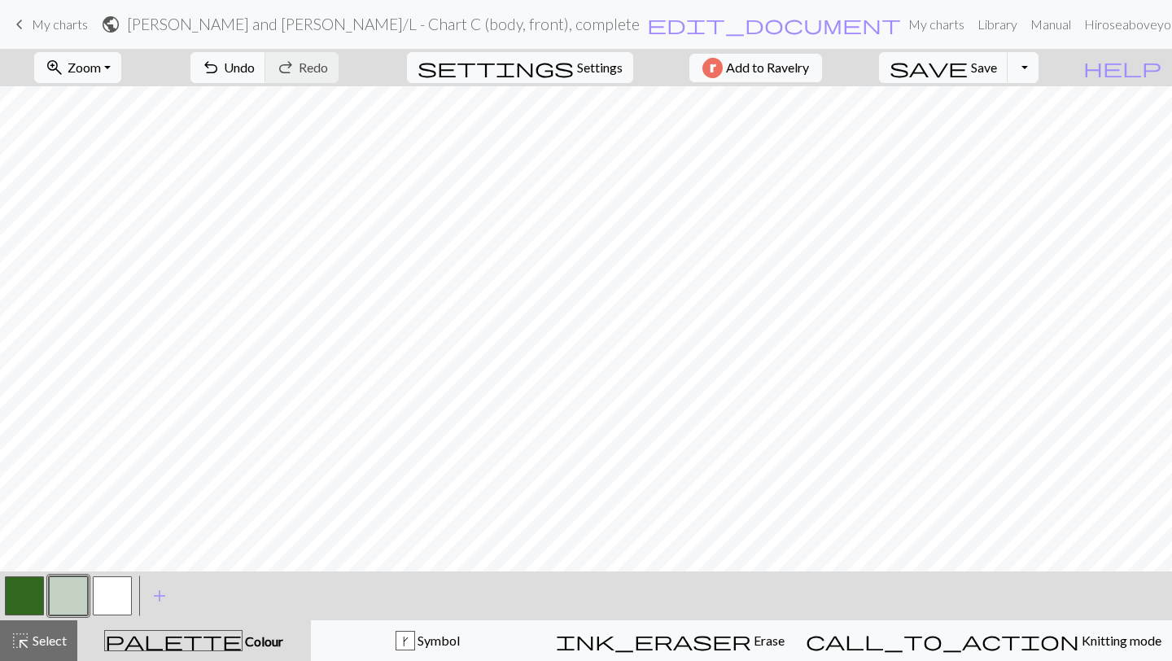
click at [24, 599] on button "button" at bounding box center [24, 595] width 39 height 39
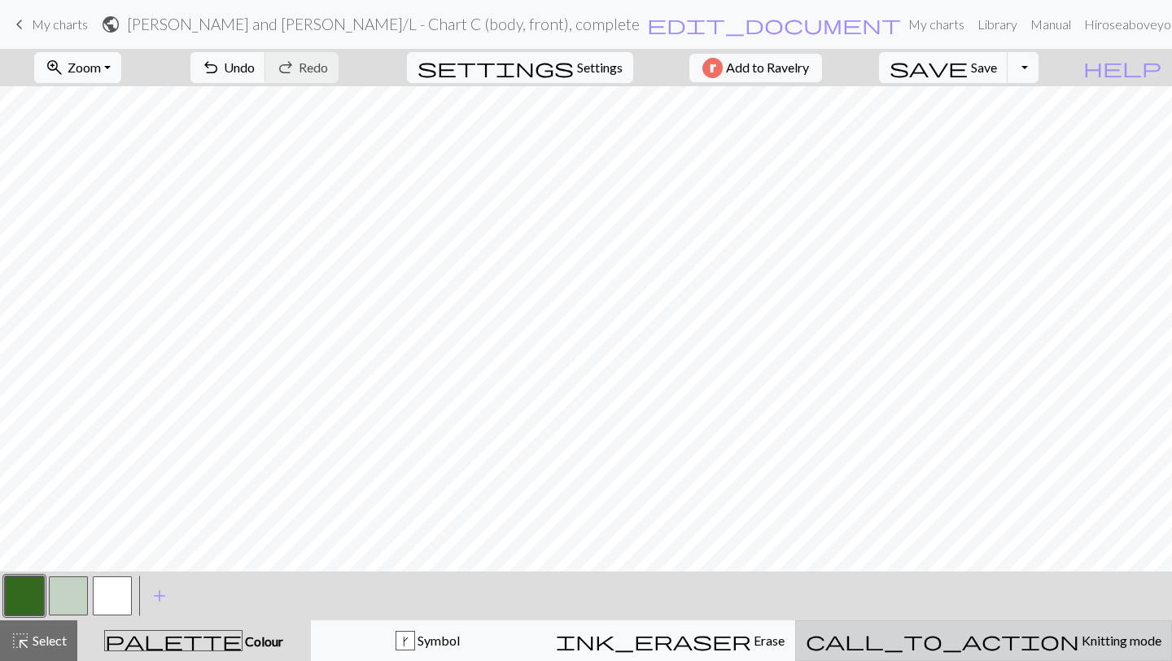
click at [1080, 644] on span "Knitting mode" at bounding box center [1121, 640] width 82 height 15
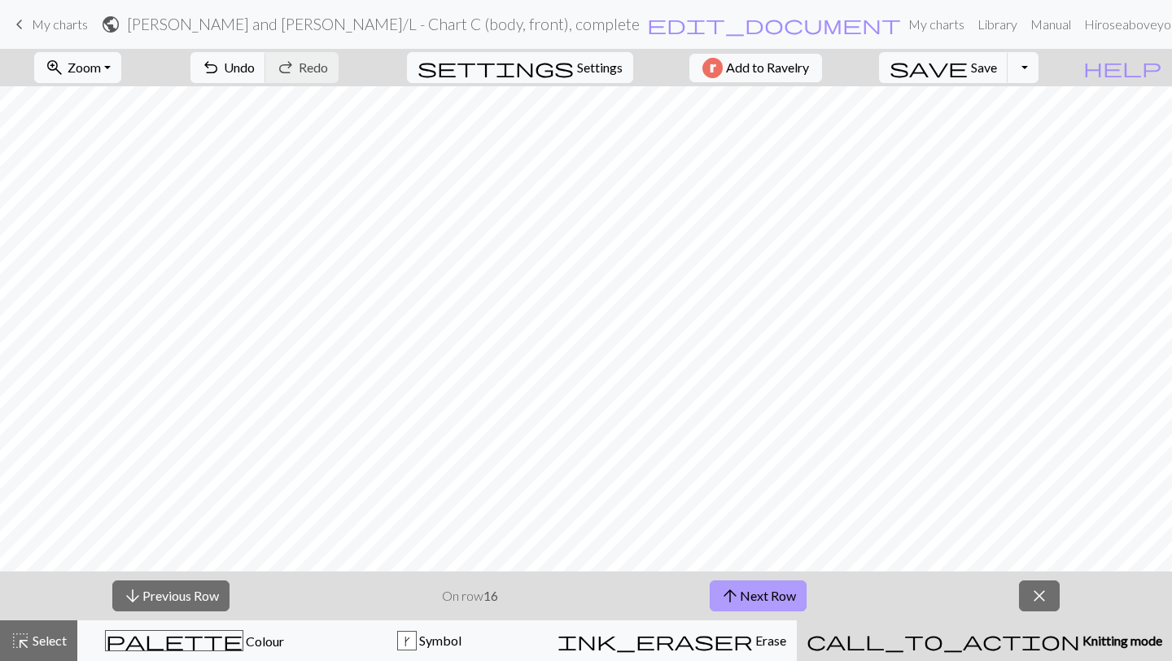
click at [760, 594] on button "arrow_upward Next Row" at bounding box center [758, 595] width 97 height 31
click at [968, 74] on span "save" at bounding box center [929, 67] width 78 height 23
click at [996, 74] on div "Oh no! The chart couldn't be saved this time. Here are some things you can try …" at bounding box center [586, 154] width 1172 height 309
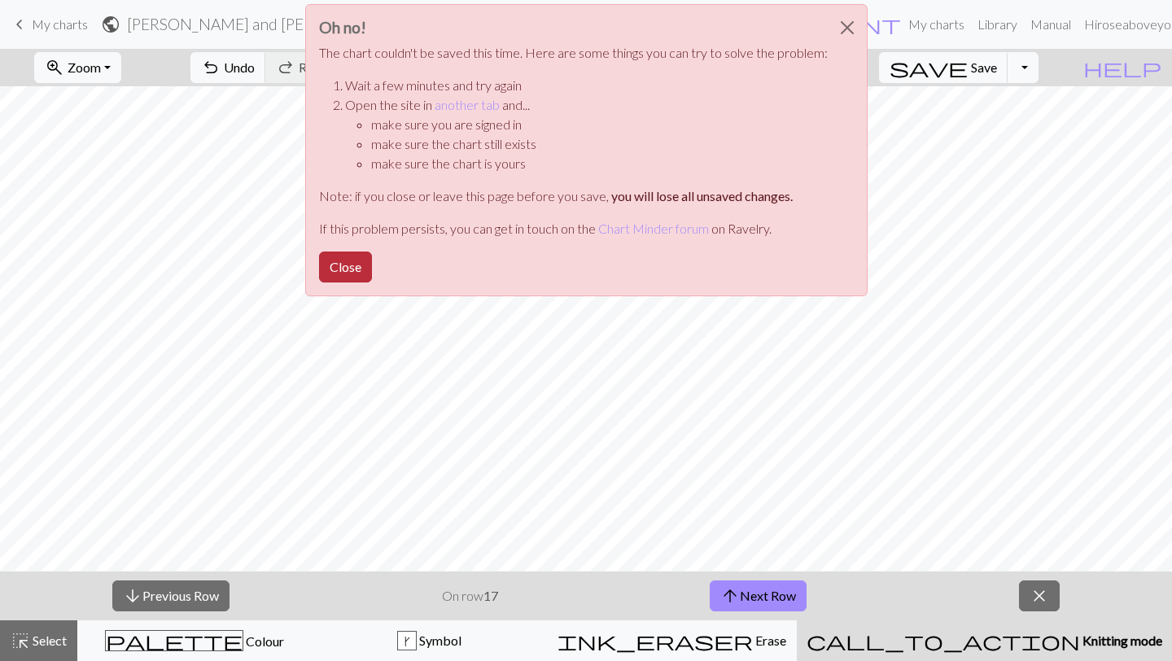
click at [350, 265] on button "Close" at bounding box center [345, 267] width 53 height 31
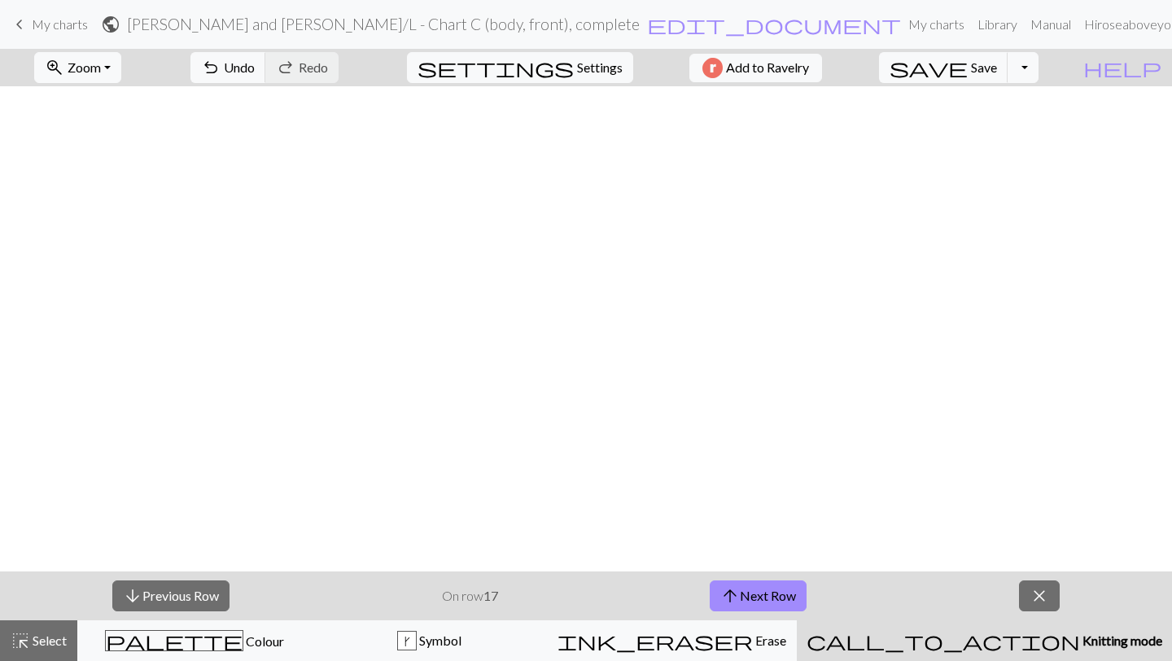
scroll to position [0, 0]
click at [1009, 81] on button "save Save Save" at bounding box center [943, 67] width 129 height 31
click at [790, 593] on button "arrow_upward Next Row" at bounding box center [755, 595] width 97 height 31
click at [779, 602] on button "arrow_upward Next Row" at bounding box center [755, 595] width 97 height 31
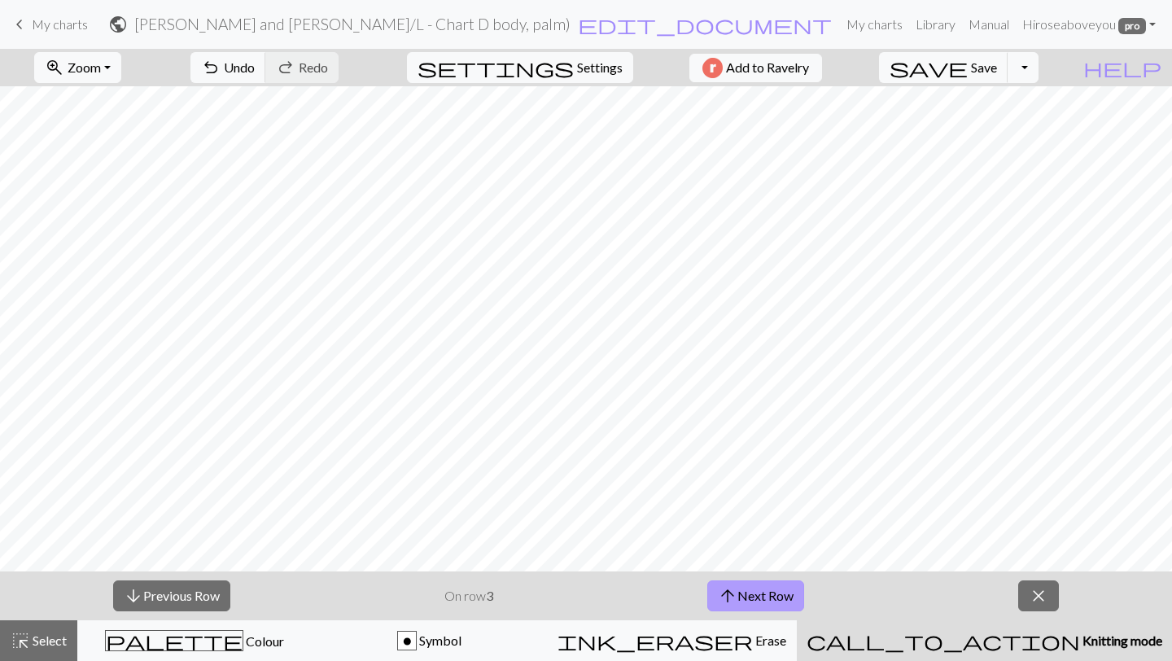
click at [707, 580] on button "arrow_upward Next Row" at bounding box center [755, 595] width 97 height 31
click at [147, 591] on button "arrow_downward Previous Row" at bounding box center [171, 595] width 117 height 31
click at [760, 595] on button "arrow_upward Next Row" at bounding box center [755, 595] width 97 height 31
click at [756, 595] on button "arrow_upward Next Row" at bounding box center [755, 595] width 97 height 31
click at [777, 598] on button "arrow_upward Next Row" at bounding box center [755, 595] width 97 height 31
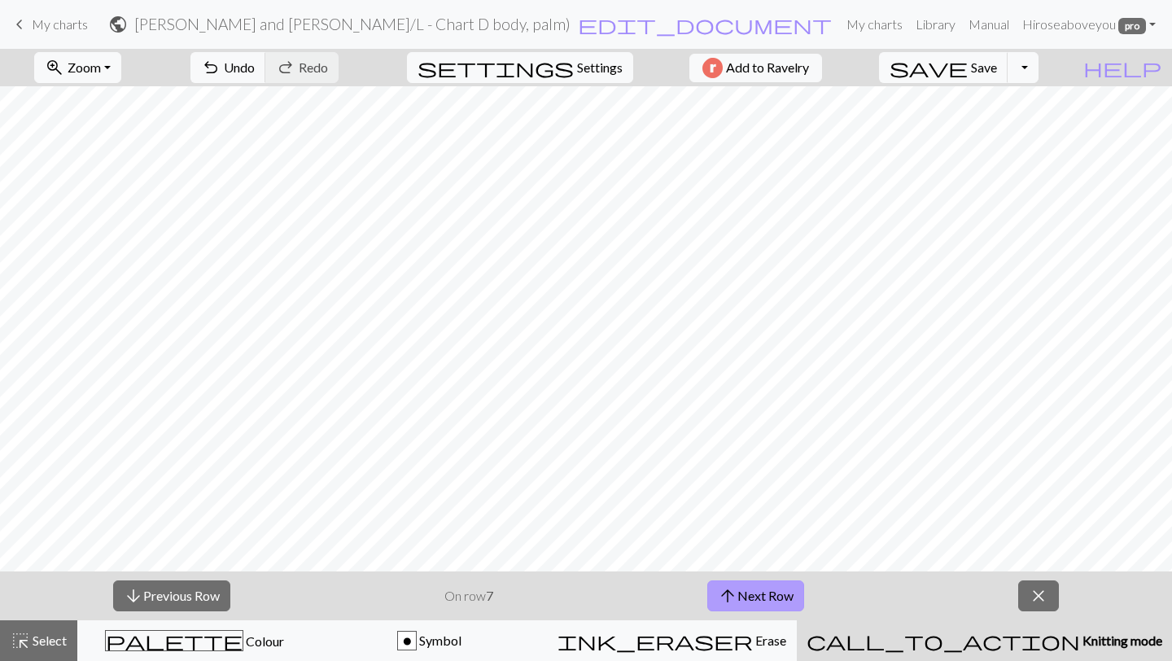
click at [775, 600] on button "arrow_upward Next Row" at bounding box center [755, 595] width 97 height 31
click at [755, 602] on button "arrow_upward Next Row" at bounding box center [755, 595] width 97 height 31
click at [764, 592] on button "arrow_upward Next Row" at bounding box center [755, 595] width 97 height 31
click at [765, 603] on button "arrow_upward Next Row" at bounding box center [758, 595] width 97 height 31
click at [759, 599] on button "arrow_upward Next Row" at bounding box center [758, 595] width 97 height 31
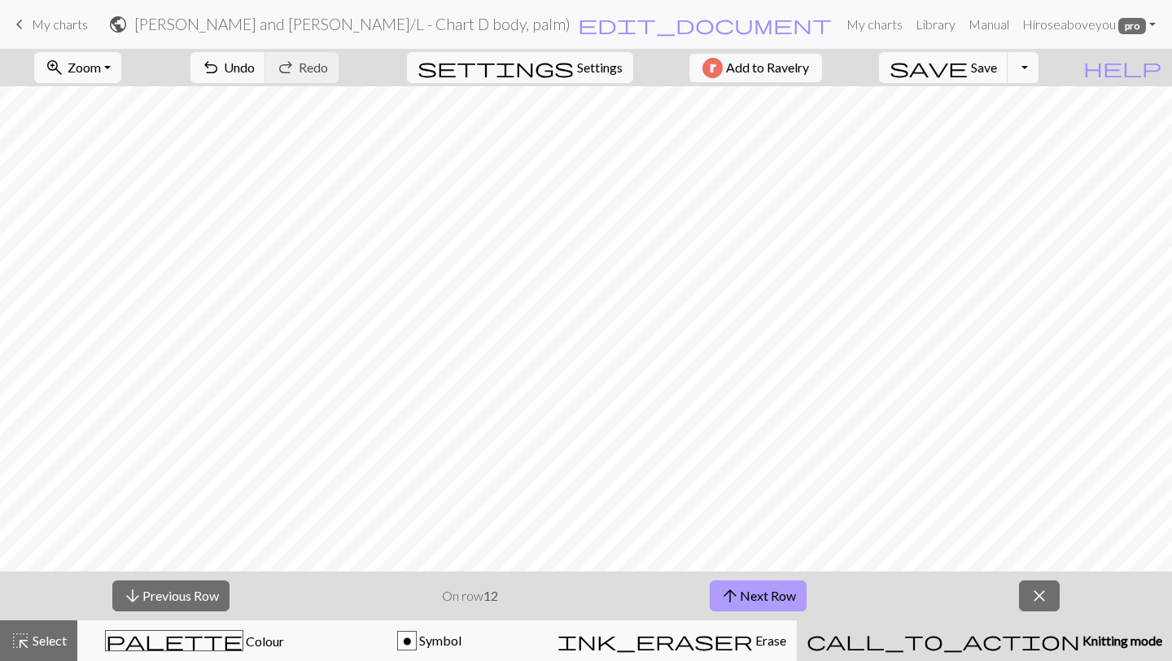
click at [745, 589] on button "arrow_upward Next Row" at bounding box center [758, 595] width 97 height 31
click at [764, 593] on button "arrow_upward Next Row" at bounding box center [758, 595] width 97 height 31
click at [159, 602] on button "arrow_downward Previous Row" at bounding box center [170, 595] width 117 height 31
click at [749, 607] on button "arrow_upward Next Row" at bounding box center [758, 595] width 97 height 31
click at [748, 590] on button "arrow_upward Next Row" at bounding box center [758, 595] width 97 height 31
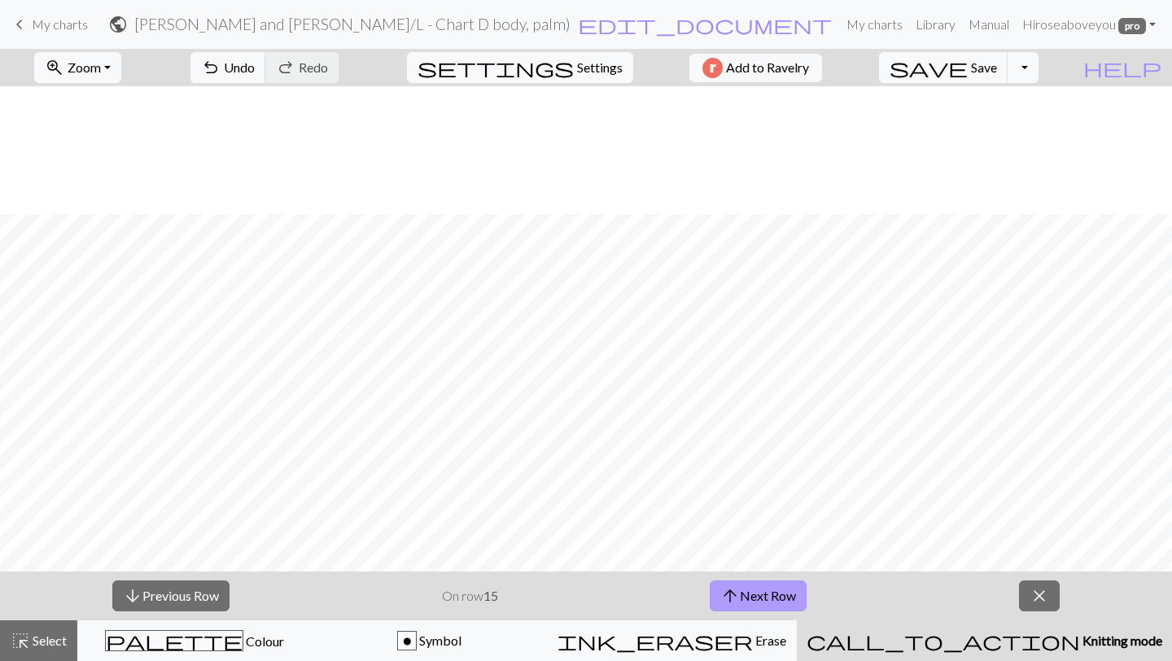
scroll to position [922, 0]
click at [732, 595] on span "arrow_upward" at bounding box center [730, 596] width 20 height 23
click at [762, 589] on button "arrow_upward Next Row" at bounding box center [758, 595] width 97 height 31
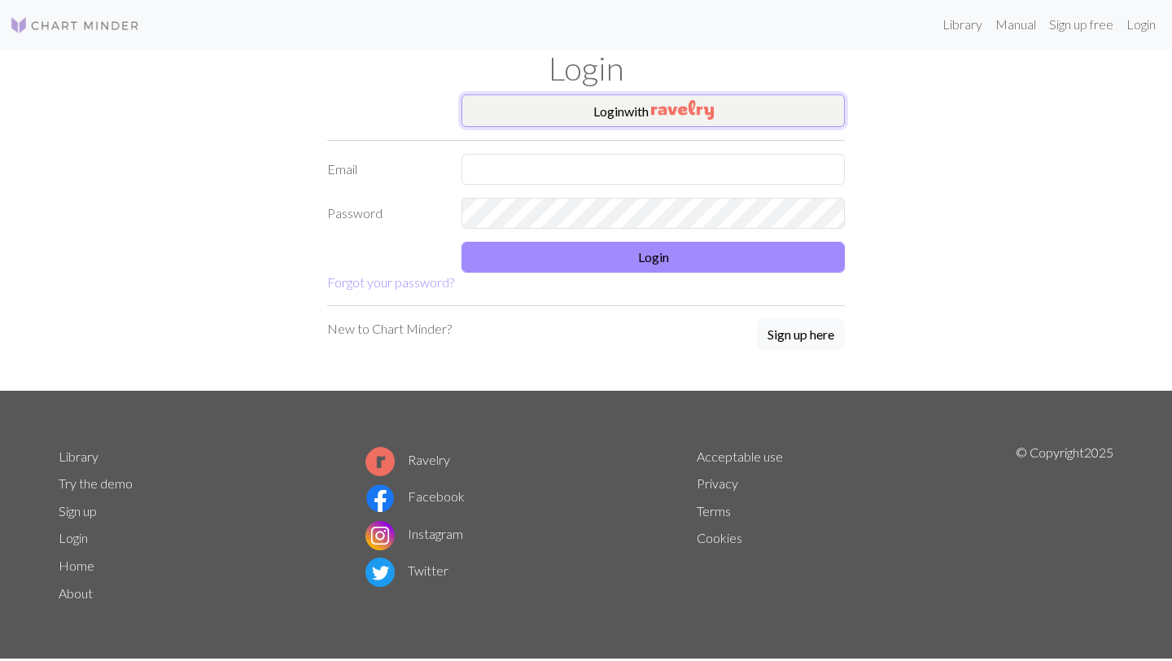
click at [592, 106] on button "Login with" at bounding box center [653, 110] width 383 height 33
